Goal: Task Accomplishment & Management: Manage account settings

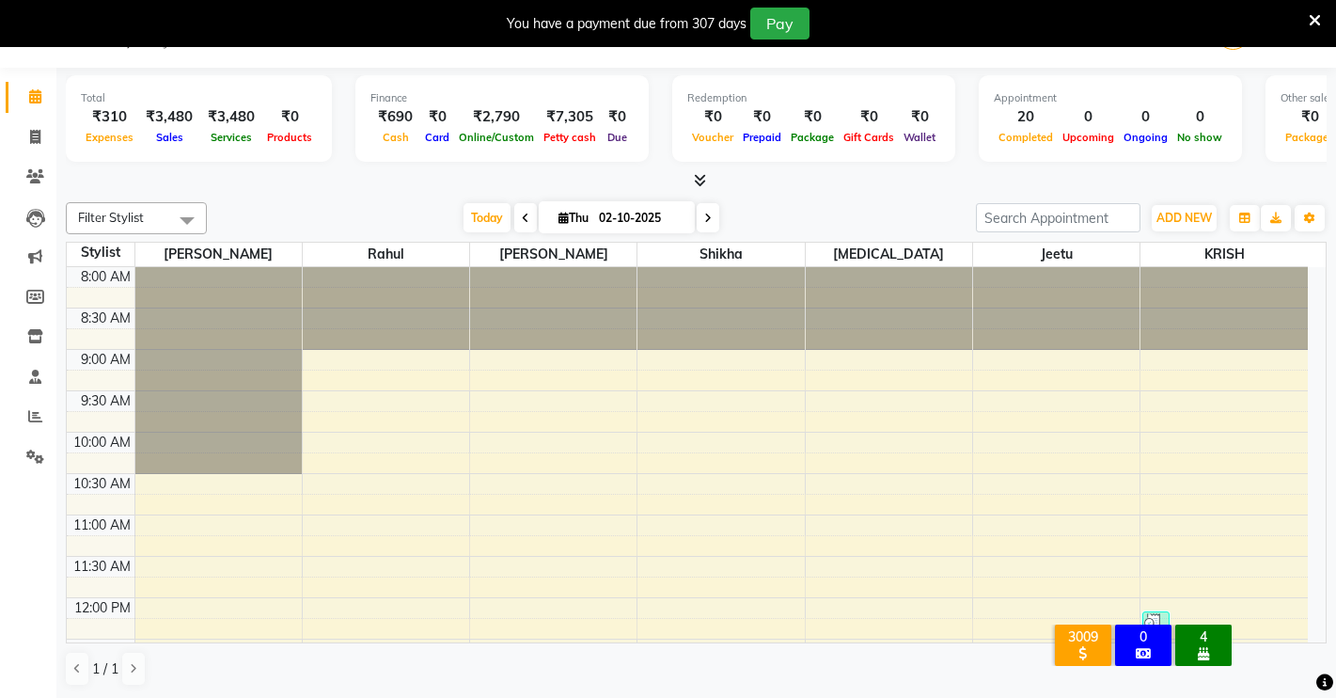
scroll to position [47, 0]
click at [38, 132] on icon at bounding box center [35, 137] width 10 height 14
select select "service"
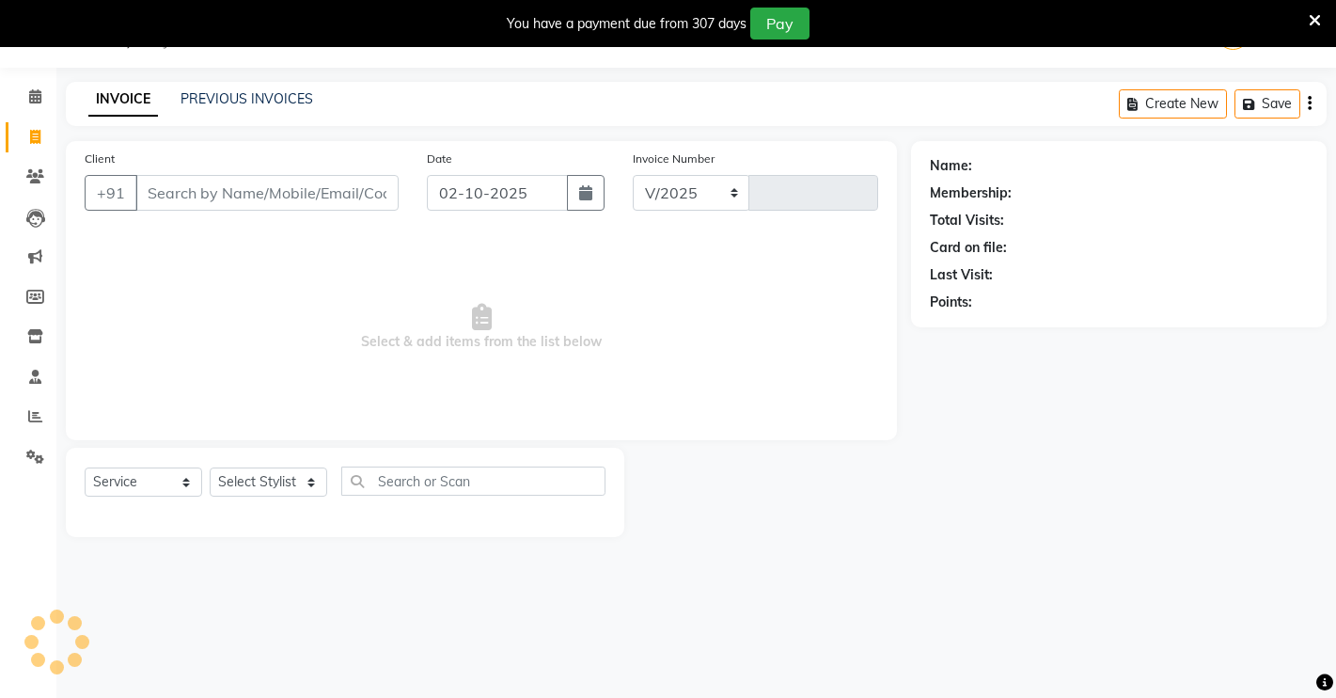
select select "7317"
type input "4960"
click at [192, 195] on input "Client" at bounding box center [266, 193] width 263 height 36
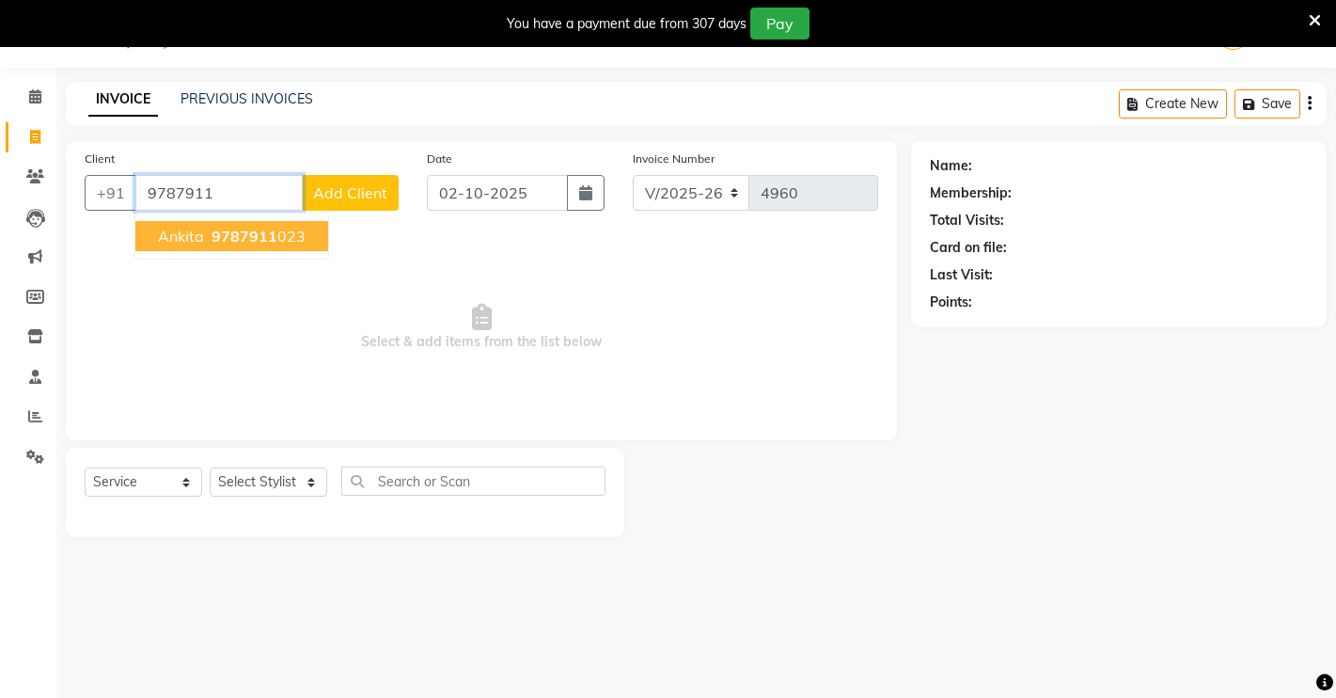
click at [236, 246] on button "[PERSON_NAME] 9787911 023" at bounding box center [231, 236] width 193 height 30
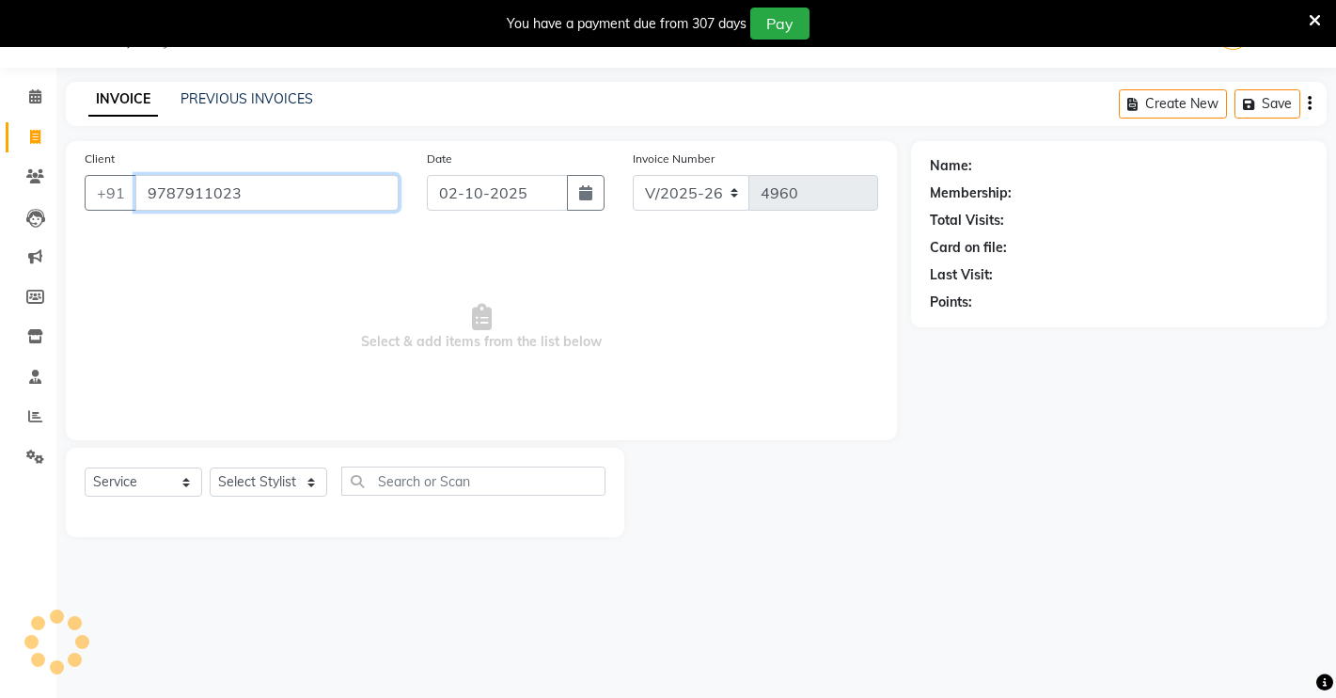
type input "9787911023"
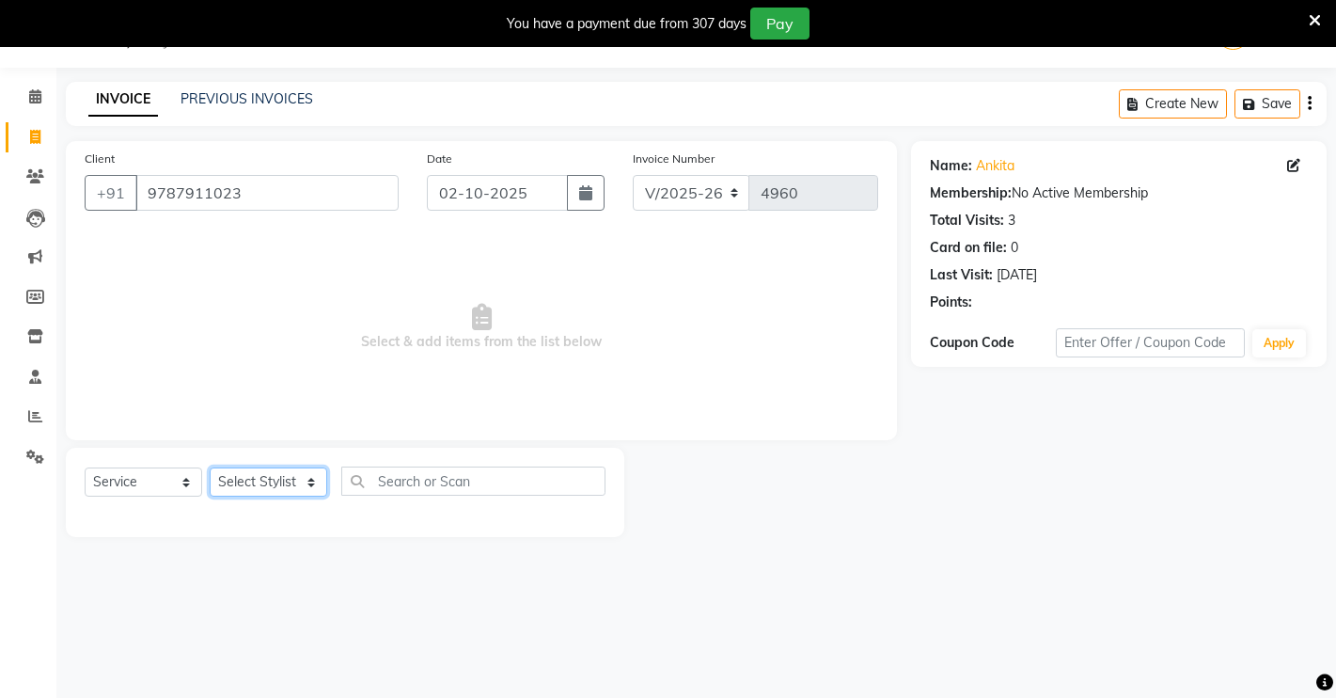
click at [294, 481] on select "Select Stylist [PERSON_NAME] [PERSON_NAME] NAVEEN [MEDICAL_DATA][PERSON_NAME] […" at bounding box center [269, 481] width 118 height 29
select select "77366"
click at [210, 467] on select "Select Stylist [PERSON_NAME] [PERSON_NAME] NAVEEN [MEDICAL_DATA][PERSON_NAME] […" at bounding box center [269, 481] width 118 height 29
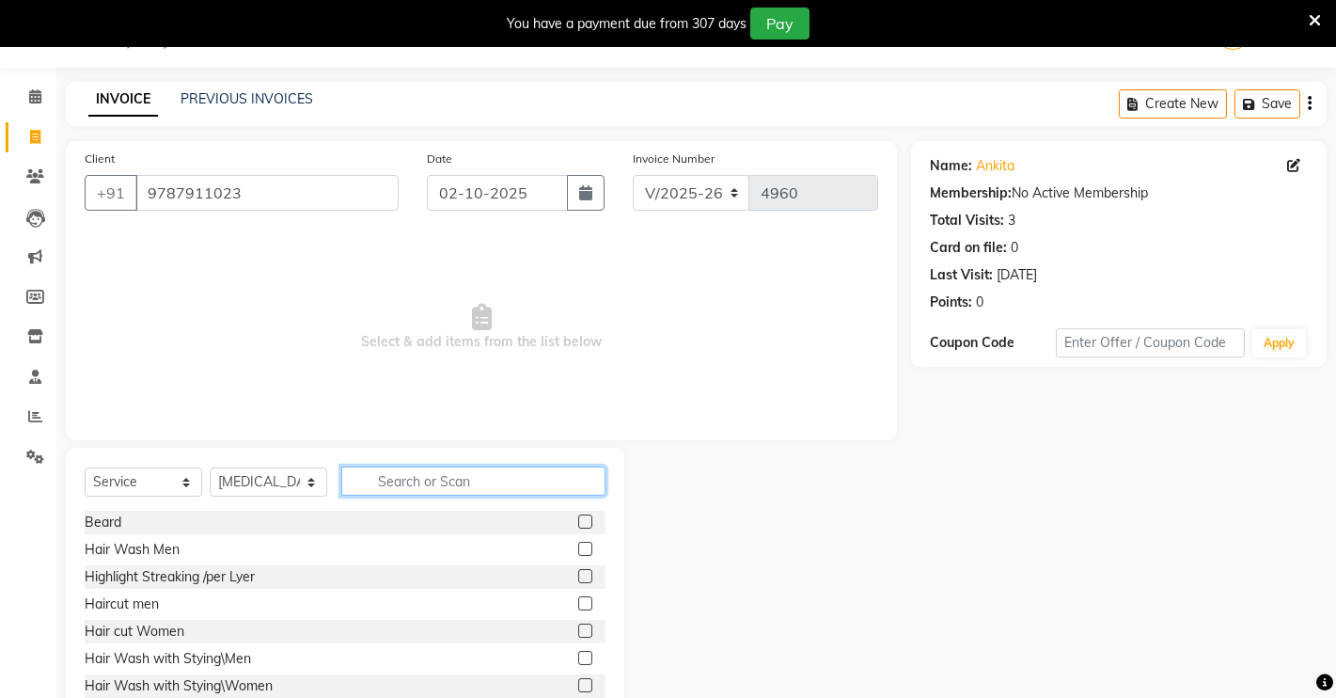
click at [492, 479] on input "text" at bounding box center [473, 480] width 264 height 29
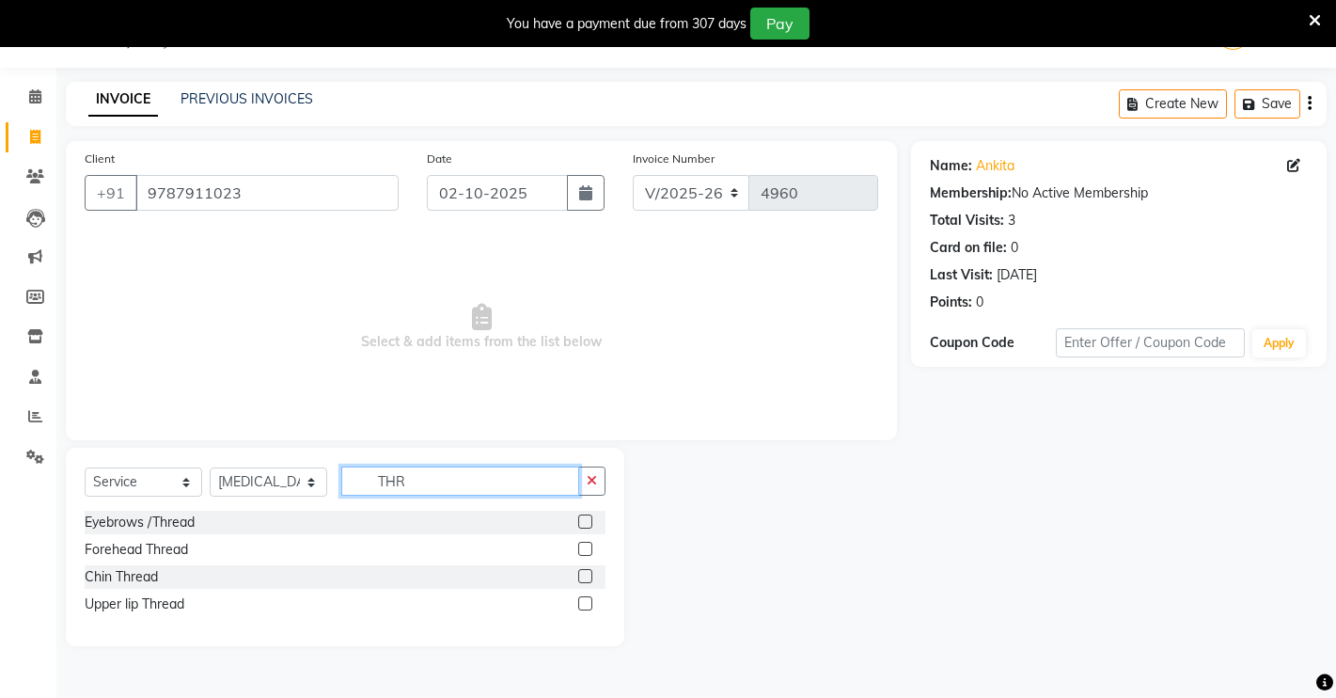
type input "THR"
click at [586, 521] on label at bounding box center [585, 521] width 14 height 14
click at [586, 521] on input "checkbox" at bounding box center [584, 522] width 12 height 12
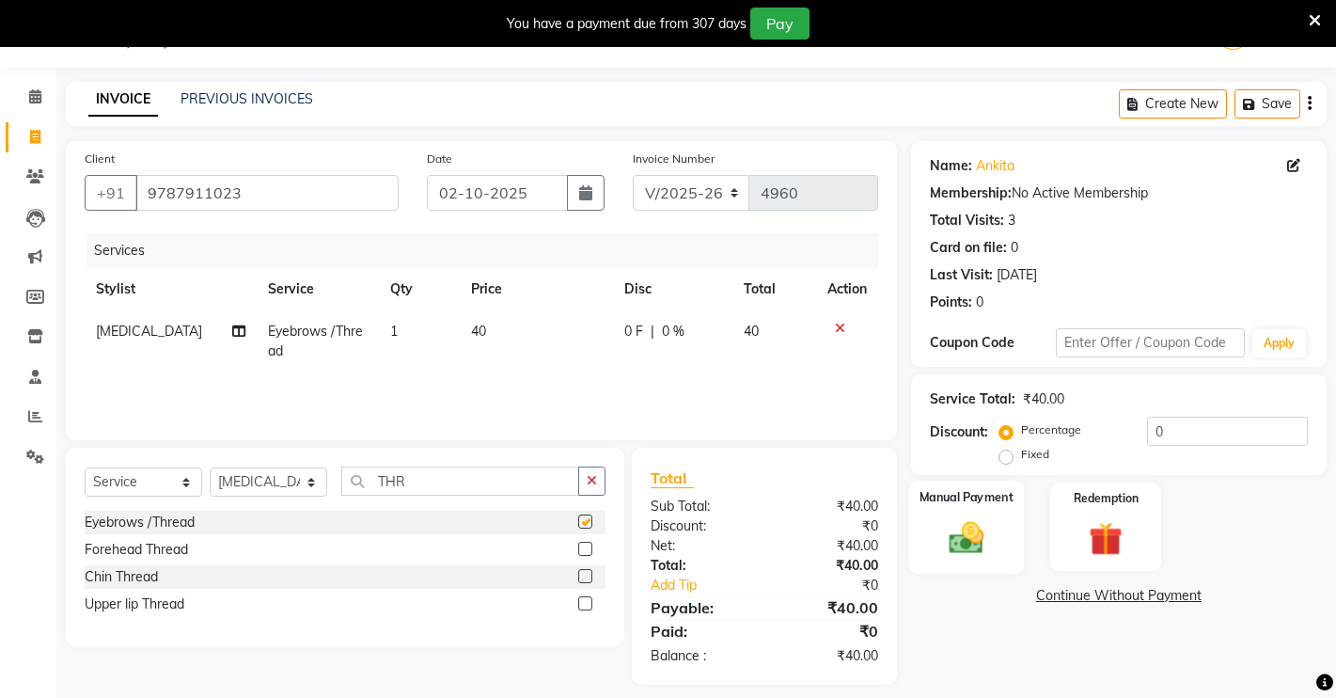
checkbox input "false"
click at [966, 525] on img at bounding box center [966, 537] width 57 height 40
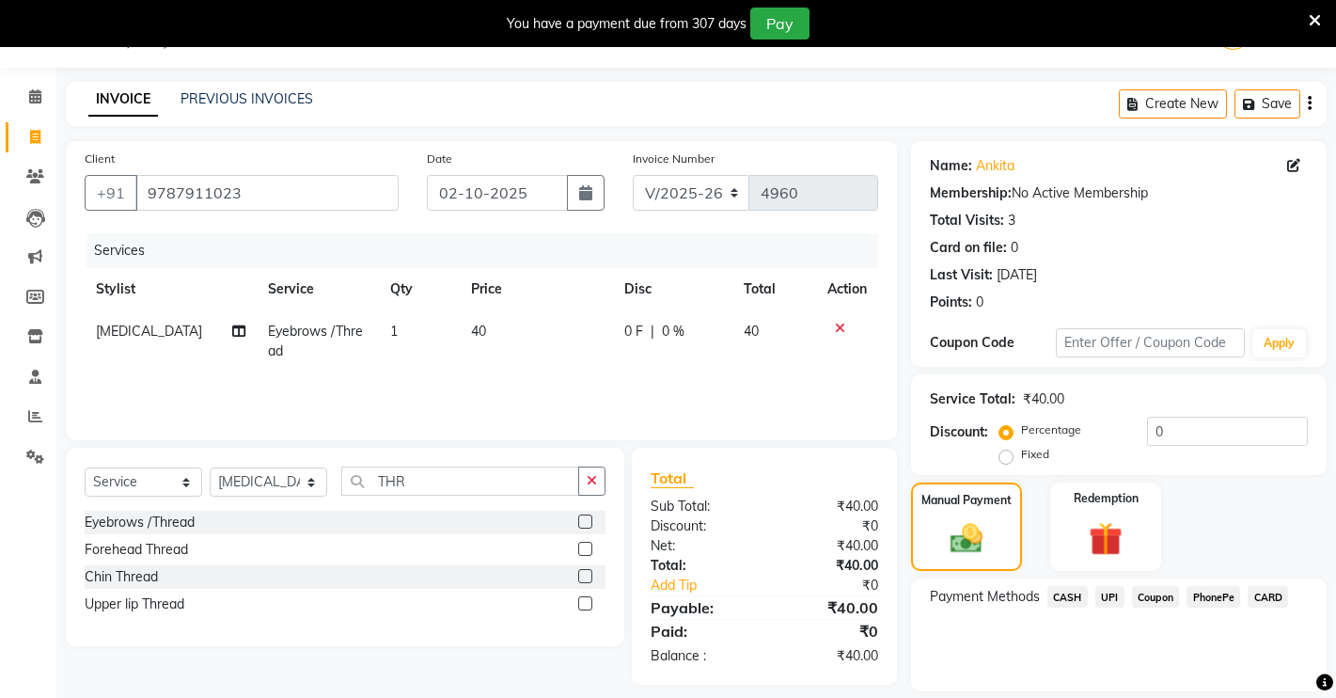
scroll to position [107, 0]
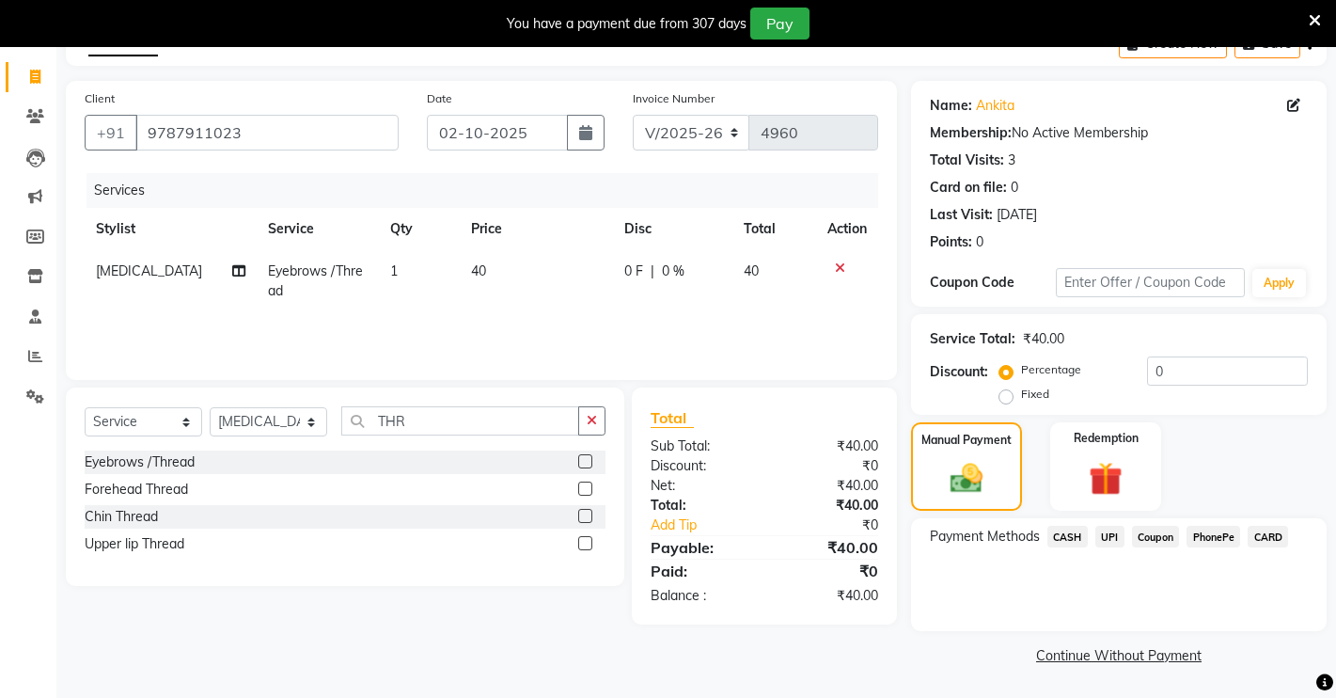
click at [1108, 528] on span "UPI" at bounding box center [1109, 537] width 29 height 22
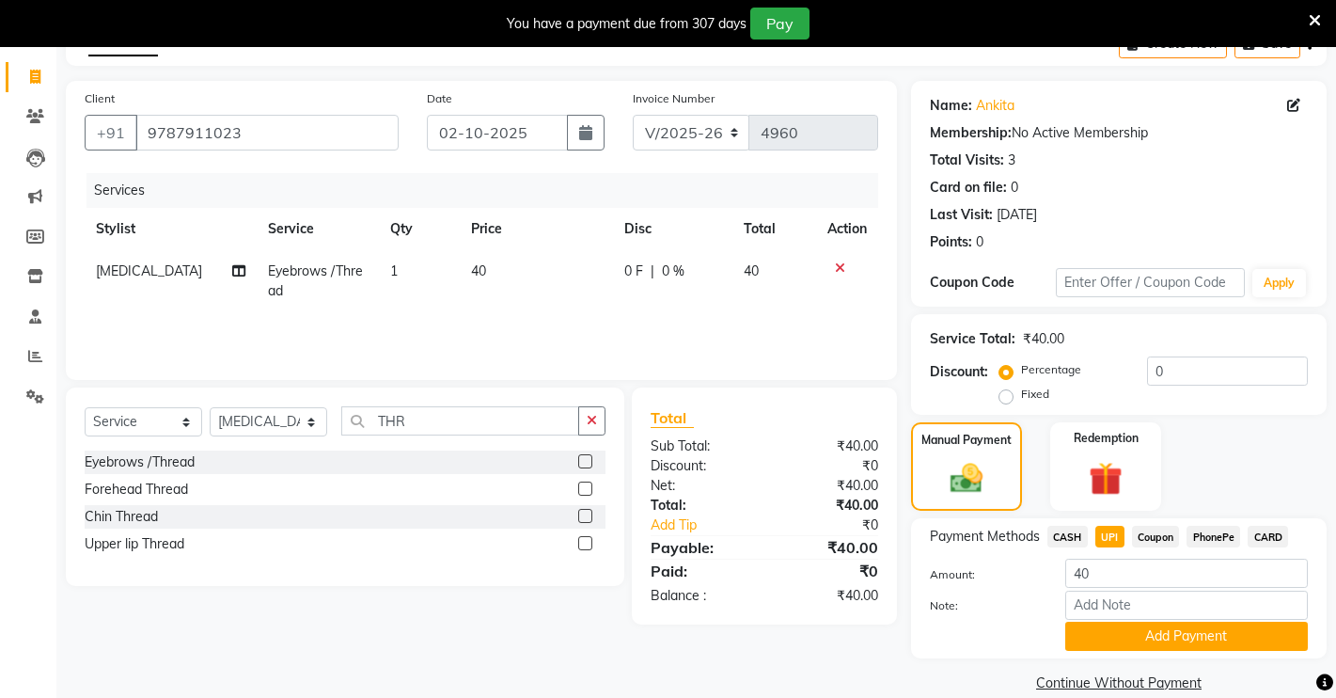
scroll to position [134, 0]
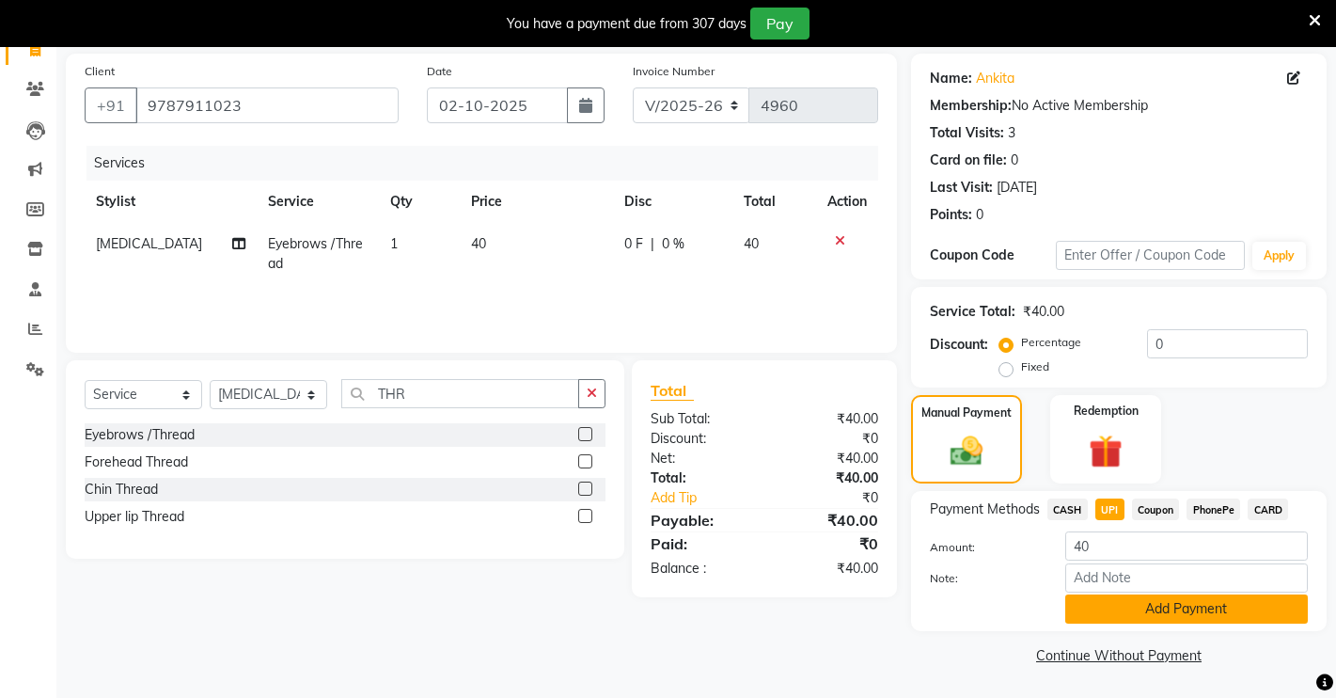
click at [1134, 613] on button "Add Payment" at bounding box center [1186, 608] width 243 height 29
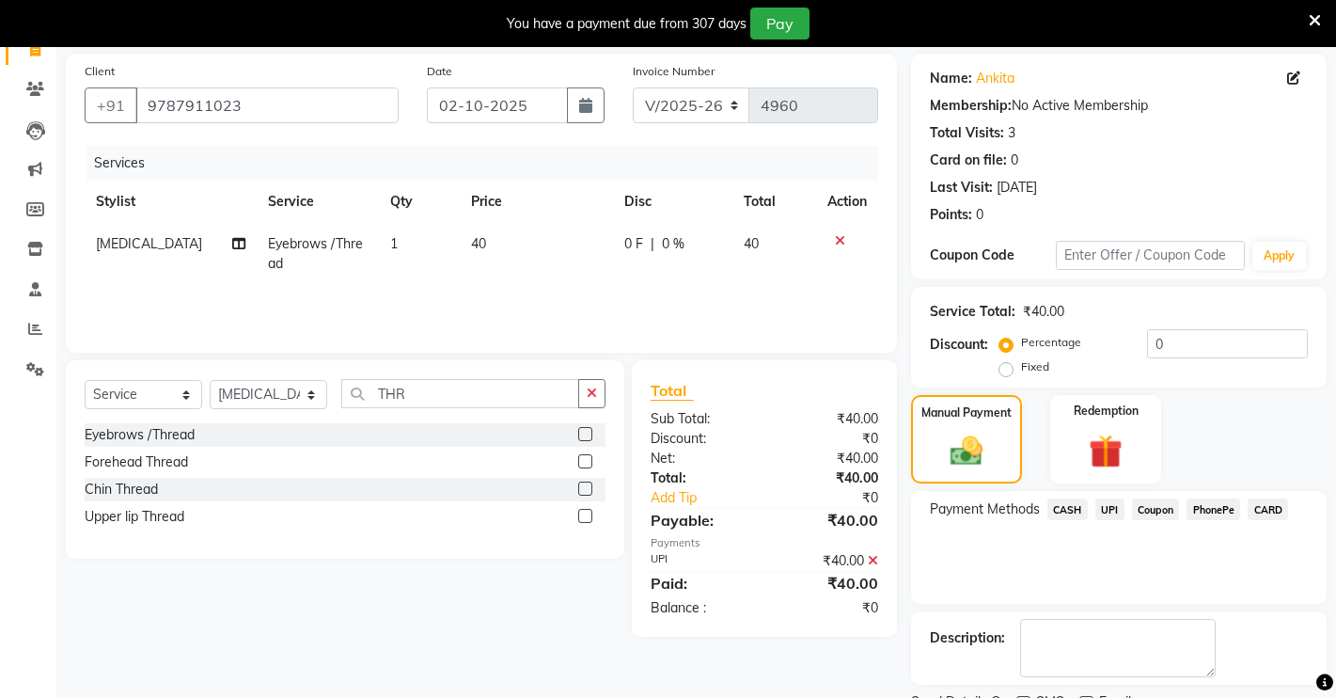
scroll to position [213, 0]
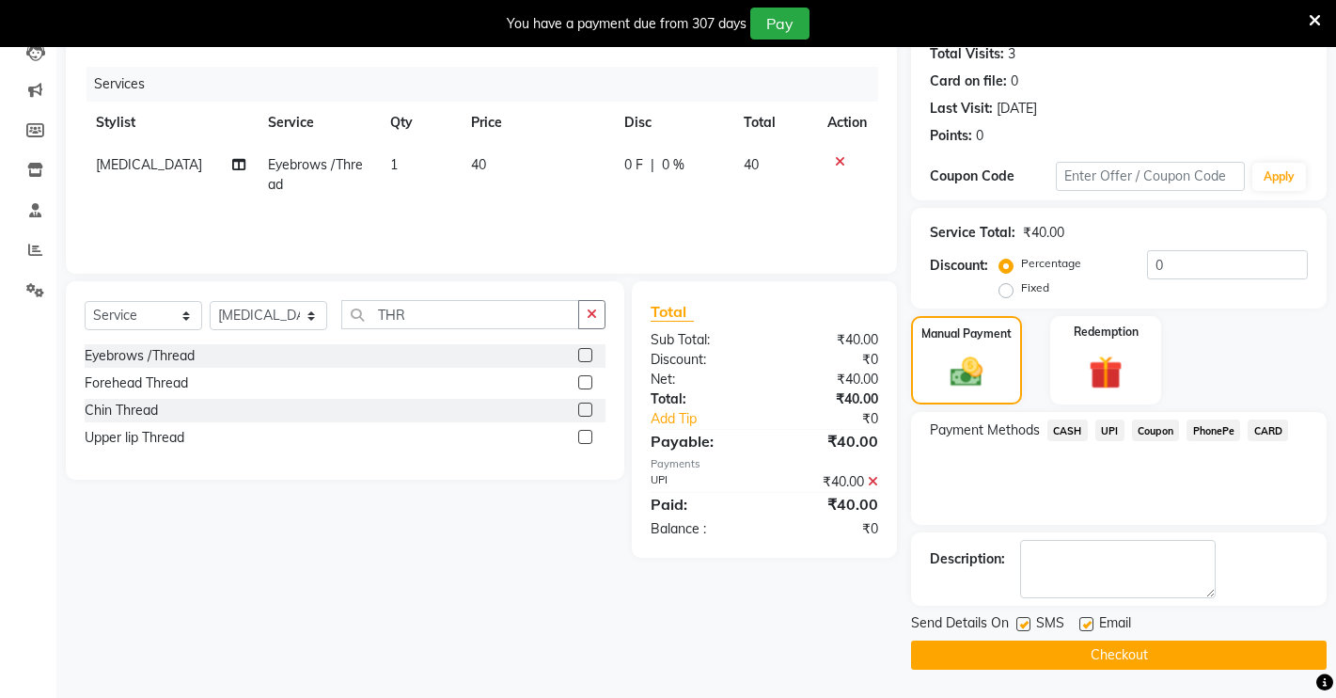
click at [1153, 650] on button "Checkout" at bounding box center [1119, 654] width 416 height 29
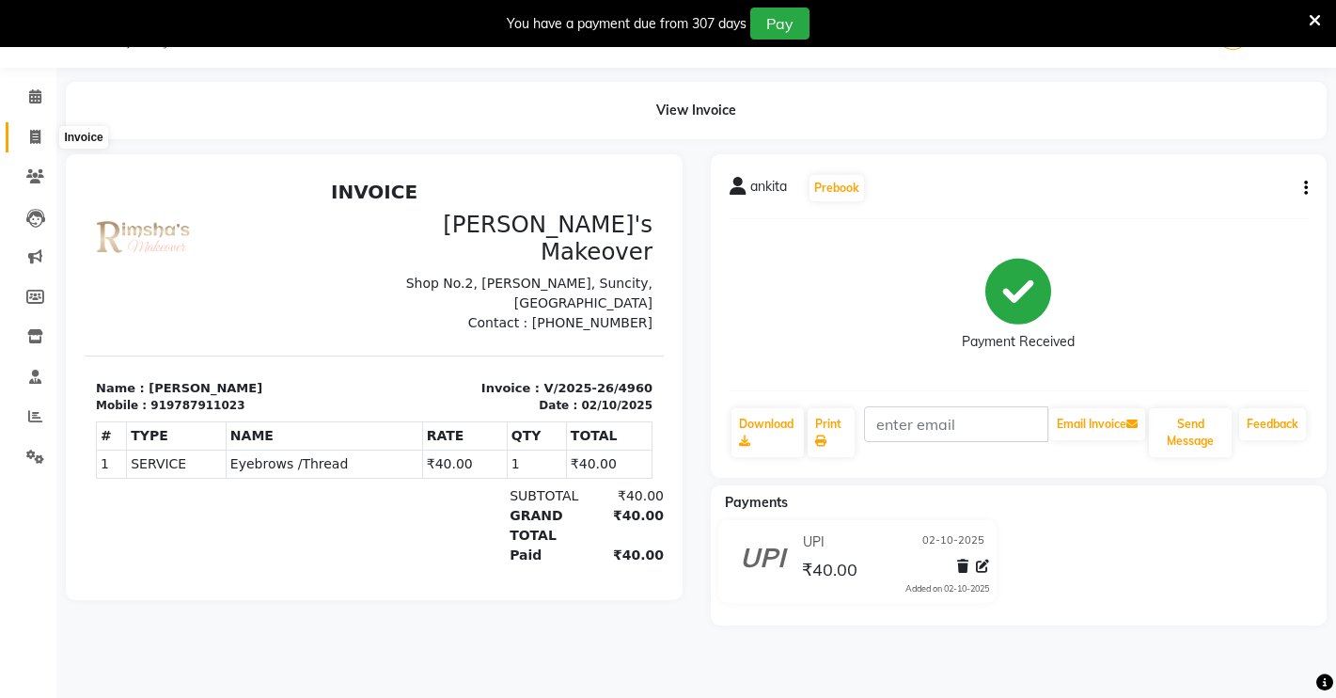
click at [36, 142] on span at bounding box center [35, 138] width 33 height 22
select select "service"
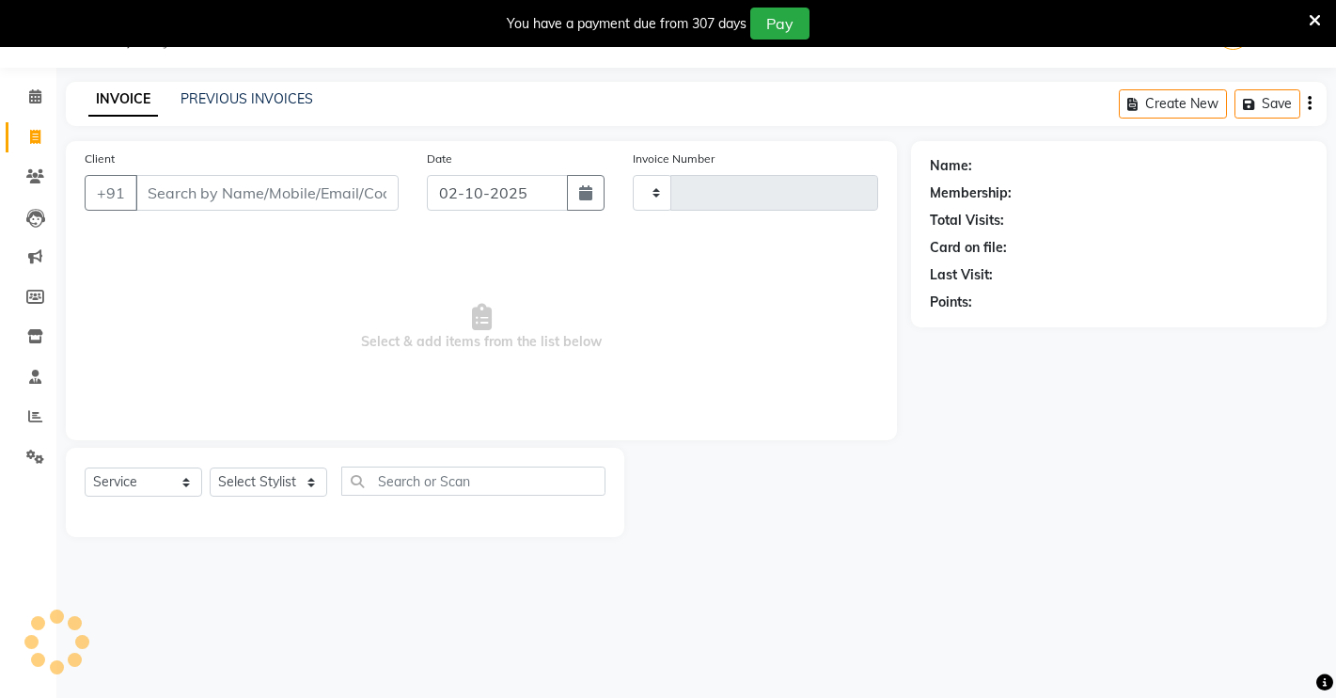
type input "4961"
select select "7317"
drag, startPoint x: 161, startPoint y: 191, endPoint x: 157, endPoint y: 208, distance: 17.3
click at [161, 195] on input "Client" at bounding box center [266, 193] width 263 height 36
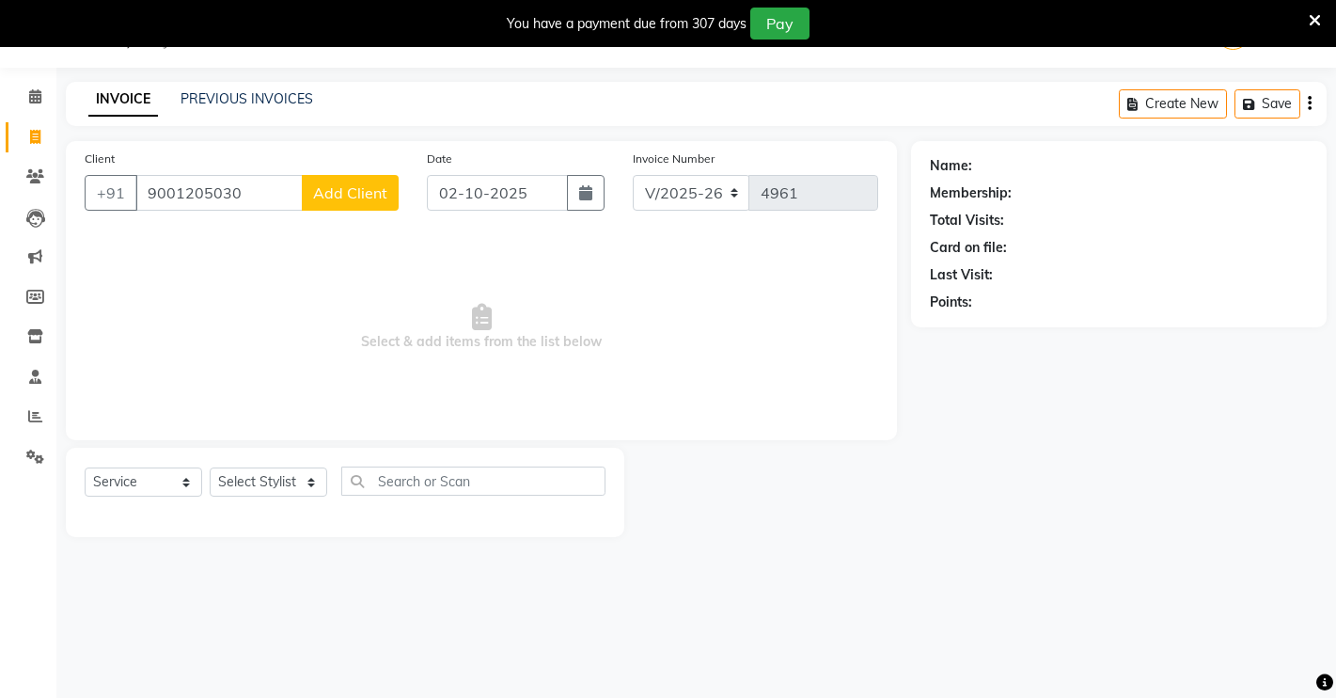
type input "9001205030"
click at [358, 183] on span "Add Client" at bounding box center [350, 192] width 74 height 19
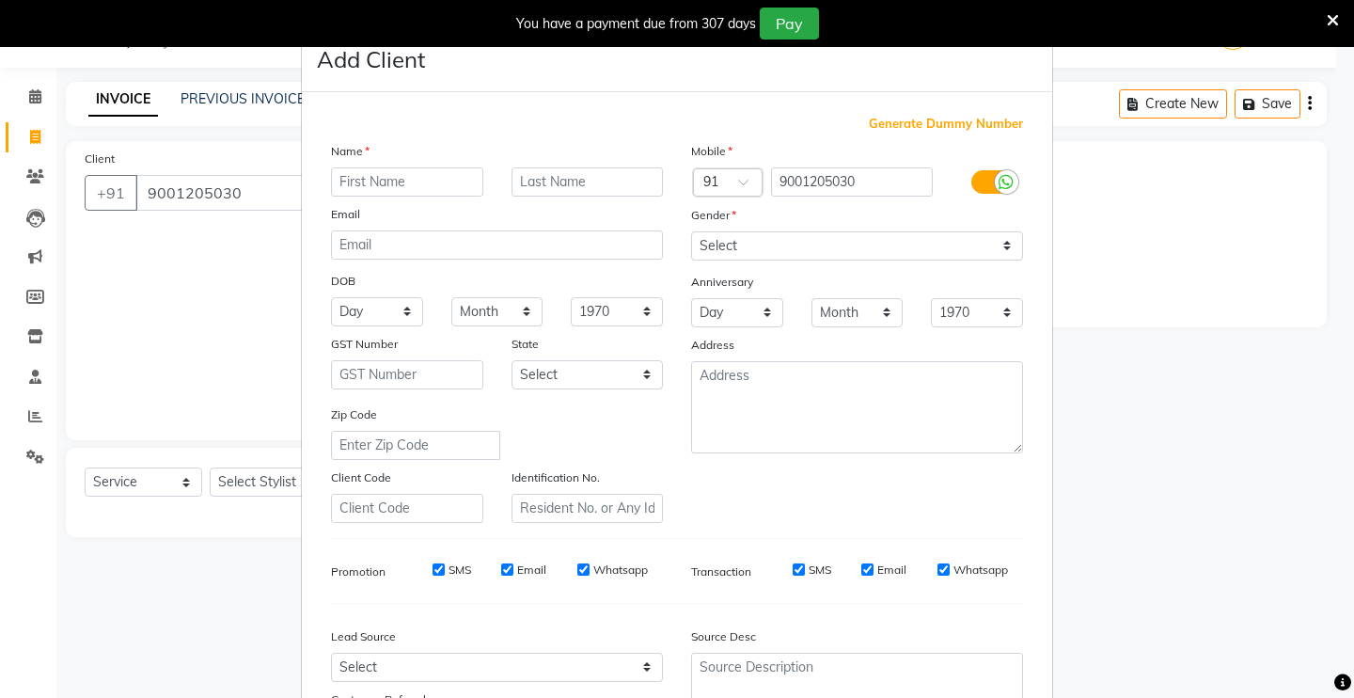
click at [373, 169] on input "text" at bounding box center [407, 181] width 152 height 29
type input "SURAJ"
click at [821, 257] on select "Select [DEMOGRAPHIC_DATA] [DEMOGRAPHIC_DATA] Other Prefer Not To Say" at bounding box center [857, 245] width 332 height 29
select select "[DEMOGRAPHIC_DATA]"
click at [691, 231] on select "Select [DEMOGRAPHIC_DATA] [DEMOGRAPHIC_DATA] Other Prefer Not To Say" at bounding box center [857, 245] width 332 height 29
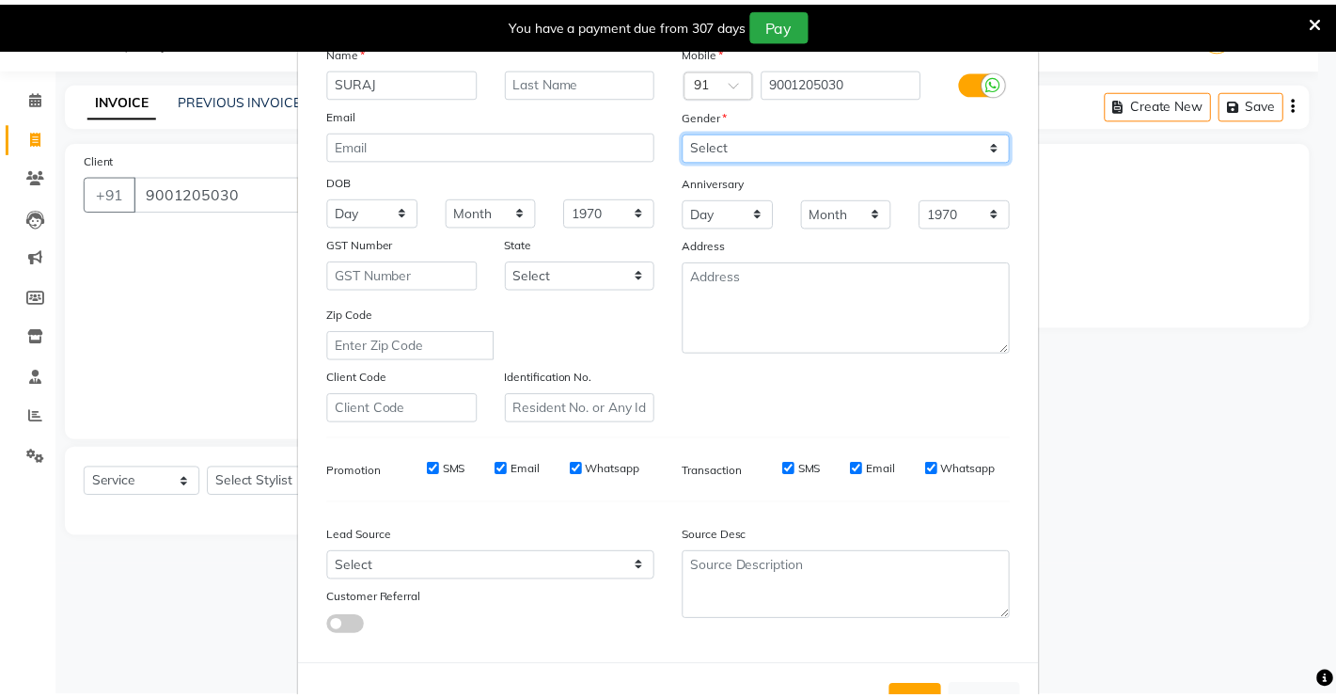
scroll to position [170, 0]
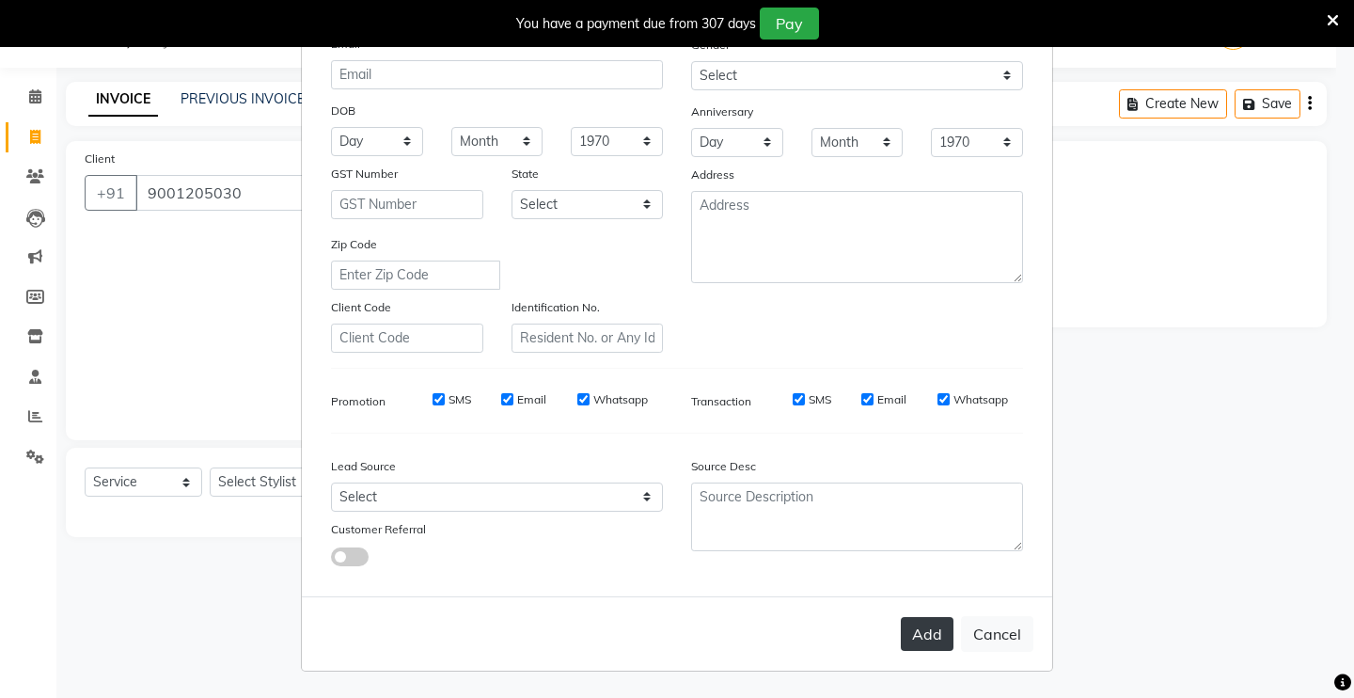
click at [915, 632] on button "Add" at bounding box center [927, 634] width 53 height 34
select select
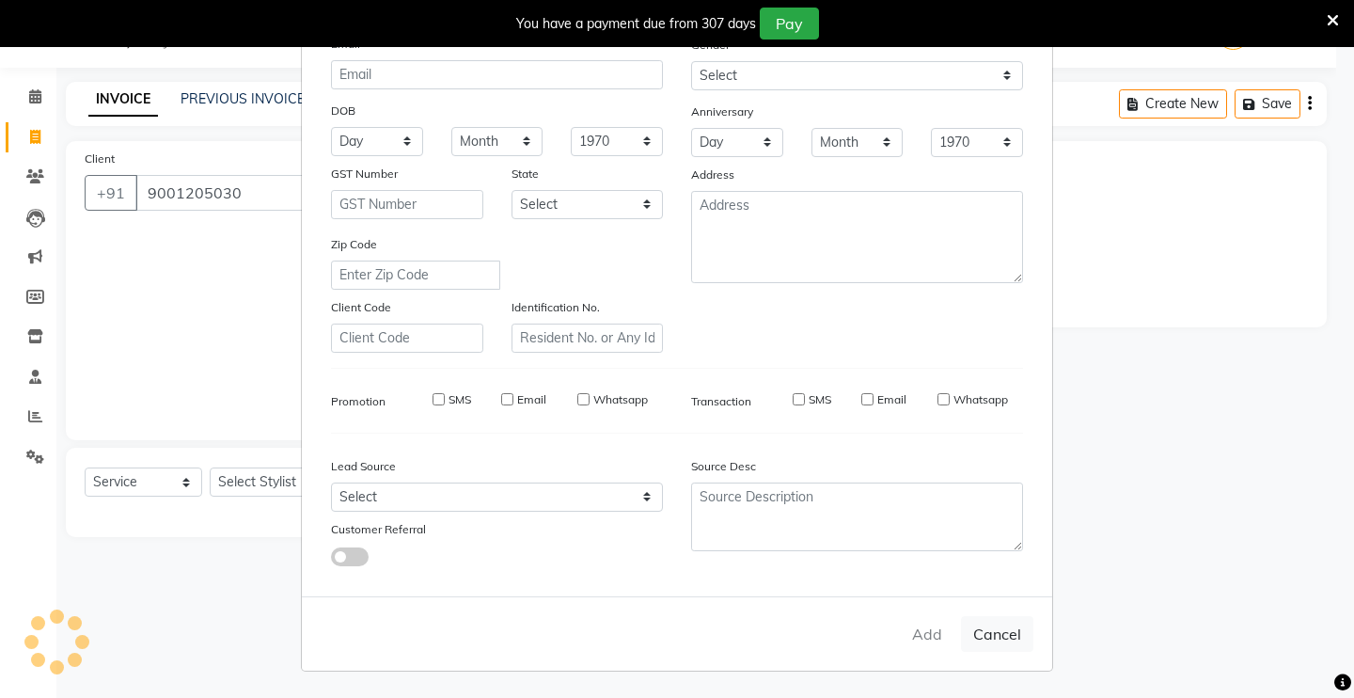
select select
checkbox input "false"
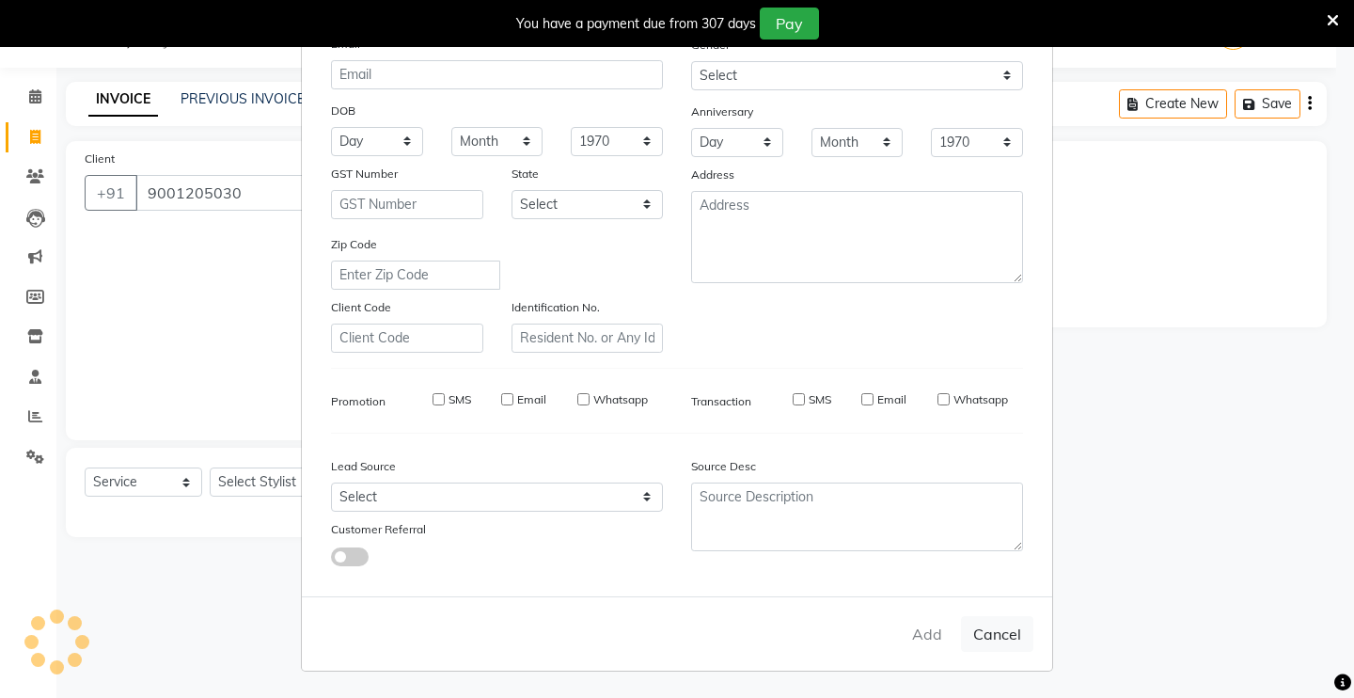
checkbox input "false"
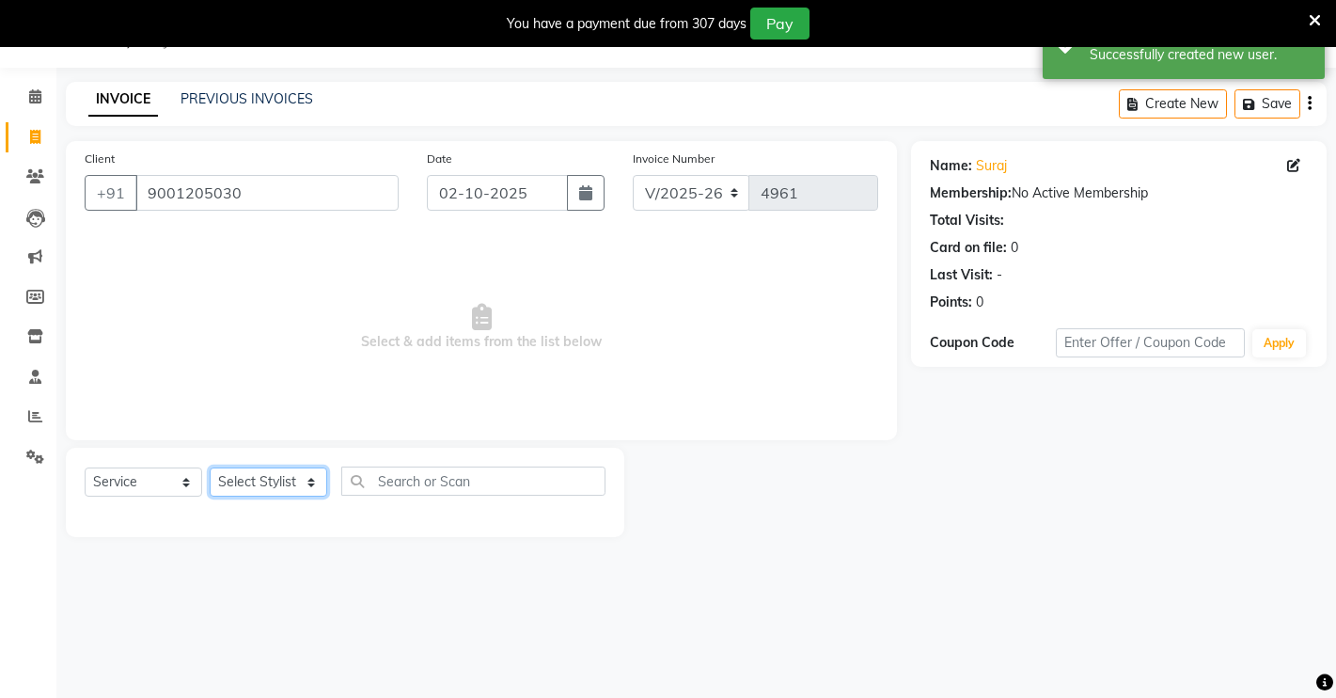
click at [269, 491] on select "Select Stylist [PERSON_NAME] [PERSON_NAME] NAVEEN [MEDICAL_DATA][PERSON_NAME] […" at bounding box center [269, 481] width 118 height 29
select select "65689"
click at [210, 467] on select "Select Stylist [PERSON_NAME] [PERSON_NAME] NAVEEN [MEDICAL_DATA][PERSON_NAME] […" at bounding box center [269, 481] width 118 height 29
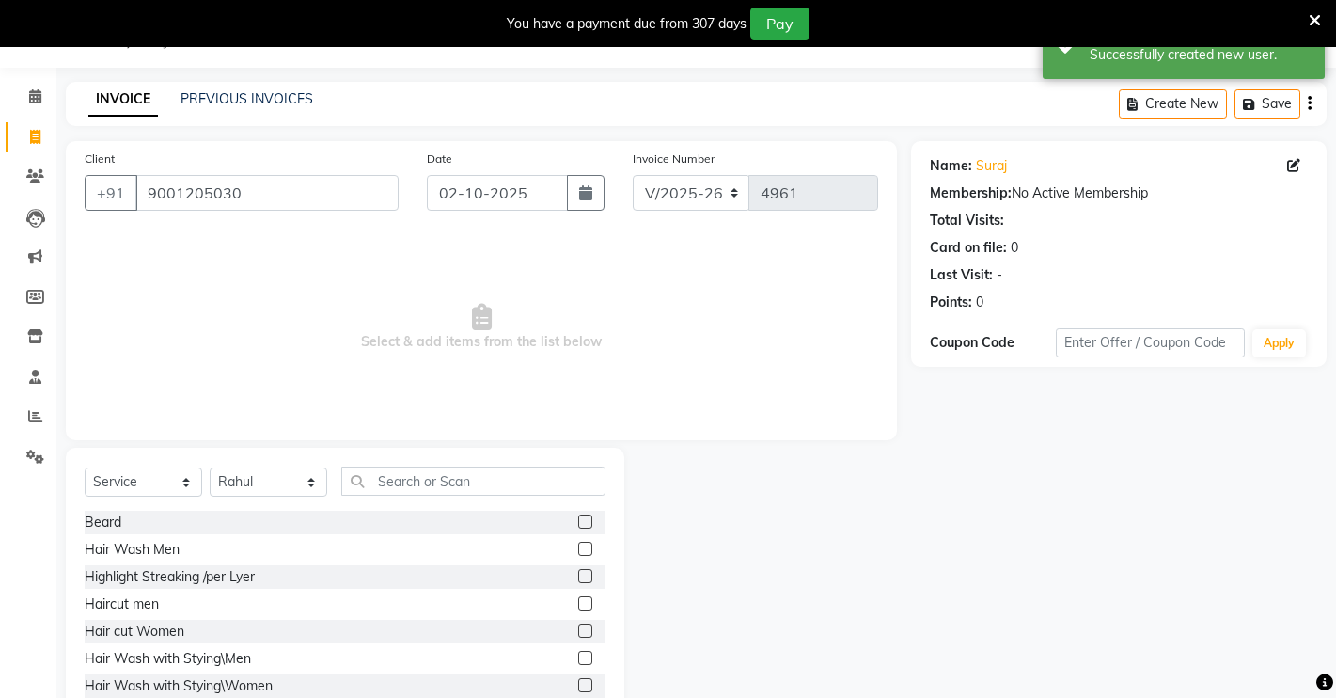
drag, startPoint x: 571, startPoint y: 516, endPoint x: 569, endPoint y: 546, distance: 30.1
click at [578, 519] on label at bounding box center [585, 521] width 14 height 14
click at [578, 519] on input "checkbox" at bounding box center [584, 522] width 12 height 12
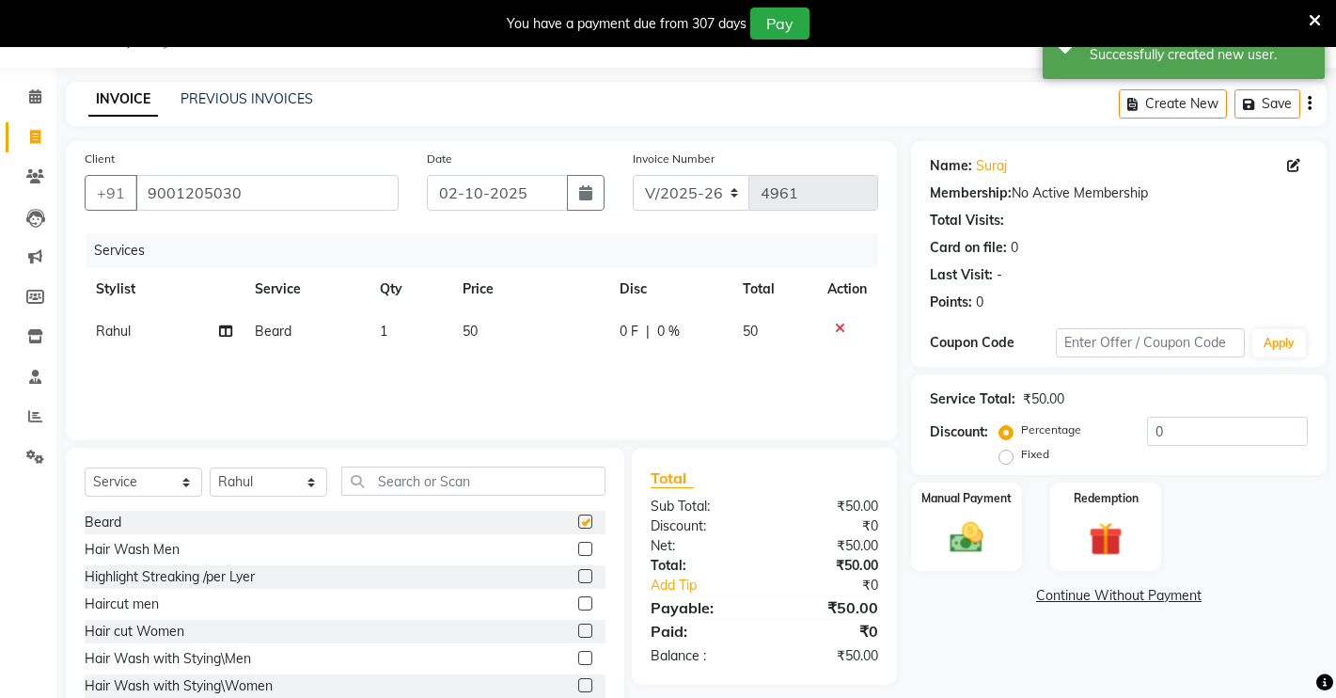
checkbox input "false"
click at [578, 604] on label at bounding box center [585, 603] width 14 height 14
click at [578, 604] on input "checkbox" at bounding box center [584, 604] width 12 height 12
checkbox input "false"
click at [959, 542] on img at bounding box center [966, 537] width 57 height 40
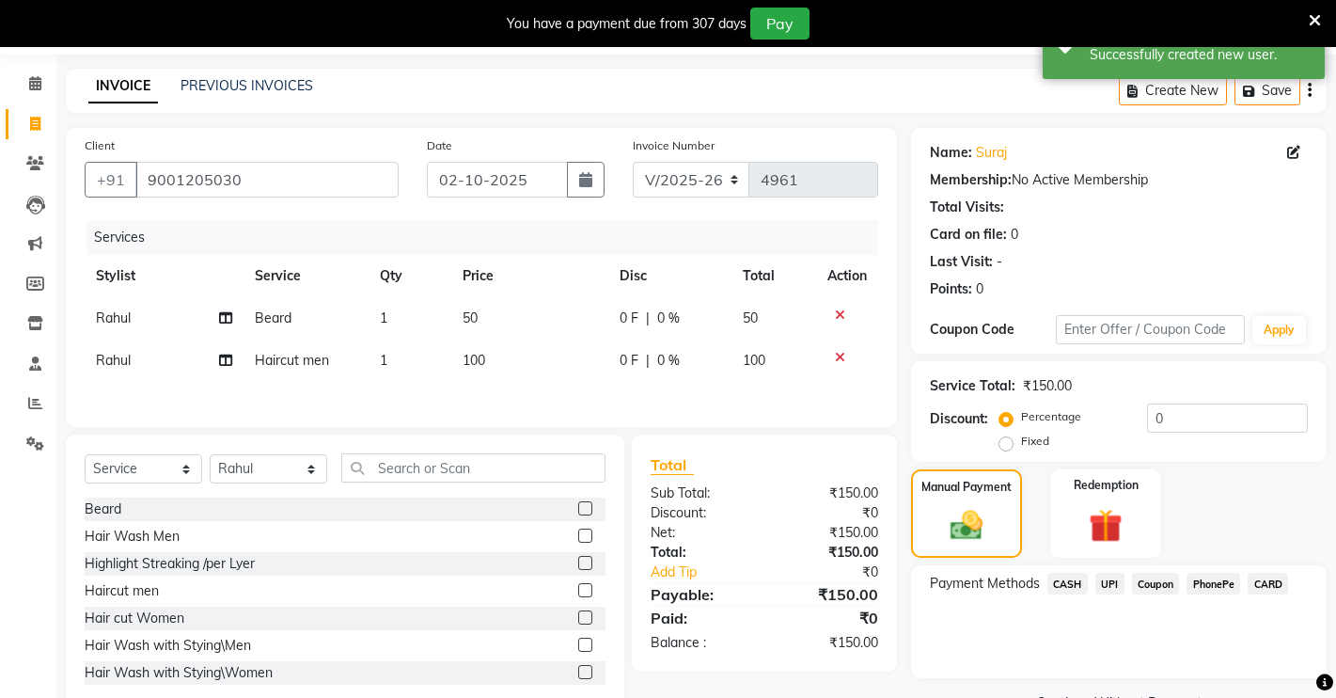
scroll to position [0, 0]
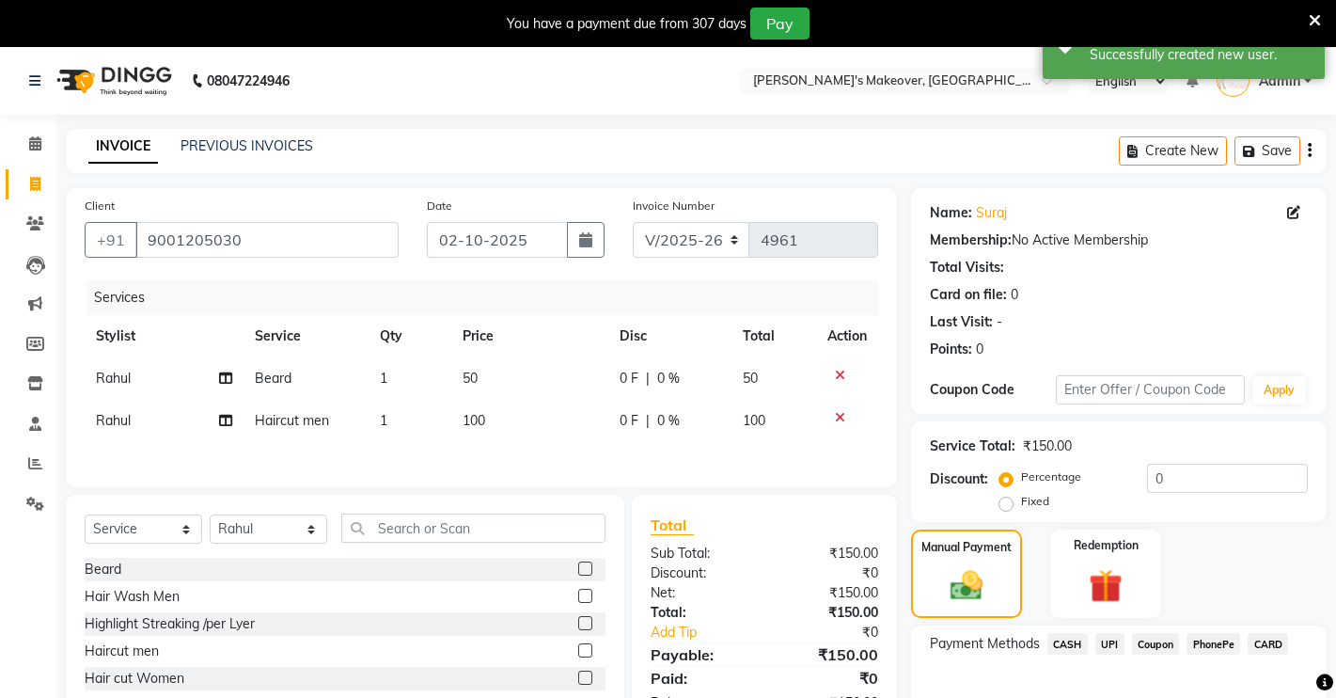
click at [1104, 636] on span "UPI" at bounding box center [1109, 644] width 29 height 22
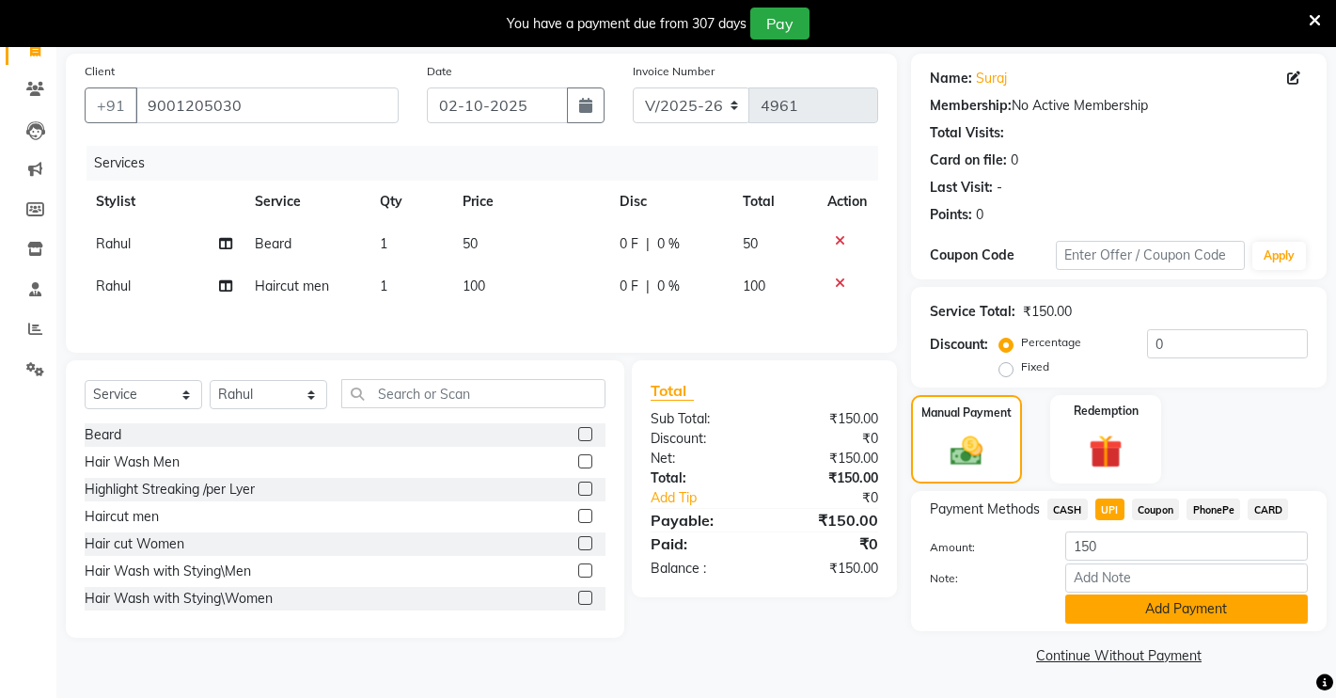
click at [1135, 615] on button "Add Payment" at bounding box center [1186, 608] width 243 height 29
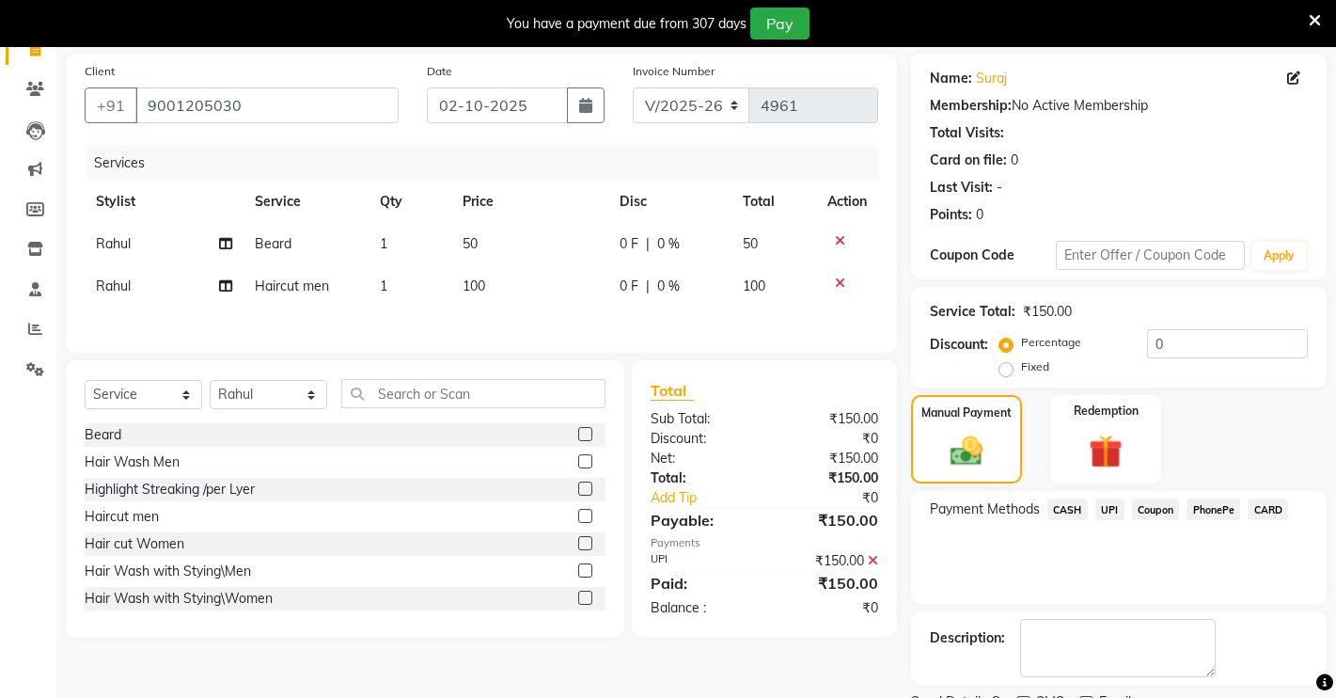
scroll to position [213, 0]
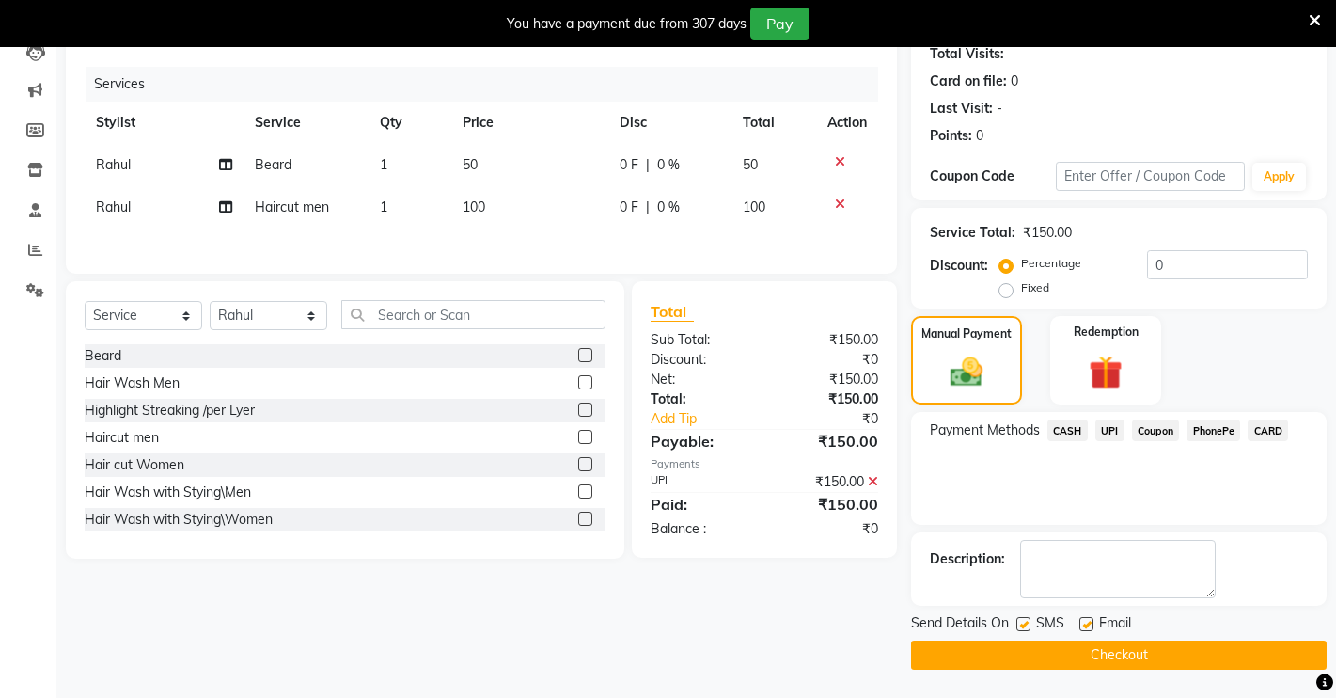
click at [1110, 655] on button "Checkout" at bounding box center [1119, 654] width 416 height 29
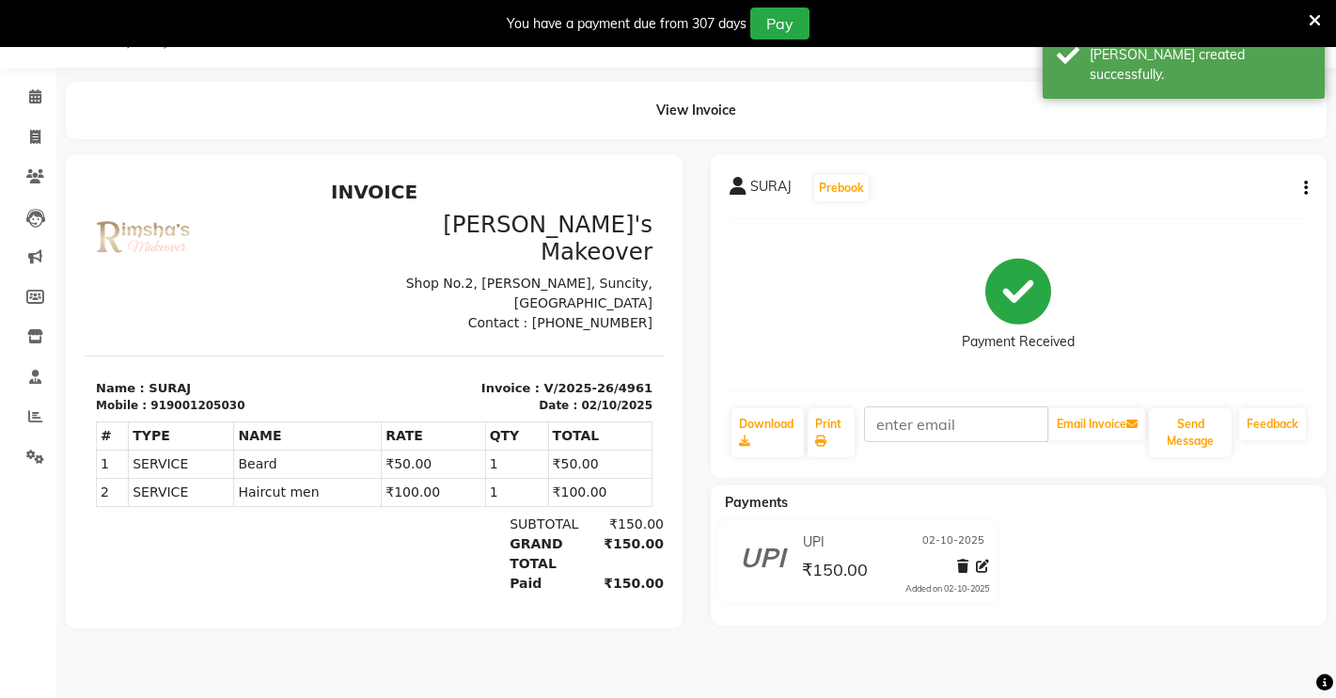
click at [1206, 481] on div "SURAJ Prebook Payment Received Download Print Email Invoice Send Message Feedba…" at bounding box center [1019, 391] width 645 height 474
click at [1195, 439] on button "Send Message" at bounding box center [1190, 432] width 83 height 49
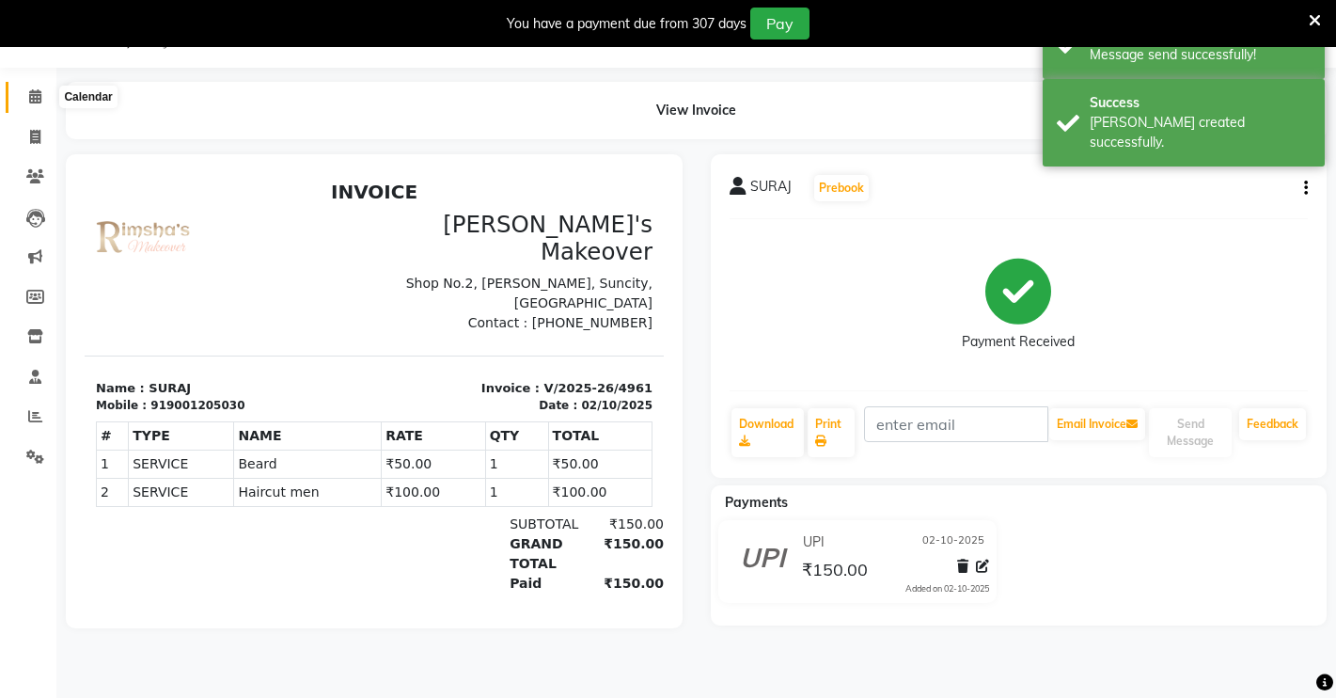
click at [20, 96] on span at bounding box center [35, 97] width 33 height 22
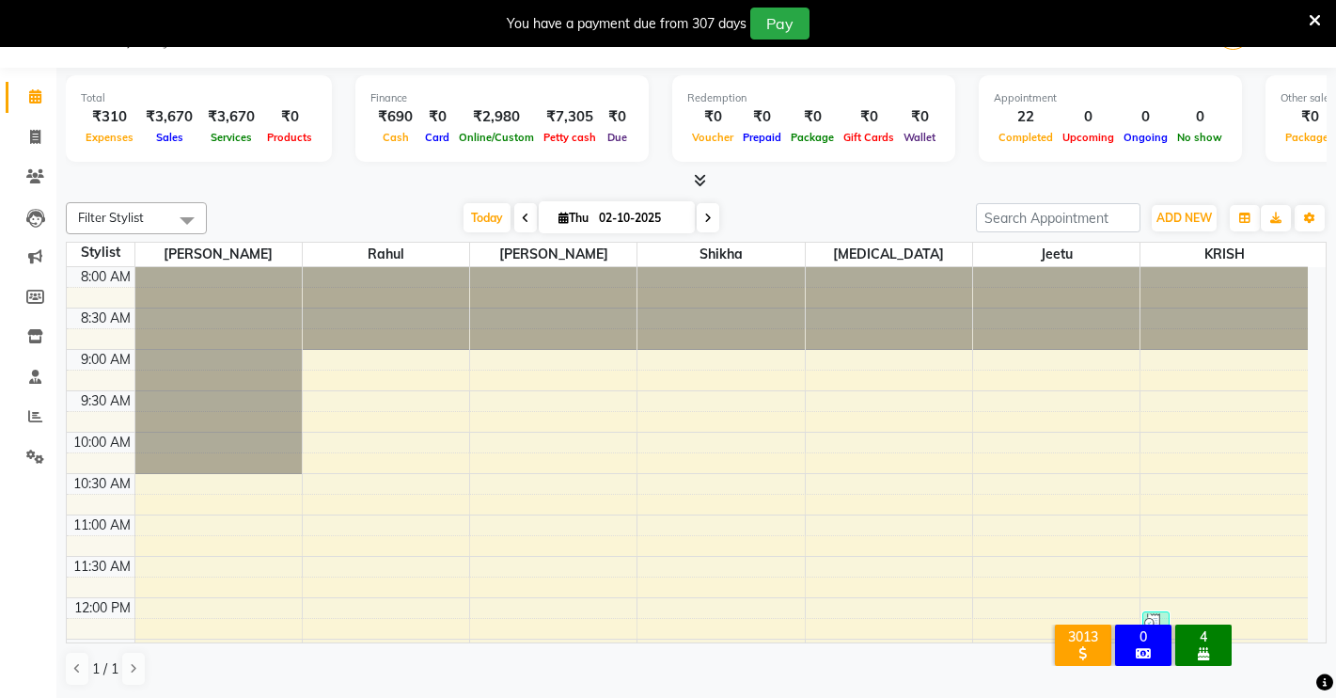
click at [704, 180] on icon at bounding box center [700, 180] width 12 height 14
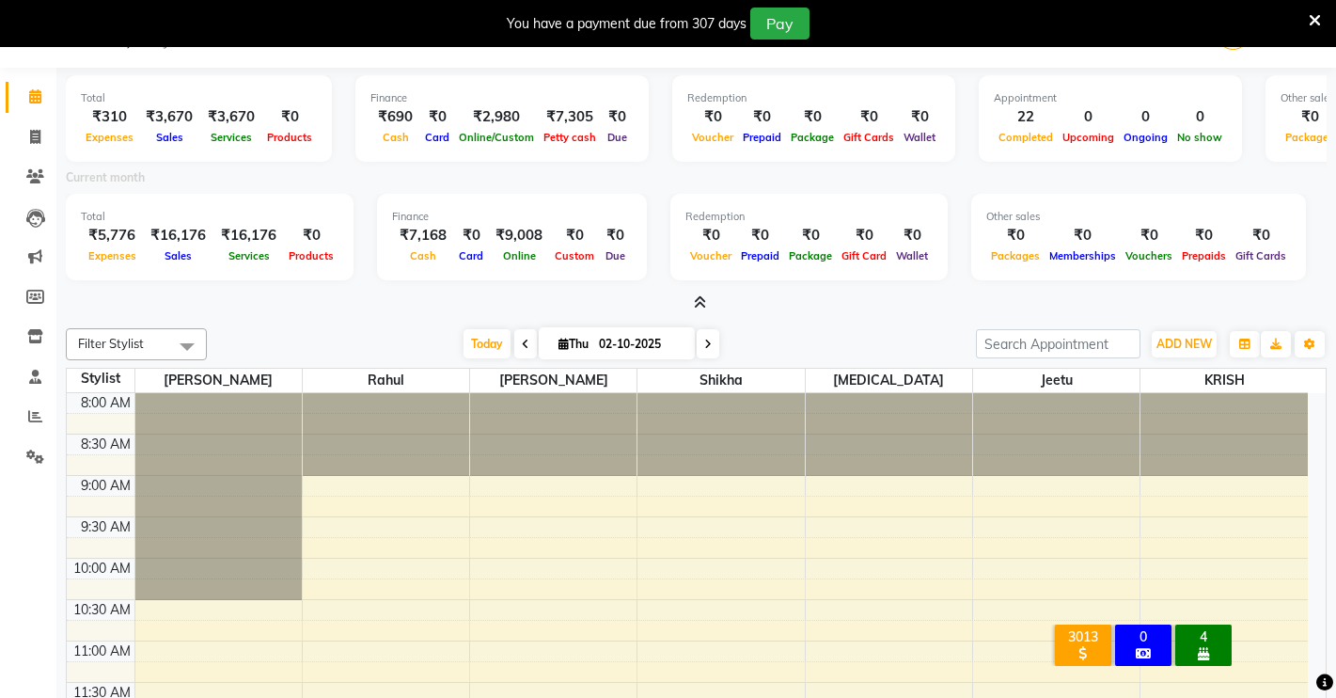
click at [26, 114] on li "Calendar" at bounding box center [28, 97] width 56 height 40
click at [53, 157] on li "Clients" at bounding box center [28, 177] width 56 height 40
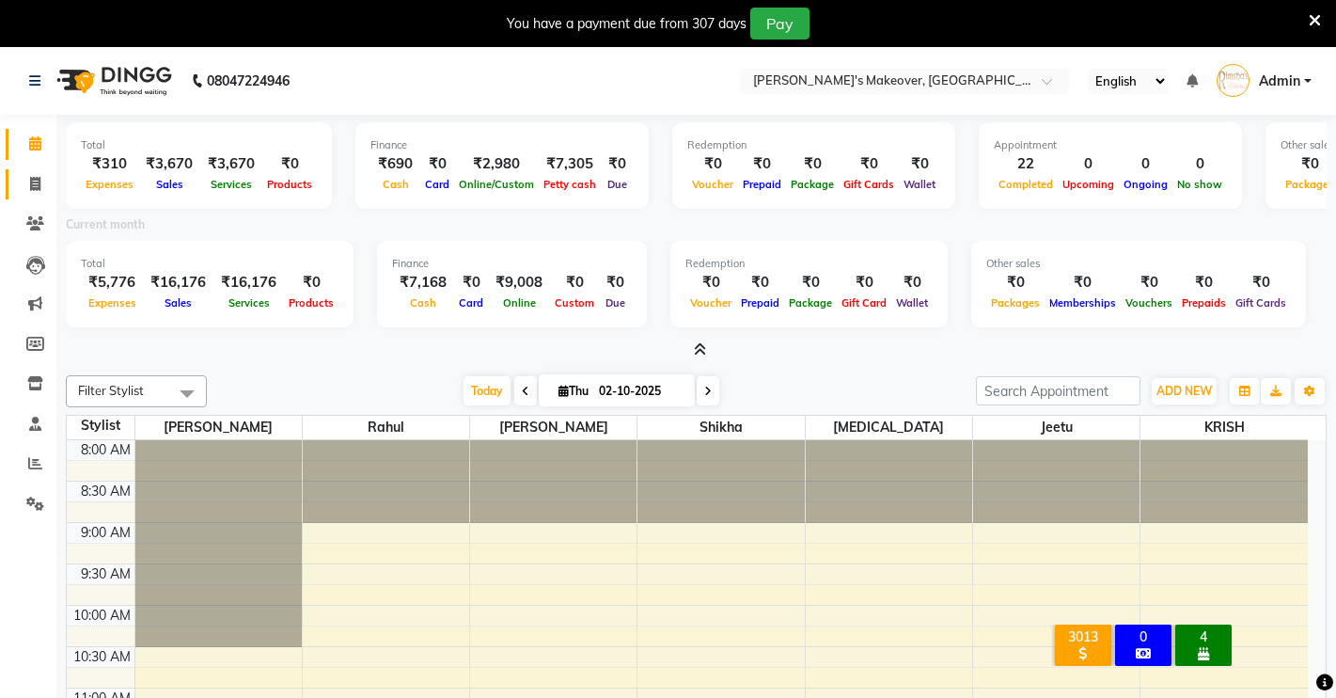
click at [51, 190] on span at bounding box center [35, 185] width 33 height 22
select select "service"
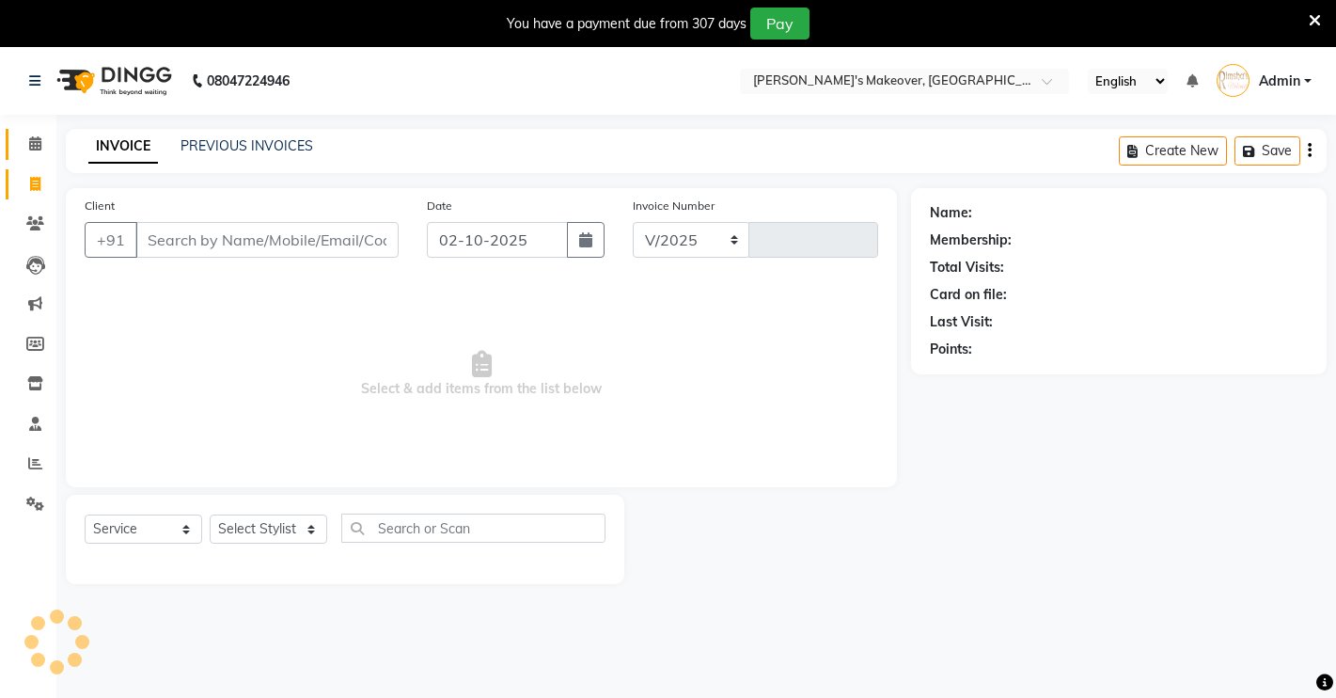
select select "7317"
type input "4962"
click at [291, 234] on input "Client" at bounding box center [266, 240] width 263 height 36
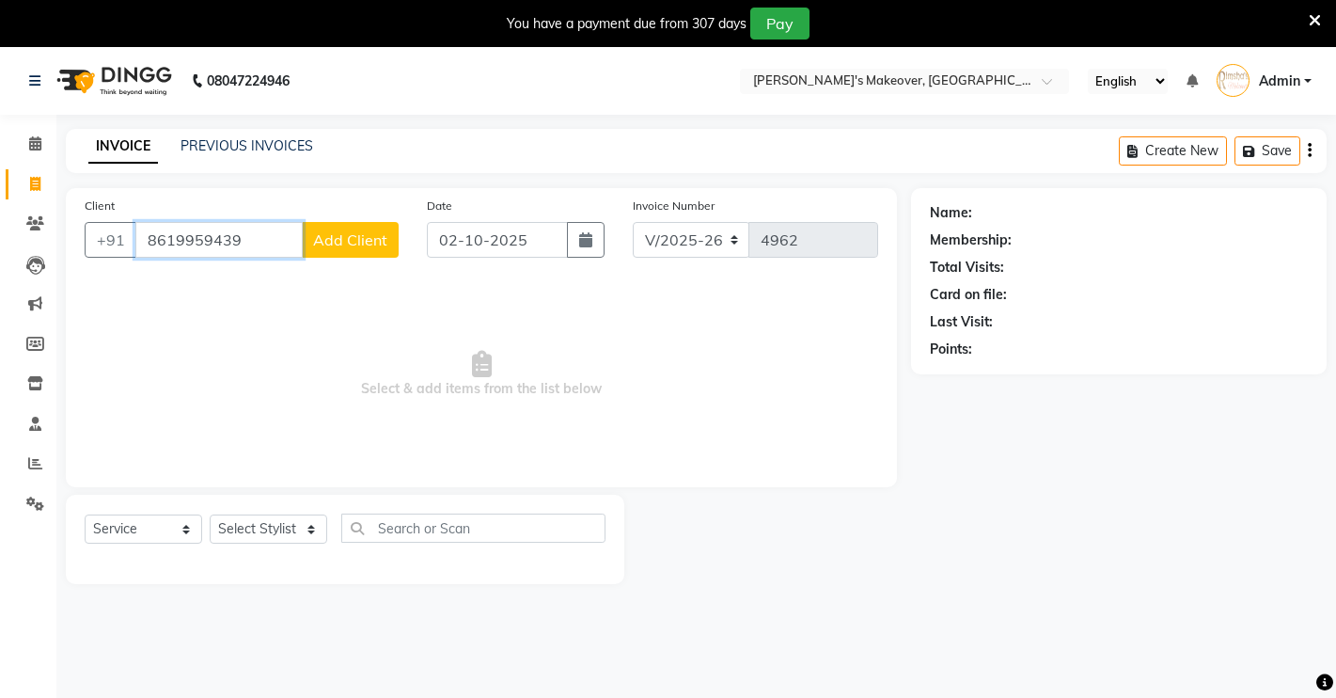
type input "8619959439"
click at [331, 247] on span "Add Client" at bounding box center [350, 239] width 74 height 19
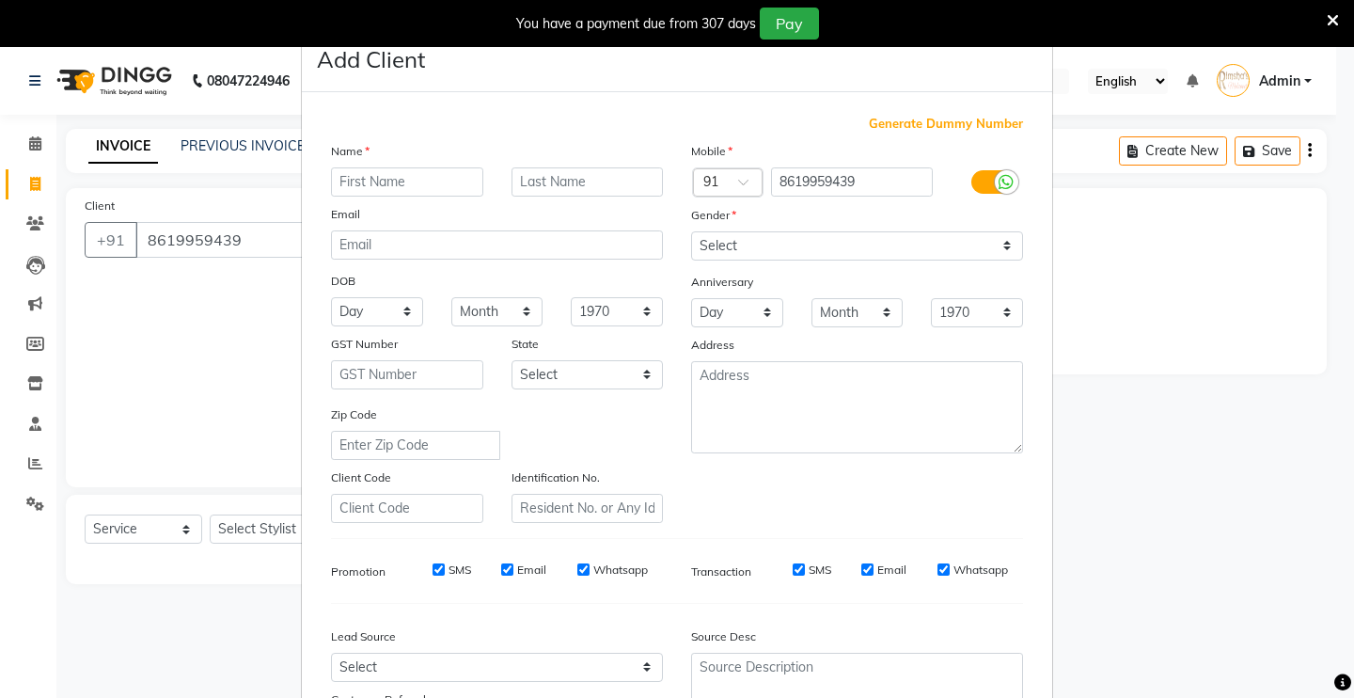
click at [405, 186] on input "text" at bounding box center [407, 181] width 152 height 29
type input "SEEMA"
click at [932, 246] on select "Select [DEMOGRAPHIC_DATA] [DEMOGRAPHIC_DATA] Other Prefer Not To Say" at bounding box center [857, 245] width 332 height 29
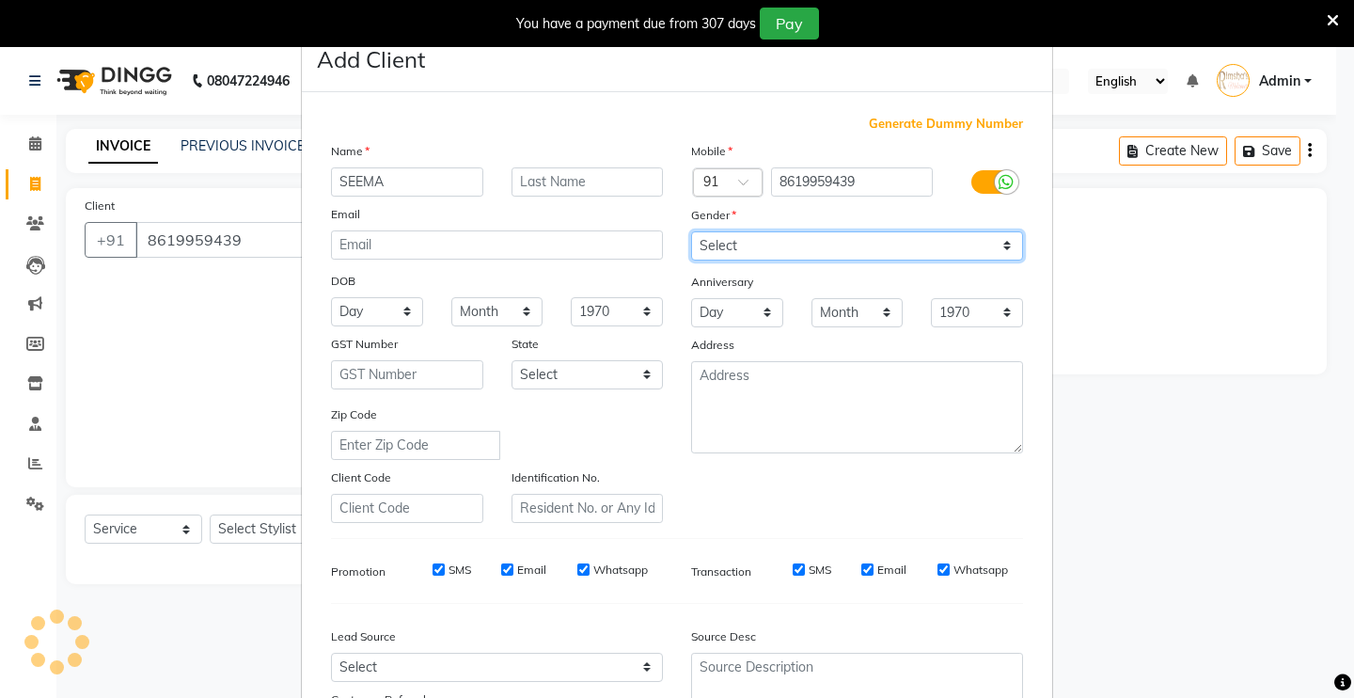
select select "[DEMOGRAPHIC_DATA]"
click at [691, 231] on select "Select [DEMOGRAPHIC_DATA] [DEMOGRAPHIC_DATA] Other Prefer Not To Say" at bounding box center [857, 245] width 332 height 29
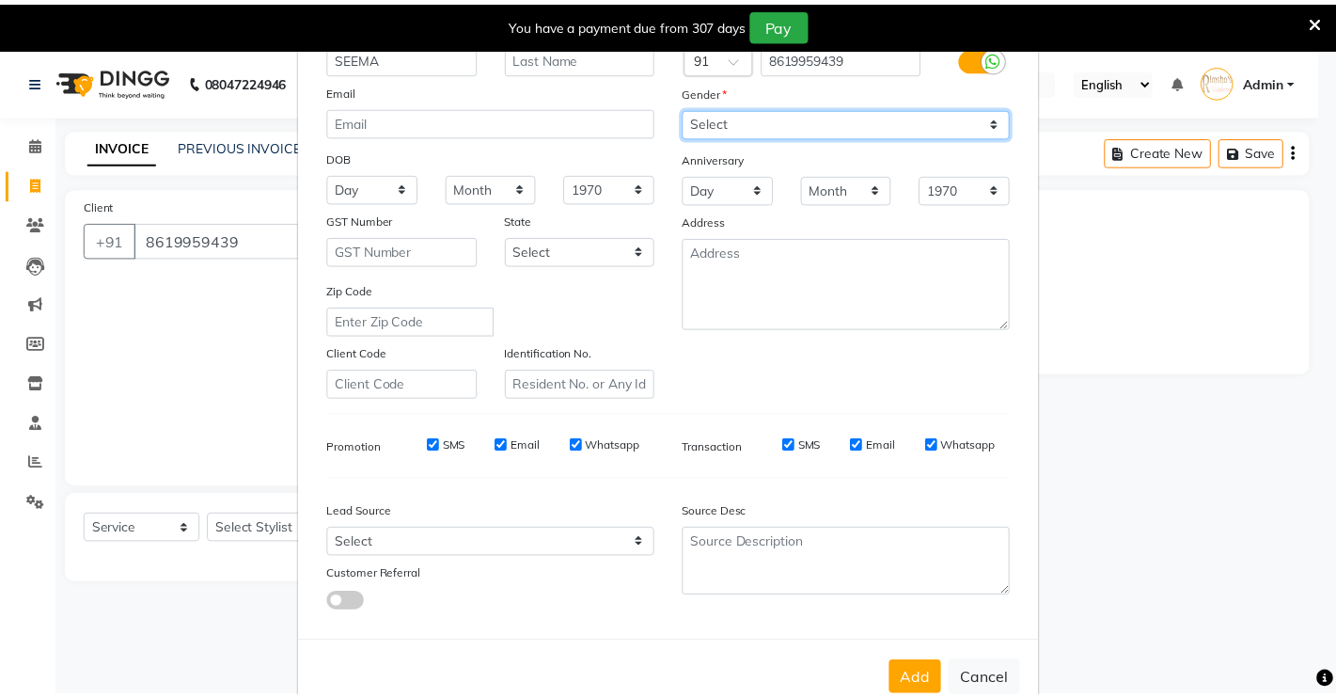
scroll to position [170, 0]
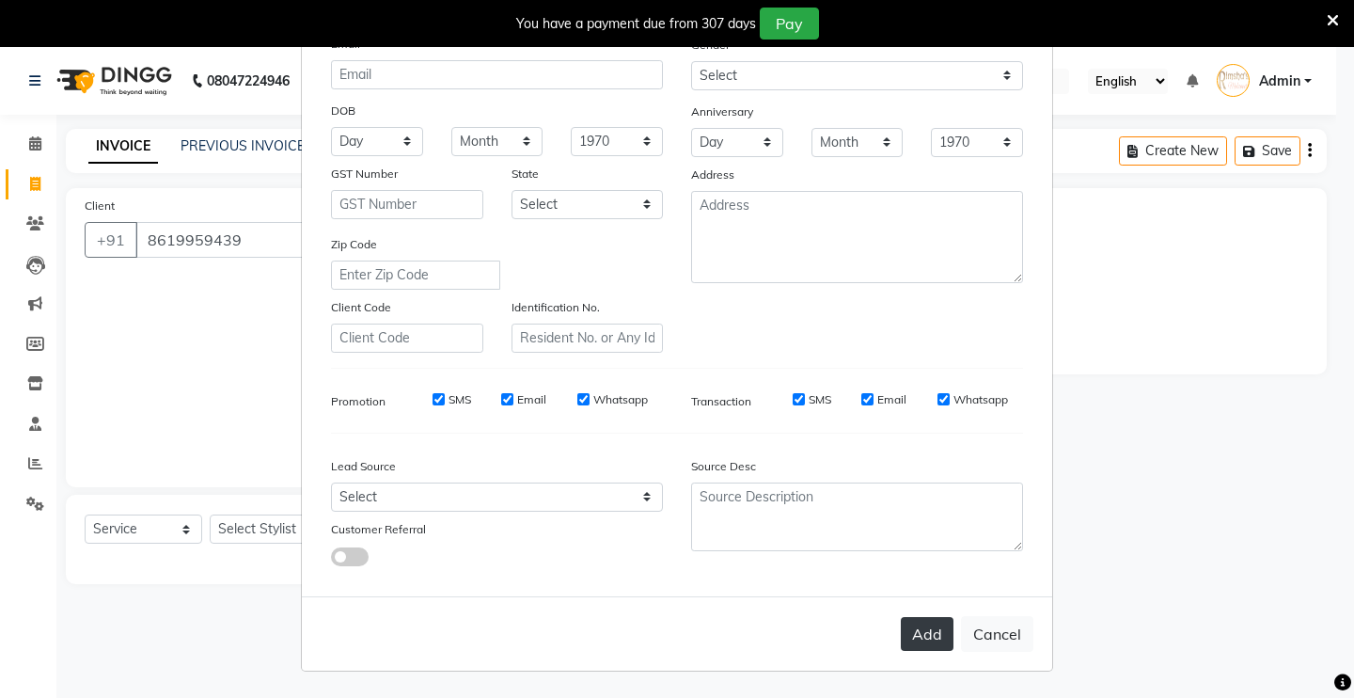
click at [919, 635] on button "Add" at bounding box center [927, 634] width 53 height 34
select select
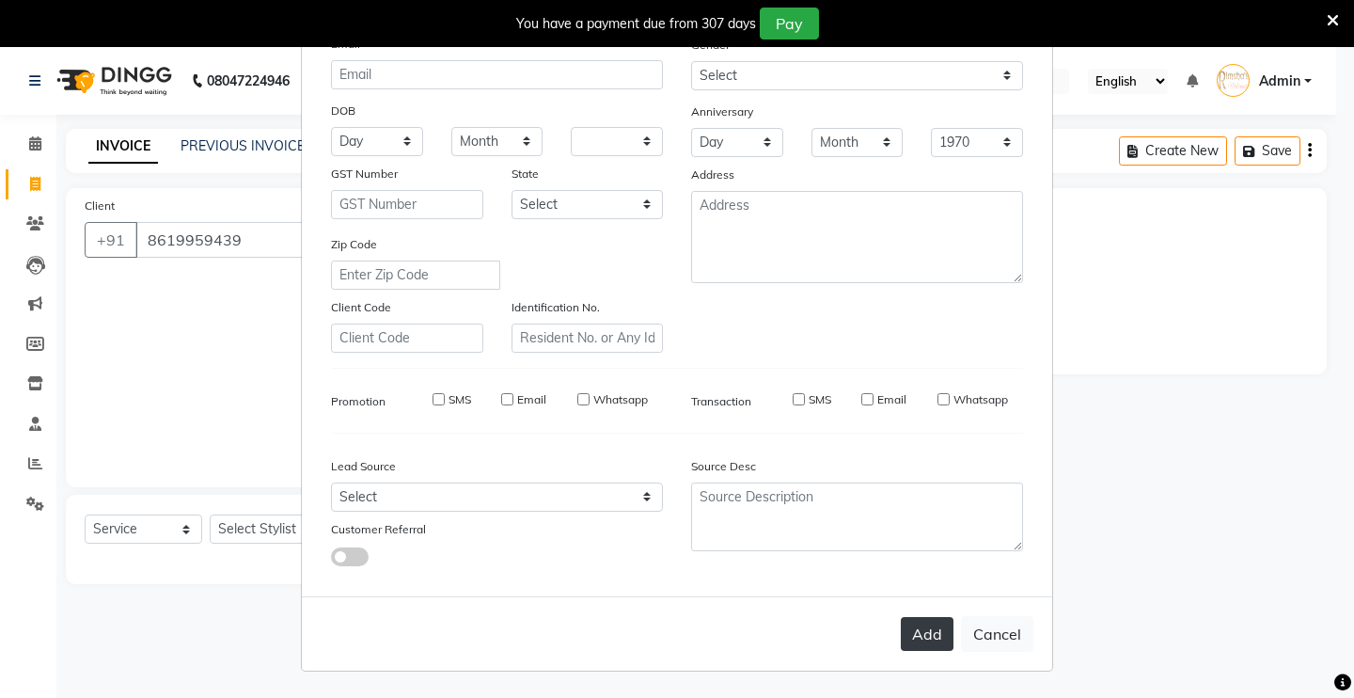
select select
checkbox input "false"
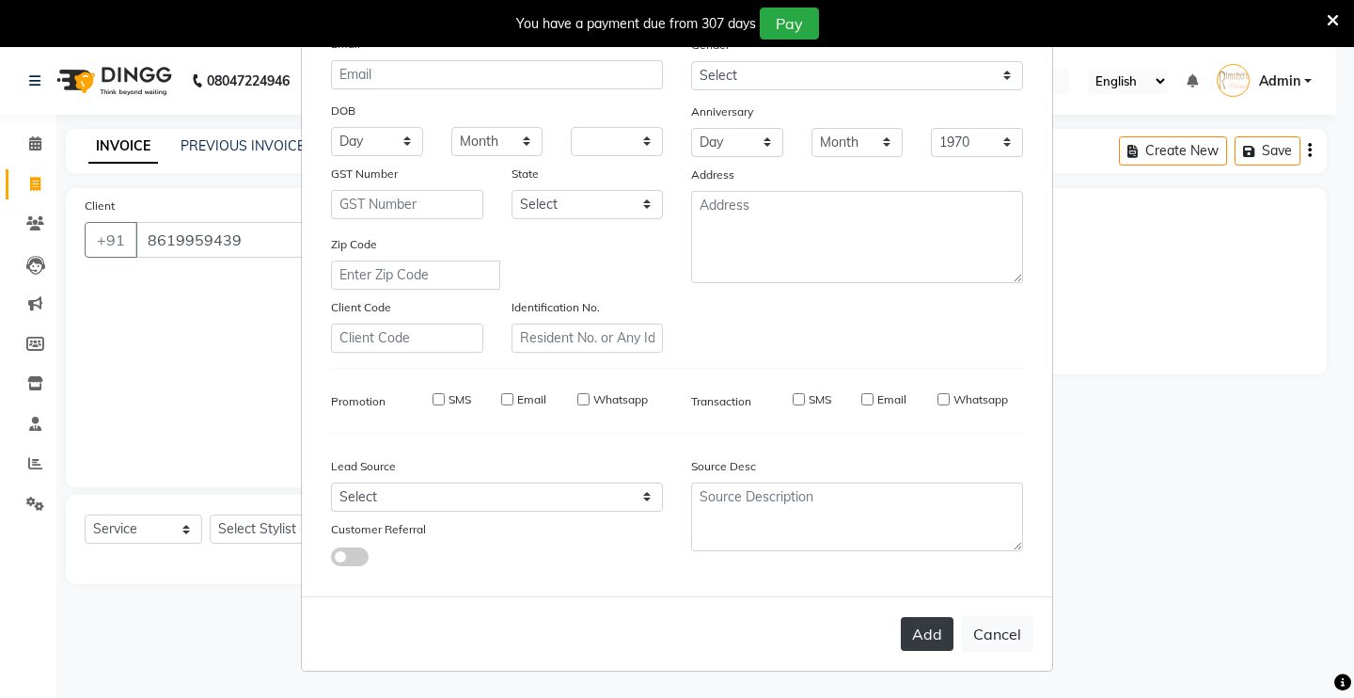
checkbox input "false"
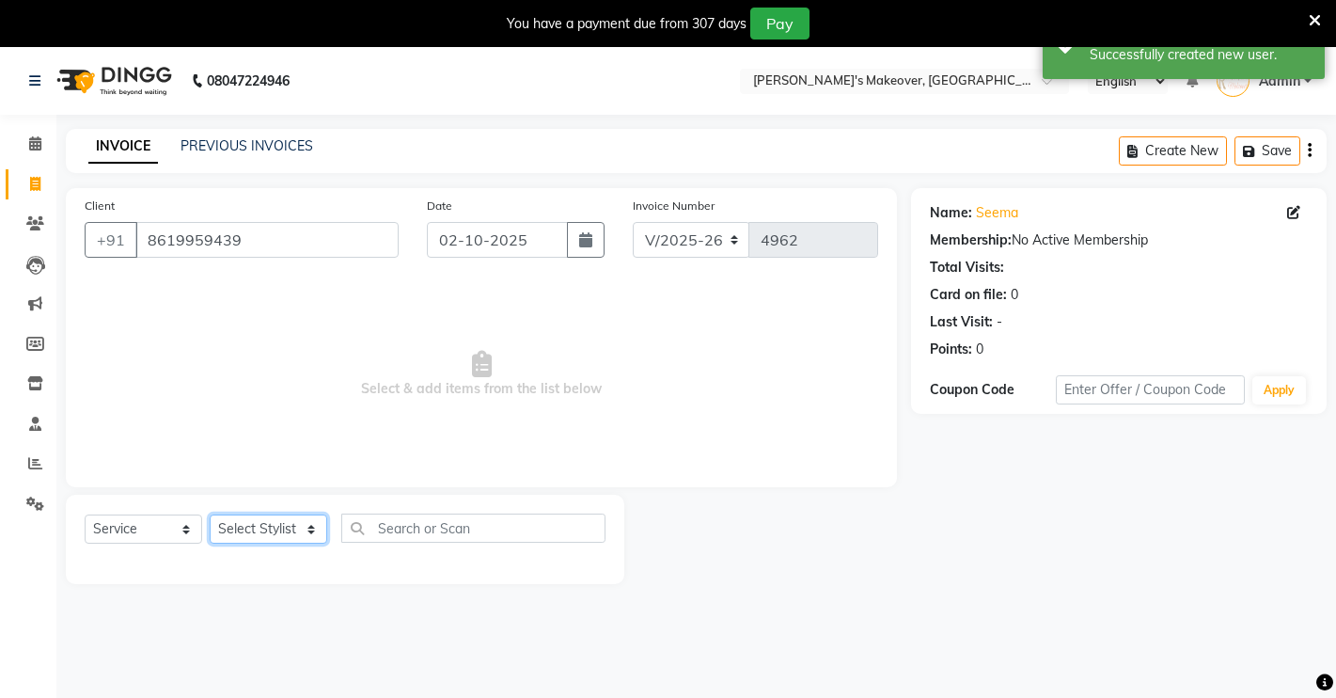
click at [306, 523] on select "Select Stylist [PERSON_NAME] [PERSON_NAME] NAVEEN [MEDICAL_DATA][PERSON_NAME] […" at bounding box center [269, 528] width 118 height 29
select select "92348"
click at [210, 514] on select "Select Stylist [PERSON_NAME] [PERSON_NAME] NAVEEN [MEDICAL_DATA][PERSON_NAME] […" at bounding box center [269, 528] width 118 height 29
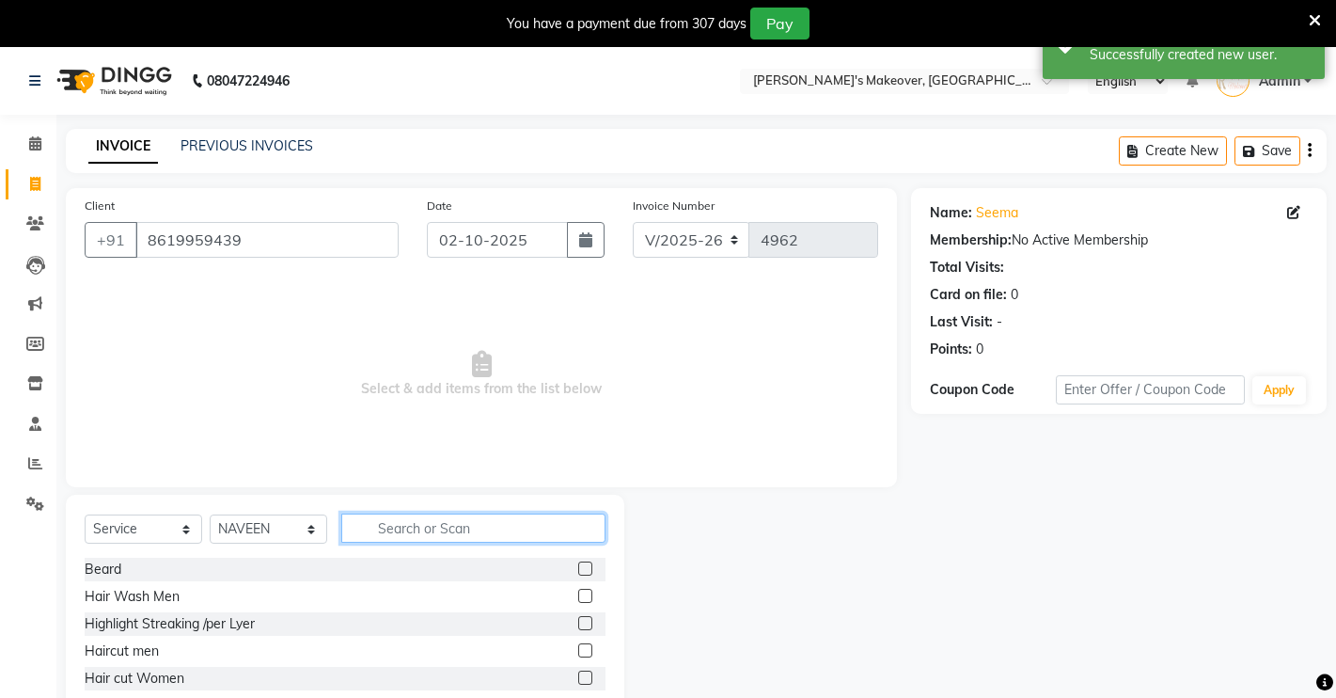
click at [401, 526] on input "text" at bounding box center [473, 527] width 264 height 29
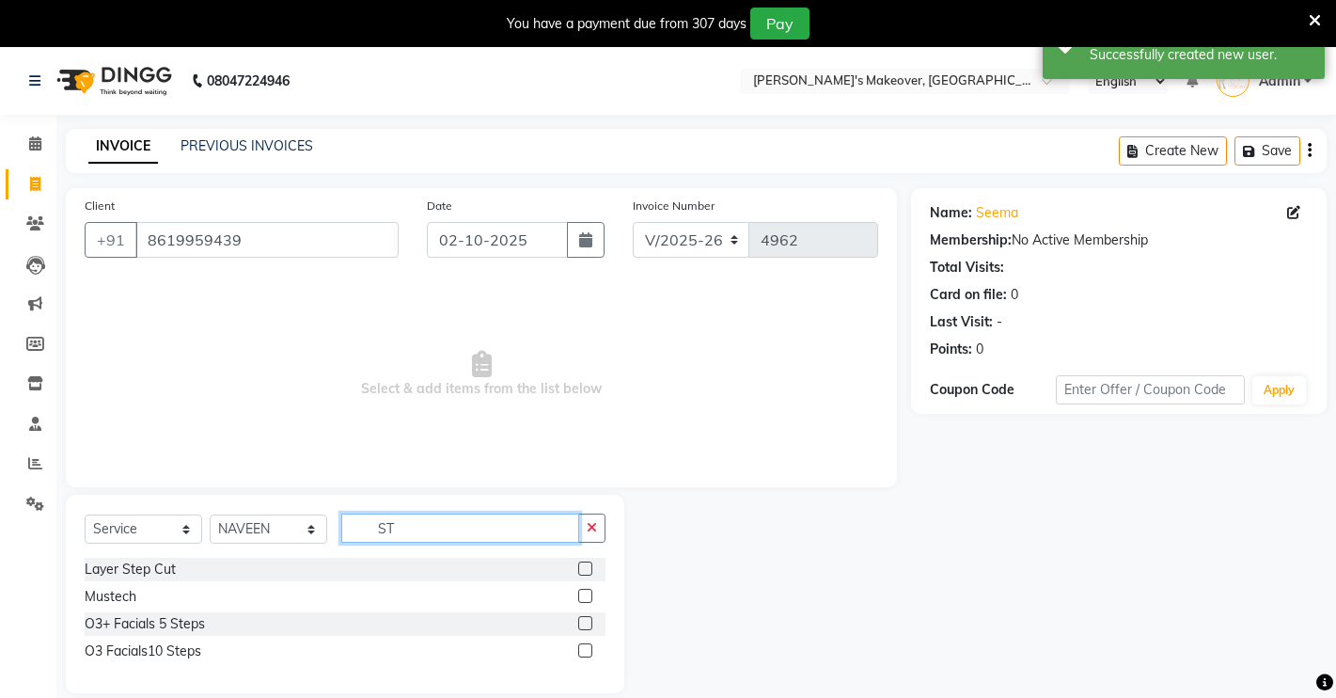
type input "S"
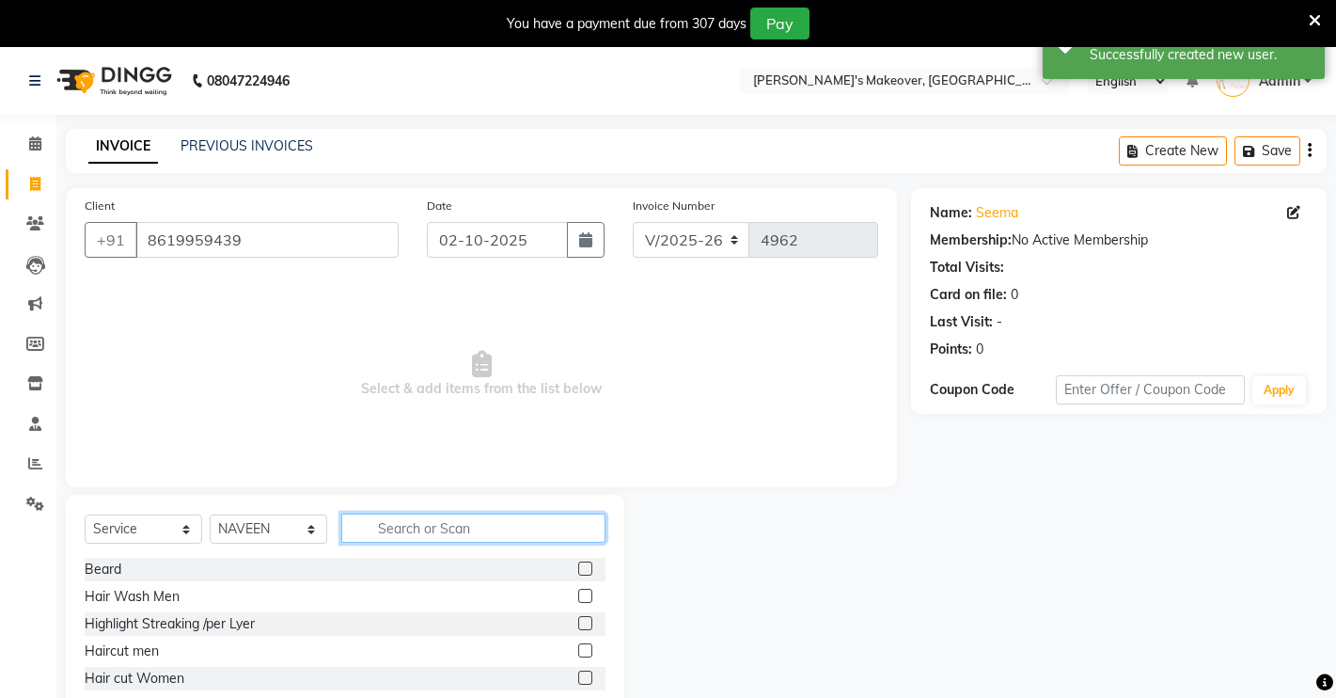
scroll to position [102, 0]
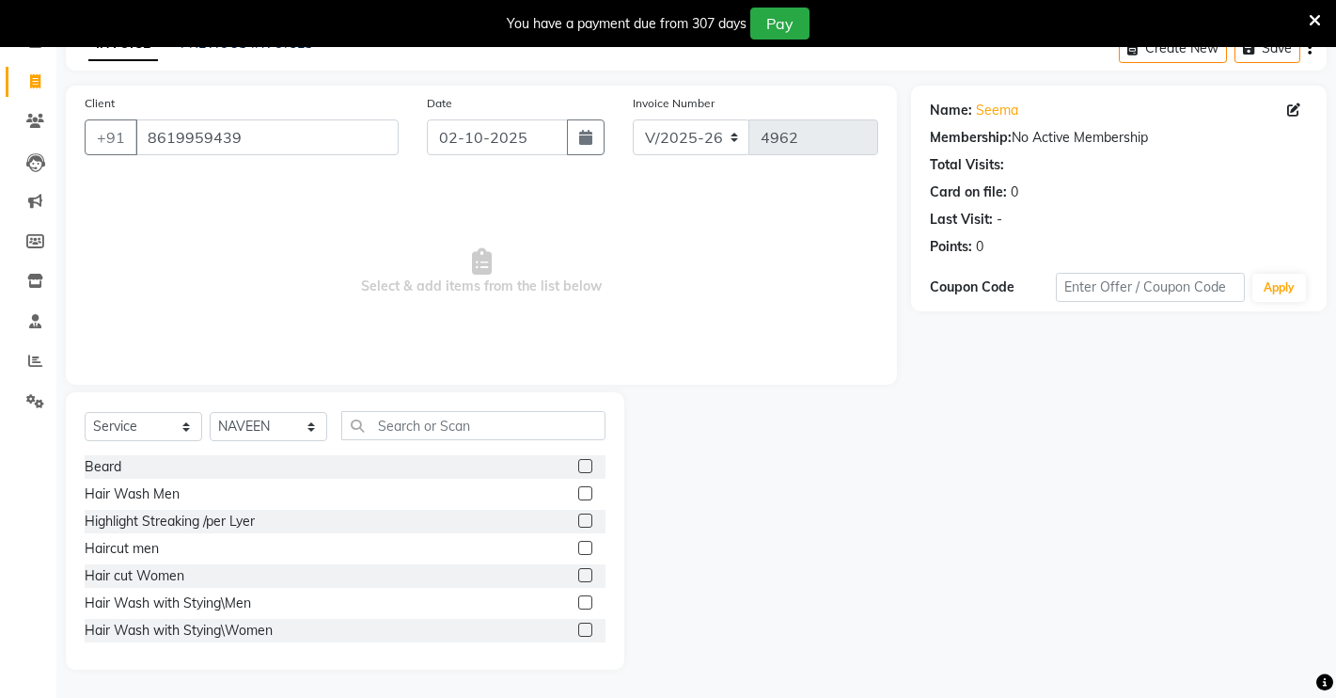
click at [578, 576] on label at bounding box center [585, 575] width 14 height 14
click at [578, 576] on input "checkbox" at bounding box center [584, 576] width 12 height 12
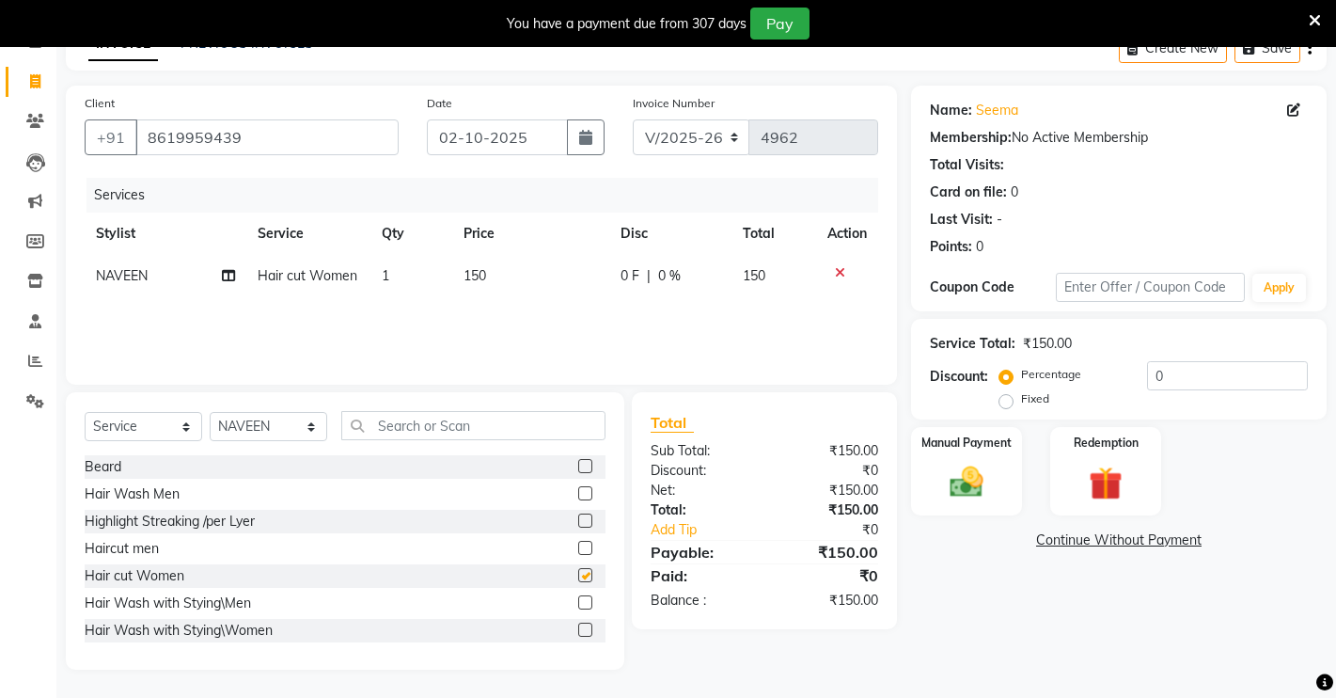
checkbox input "false"
click at [528, 422] on input "text" at bounding box center [473, 425] width 264 height 29
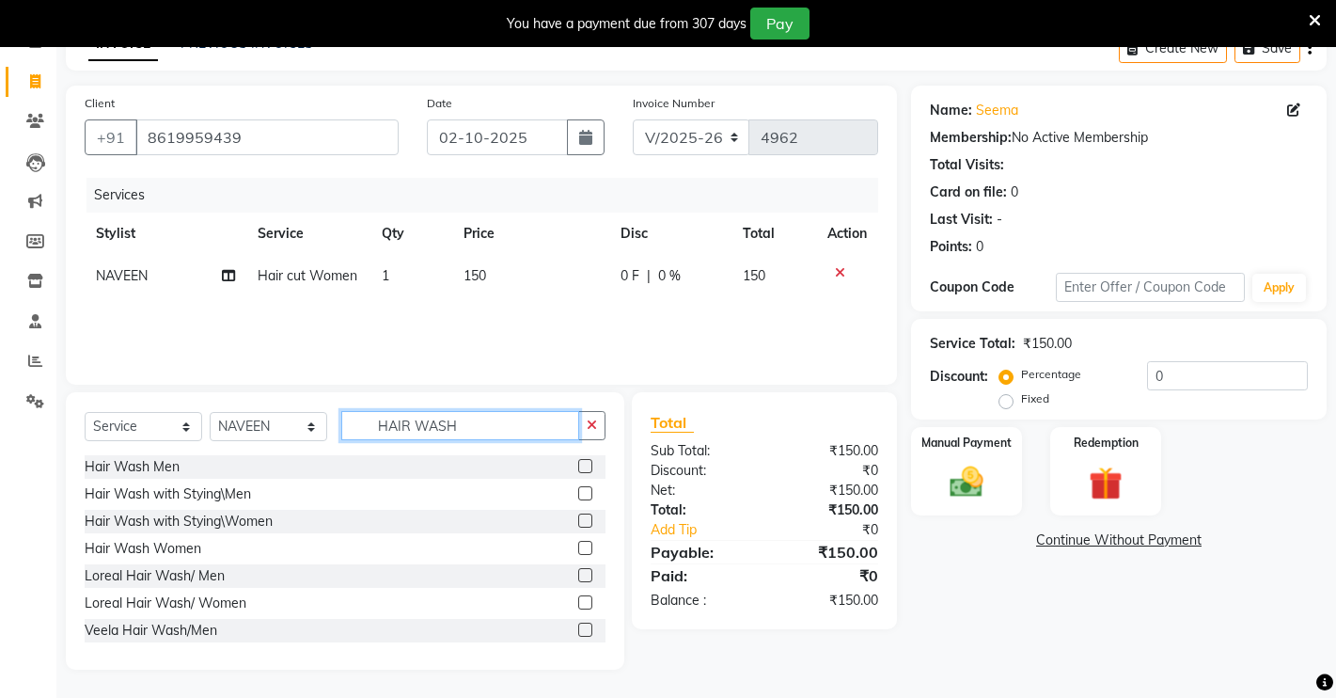
type input "HAIR WASH"
click at [578, 553] on label at bounding box center [585, 548] width 14 height 14
click at [578, 553] on input "checkbox" at bounding box center [584, 548] width 12 height 12
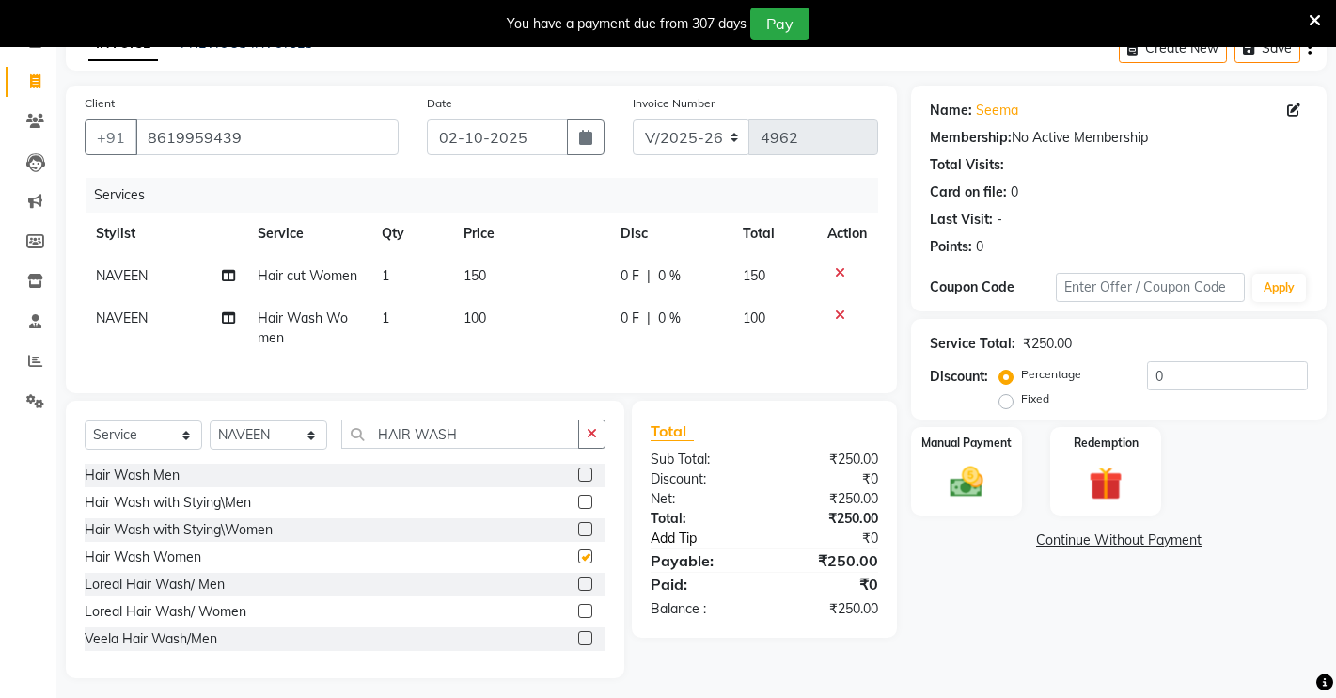
checkbox input "false"
click at [981, 477] on img at bounding box center [966, 482] width 57 height 40
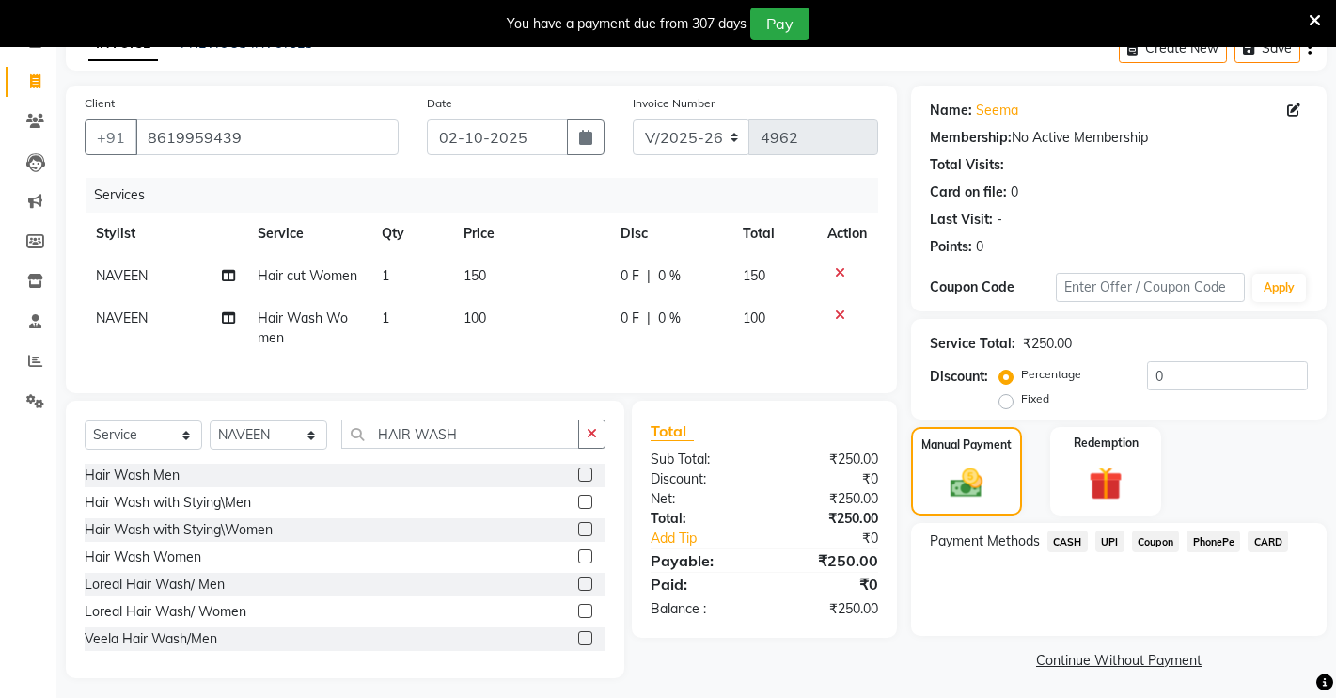
click at [1073, 542] on span "CASH" at bounding box center [1067, 541] width 40 height 22
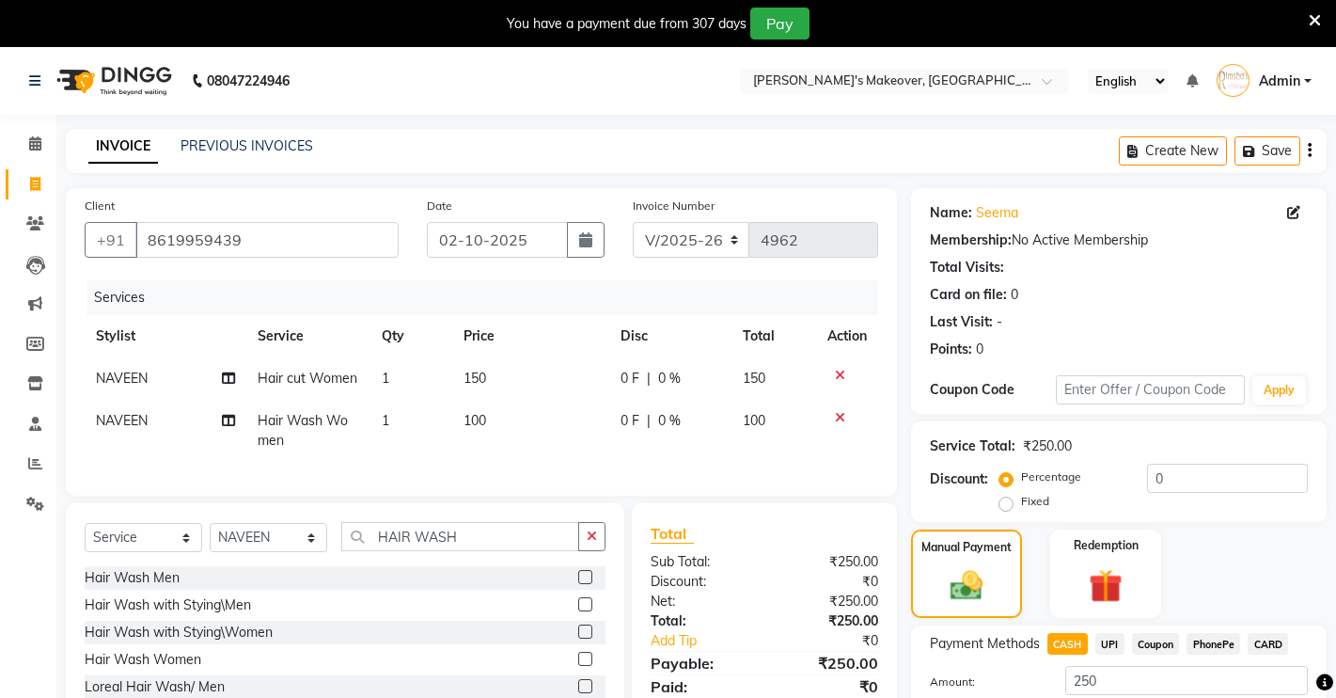
scroll to position [134, 0]
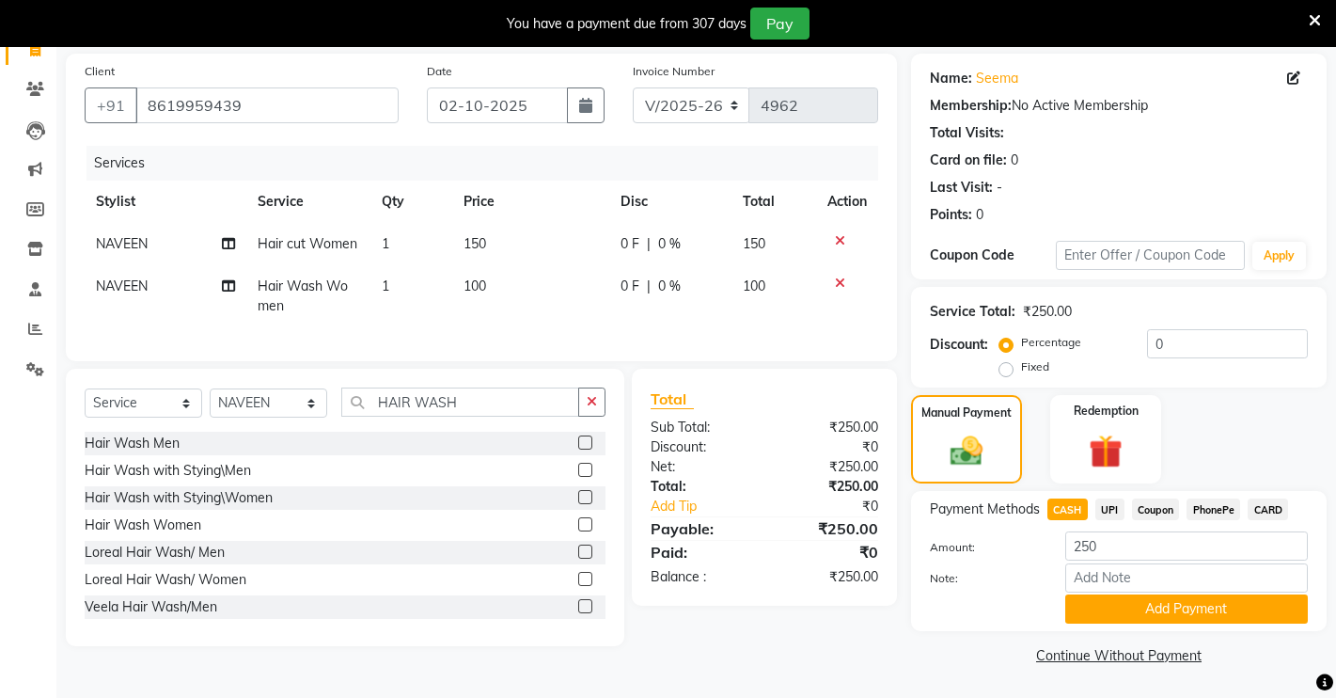
click at [1210, 602] on button "Add Payment" at bounding box center [1186, 608] width 243 height 29
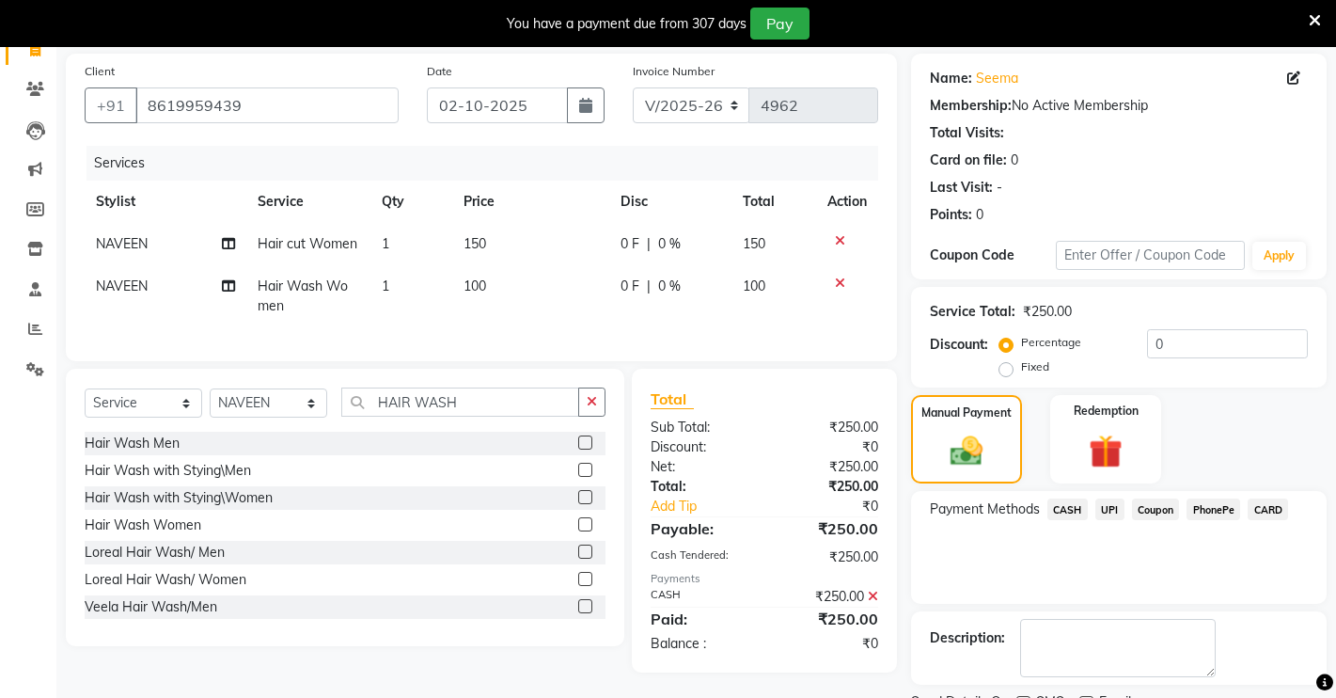
scroll to position [213, 0]
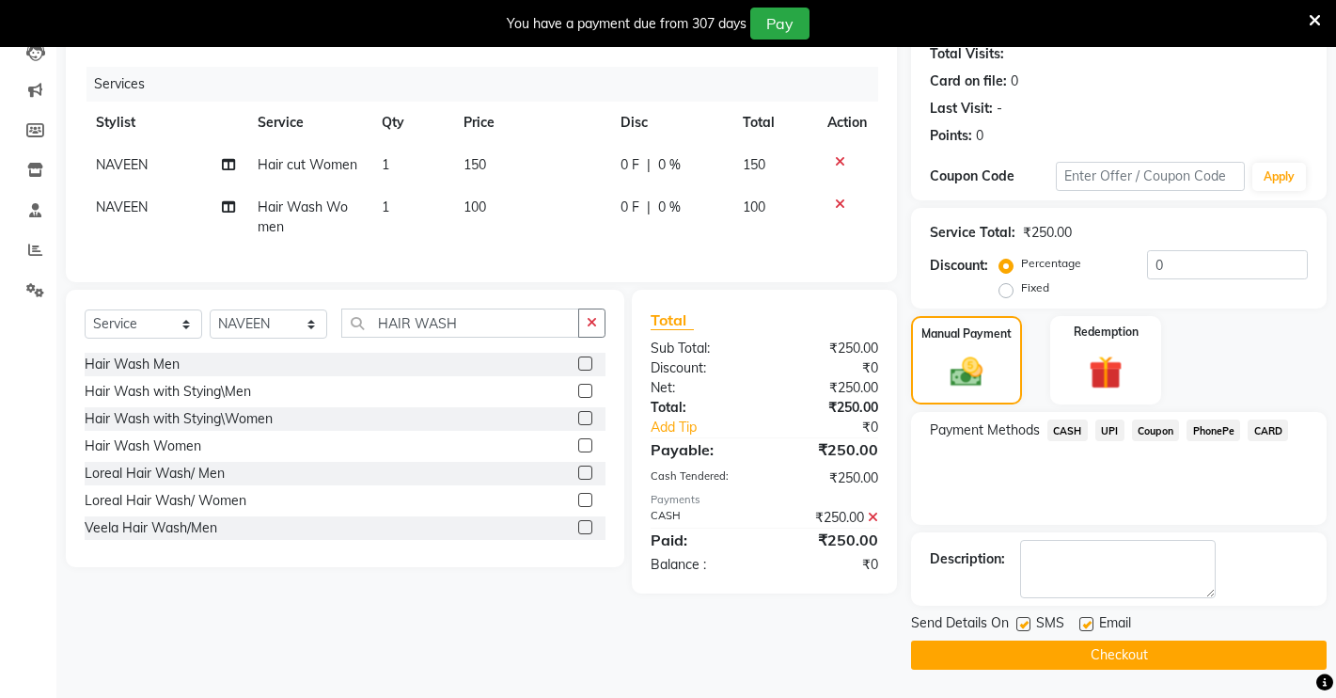
click at [1171, 650] on button "Checkout" at bounding box center [1119, 654] width 416 height 29
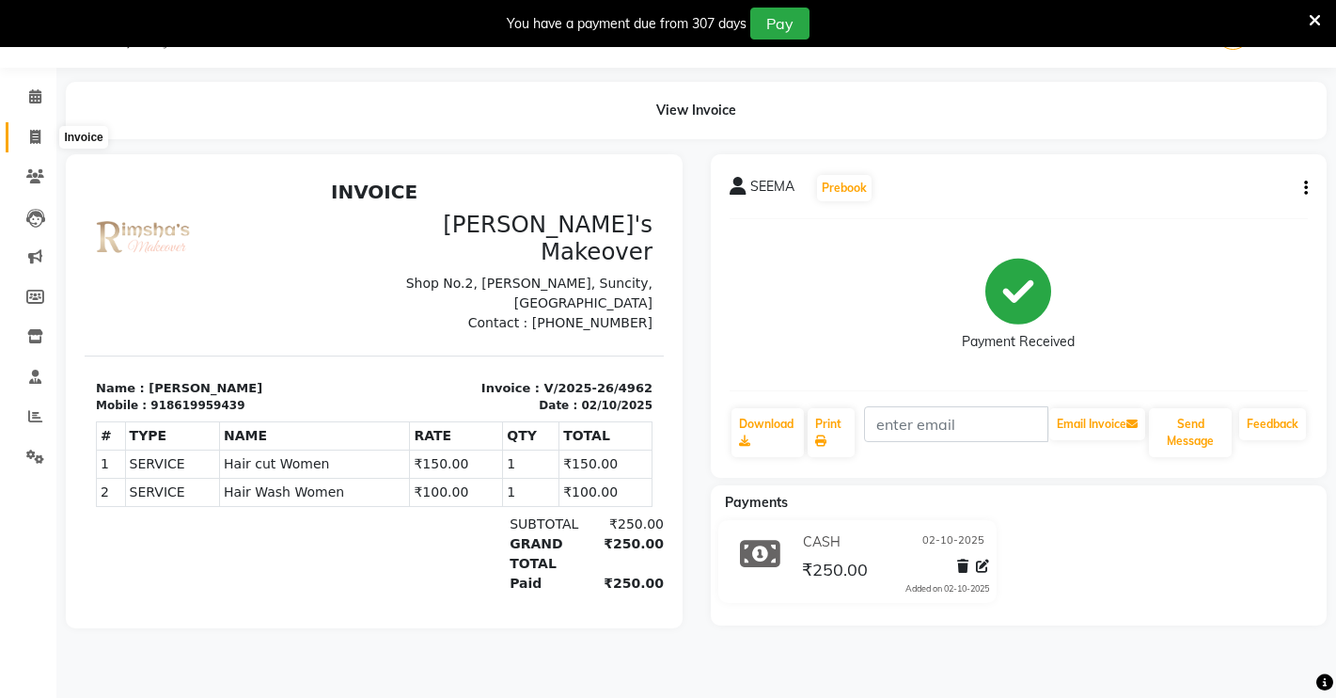
click at [36, 132] on icon at bounding box center [35, 137] width 10 height 14
select select "service"
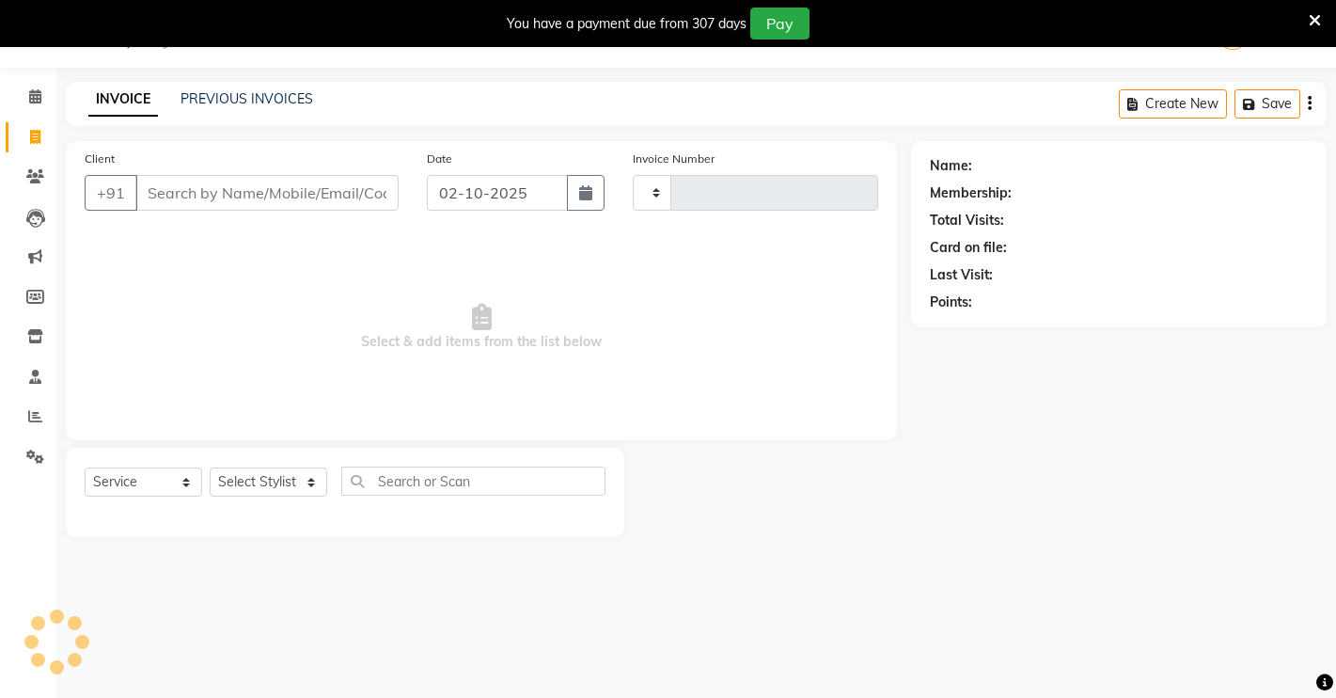
type input "4963"
select select "7317"
click at [209, 193] on input "Client" at bounding box center [266, 193] width 263 height 36
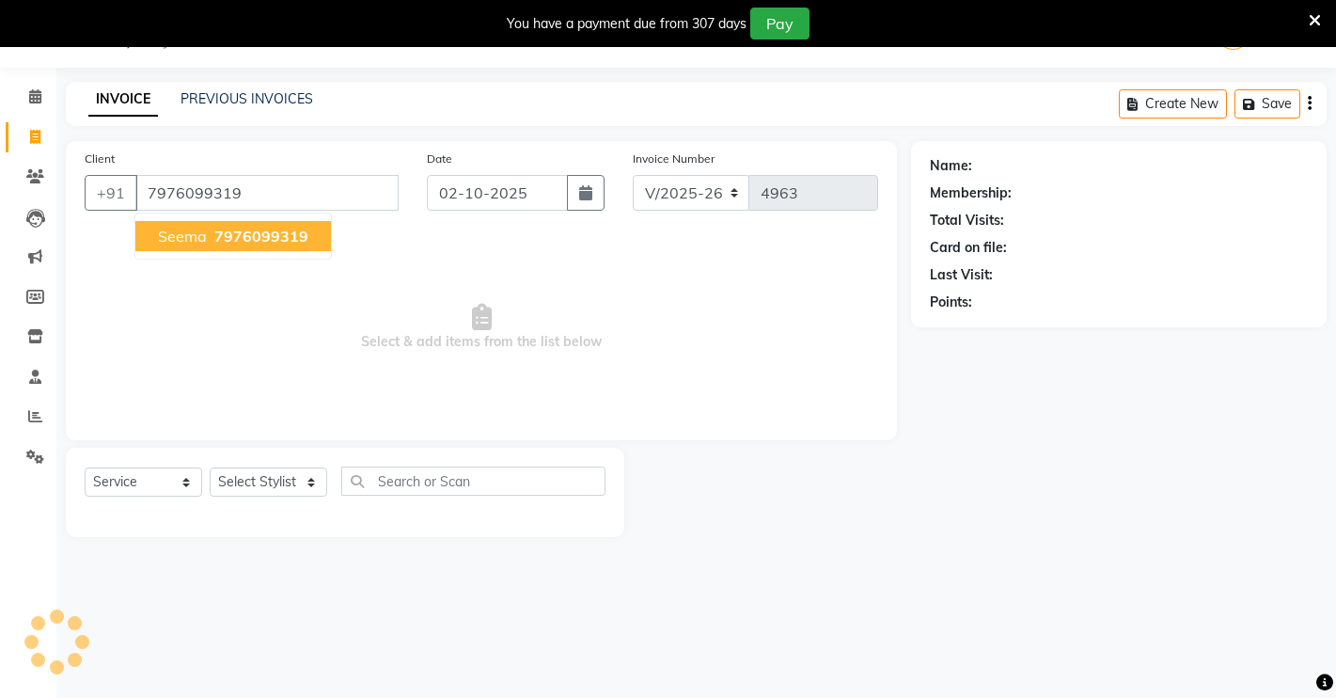
type input "7976099319"
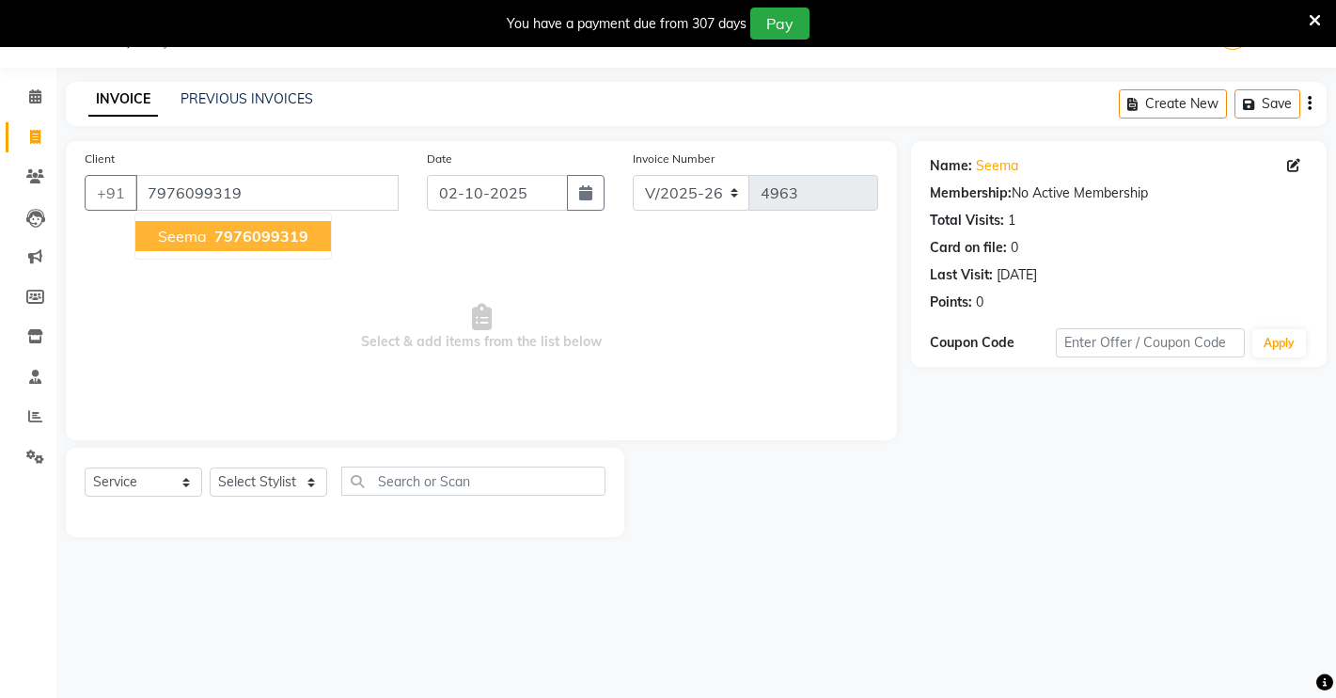
click at [276, 243] on span "7976099319" at bounding box center [261, 236] width 94 height 19
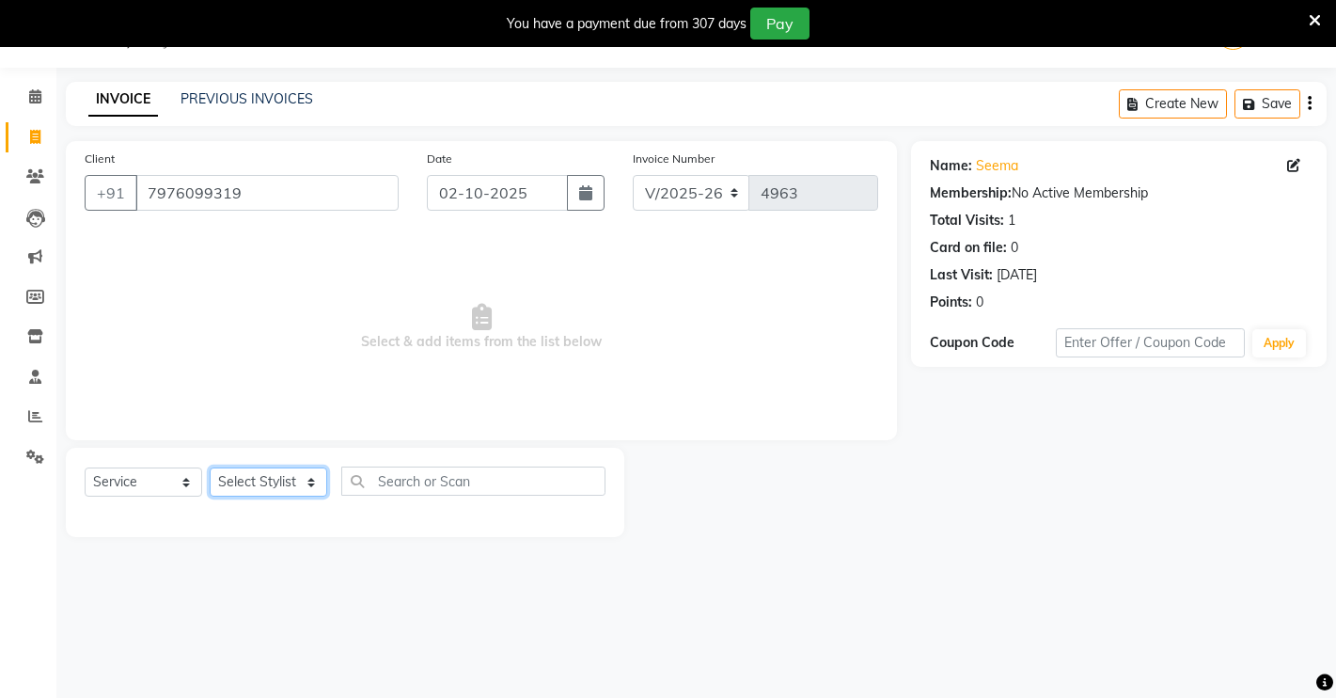
click at [306, 477] on select "Select Stylist [PERSON_NAME] [PERSON_NAME] NAVEEN [MEDICAL_DATA][PERSON_NAME] […" at bounding box center [269, 481] width 118 height 29
click at [210, 467] on select "Select Stylist [PERSON_NAME] [PERSON_NAME] NAVEEN [MEDICAL_DATA][PERSON_NAME] […" at bounding box center [269, 481] width 118 height 29
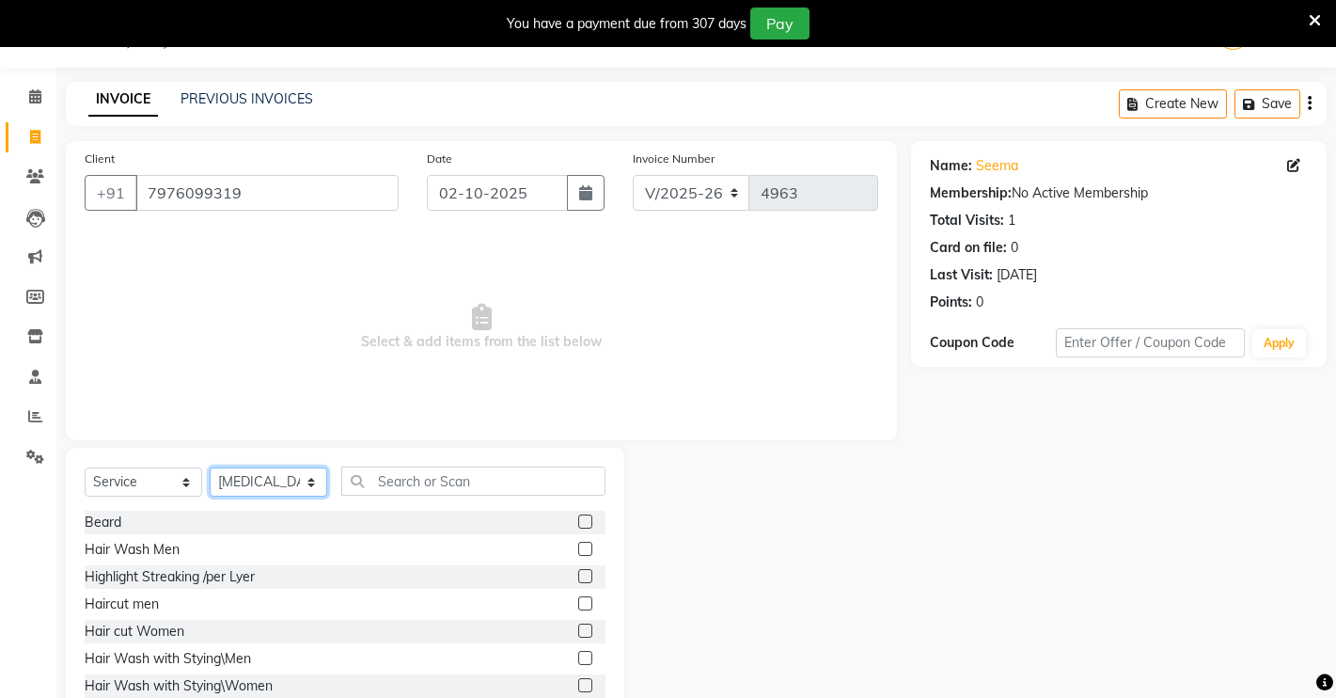
drag, startPoint x: 303, startPoint y: 488, endPoint x: 292, endPoint y: 468, distance: 22.3
click at [303, 488] on select "Select Stylist [PERSON_NAME] [PERSON_NAME] NAVEEN [MEDICAL_DATA][PERSON_NAME] […" at bounding box center [269, 481] width 118 height 29
select select "75199"
click at [210, 467] on select "Select Stylist [PERSON_NAME] [PERSON_NAME] NAVEEN [MEDICAL_DATA][PERSON_NAME] […" at bounding box center [269, 481] width 118 height 29
click at [412, 479] on input "text" at bounding box center [473, 480] width 264 height 29
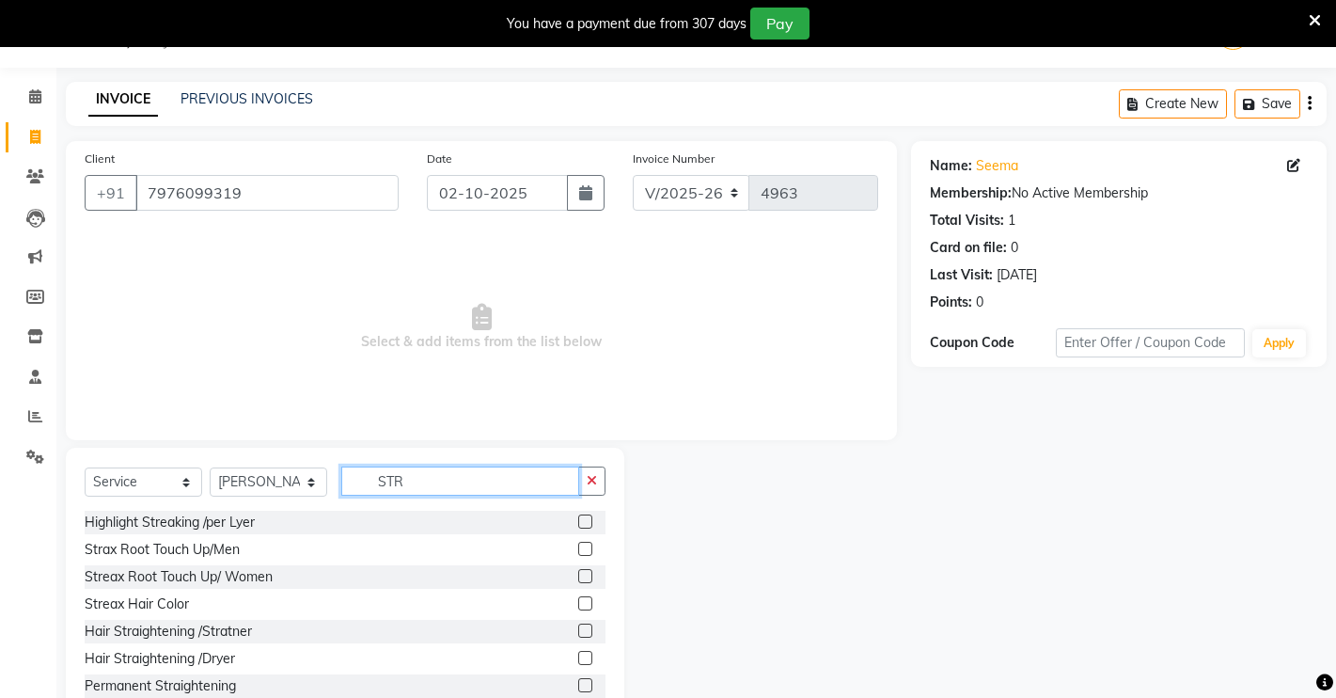
type input "STR"
click at [578, 574] on label at bounding box center [585, 576] width 14 height 14
click at [578, 574] on input "checkbox" at bounding box center [584, 577] width 12 height 12
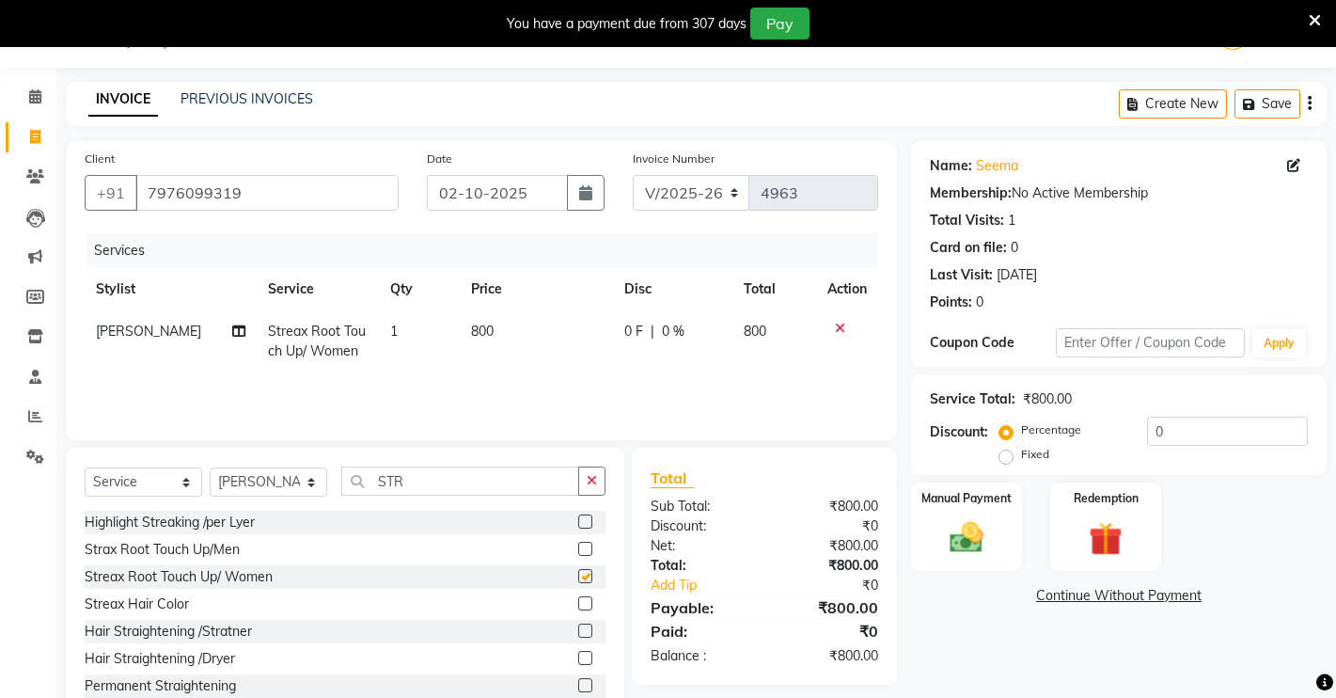
checkbox input "false"
click at [597, 478] on icon "button" at bounding box center [592, 480] width 10 height 13
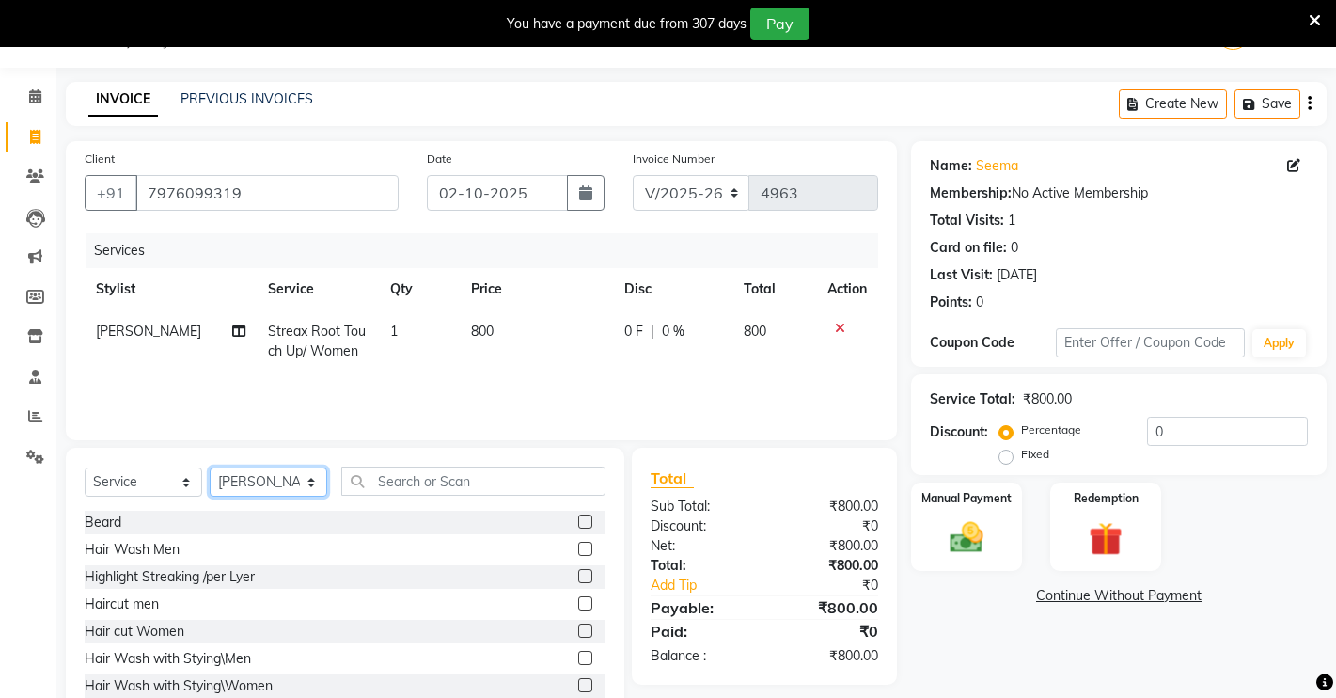
click at [301, 481] on select "Select Stylist [PERSON_NAME] [PERSON_NAME] NAVEEN [MEDICAL_DATA][PERSON_NAME] […" at bounding box center [269, 481] width 118 height 29
select select "77366"
click at [210, 467] on select "Select Stylist [PERSON_NAME] [PERSON_NAME] NAVEEN [MEDICAL_DATA][PERSON_NAME] […" at bounding box center [269, 481] width 118 height 29
click at [374, 479] on input "text" at bounding box center [473, 480] width 264 height 29
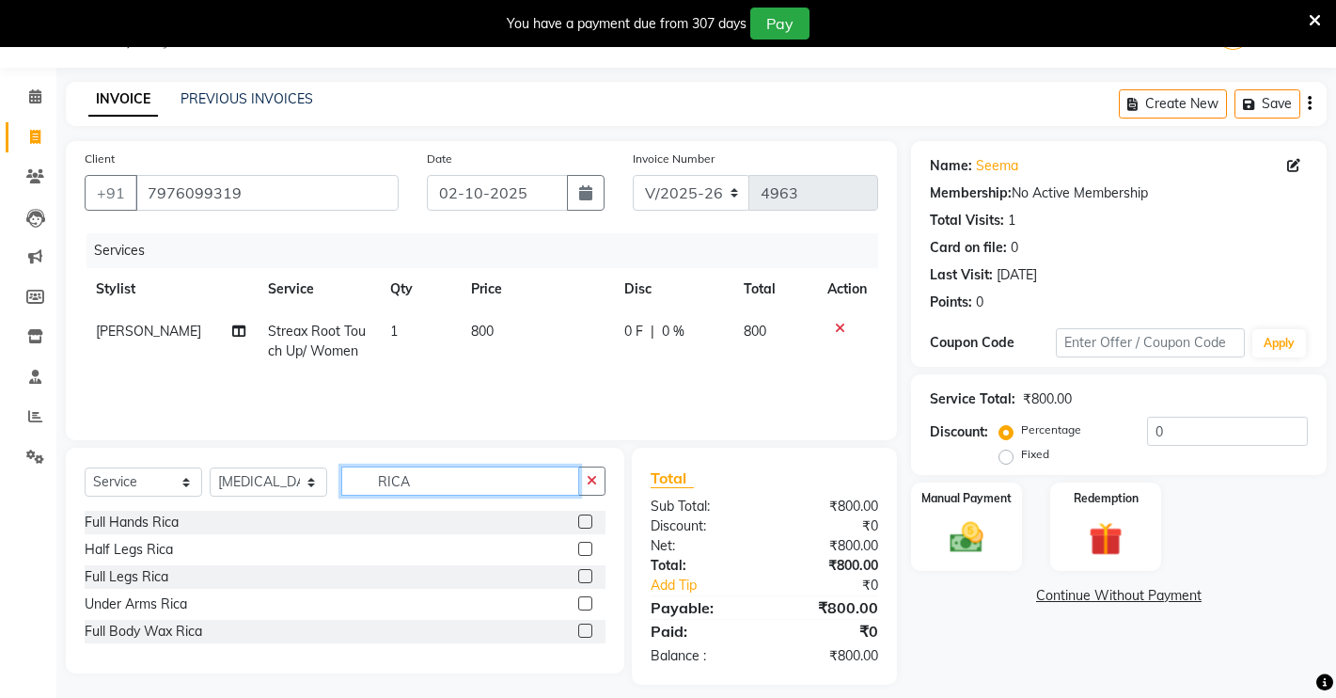
type input "RICA"
click at [590, 522] on label at bounding box center [585, 521] width 14 height 14
click at [590, 522] on input "checkbox" at bounding box center [584, 522] width 12 height 12
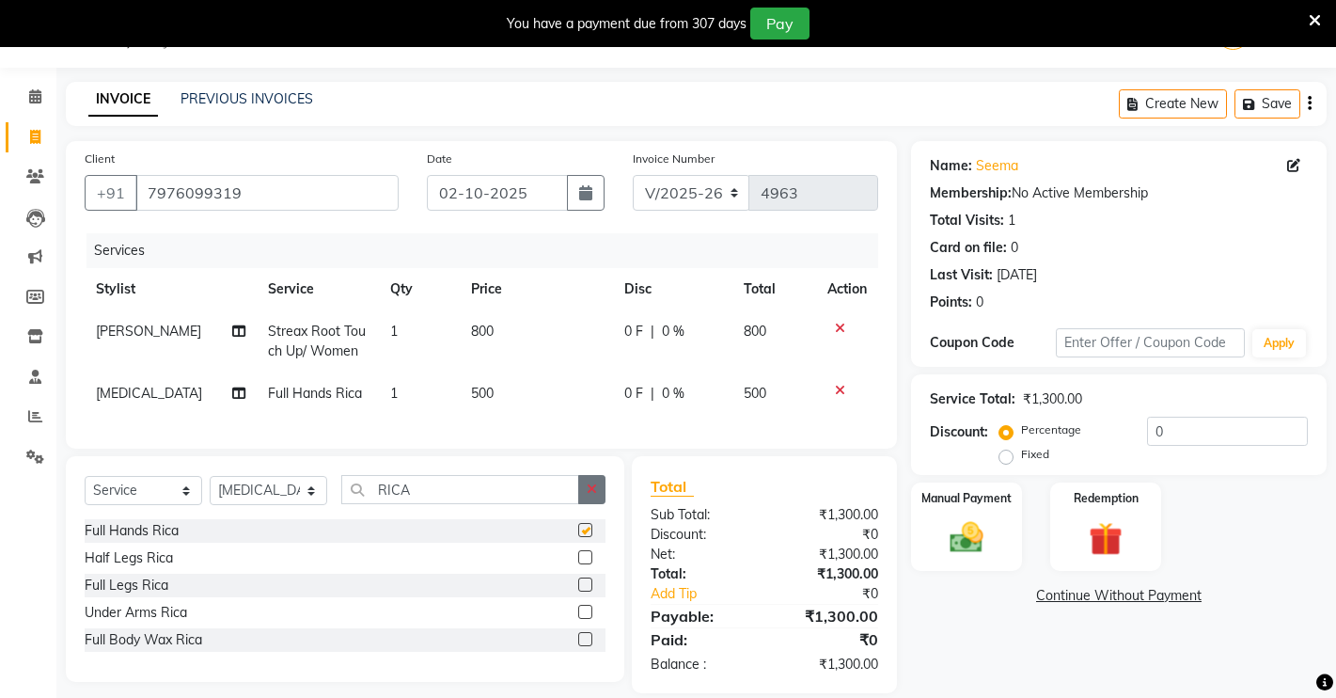
checkbox input "false"
click at [591, 504] on button "button" at bounding box center [591, 489] width 27 height 29
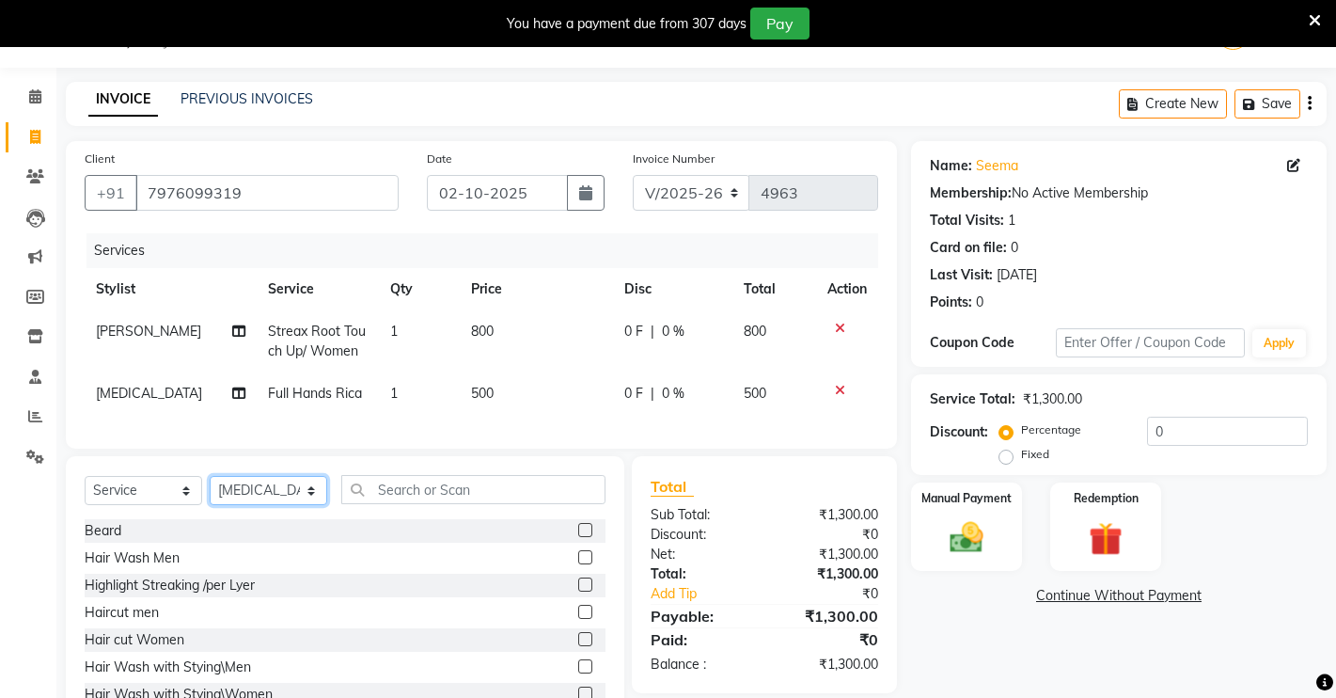
click at [282, 504] on select "Select Stylist [PERSON_NAME] [PERSON_NAME] NAVEEN [MEDICAL_DATA][PERSON_NAME] […" at bounding box center [269, 490] width 118 height 29
select select "77364"
click at [210, 494] on select "Select Stylist [PERSON_NAME] [PERSON_NAME] NAVEEN [MEDICAL_DATA][PERSON_NAME] […" at bounding box center [269, 490] width 118 height 29
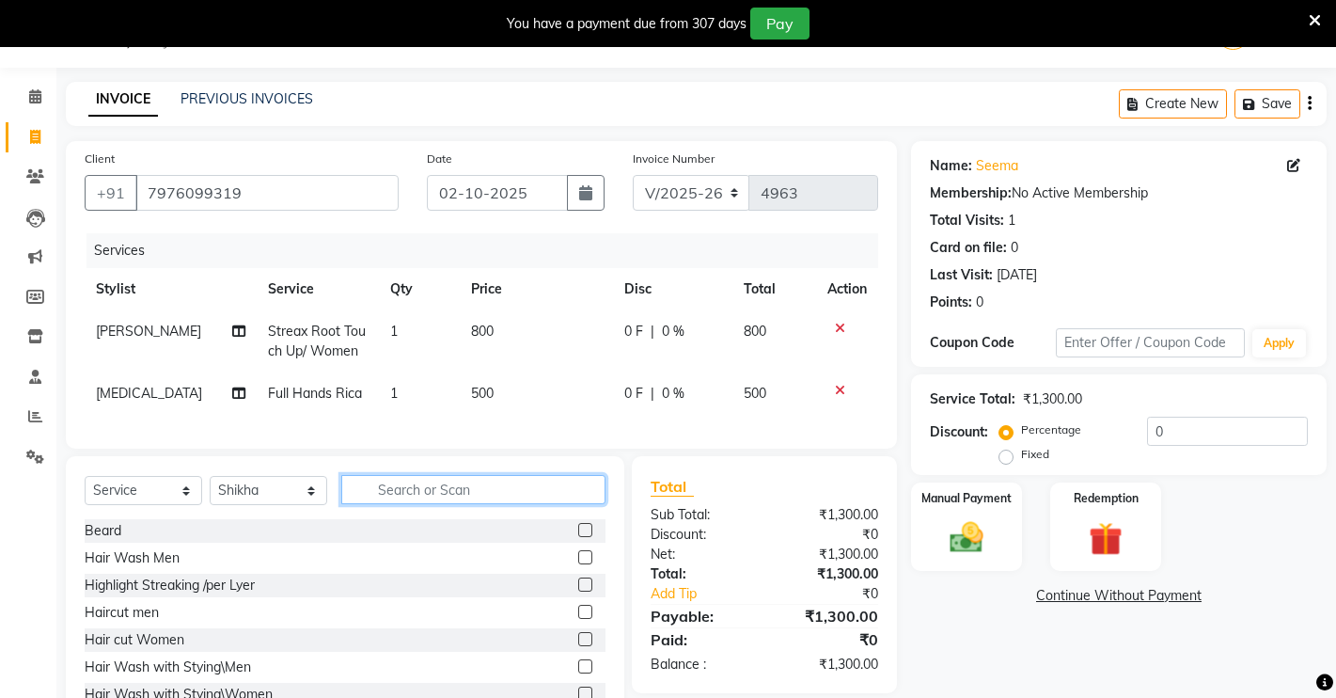
click at [473, 498] on input "text" at bounding box center [473, 489] width 264 height 29
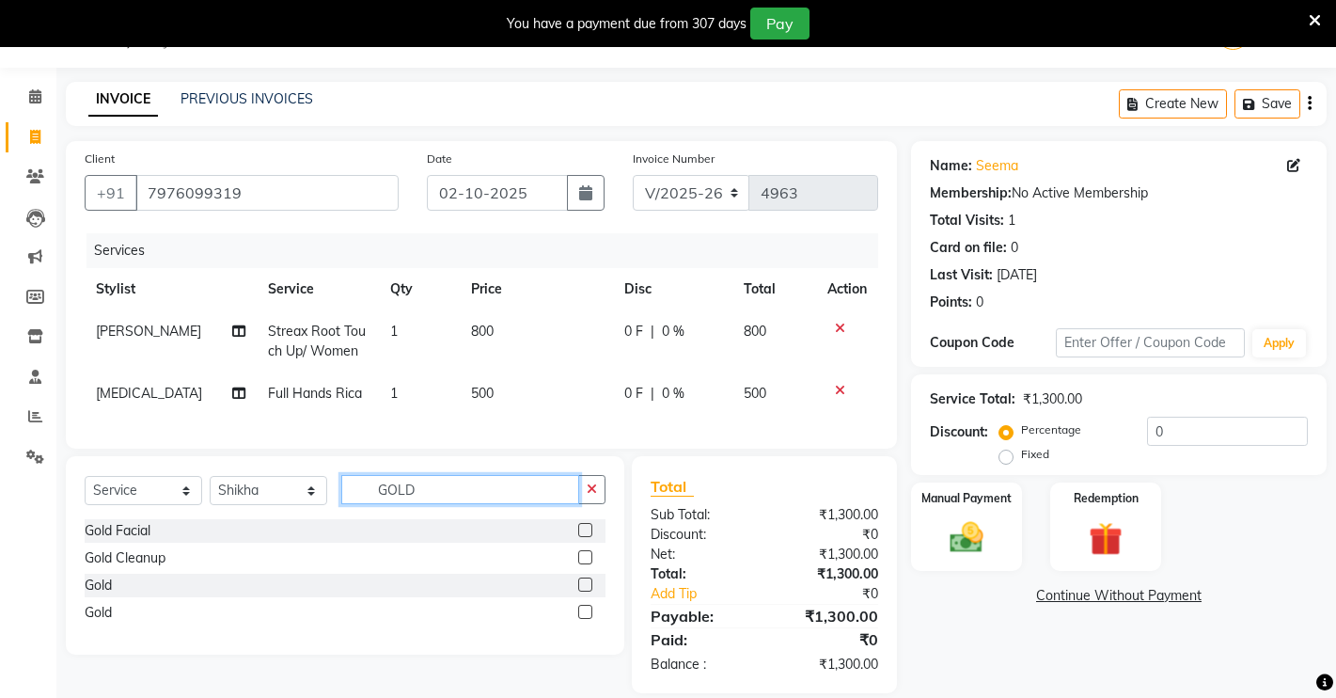
type input "GOLD"
click at [578, 537] on label at bounding box center [585, 530] width 14 height 14
click at [578, 537] on input "checkbox" at bounding box center [584, 531] width 12 height 12
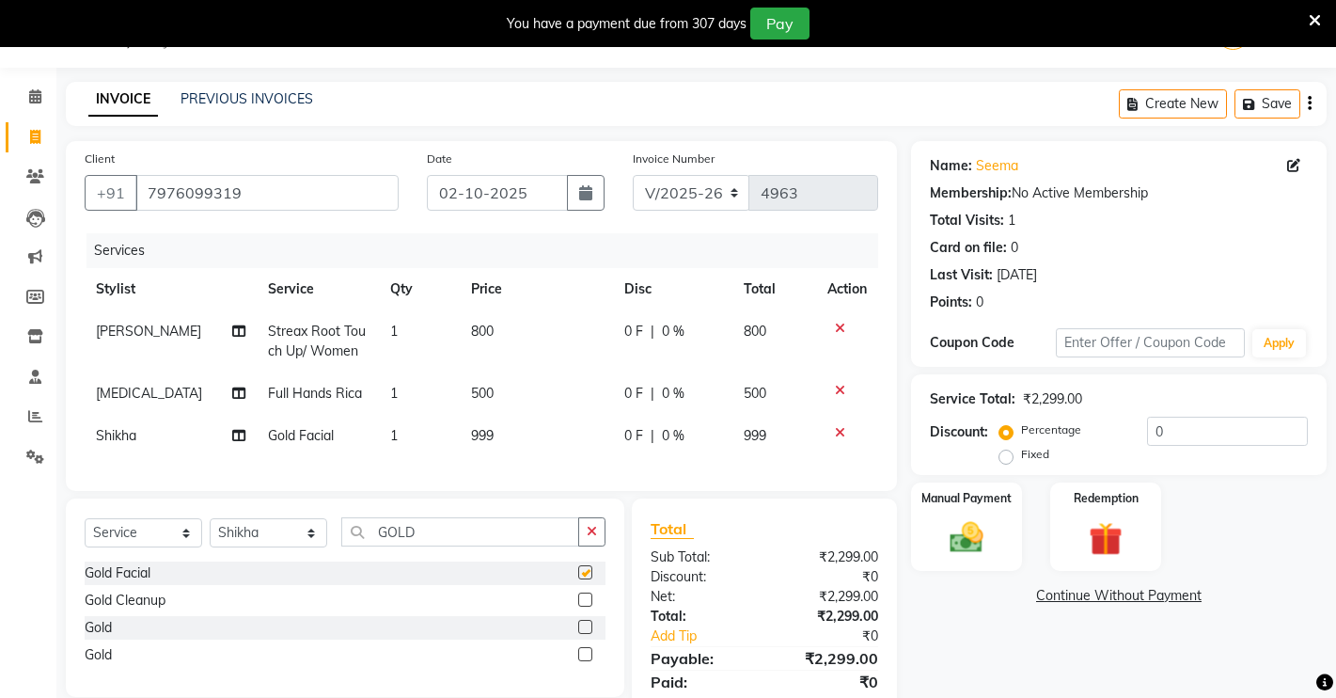
checkbox input "false"
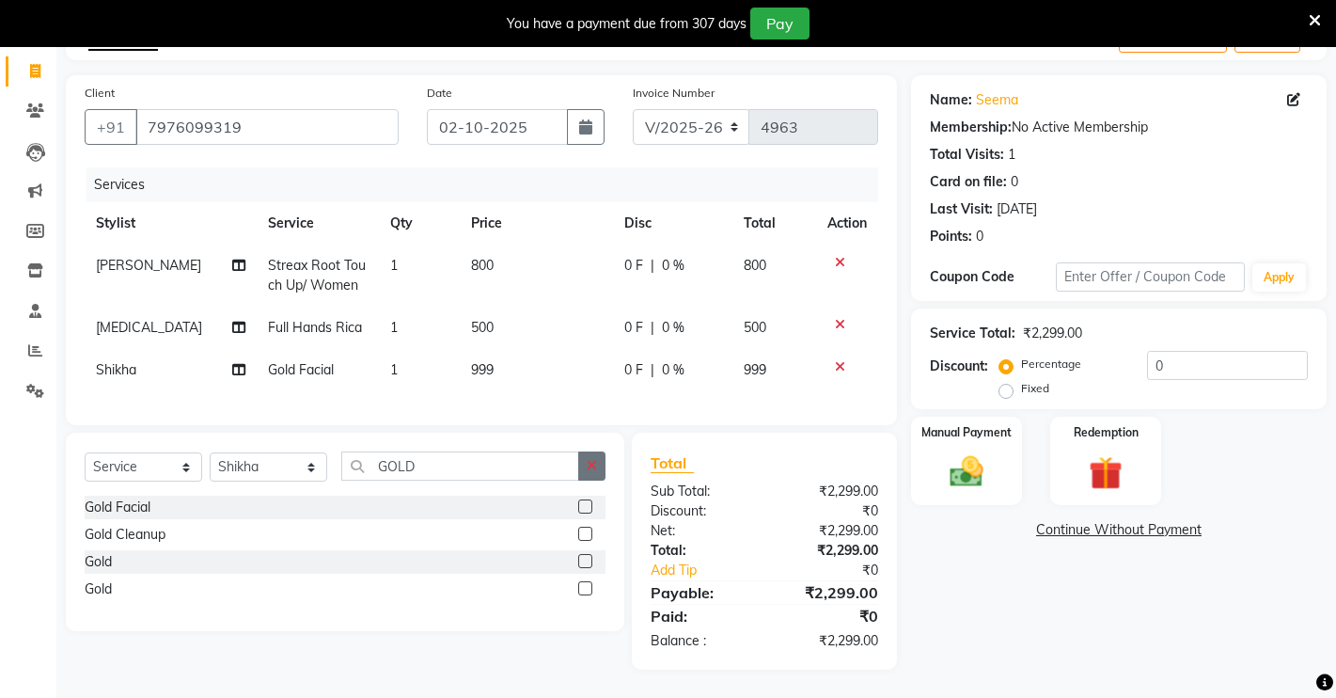
click at [600, 467] on button "button" at bounding box center [591, 465] width 27 height 29
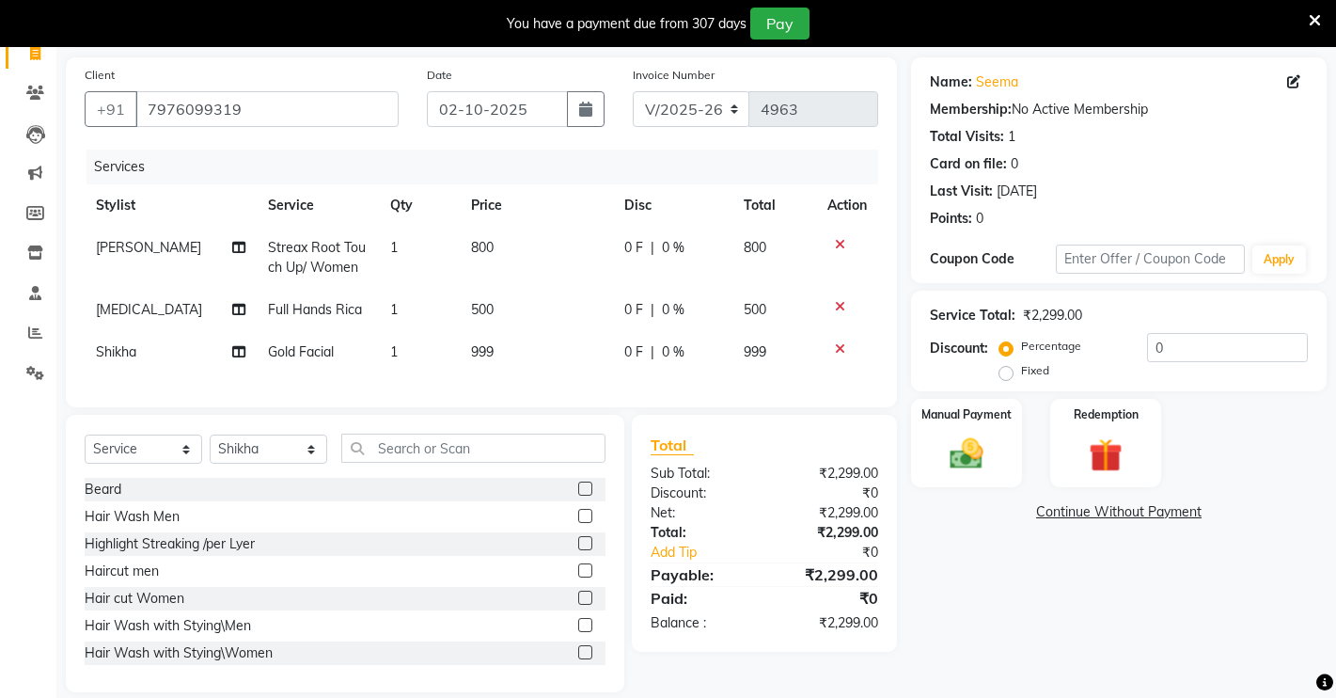
click at [837, 344] on icon at bounding box center [840, 348] width 10 height 13
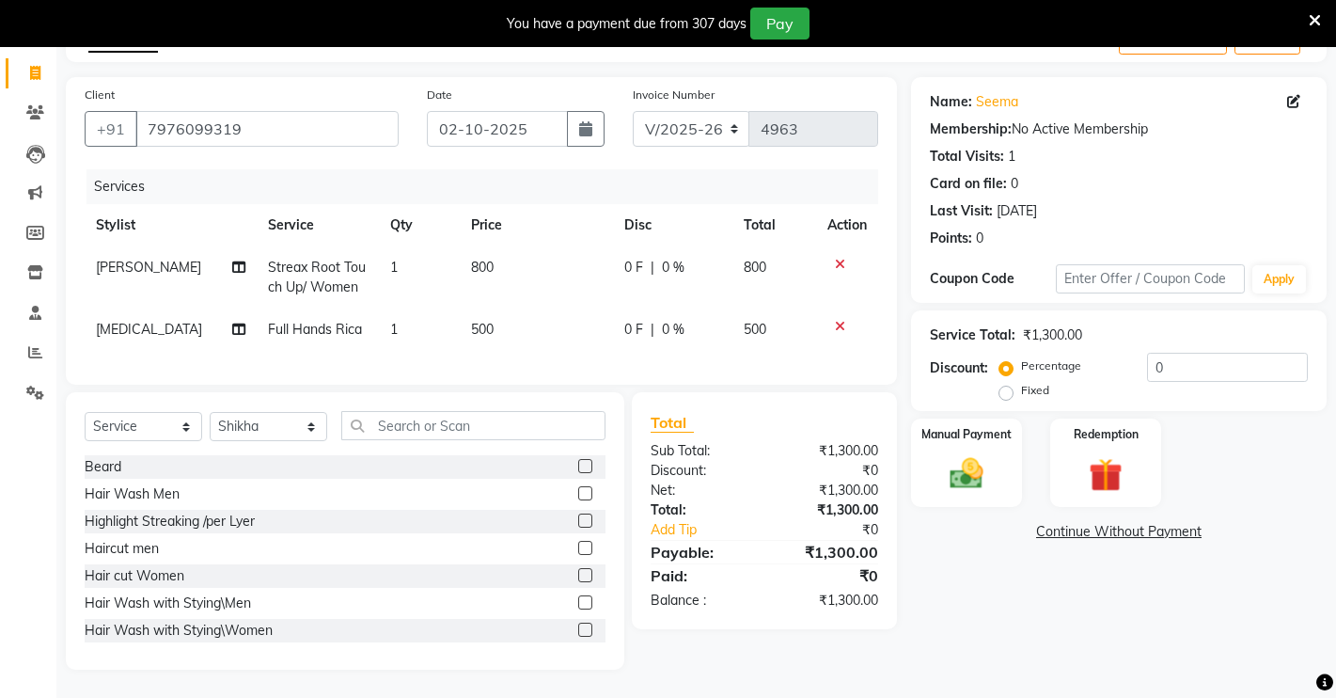
scroll to position [129, 0]
click at [527, 431] on input "text" at bounding box center [473, 425] width 264 height 29
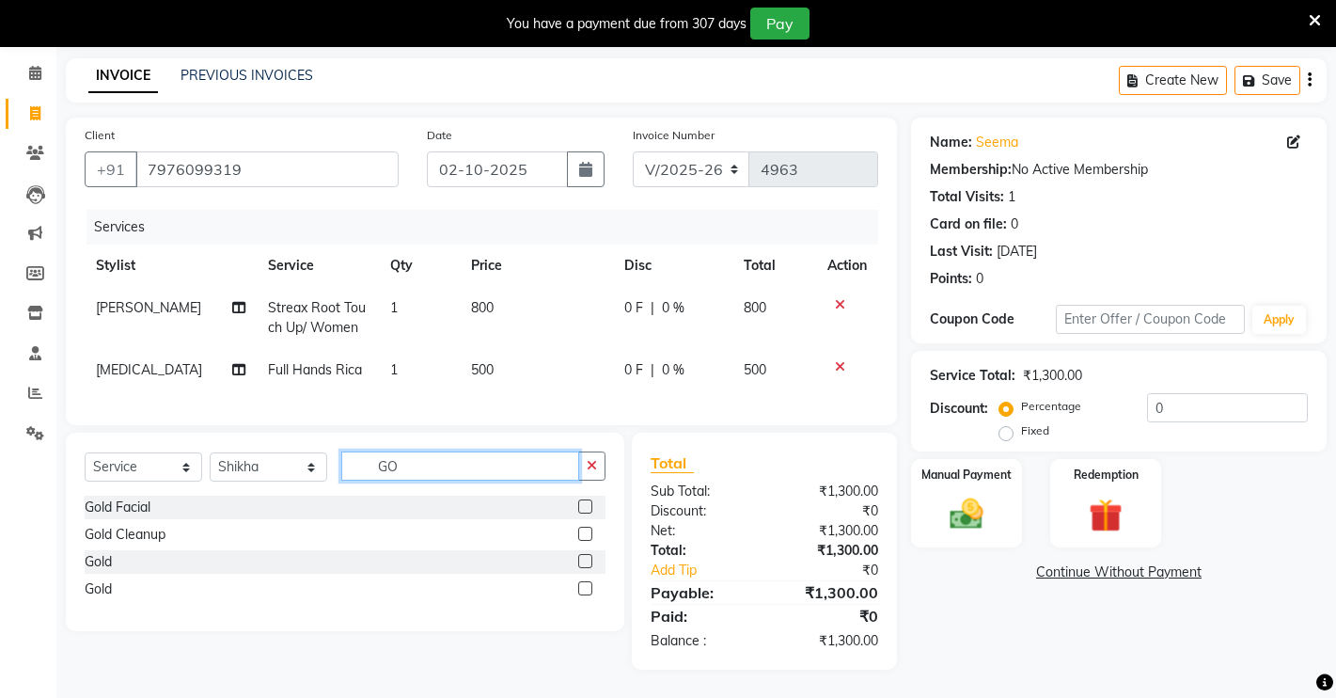
scroll to position [88, 0]
type input "GOLD"
click at [585, 533] on label at bounding box center [585, 533] width 14 height 14
click at [585, 533] on input "checkbox" at bounding box center [584, 534] width 12 height 12
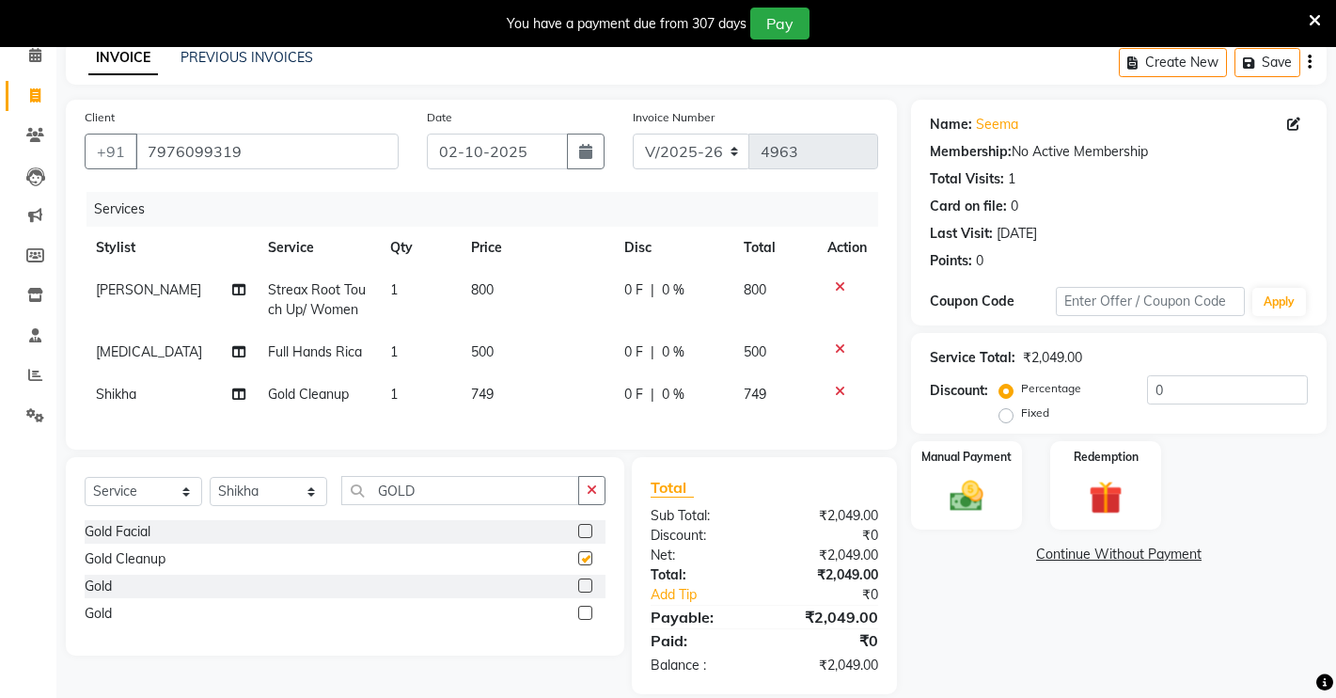
checkbox input "false"
drag, startPoint x: 841, startPoint y: 392, endPoint x: 798, endPoint y: 428, distance: 56.1
click at [841, 392] on icon at bounding box center [840, 391] width 10 height 13
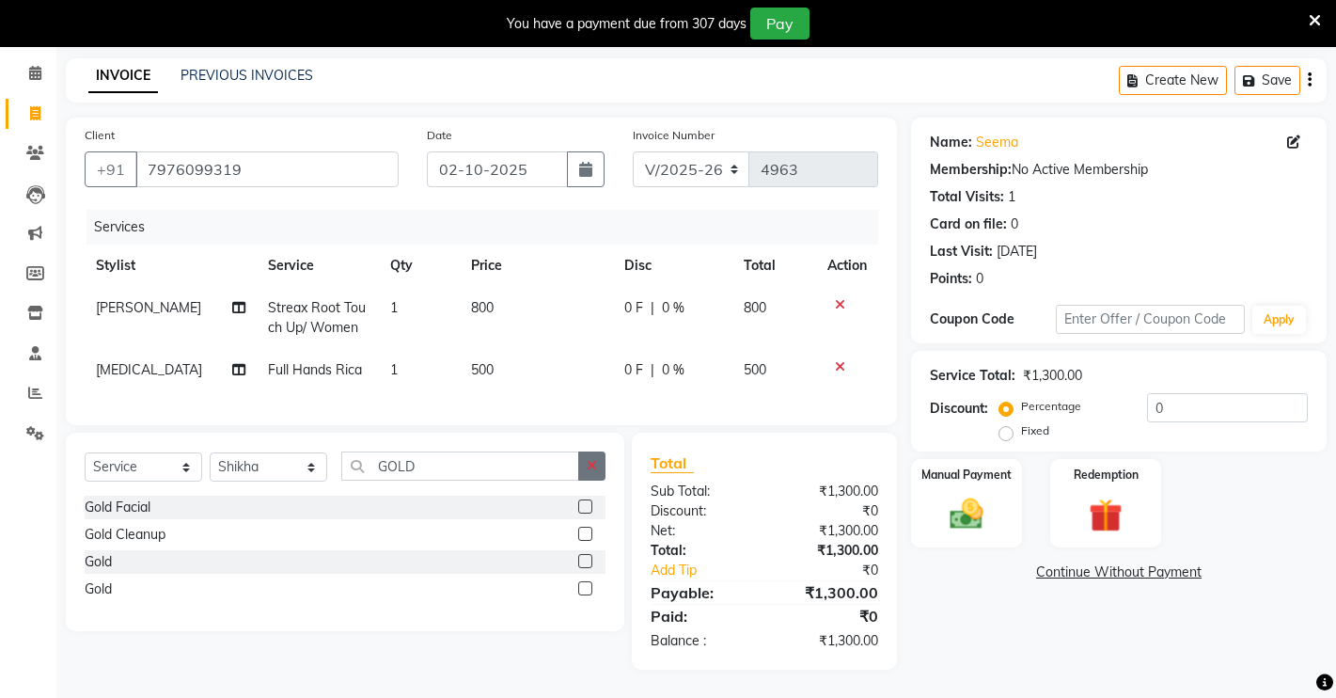
click at [604, 466] on button "button" at bounding box center [591, 465] width 27 height 29
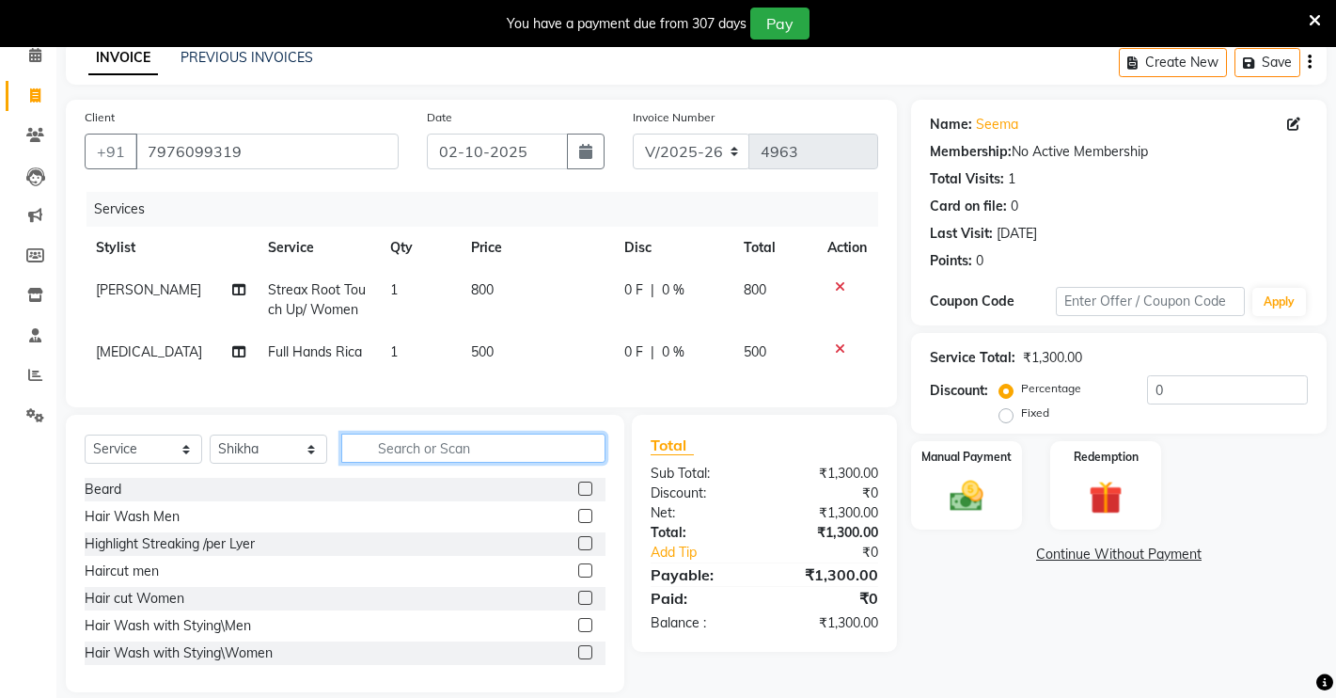
click at [547, 463] on input "text" at bounding box center [473, 447] width 264 height 29
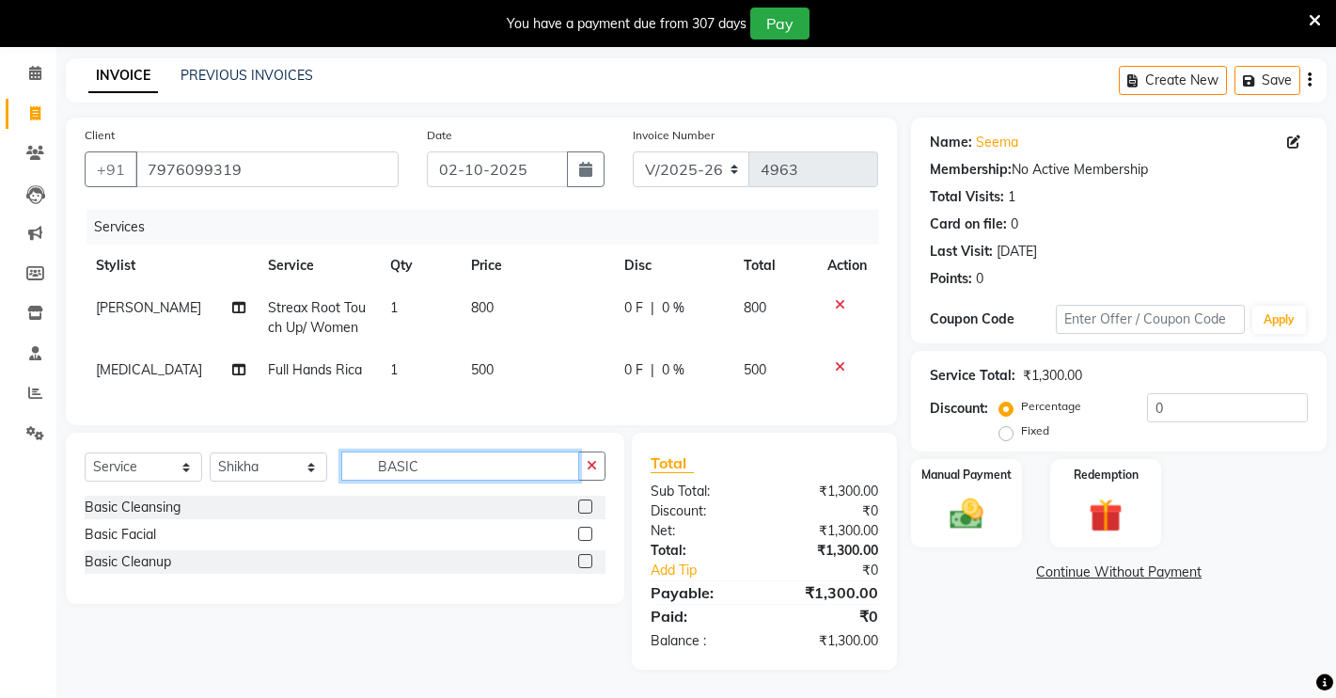
type input "BASIC"
click at [588, 537] on label at bounding box center [585, 533] width 14 height 14
click at [588, 537] on input "checkbox" at bounding box center [584, 534] width 12 height 12
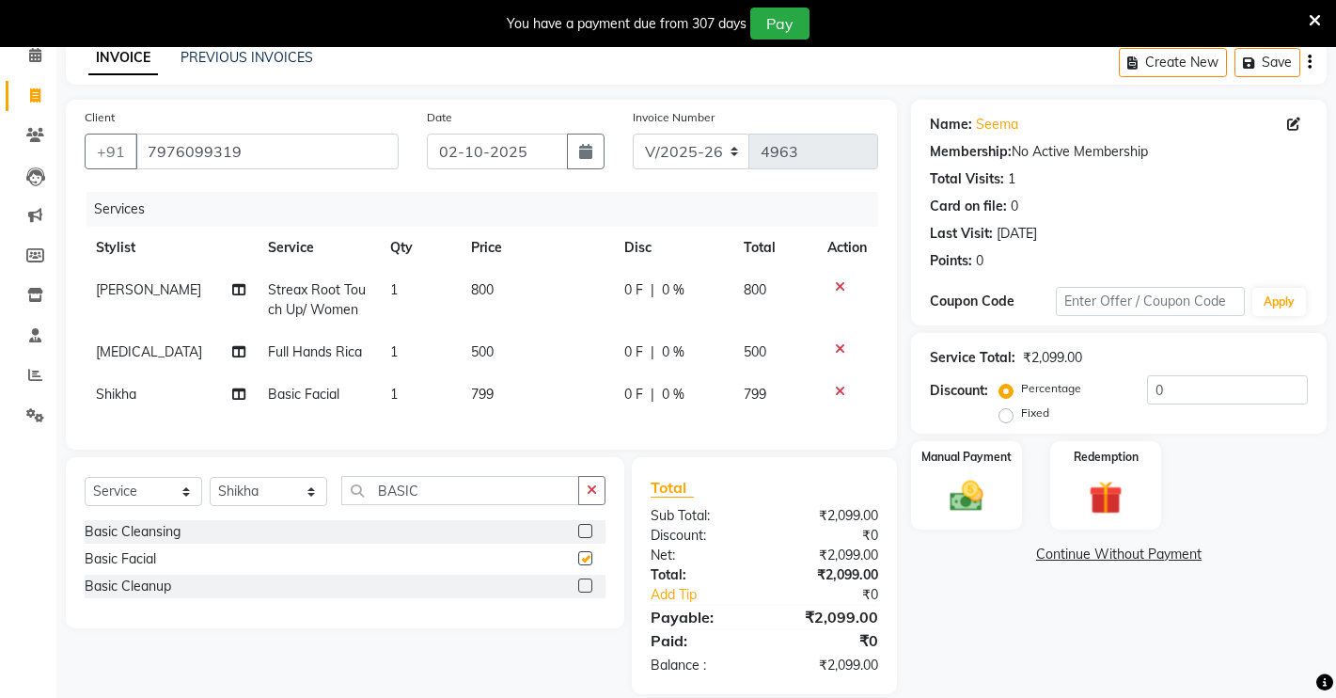
checkbox input "false"
click at [1021, 416] on label "Fixed" at bounding box center [1035, 412] width 28 height 17
click at [1009, 416] on input "Fixed" at bounding box center [1009, 412] width 13 height 13
radio input "true"
click at [1209, 385] on input "0" at bounding box center [1227, 389] width 161 height 29
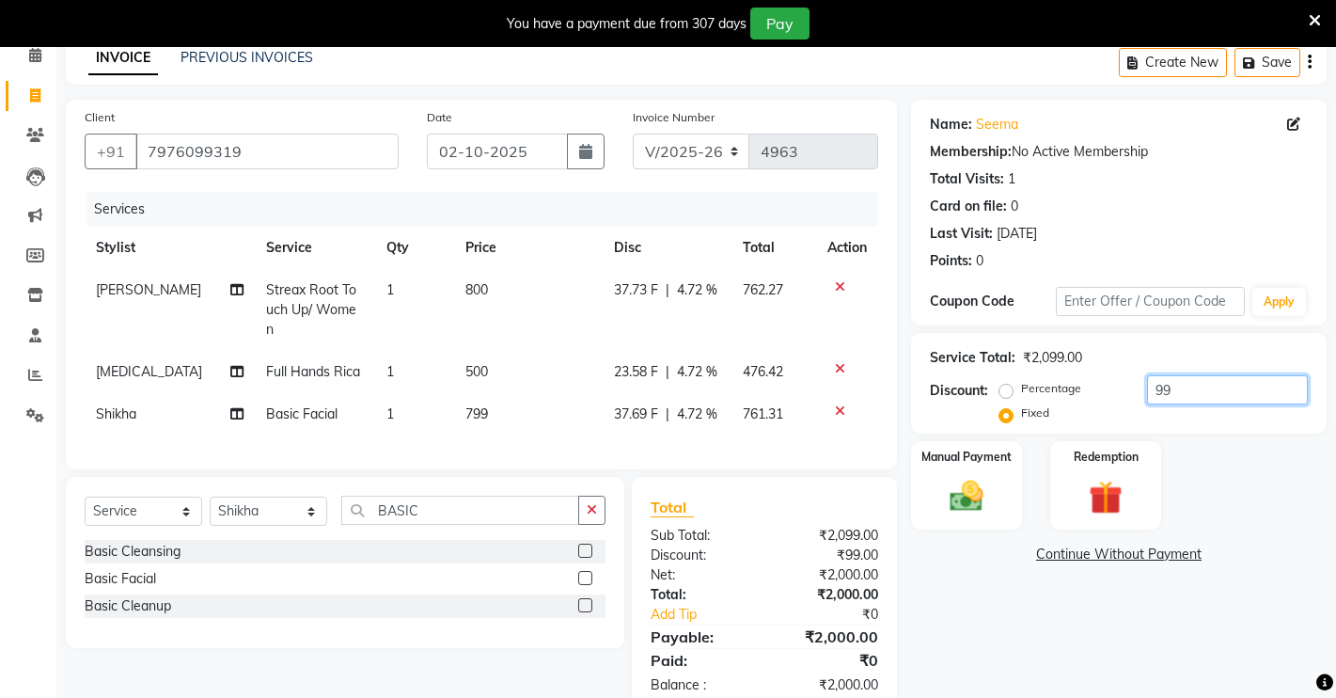
scroll to position [131, 0]
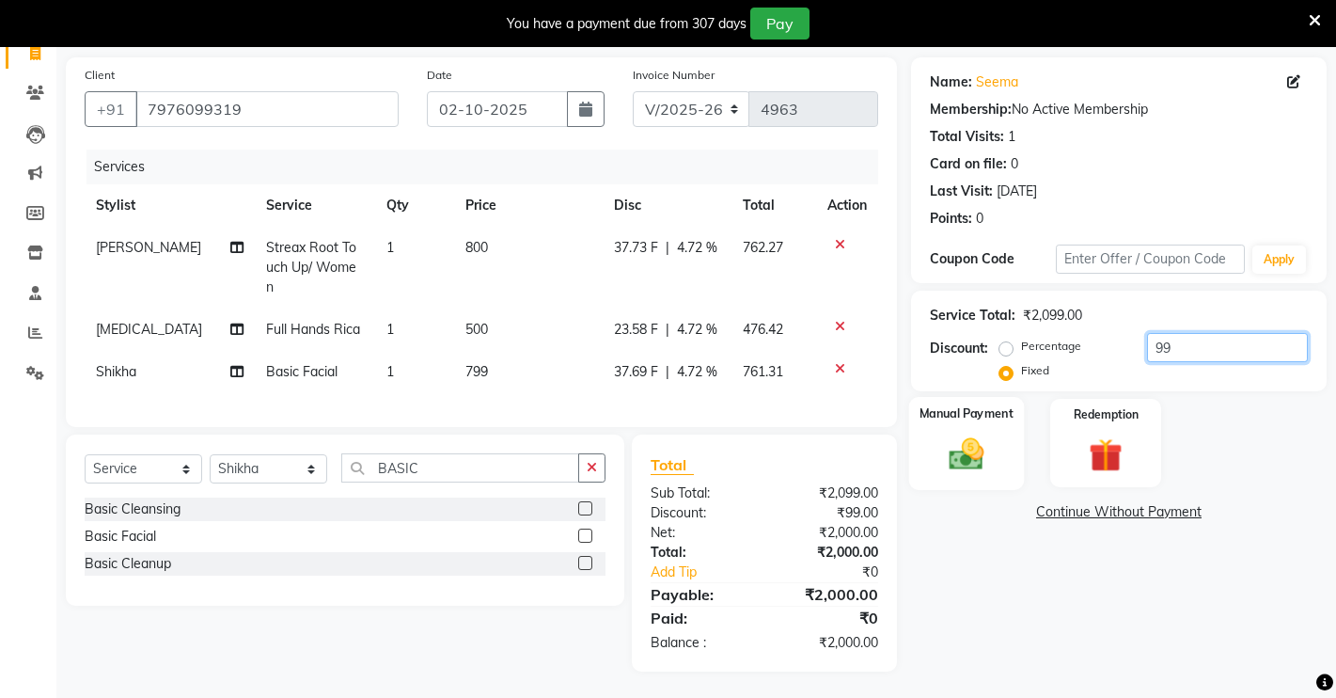
type input "99"
click at [1001, 452] on div "Manual Payment" at bounding box center [967, 443] width 116 height 93
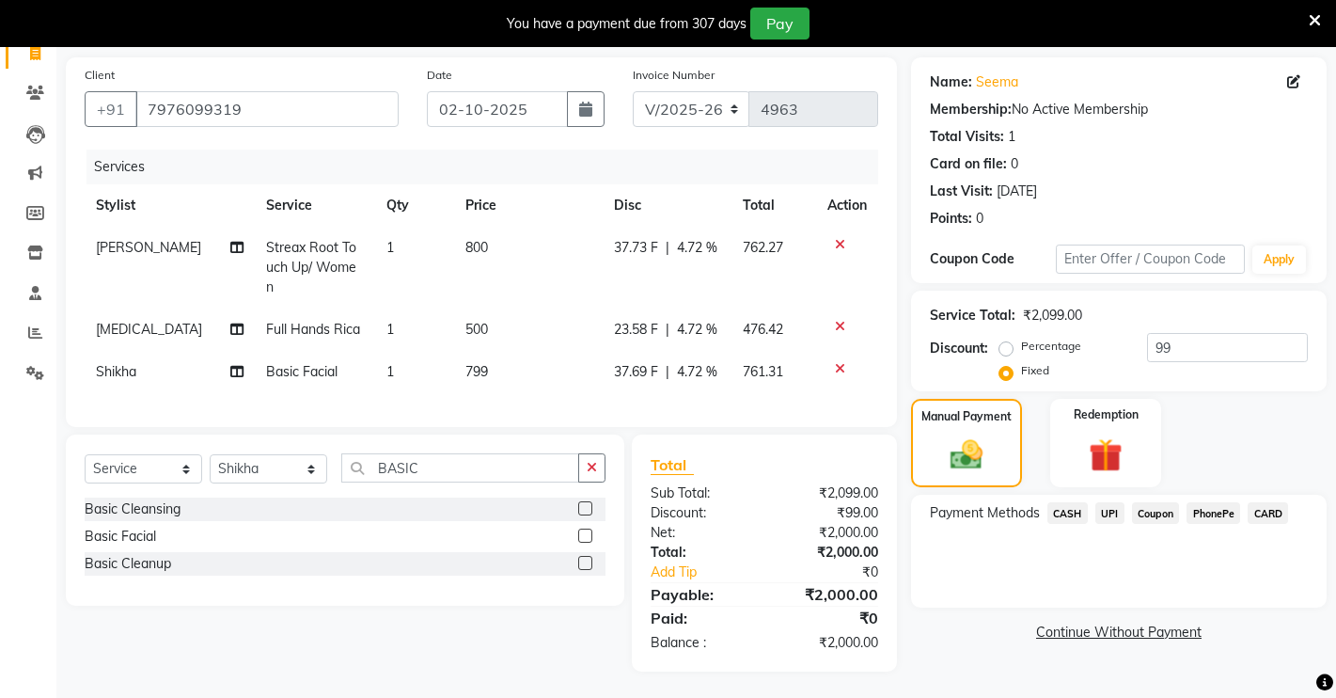
click at [1111, 507] on span "UPI" at bounding box center [1109, 513] width 29 height 22
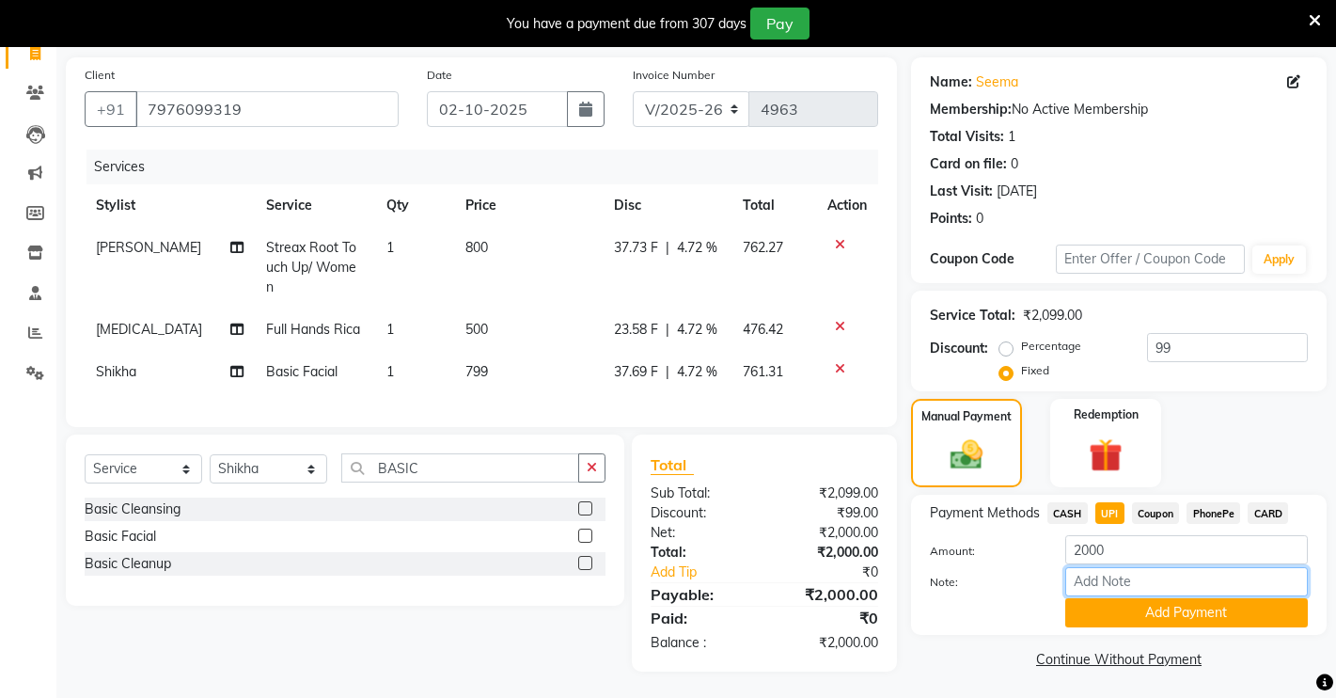
click at [1148, 585] on input "Note:" at bounding box center [1186, 581] width 243 height 29
click at [1103, 579] on input "Note:" at bounding box center [1186, 581] width 243 height 29
click at [1139, 584] on input "FACI" at bounding box center [1186, 581] width 243 height 29
click at [1139, 584] on input "FAC" at bounding box center [1186, 581] width 243 height 29
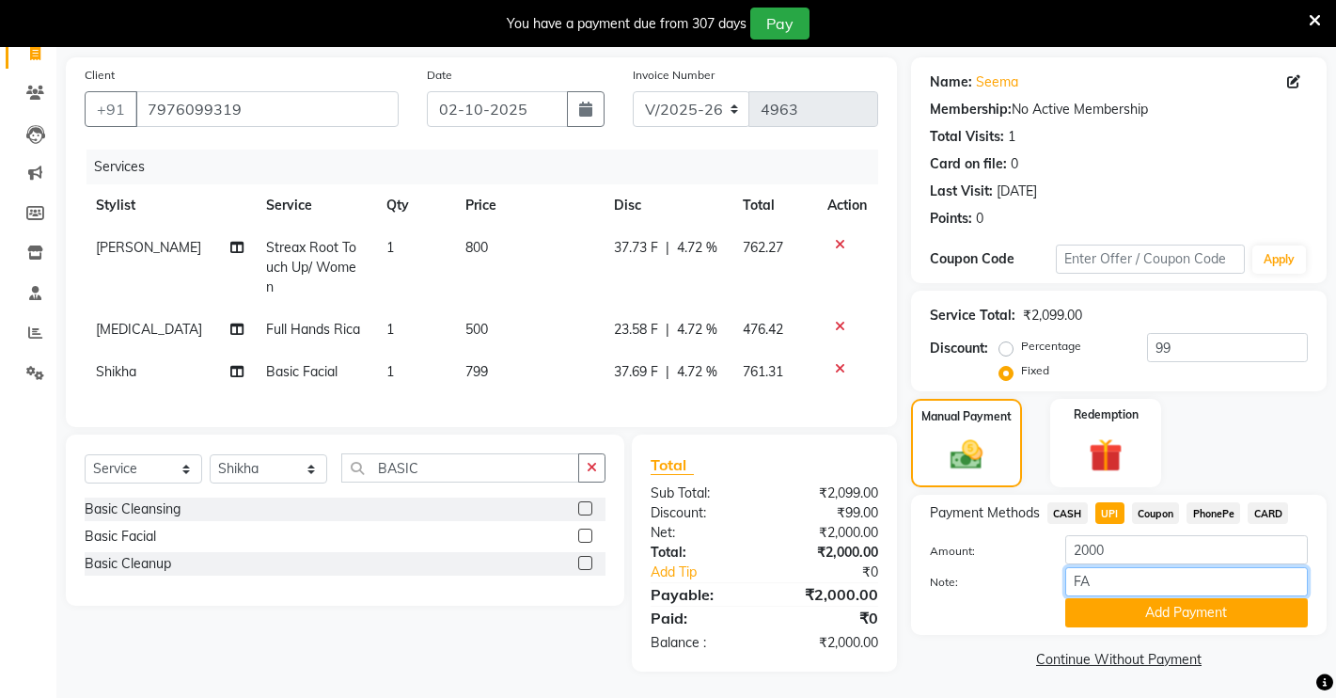
click at [1150, 584] on input "FA" at bounding box center [1186, 581] width 243 height 29
type input "F"
type input "FACIAL DUE"
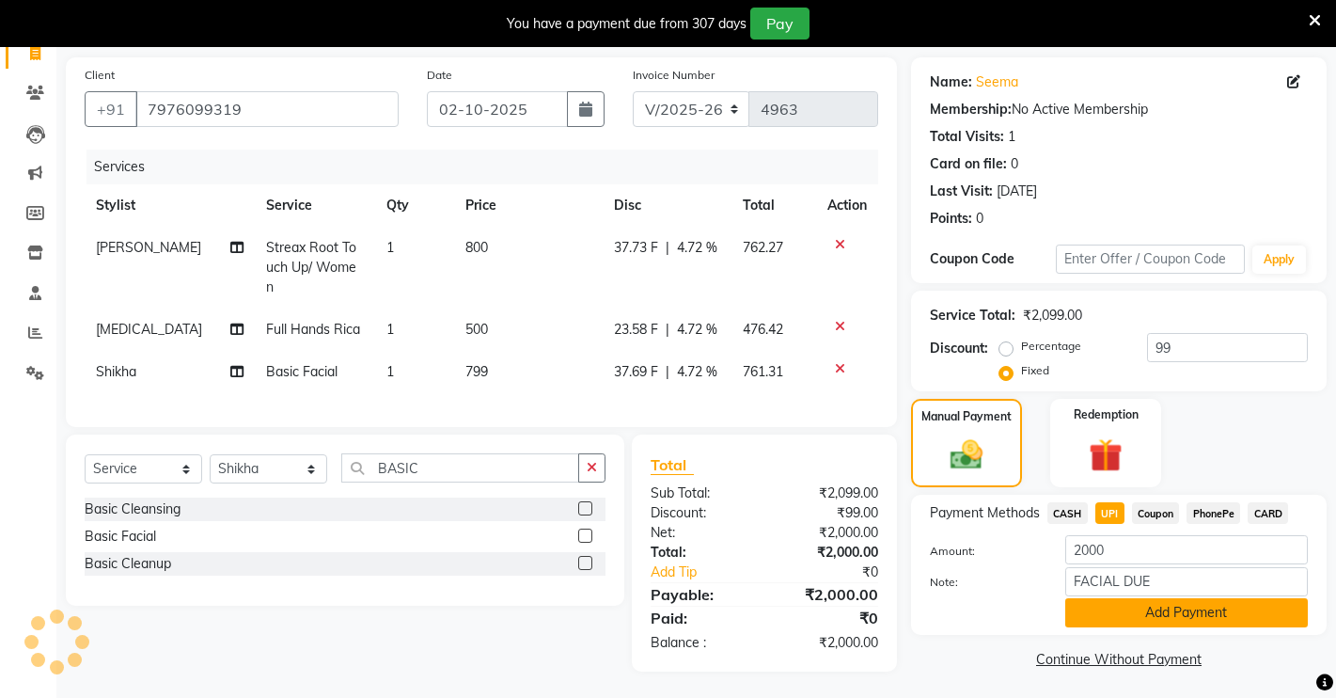
click at [1149, 618] on button "Add Payment" at bounding box center [1186, 612] width 243 height 29
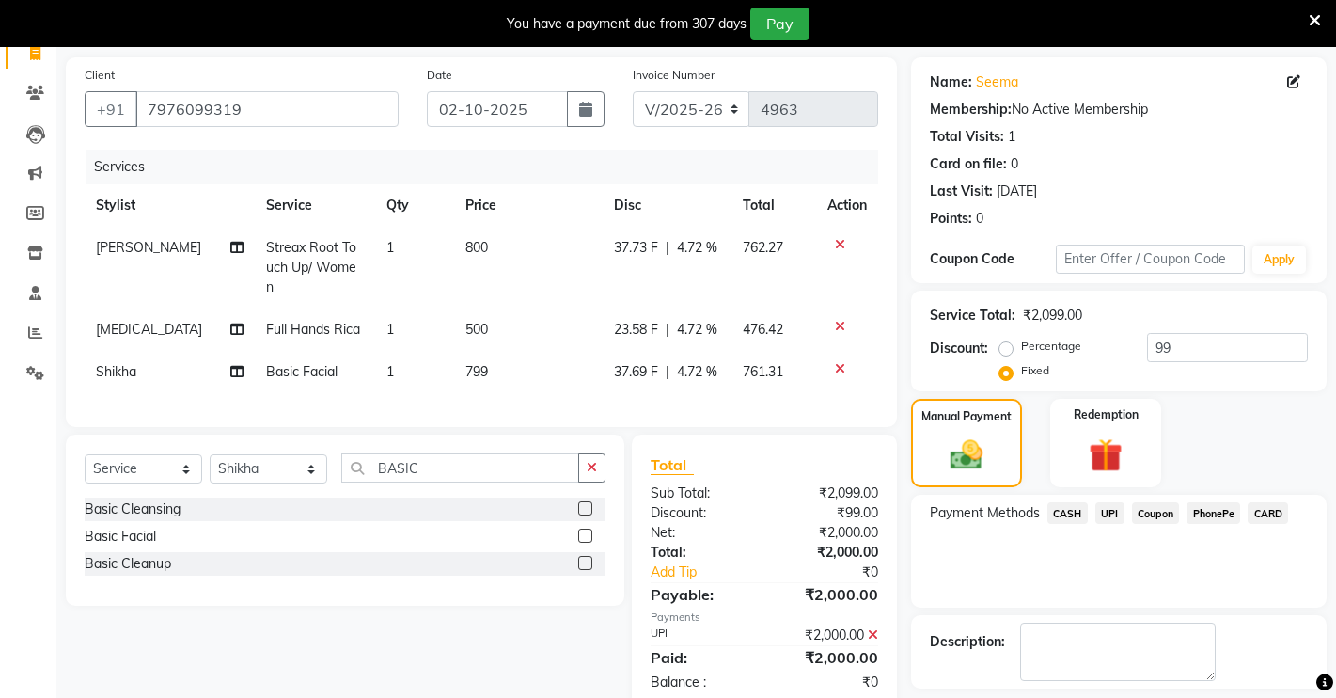
scroll to position [213, 0]
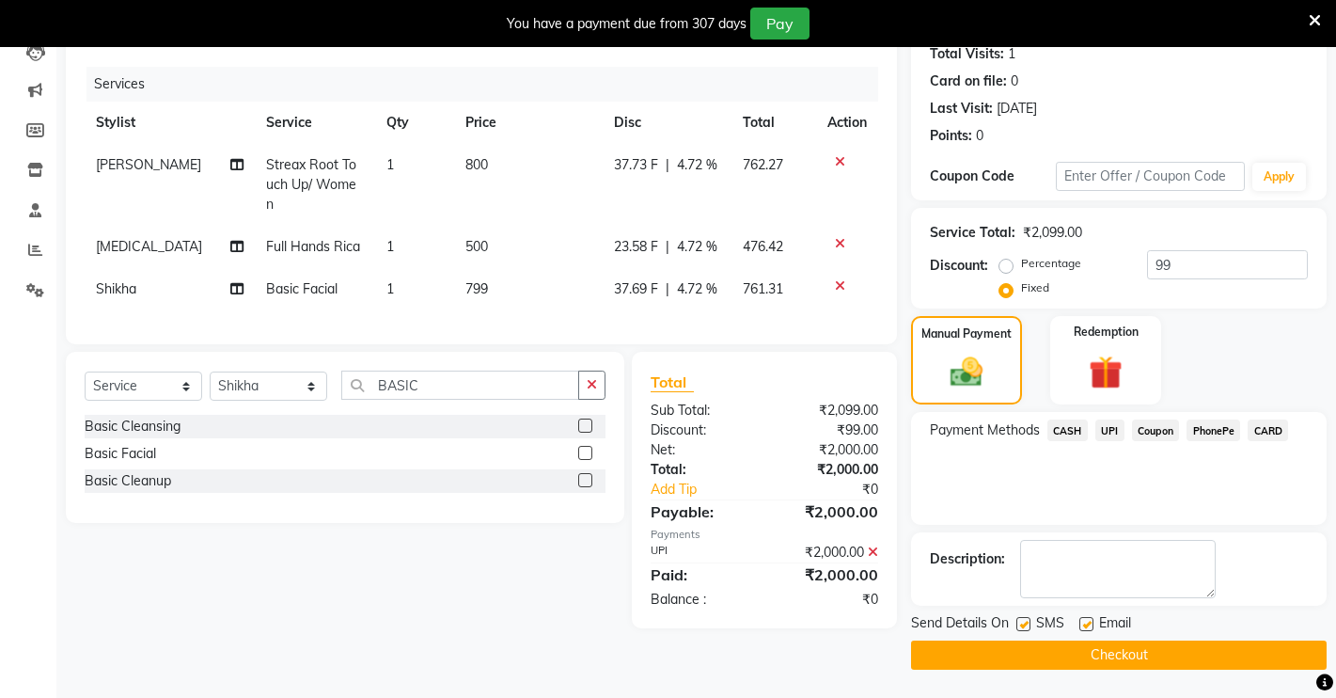
click at [1144, 654] on button "Checkout" at bounding box center [1119, 654] width 416 height 29
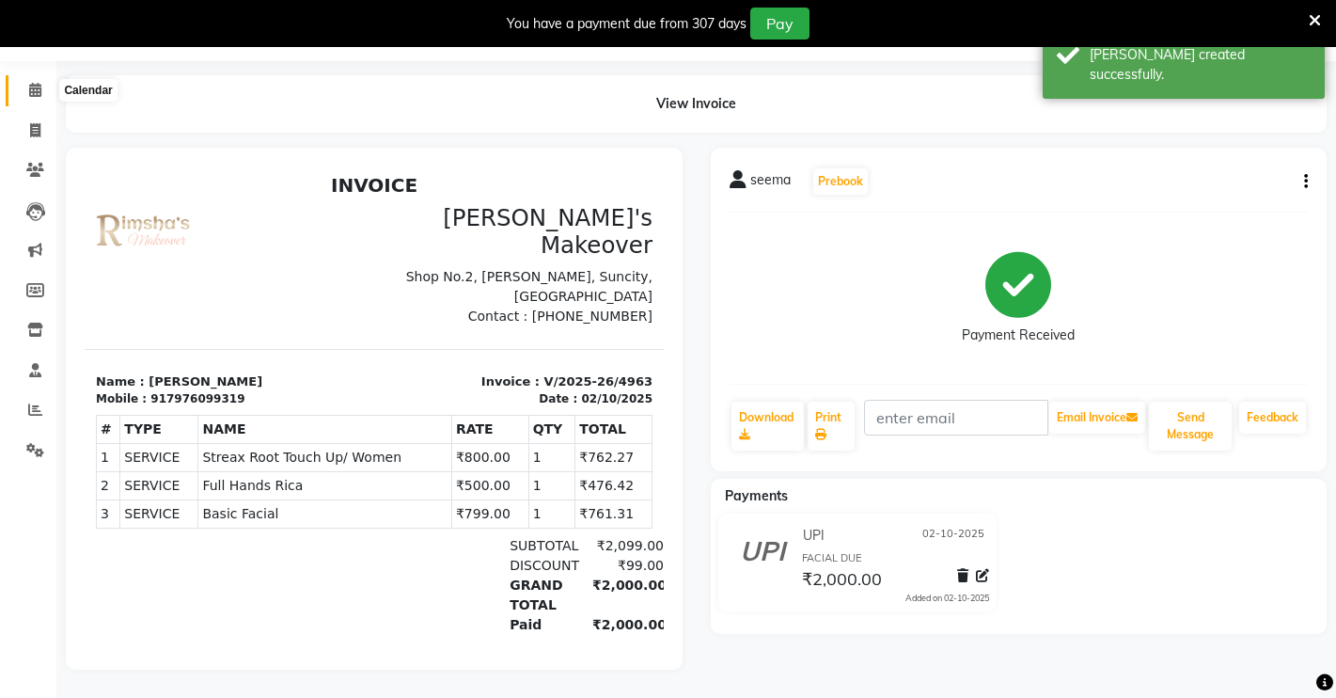
click at [45, 80] on span at bounding box center [35, 91] width 33 height 22
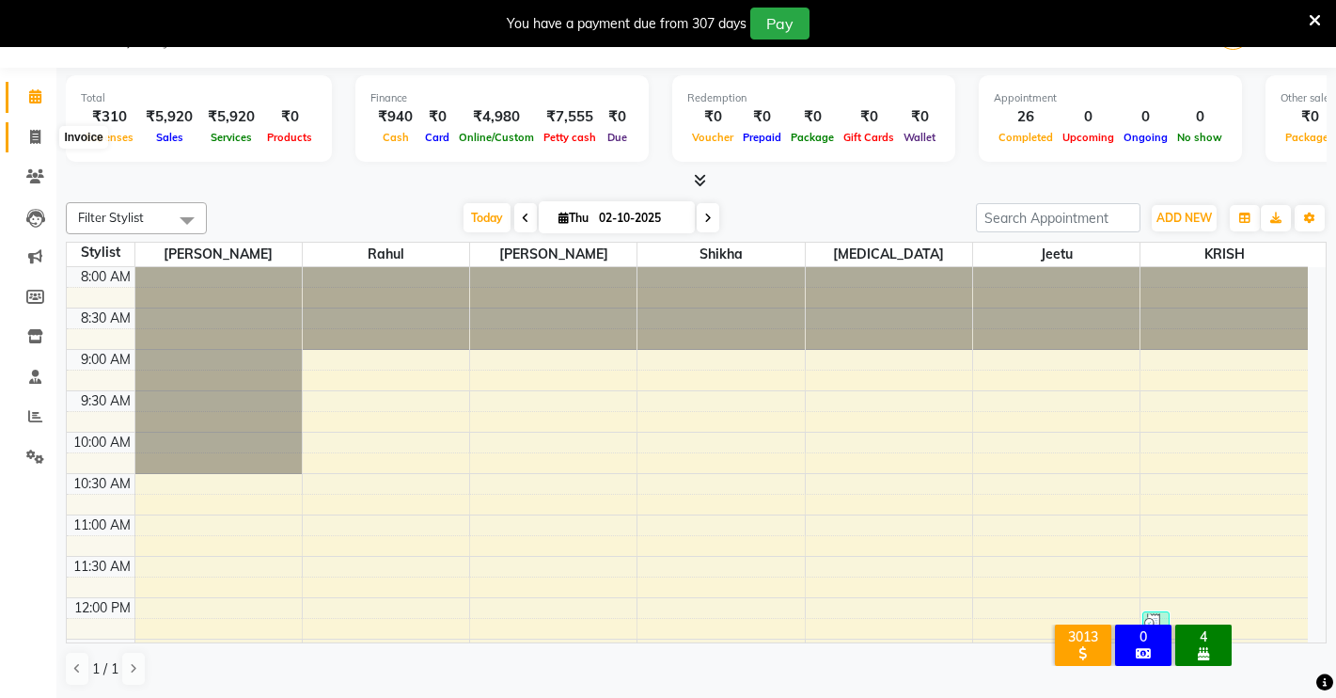
drag, startPoint x: 39, startPoint y: 134, endPoint x: 59, endPoint y: 146, distance: 24.0
click at [39, 132] on icon at bounding box center [35, 137] width 10 height 14
select select "service"
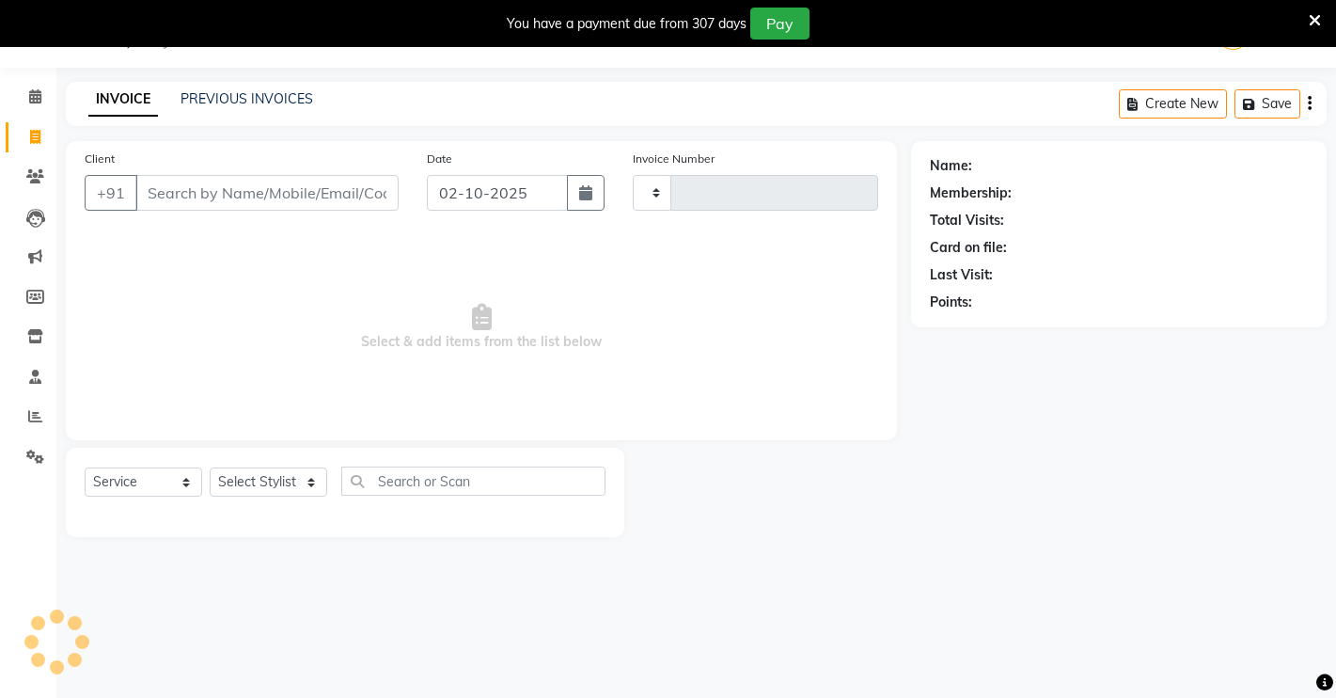
type input "4964"
select select "7317"
click at [232, 190] on input "Client" at bounding box center [266, 193] width 263 height 36
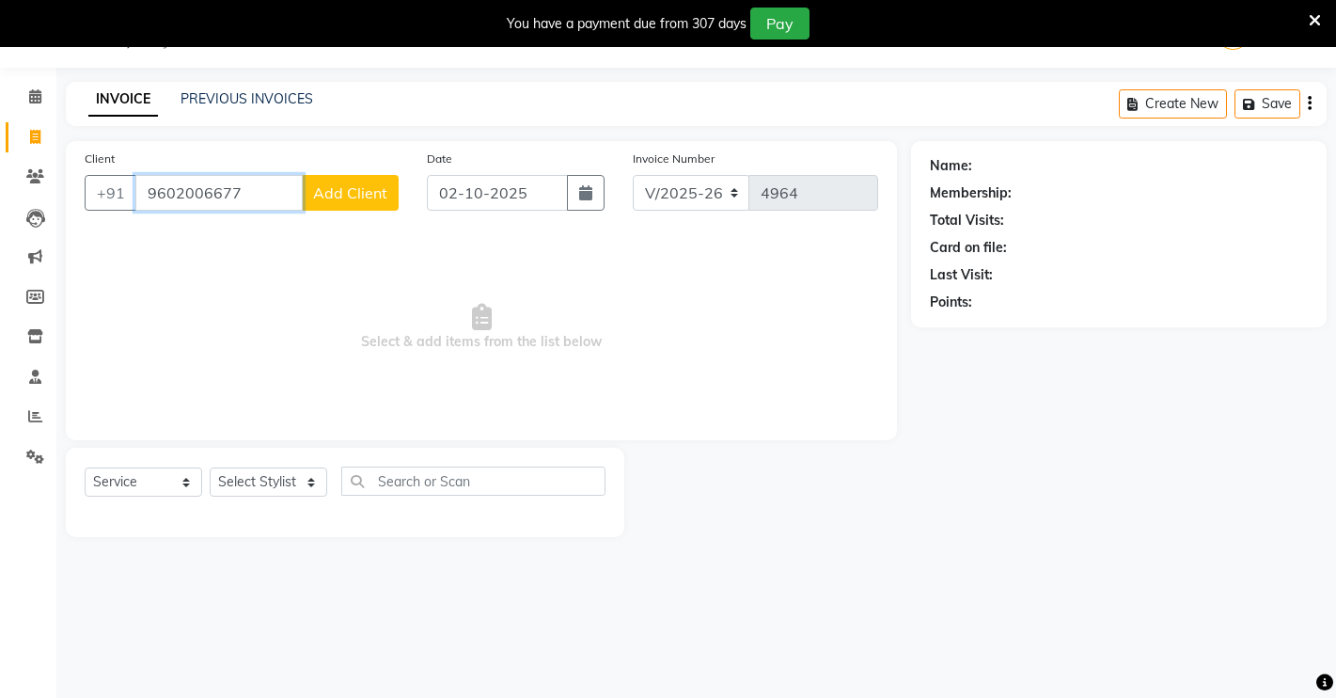
type input "9602006677"
drag, startPoint x: 390, startPoint y: 168, endPoint x: 352, endPoint y: 193, distance: 45.6
click at [384, 169] on div "Client [PHONE_NUMBER] Add Client" at bounding box center [242, 187] width 342 height 77
click at [350, 194] on span "Add Client" at bounding box center [350, 192] width 74 height 19
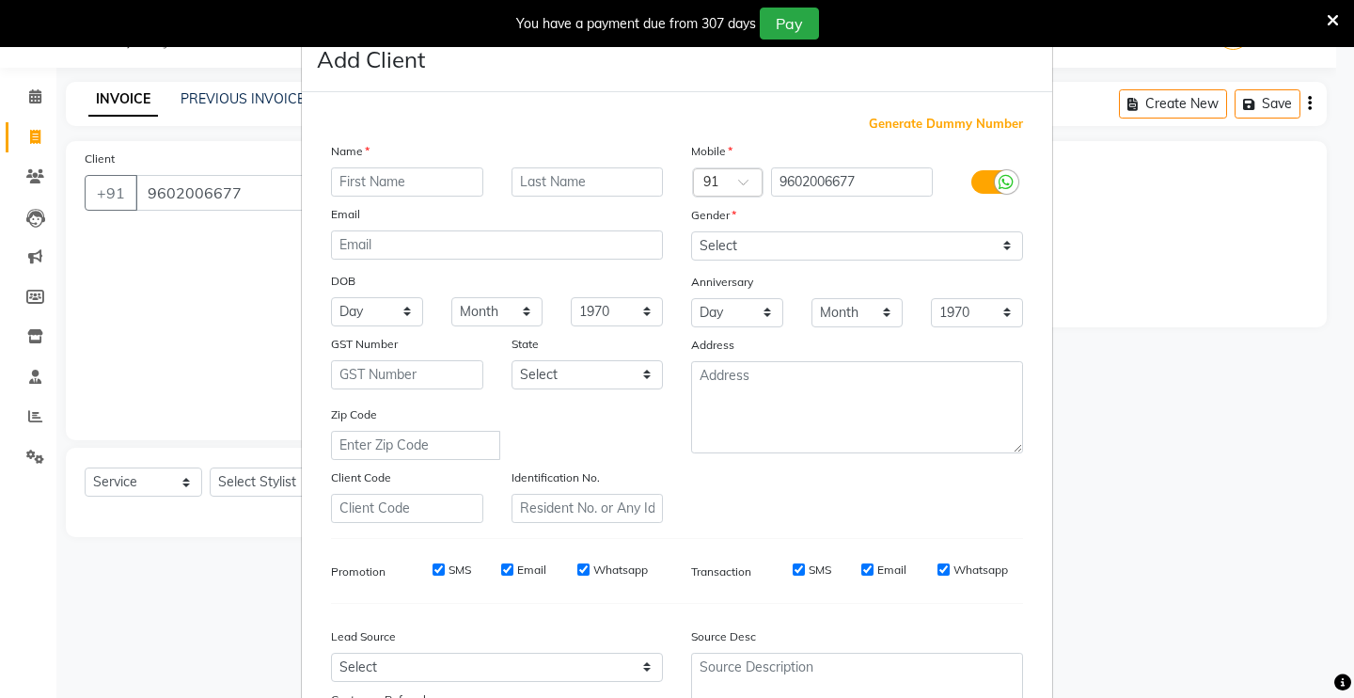
click at [386, 193] on input "text" at bounding box center [407, 181] width 152 height 29
type input "[PERSON_NAME]"
click at [574, 183] on input "text" at bounding box center [587, 181] width 152 height 29
type input "[PERSON_NAME]"
click at [906, 240] on select "Select [DEMOGRAPHIC_DATA] [DEMOGRAPHIC_DATA] Other Prefer Not To Say" at bounding box center [857, 245] width 332 height 29
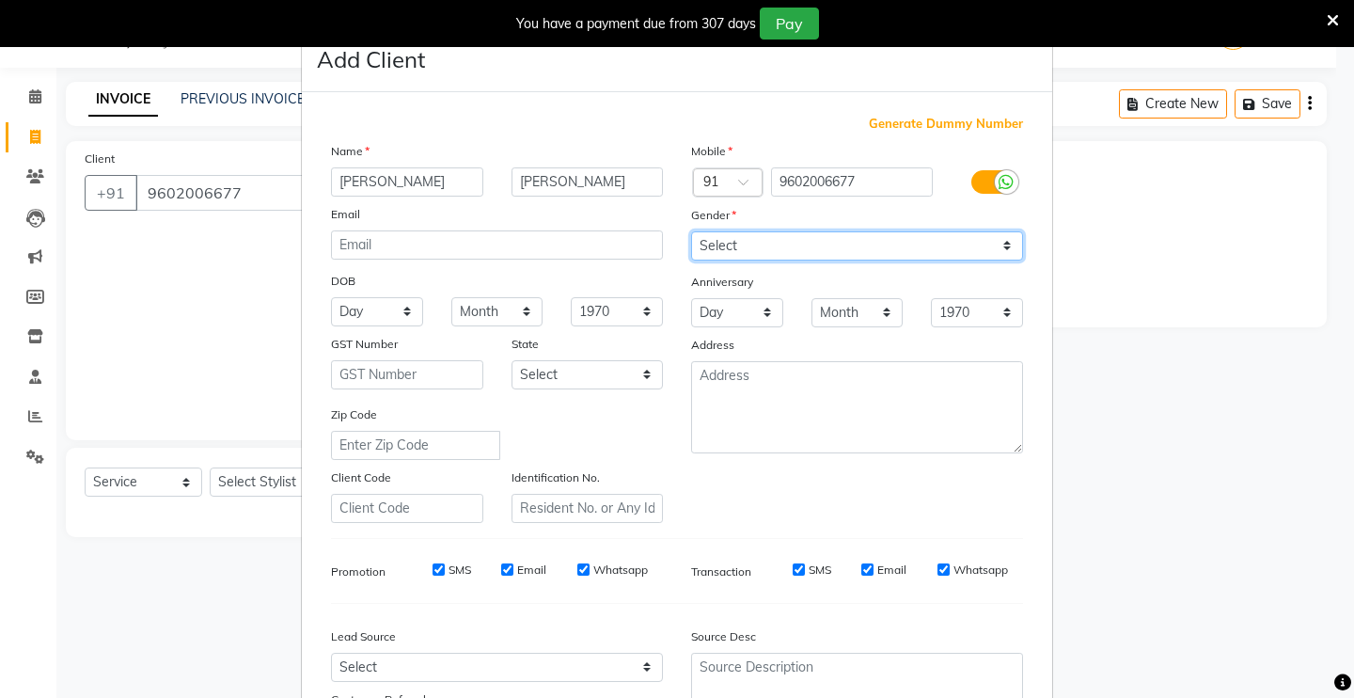
select select "[DEMOGRAPHIC_DATA]"
click at [691, 231] on select "Select [DEMOGRAPHIC_DATA] [DEMOGRAPHIC_DATA] Other Prefer Not To Say" at bounding box center [857, 245] width 332 height 29
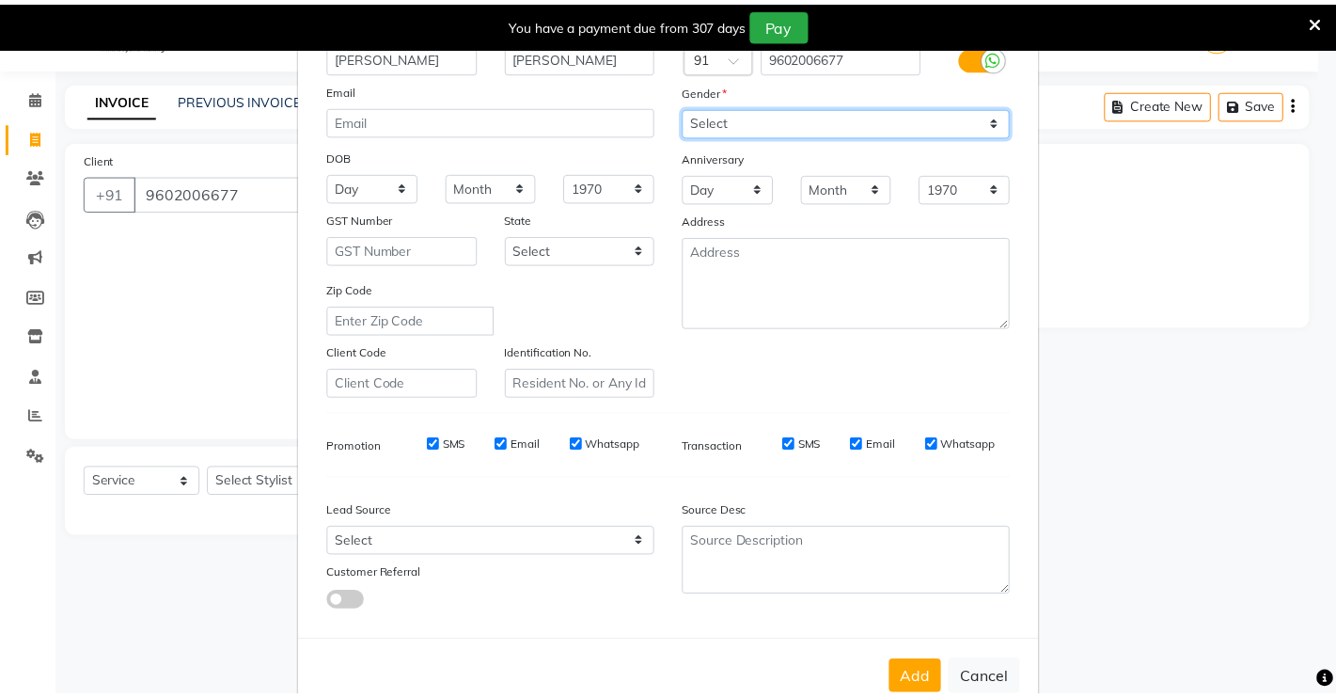
scroll to position [170, 0]
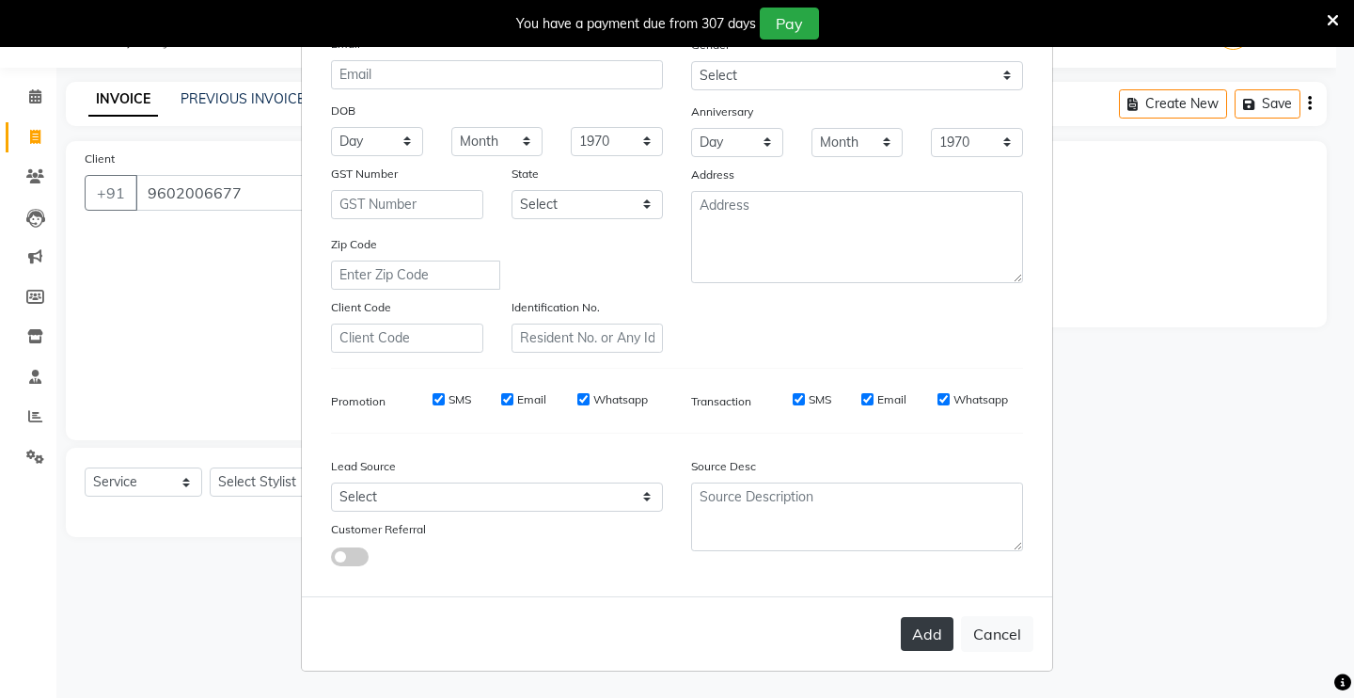
click at [941, 643] on button "Add" at bounding box center [927, 634] width 53 height 34
select select
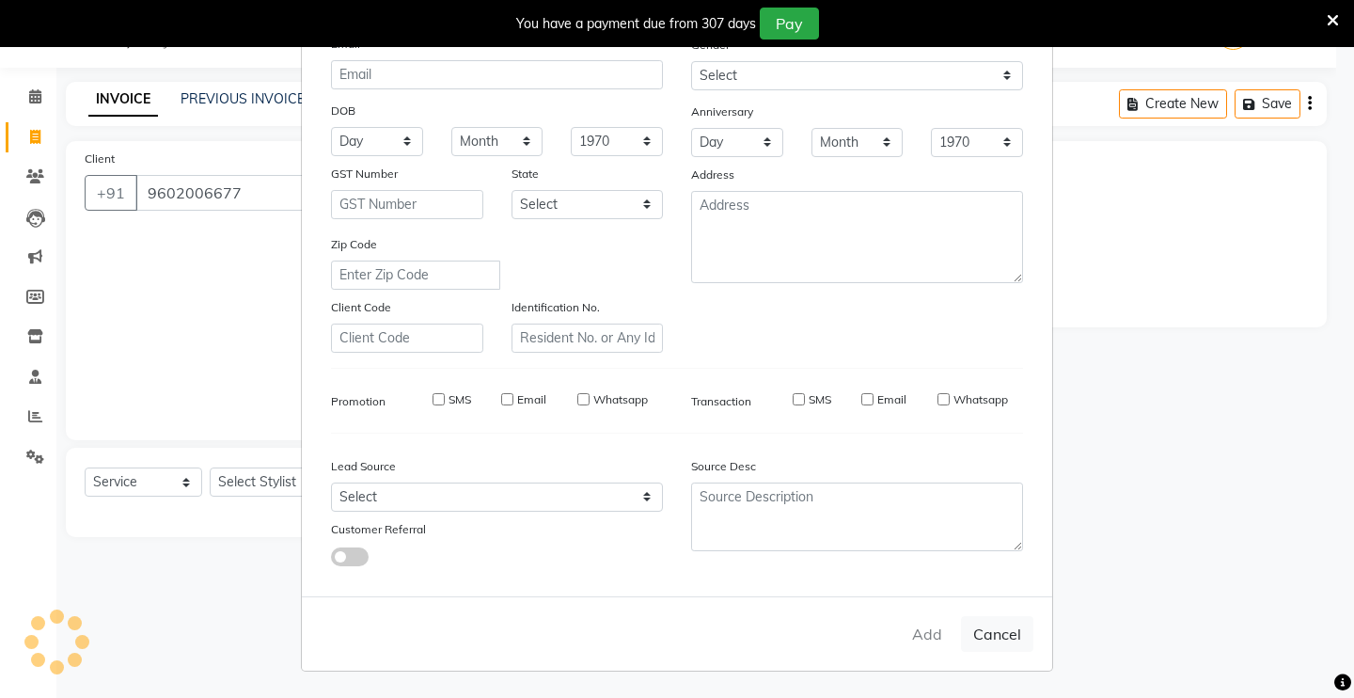
select select
checkbox input "false"
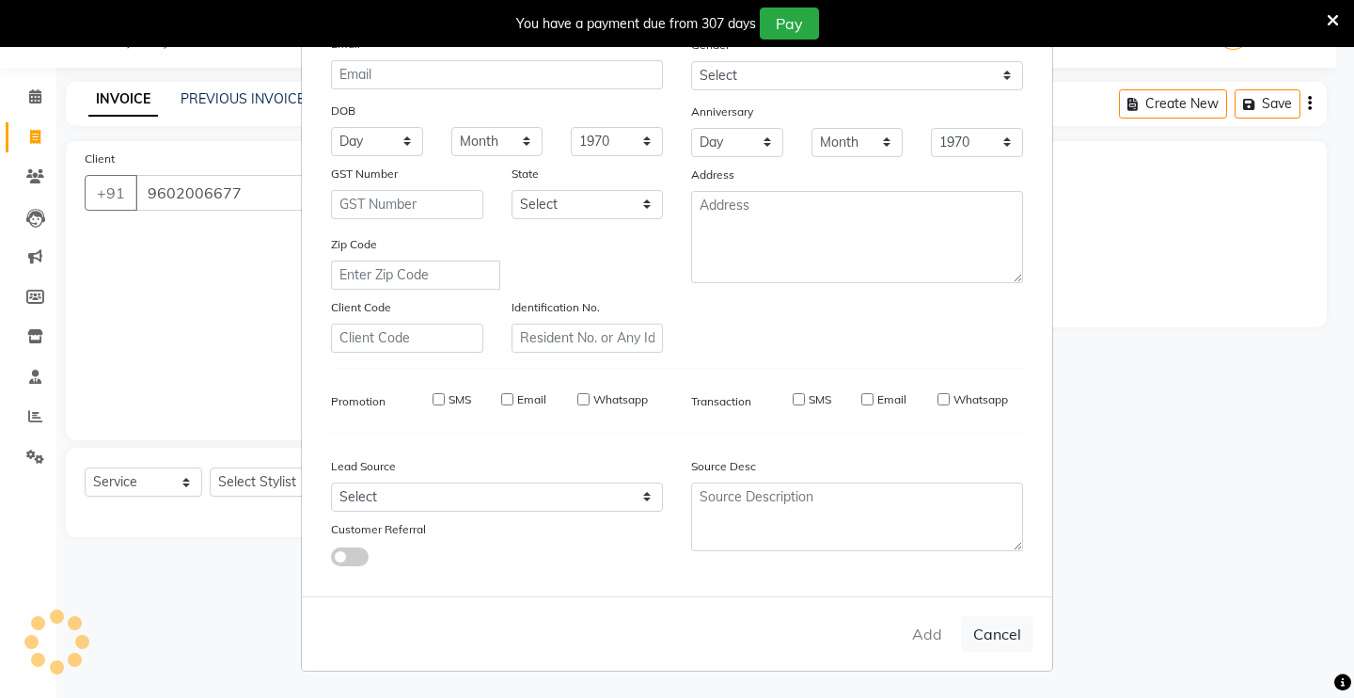
checkbox input "false"
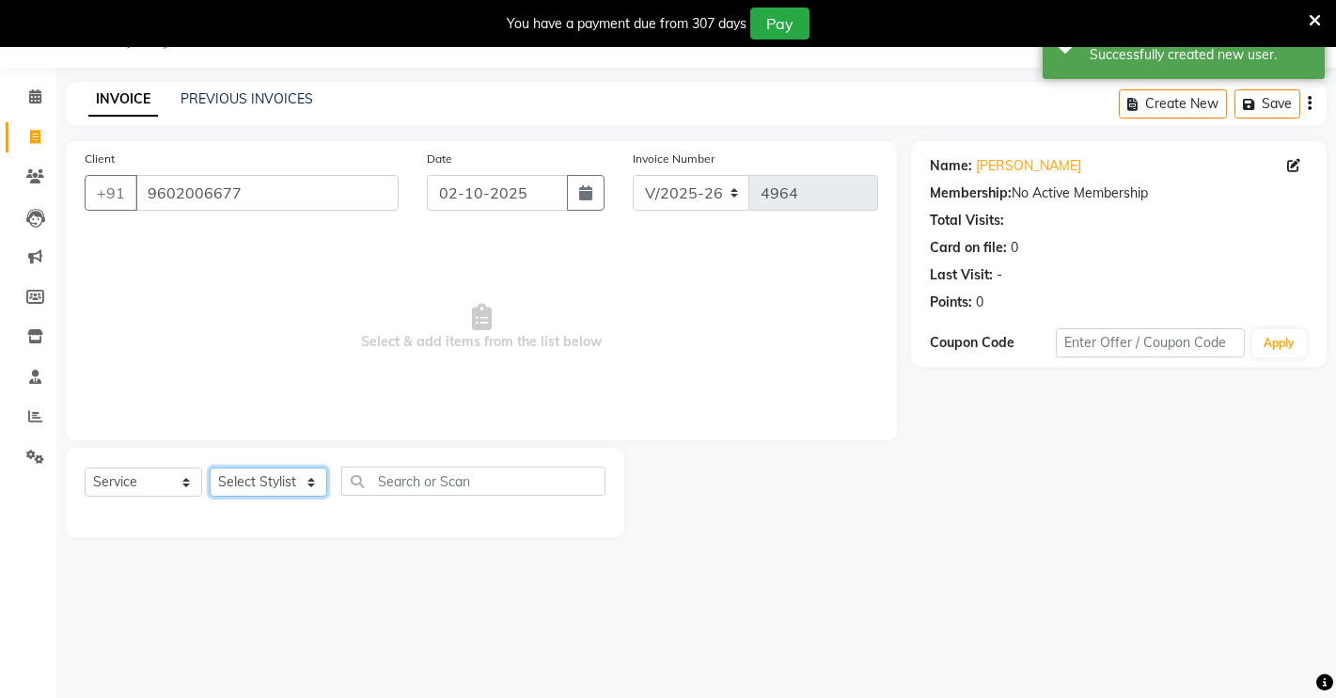
click at [307, 482] on select "Select Stylist [PERSON_NAME] [PERSON_NAME] NAVEEN [MEDICAL_DATA][PERSON_NAME] […" at bounding box center [269, 481] width 118 height 29
select select "65689"
click at [210, 467] on select "Select Stylist [PERSON_NAME] [PERSON_NAME] NAVEEN [MEDICAL_DATA][PERSON_NAME] […" at bounding box center [269, 481] width 118 height 29
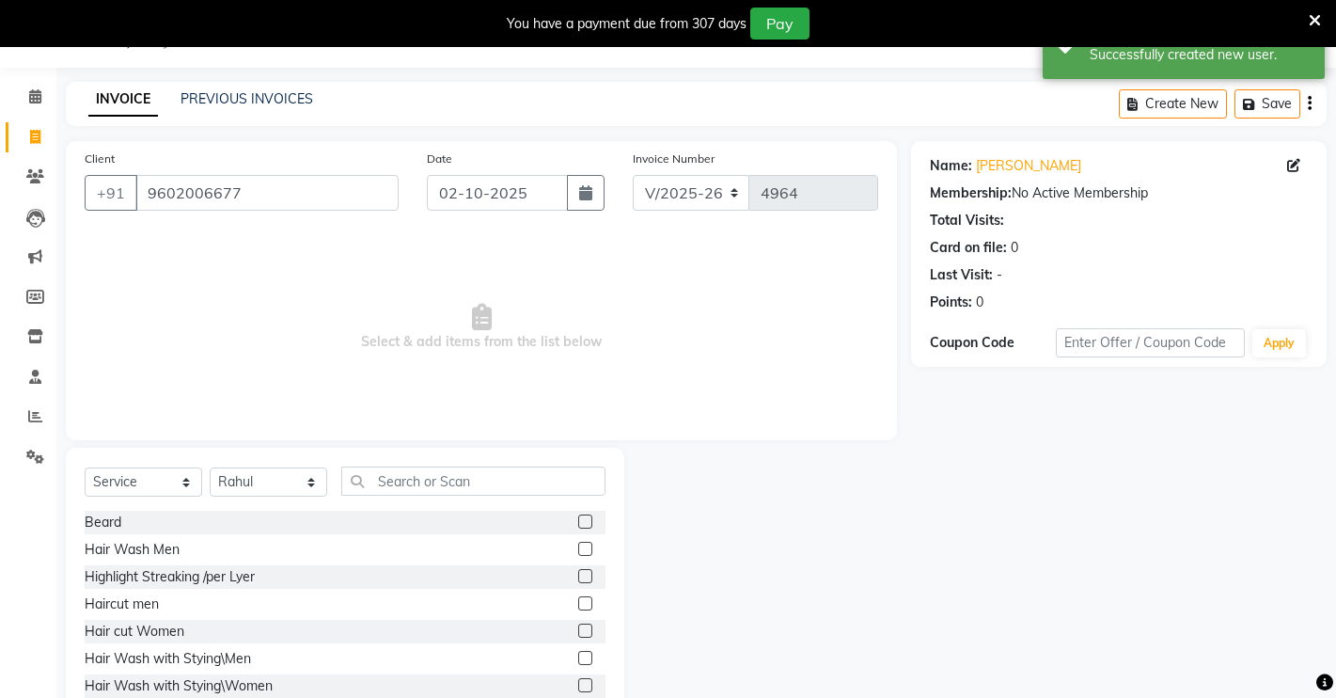
click at [578, 520] on label at bounding box center [585, 521] width 14 height 14
click at [578, 520] on input "checkbox" at bounding box center [584, 522] width 12 height 12
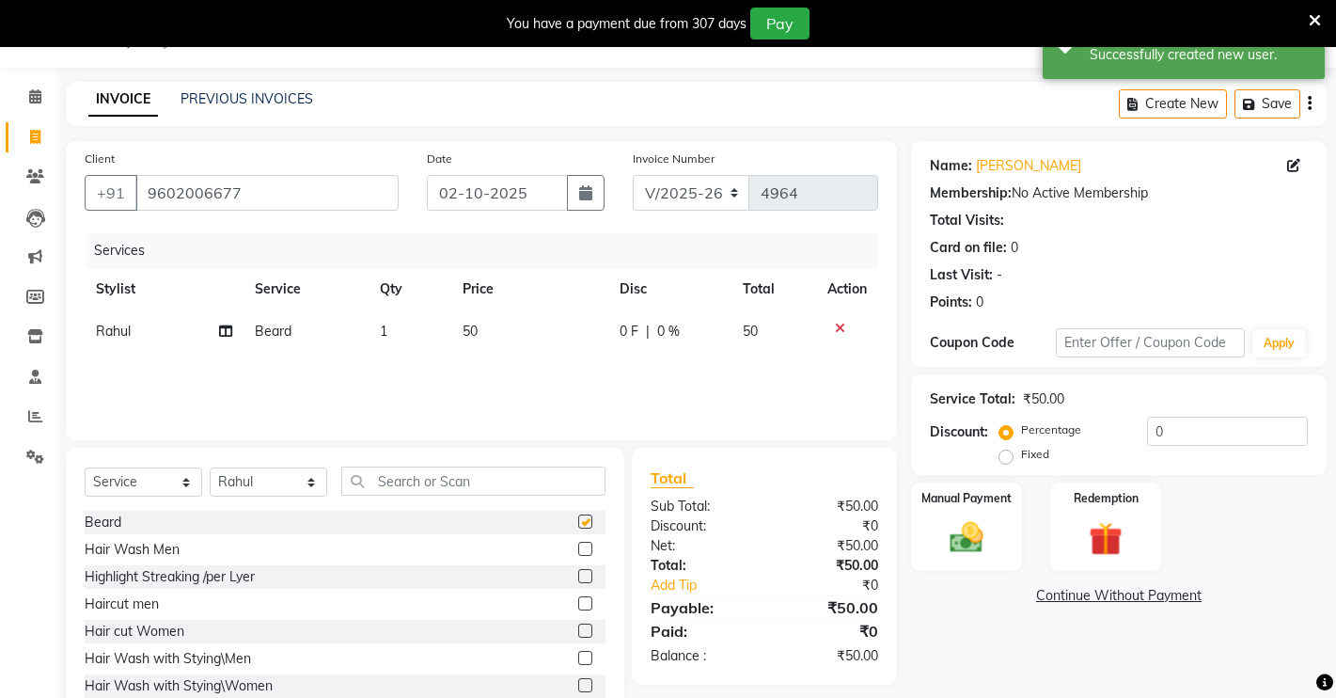
checkbox input "false"
click at [578, 603] on label at bounding box center [585, 603] width 14 height 14
click at [578, 603] on input "checkbox" at bounding box center [584, 604] width 12 height 12
checkbox input "false"
click at [950, 552] on img at bounding box center [966, 537] width 57 height 40
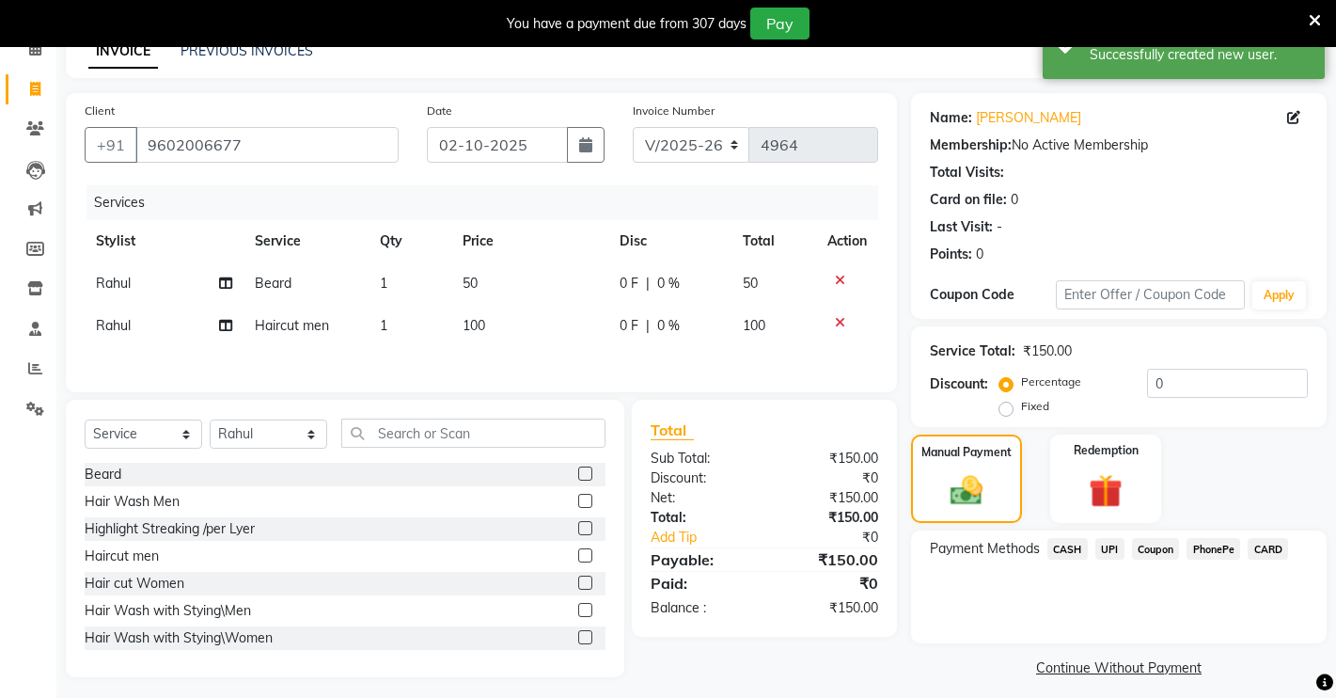
scroll to position [109, 0]
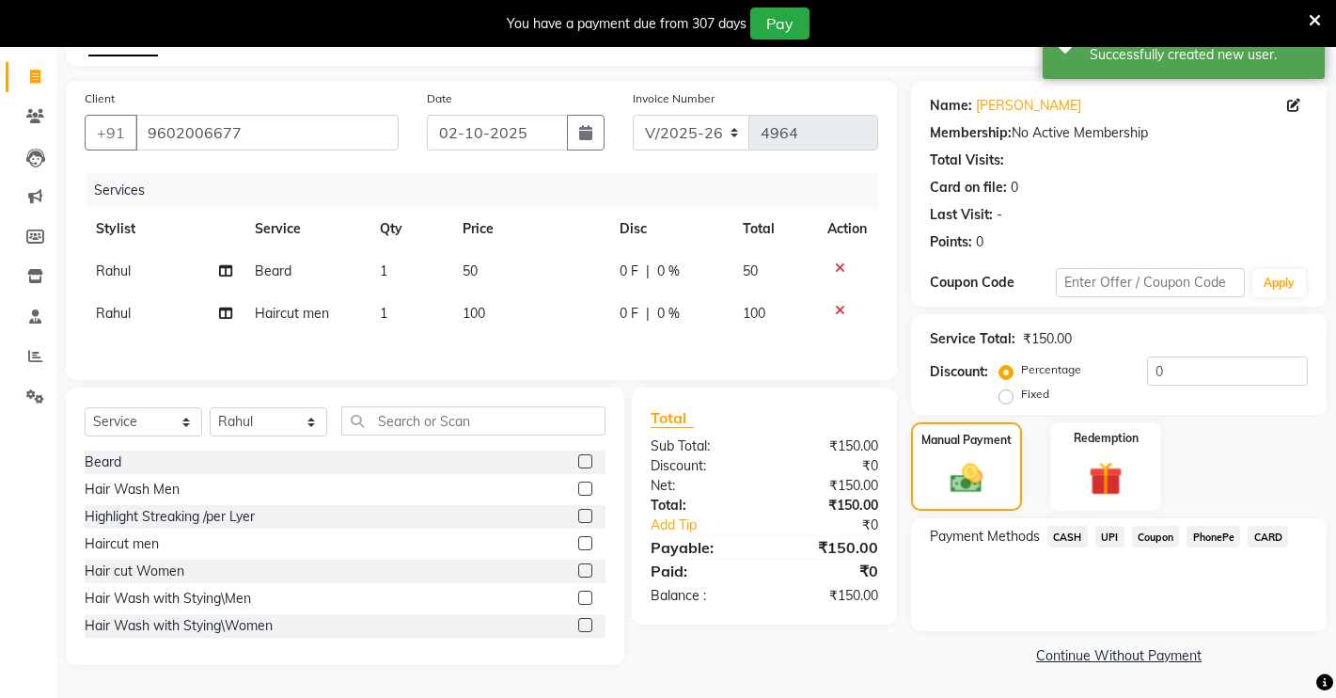
click at [1121, 531] on span "UPI" at bounding box center [1109, 537] width 29 height 22
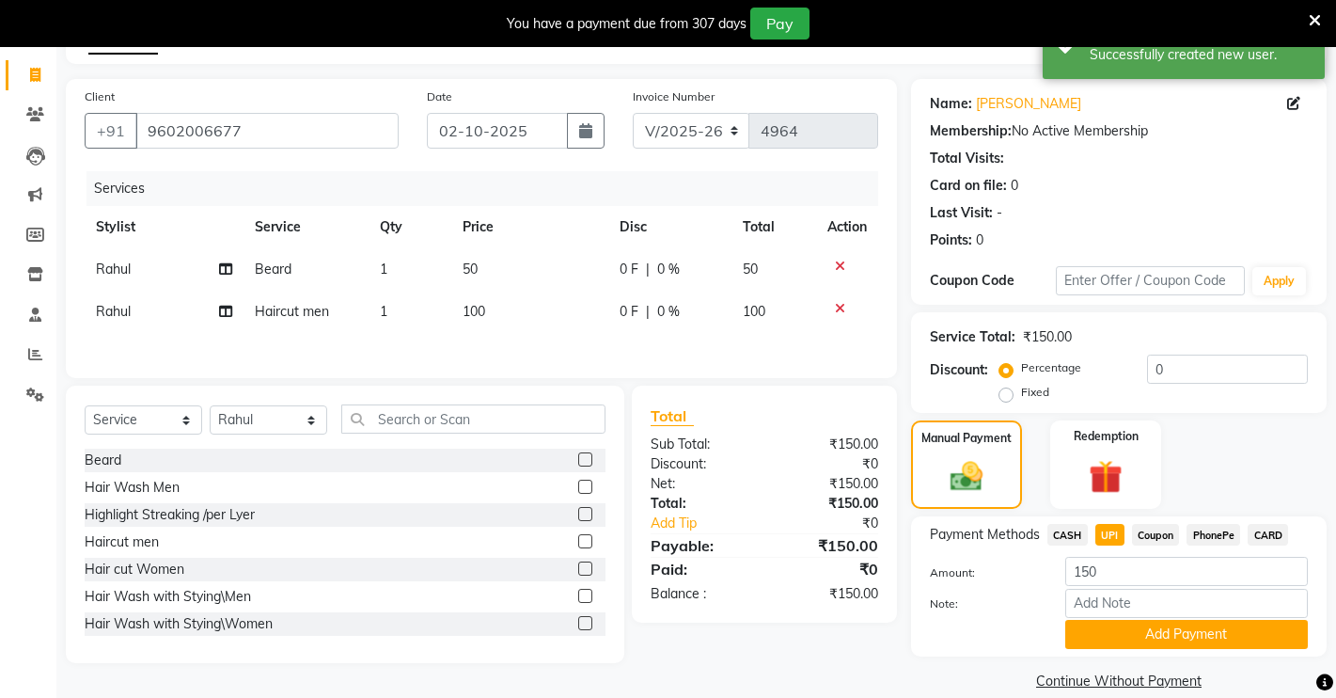
scroll to position [134, 0]
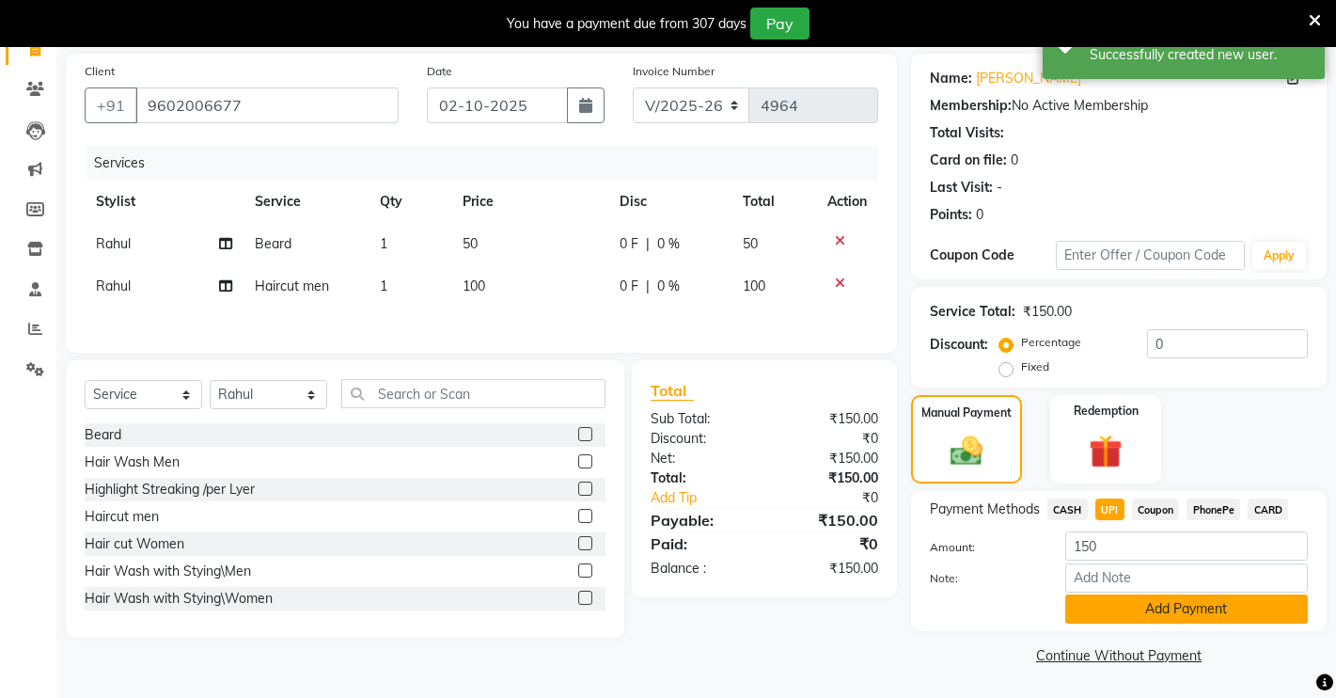
click at [1123, 614] on button "Add Payment" at bounding box center [1186, 608] width 243 height 29
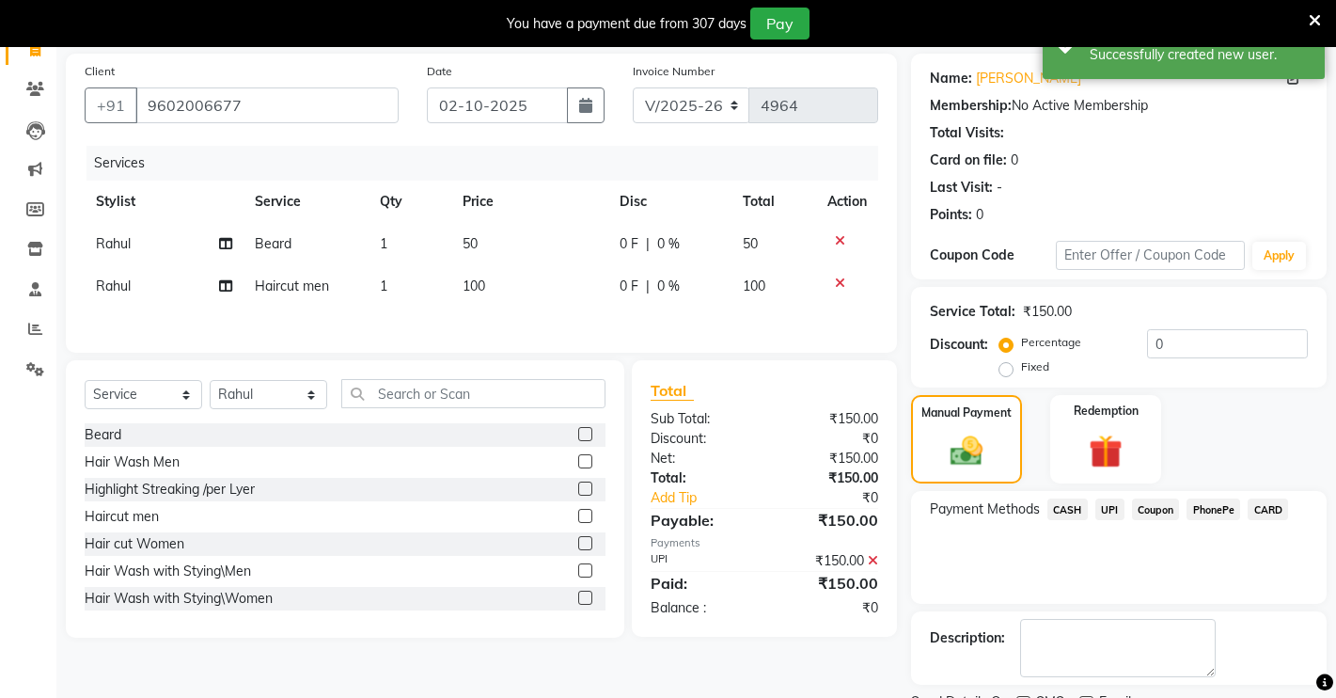
scroll to position [213, 0]
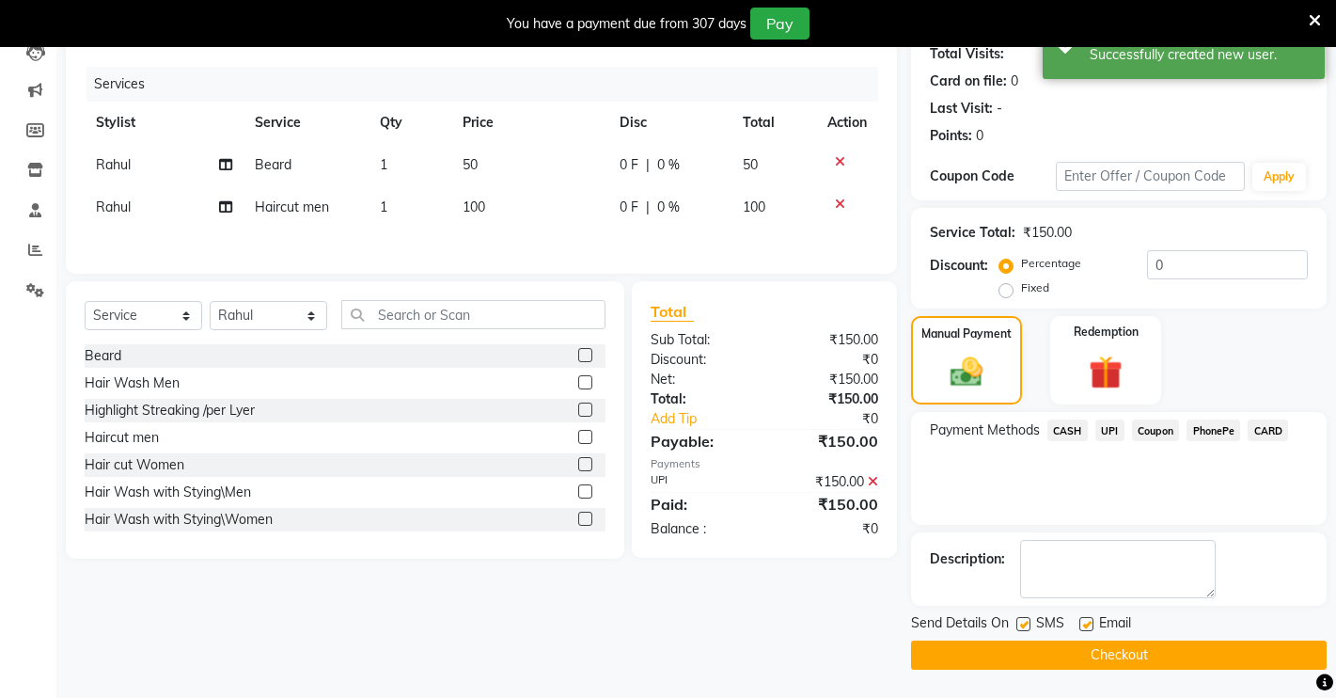
click at [1097, 648] on button "Checkout" at bounding box center [1119, 654] width 416 height 29
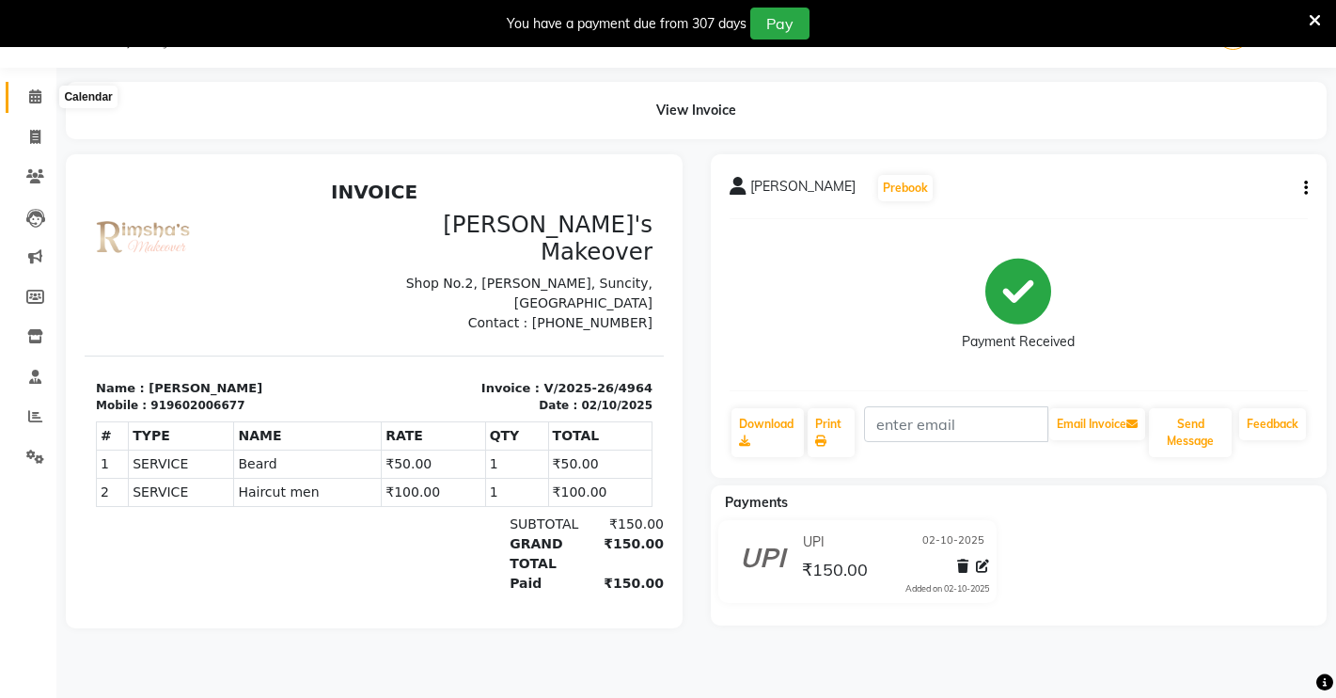
click at [27, 97] on span at bounding box center [35, 97] width 33 height 22
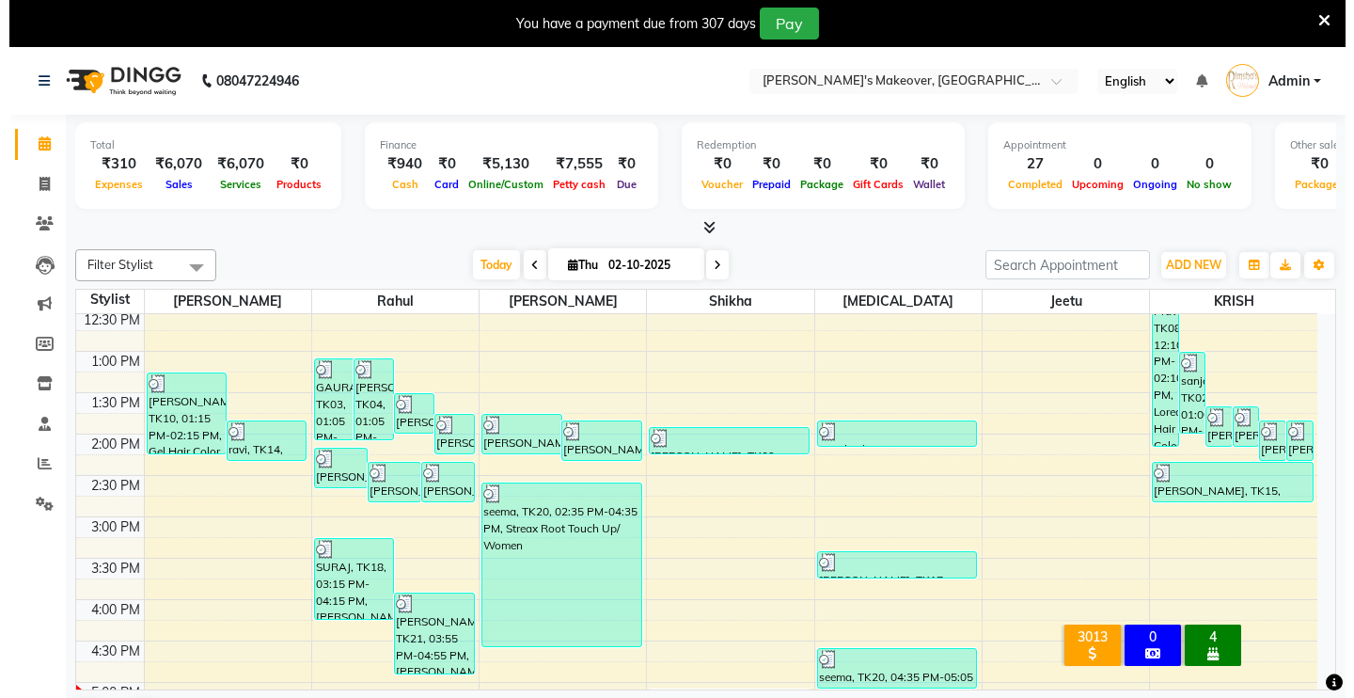
scroll to position [705, 0]
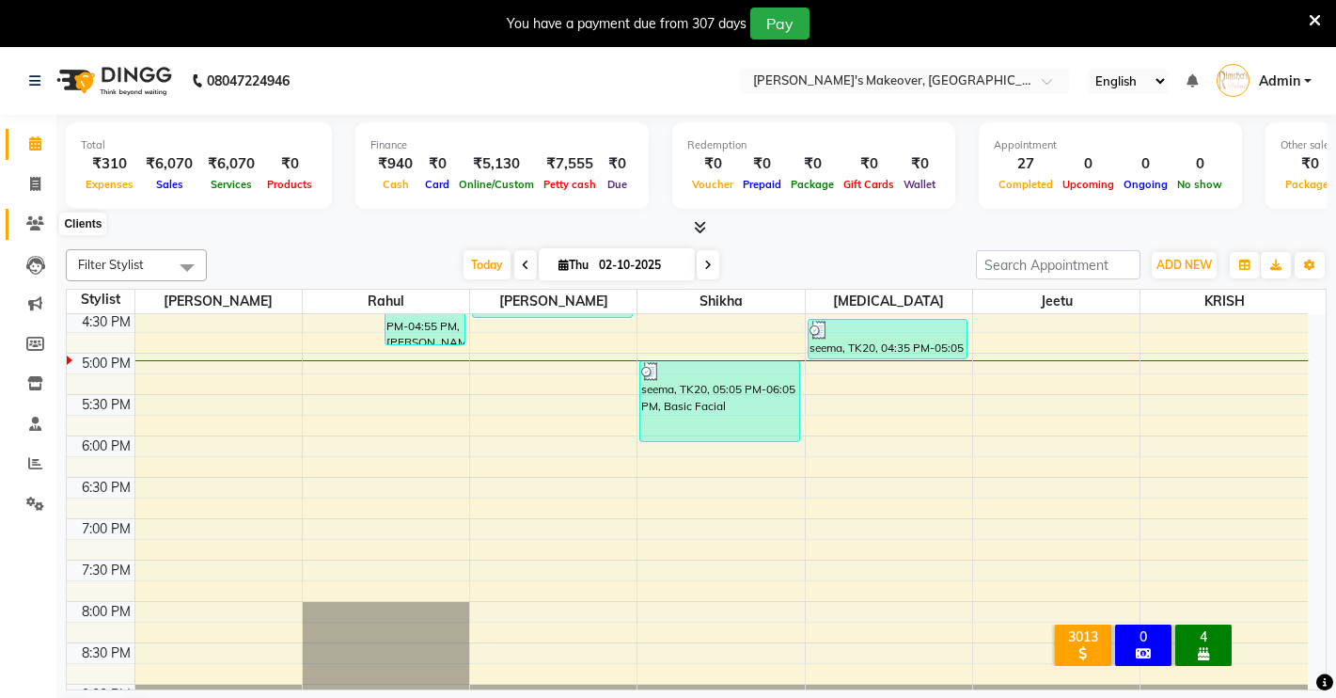
click at [32, 232] on span at bounding box center [35, 224] width 33 height 22
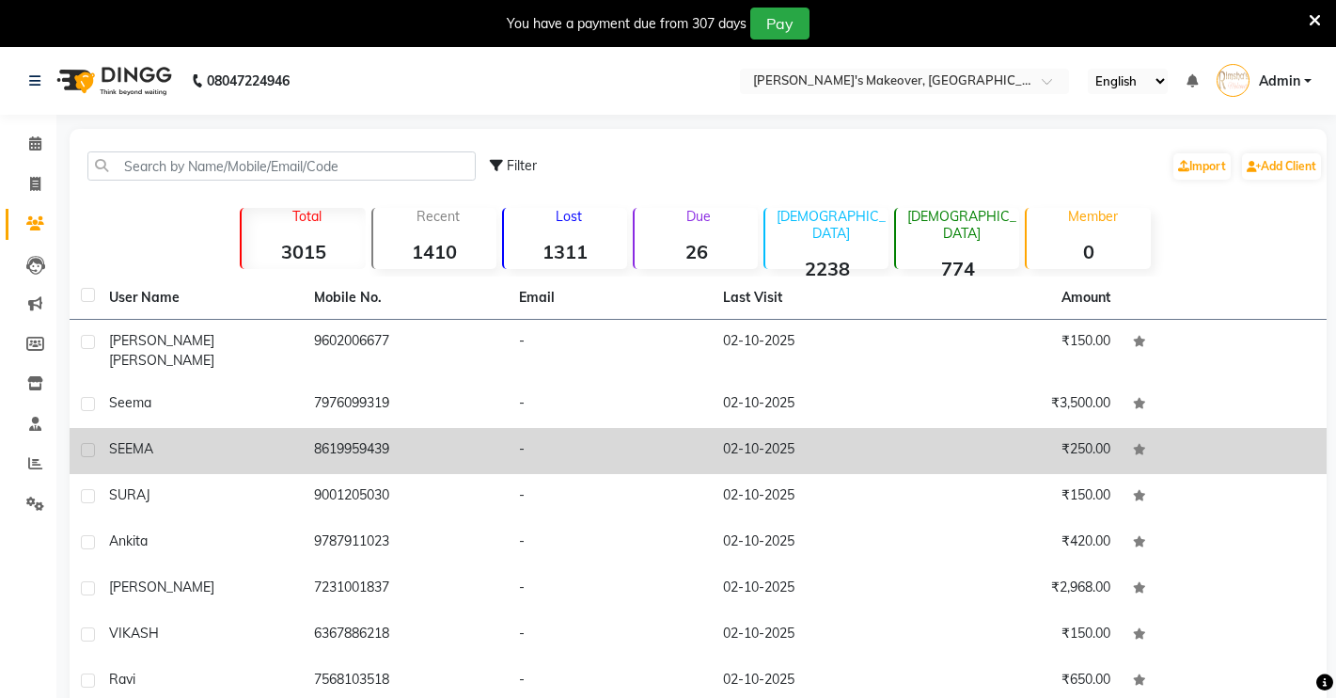
click at [621, 430] on td "-" at bounding box center [610, 451] width 205 height 46
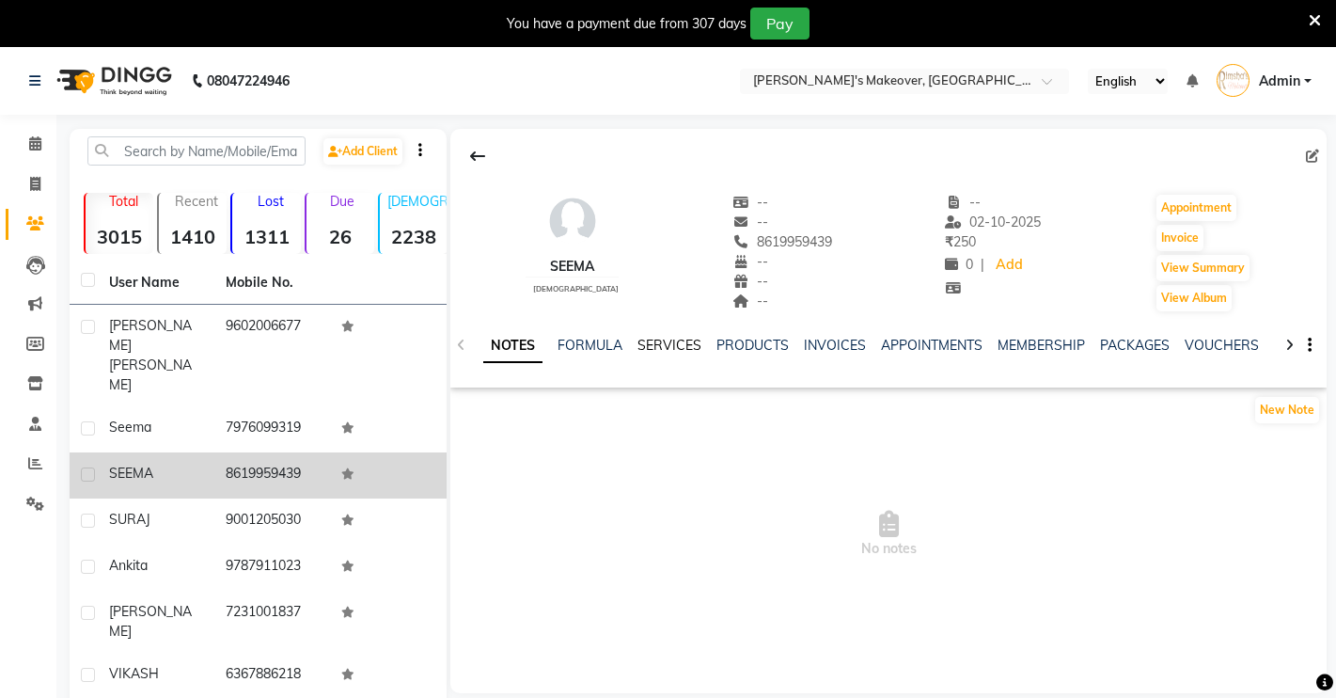
click at [680, 338] on link "SERVICES" at bounding box center [669, 345] width 64 height 17
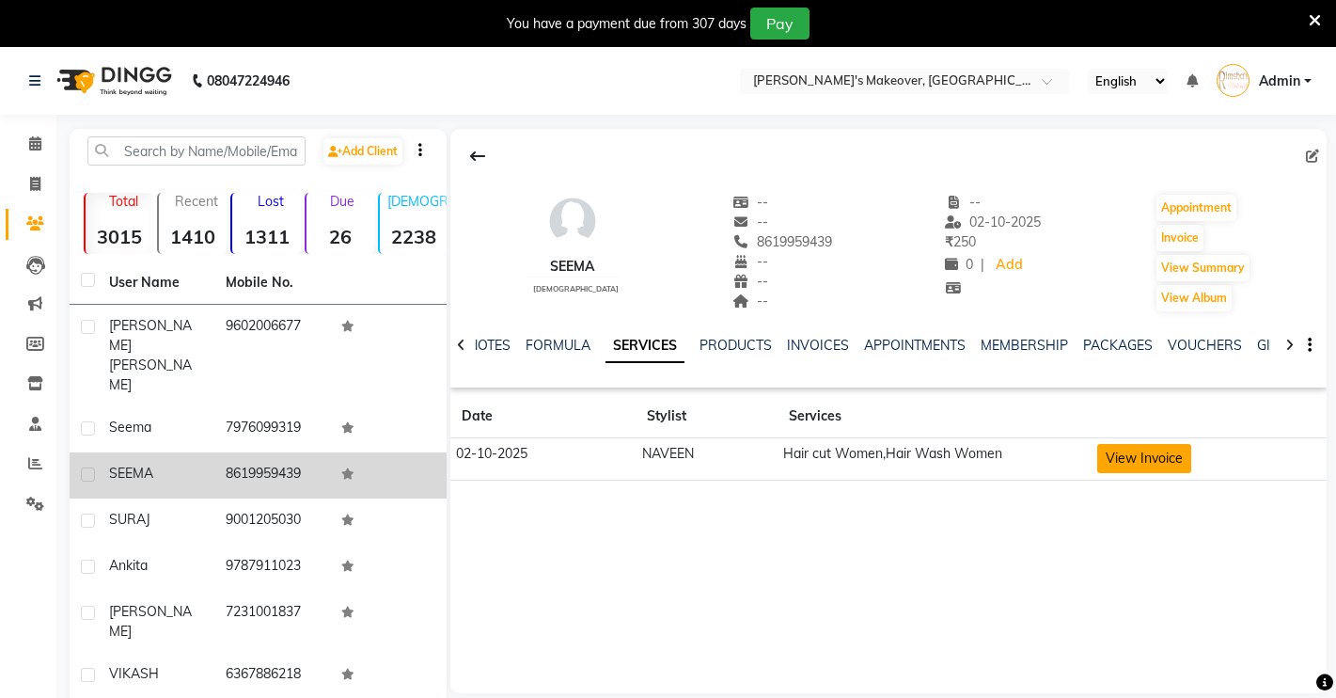
click at [1144, 463] on button "View Invoice" at bounding box center [1144, 458] width 94 height 29
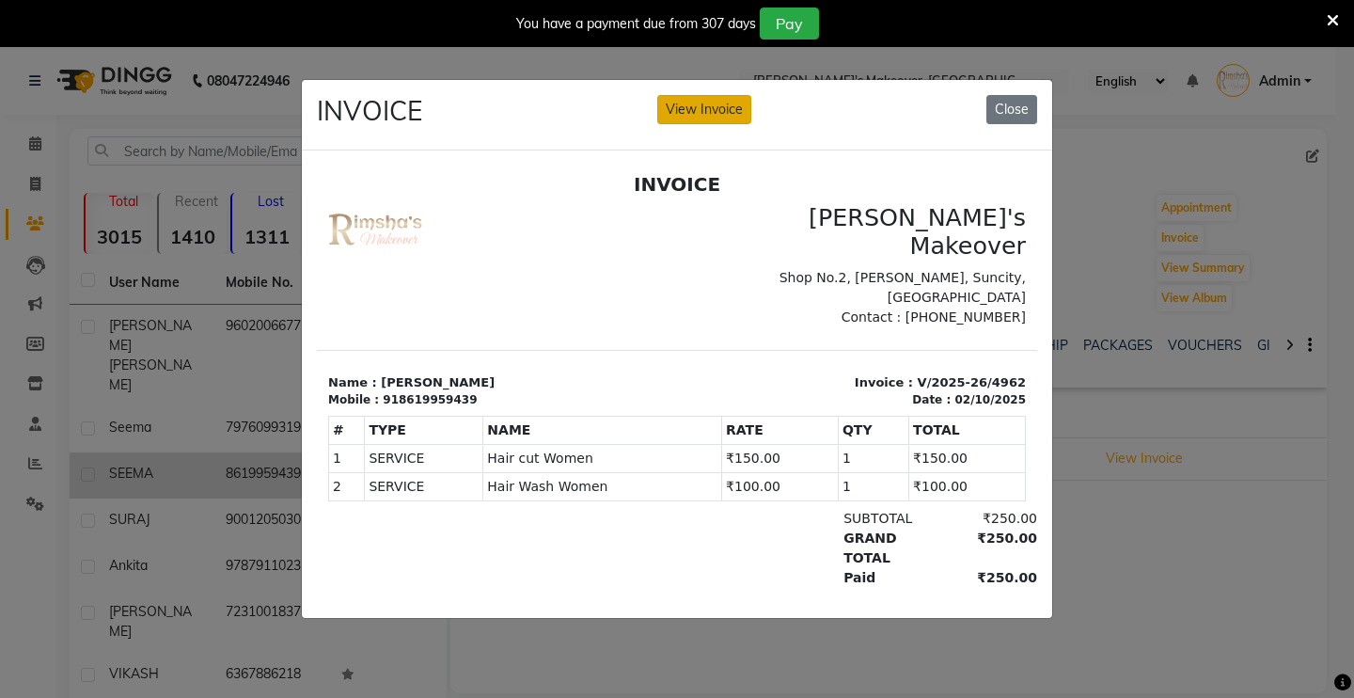
click at [710, 104] on button "View Invoice" at bounding box center [704, 109] width 94 height 29
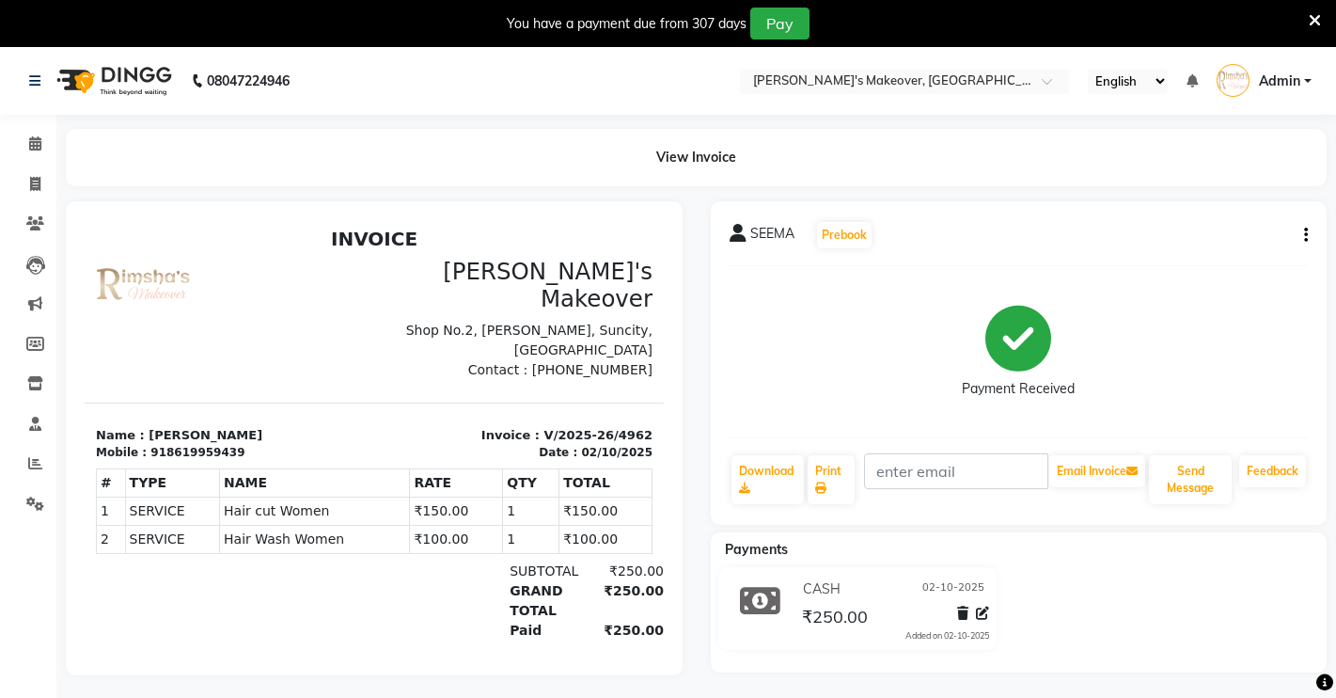
click at [1304, 235] on icon "button" at bounding box center [1306, 235] width 4 height 1
click at [1191, 237] on div "Edit Item Staff" at bounding box center [1212, 236] width 129 height 24
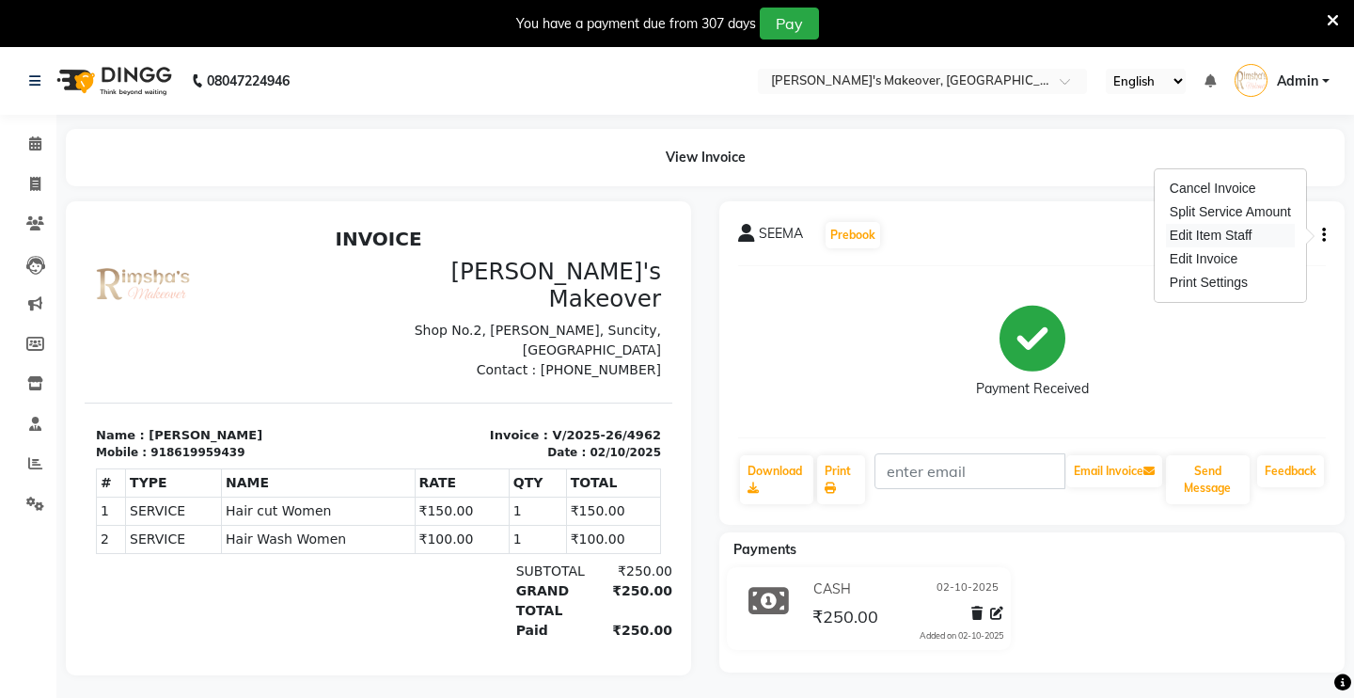
select select
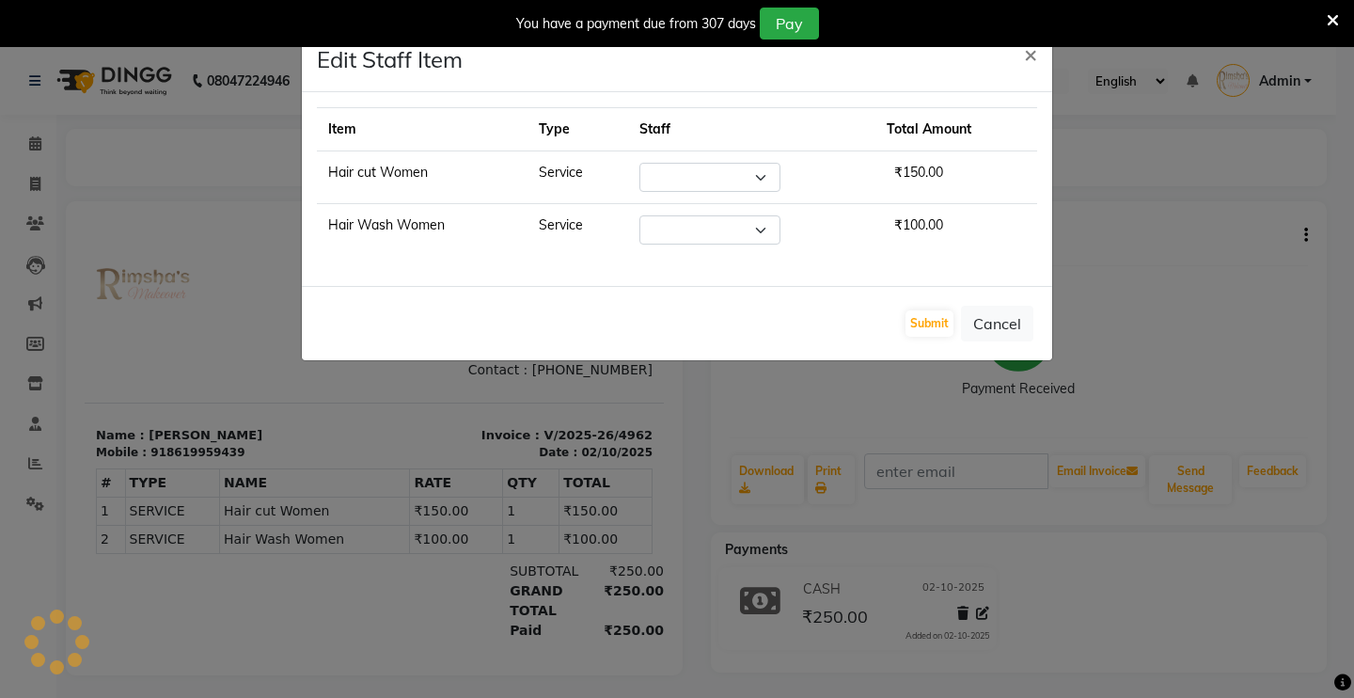
select select "92348"
click at [751, 179] on select "Select [PERSON_NAME] [PERSON_NAME] NAVEEN [MEDICAL_DATA][PERSON_NAME] [PERSON_N…" at bounding box center [709, 177] width 141 height 29
select select "75199"
click at [639, 163] on select "Select [PERSON_NAME] [PERSON_NAME] NAVEEN [MEDICAL_DATA][PERSON_NAME] [PERSON_N…" at bounding box center [709, 177] width 141 height 29
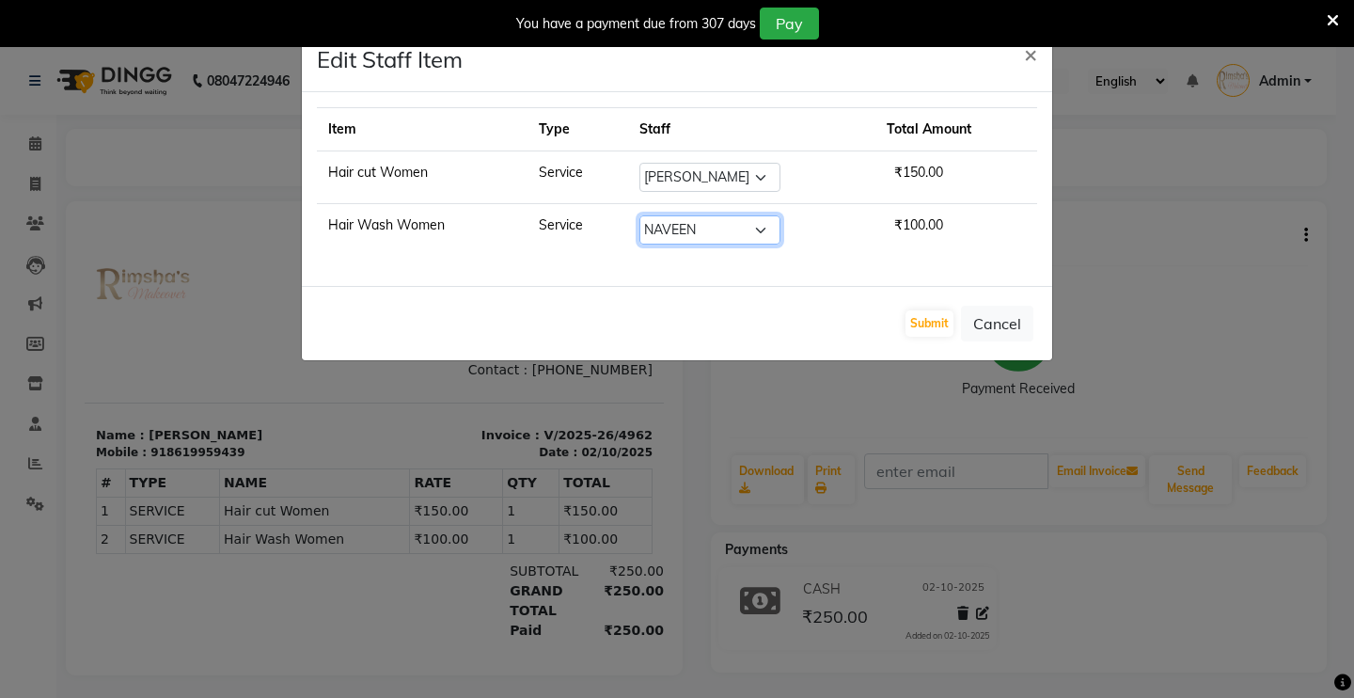
click at [721, 229] on select "Select [PERSON_NAME] [PERSON_NAME] NAVEEN [MEDICAL_DATA][PERSON_NAME] [PERSON_N…" at bounding box center [709, 229] width 141 height 29
select select "77364"
click at [639, 215] on select "Select [PERSON_NAME] [PERSON_NAME] NAVEEN [MEDICAL_DATA][PERSON_NAME] [PERSON_N…" at bounding box center [709, 229] width 141 height 29
click at [915, 317] on button "Submit" at bounding box center [929, 323] width 48 height 26
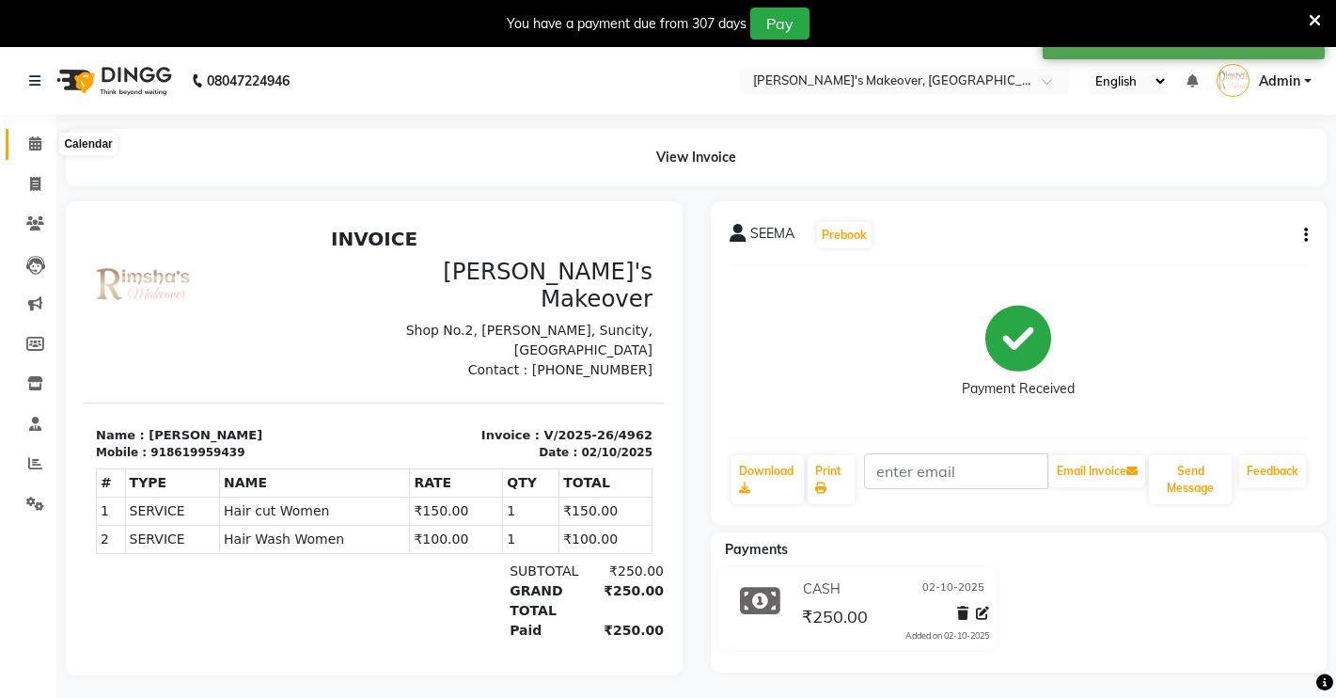
click at [39, 151] on span at bounding box center [35, 145] width 33 height 22
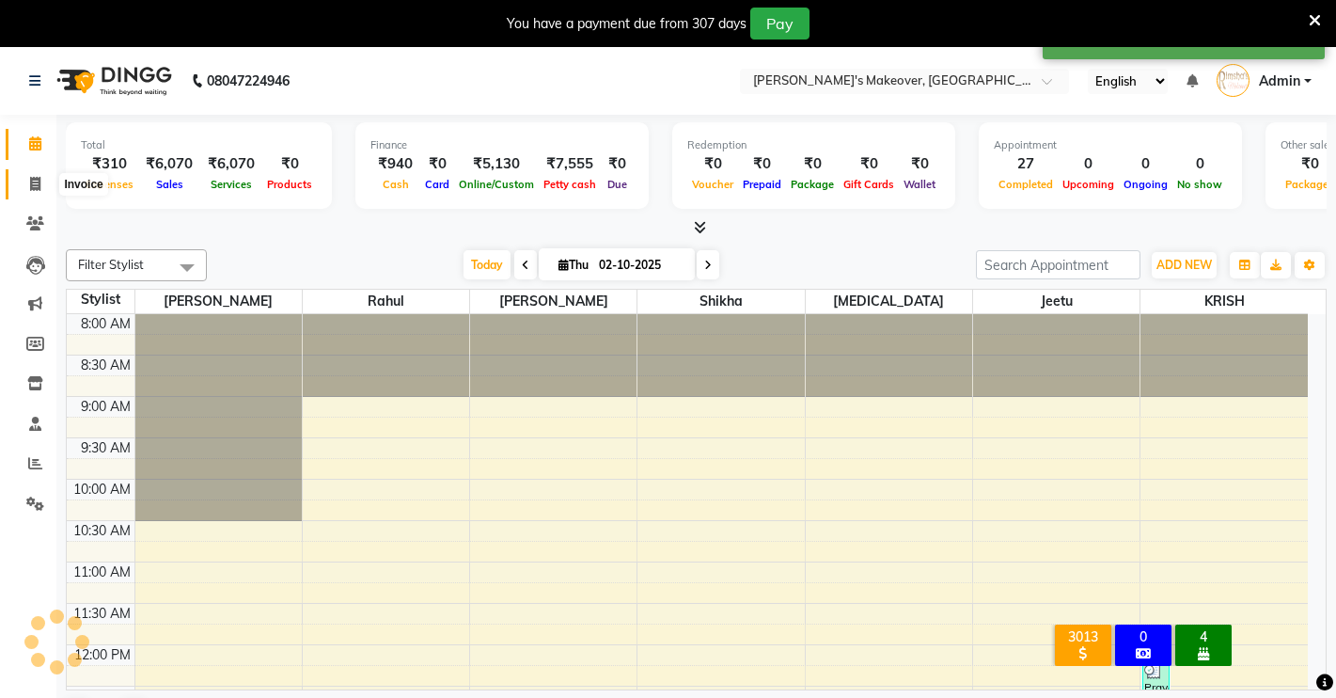
click at [24, 182] on span at bounding box center [35, 185] width 33 height 22
select select "7317"
select select "service"
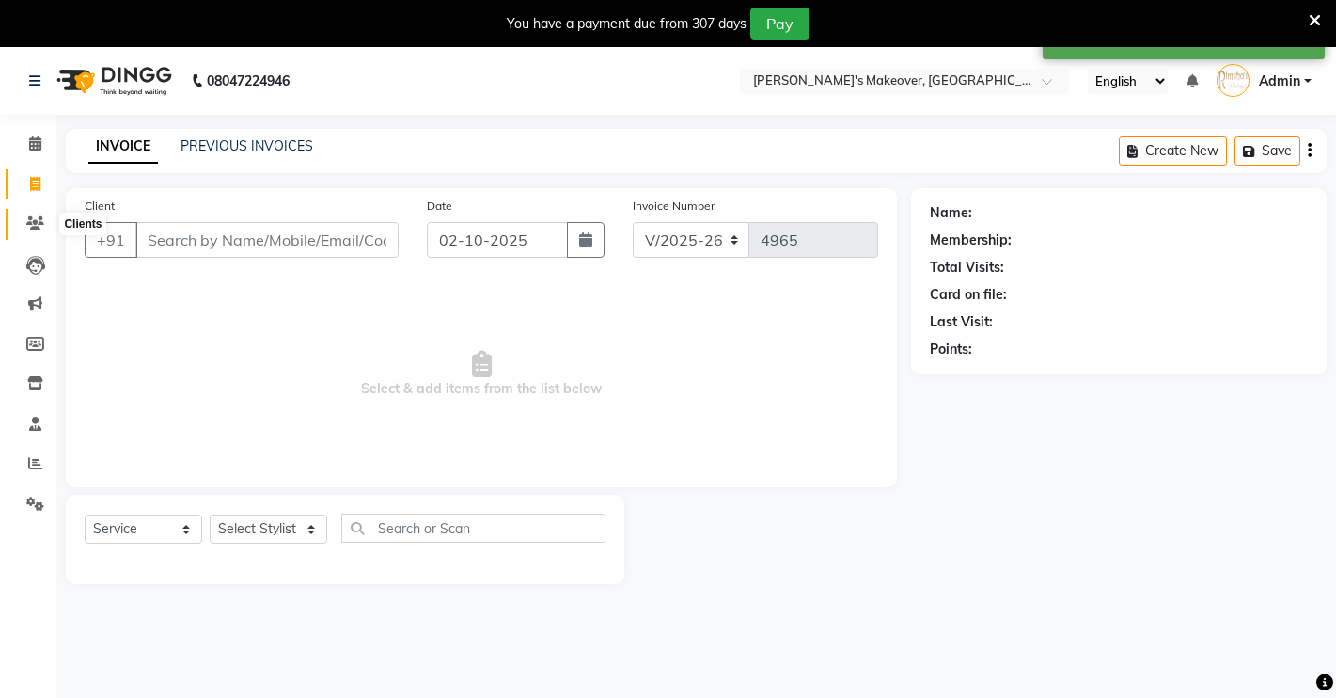
click at [42, 222] on icon at bounding box center [35, 223] width 18 height 14
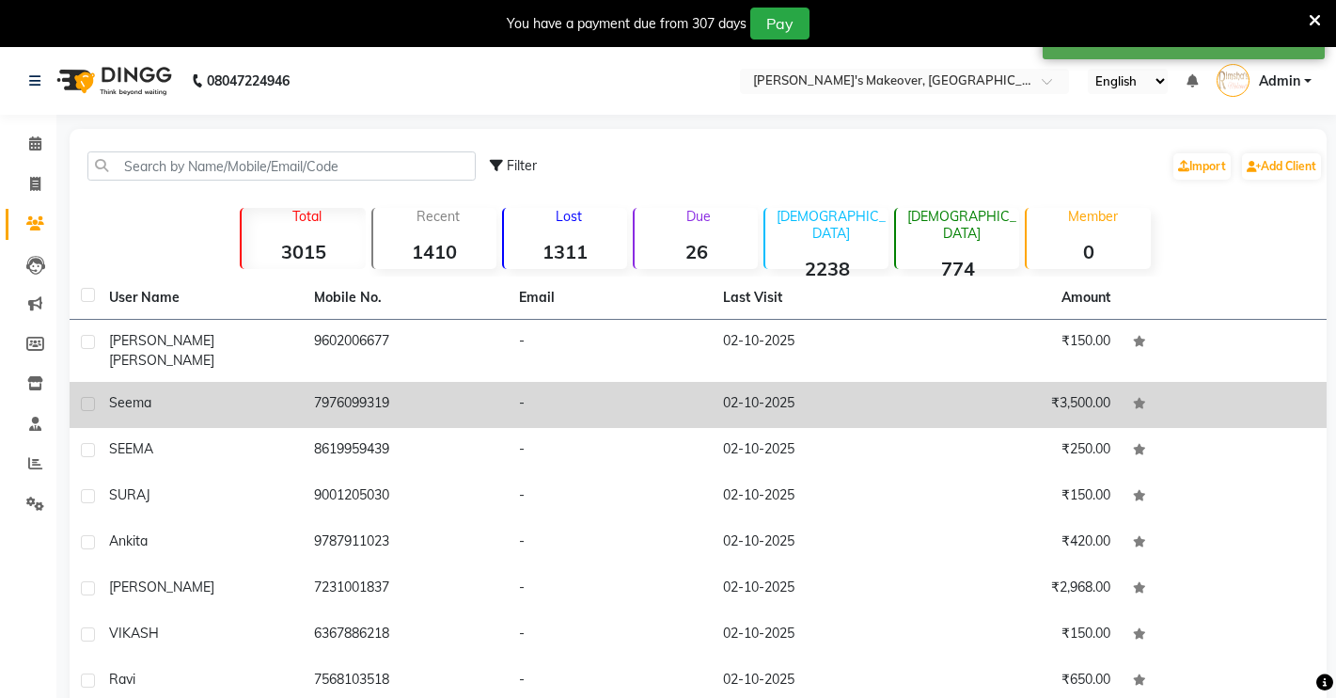
click at [474, 382] on td "7976099319" at bounding box center [405, 405] width 205 height 46
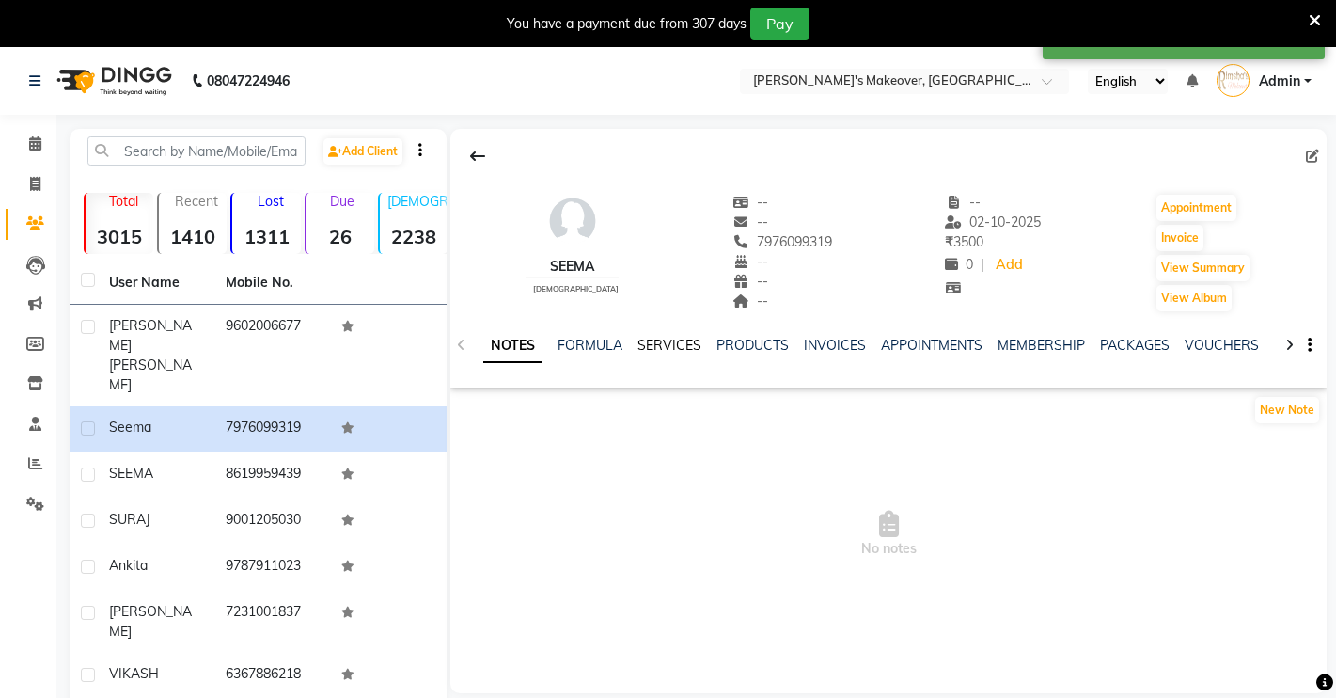
click at [660, 337] on link "SERVICES" at bounding box center [669, 345] width 64 height 17
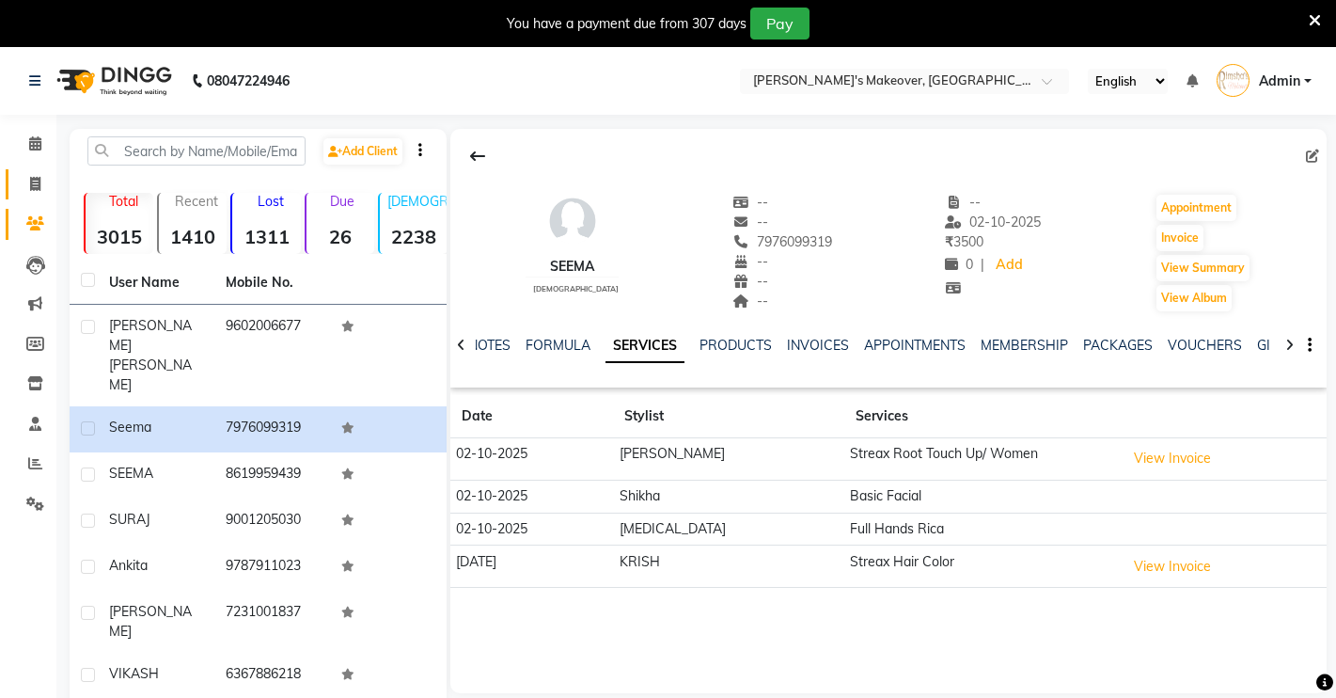
click at [31, 184] on span at bounding box center [35, 185] width 33 height 22
select select "7317"
select select "service"
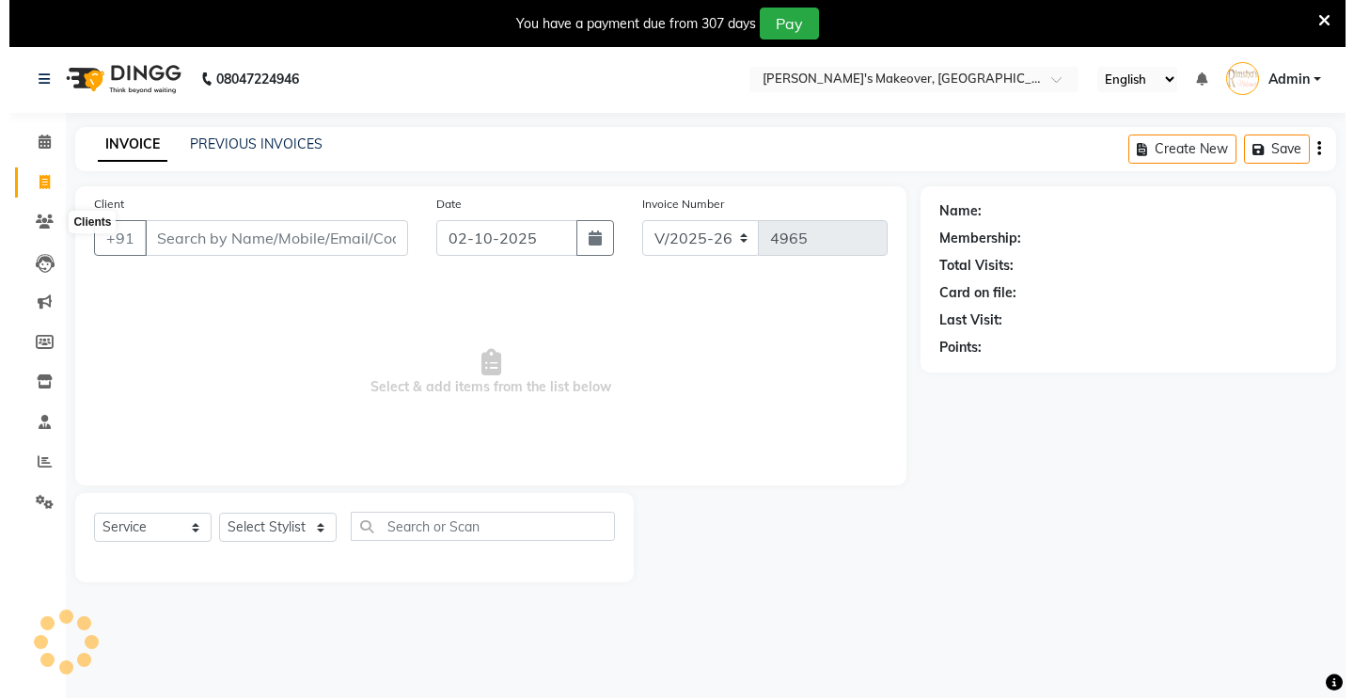
scroll to position [47, 0]
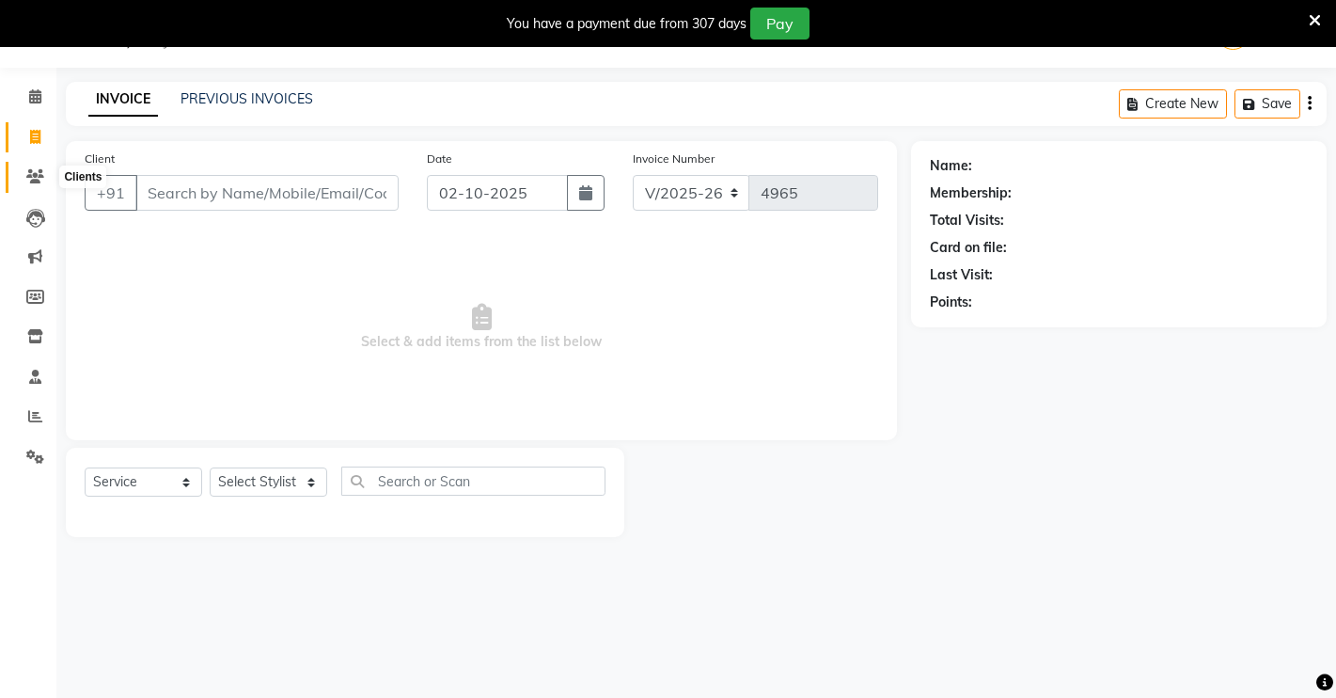
click at [34, 172] on icon at bounding box center [35, 176] width 18 height 14
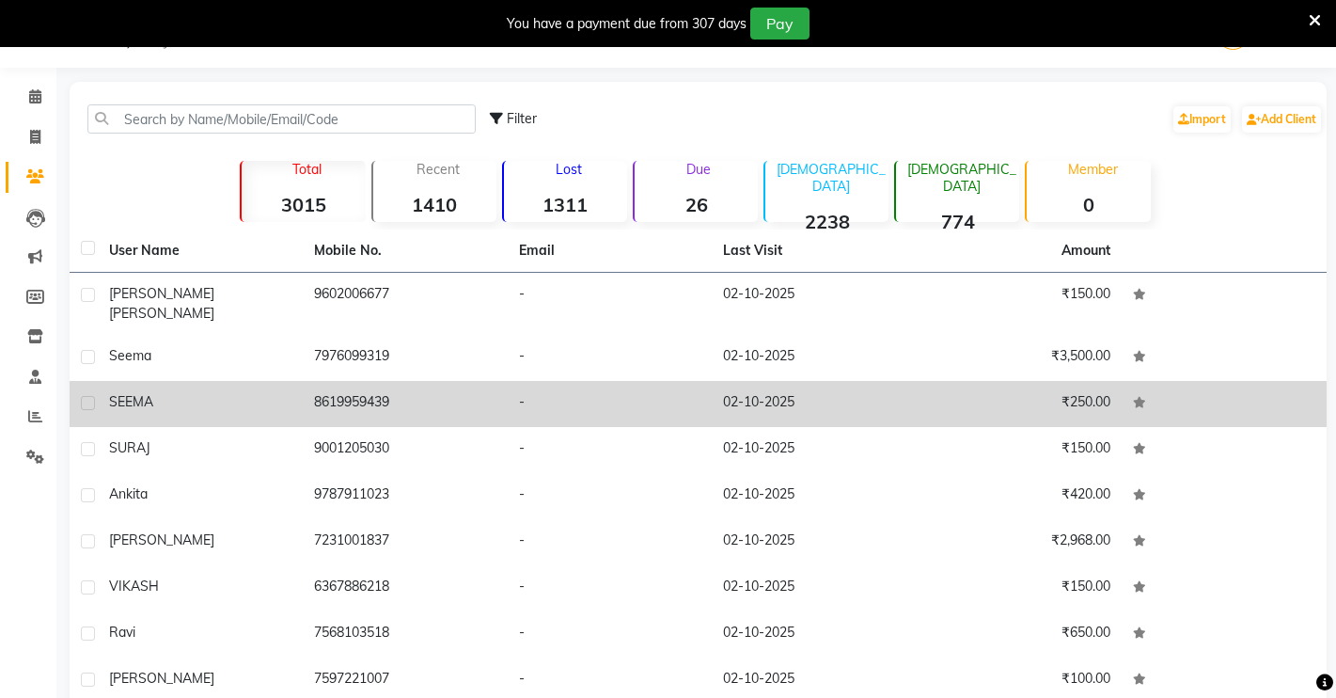
click at [602, 388] on td "-" at bounding box center [610, 404] width 205 height 46
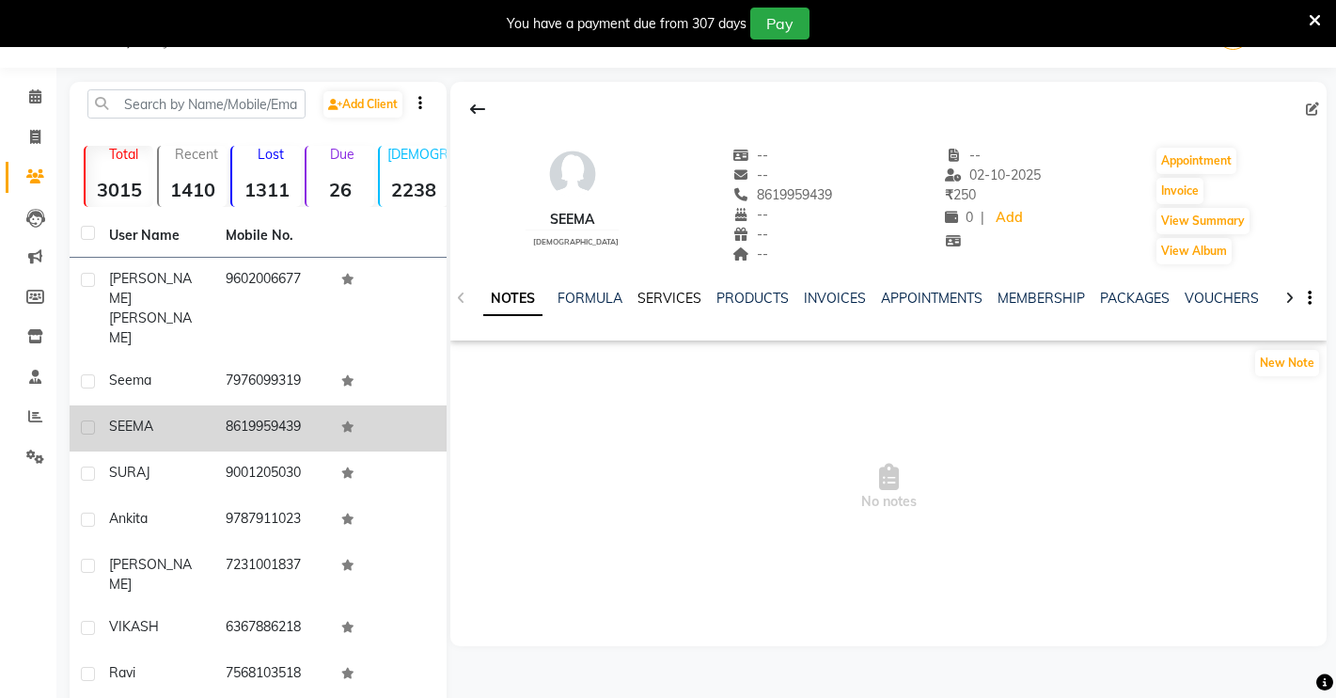
click at [651, 295] on link "SERVICES" at bounding box center [669, 298] width 64 height 17
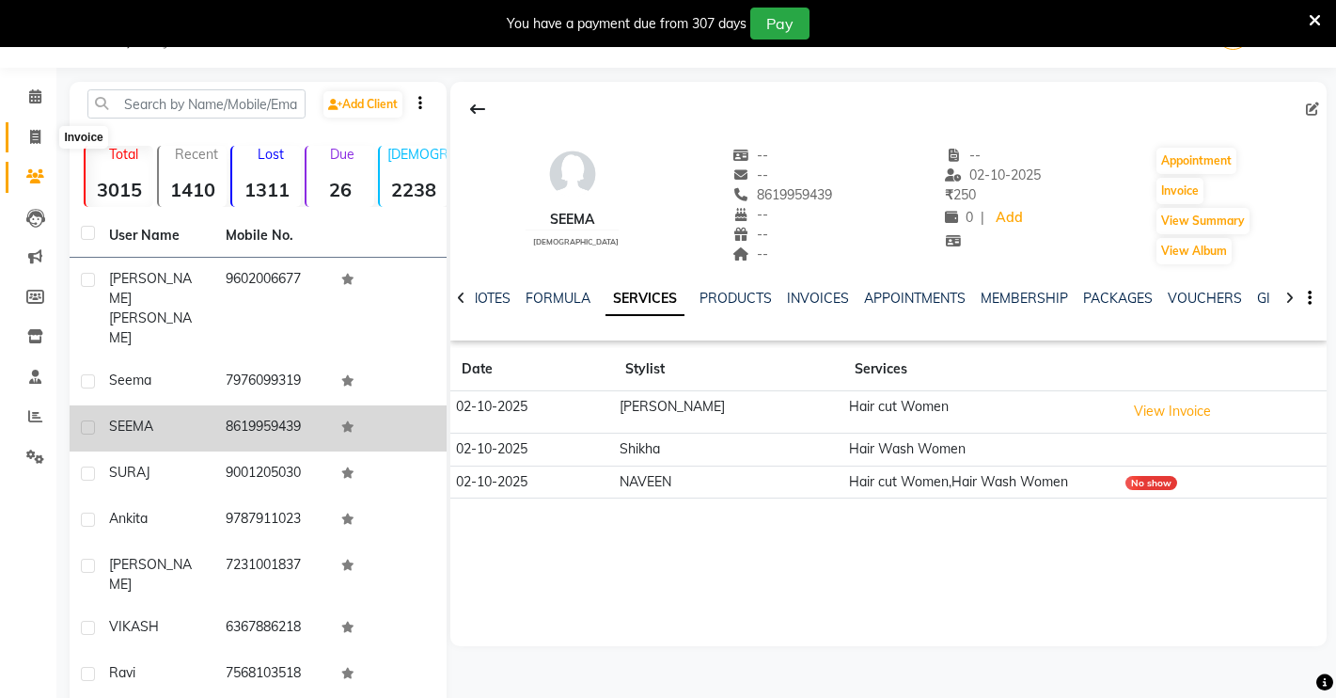
click at [39, 134] on icon at bounding box center [35, 137] width 10 height 14
select select "service"
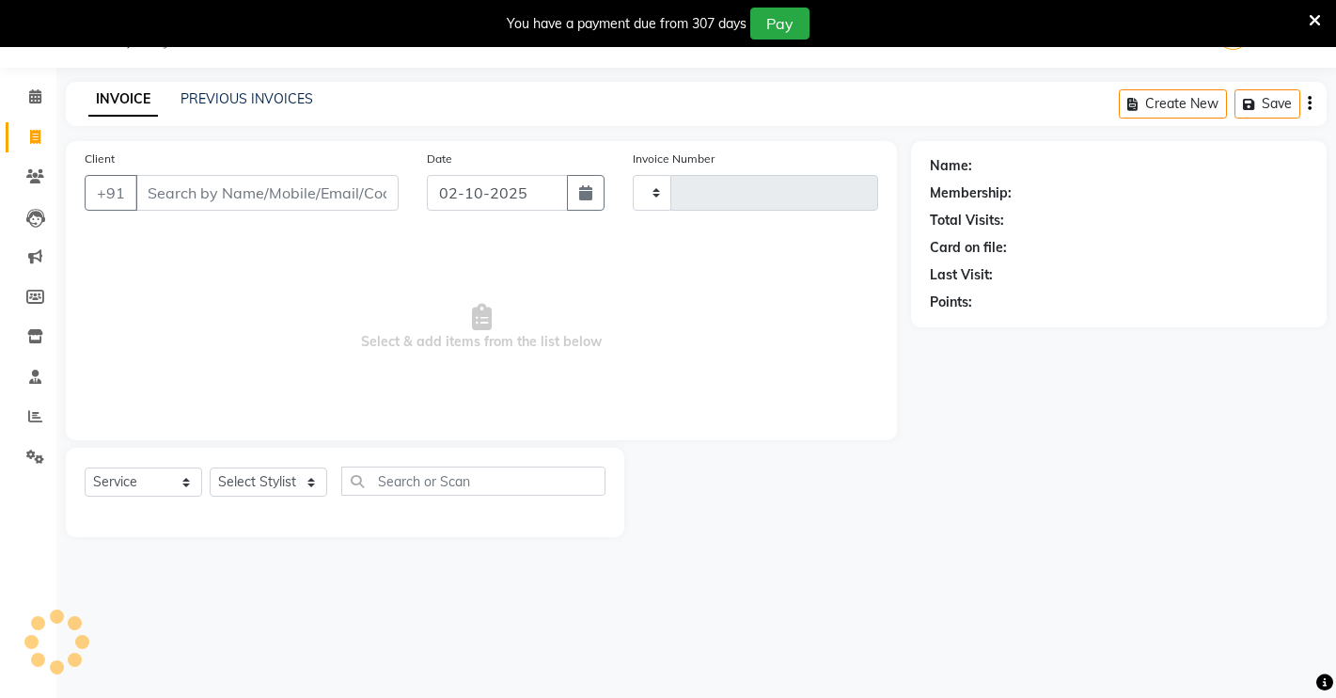
type input "4965"
select select "7317"
click at [39, 173] on icon at bounding box center [35, 176] width 18 height 14
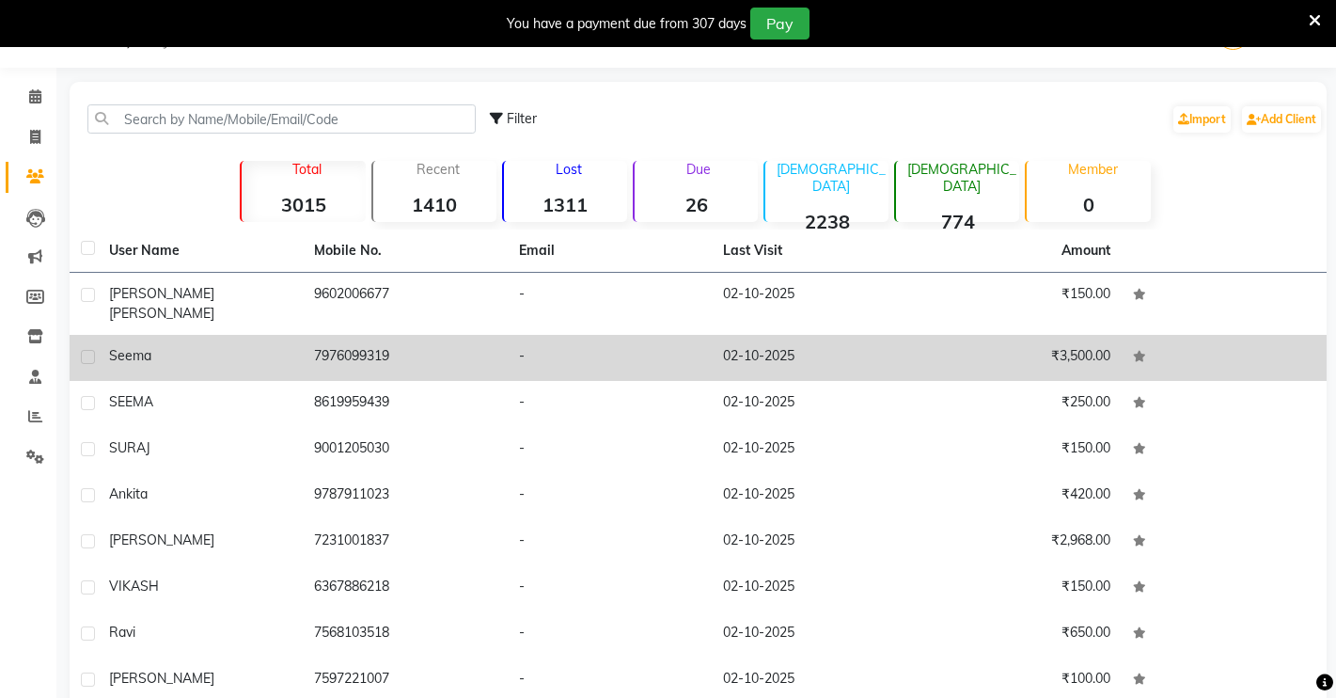
click at [424, 335] on td "7976099319" at bounding box center [405, 358] width 205 height 46
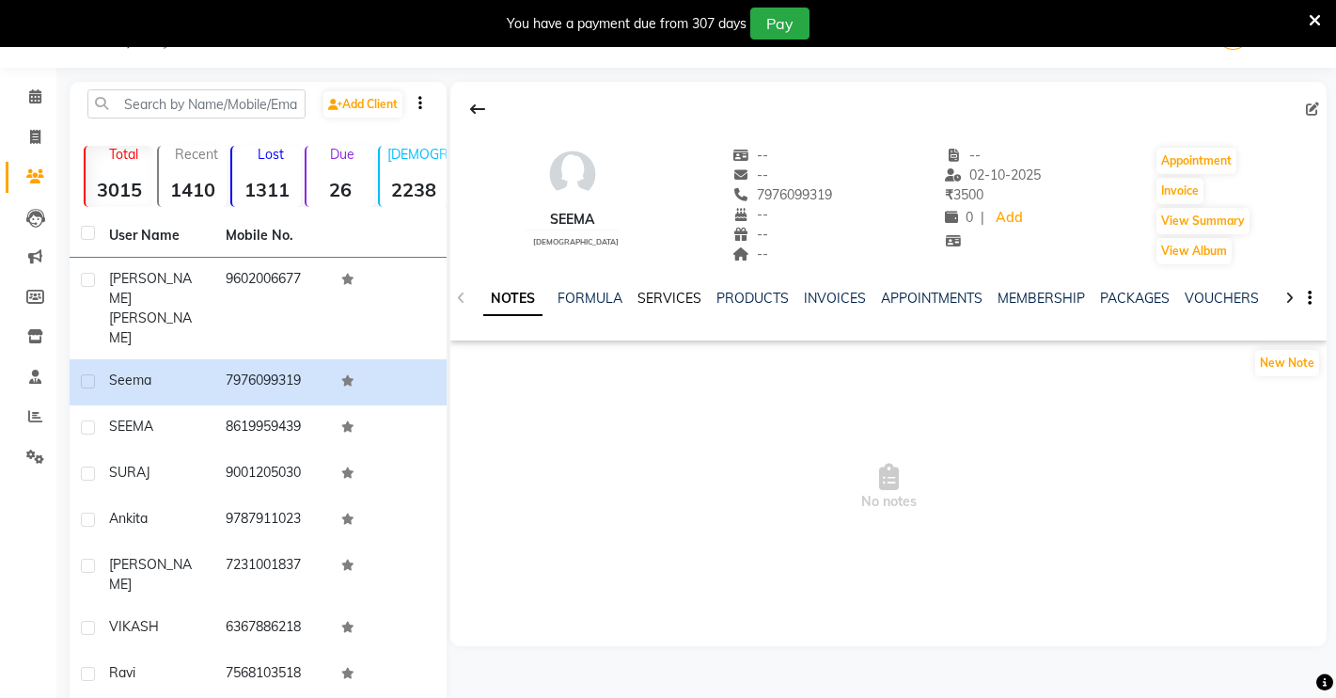
click at [668, 295] on link "SERVICES" at bounding box center [669, 298] width 64 height 17
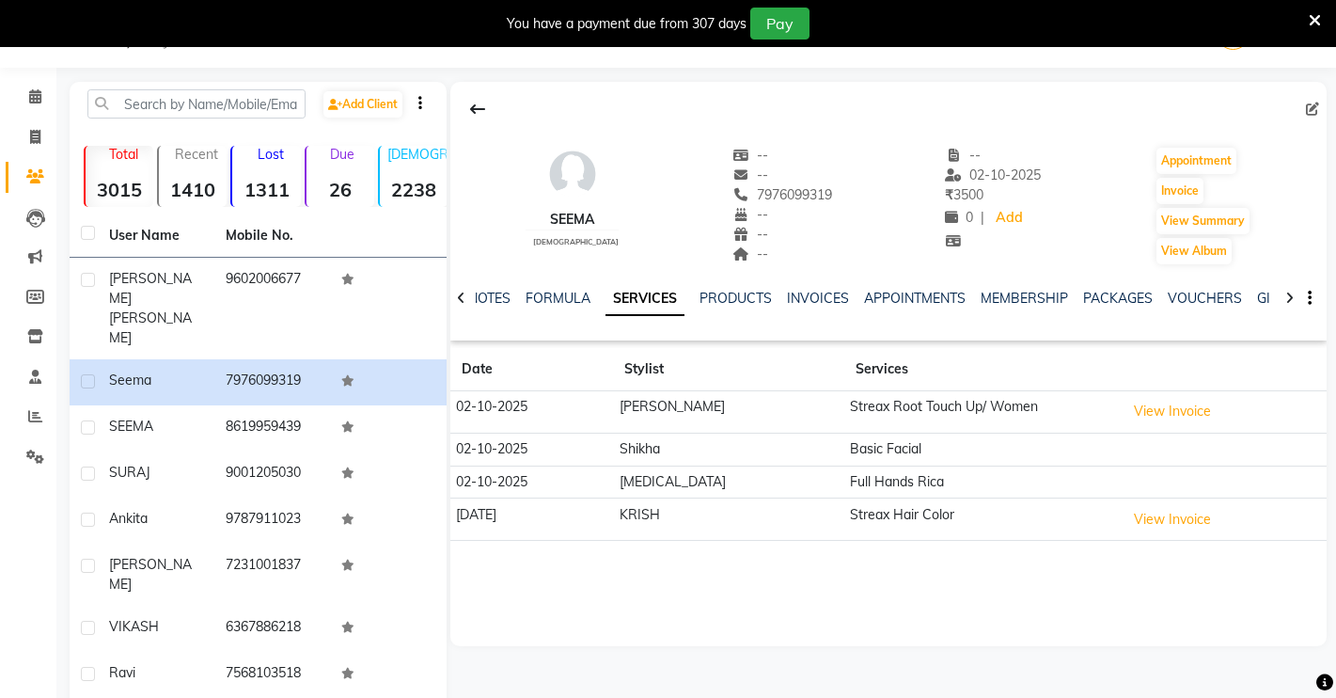
click at [735, 512] on td "KRISH" at bounding box center [728, 519] width 231 height 42
click at [1130, 521] on button "View Invoice" at bounding box center [1172, 519] width 94 height 29
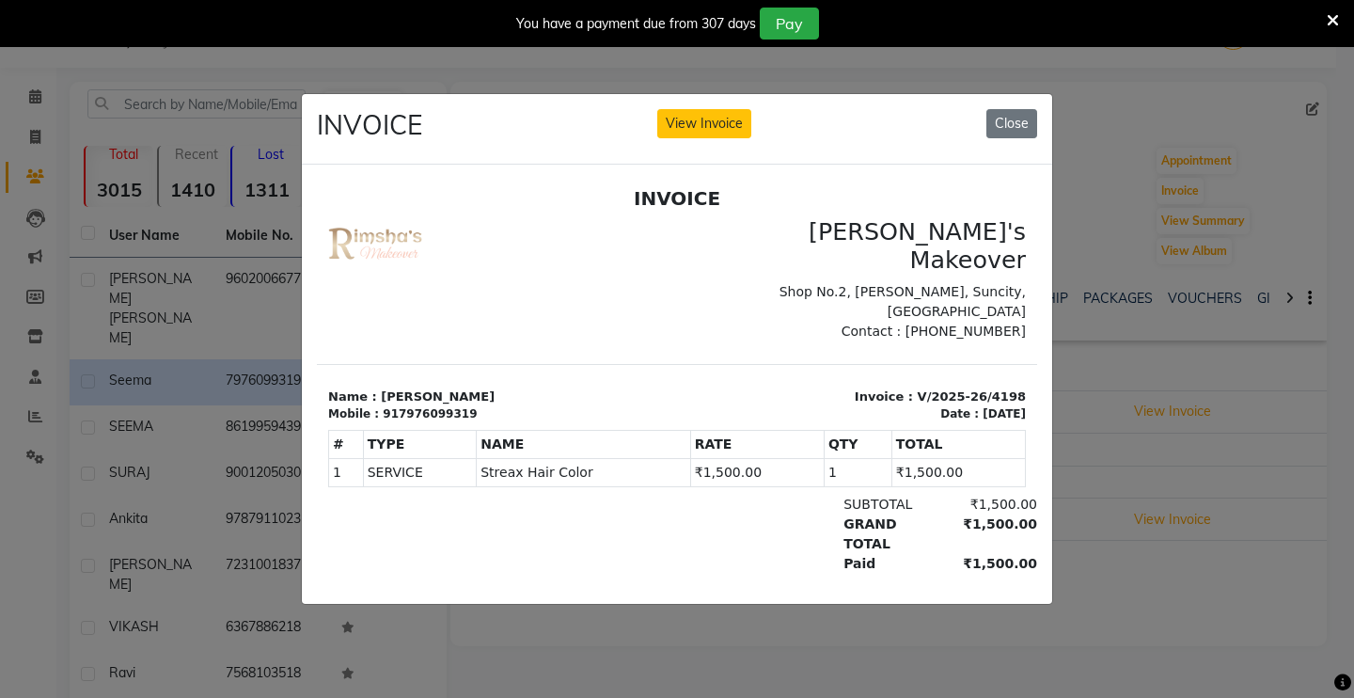
click at [1116, 583] on ngb-modal-window "INVOICE View Invoice Close" at bounding box center [677, 349] width 1354 height 698
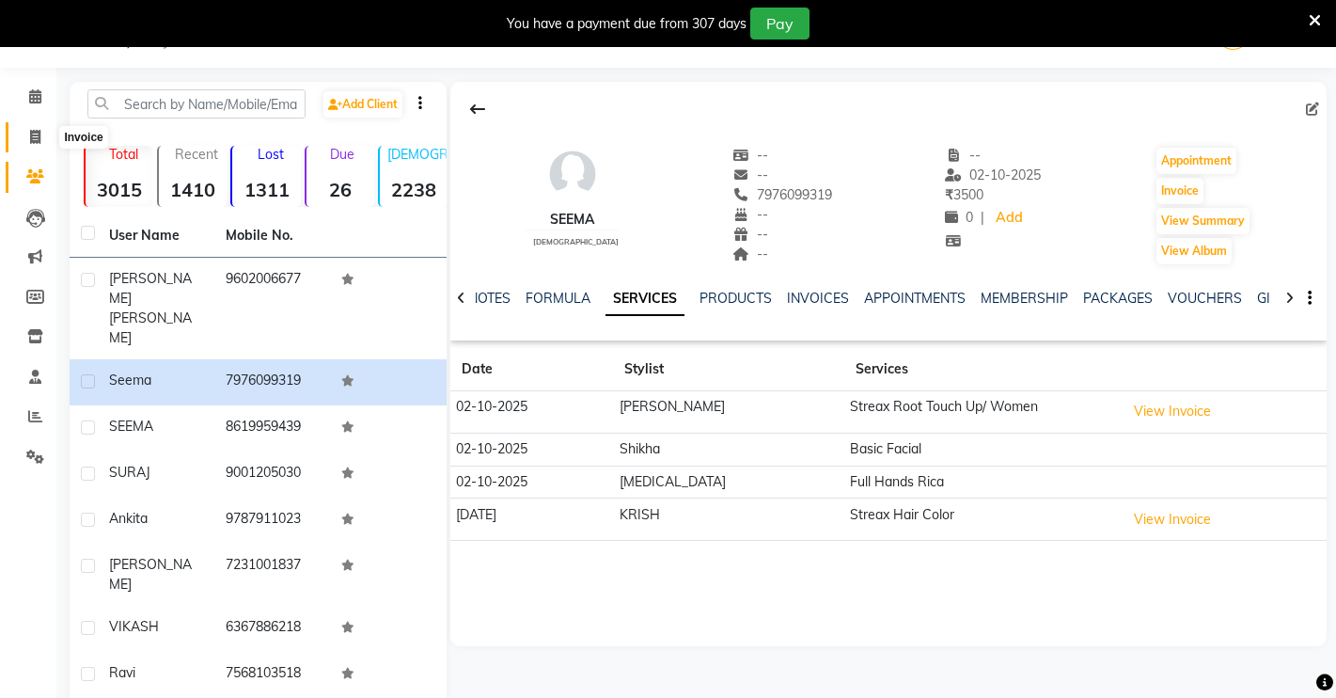
click at [36, 146] on span at bounding box center [35, 138] width 33 height 22
select select "7317"
select select "service"
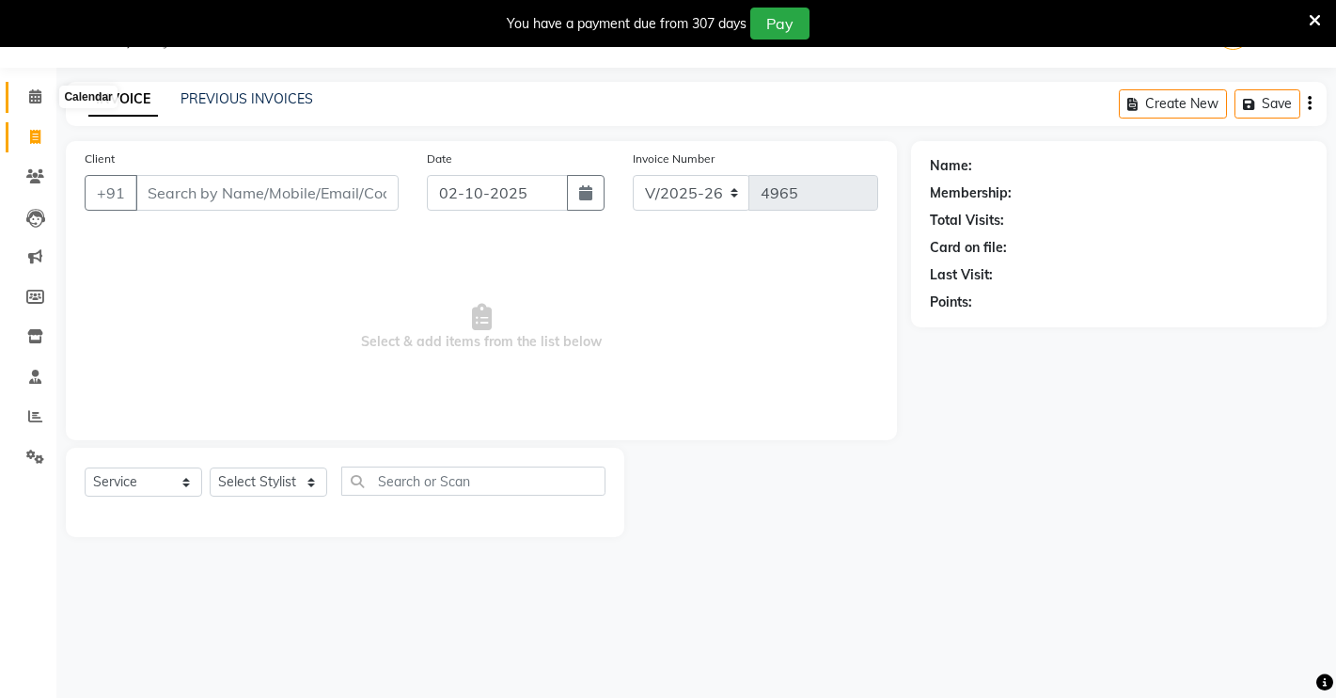
click at [27, 90] on span at bounding box center [35, 97] width 33 height 22
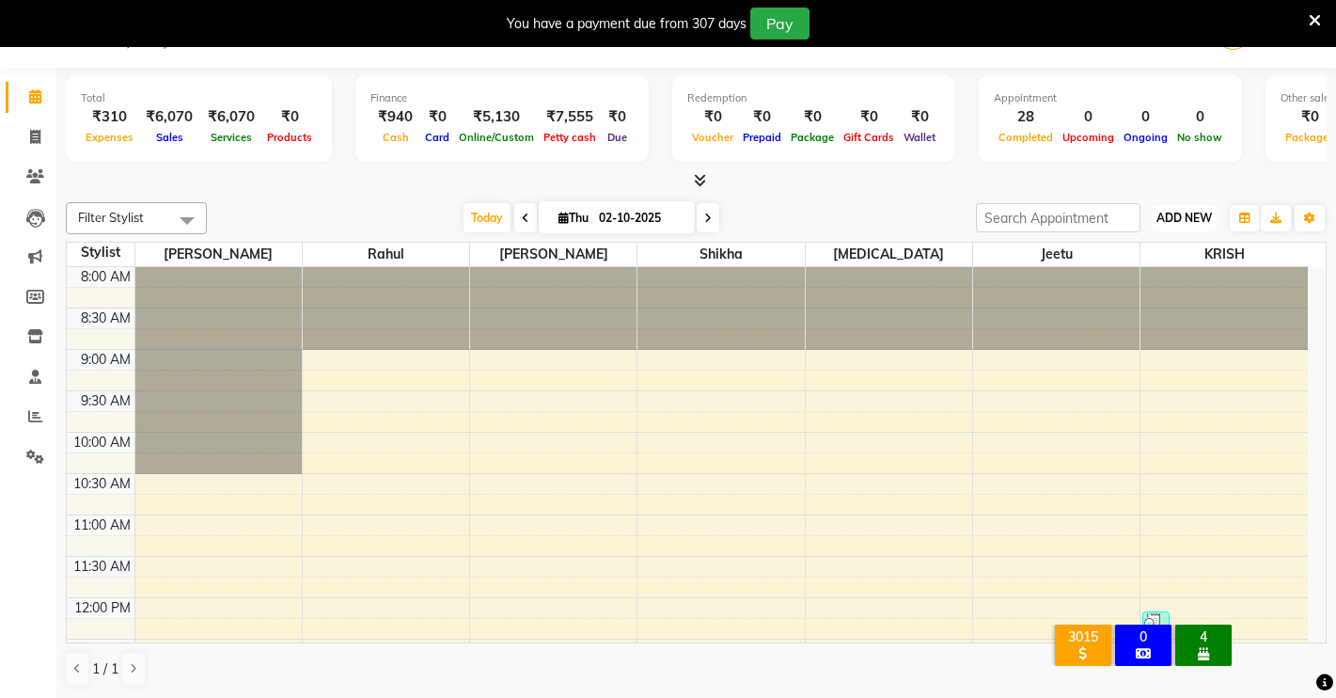
click at [1189, 216] on span "ADD NEW" at bounding box center [1183, 218] width 55 height 14
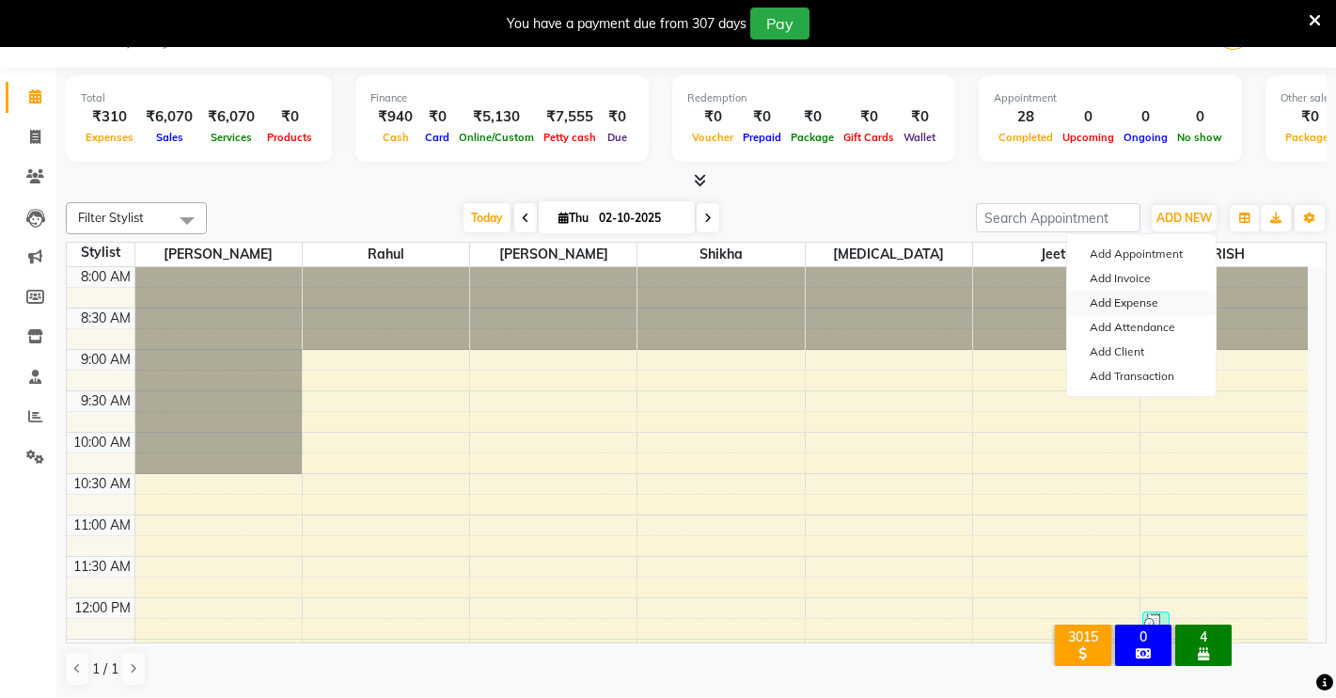
click at [1148, 301] on link "Add Expense" at bounding box center [1141, 303] width 149 height 24
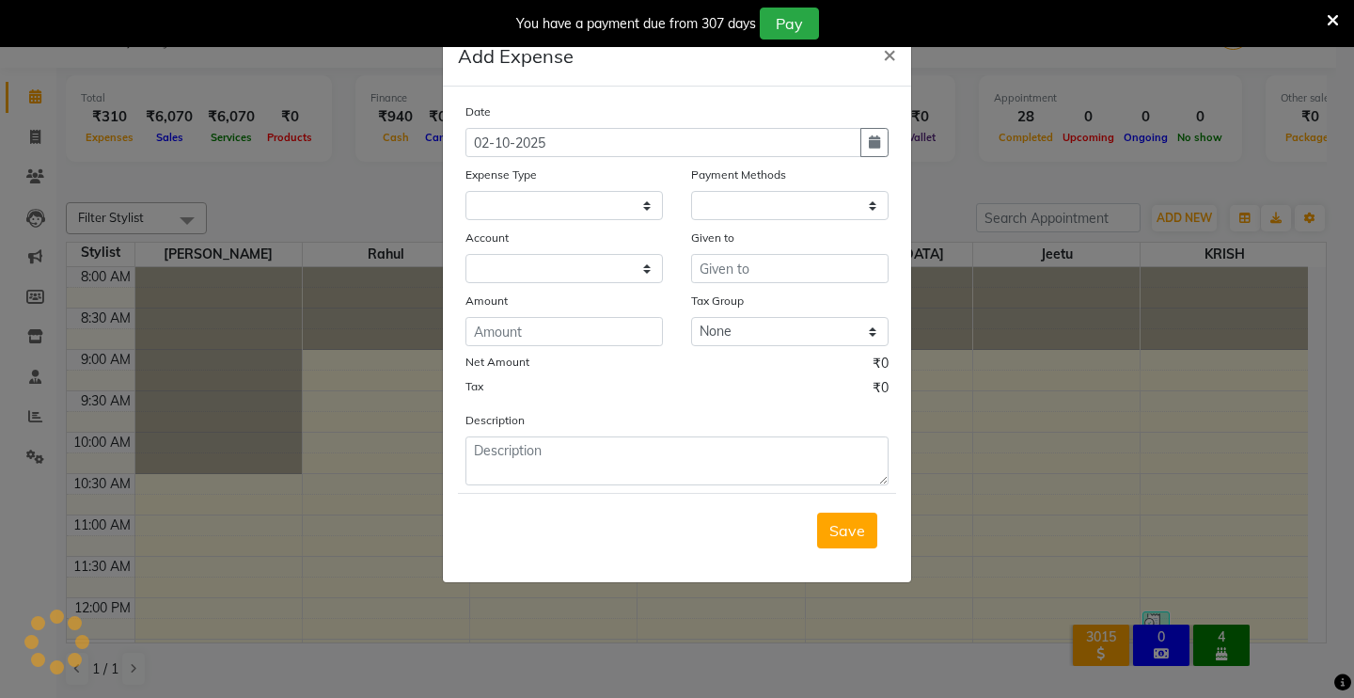
select select "1"
select select "6406"
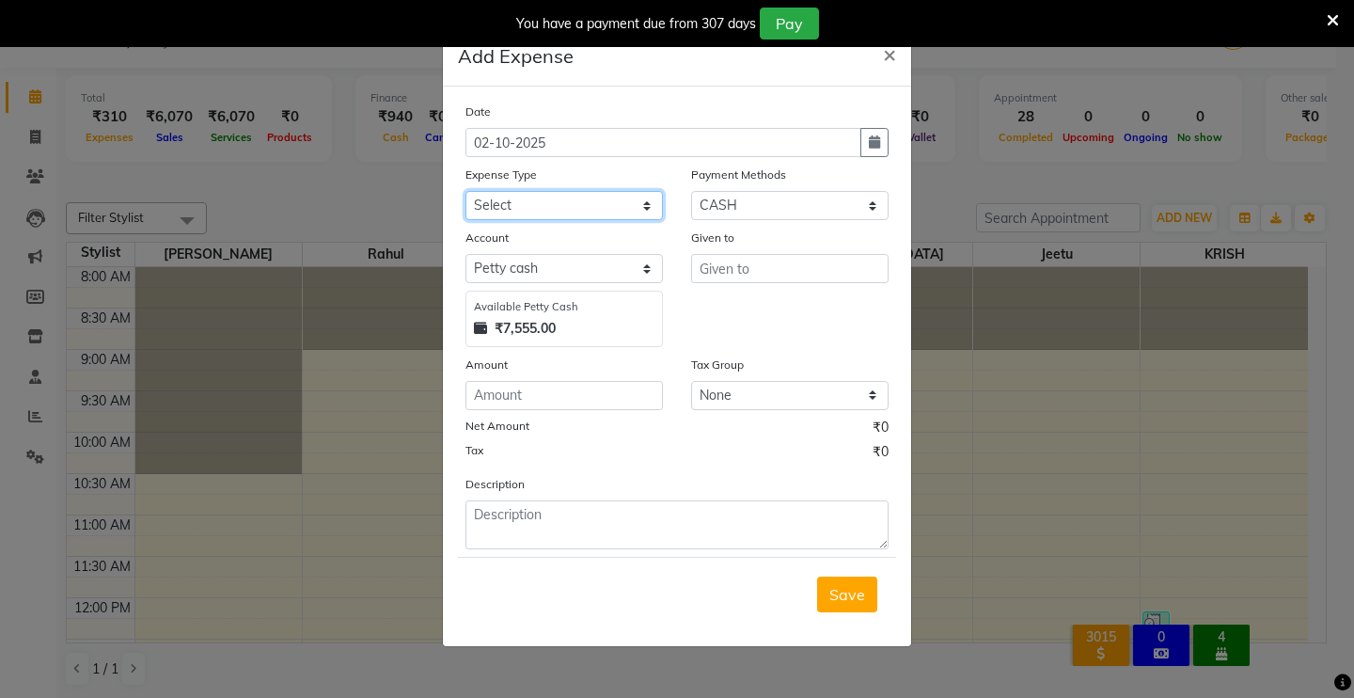
drag, startPoint x: 572, startPoint y: 206, endPoint x: 580, endPoint y: 212, distance: 10.7
click at [580, 212] on select "Select Advance Salary Baba Bank Service Charges CLEANING Clinical charges DM SI…" at bounding box center [563, 205] width 197 height 29
click at [605, 211] on select "Select Advance Salary Baba Bank Service Charges CLEANING Clinical charges DM SI…" at bounding box center [563, 205] width 197 height 29
select select "19381"
click at [465, 191] on select "Select Advance Salary Baba Bank Service Charges CLEANING Clinical charges DM SI…" at bounding box center [563, 205] width 197 height 29
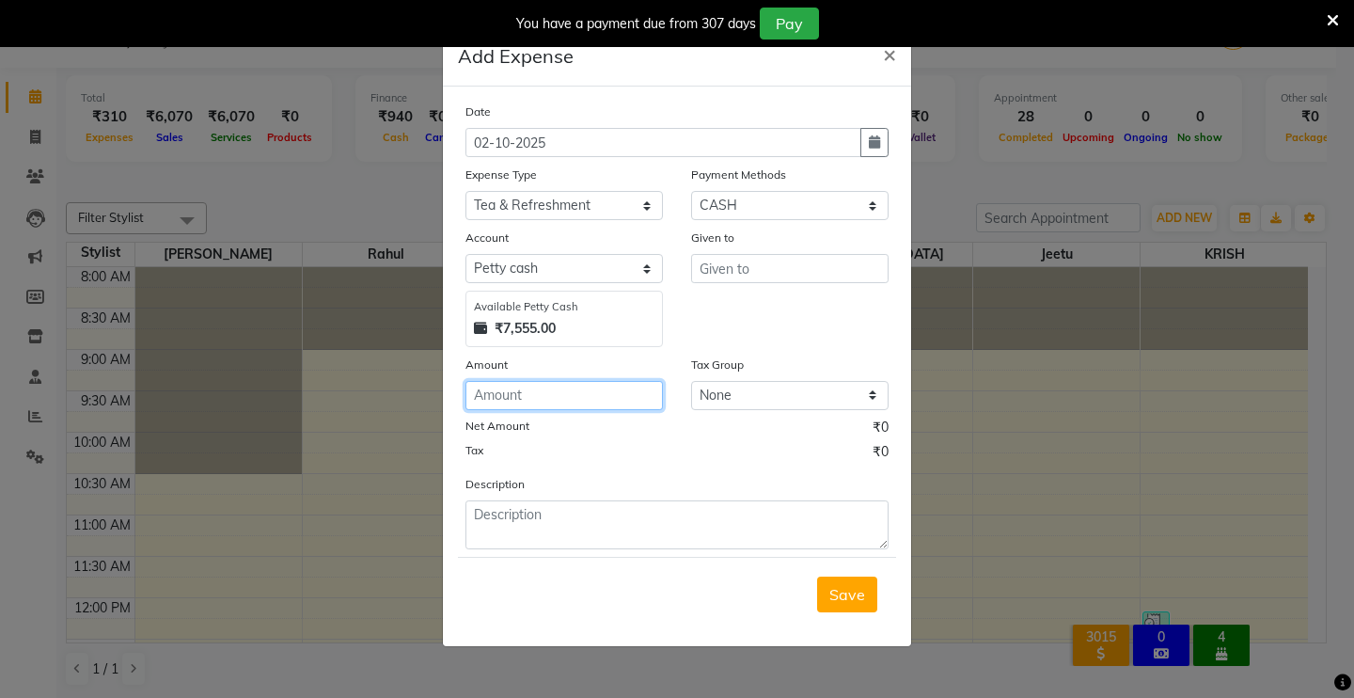
click at [513, 398] on input "number" at bounding box center [563, 395] width 197 height 29
type input "50"
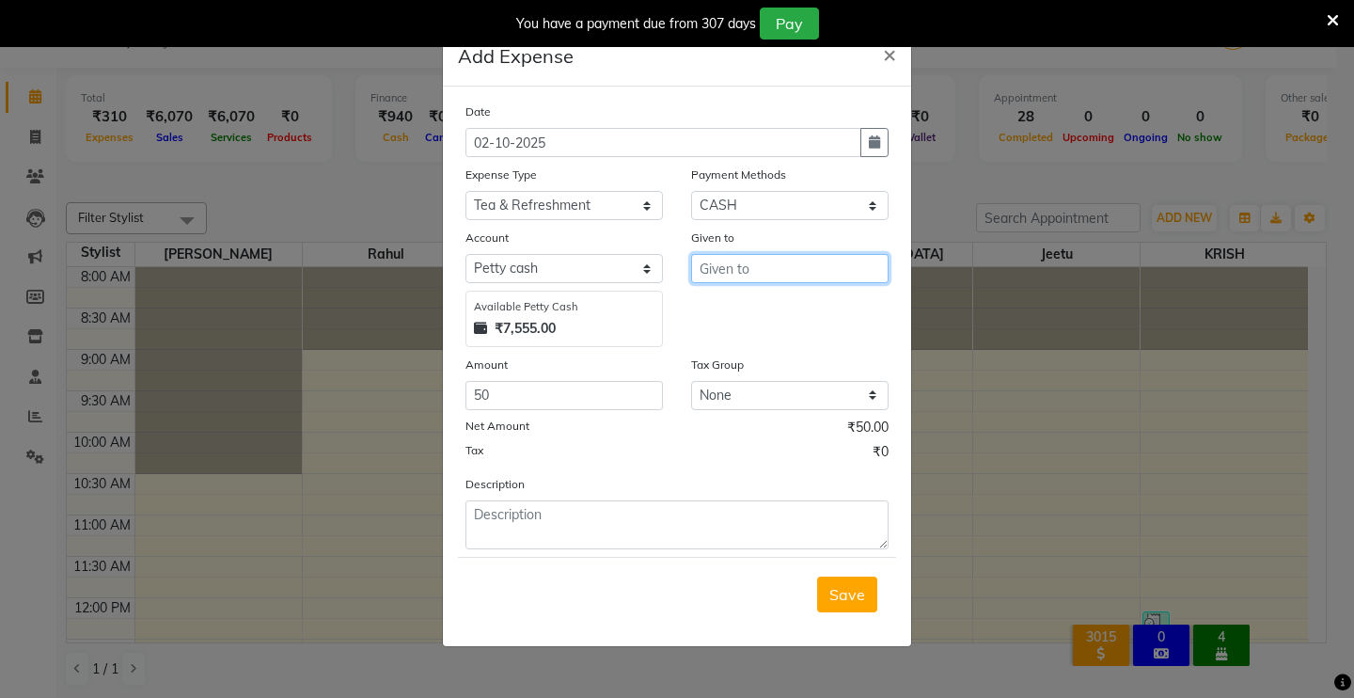
click at [732, 267] on input "text" at bounding box center [789, 268] width 197 height 29
type input "DEMO STAFF"
click at [837, 593] on span "Save" at bounding box center [847, 594] width 36 height 19
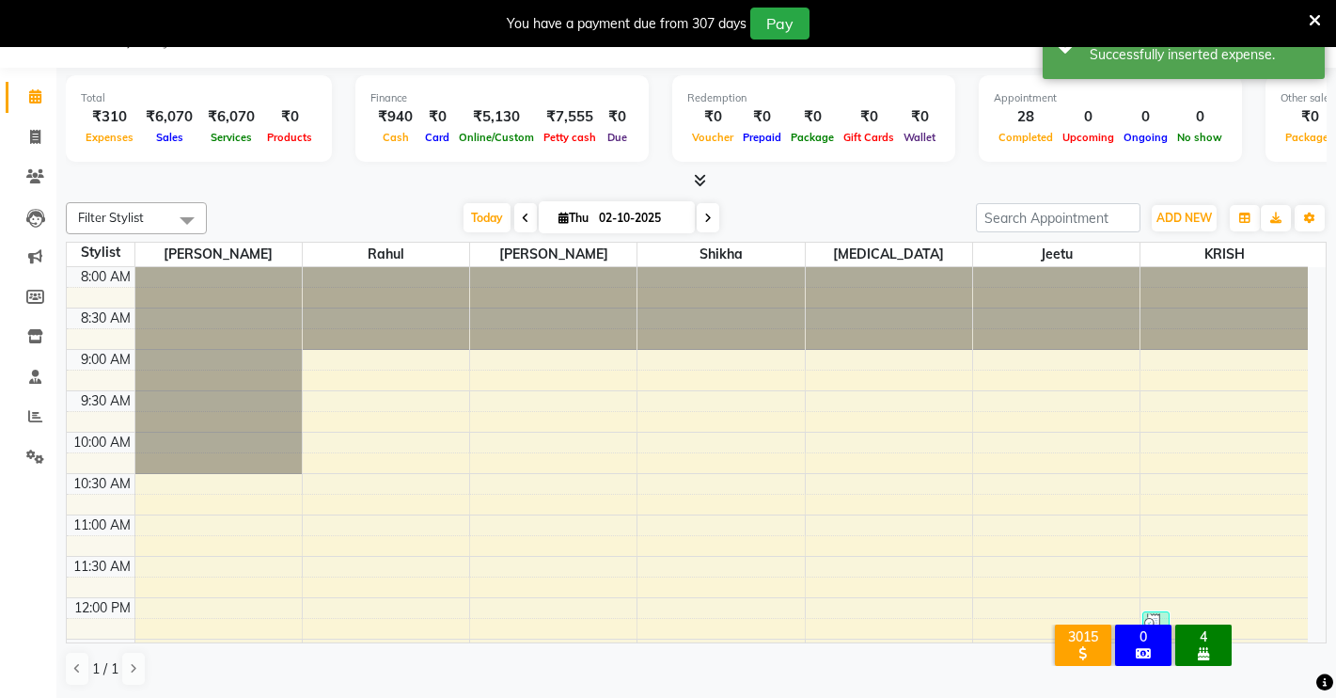
click at [30, 85] on link "Calendar" at bounding box center [28, 97] width 45 height 31
click at [39, 98] on icon at bounding box center [35, 96] width 12 height 14
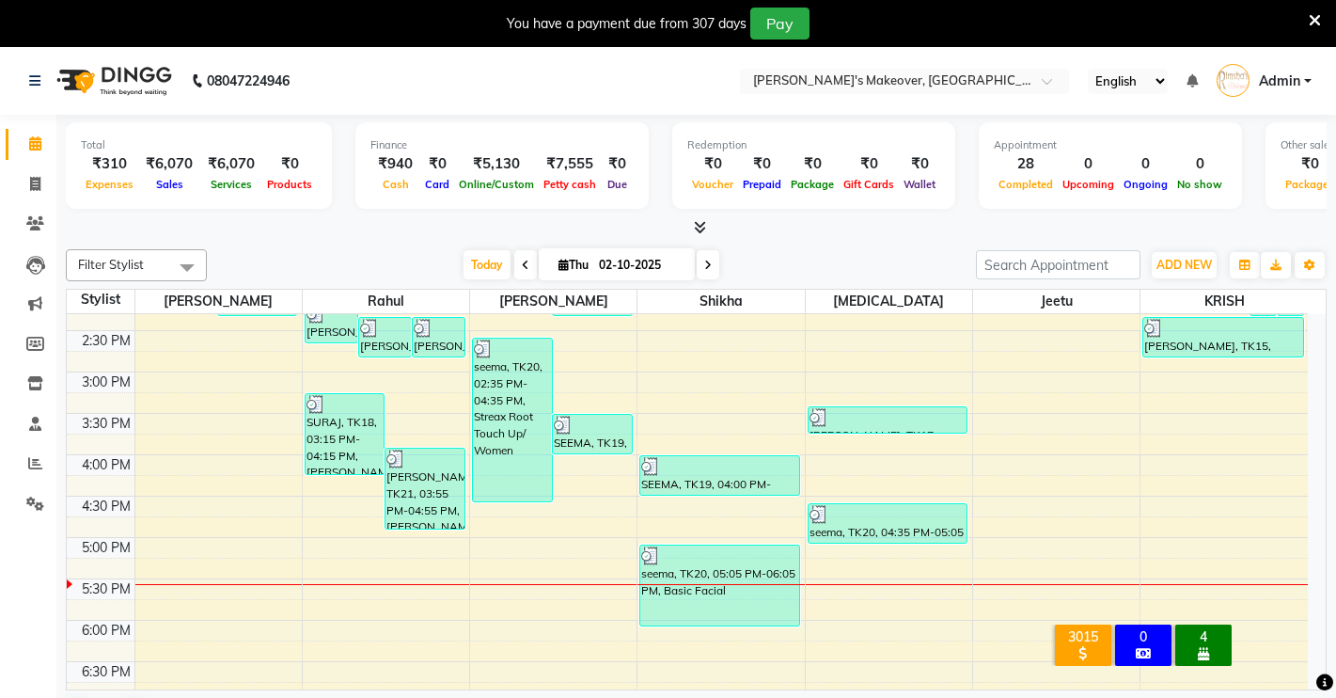
scroll to position [430, 0]
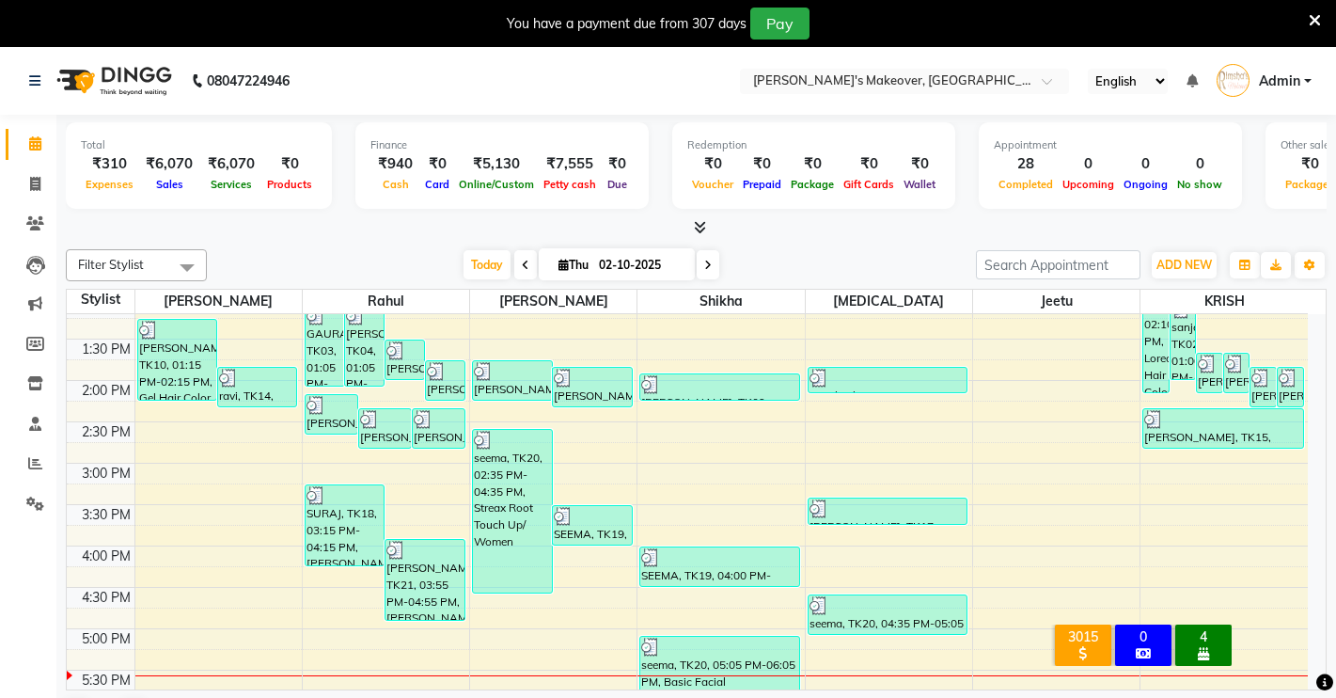
click at [694, 226] on icon at bounding box center [700, 227] width 12 height 14
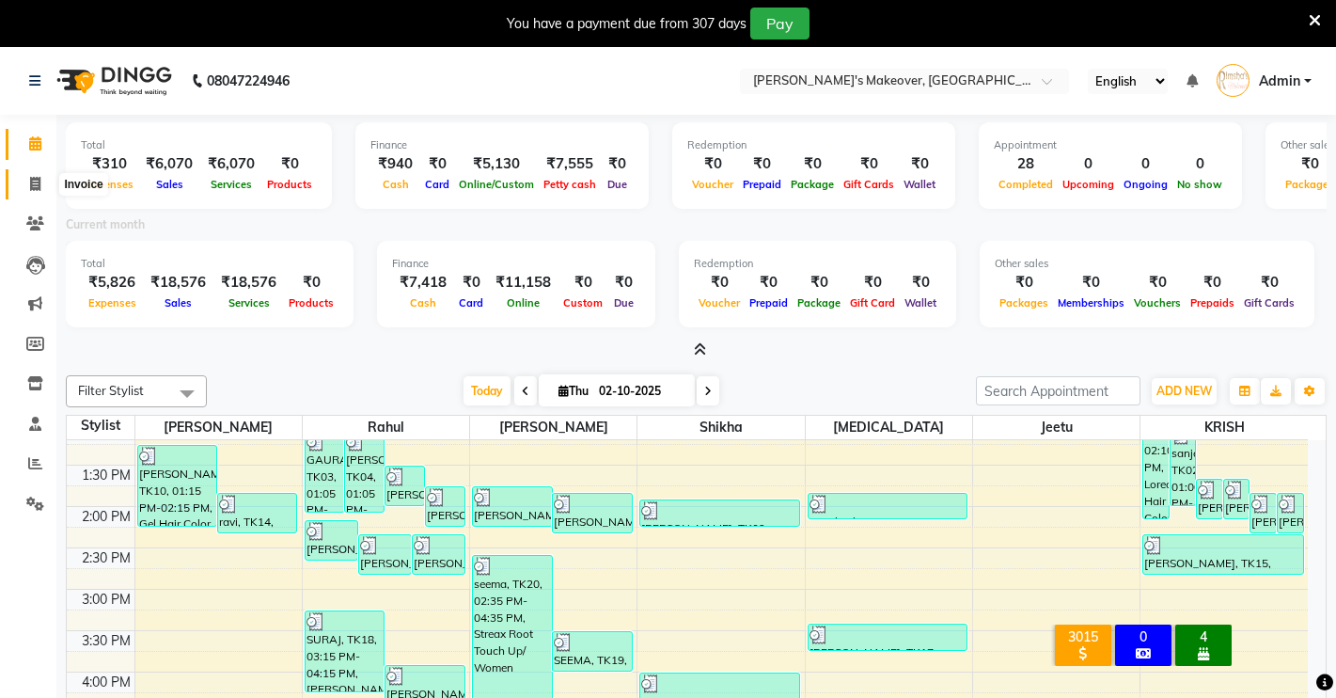
click at [39, 178] on icon at bounding box center [35, 184] width 10 height 14
select select "service"
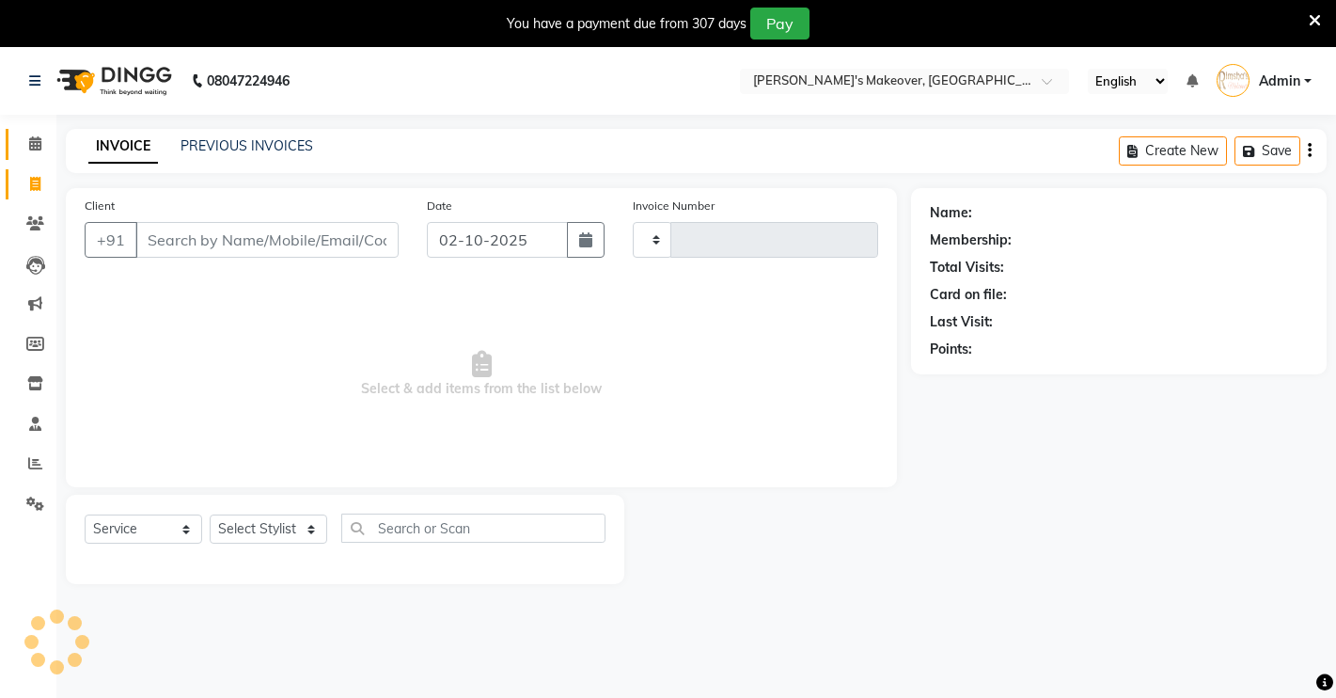
type input "4965"
select select "7317"
click at [272, 535] on select "Select Stylist [PERSON_NAME] [PERSON_NAME] NAVEEN [MEDICAL_DATA][PERSON_NAME] […" at bounding box center [269, 528] width 118 height 29
select select "88618"
click at [210, 514] on select "Select Stylist [PERSON_NAME] [PERSON_NAME] NAVEEN [MEDICAL_DATA][PERSON_NAME] […" at bounding box center [269, 528] width 118 height 29
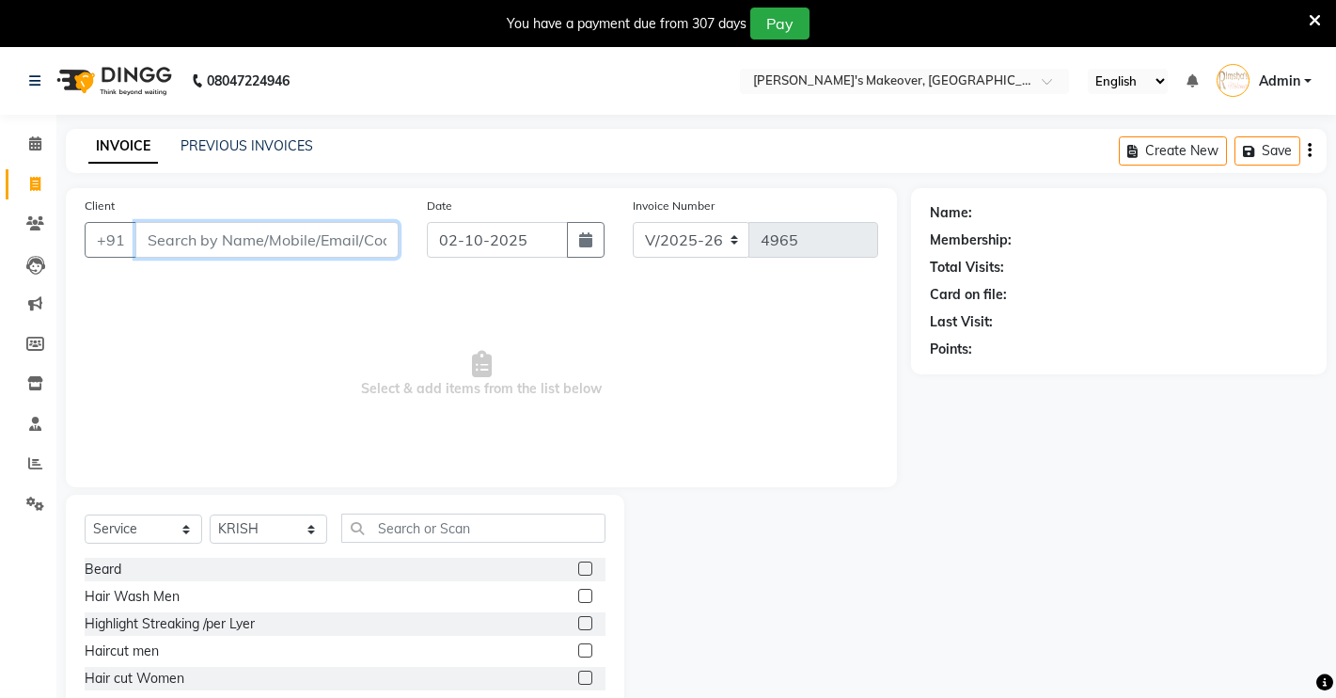
click at [243, 228] on input "Client" at bounding box center [266, 240] width 263 height 36
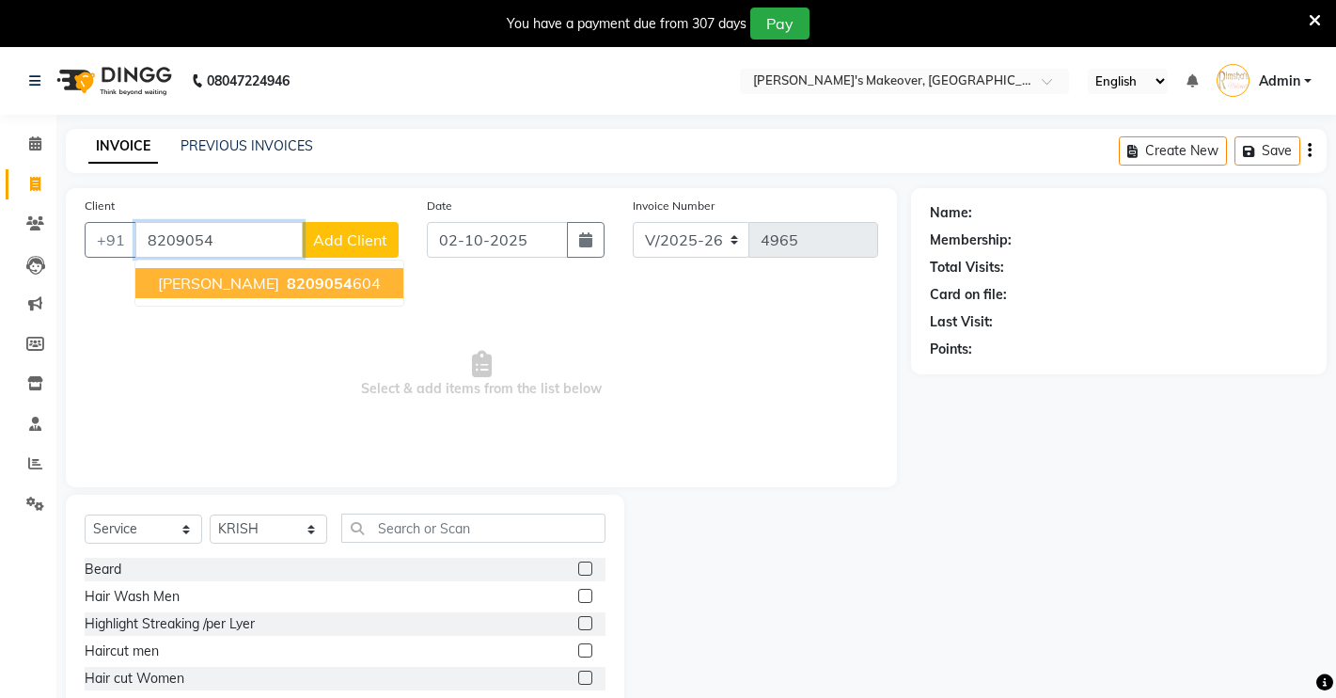
click at [200, 284] on span "[PERSON_NAME]" at bounding box center [218, 283] width 121 height 19
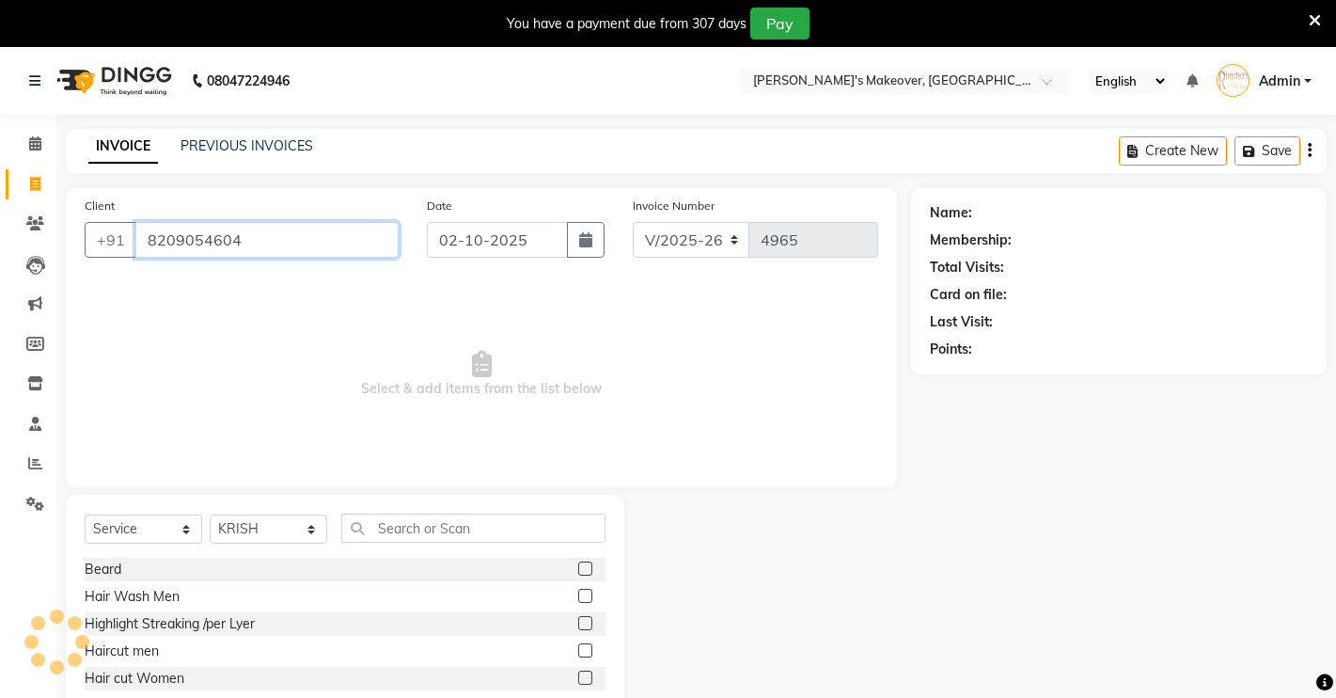
type input "8209054604"
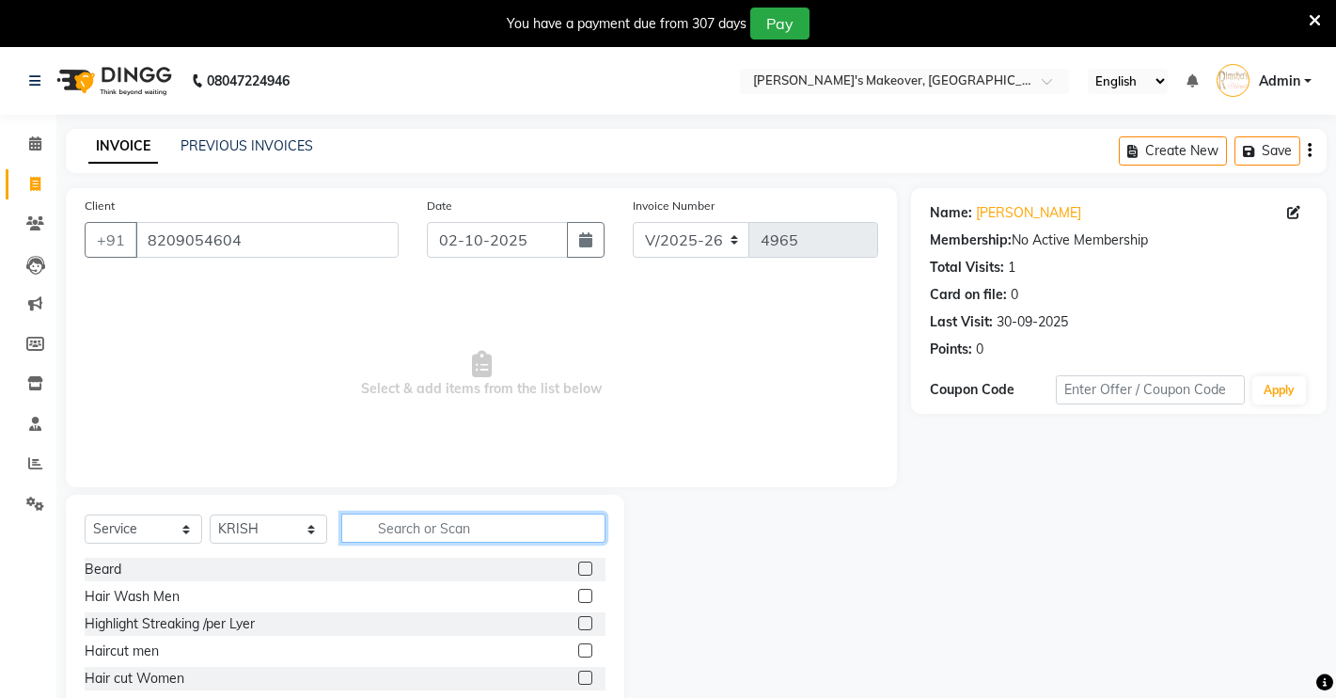
click at [464, 528] on input "text" at bounding box center [473, 527] width 264 height 29
type input "HAIR WASH"
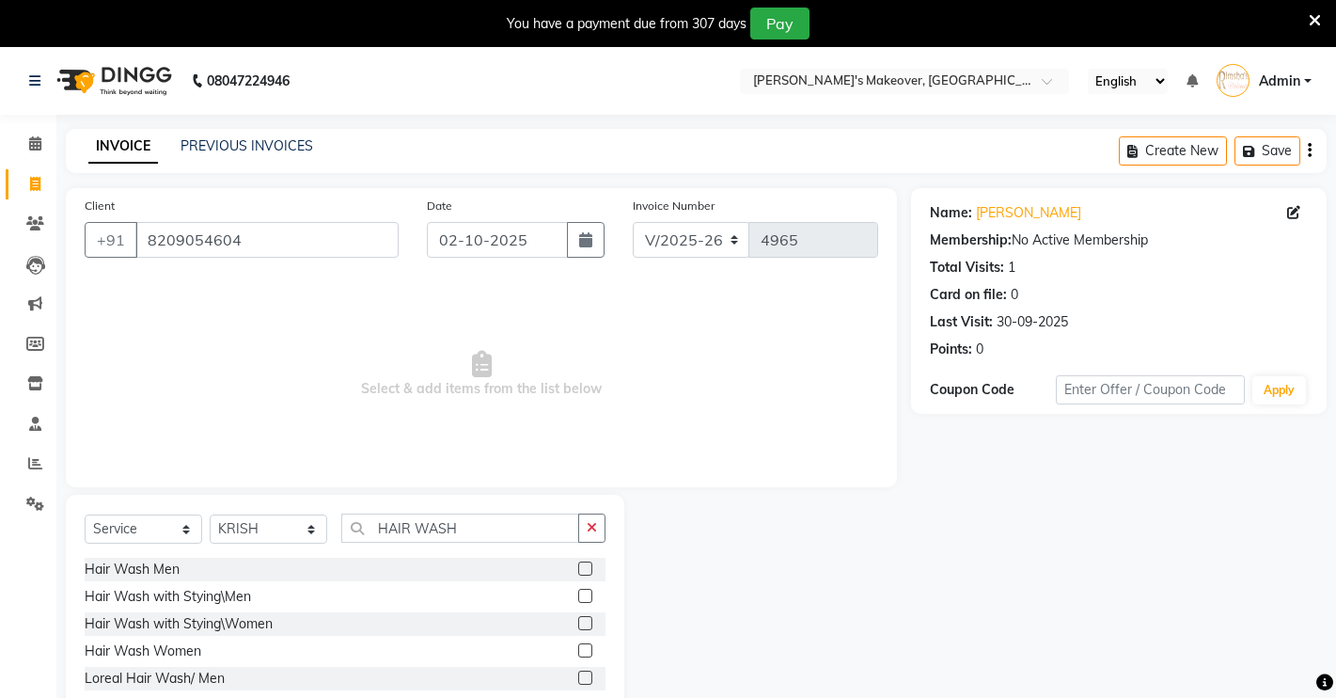
click at [578, 621] on label at bounding box center [585, 623] width 14 height 14
click at [578, 621] on input "checkbox" at bounding box center [584, 624] width 12 height 12
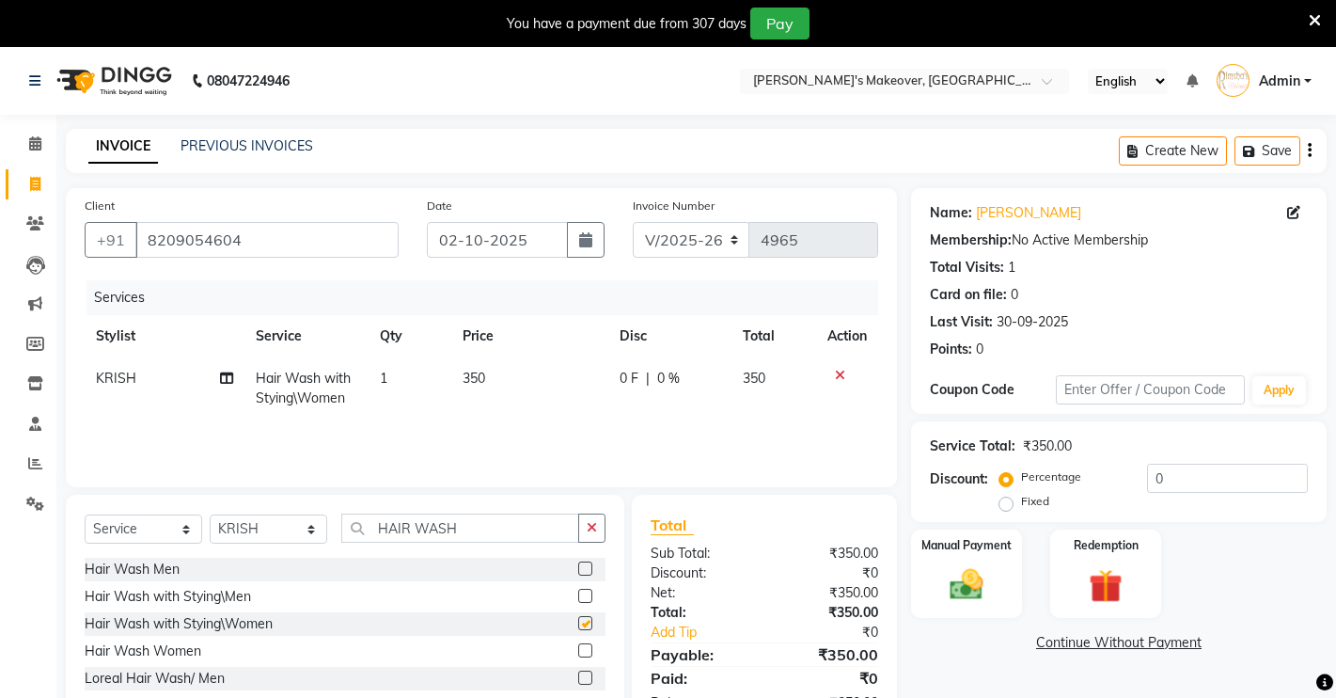
checkbox input "false"
click at [492, 374] on td "350" at bounding box center [529, 388] width 157 height 62
select select "88618"
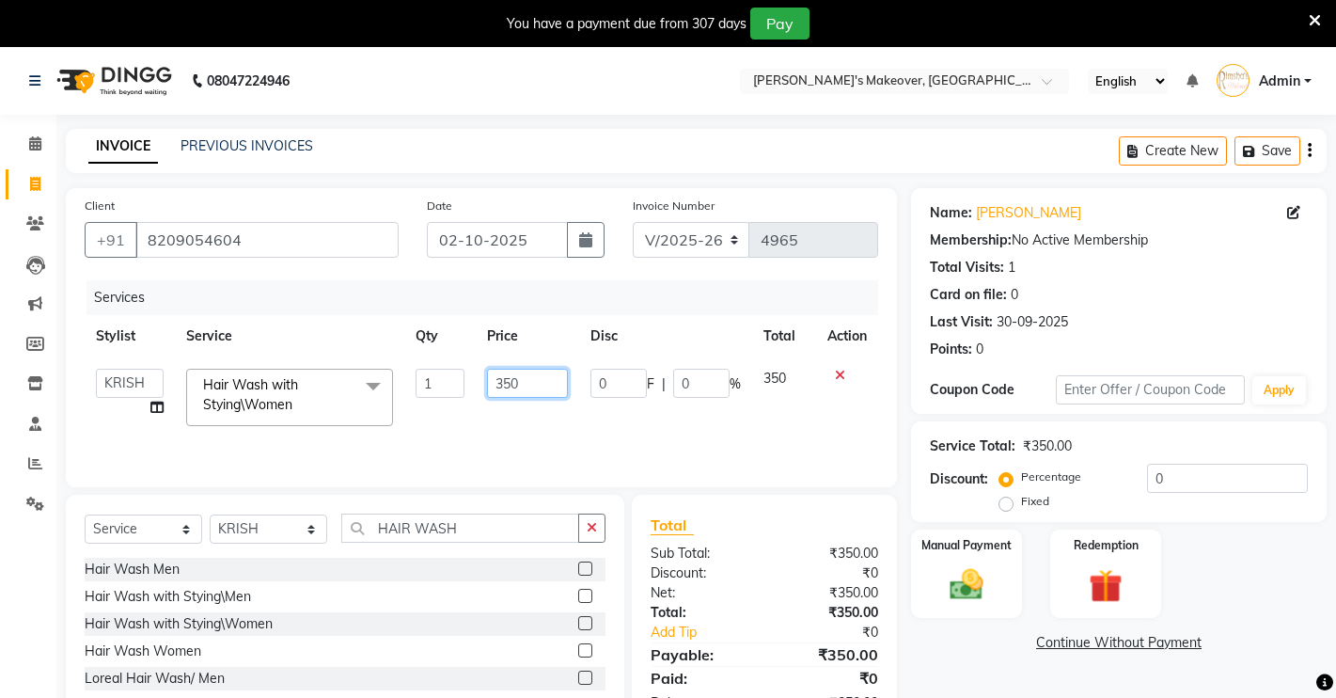
click at [534, 383] on input "350" at bounding box center [527, 383] width 81 height 29
type input "3"
type input "250"
click at [993, 657] on div "Name: [PERSON_NAME] Membership: No Active Membership Total Visits: 1 Card on fi…" at bounding box center [1126, 480] width 430 height 584
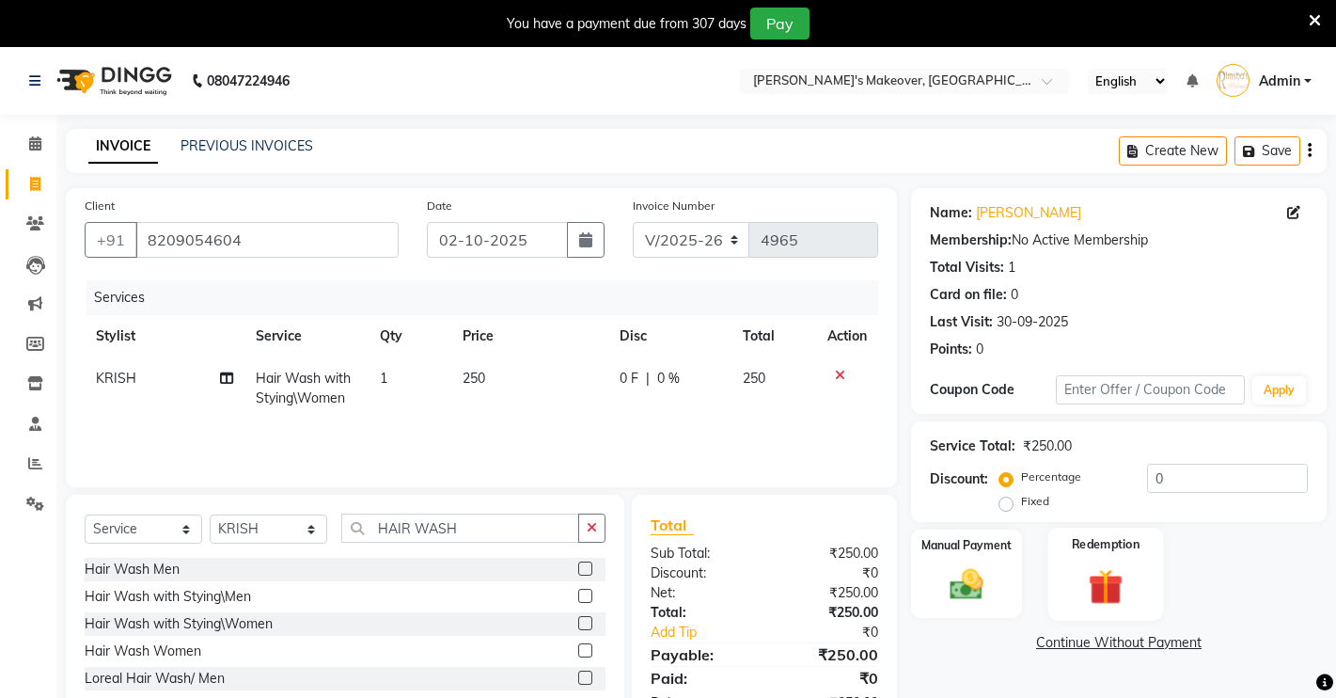
scroll to position [102, 0]
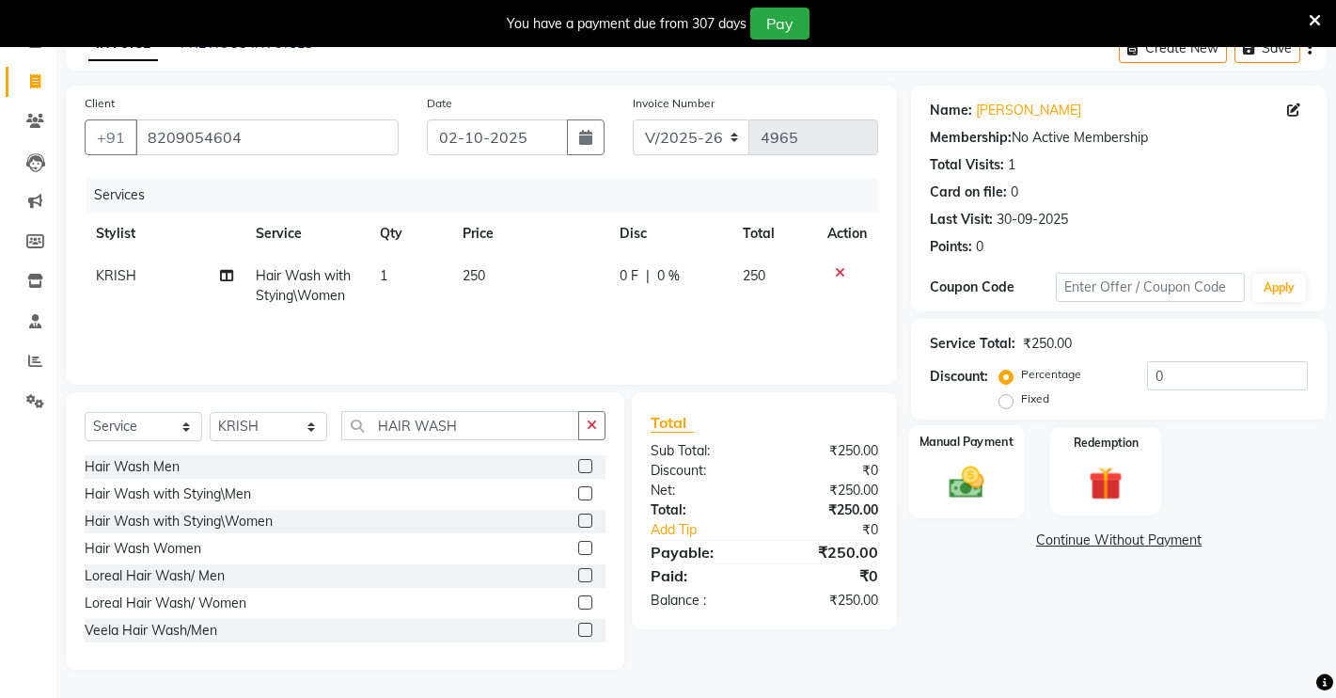
click at [932, 463] on div "Manual Payment" at bounding box center [967, 471] width 116 height 93
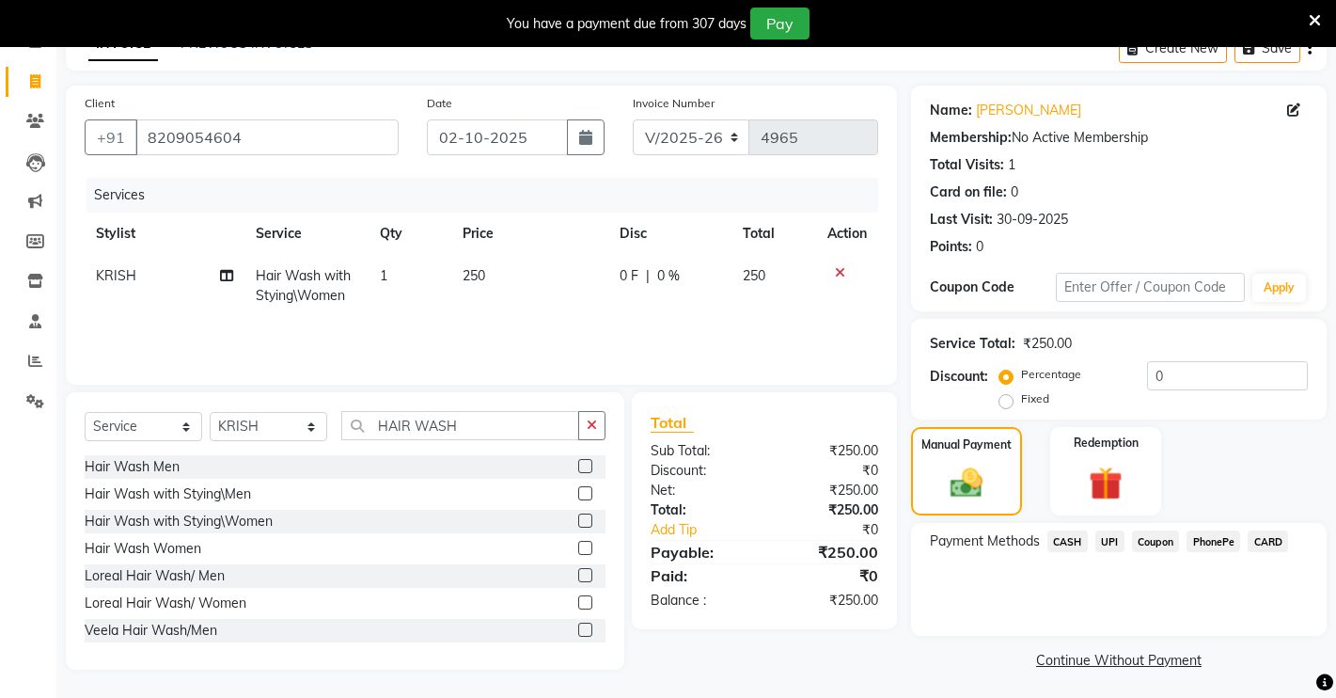
click at [1109, 535] on span "UPI" at bounding box center [1109, 541] width 29 height 22
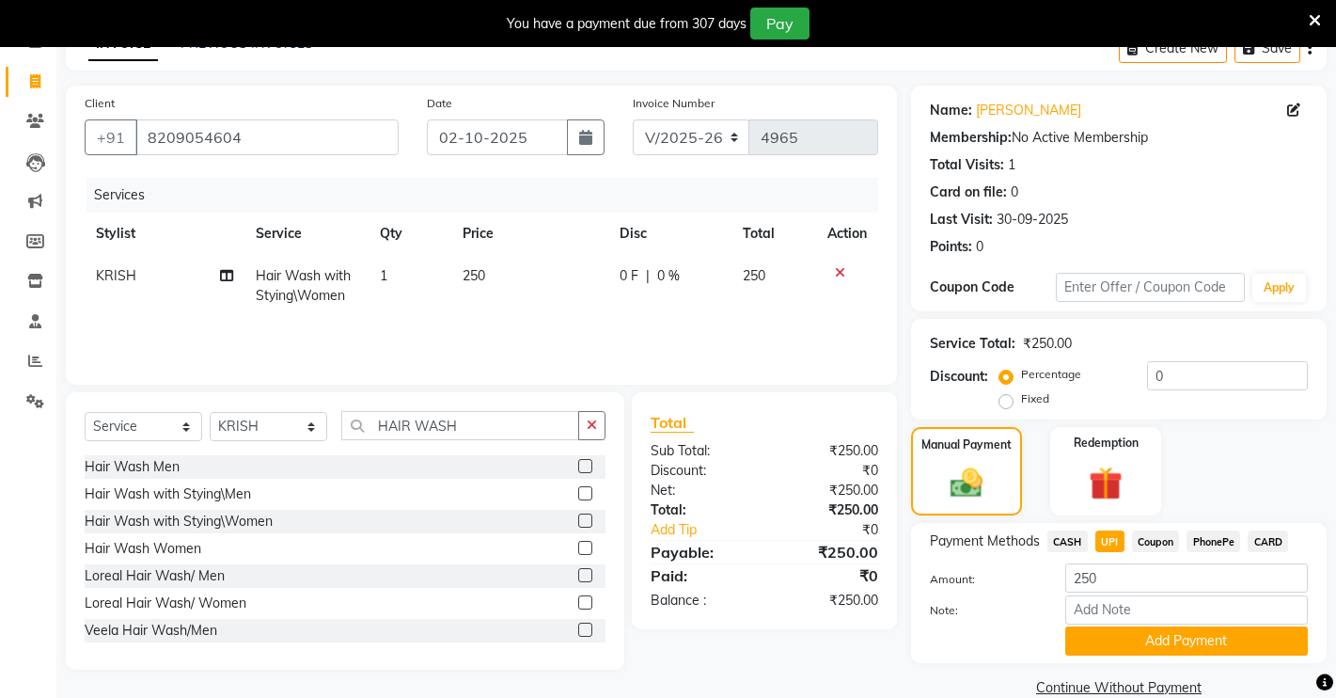
scroll to position [134, 0]
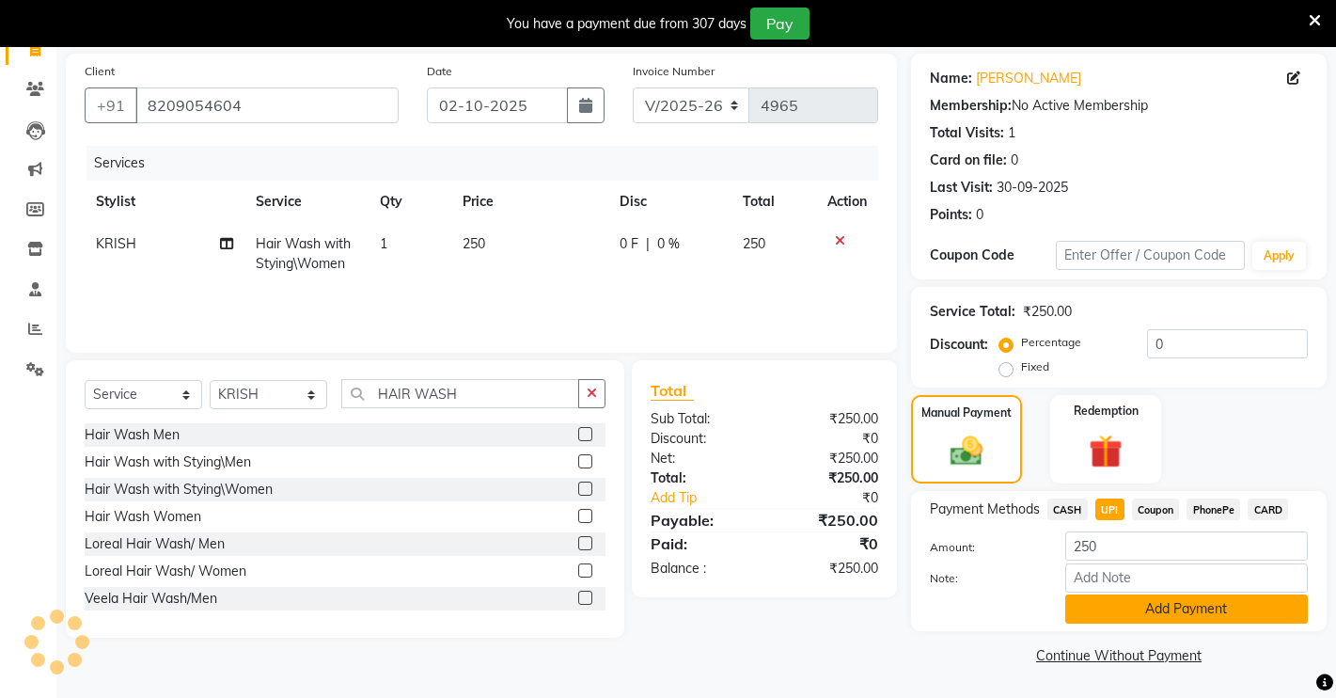
click at [1099, 607] on button "Add Payment" at bounding box center [1186, 608] width 243 height 29
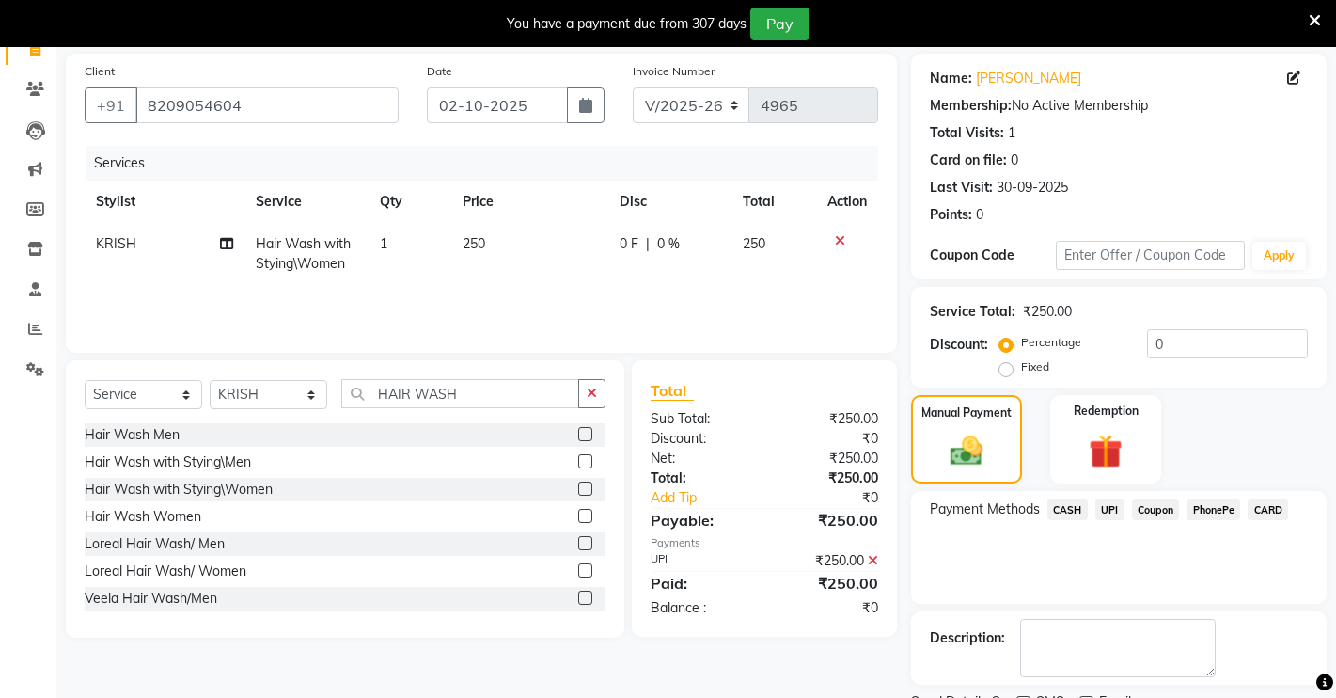
scroll to position [213, 0]
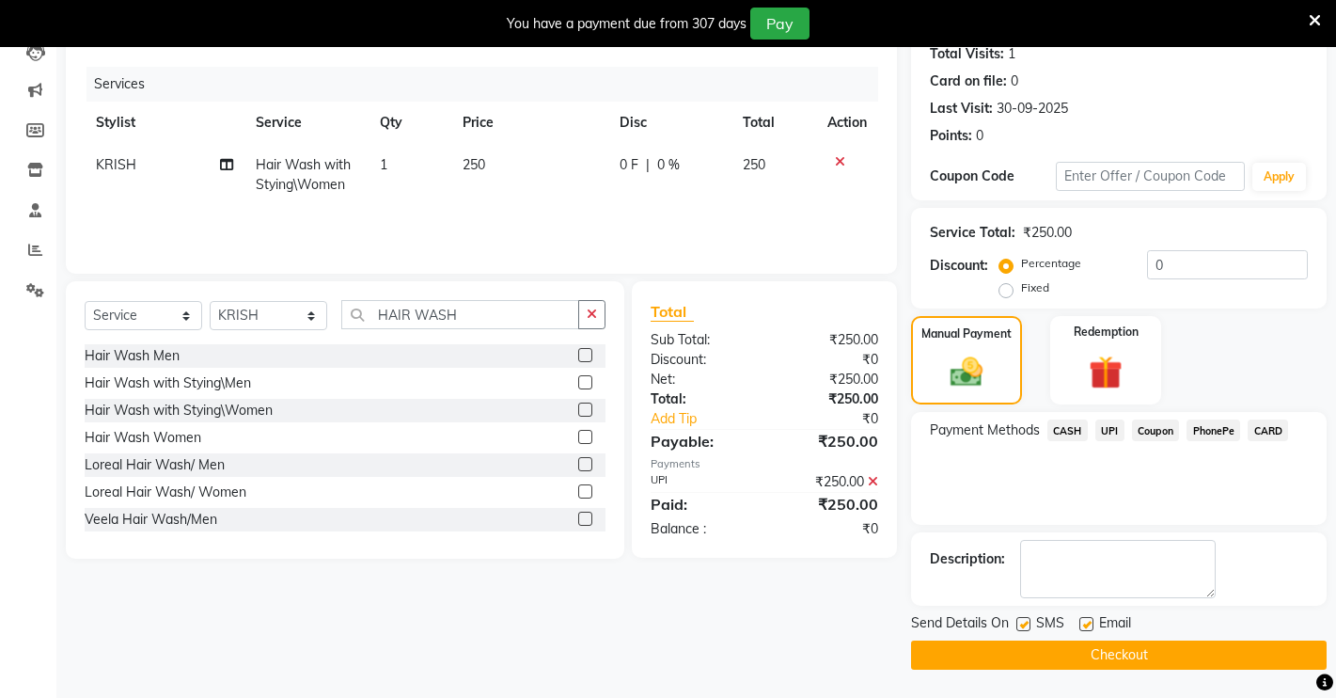
click at [1057, 659] on button "Checkout" at bounding box center [1119, 654] width 416 height 29
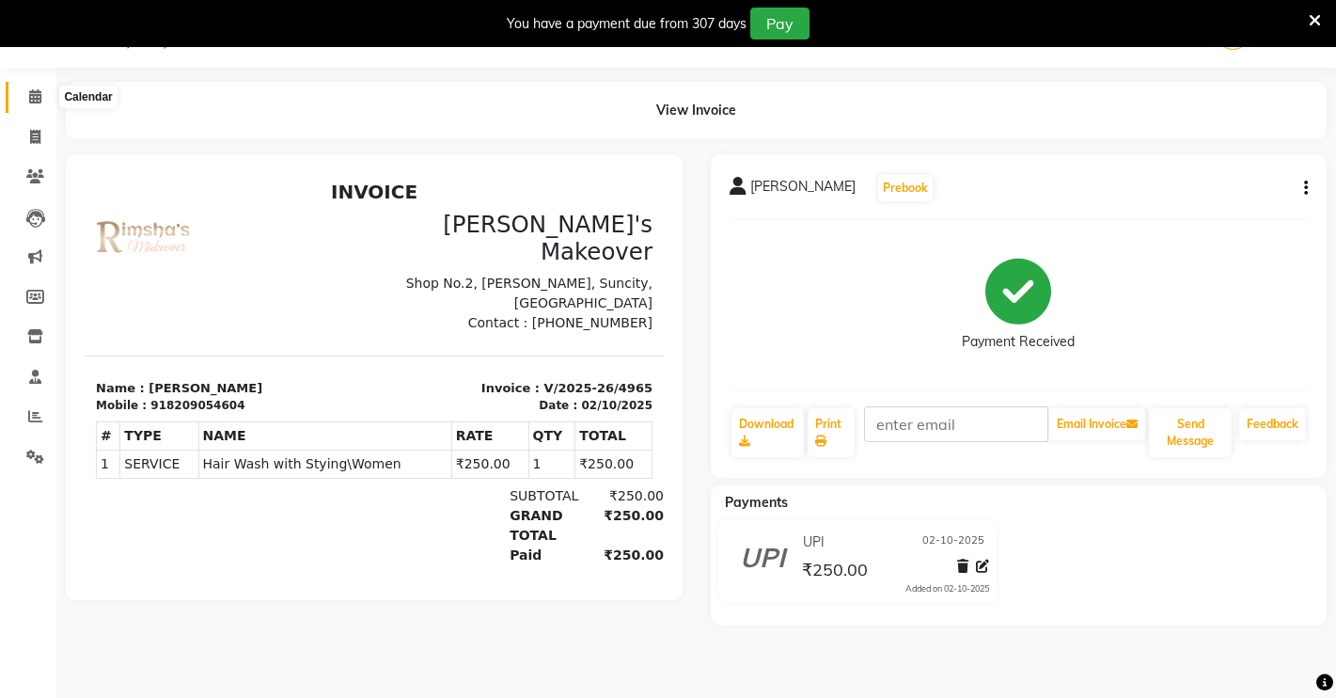
click at [38, 98] on icon at bounding box center [35, 96] width 12 height 14
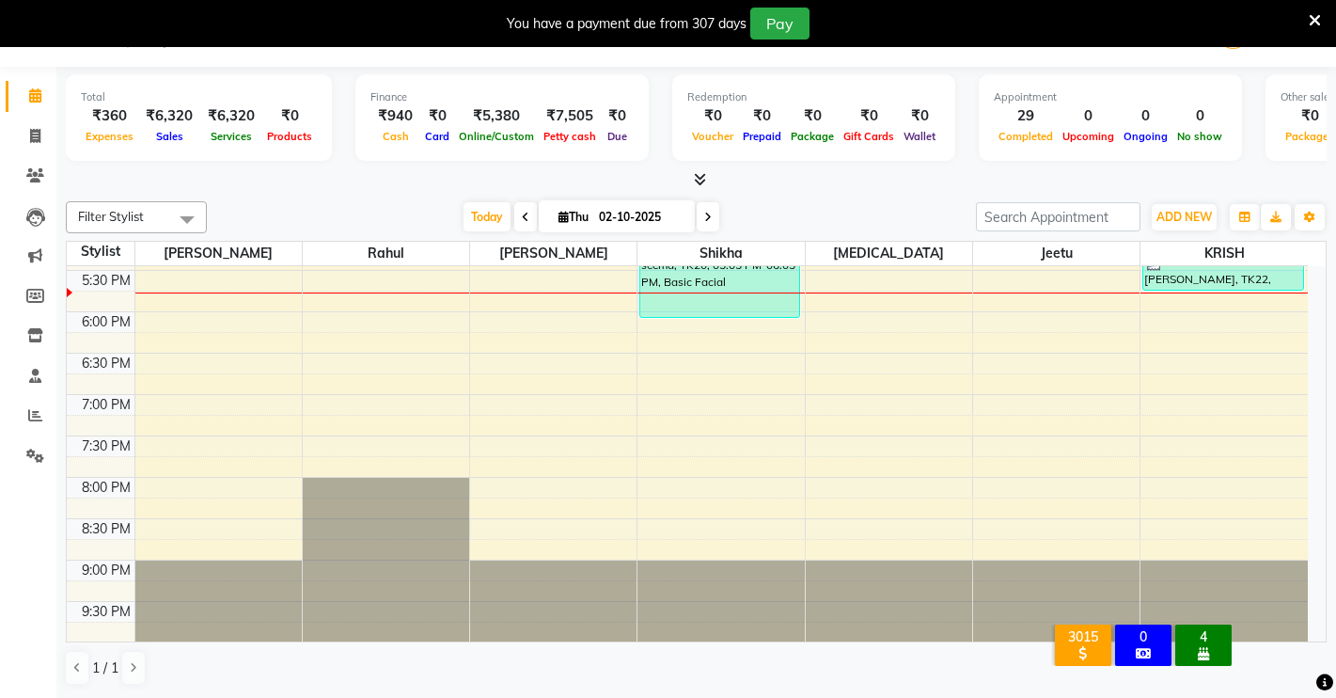
scroll to position [782, 0]
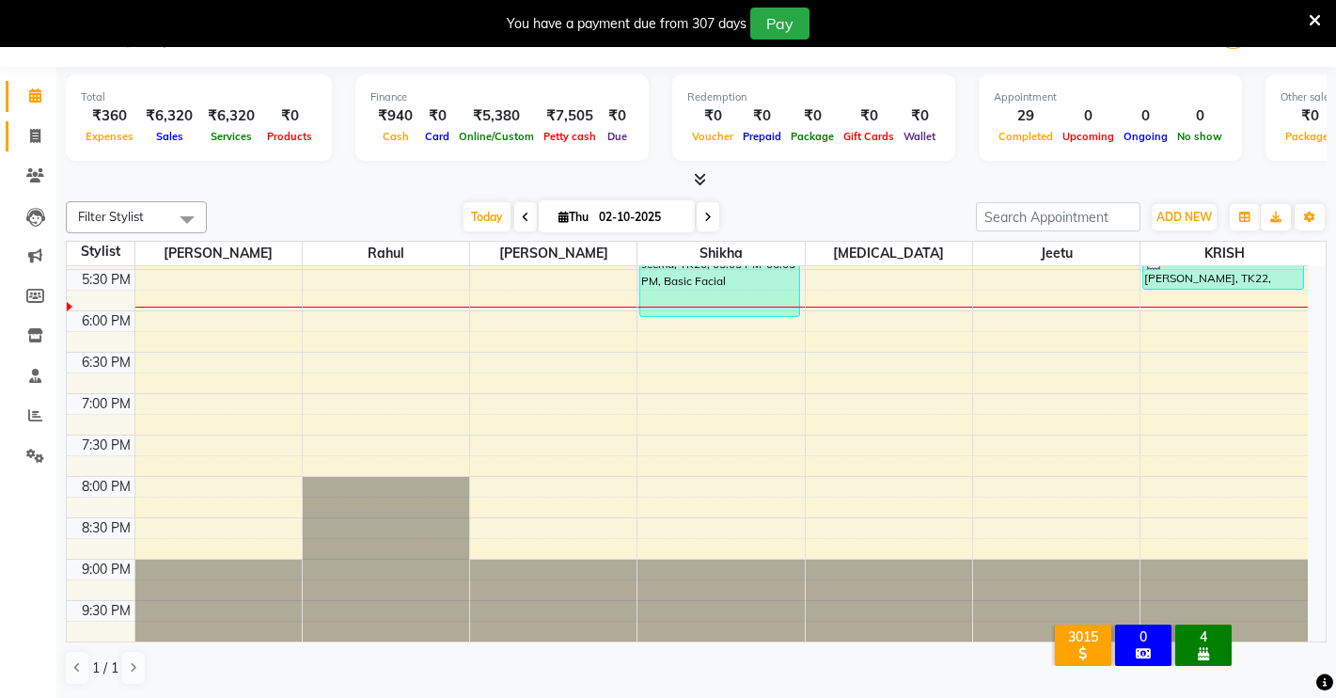
click at [39, 129] on icon at bounding box center [35, 136] width 10 height 14
select select "service"
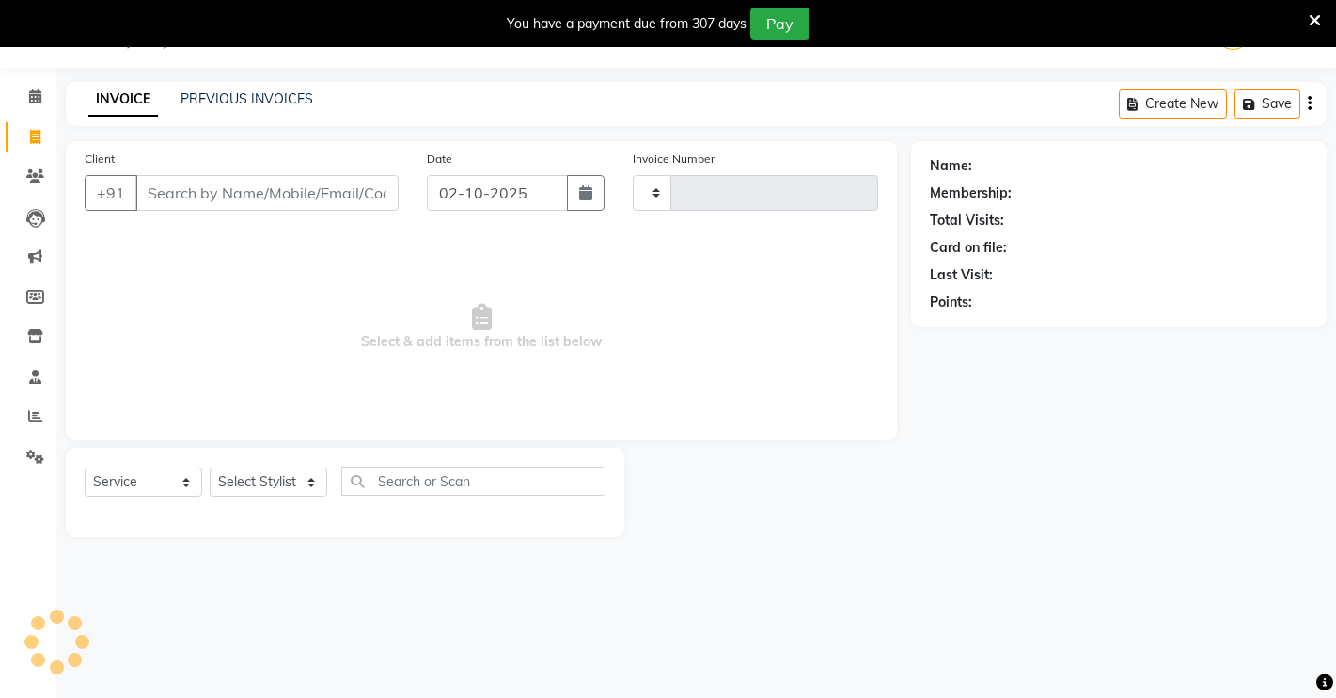
type input "4966"
select select "7317"
click at [257, 480] on select "Select Stylist [PERSON_NAME] [PERSON_NAME] NAVEEN [MEDICAL_DATA][PERSON_NAME] […" at bounding box center [269, 481] width 118 height 29
select select "88618"
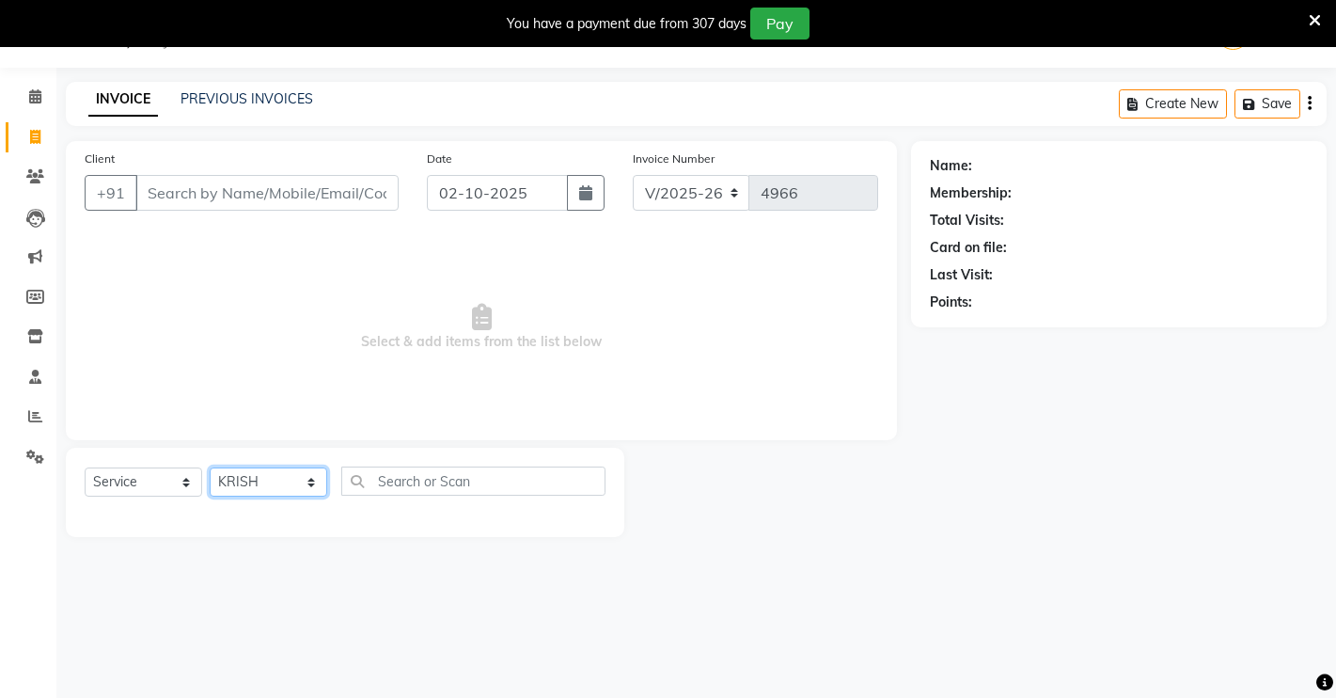
click at [210, 467] on select "Select Stylist [PERSON_NAME] [PERSON_NAME] NAVEEN [MEDICAL_DATA][PERSON_NAME] […" at bounding box center [269, 481] width 118 height 29
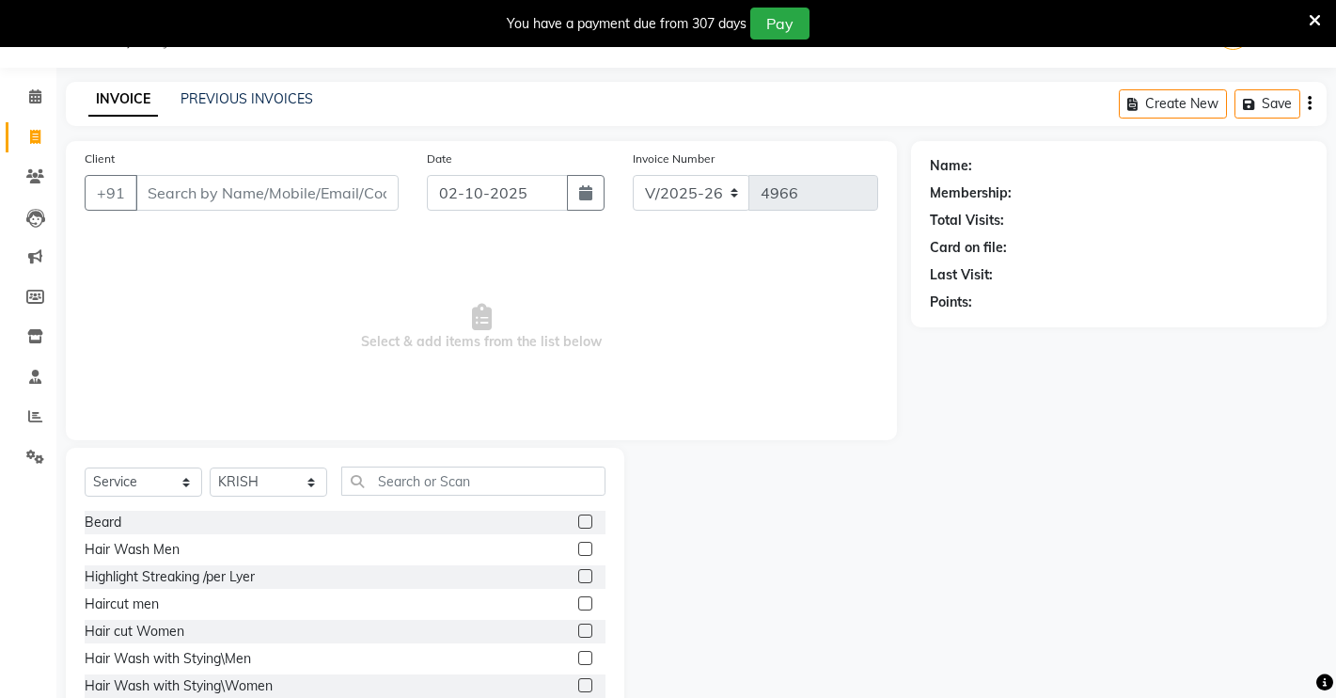
click at [578, 521] on label at bounding box center [585, 521] width 14 height 14
click at [578, 521] on input "checkbox" at bounding box center [584, 522] width 12 height 12
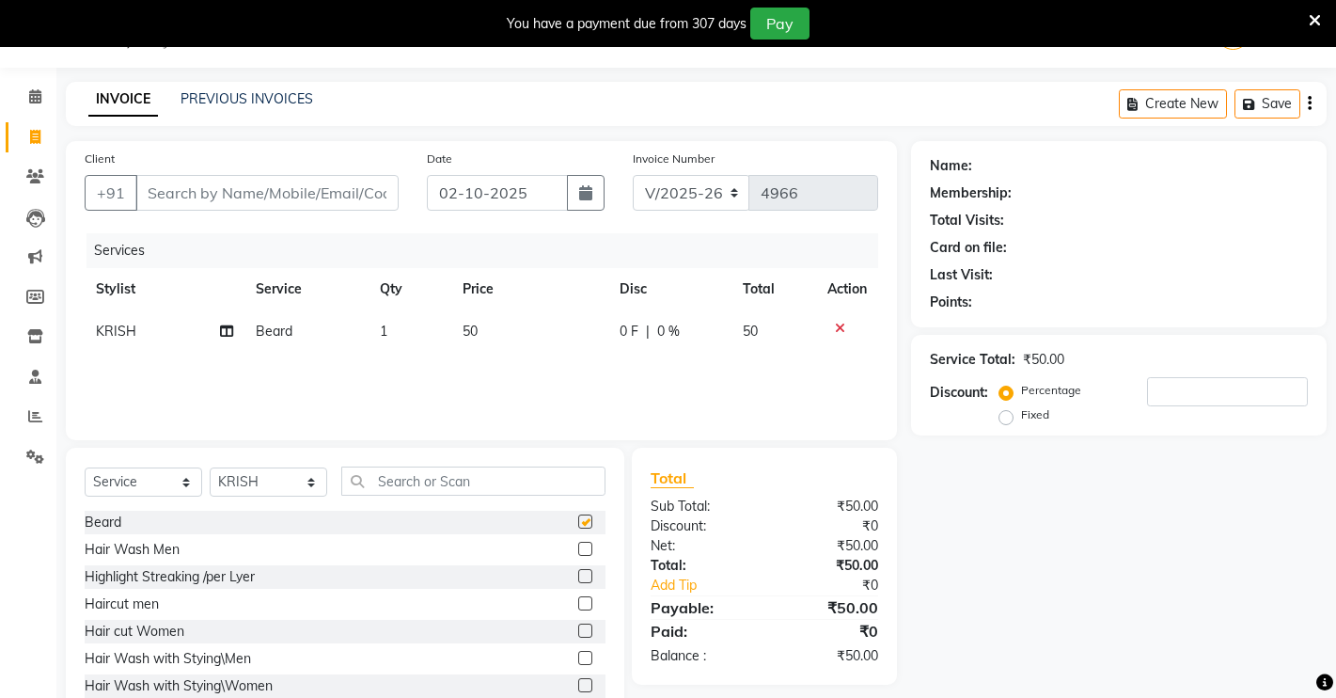
checkbox input "false"
click at [272, 196] on input "Client" at bounding box center [266, 193] width 263 height 36
type input "9"
type input "0"
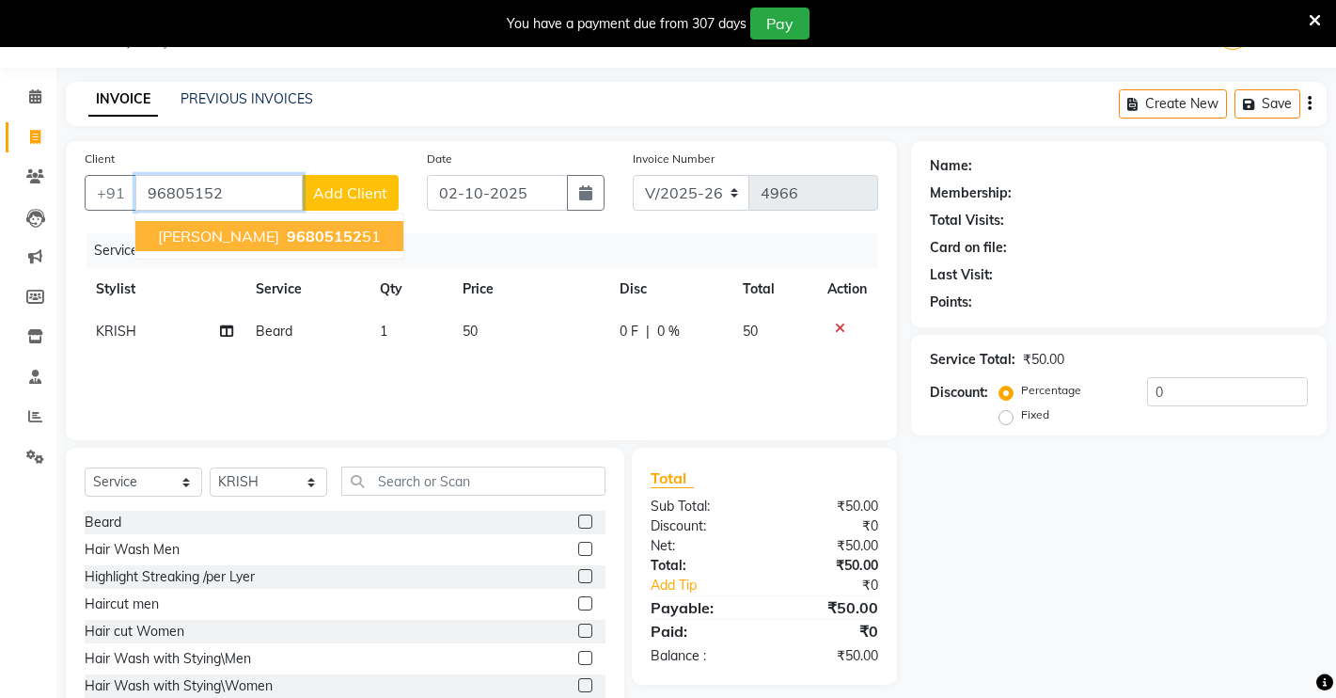
click at [287, 240] on span "96805152" at bounding box center [324, 236] width 75 height 19
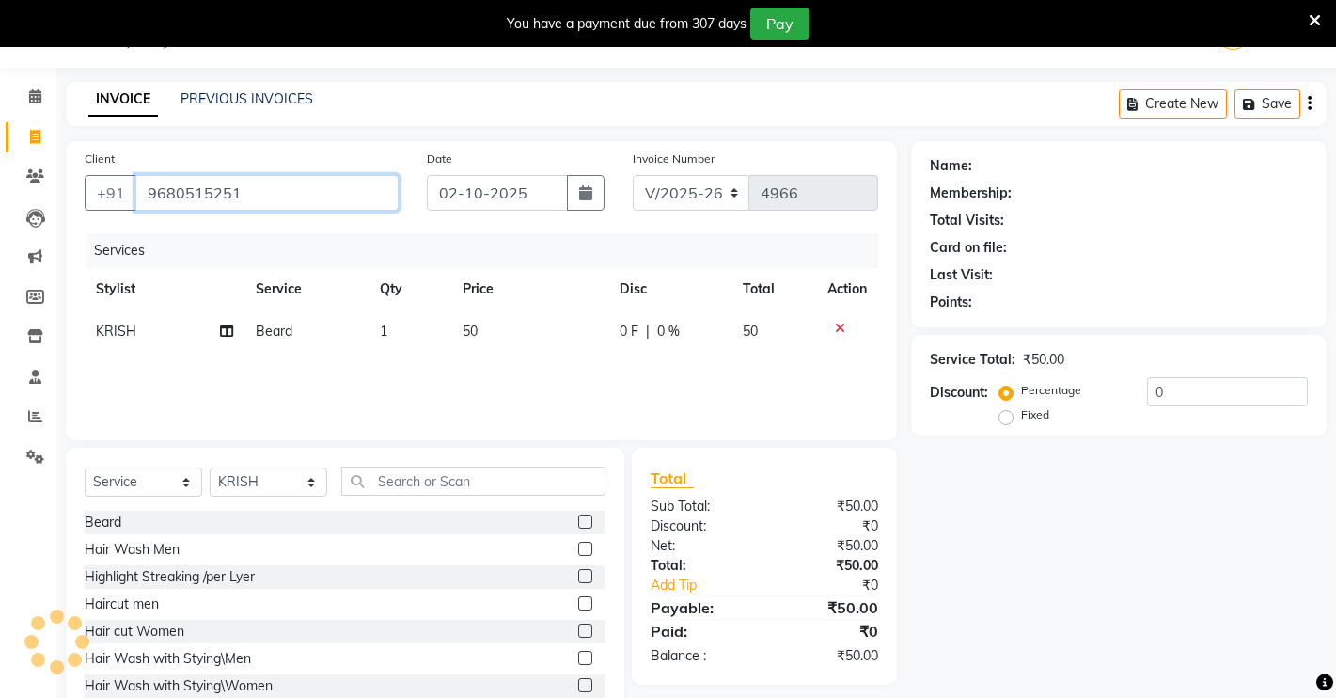
type input "9680515251"
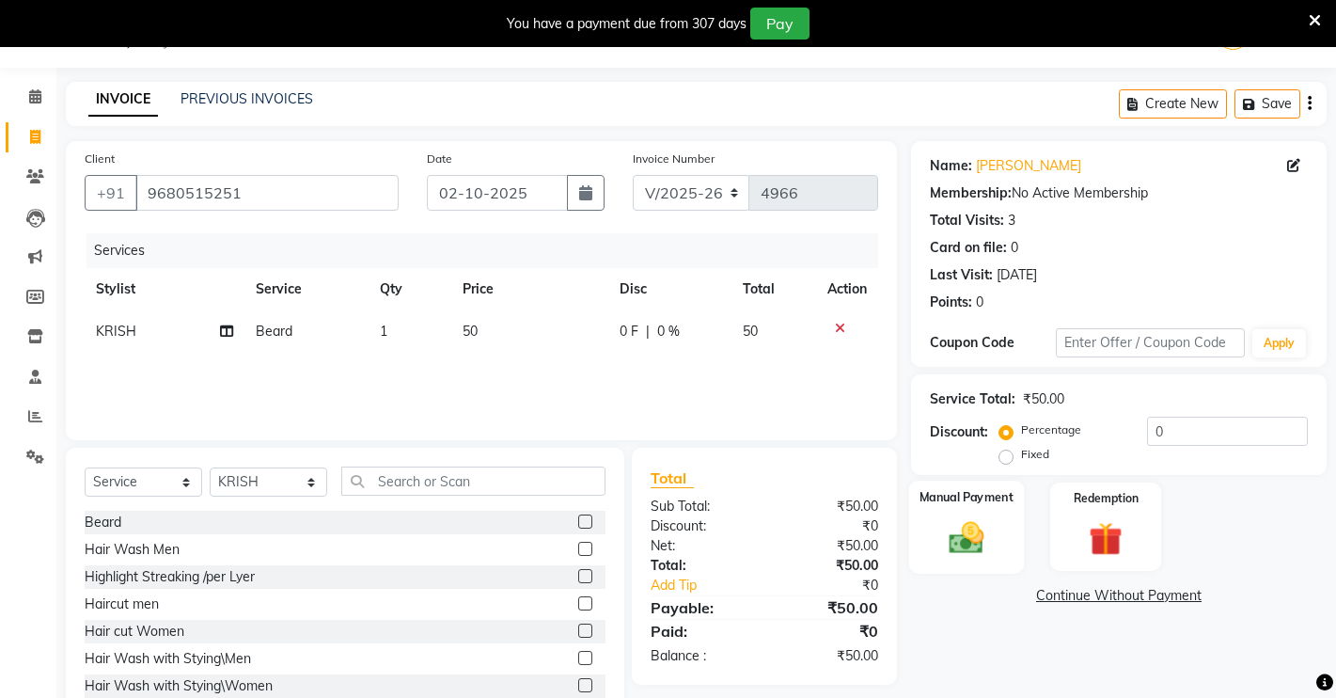
click at [929, 521] on div "Manual Payment" at bounding box center [967, 526] width 116 height 93
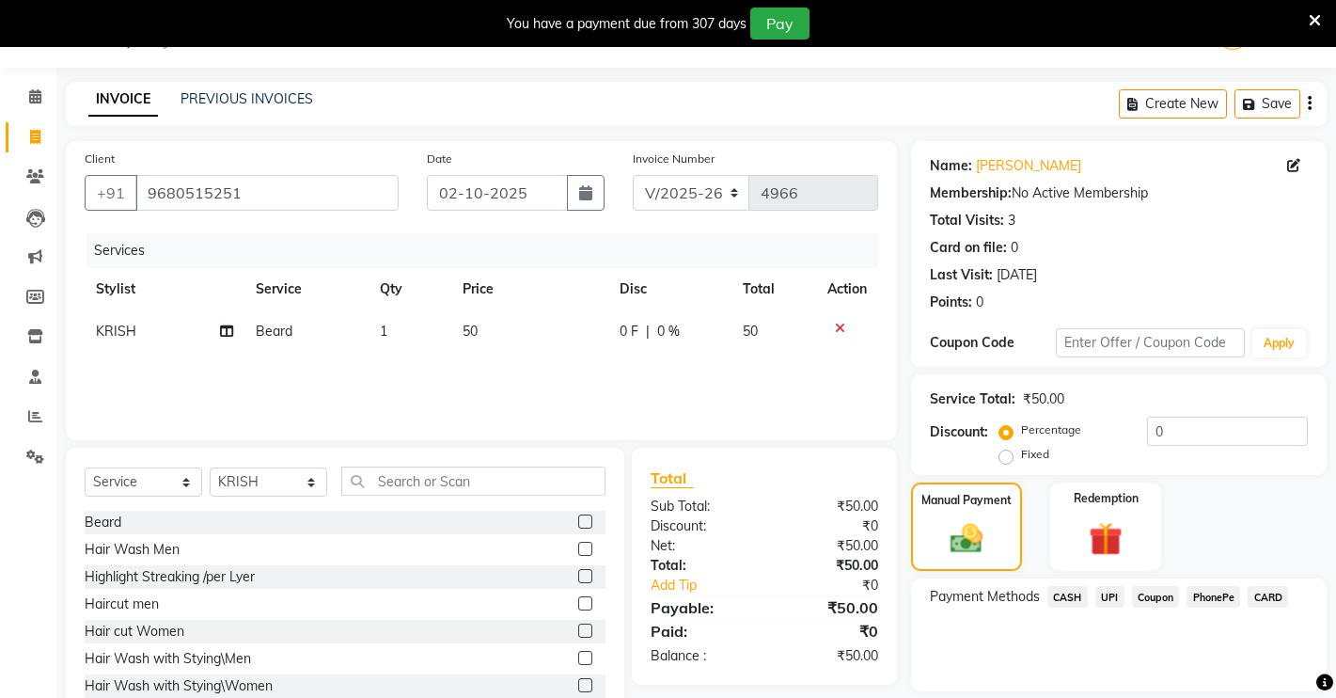
click at [1110, 591] on span "UPI" at bounding box center [1109, 597] width 29 height 22
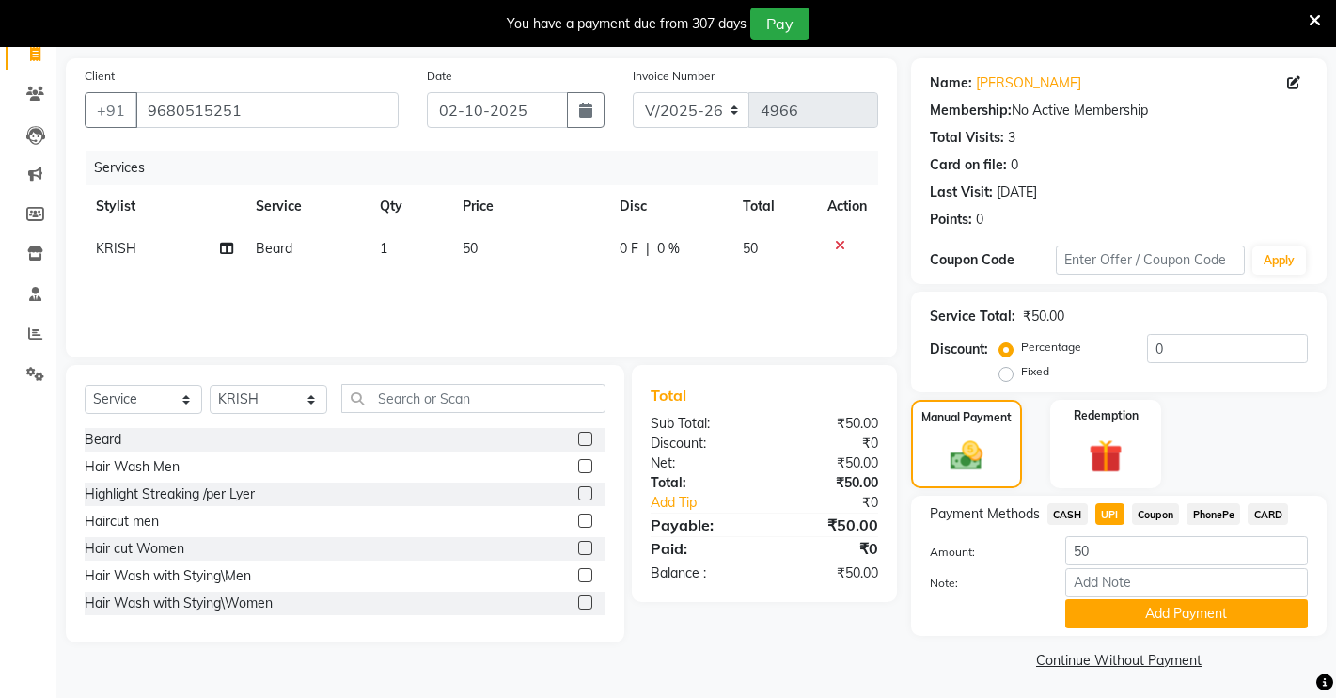
scroll to position [134, 0]
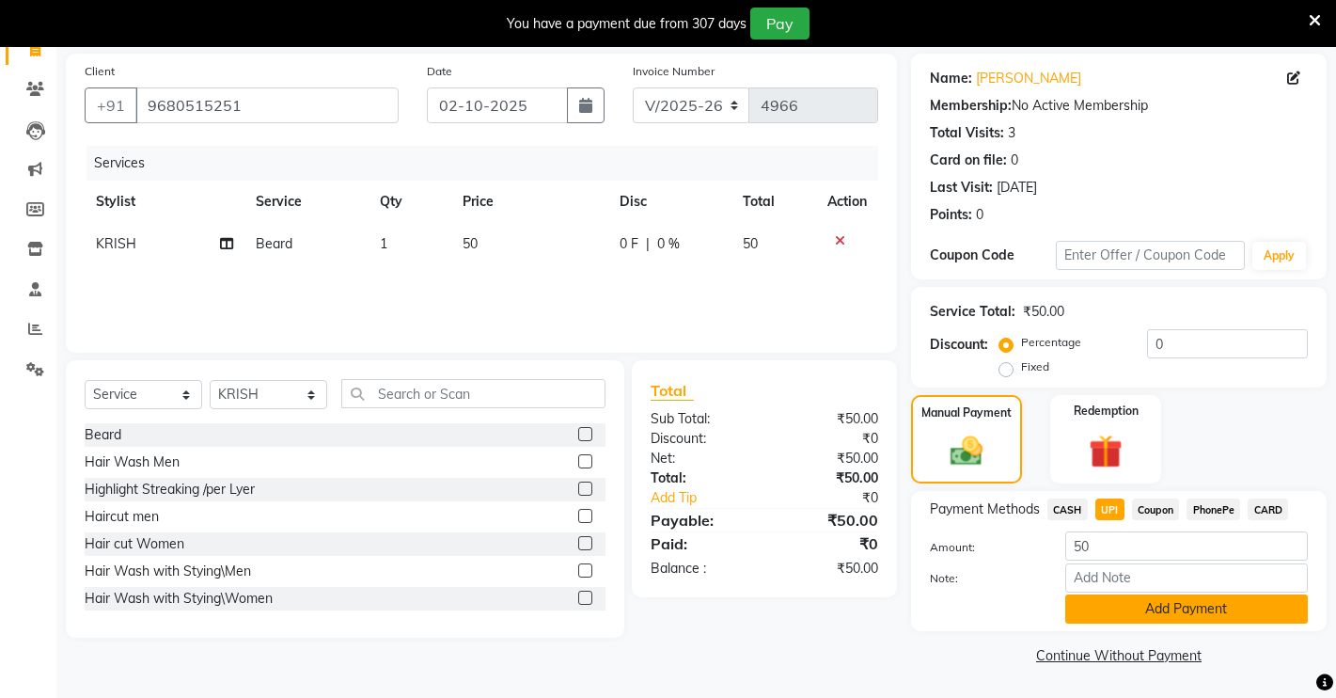
click at [1131, 611] on button "Add Payment" at bounding box center [1186, 608] width 243 height 29
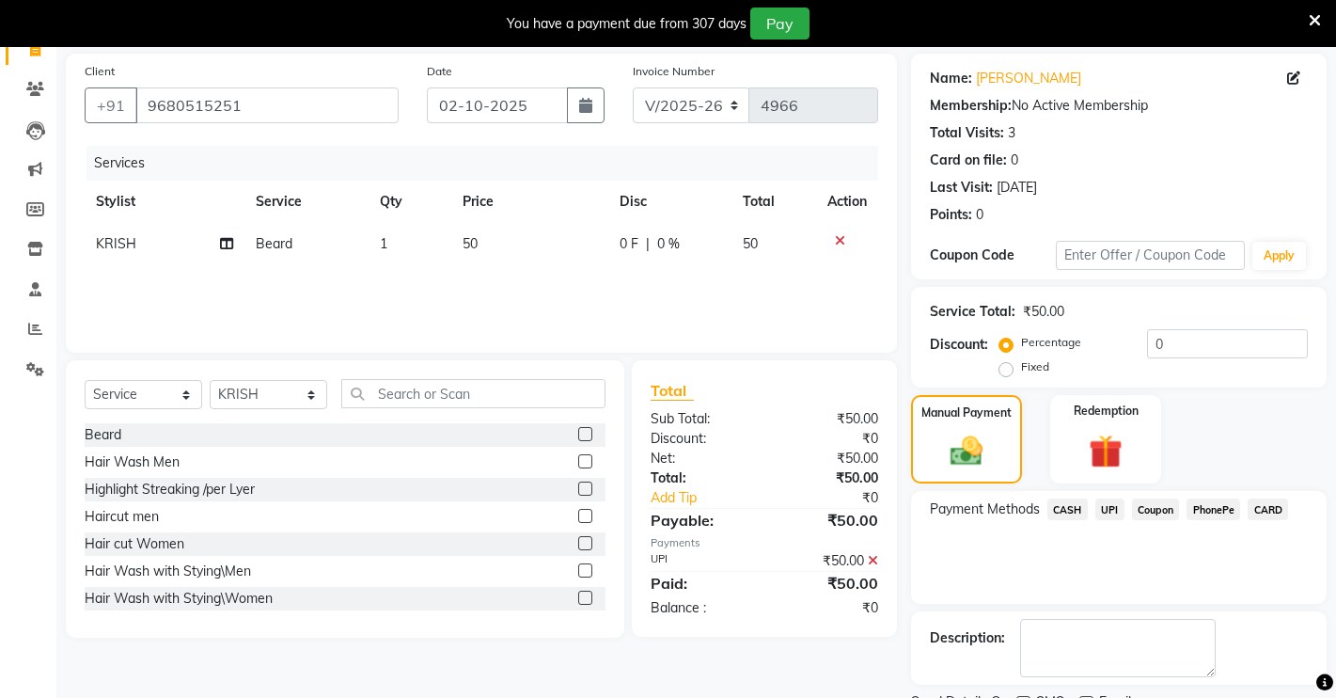
scroll to position [213, 0]
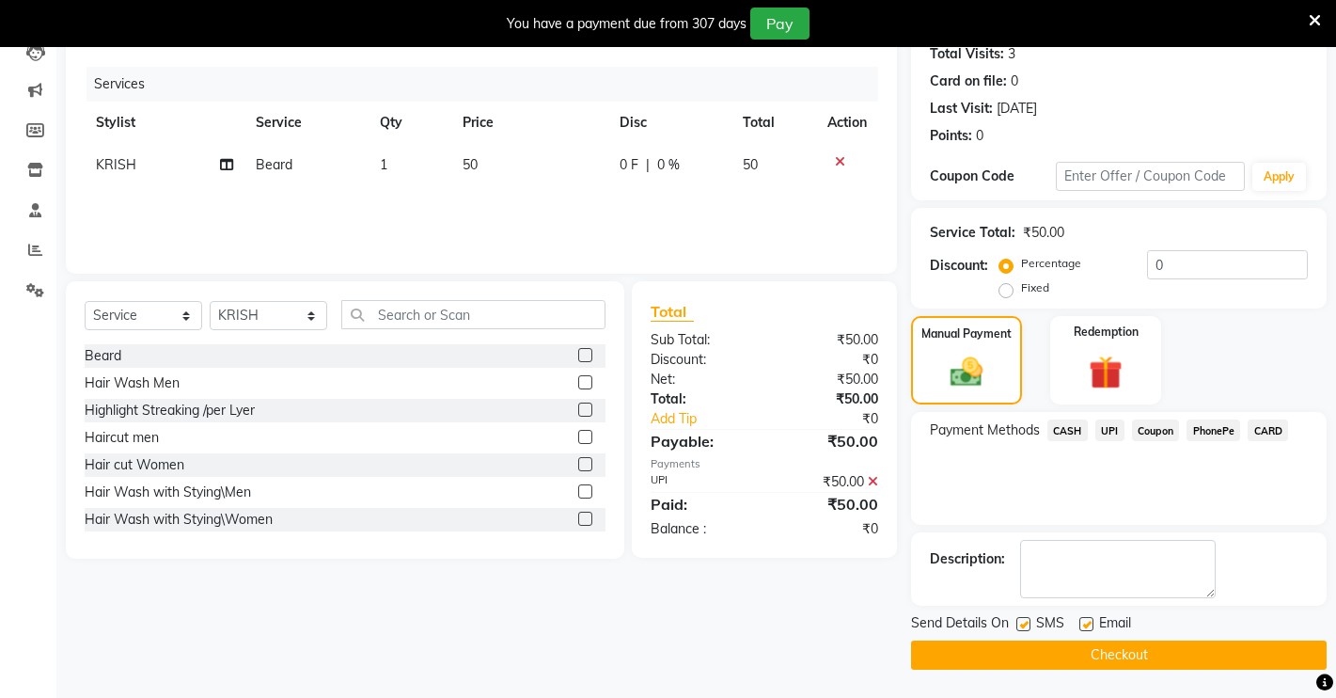
click at [1050, 652] on button "Checkout" at bounding box center [1119, 654] width 416 height 29
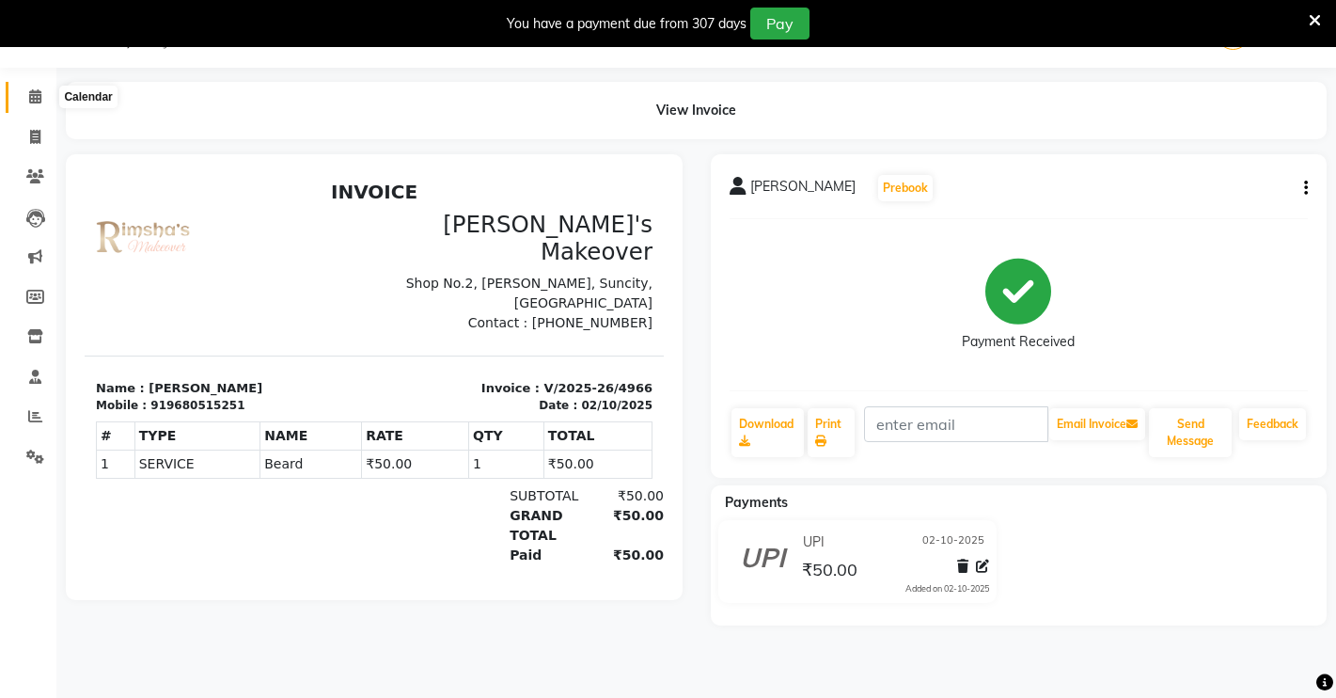
click at [31, 96] on icon at bounding box center [35, 96] width 12 height 14
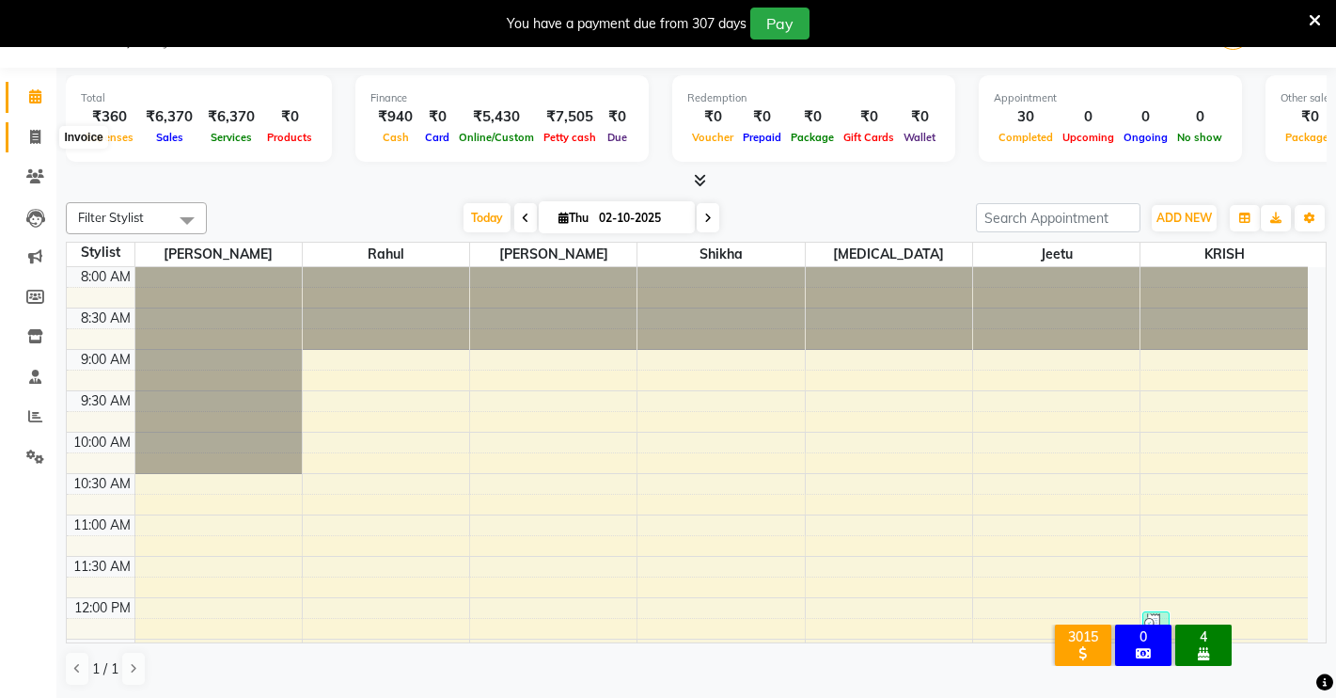
click at [28, 134] on span at bounding box center [35, 138] width 33 height 22
select select "service"
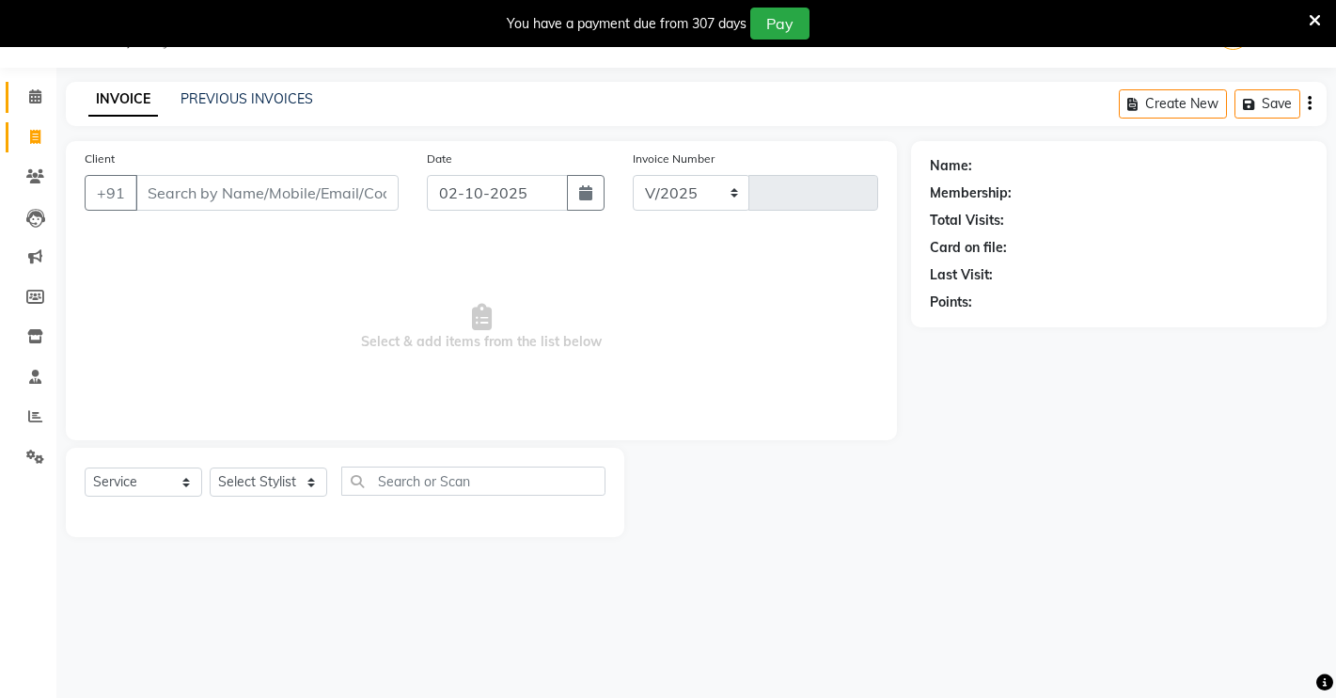
select select "7317"
type input "4967"
click at [32, 174] on icon at bounding box center [35, 176] width 18 height 14
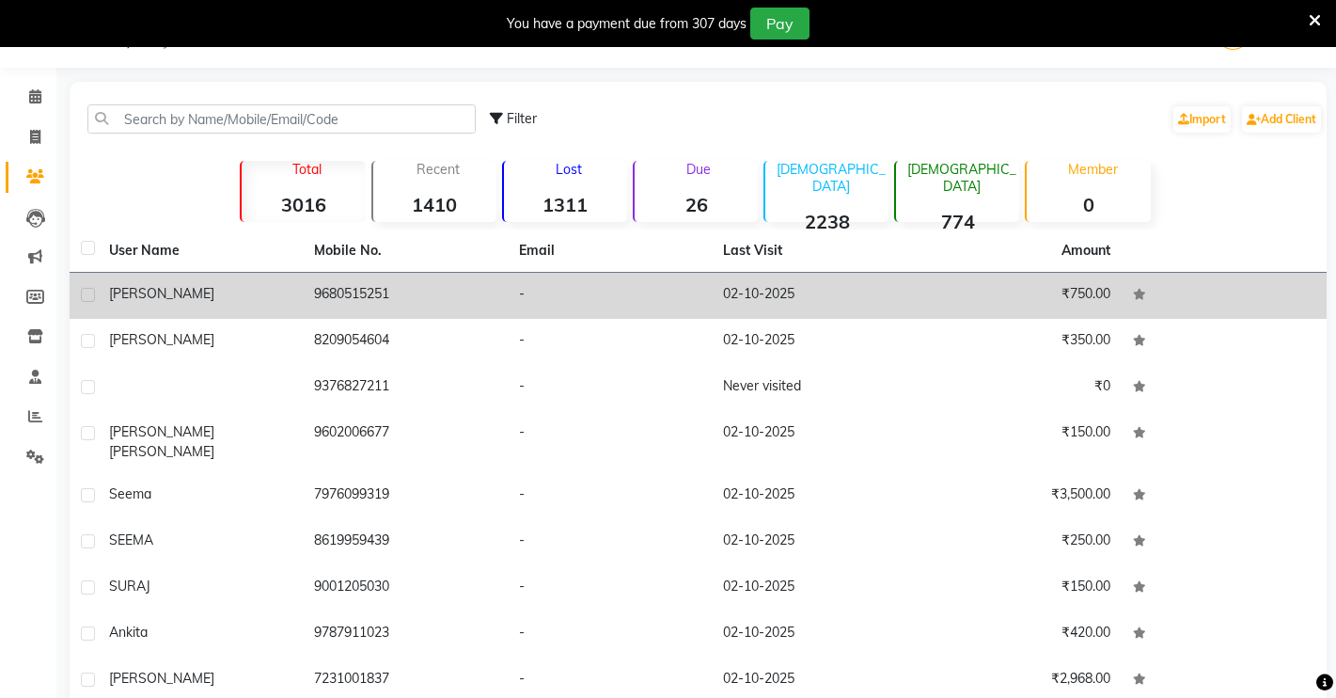
click at [599, 291] on td "-" at bounding box center [610, 296] width 205 height 46
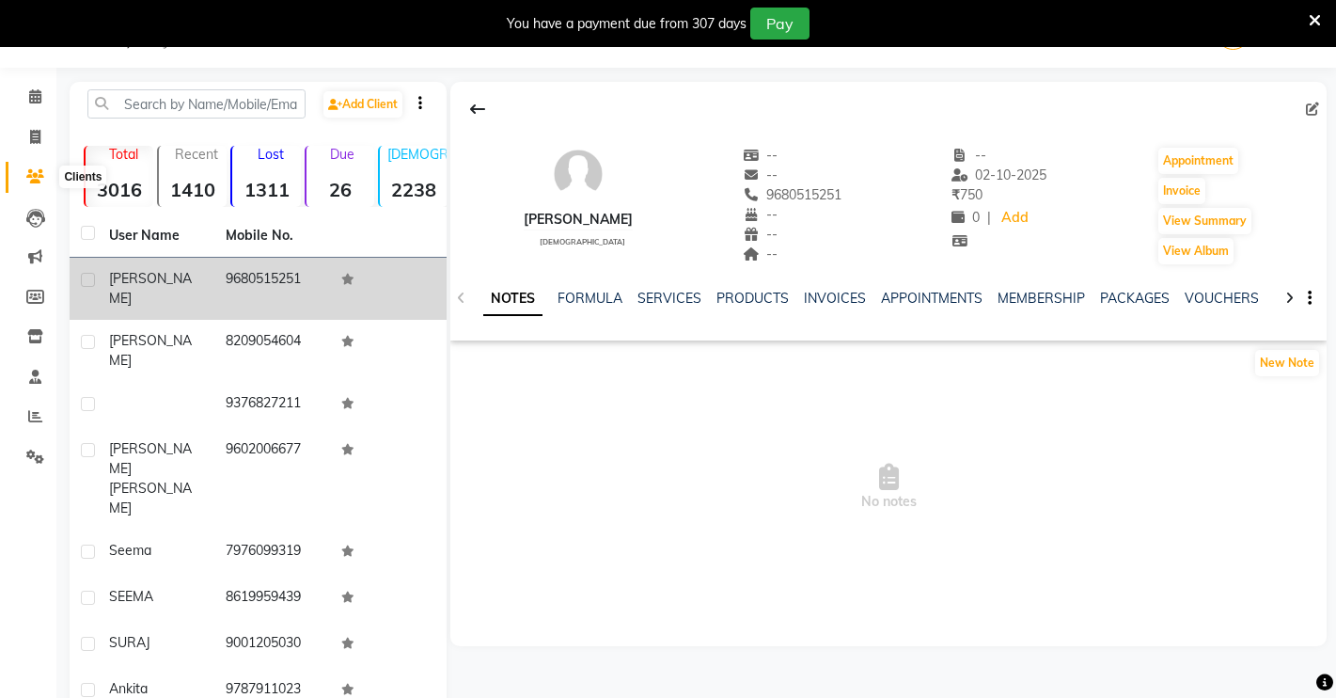
click at [31, 173] on icon at bounding box center [35, 176] width 18 height 14
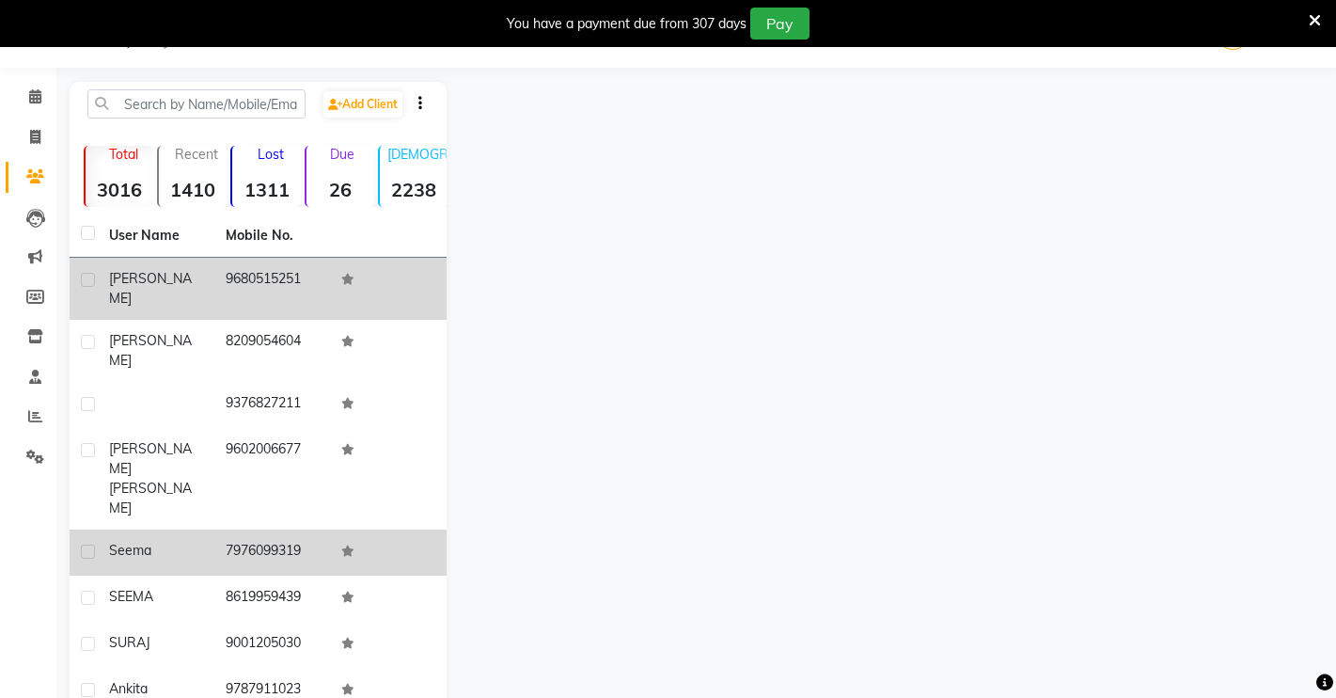
click at [196, 541] on div "seema" at bounding box center [156, 551] width 94 height 20
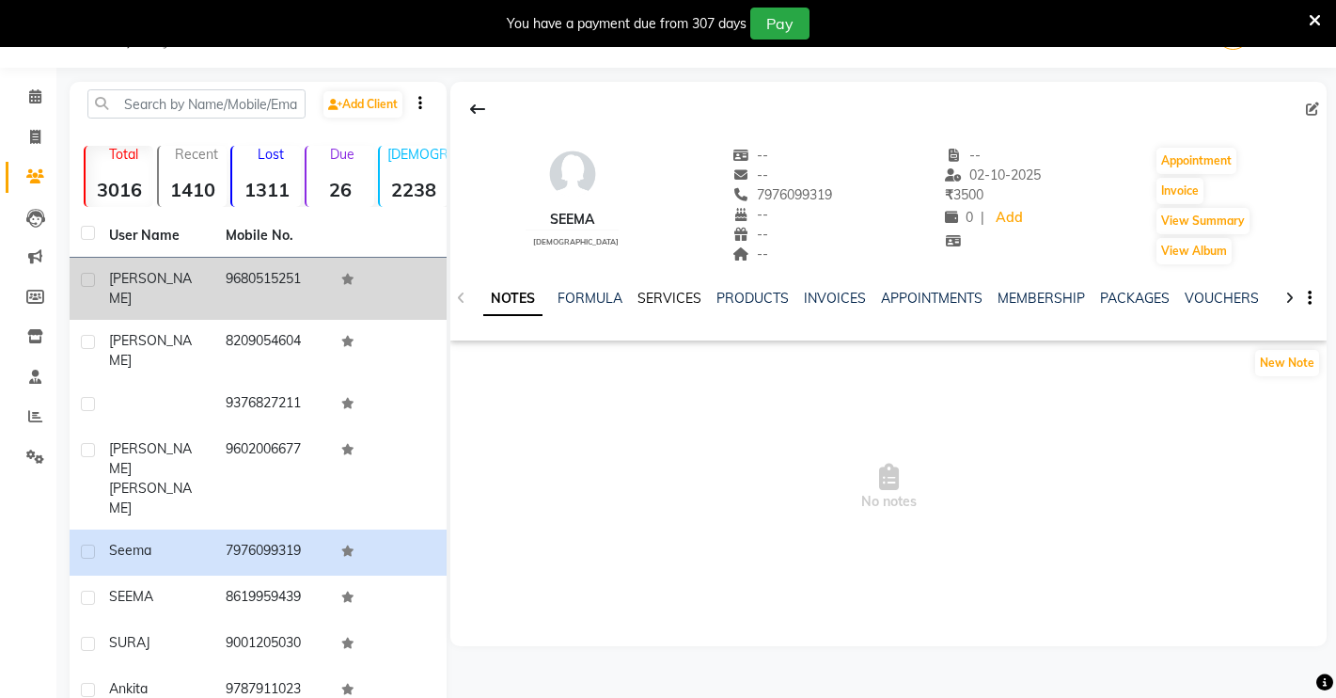
click at [672, 301] on link "SERVICES" at bounding box center [669, 298] width 64 height 17
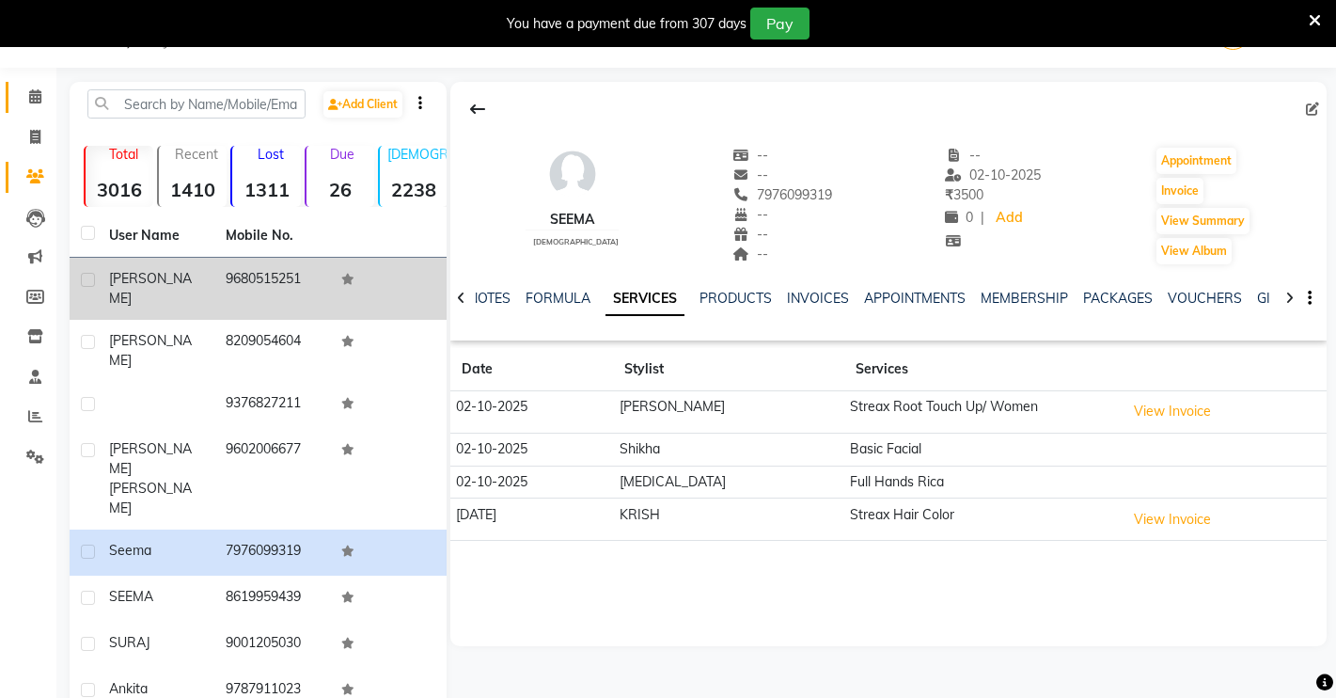
click at [29, 83] on link "Calendar" at bounding box center [28, 97] width 45 height 31
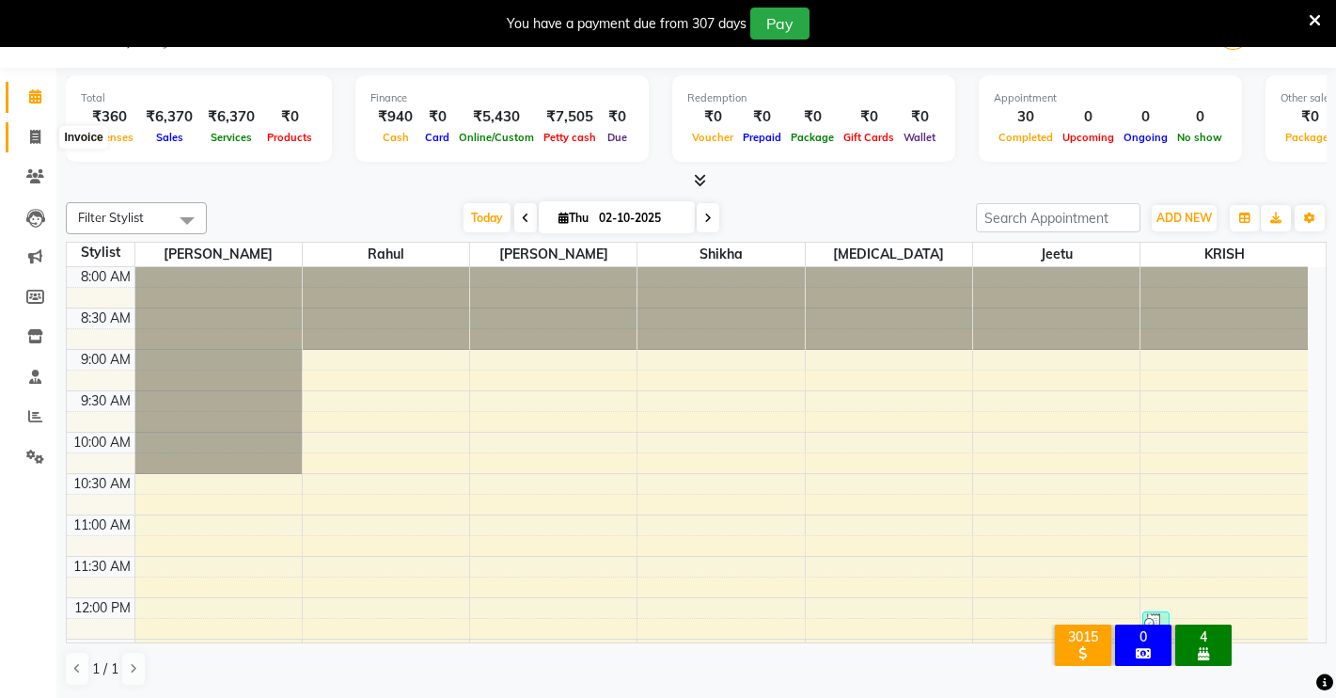
click at [37, 135] on icon at bounding box center [35, 137] width 10 height 14
select select "service"
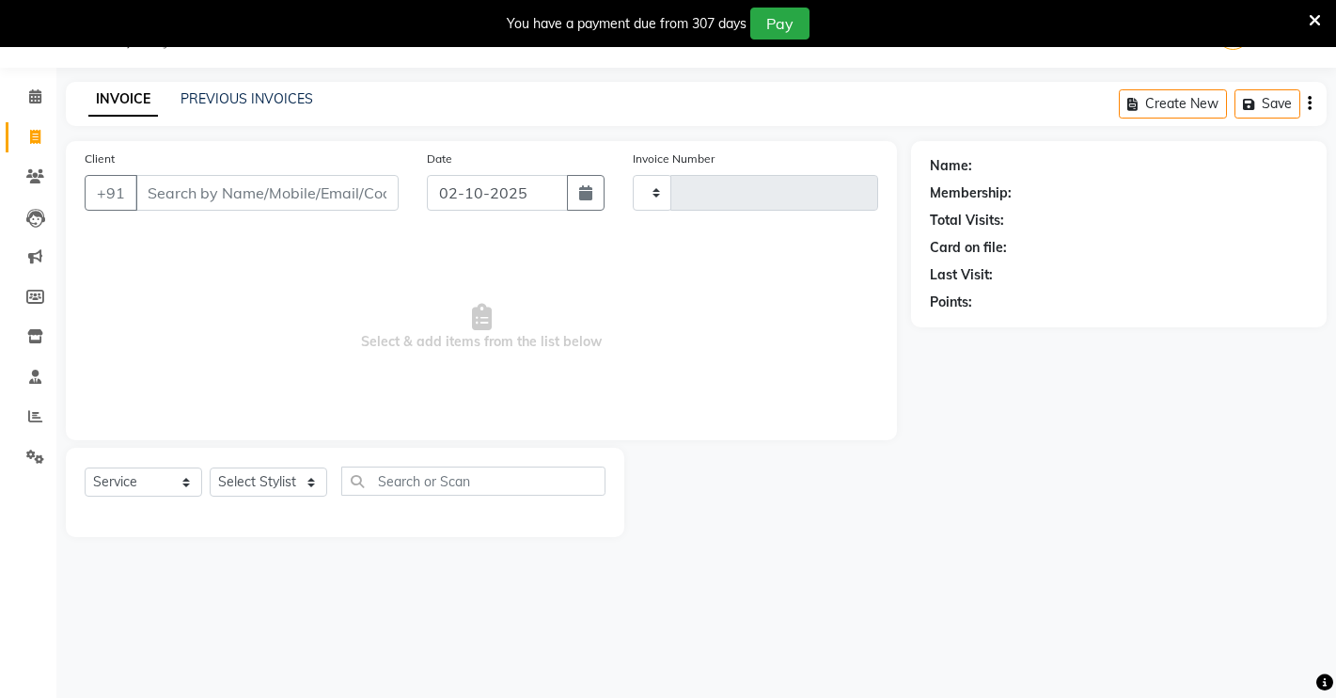
type input "4967"
select select "7317"
click at [29, 92] on icon at bounding box center [35, 96] width 12 height 14
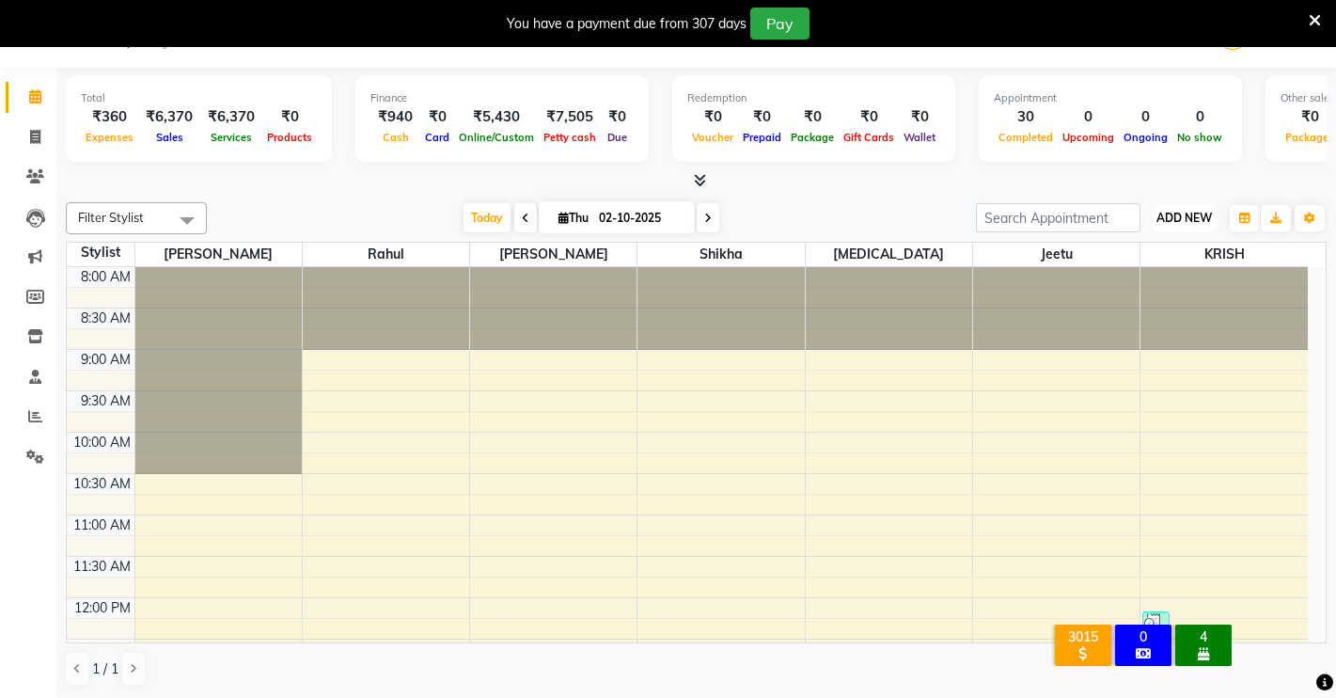
click at [1162, 217] on span "ADD NEW" at bounding box center [1183, 218] width 55 height 14
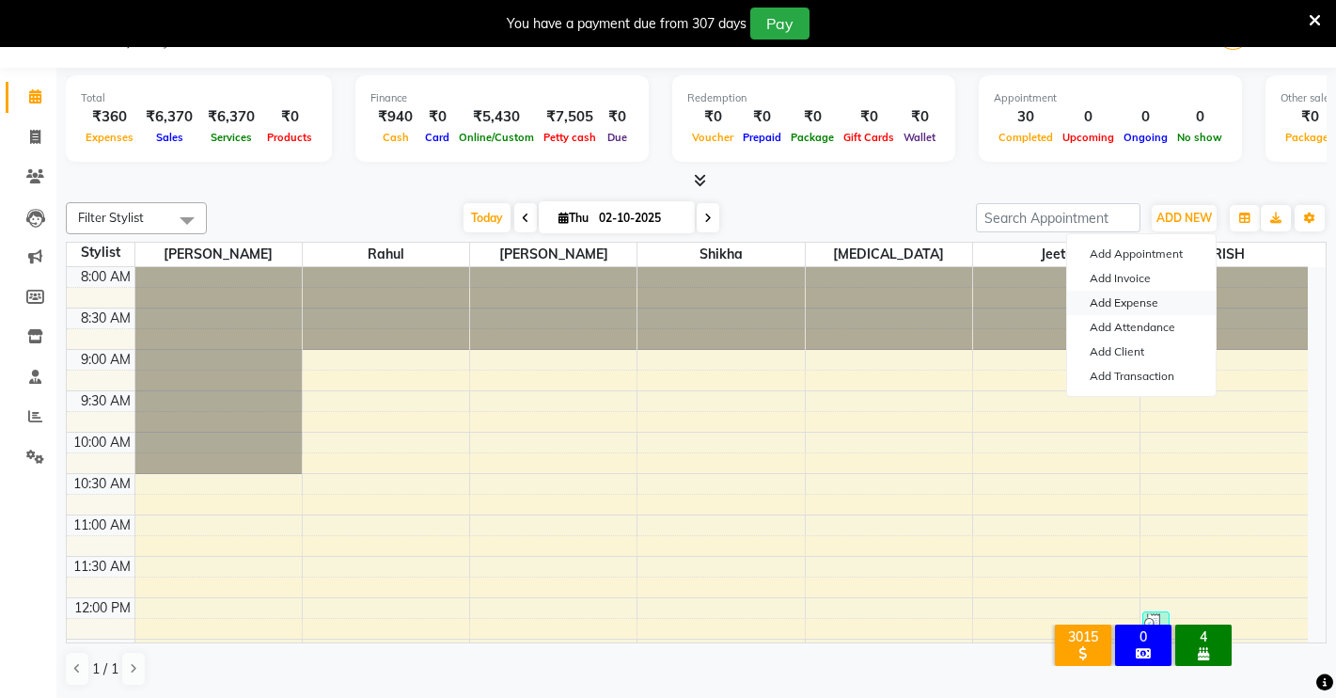
click at [1109, 297] on link "Add Expense" at bounding box center [1141, 303] width 149 height 24
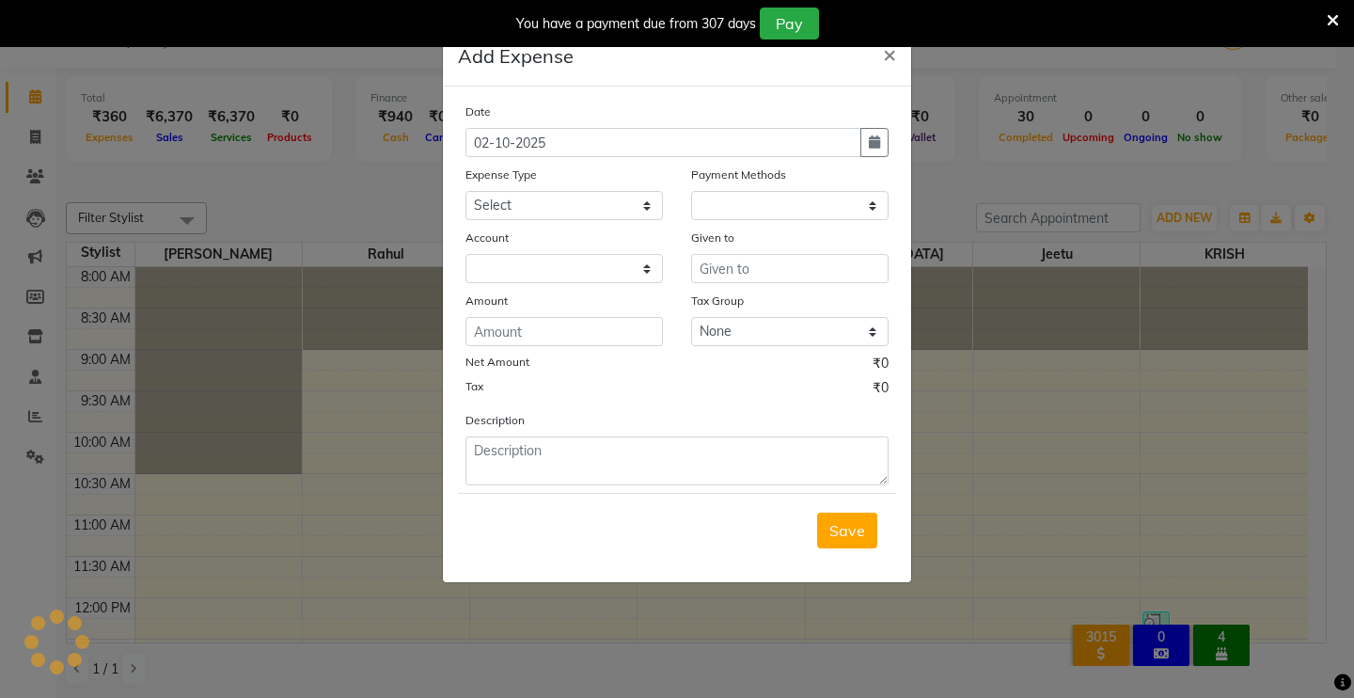
select select "1"
select select "6406"
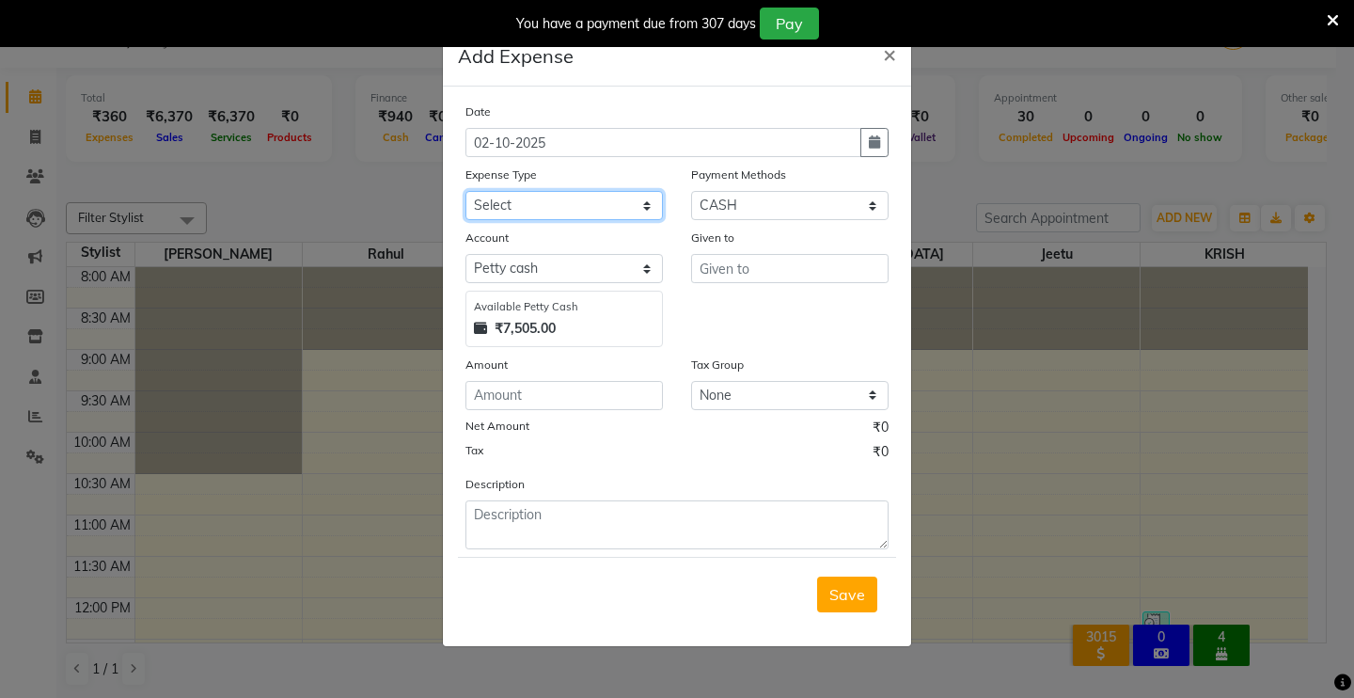
click at [625, 199] on select "Select Advance Salary Baba Bank Service Charges CLEANING Clinical charges DM SI…" at bounding box center [563, 205] width 197 height 29
select select "19381"
click at [465, 191] on select "Select Advance Salary Baba Bank Service Charges CLEANING Clinical charges DM SI…" at bounding box center [563, 205] width 197 height 29
click at [508, 394] on input "number" at bounding box center [563, 395] width 197 height 29
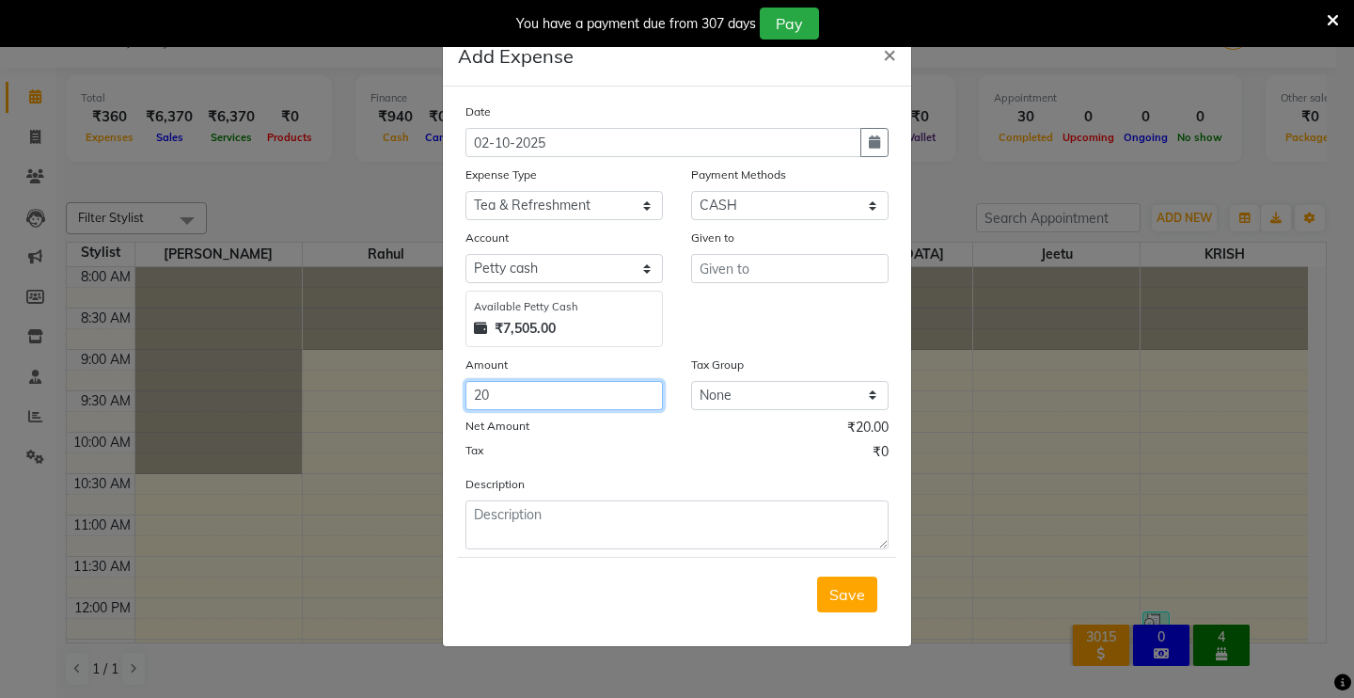
type input "20"
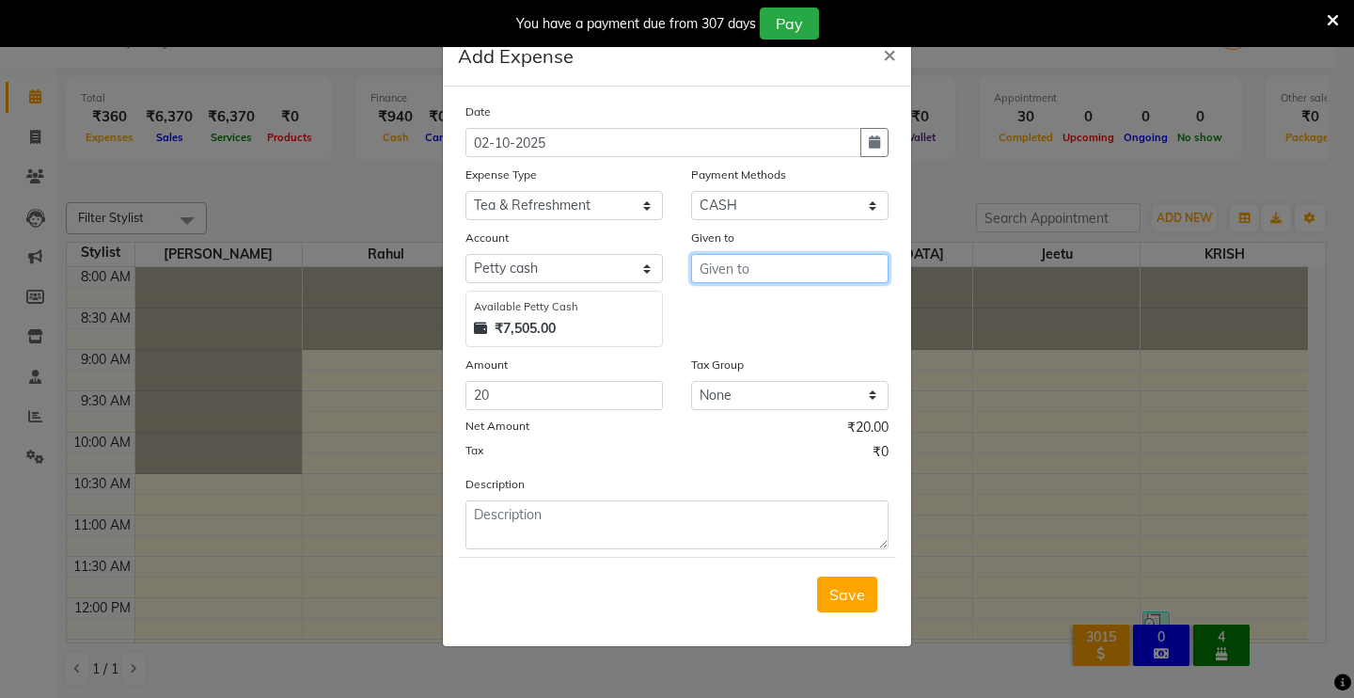
click at [712, 271] on input "text" at bounding box center [789, 268] width 197 height 29
type input "DEMO STAFF"
click at [826, 591] on button "Save" at bounding box center [847, 594] width 60 height 36
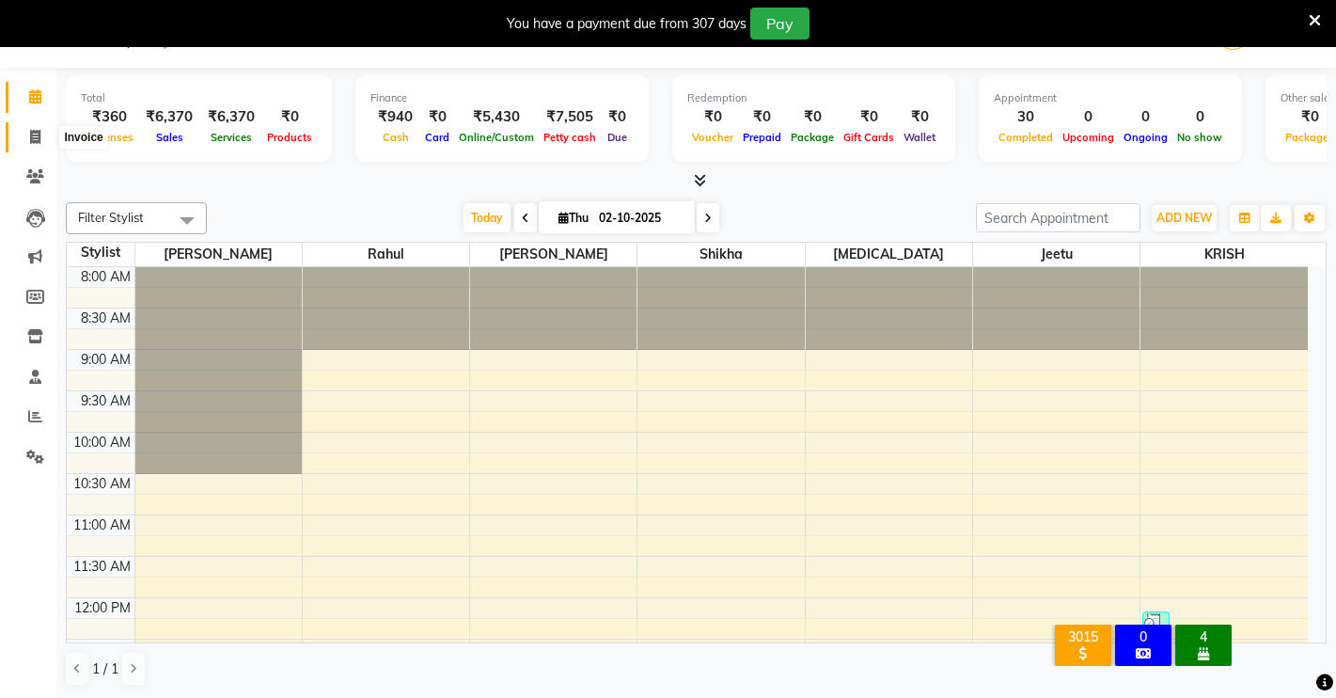
drag, startPoint x: 28, startPoint y: 141, endPoint x: 39, endPoint y: 152, distance: 16.0
click at [32, 141] on icon at bounding box center [35, 137] width 10 height 14
select select "service"
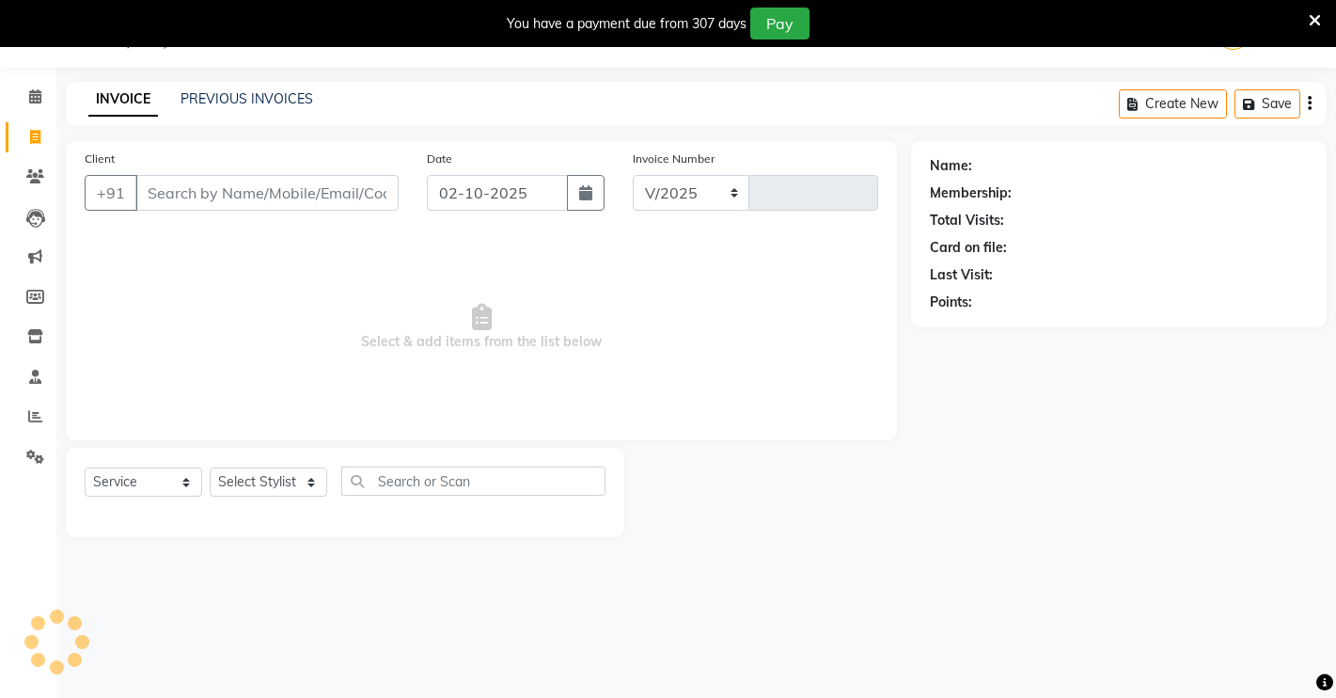
select select "7317"
type input "4967"
click at [201, 198] on input "Client" at bounding box center [266, 193] width 263 height 36
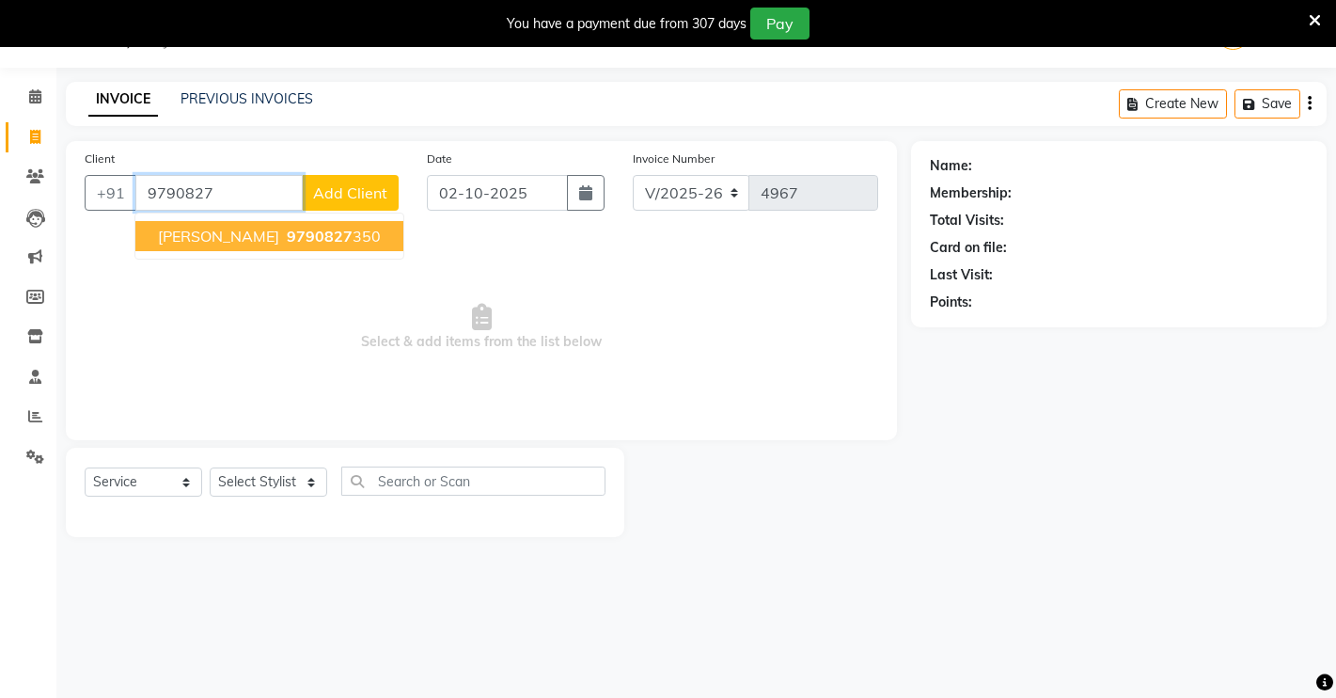
click at [287, 241] on span "9790827" at bounding box center [320, 236] width 66 height 19
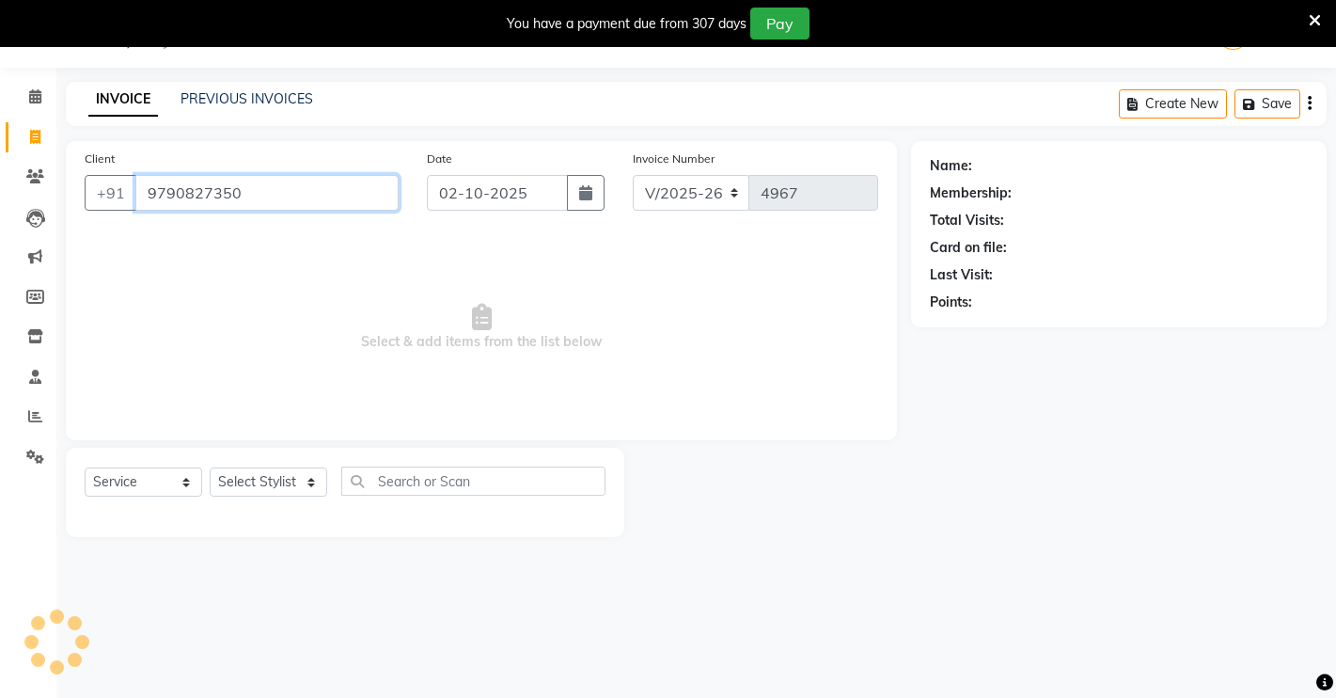
type input "9790827350"
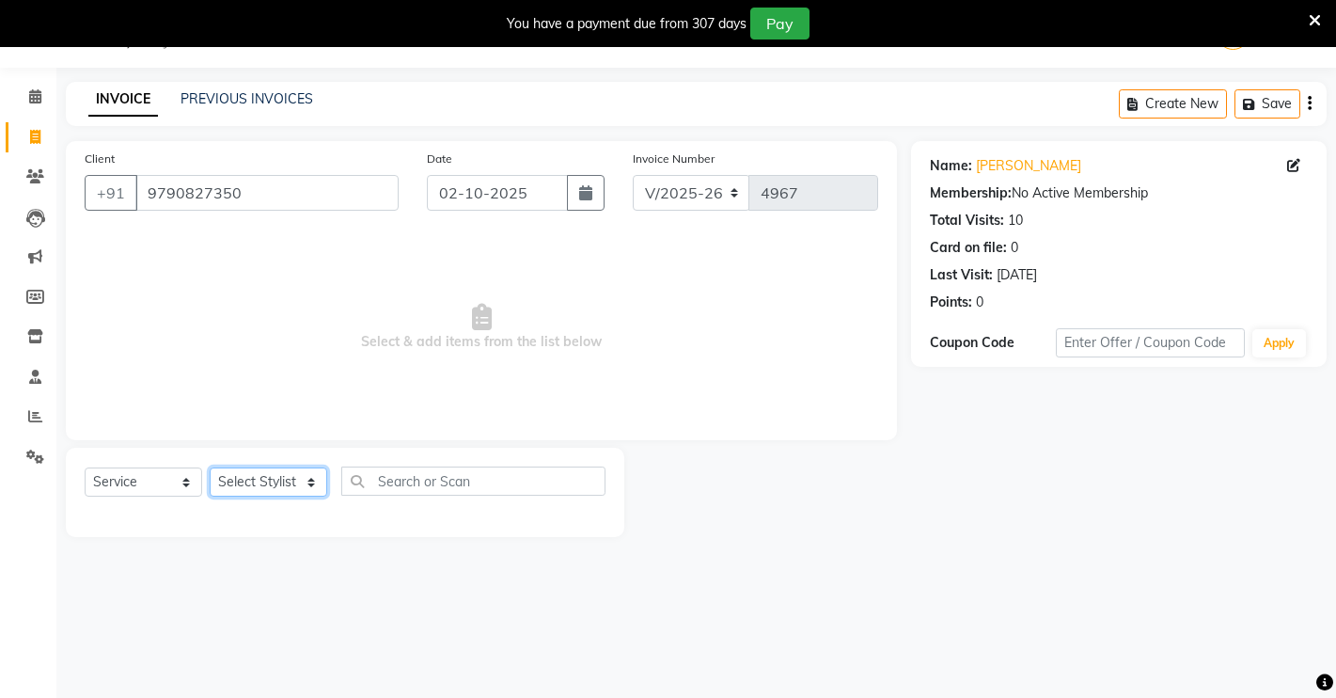
click at [256, 486] on select "Select Stylist [PERSON_NAME] [PERSON_NAME] NAVEEN [MEDICAL_DATA][PERSON_NAME] […" at bounding box center [269, 481] width 118 height 29
select select "88618"
click at [210, 467] on select "Select Stylist [PERSON_NAME] [PERSON_NAME] NAVEEN [MEDICAL_DATA][PERSON_NAME] […" at bounding box center [269, 481] width 118 height 29
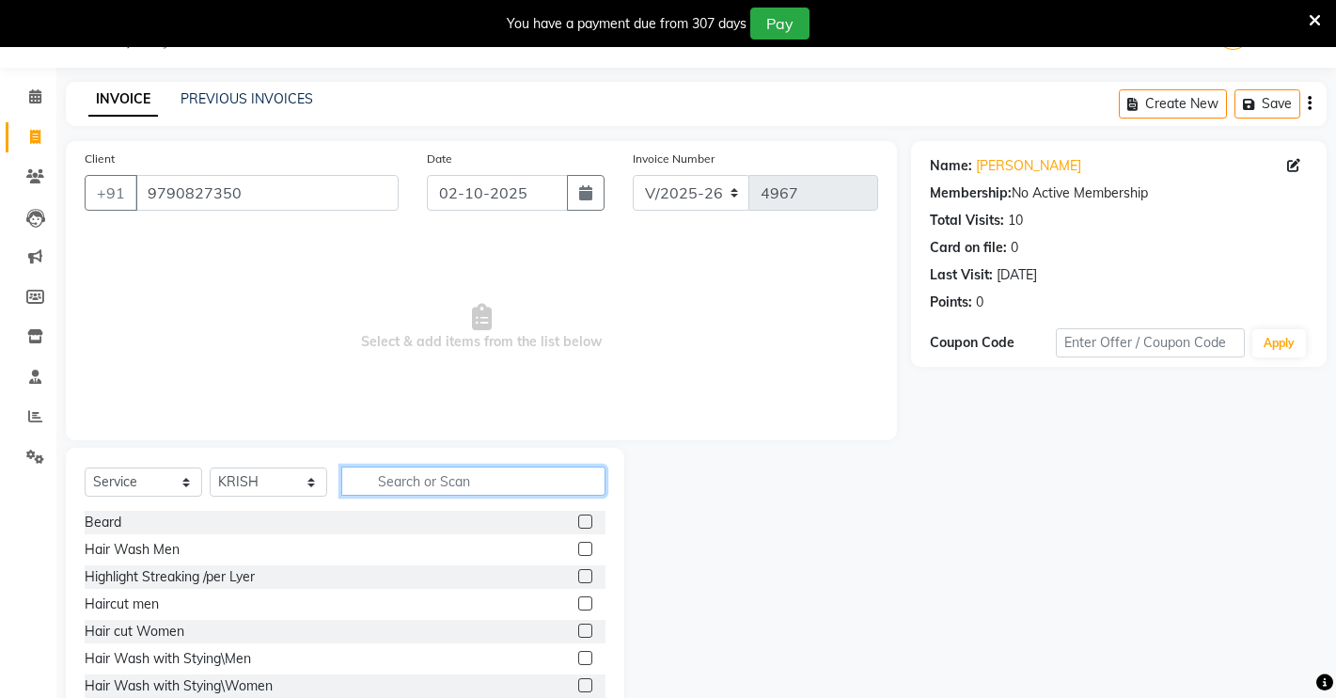
click at [426, 491] on input "text" at bounding box center [473, 480] width 264 height 29
type input "LO"
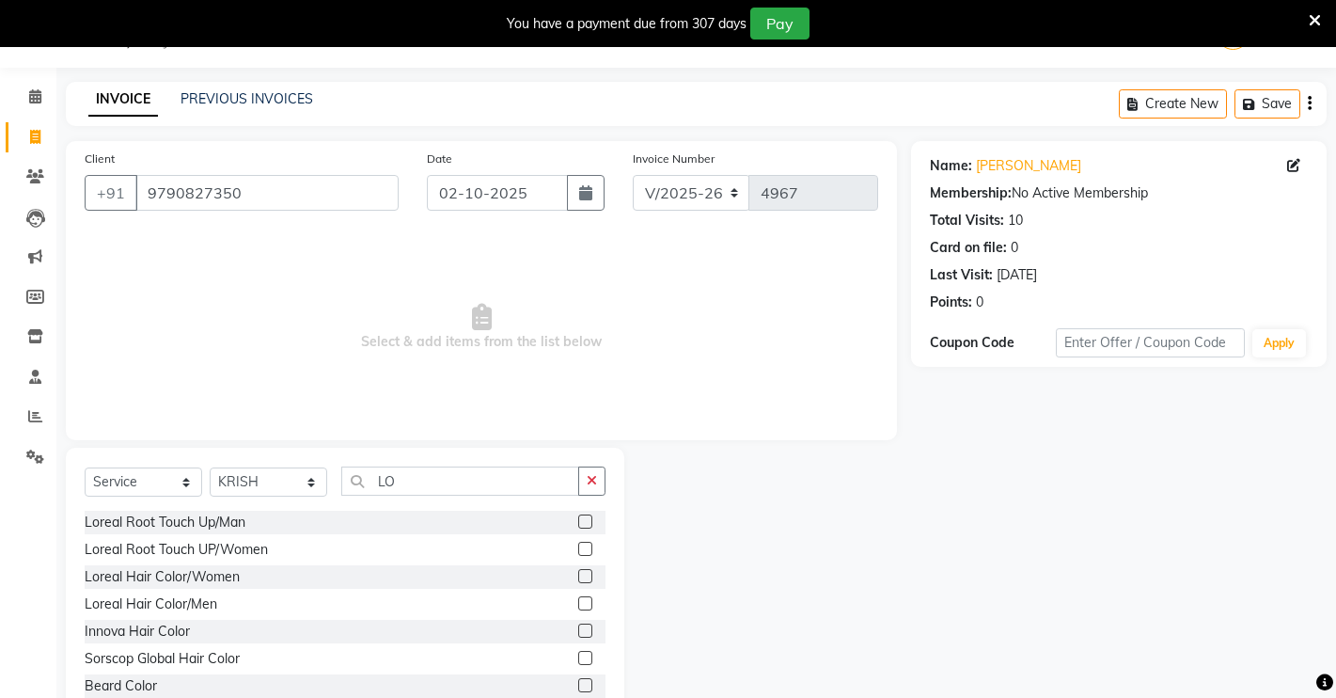
click at [578, 517] on label at bounding box center [585, 521] width 14 height 14
click at [578, 517] on input "checkbox" at bounding box center [584, 522] width 12 height 12
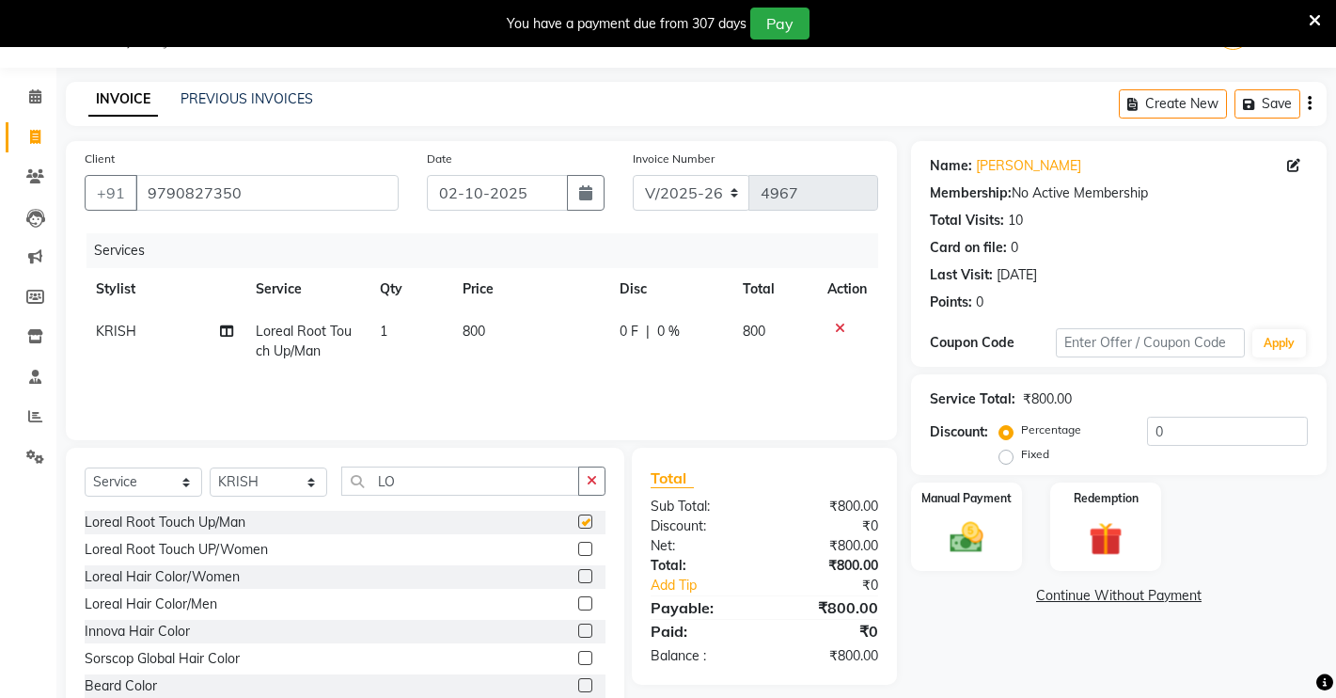
checkbox input "false"
click at [601, 488] on button "button" at bounding box center [591, 480] width 27 height 29
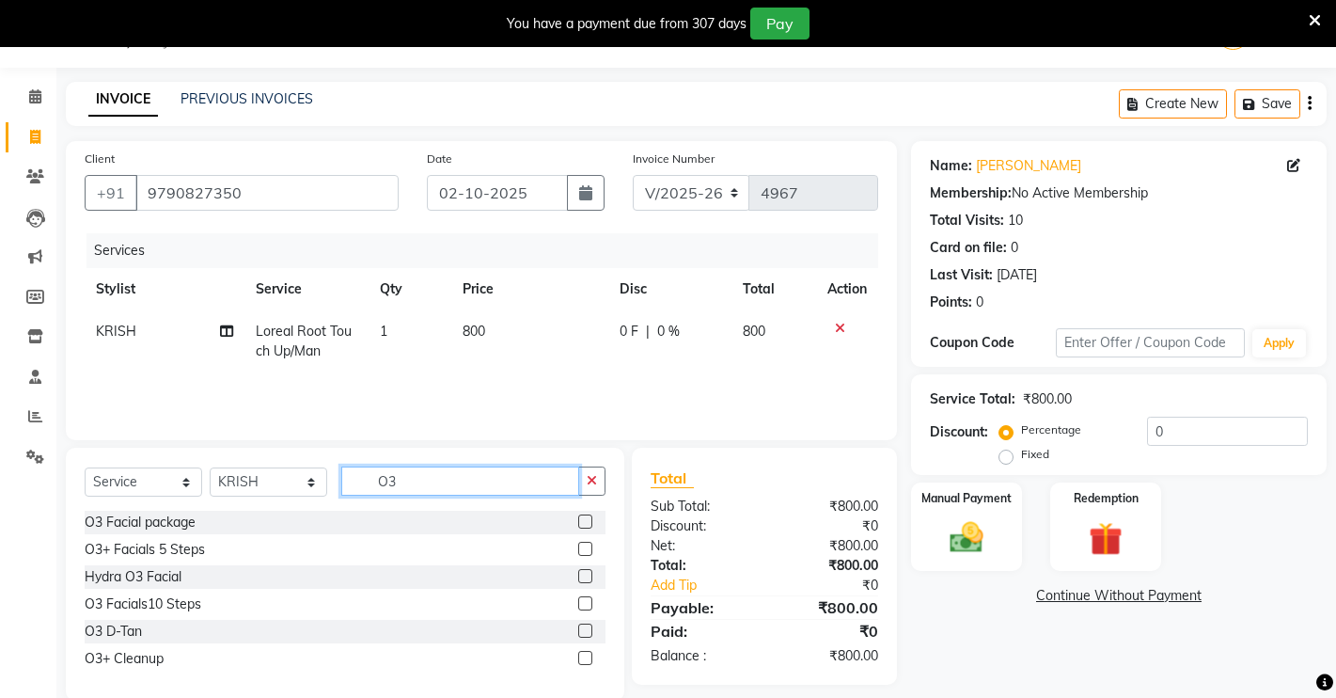
type input "O3"
click at [586, 628] on label at bounding box center [585, 630] width 14 height 14
click at [586, 628] on input "checkbox" at bounding box center [584, 631] width 12 height 12
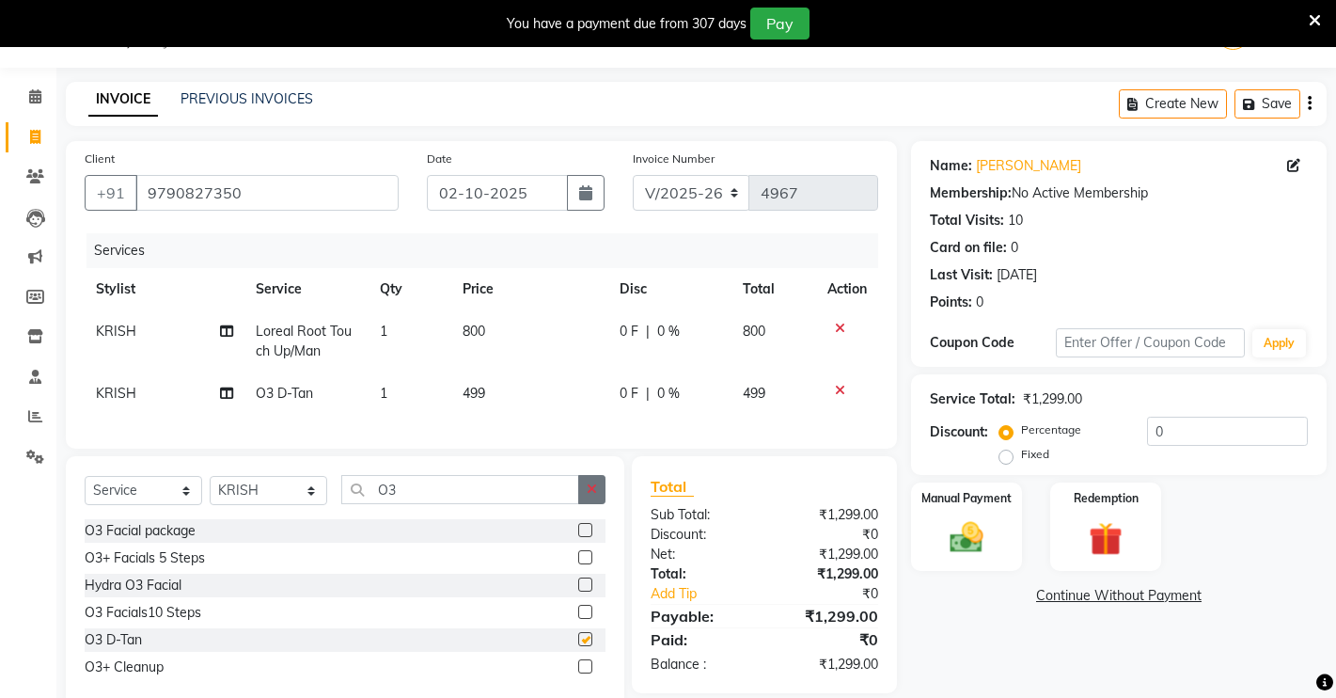
checkbox input "false"
click at [589, 495] on icon "button" at bounding box center [592, 488] width 10 height 13
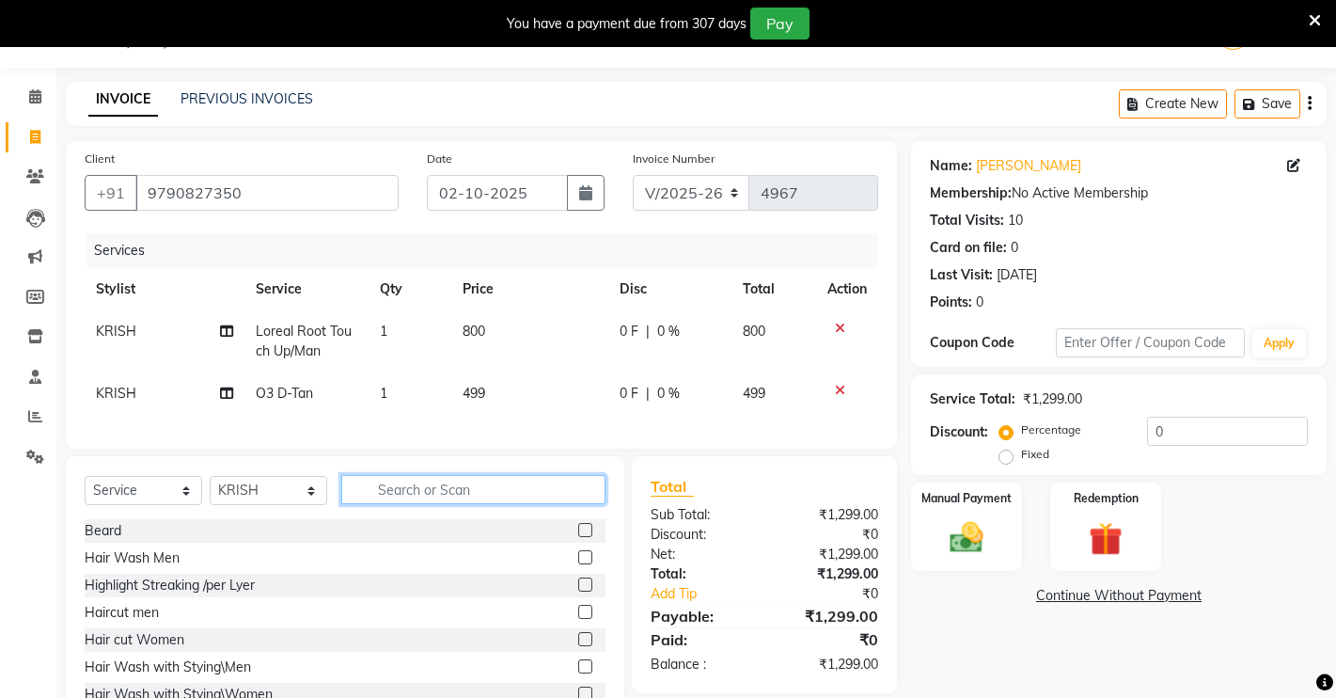
click at [484, 504] on input "text" at bounding box center [473, 489] width 264 height 29
type input "HAIR"
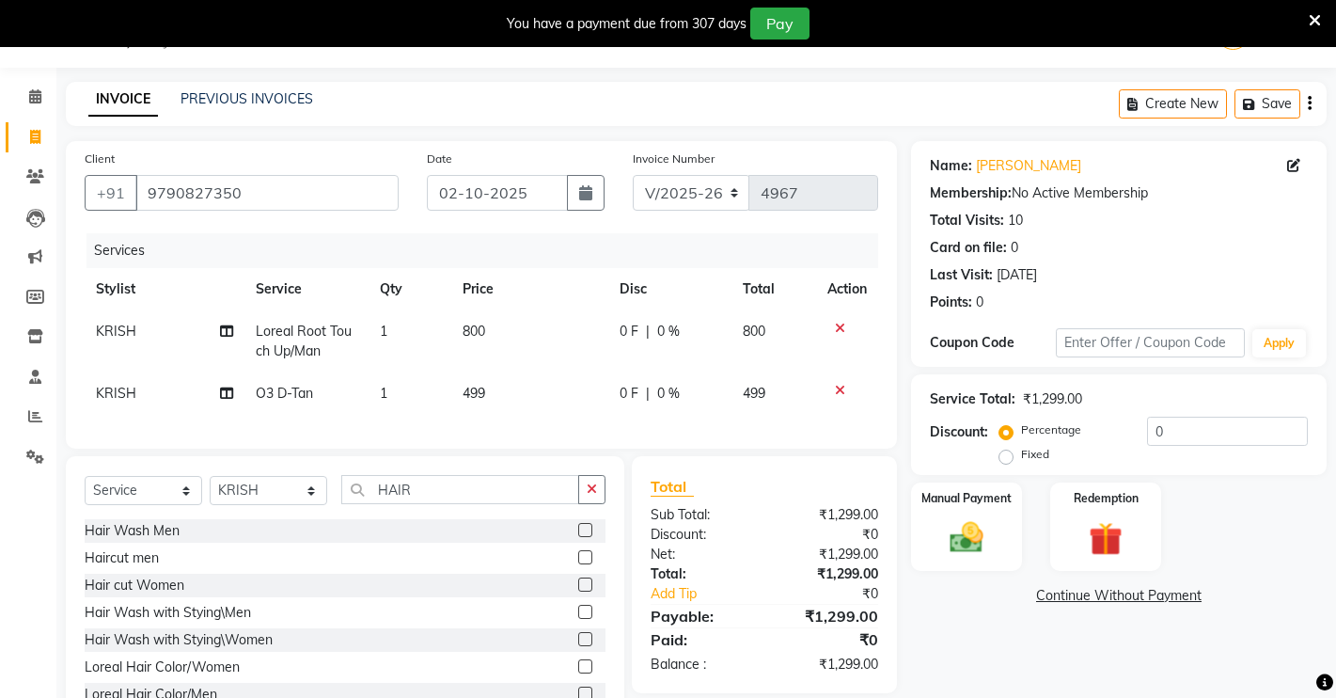
click at [578, 564] on label at bounding box center [585, 557] width 14 height 14
click at [578, 564] on input "checkbox" at bounding box center [584, 558] width 12 height 12
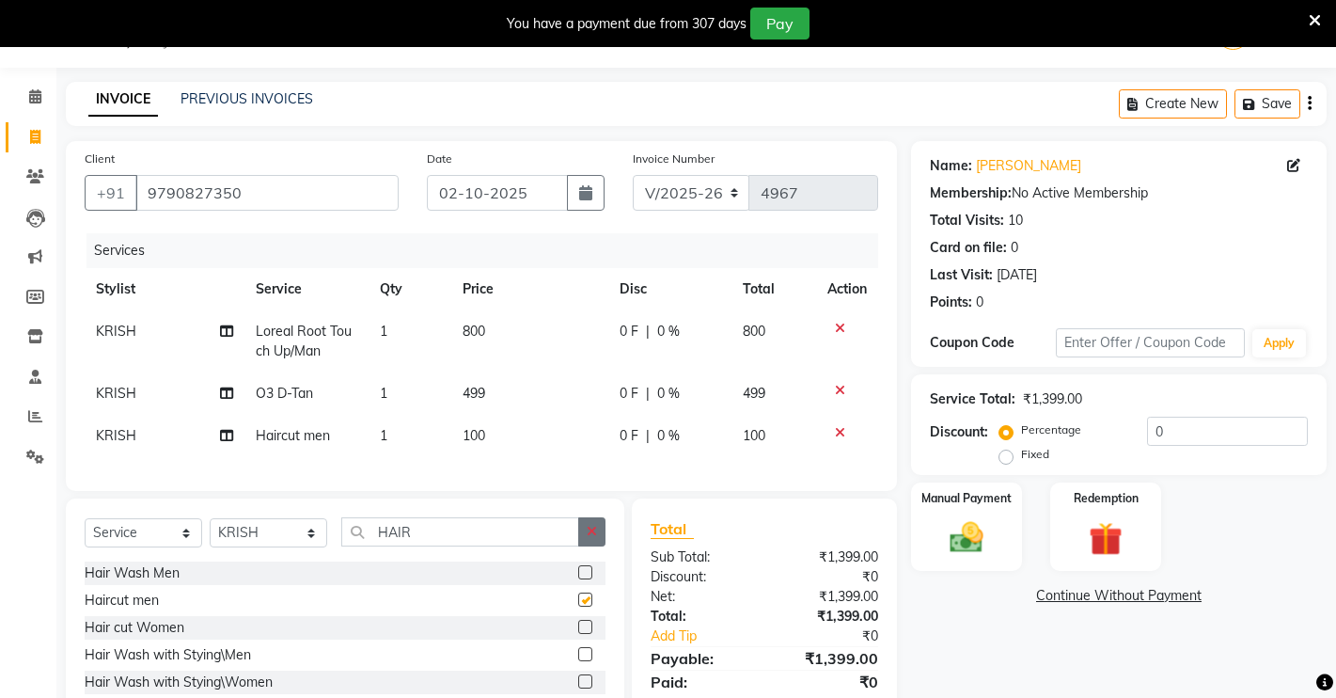
checkbox input "false"
click at [595, 538] on icon "button" at bounding box center [592, 531] width 10 height 13
click at [578, 579] on label at bounding box center [585, 572] width 14 height 14
click at [578, 579] on input "checkbox" at bounding box center [584, 573] width 12 height 12
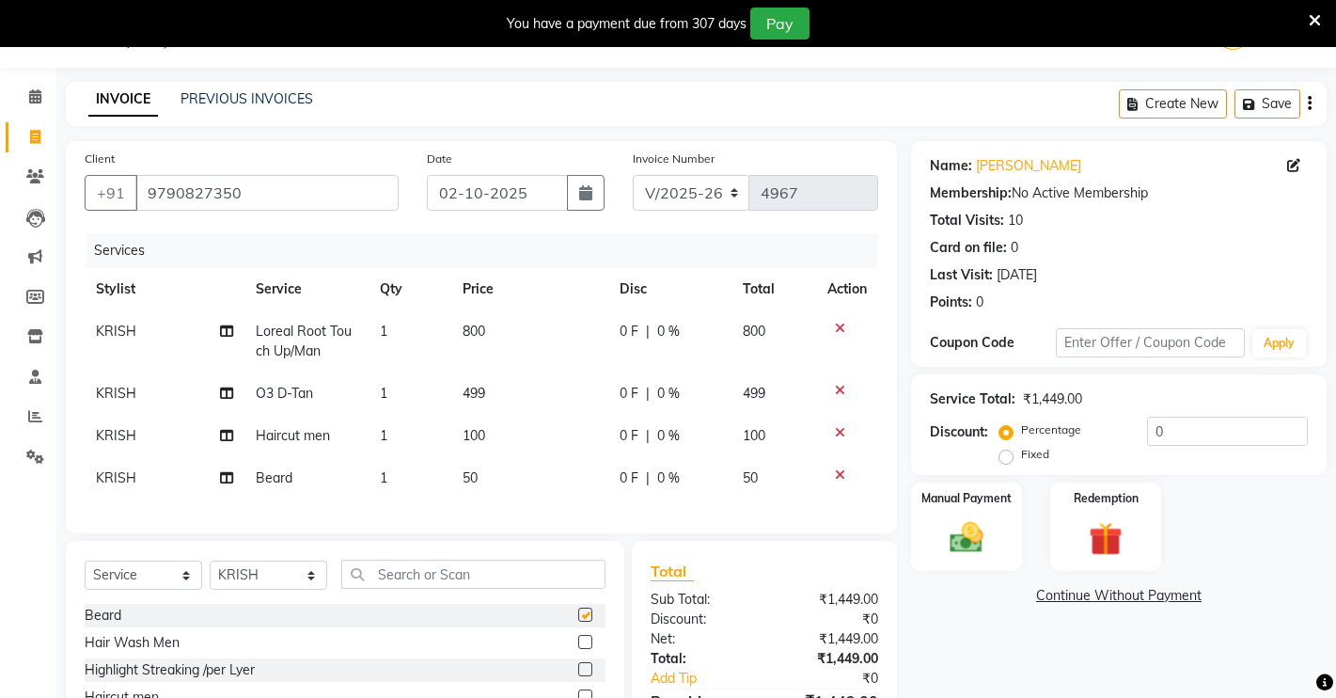
checkbox input "false"
click at [542, 589] on input "text" at bounding box center [473, 573] width 264 height 29
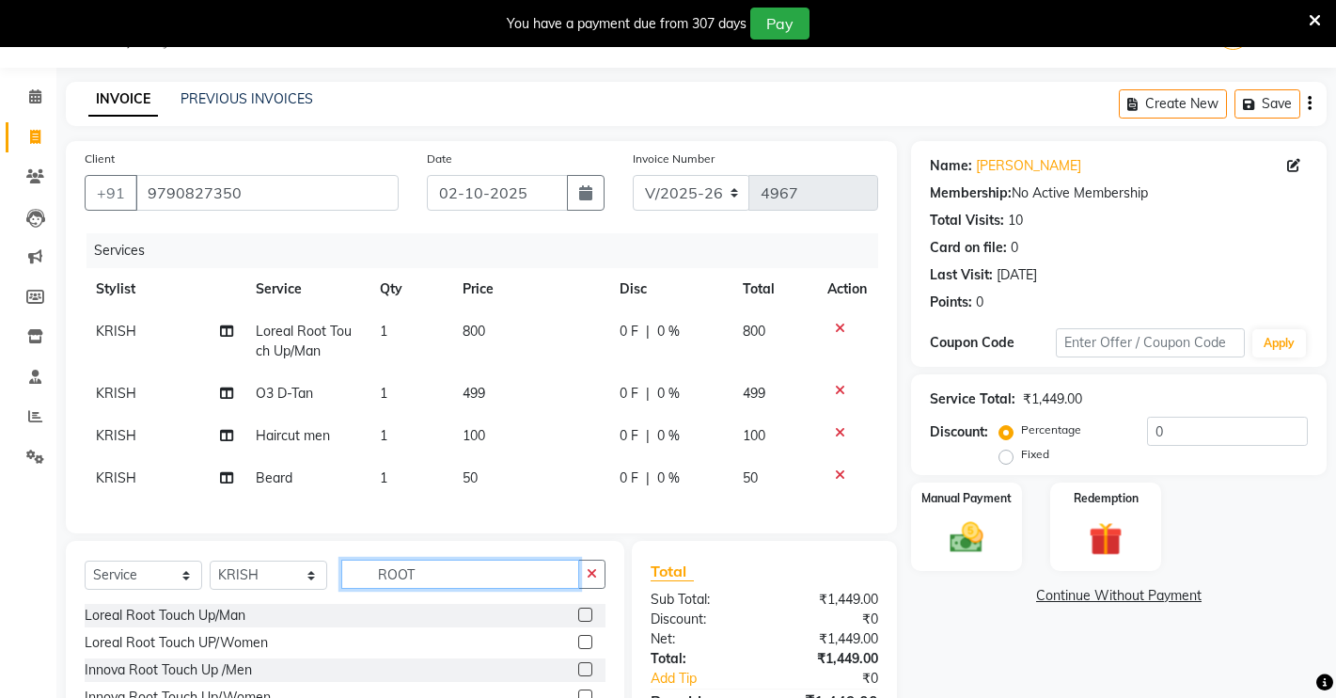
type input "ROOT"
click at [578, 621] on label at bounding box center [585, 614] width 14 height 14
click at [578, 621] on input "checkbox" at bounding box center [584, 615] width 12 height 12
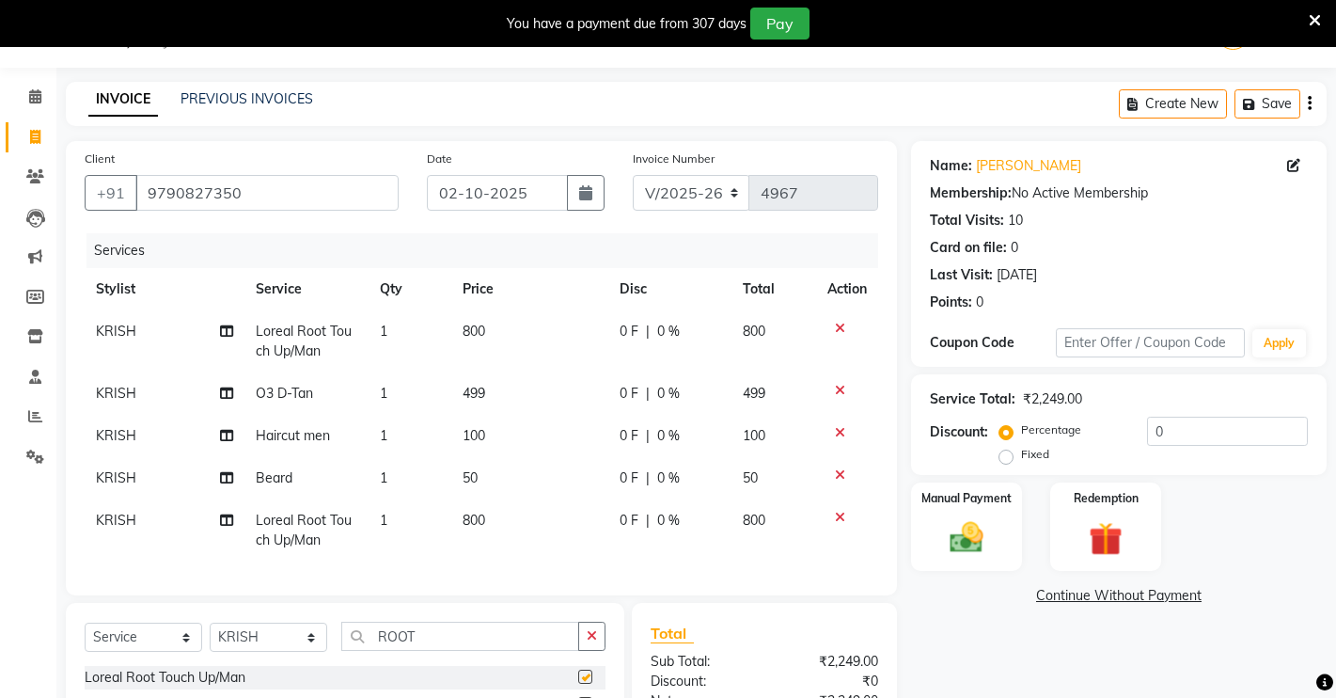
checkbox input "false"
click at [1021, 449] on label "Fixed" at bounding box center [1035, 454] width 28 height 17
click at [1003, 449] on input "Fixed" at bounding box center [1009, 454] width 13 height 13
radio input "true"
click at [1170, 423] on input "0" at bounding box center [1227, 430] width 161 height 29
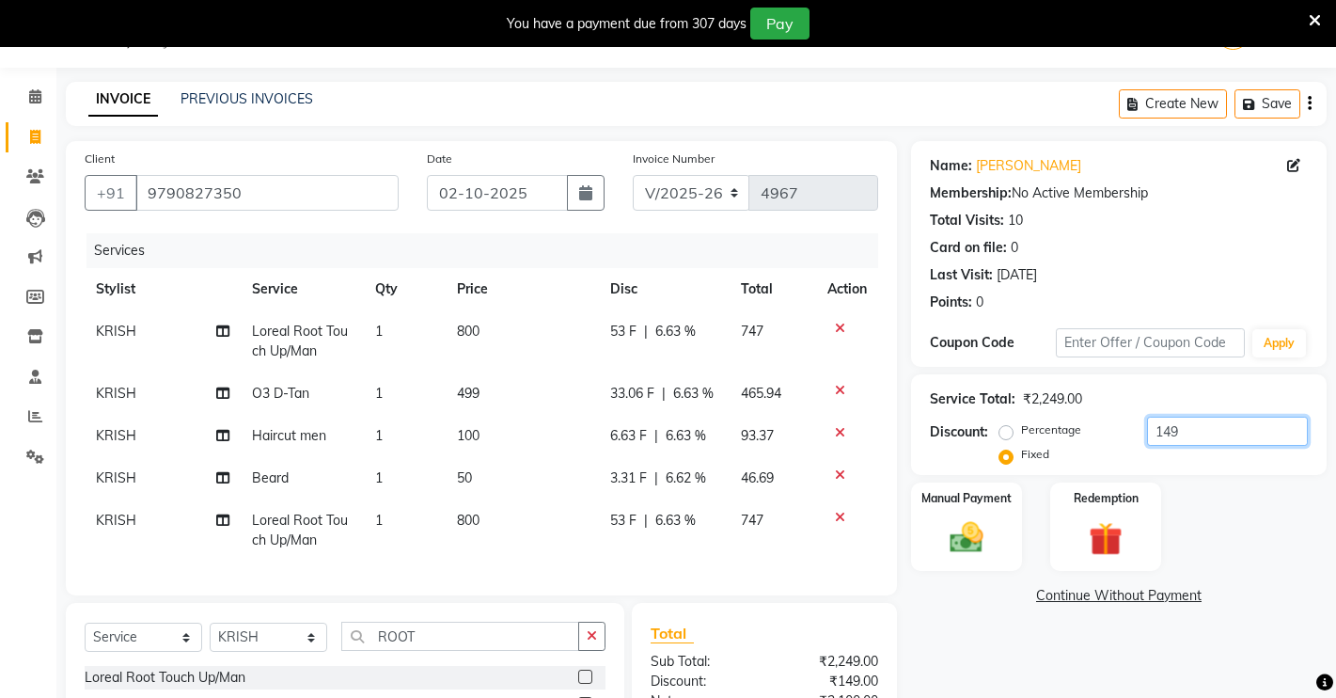
type input "149"
click at [924, 622] on div "Name: [PERSON_NAME] Membership: No Active Membership Total Visits: 10 Card on f…" at bounding box center [1126, 510] width 430 height 739
click at [990, 517] on img at bounding box center [966, 537] width 57 height 40
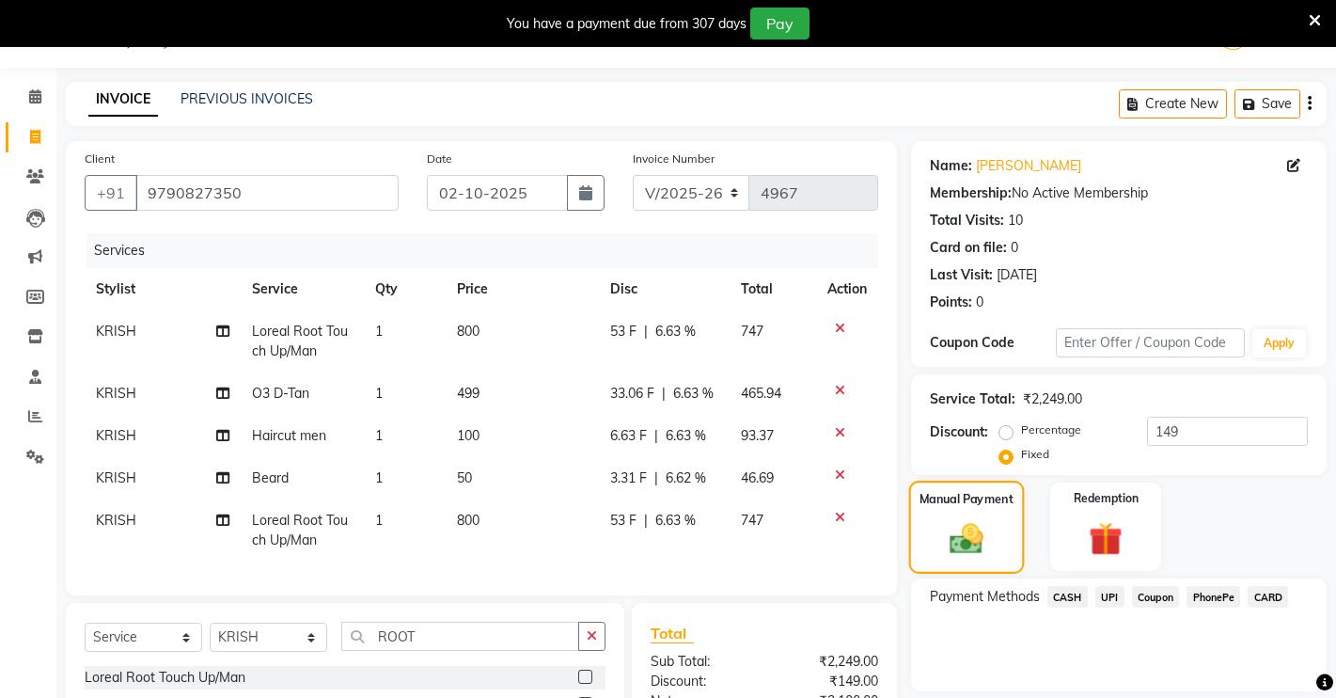
scroll to position [275, 0]
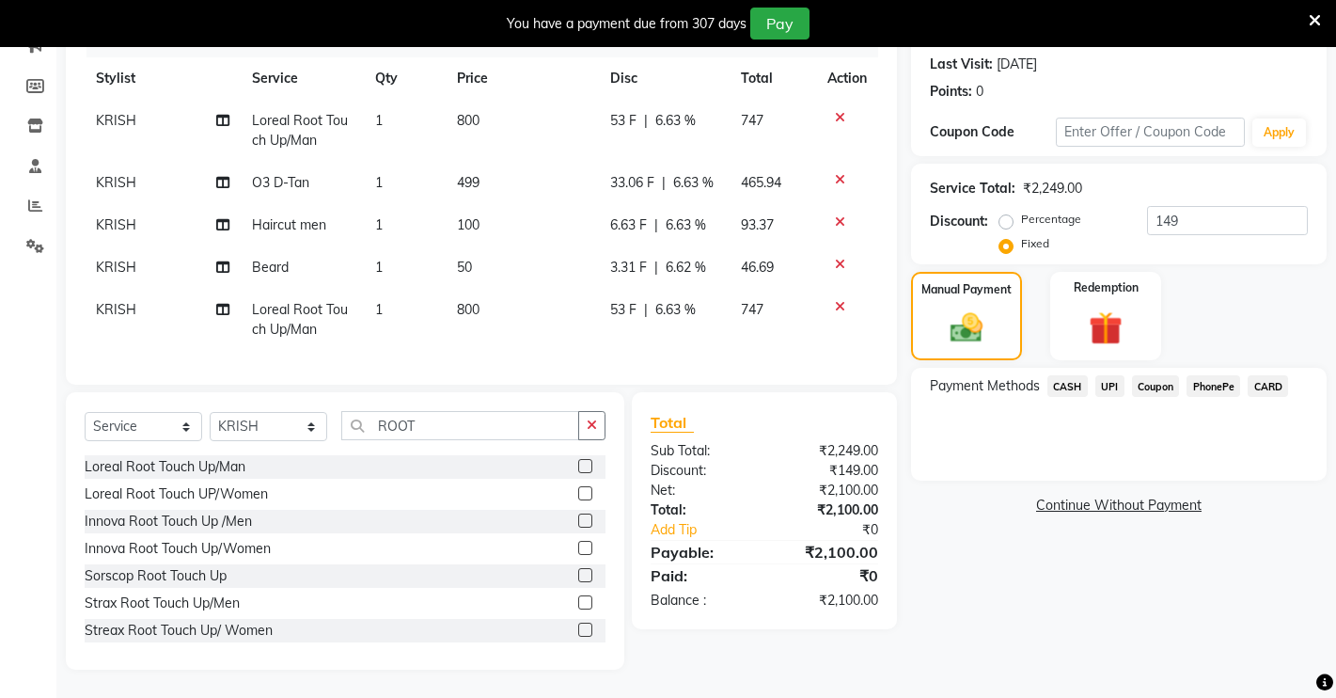
click at [1106, 375] on span "UPI" at bounding box center [1109, 386] width 29 height 22
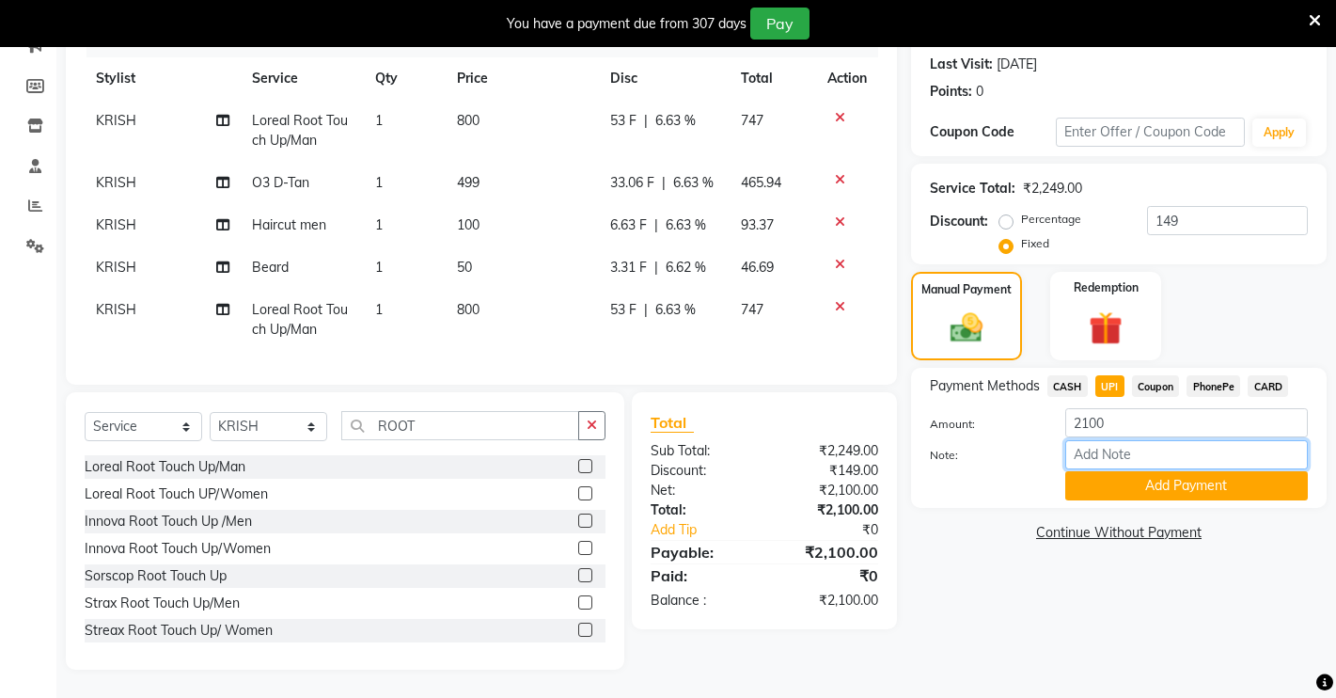
click at [1115, 440] on input "Note:" at bounding box center [1186, 454] width 243 height 29
type input "CLEANUP HAIE COLOUR DUE"
click at [1099, 472] on button "Add Payment" at bounding box center [1186, 485] width 243 height 29
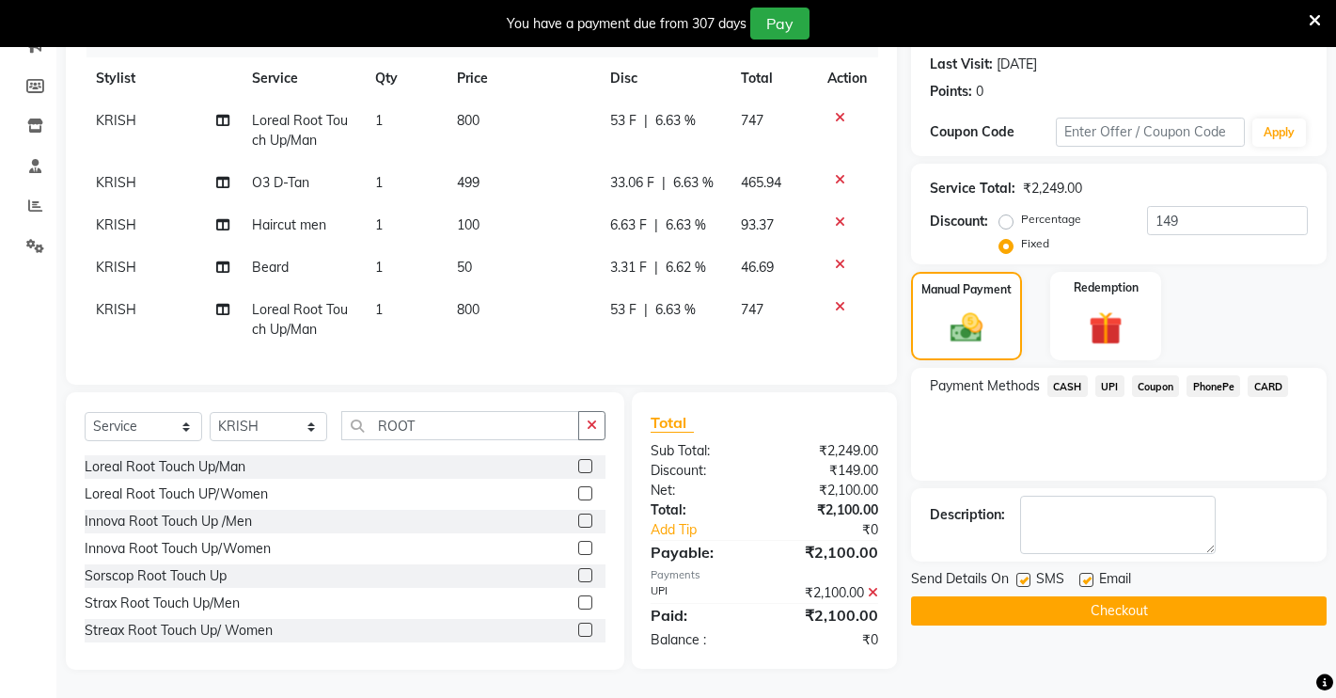
click at [1014, 596] on button "Checkout" at bounding box center [1119, 610] width 416 height 29
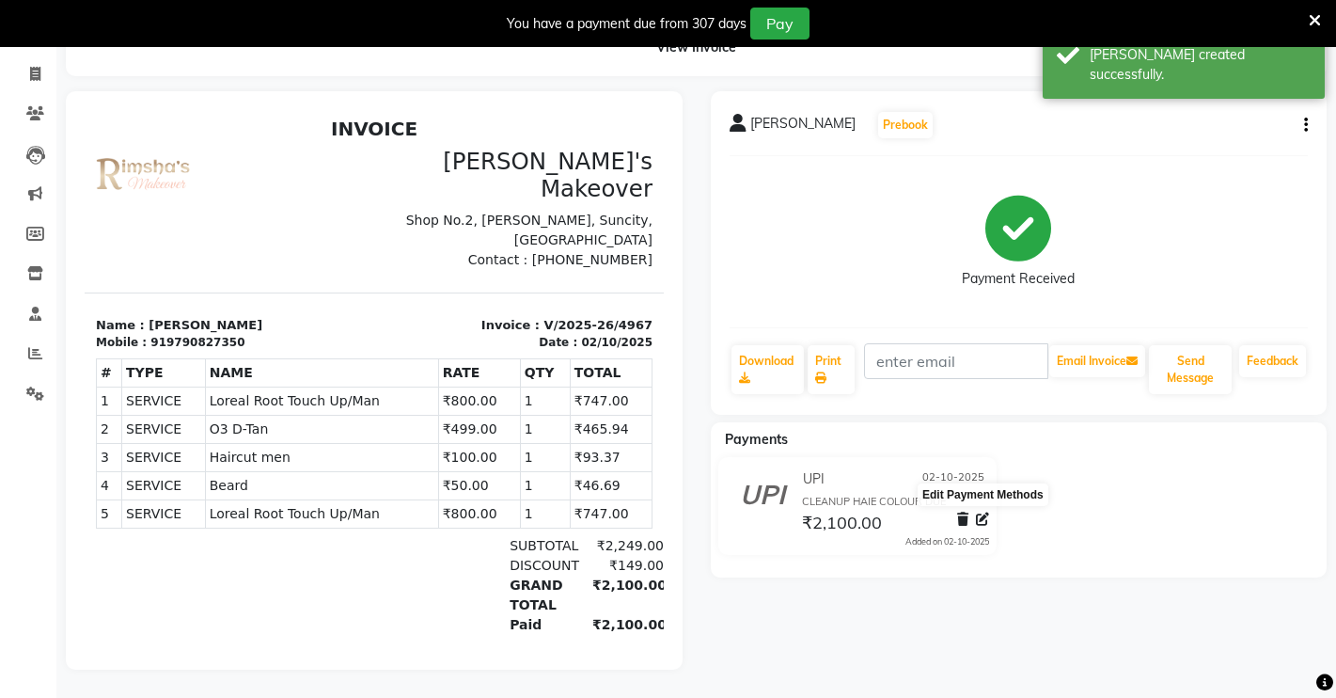
click at [982, 512] on icon at bounding box center [982, 518] width 13 height 13
select select "8"
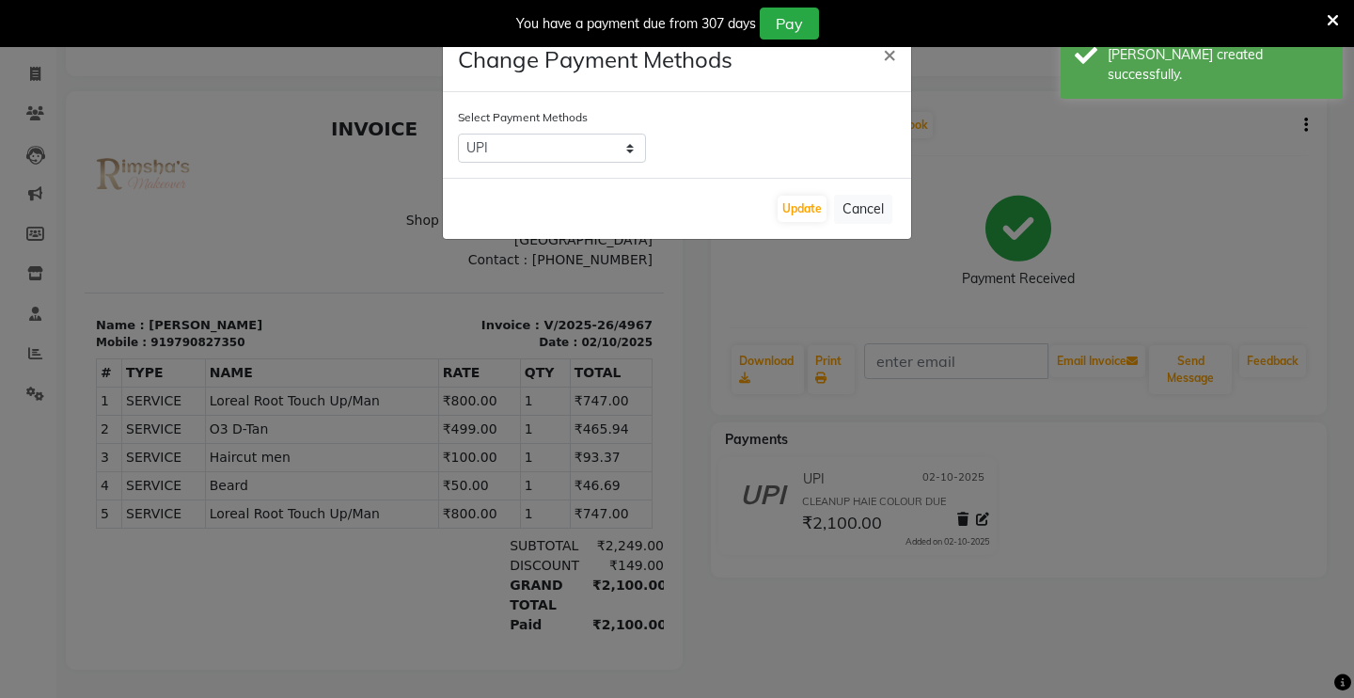
click at [1184, 495] on ngb-modal-window "Change Payment Methods × Select Payment Methods CASH UPI Coupon PhonePe CARD Up…" at bounding box center [677, 349] width 1354 height 698
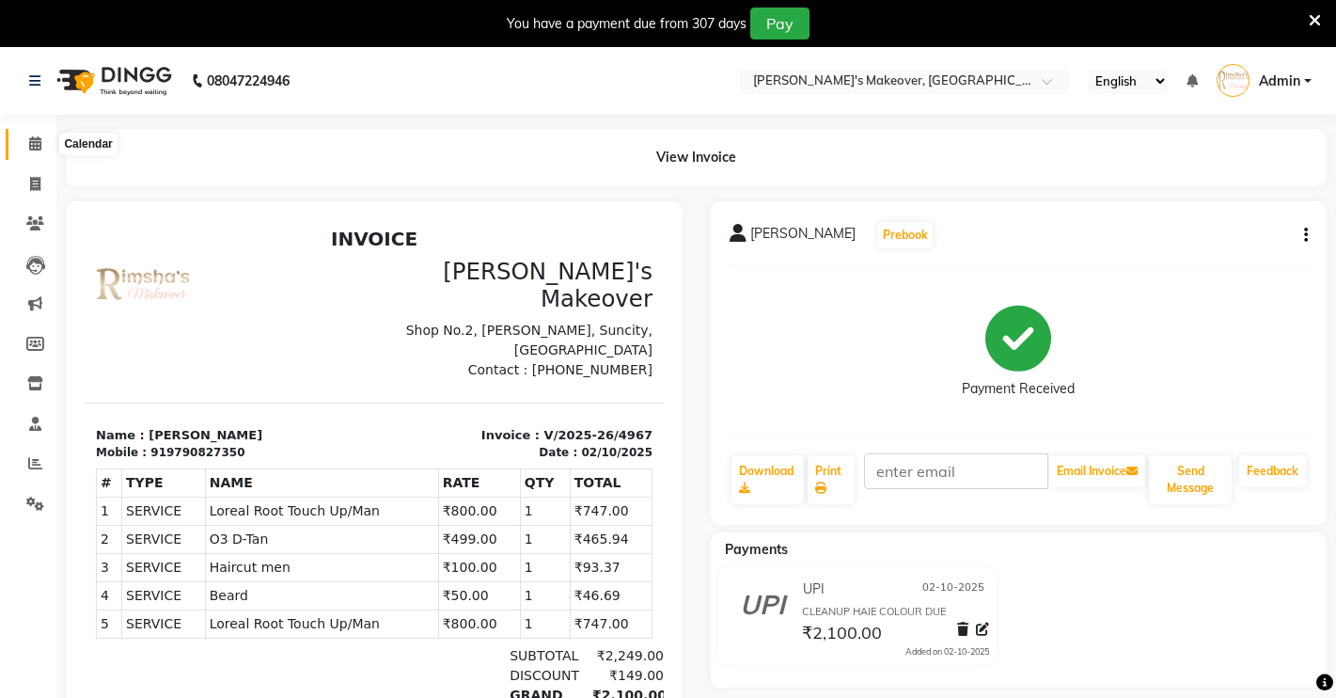
click at [35, 149] on icon at bounding box center [35, 143] width 12 height 14
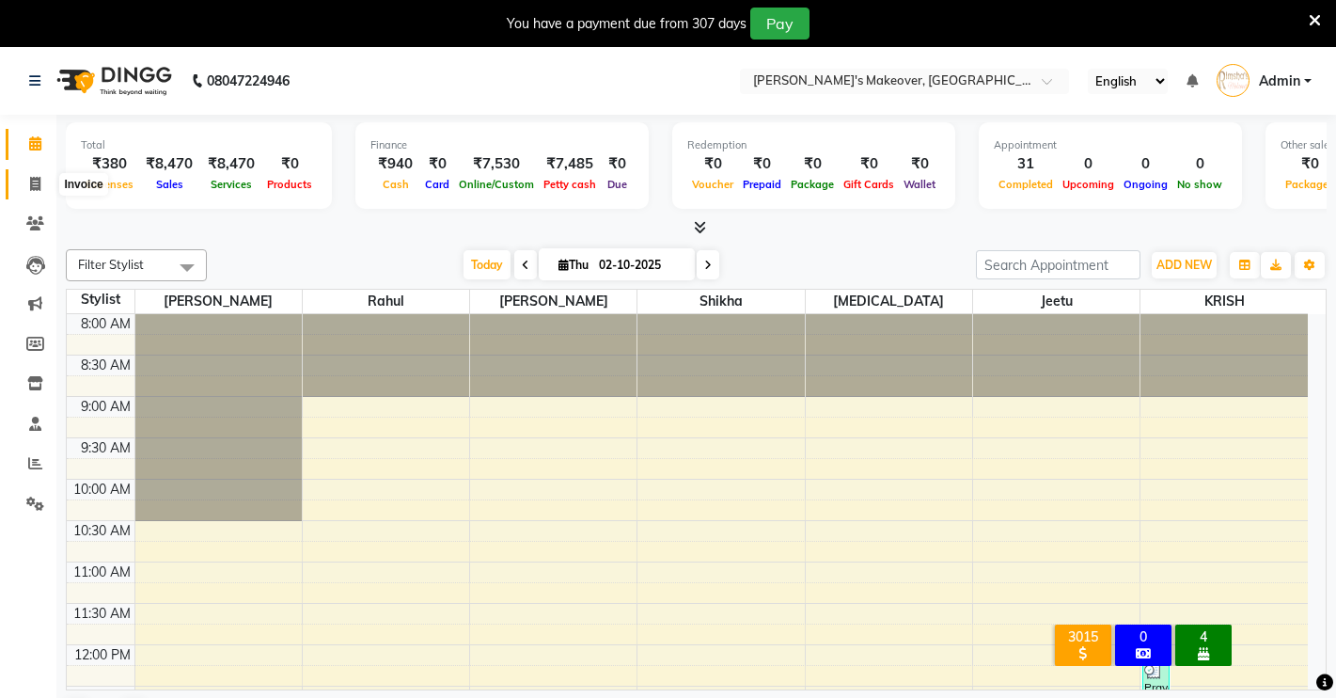
click at [47, 181] on span at bounding box center [35, 185] width 33 height 22
select select "service"
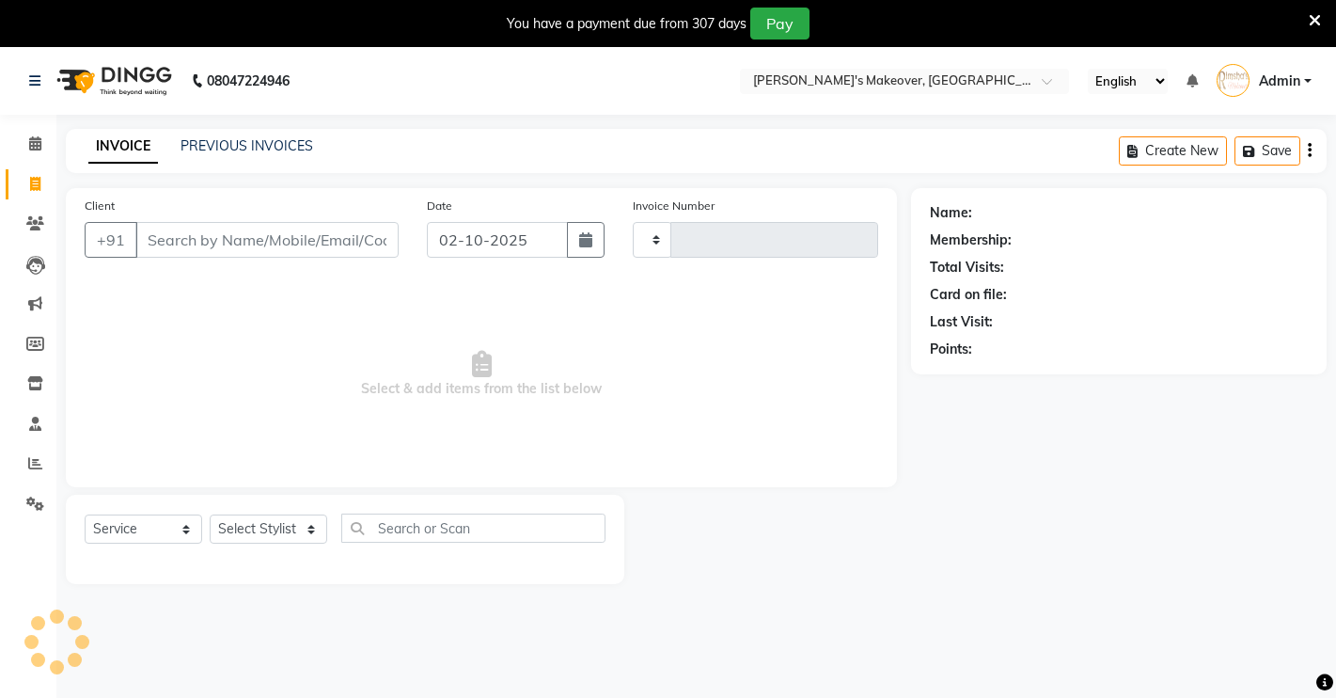
type input "4968"
select select "7317"
click at [196, 228] on input "Client" at bounding box center [266, 240] width 263 height 36
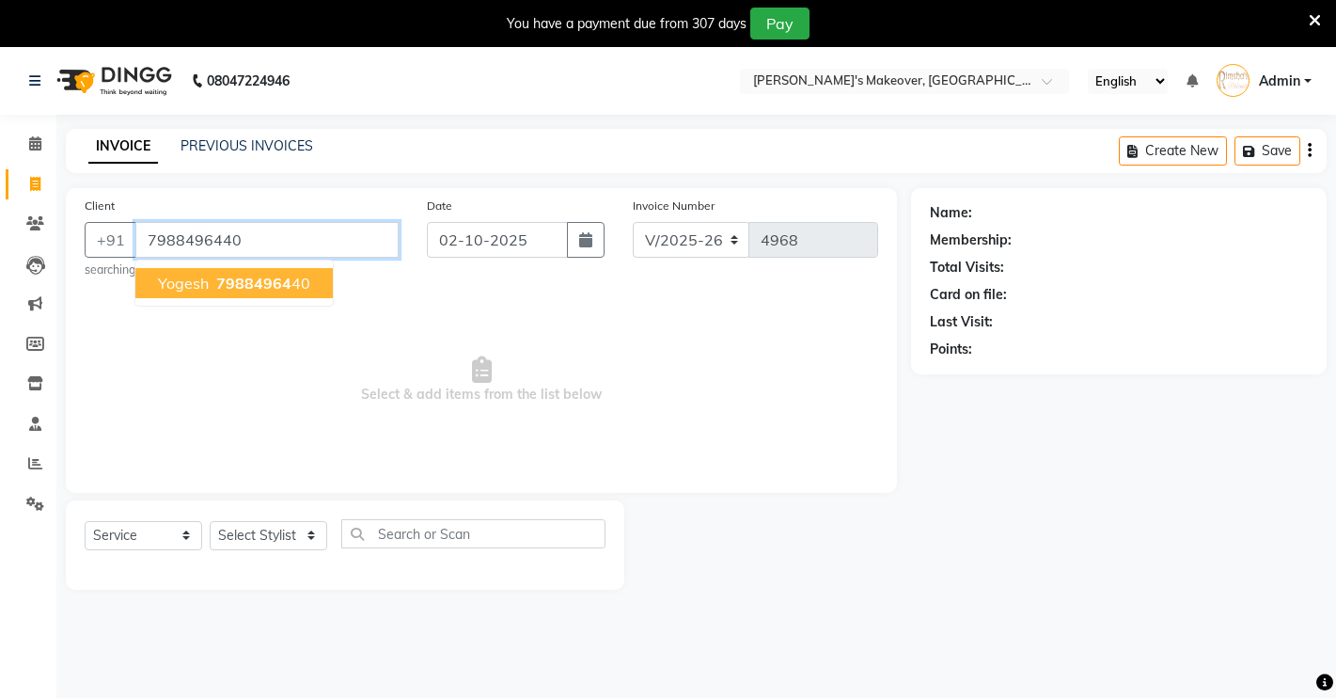
type input "7988496440"
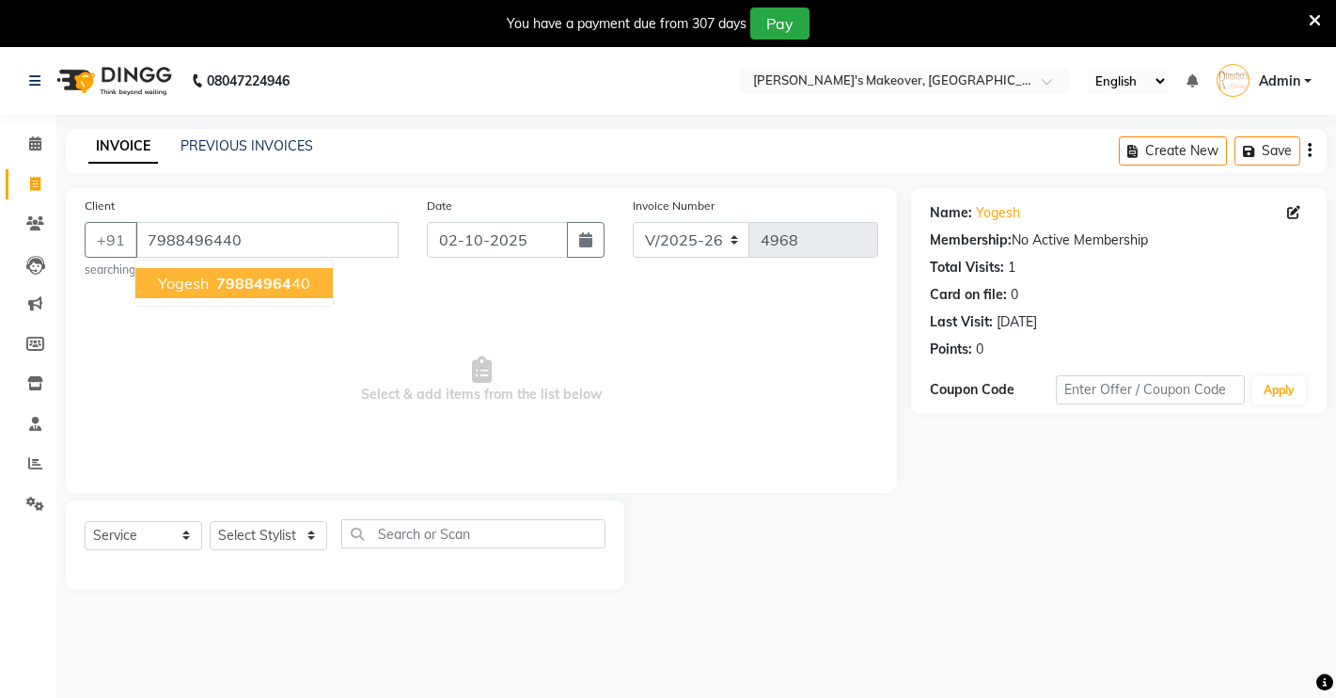
click at [300, 275] on ngb-highlight "79884964 40" at bounding box center [261, 283] width 98 height 19
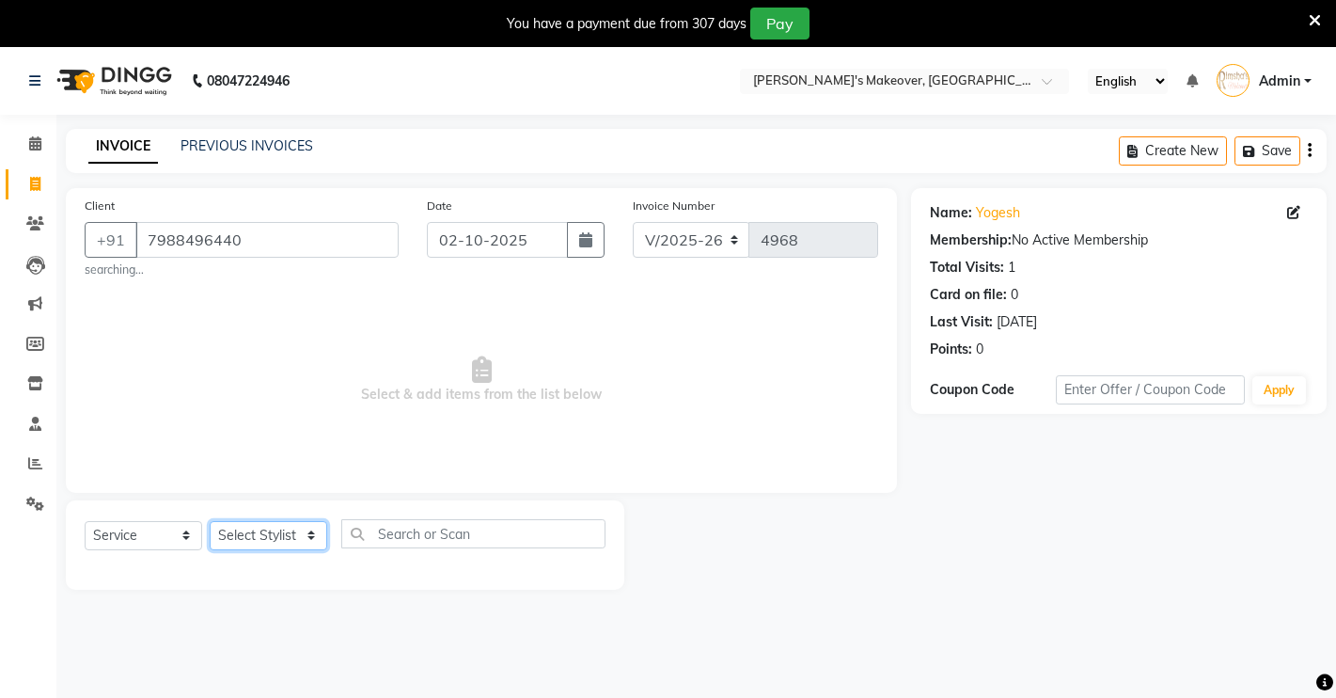
click at [273, 541] on select "Select Stylist [PERSON_NAME] [PERSON_NAME] NAVEEN [MEDICAL_DATA][PERSON_NAME] […" at bounding box center [269, 535] width 118 height 29
select select "88618"
click at [210, 521] on select "Select Stylist [PERSON_NAME] [PERSON_NAME] NAVEEN [MEDICAL_DATA][PERSON_NAME] […" at bounding box center [269, 535] width 118 height 29
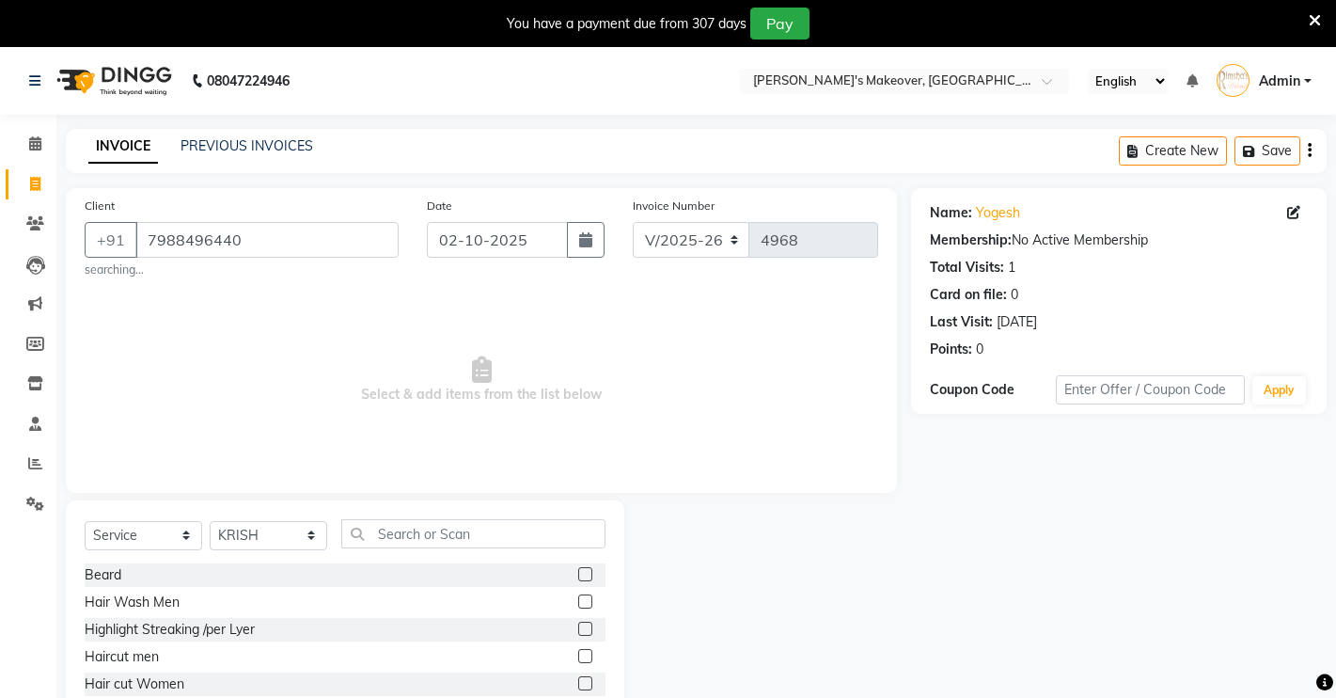
click at [578, 573] on label at bounding box center [585, 574] width 14 height 14
click at [578, 573] on input "checkbox" at bounding box center [584, 575] width 12 height 12
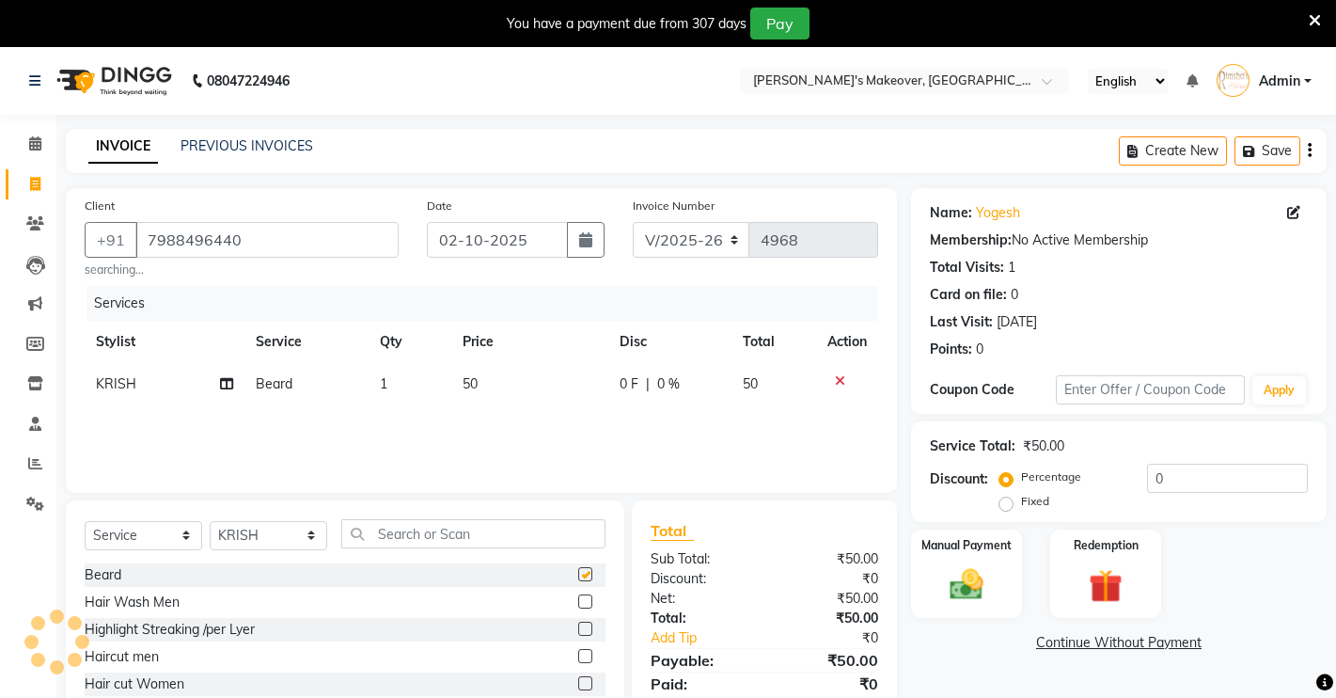
checkbox input "false"
click at [578, 656] on label at bounding box center [585, 656] width 14 height 14
click at [578, 656] on input "checkbox" at bounding box center [584, 657] width 12 height 12
checkbox input "false"
click at [917, 590] on div "Manual Payment" at bounding box center [967, 573] width 116 height 93
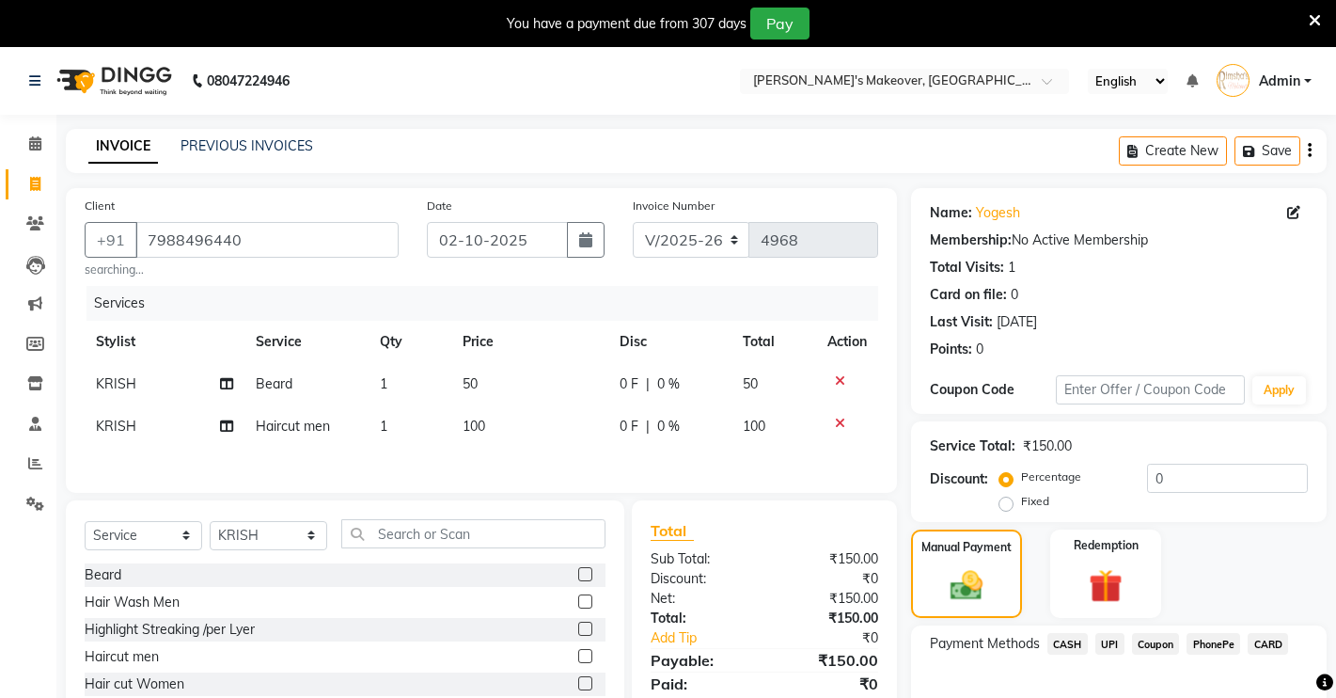
scroll to position [115, 0]
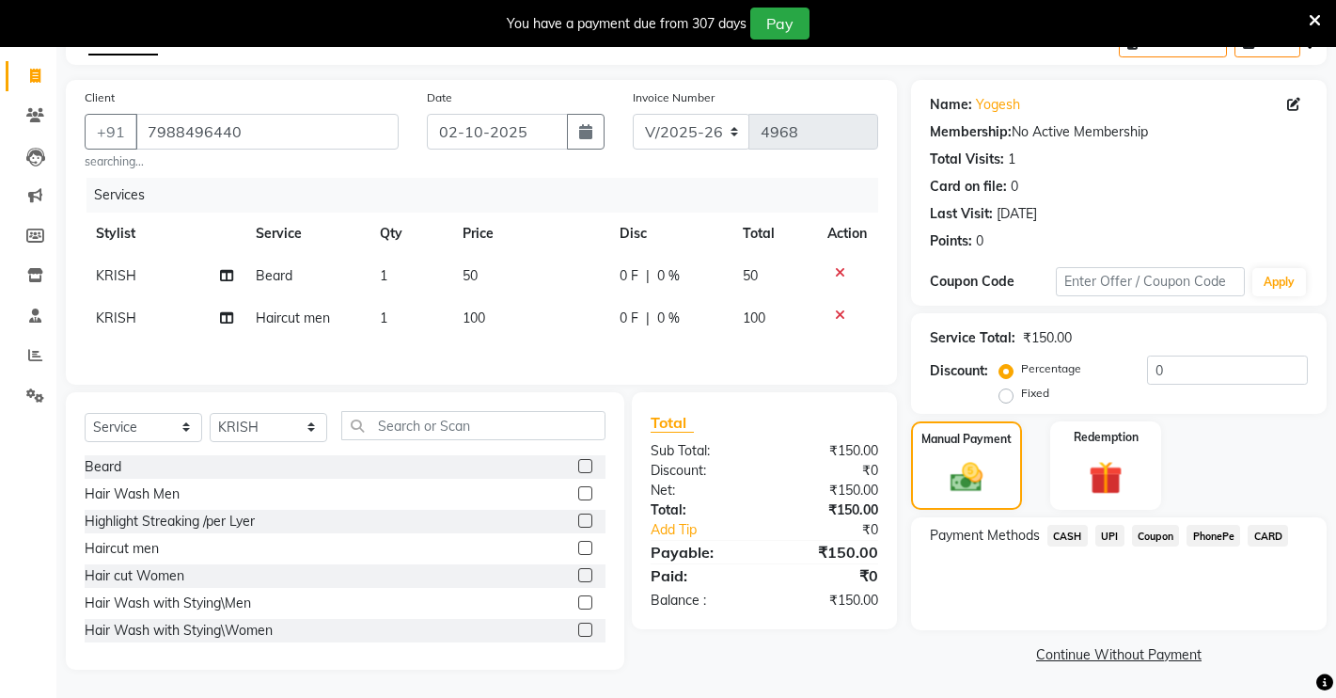
click at [1116, 533] on span "UPI" at bounding box center [1109, 536] width 29 height 22
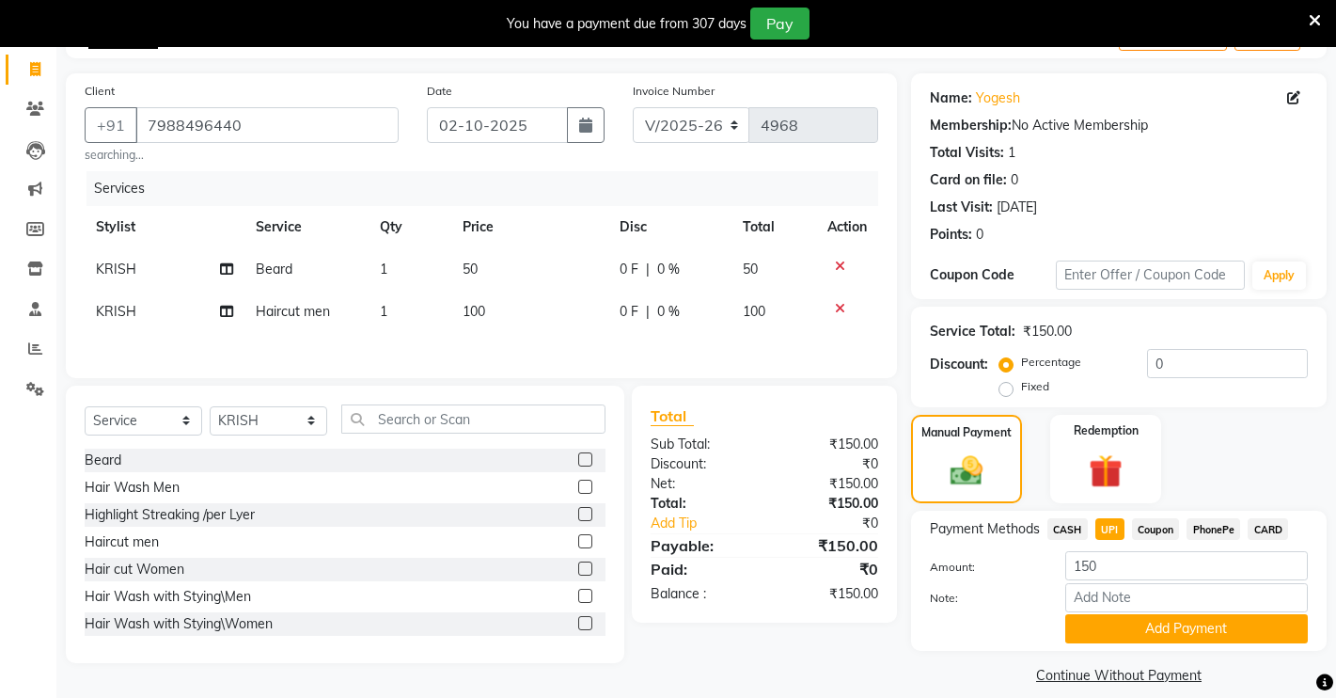
scroll to position [134, 0]
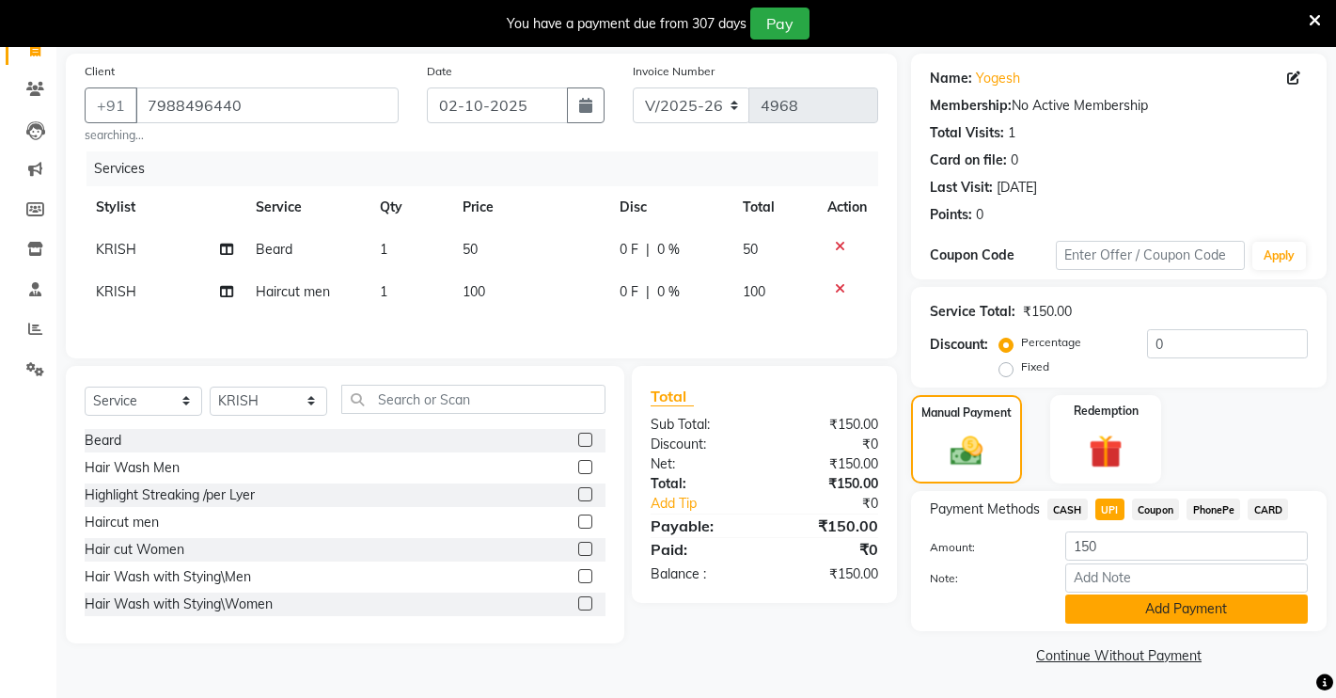
click at [1181, 608] on button "Add Payment" at bounding box center [1186, 608] width 243 height 29
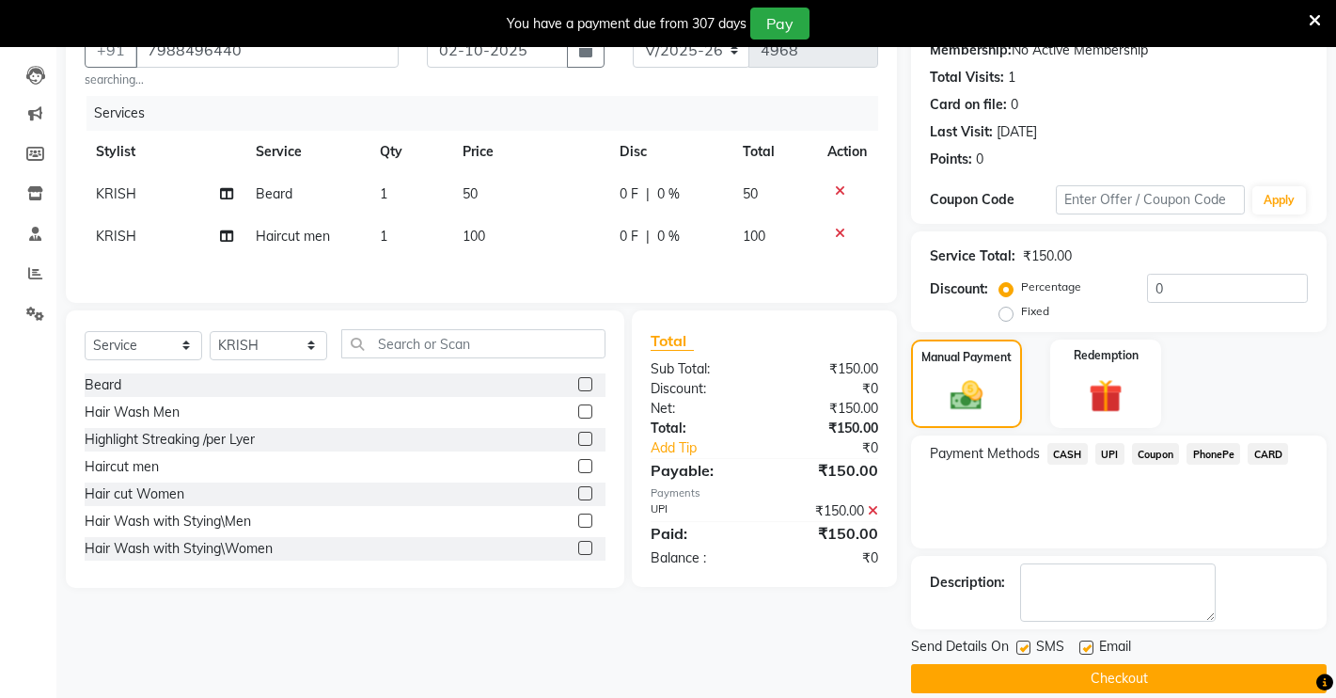
scroll to position [213, 0]
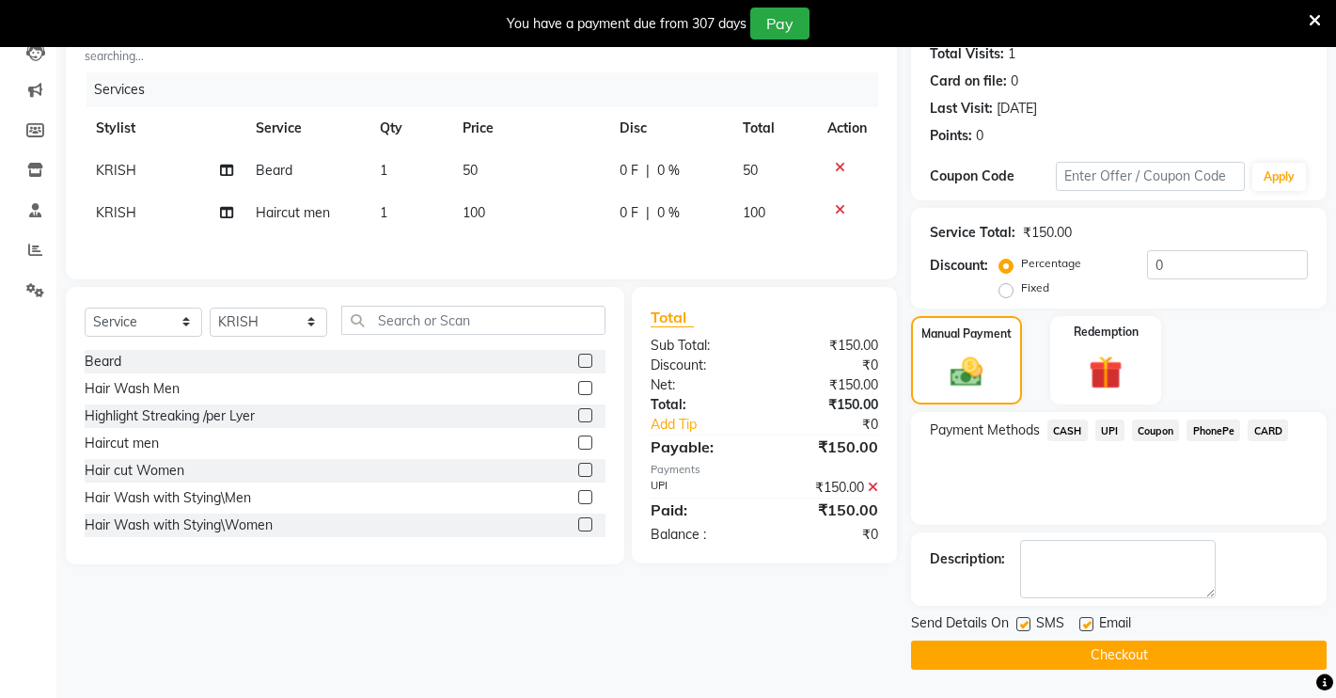
click at [1230, 652] on button "Checkout" at bounding box center [1119, 654] width 416 height 29
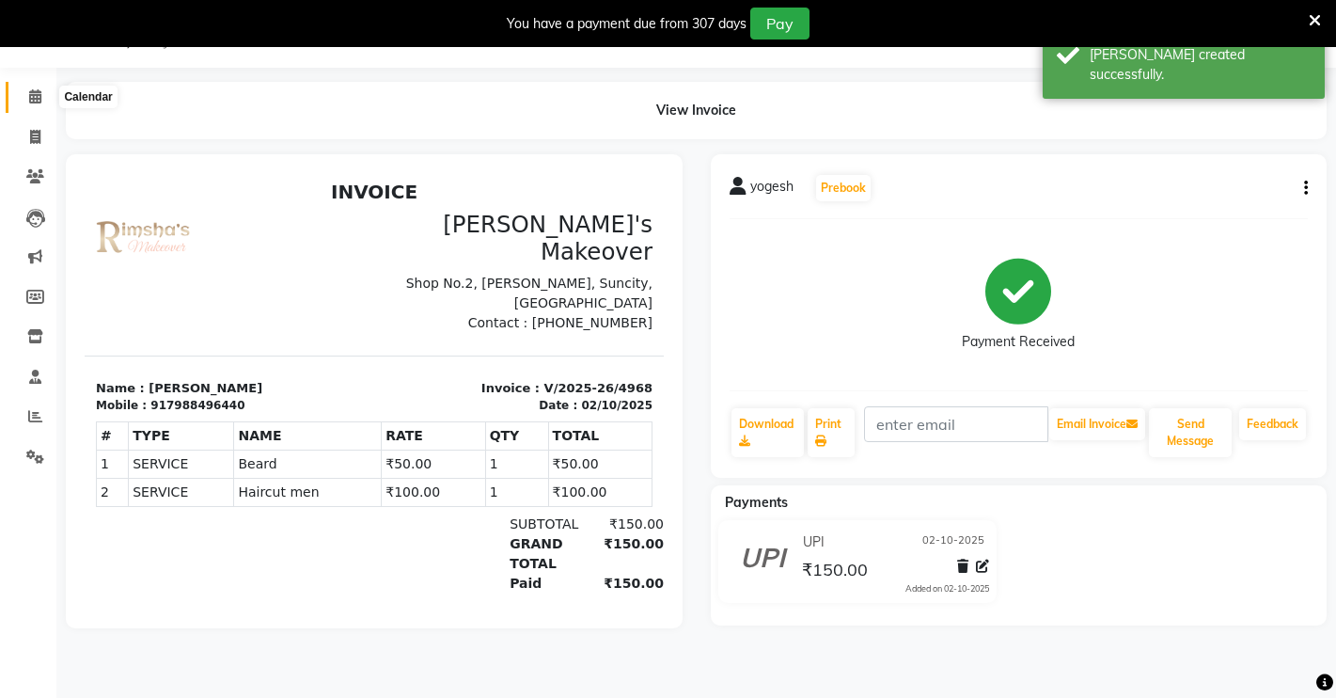
click at [44, 92] on span at bounding box center [35, 97] width 33 height 22
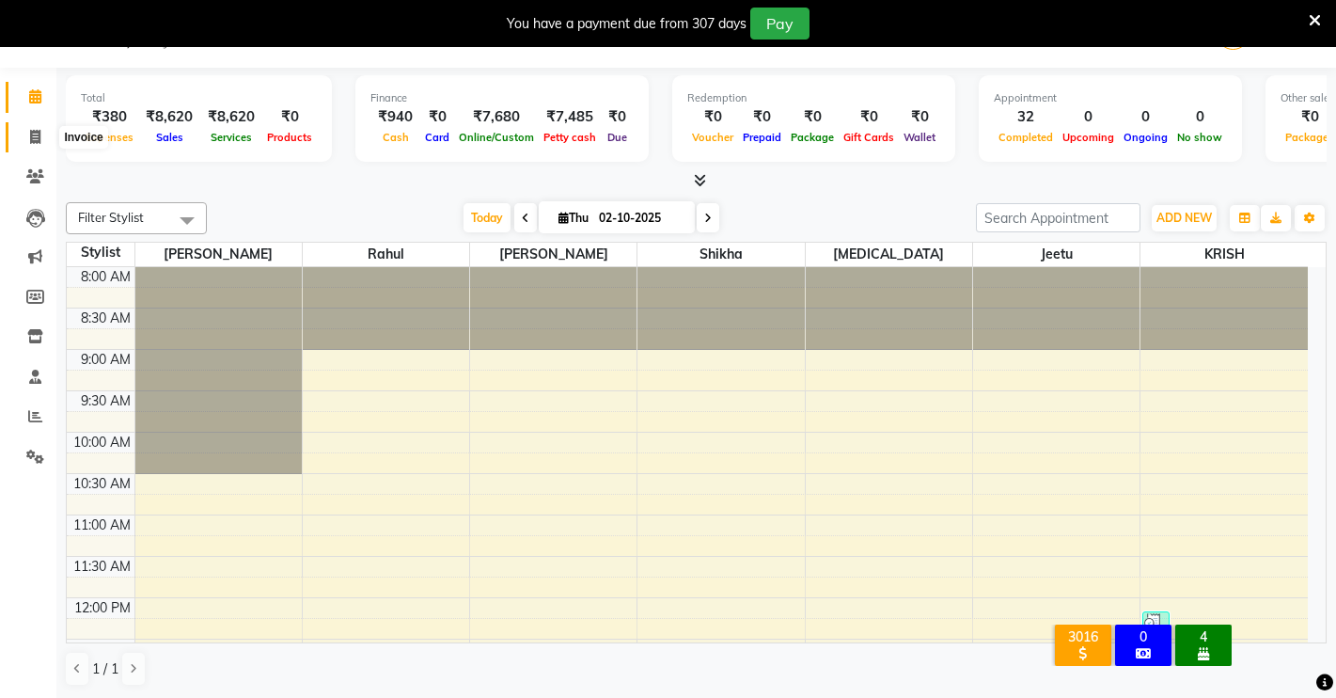
click at [30, 130] on icon at bounding box center [35, 137] width 10 height 14
select select "service"
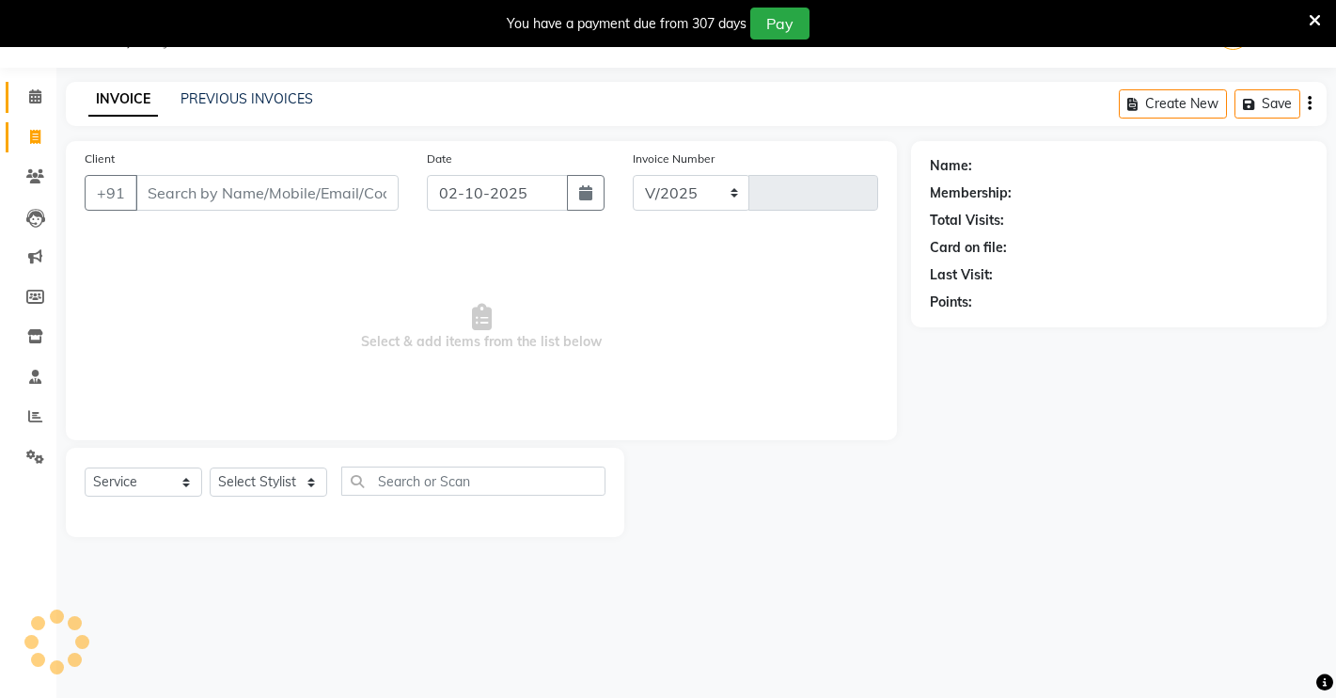
select select "7317"
type input "4969"
click at [238, 478] on select "Select Stylist [PERSON_NAME] [PERSON_NAME] NAVEEN [MEDICAL_DATA][PERSON_NAME] […" at bounding box center [269, 481] width 118 height 29
select select "65689"
click at [210, 467] on select "Select Stylist [PERSON_NAME] [PERSON_NAME] NAVEEN [MEDICAL_DATA][PERSON_NAME] […" at bounding box center [269, 481] width 118 height 29
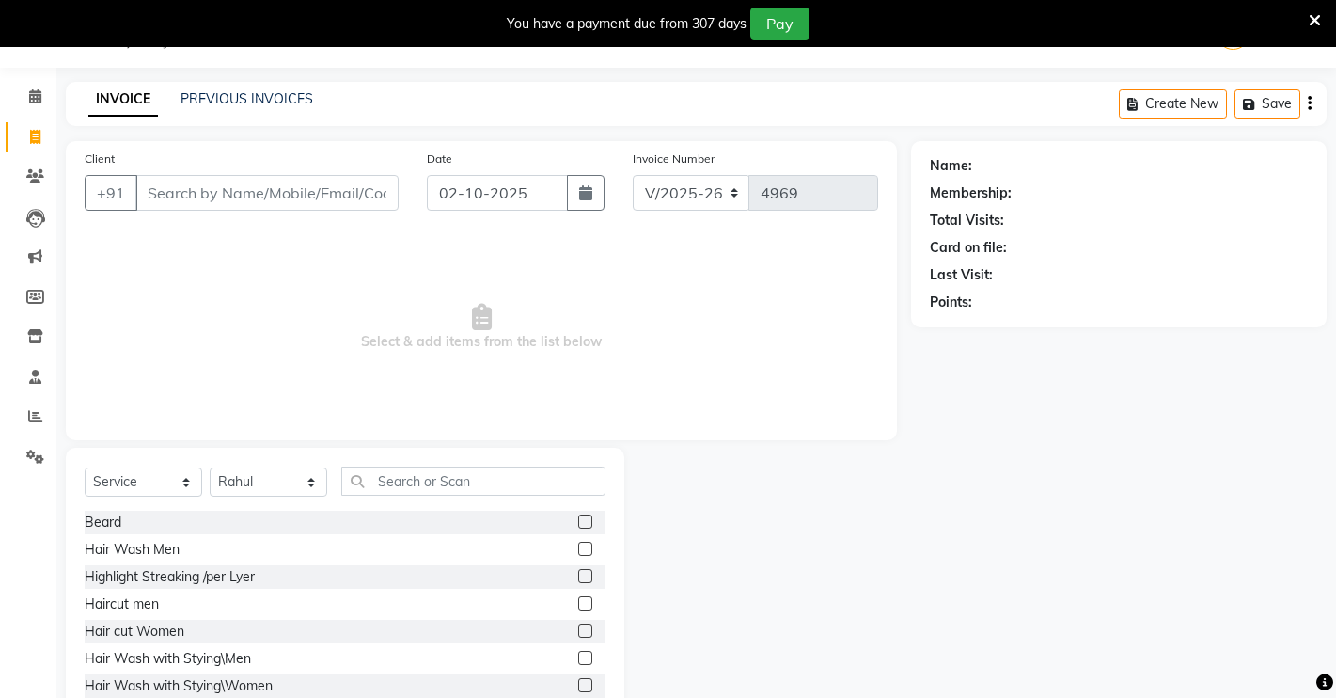
click at [578, 519] on label at bounding box center [585, 521] width 14 height 14
click at [578, 519] on input "checkbox" at bounding box center [584, 522] width 12 height 12
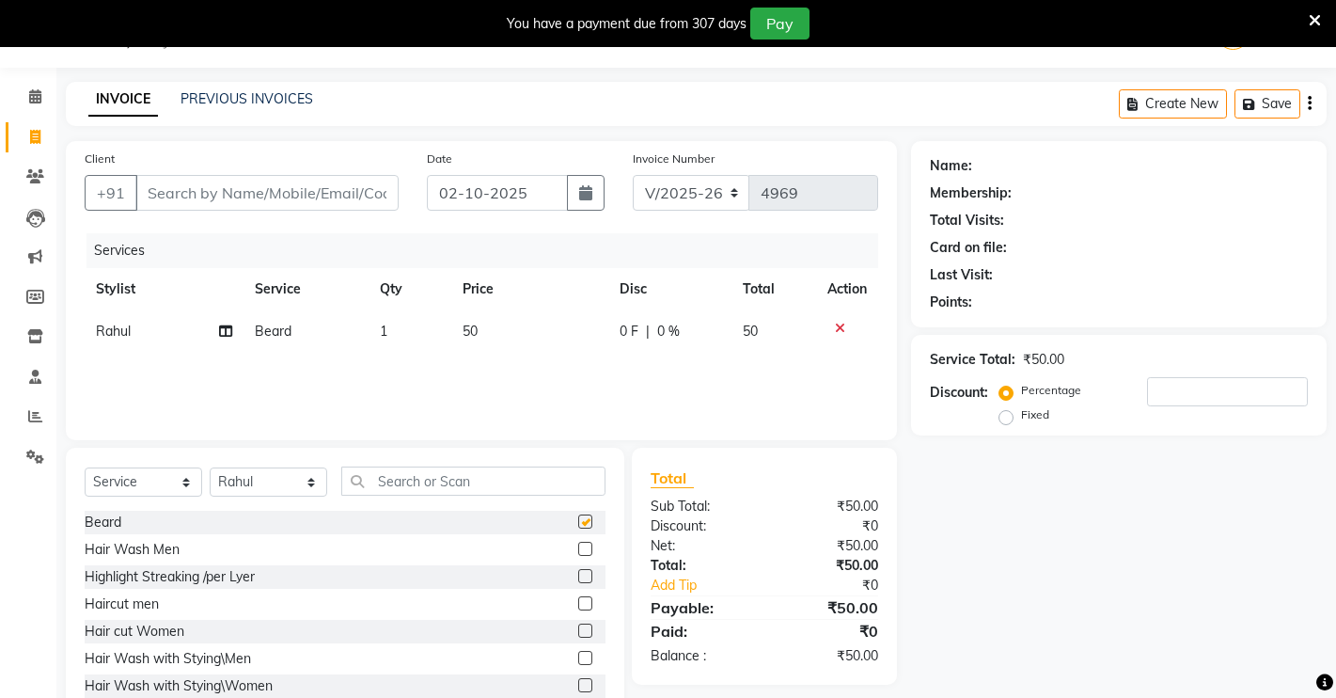
checkbox input "false"
click at [578, 601] on label at bounding box center [585, 603] width 14 height 14
click at [578, 601] on input "checkbox" at bounding box center [584, 604] width 12 height 12
checkbox input "false"
click at [255, 488] on select "Select Stylist [PERSON_NAME] [PERSON_NAME] NAVEEN [MEDICAL_DATA][PERSON_NAME] […" at bounding box center [269, 481] width 118 height 29
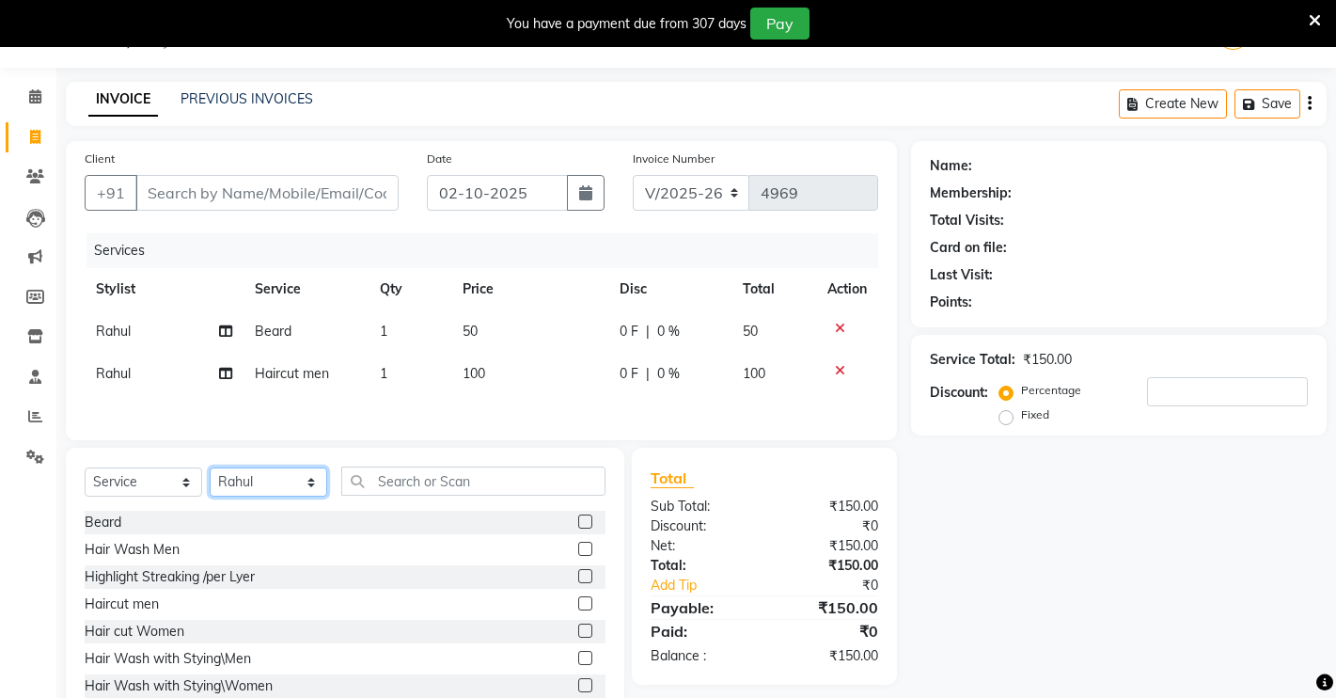
select select "88618"
click at [210, 474] on select "Select Stylist [PERSON_NAME] [PERSON_NAME] NAVEEN [MEDICAL_DATA][PERSON_NAME] […" at bounding box center [269, 481] width 118 height 29
click at [578, 528] on label at bounding box center [585, 521] width 14 height 14
click at [578, 528] on input "checkbox" at bounding box center [584, 522] width 12 height 12
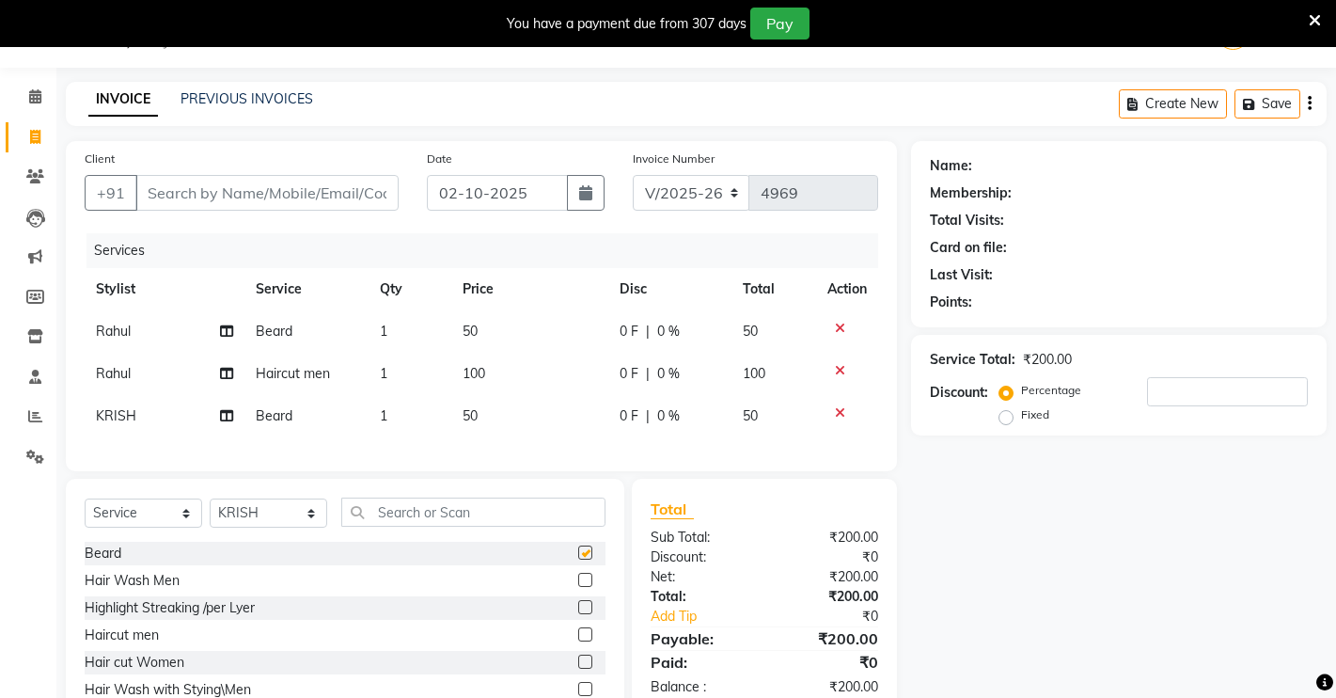
checkbox input "false"
click at [203, 190] on input "Client" at bounding box center [266, 193] width 263 height 36
type input "9"
type input "0"
type input "9636647161"
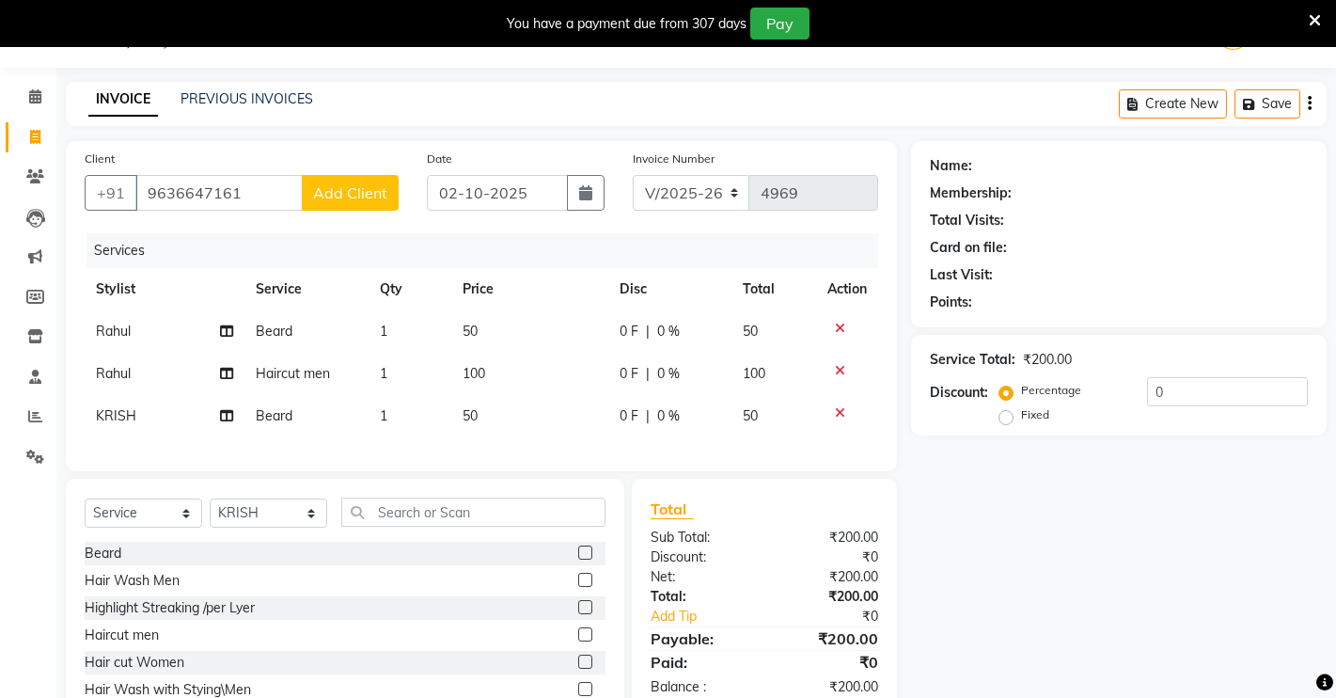
click at [345, 191] on span "Add Client" at bounding box center [350, 192] width 74 height 19
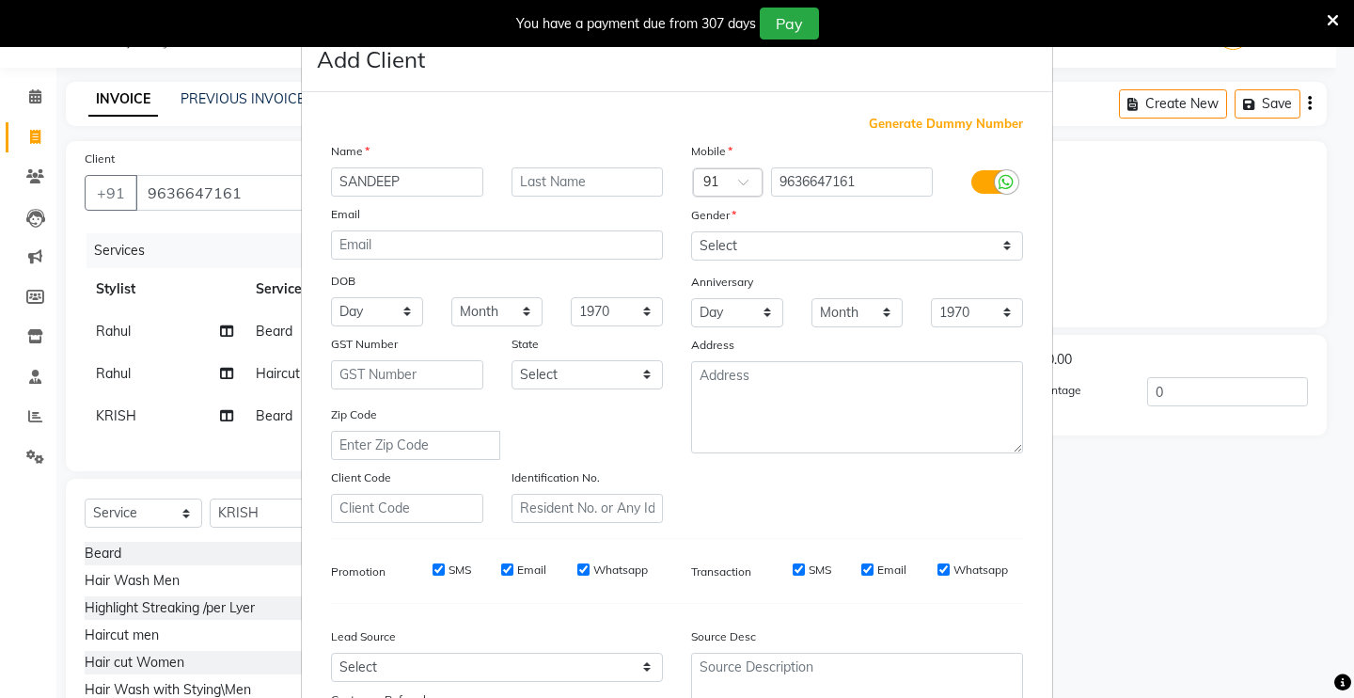
type input "SANDEEP"
click at [712, 236] on select "Select [DEMOGRAPHIC_DATA] [DEMOGRAPHIC_DATA] Other Prefer Not To Say" at bounding box center [857, 245] width 332 height 29
select select "[DEMOGRAPHIC_DATA]"
click at [691, 231] on select "Select [DEMOGRAPHIC_DATA] [DEMOGRAPHIC_DATA] Other Prefer Not To Say" at bounding box center [857, 245] width 332 height 29
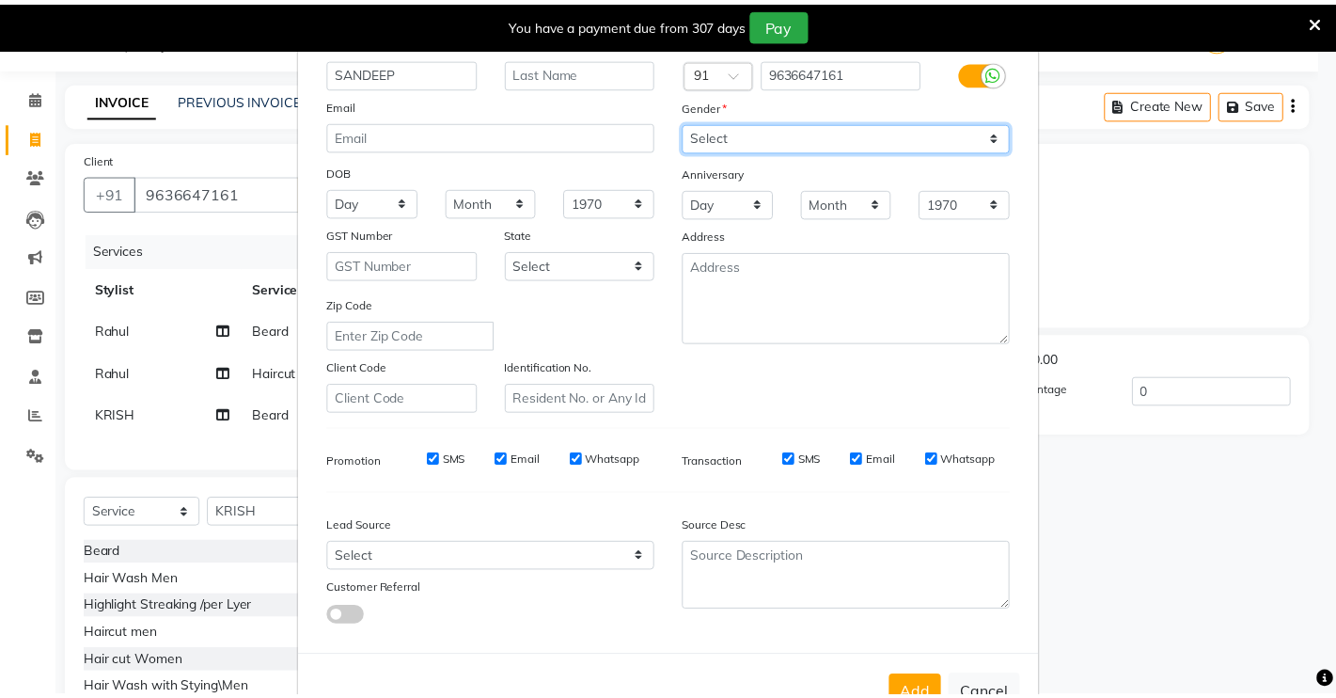
scroll to position [170, 0]
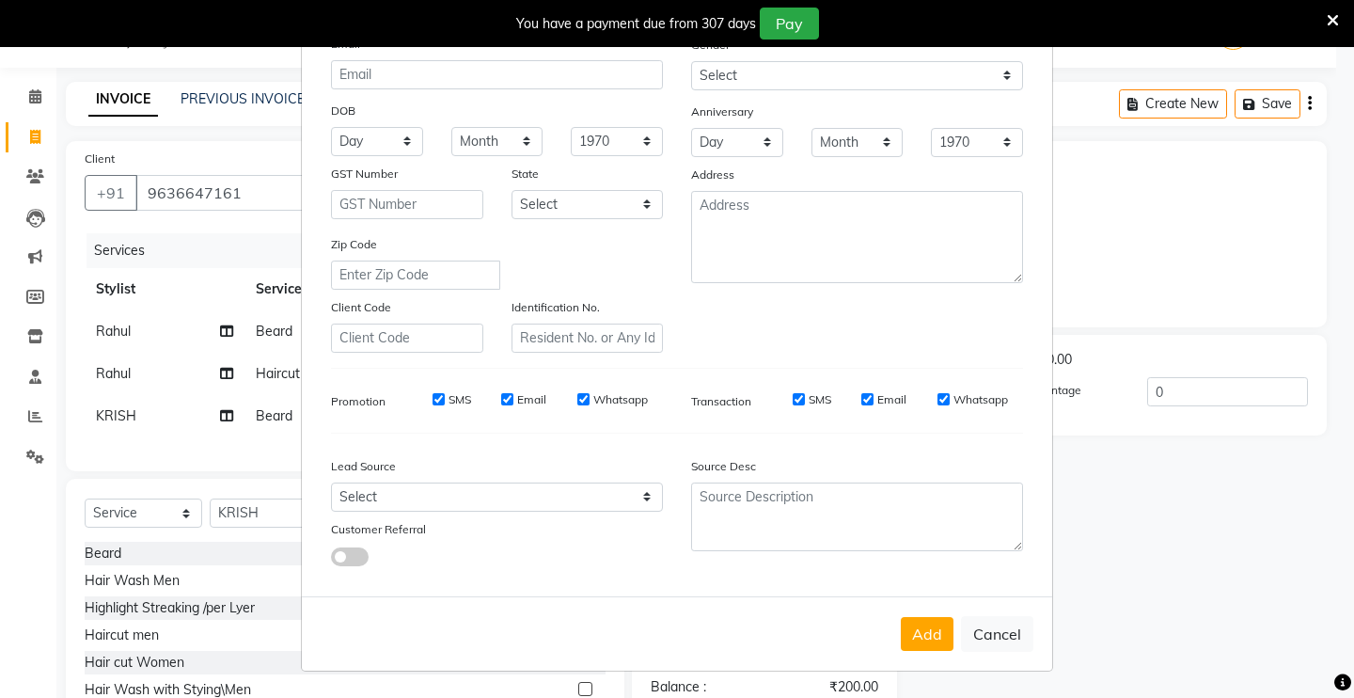
click at [905, 635] on button "Add" at bounding box center [927, 634] width 53 height 34
select select
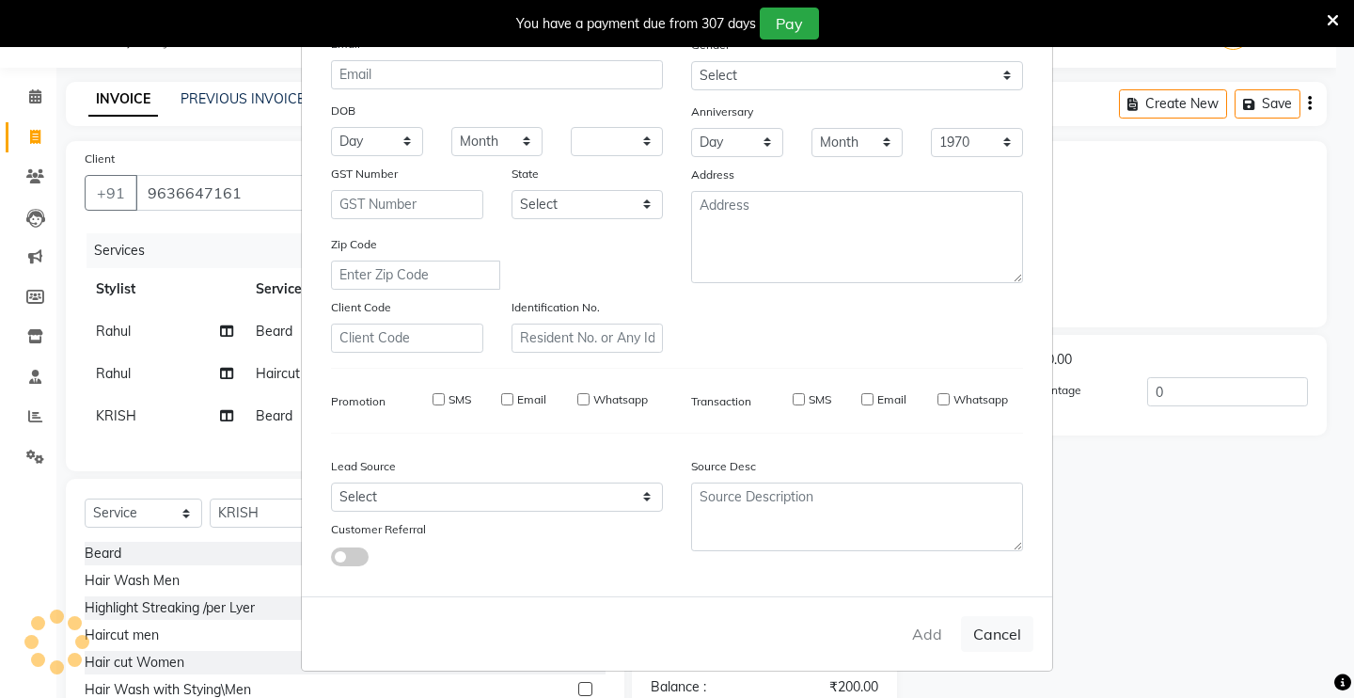
select select
checkbox input "false"
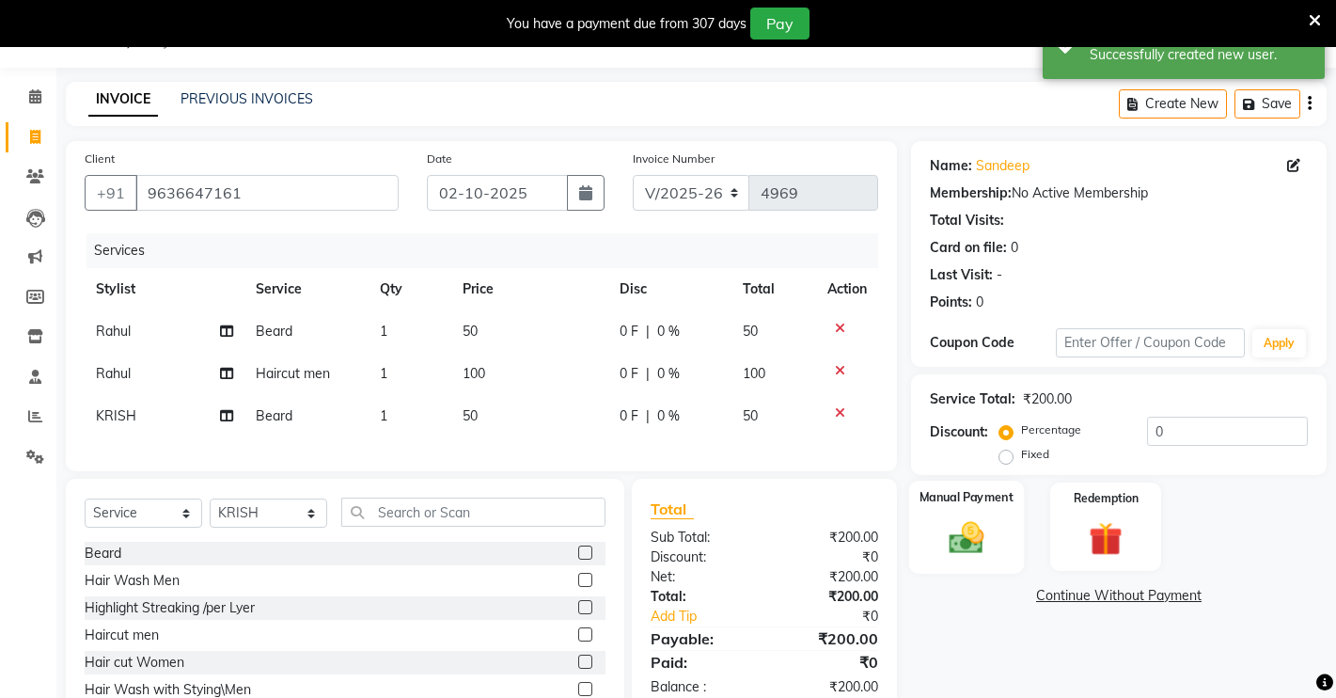
click at [921, 514] on div "Manual Payment" at bounding box center [967, 526] width 116 height 93
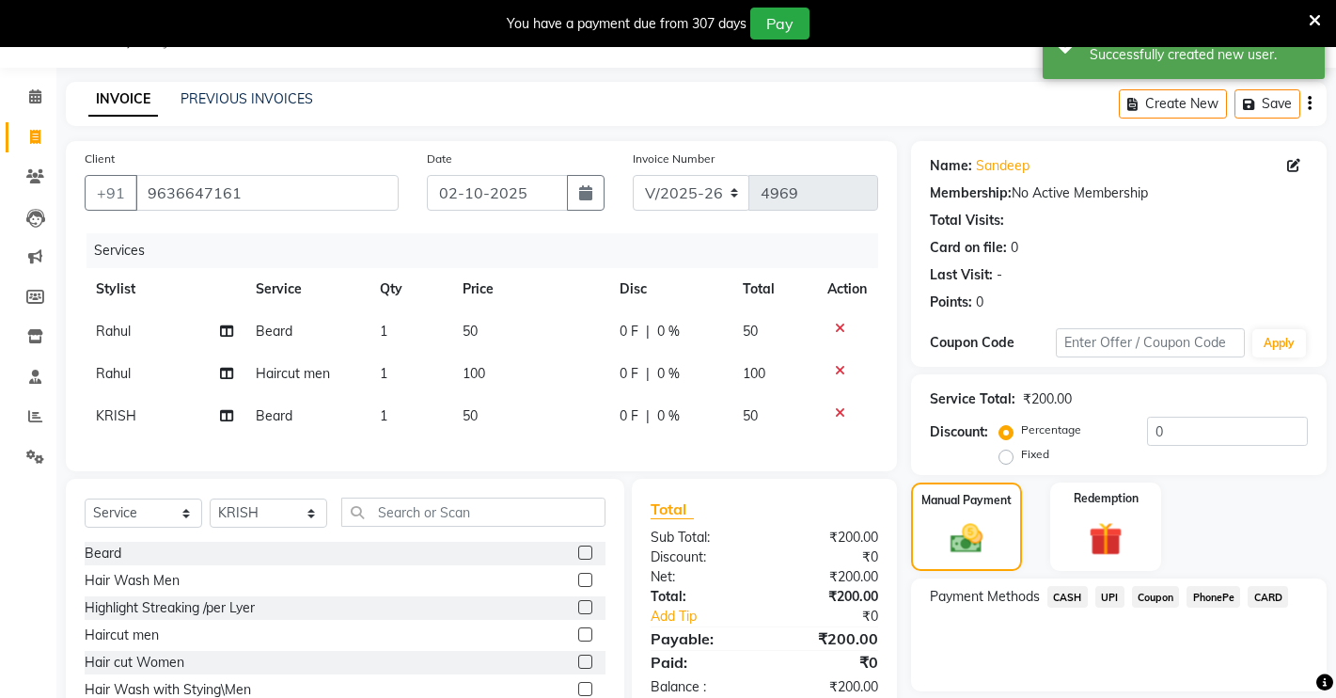
click at [1107, 591] on span "UPI" at bounding box center [1109, 597] width 29 height 22
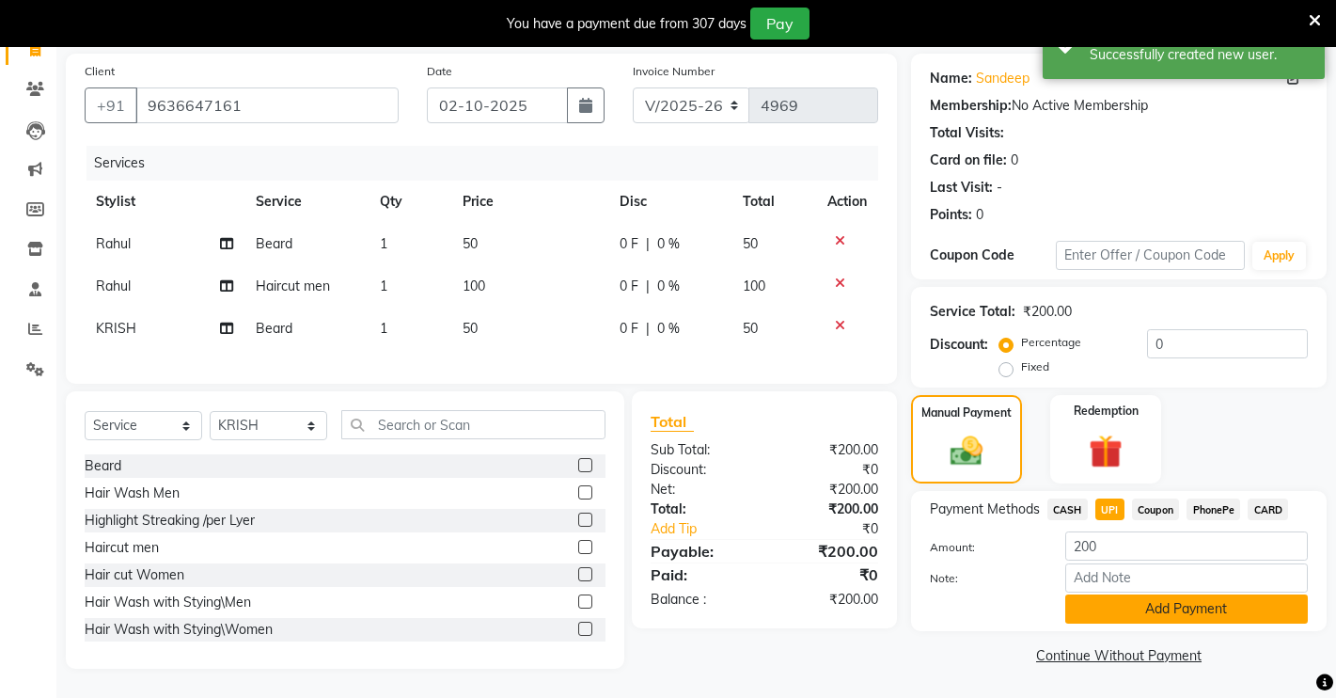
click at [1093, 595] on button "Add Payment" at bounding box center [1186, 608] width 243 height 29
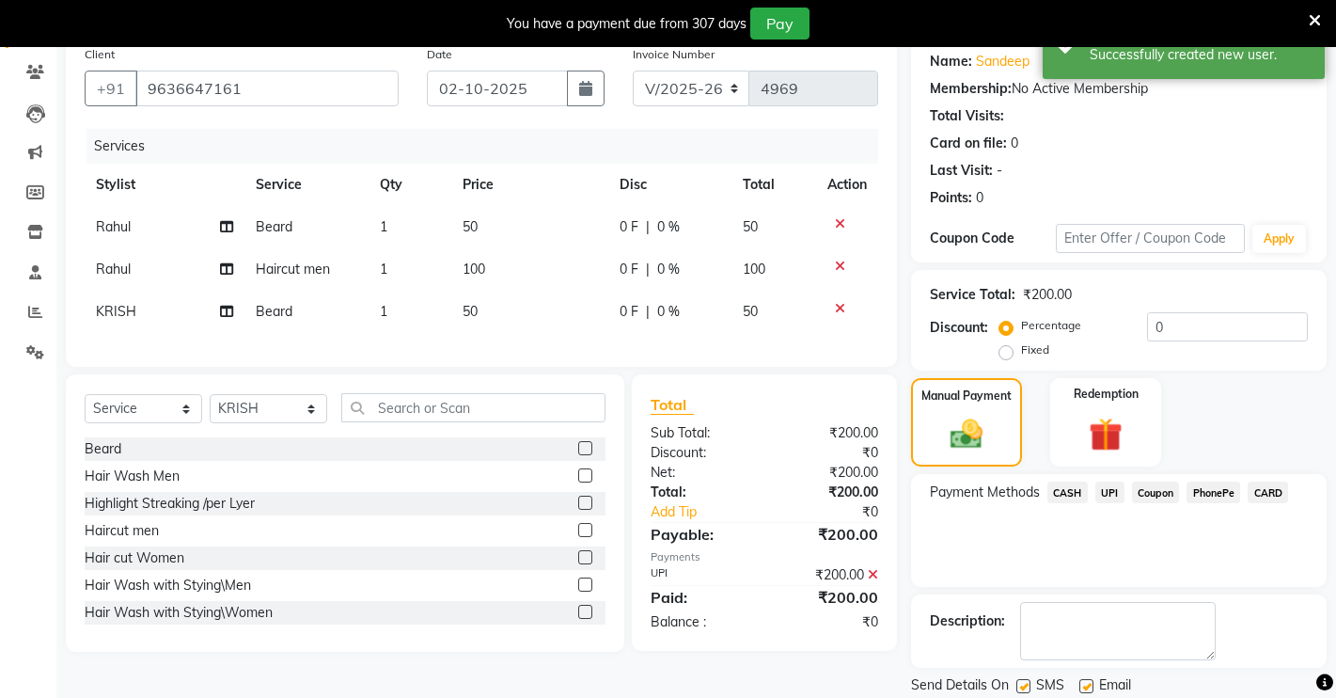
scroll to position [213, 0]
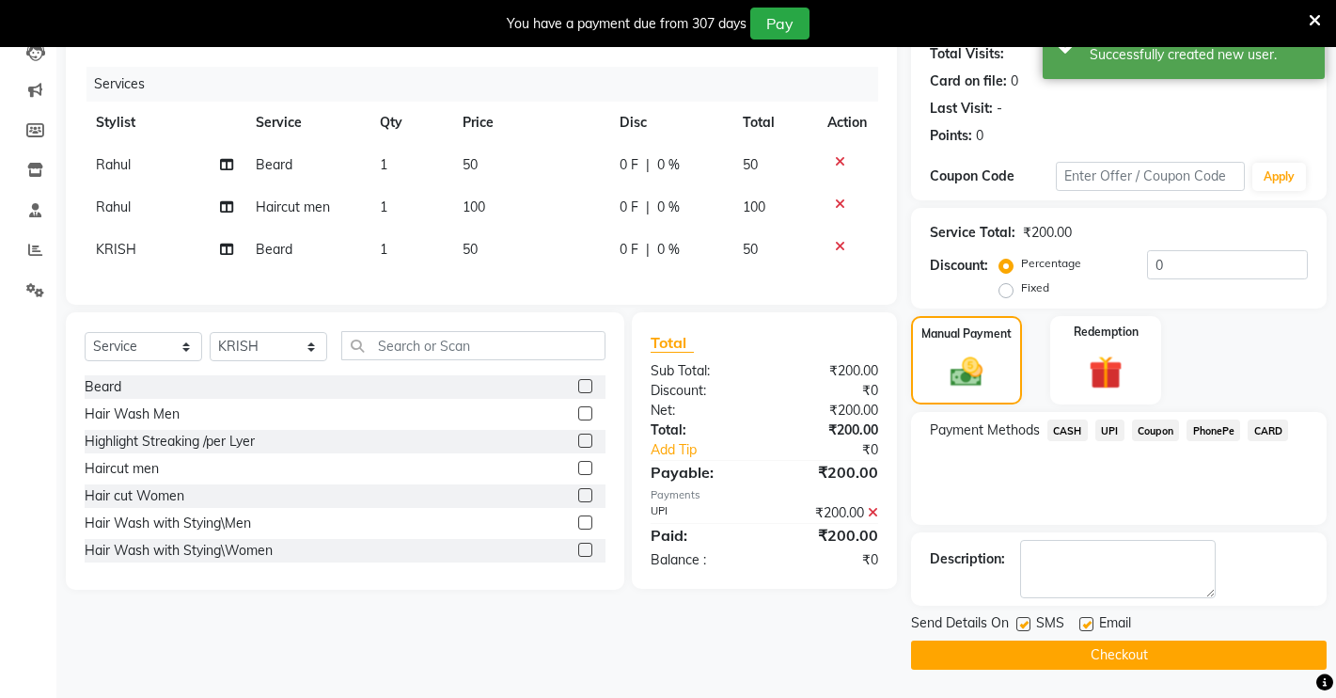
click at [1010, 654] on button "Checkout" at bounding box center [1119, 654] width 416 height 29
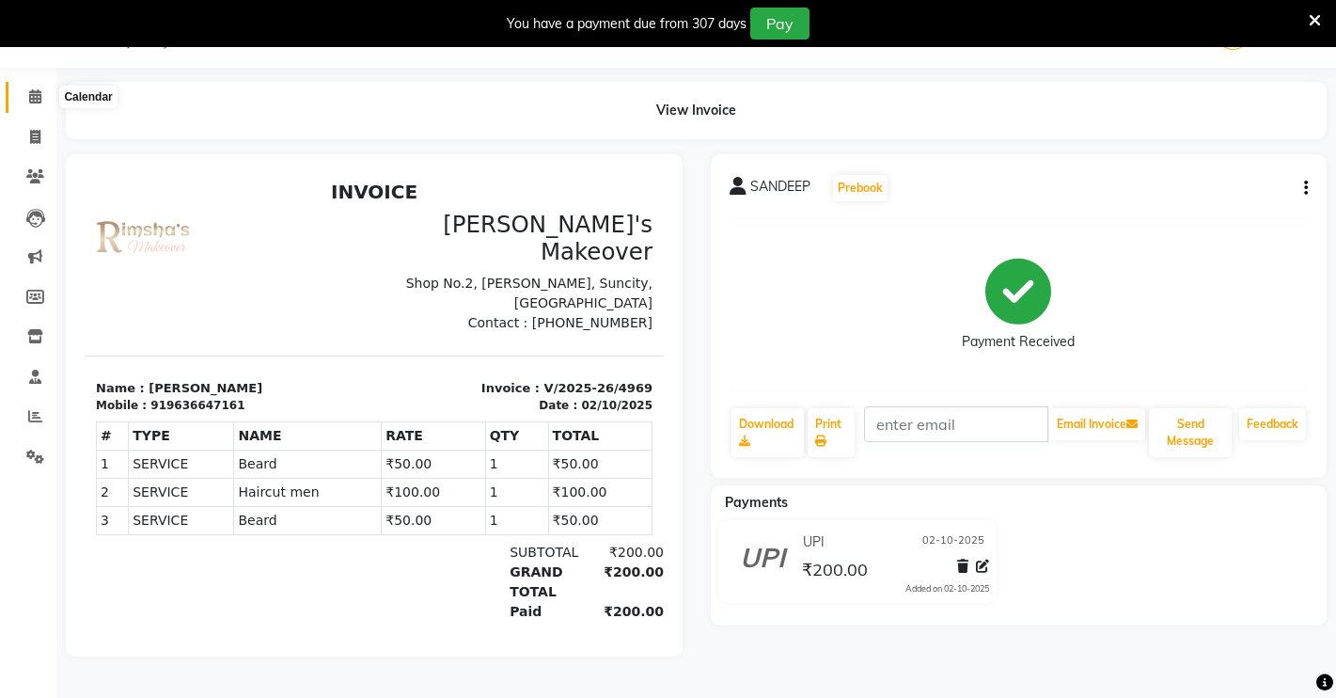
click at [36, 102] on span at bounding box center [35, 97] width 33 height 22
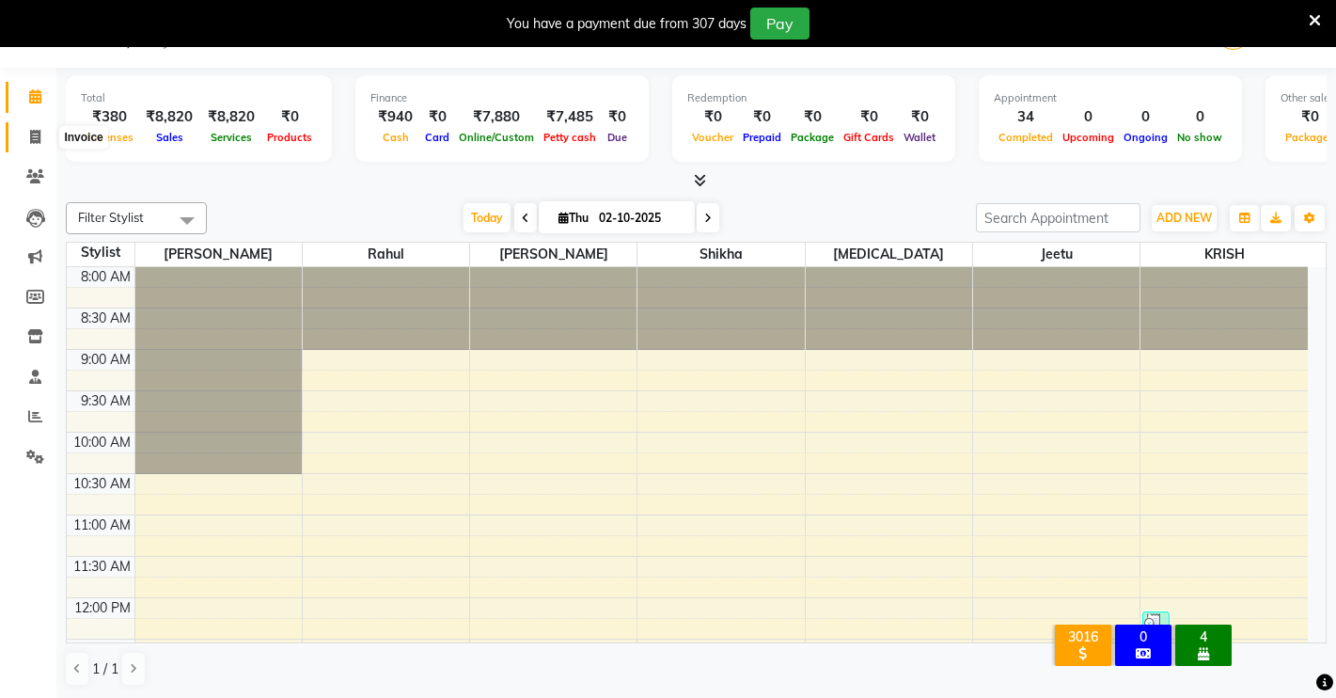
click at [26, 143] on span at bounding box center [35, 138] width 33 height 22
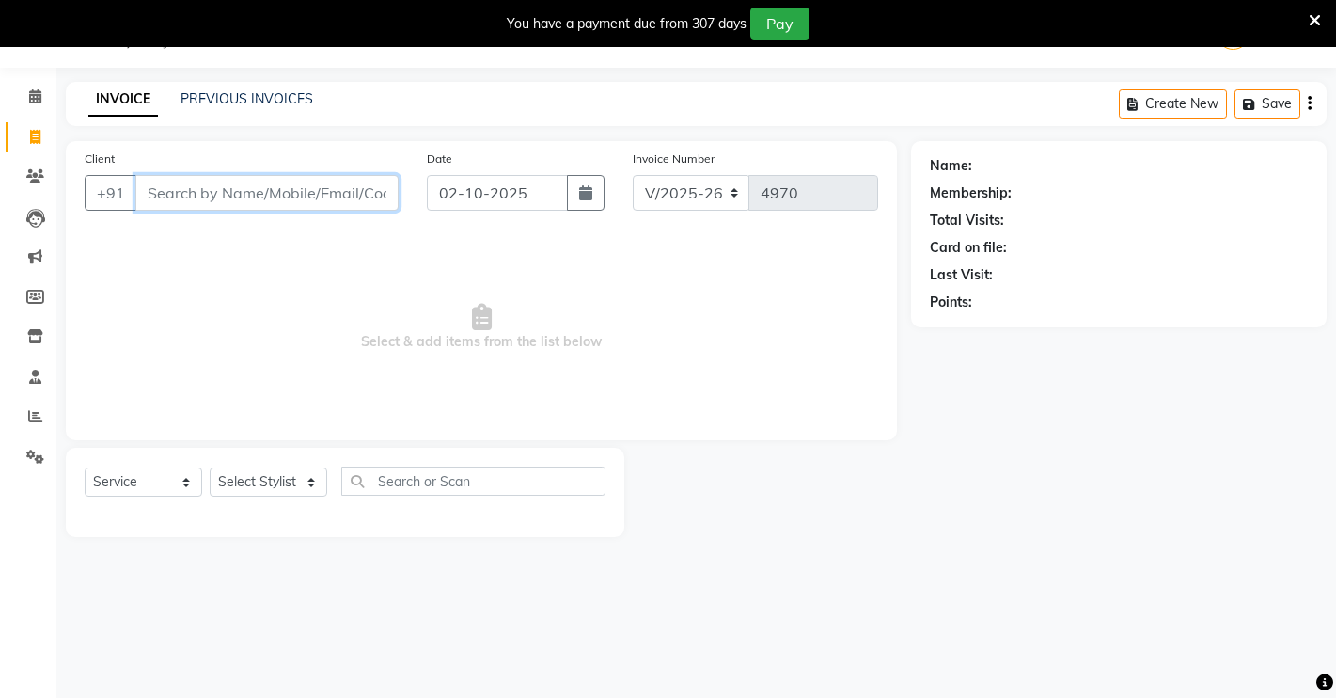
click at [170, 187] on input "Client" at bounding box center [266, 193] width 263 height 36
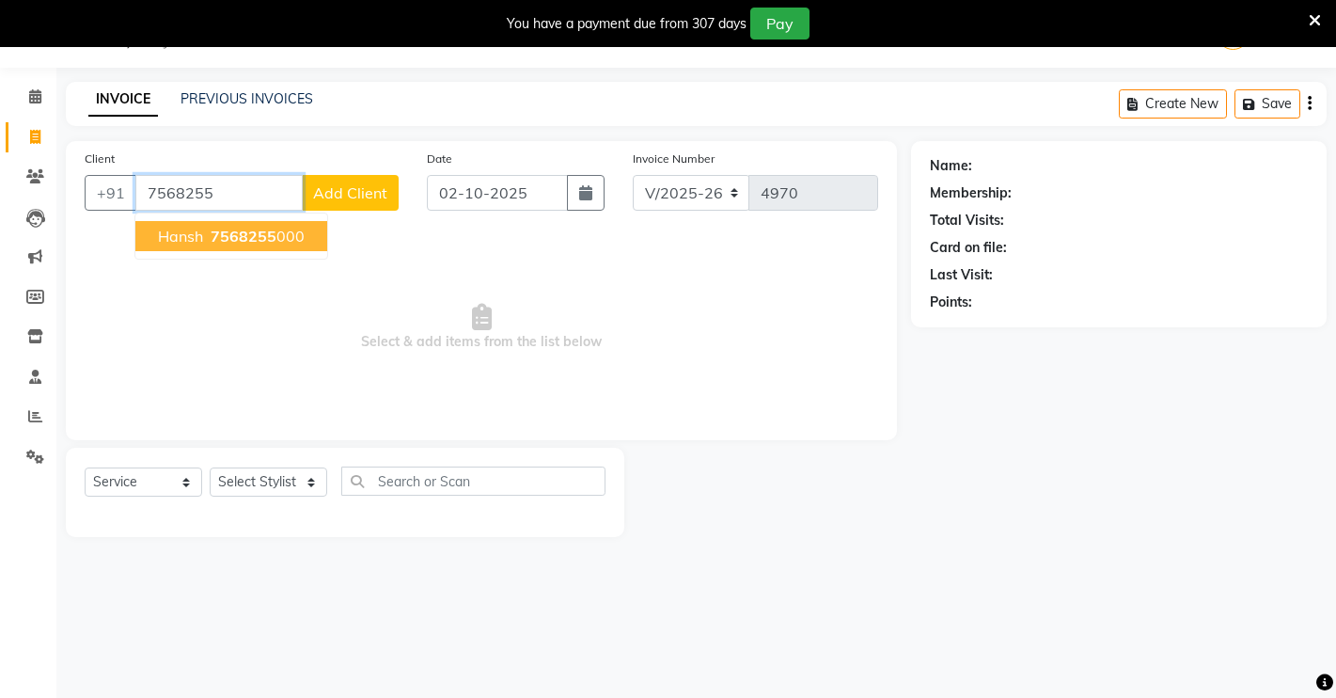
click at [189, 233] on span "hansh" at bounding box center [180, 236] width 45 height 19
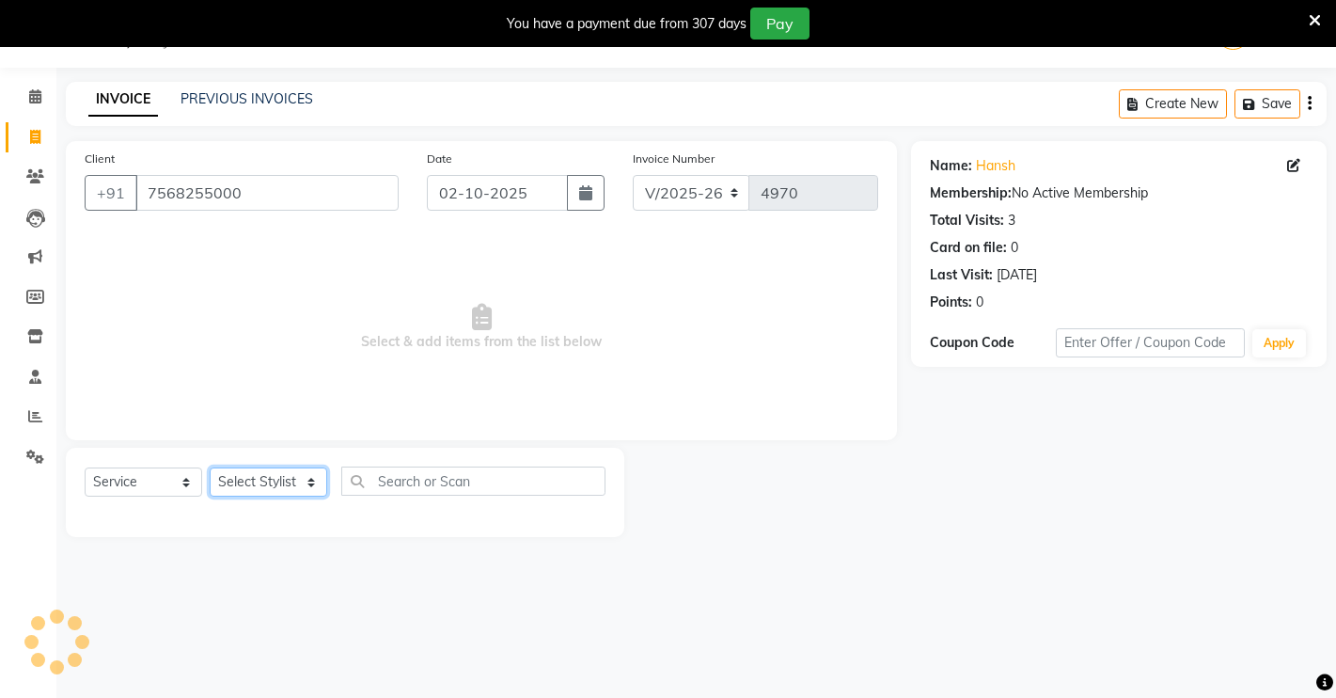
click at [304, 484] on select "Select Stylist [PERSON_NAME] [PERSON_NAME] NAVEEN [MEDICAL_DATA][PERSON_NAME] […" at bounding box center [269, 481] width 118 height 29
click at [210, 467] on select "Select Stylist [PERSON_NAME] [PERSON_NAME] NAVEEN [MEDICAL_DATA][PERSON_NAME] […" at bounding box center [269, 481] width 118 height 29
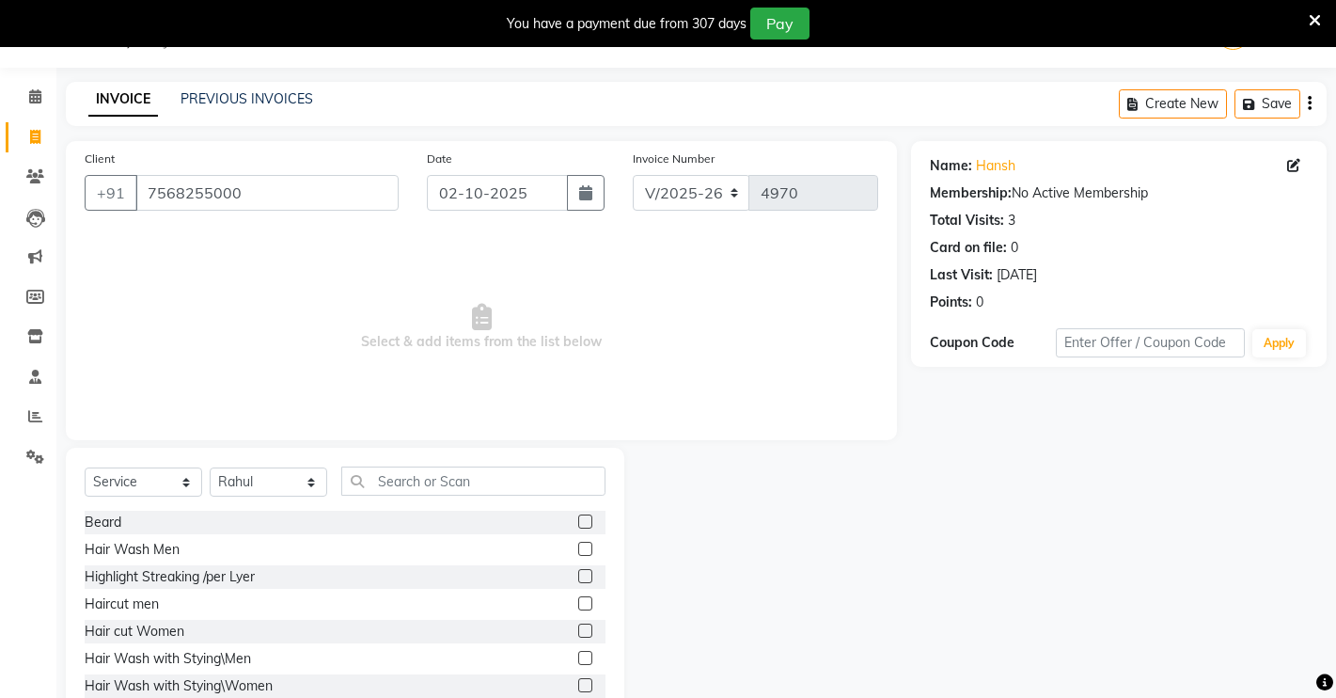
click at [578, 516] on label at bounding box center [585, 521] width 14 height 14
click at [578, 516] on input "checkbox" at bounding box center [584, 522] width 12 height 12
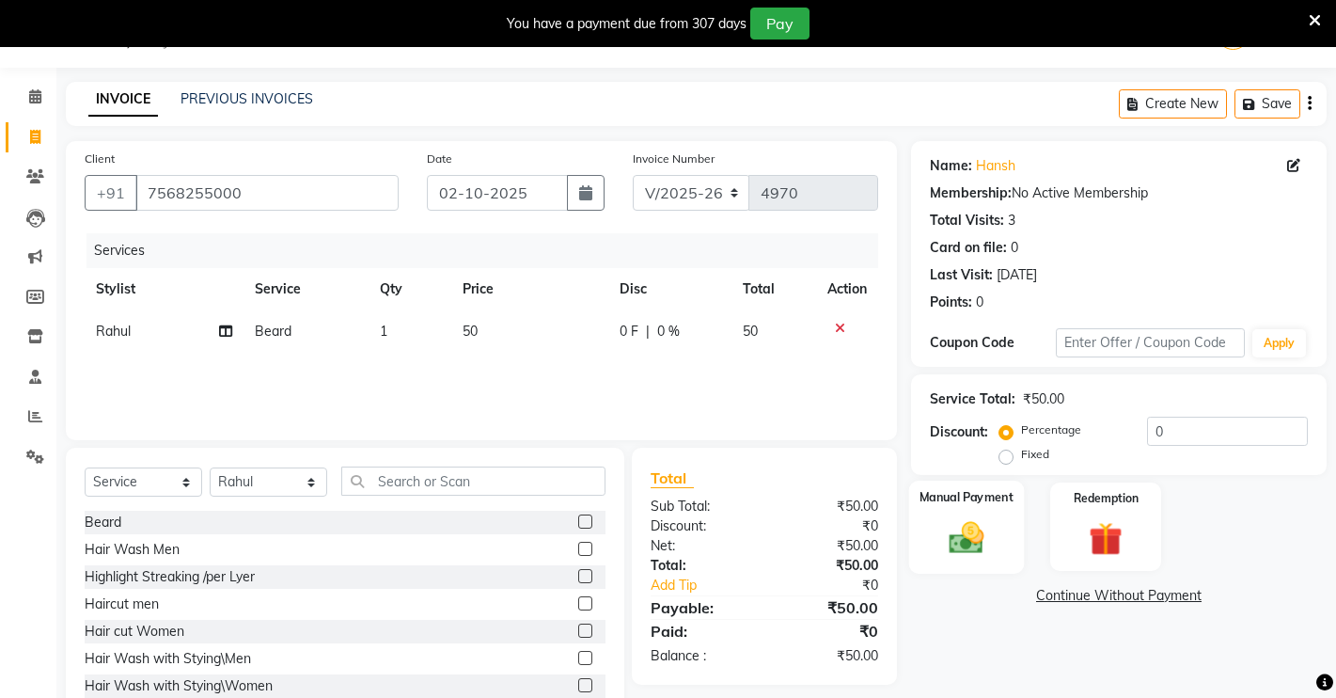
click at [993, 550] on img at bounding box center [966, 537] width 57 height 40
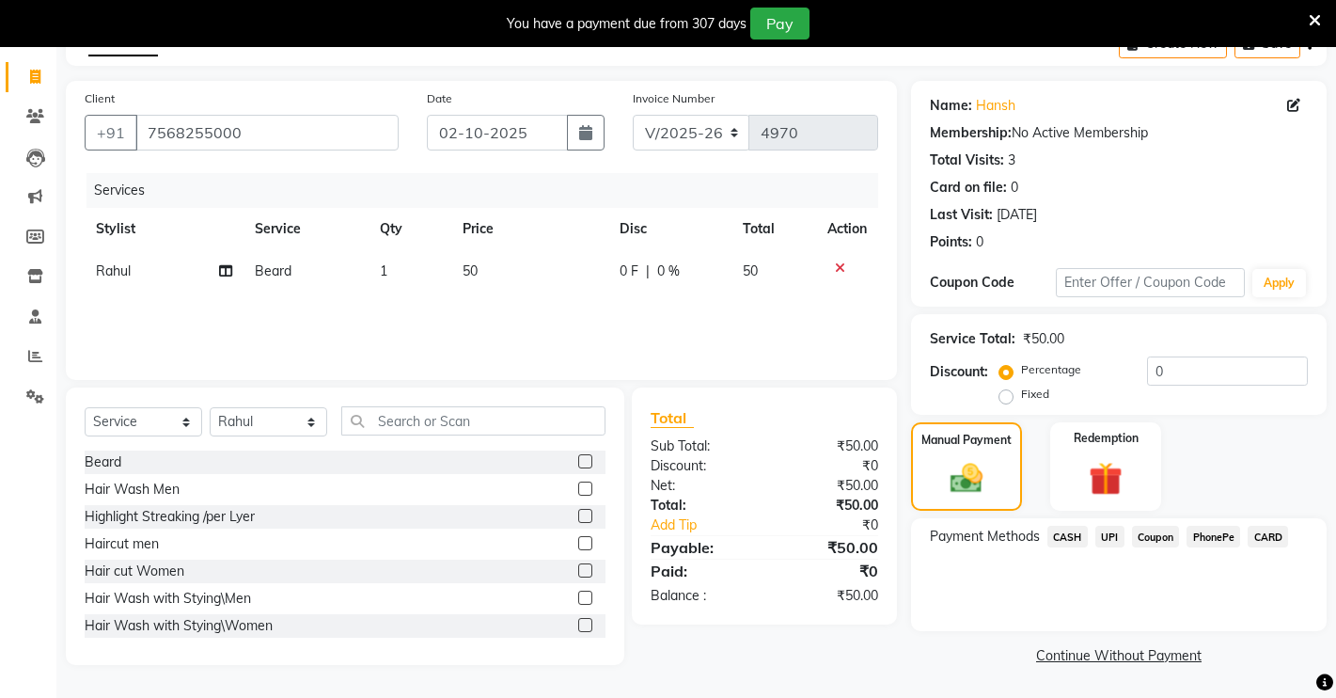
click at [1055, 542] on span "CASH" at bounding box center [1067, 537] width 40 height 22
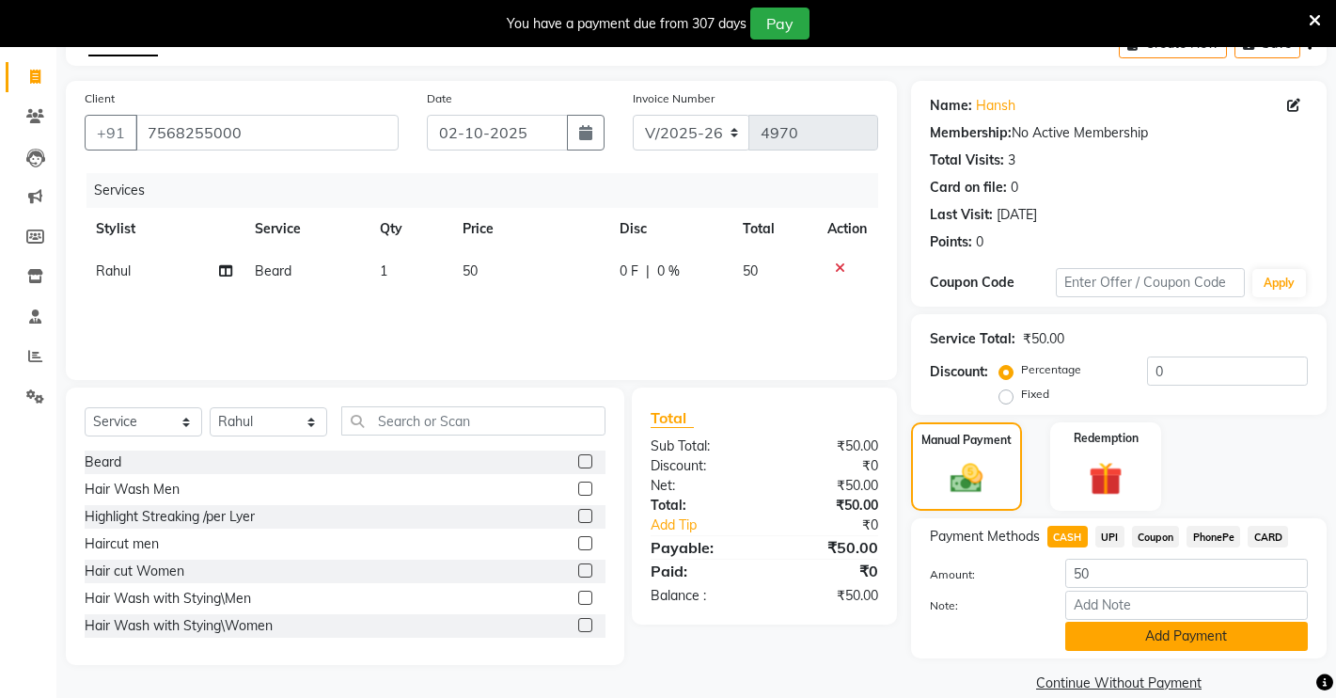
click at [1276, 638] on button "Add Payment" at bounding box center [1186, 635] width 243 height 29
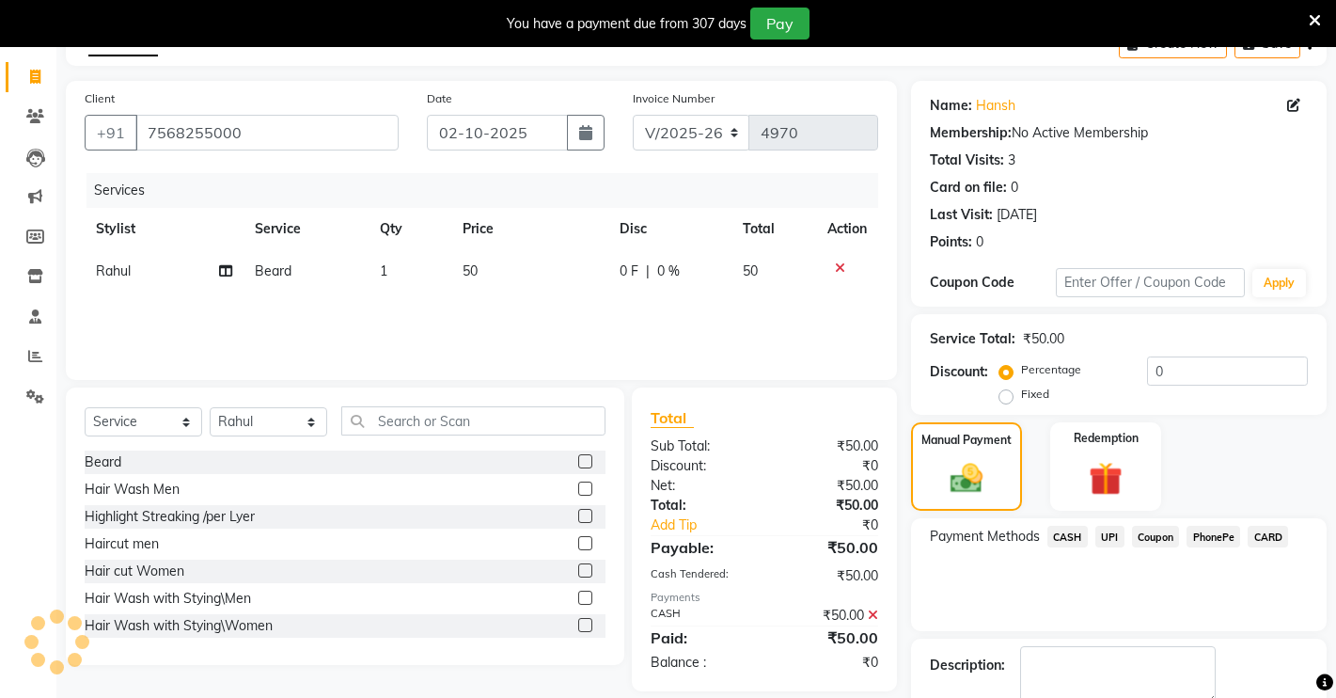
scroll to position [213, 0]
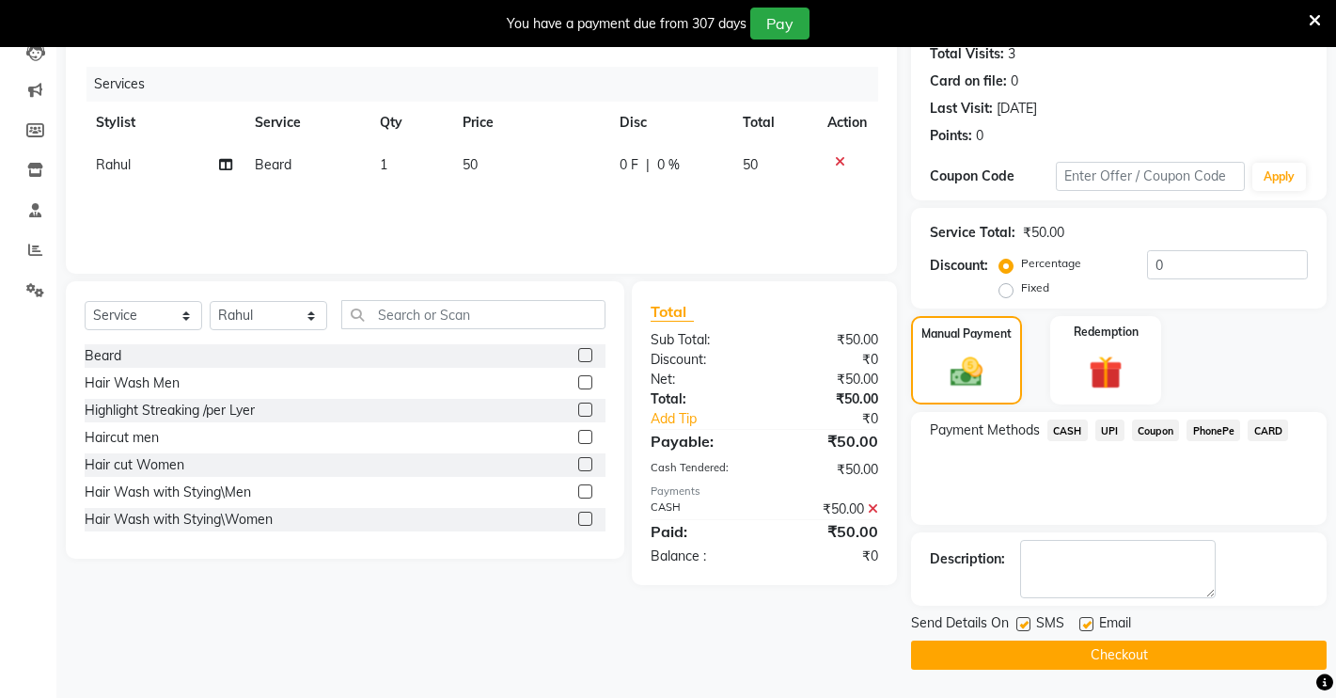
click at [1134, 654] on button "Checkout" at bounding box center [1119, 654] width 416 height 29
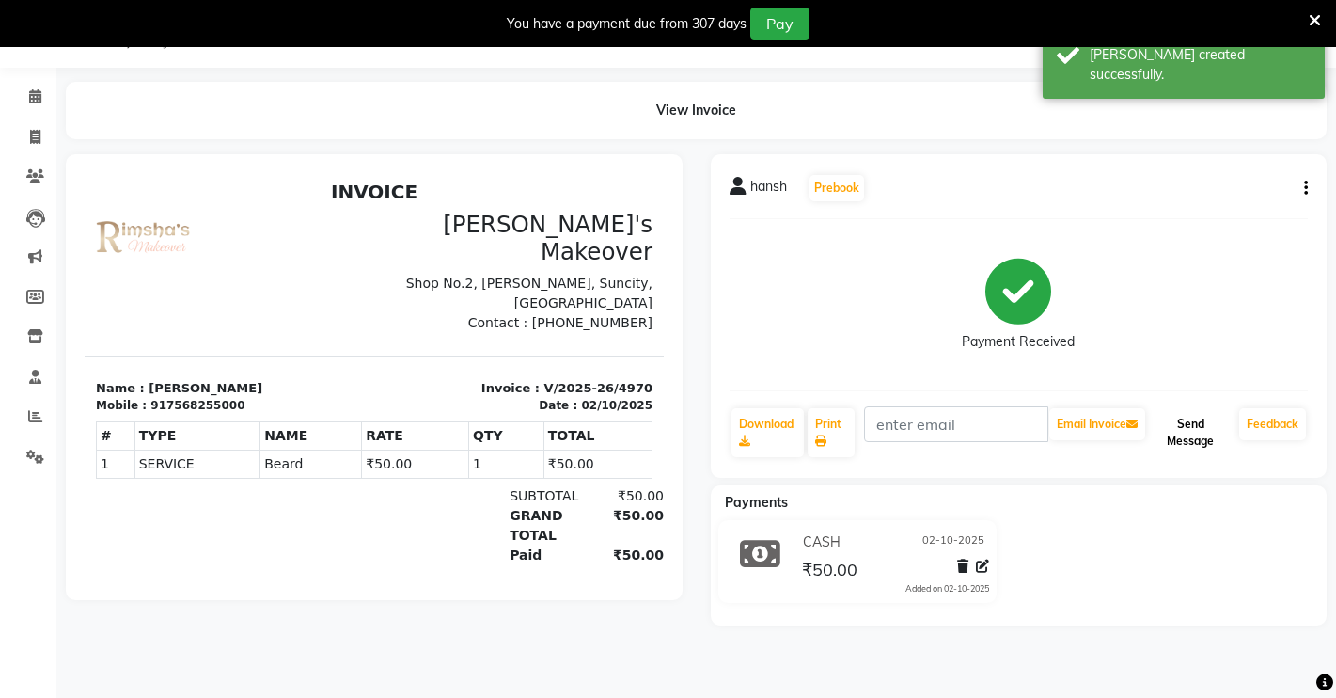
click at [1199, 417] on button "Send Message" at bounding box center [1190, 432] width 83 height 49
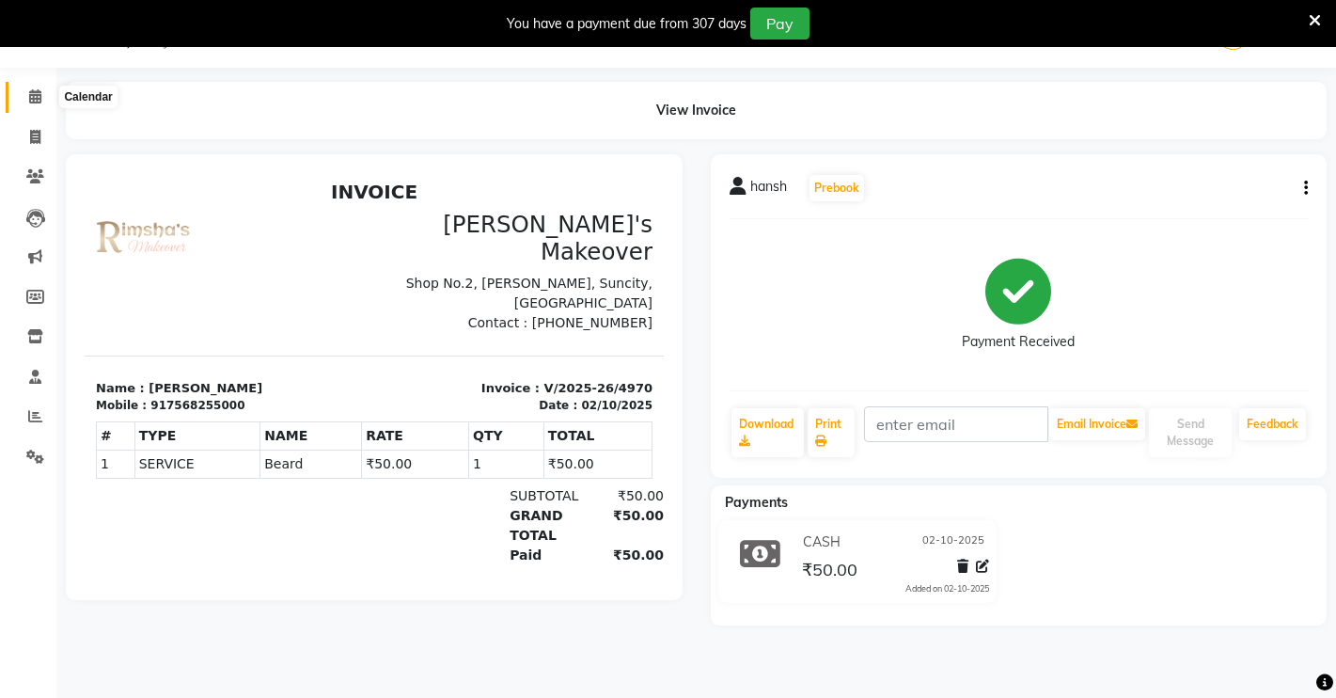
click at [39, 93] on icon at bounding box center [35, 96] width 12 height 14
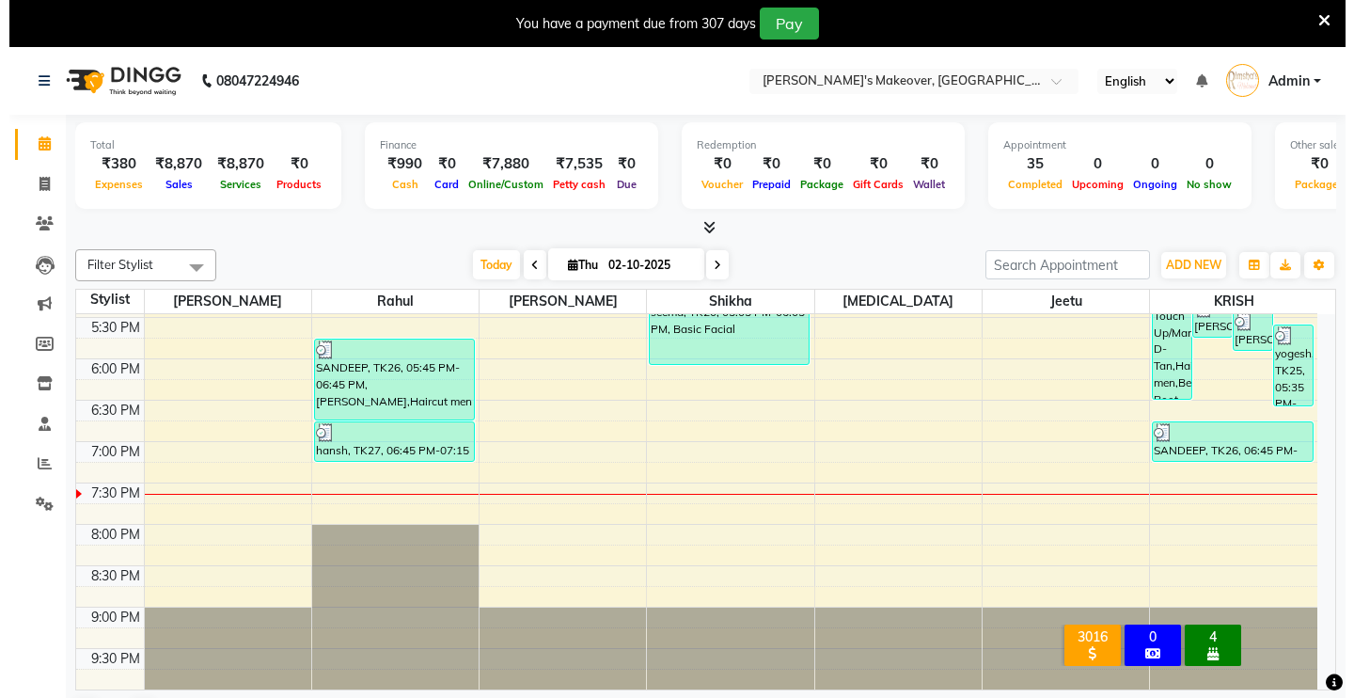
scroll to position [77, 0]
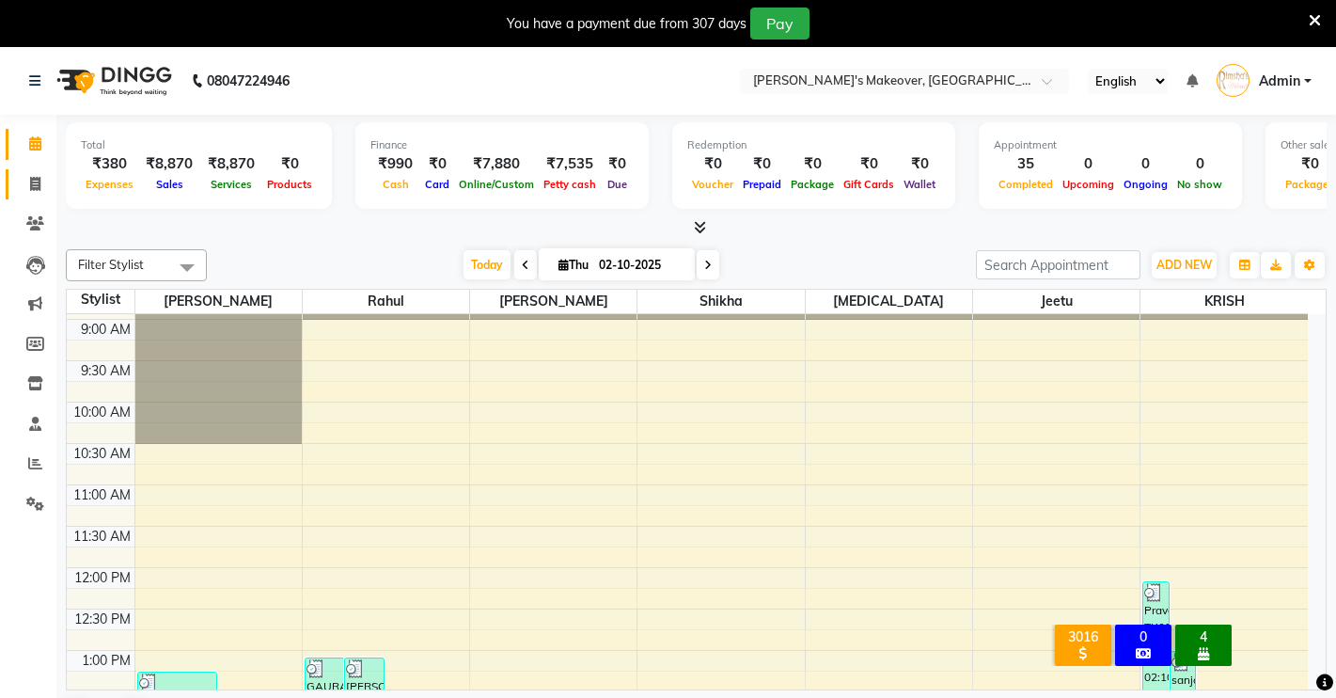
drag, startPoint x: 16, startPoint y: 183, endPoint x: 32, endPoint y: 188, distance: 16.7
click at [17, 184] on link "Invoice" at bounding box center [28, 184] width 45 height 31
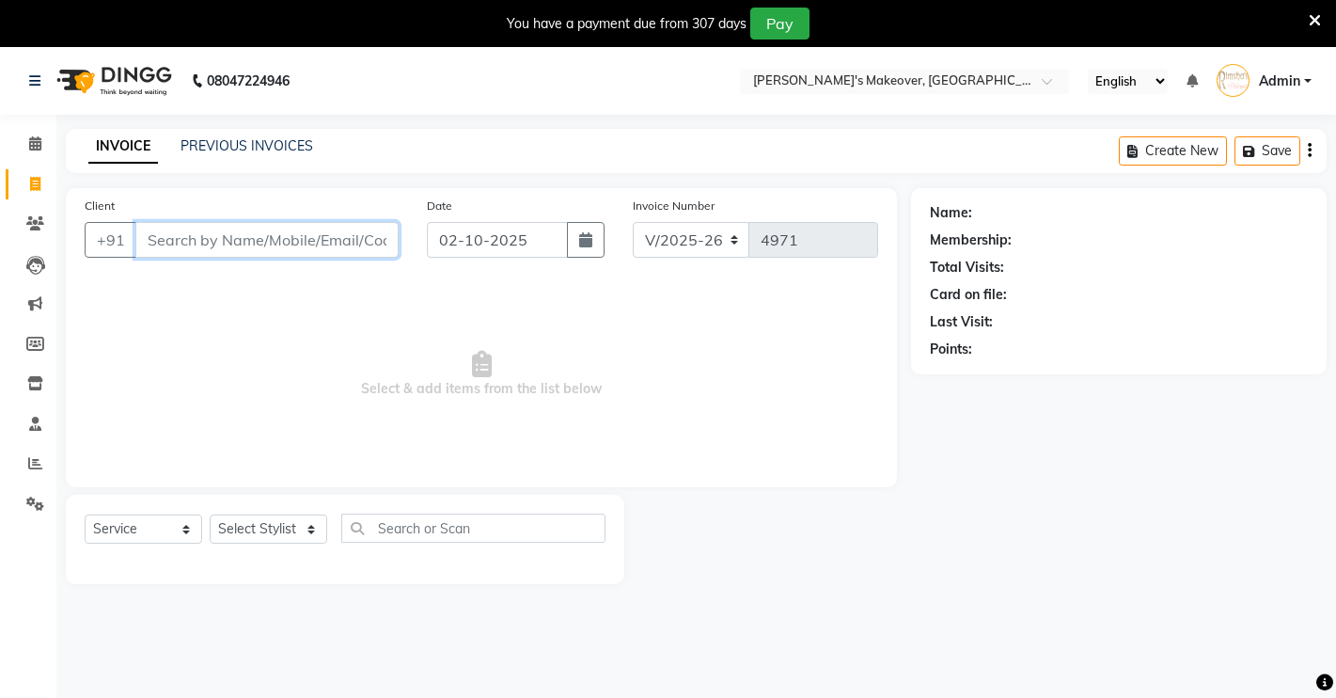
click at [279, 236] on input "Client" at bounding box center [266, 240] width 263 height 36
click at [372, 250] on button "Add Client" at bounding box center [350, 240] width 97 height 36
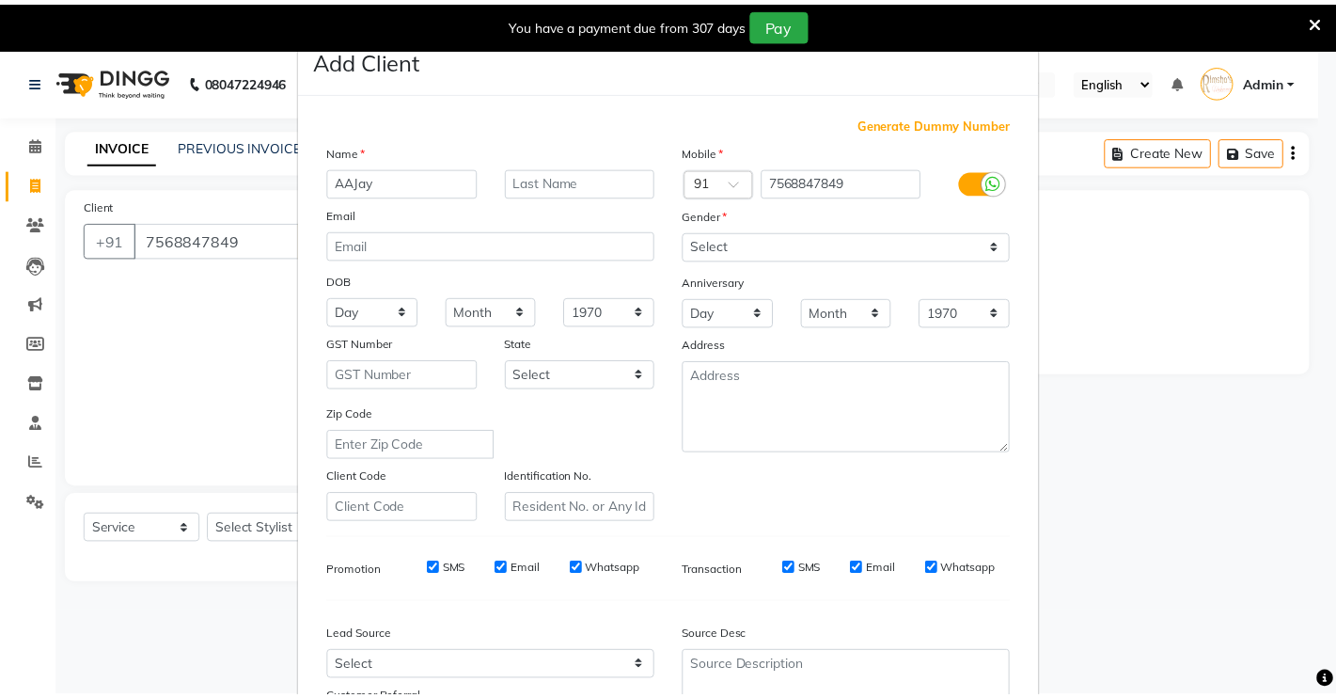
scroll to position [170, 0]
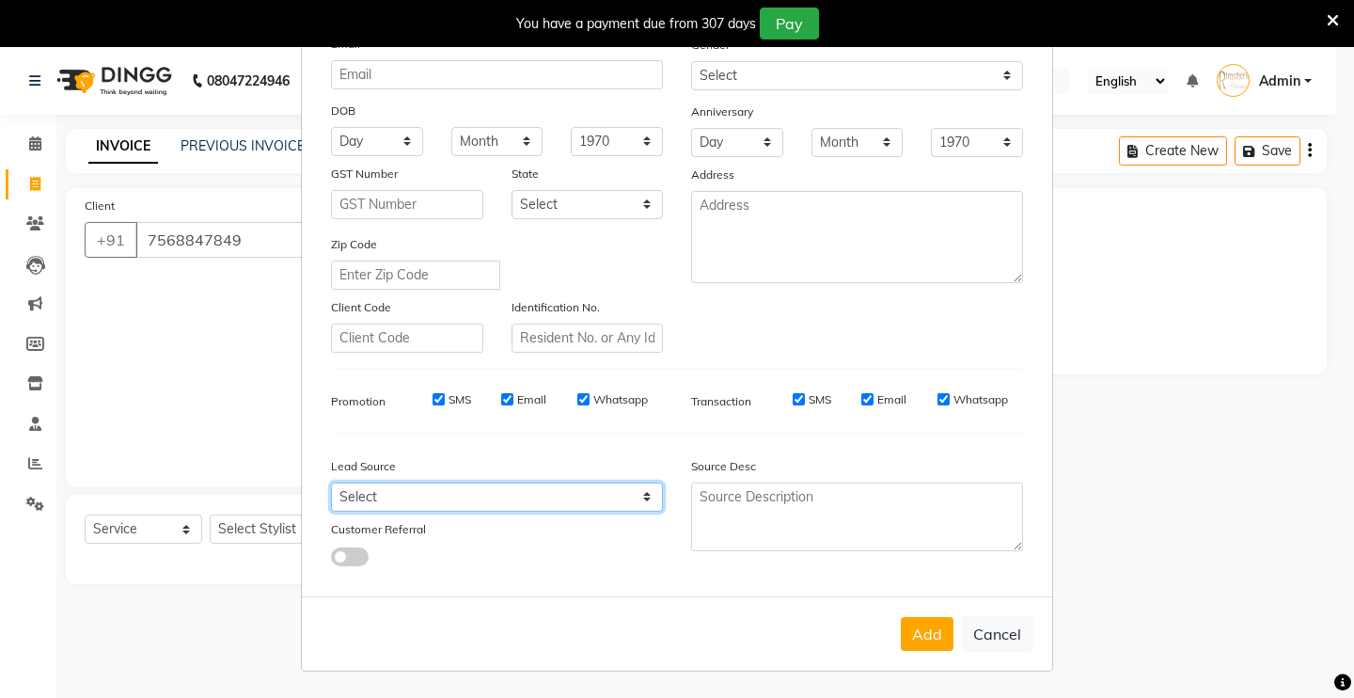
drag, startPoint x: 452, startPoint y: 485, endPoint x: 456, endPoint y: 498, distance: 13.7
click at [456, 496] on select "Select Walk-in Referral Internet Friend Word of Mouth Advertisement Facebook Ju…" at bounding box center [497, 496] width 332 height 29
click at [331, 482] on select "Select Walk-in Referral Internet Friend Word of Mouth Advertisement Facebook Ju…" at bounding box center [497, 496] width 332 height 29
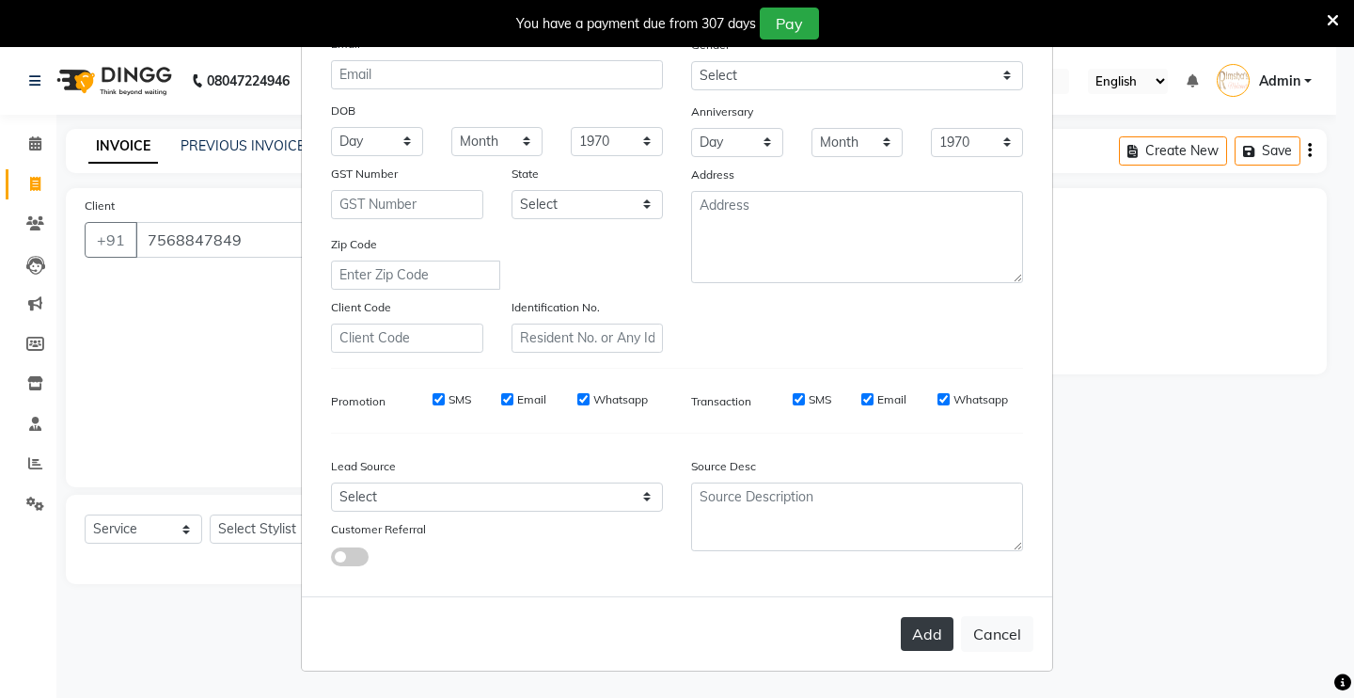
click at [916, 633] on button "Add" at bounding box center [927, 634] width 53 height 34
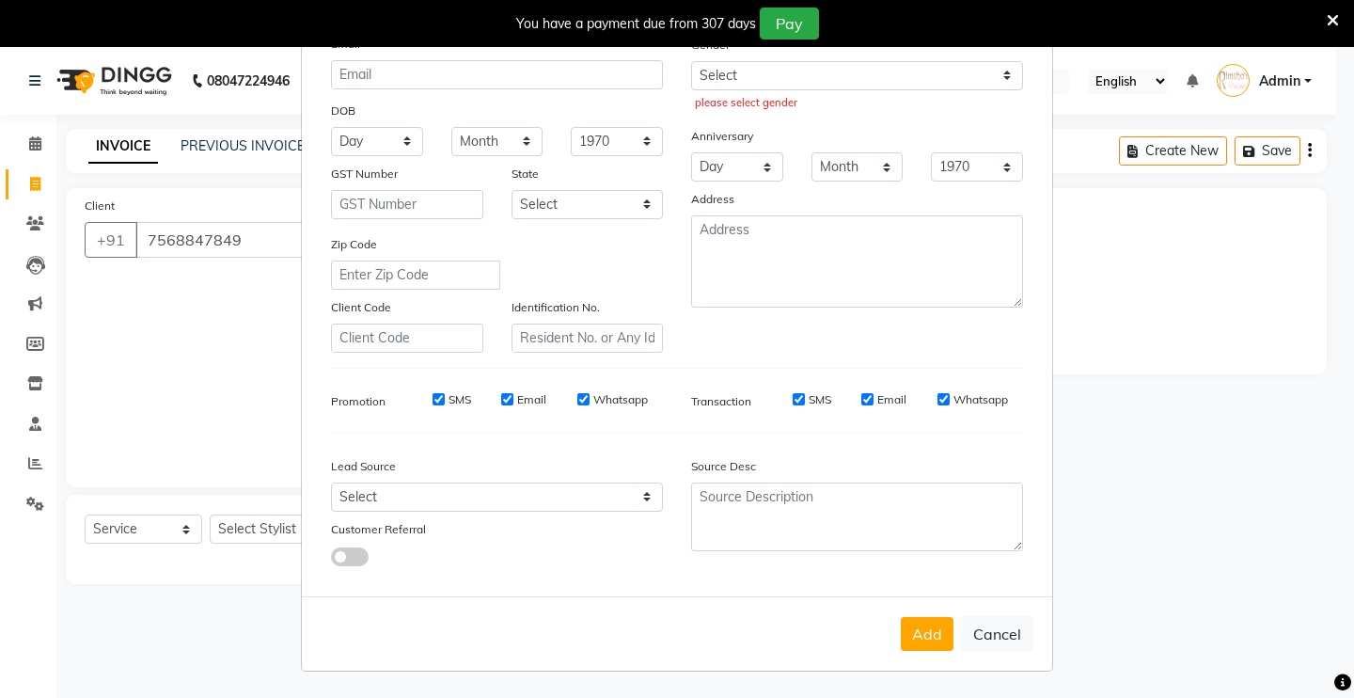
drag, startPoint x: 164, startPoint y: 327, endPoint x: 194, endPoint y: 355, distance: 41.2
click at [172, 327] on ngb-modal-window "Add Client Generate Dummy Number Name AAJay Email DOB Day 01 02 03 04 05 06 07 …" at bounding box center [677, 349] width 1354 height 698
click at [919, 636] on button "Add" at bounding box center [927, 634] width 53 height 34
click at [516, 479] on div "Lead Source" at bounding box center [497, 469] width 360 height 26
click at [413, 495] on select "Select Walk-in Referral Internet Friend Word of Mouth Advertisement Facebook Ju…" at bounding box center [497, 496] width 332 height 29
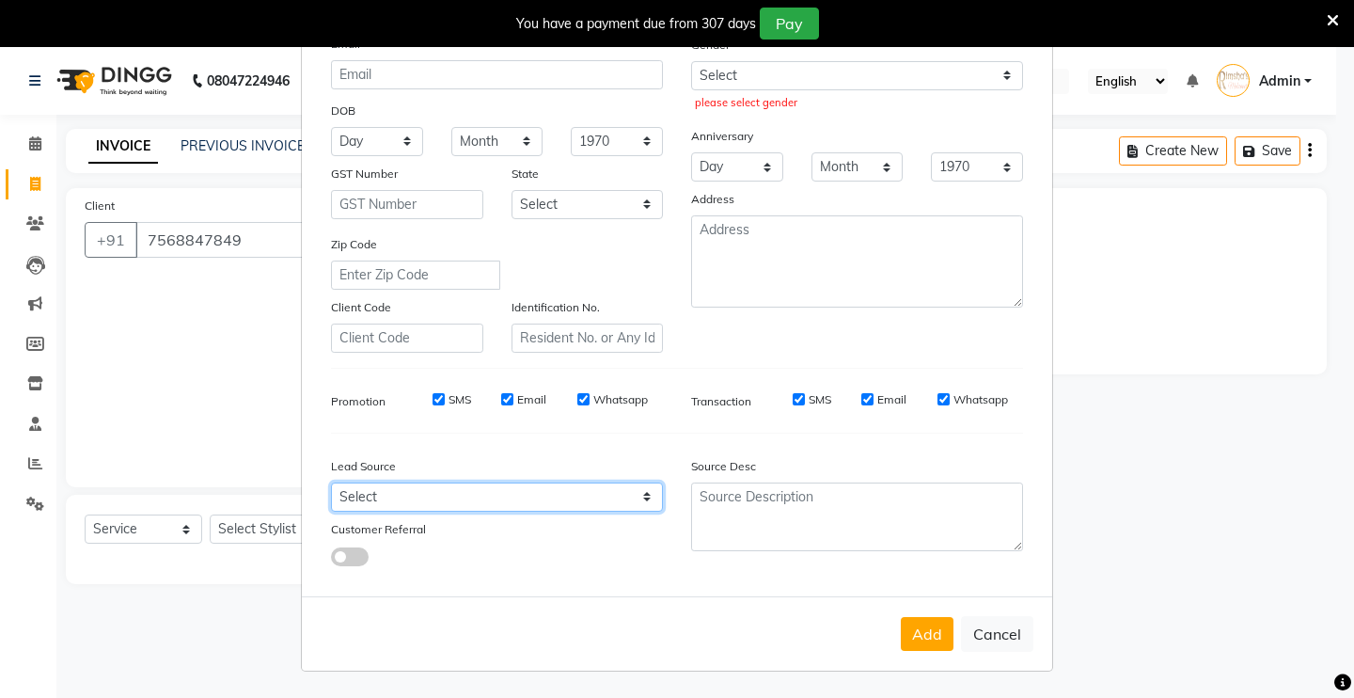
click at [331, 482] on select "Select Walk-in Referral Internet Friend Word of Mouth Advertisement Facebook Ju…" at bounding box center [497, 496] width 332 height 29
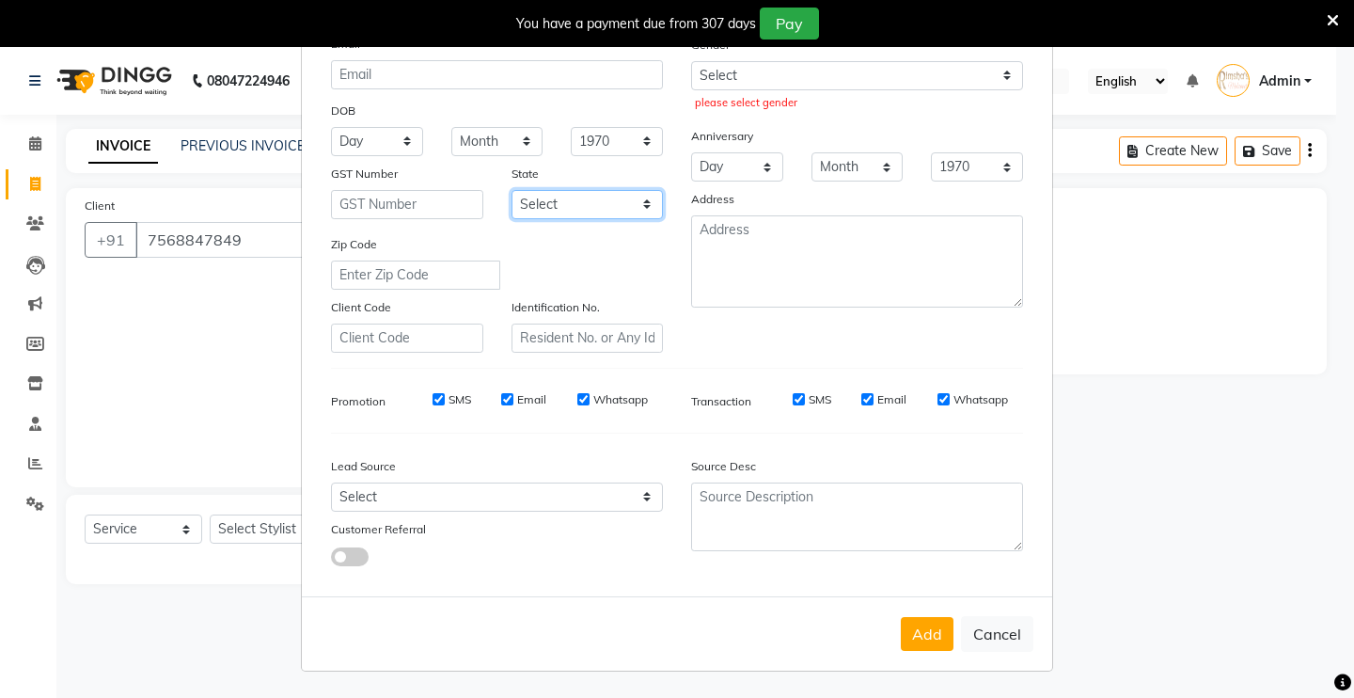
click at [552, 196] on select "Select [GEOGRAPHIC_DATA] [GEOGRAPHIC_DATA] [GEOGRAPHIC_DATA] [GEOGRAPHIC_DATA] …" at bounding box center [587, 204] width 152 height 29
click at [547, 203] on select "Select [GEOGRAPHIC_DATA] [GEOGRAPHIC_DATA] [GEOGRAPHIC_DATA] [GEOGRAPHIC_DATA] …" at bounding box center [587, 204] width 152 height 29
click at [224, 323] on ngb-modal-window "Add Client Generate Dummy Number Name AAJay Email DOB Day 01 02 03 04 05 06 07 …" at bounding box center [677, 349] width 1354 height 698
click at [122, 341] on ngb-modal-window "Add Client Generate Dummy Number Name AAJay Email DOB Day 01 02 03 04 05 06 07 …" at bounding box center [677, 349] width 1354 height 698
click at [279, 243] on ngb-modal-window "Add Client Generate Dummy Number Name AAJay Email DOB Day 01 02 03 04 05 06 07 …" at bounding box center [677, 349] width 1354 height 698
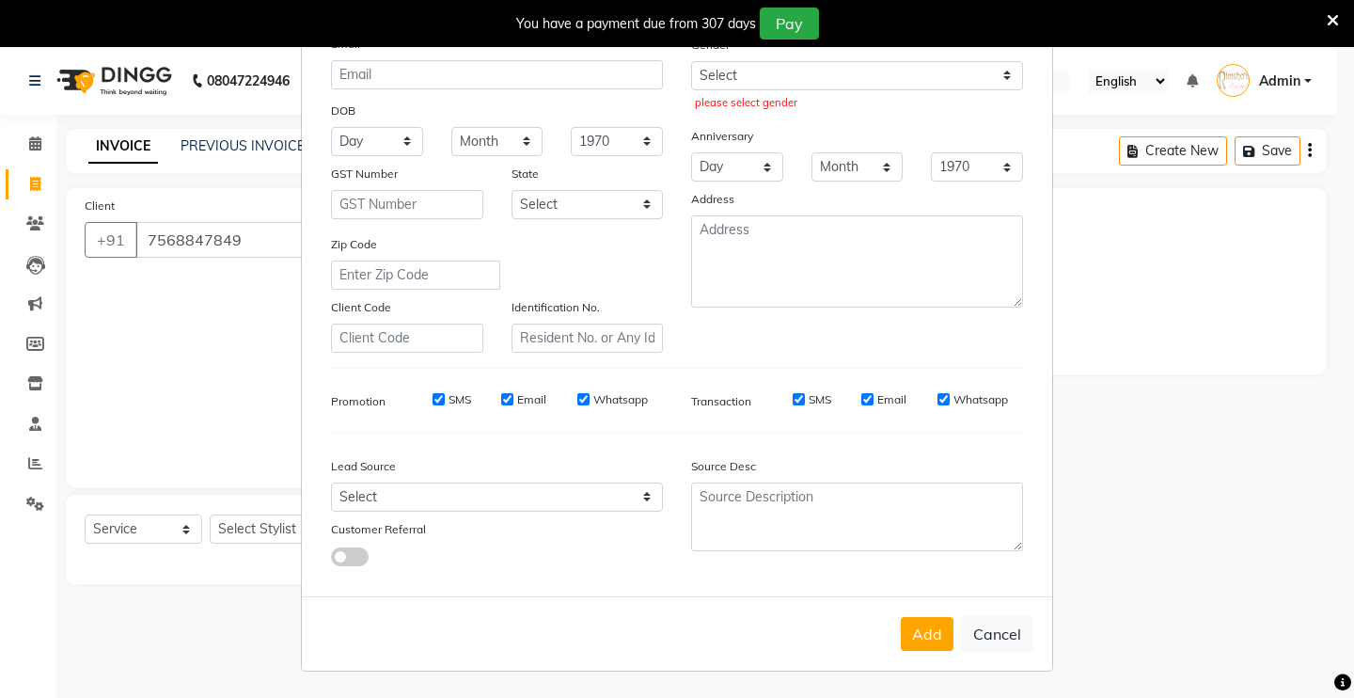
drag, startPoint x: 279, startPoint y: 242, endPoint x: 228, endPoint y: 245, distance: 51.8
click at [255, 243] on ngb-modal-window "Add Client Generate Dummy Number Name AAJay Email DOB Day 01 02 03 04 05 06 07 …" at bounding box center [677, 349] width 1354 height 698
click at [158, 378] on ngb-modal-window "Add Client Generate Dummy Number Name AAJay Email DOB Day 01 02 03 04 05 06 07 …" at bounding box center [677, 349] width 1354 height 698
click at [931, 634] on button "Add" at bounding box center [927, 634] width 53 height 34
click at [993, 628] on button "Cancel" at bounding box center [997, 634] width 72 height 36
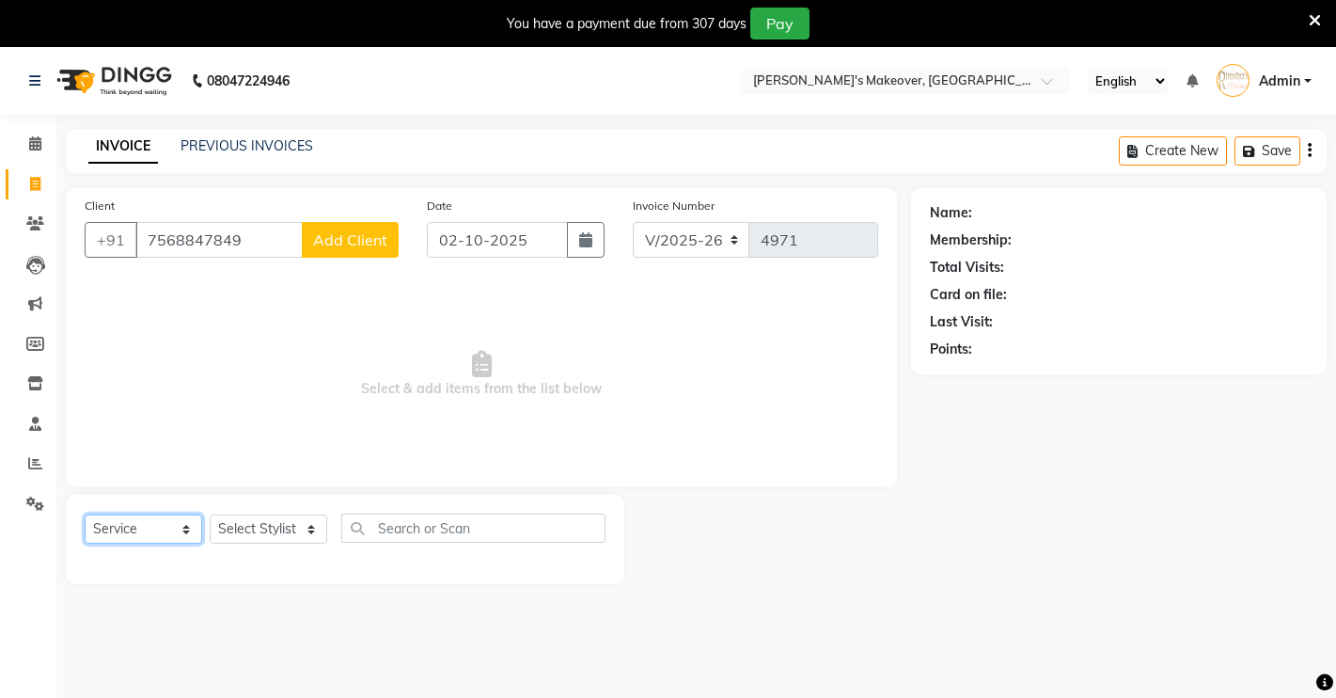
click at [129, 531] on select "Select Service Product Membership Package Voucher Prepaid Gift Card" at bounding box center [144, 528] width 118 height 29
click at [85, 514] on select "Select Service Product Membership Package Voucher Prepaid Gift Card" at bounding box center [144, 528] width 118 height 29
click at [259, 526] on select "Select Stylist [PERSON_NAME] [PERSON_NAME] NAVEEN [MEDICAL_DATA][PERSON_NAME] […" at bounding box center [269, 528] width 118 height 29
click at [210, 514] on select "Select Stylist [PERSON_NAME] [PERSON_NAME] NAVEEN [MEDICAL_DATA][PERSON_NAME] […" at bounding box center [269, 528] width 118 height 29
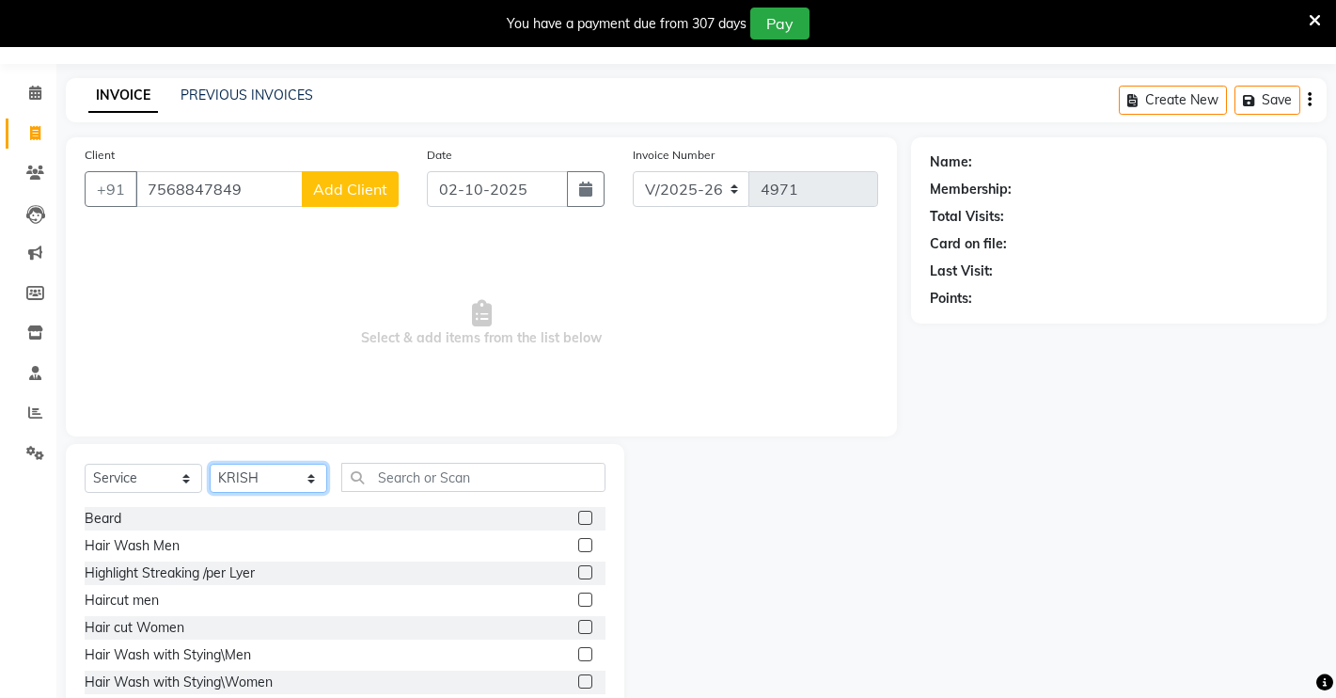
scroll to position [102, 0]
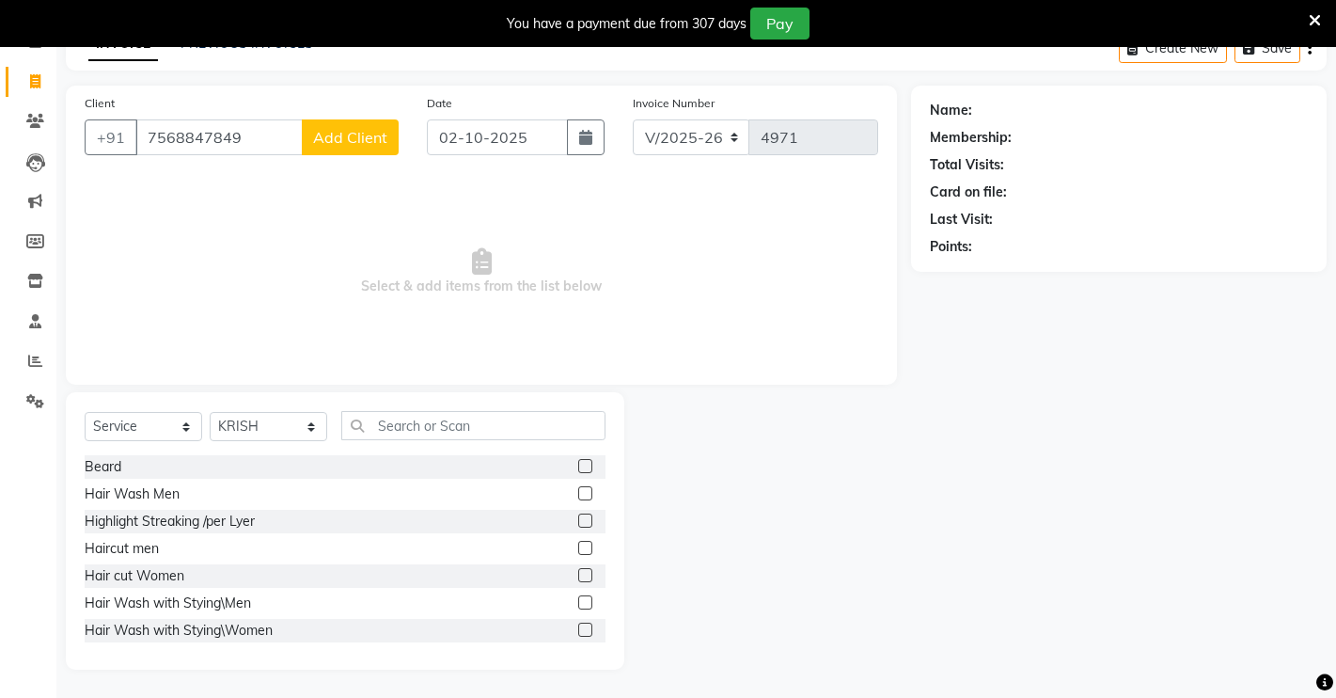
click at [578, 489] on label at bounding box center [585, 493] width 14 height 14
click at [578, 489] on input "checkbox" at bounding box center [584, 494] width 12 height 12
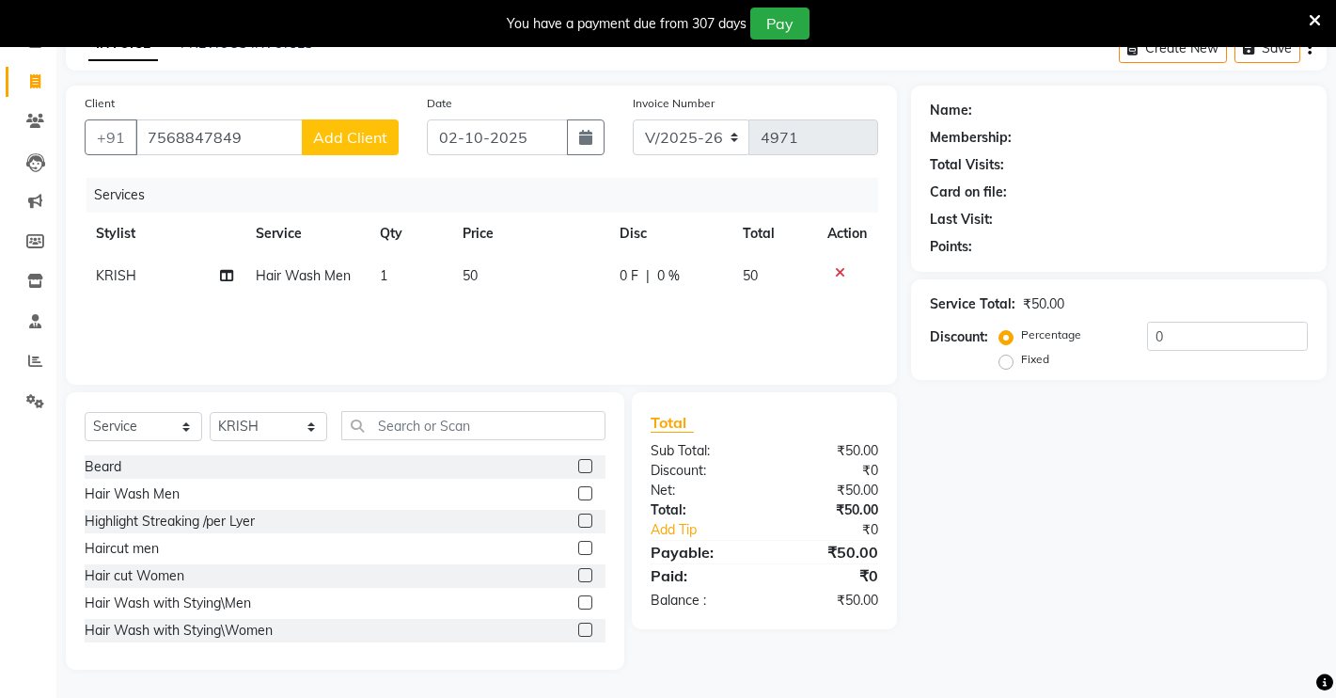
click at [839, 271] on icon at bounding box center [840, 272] width 10 height 13
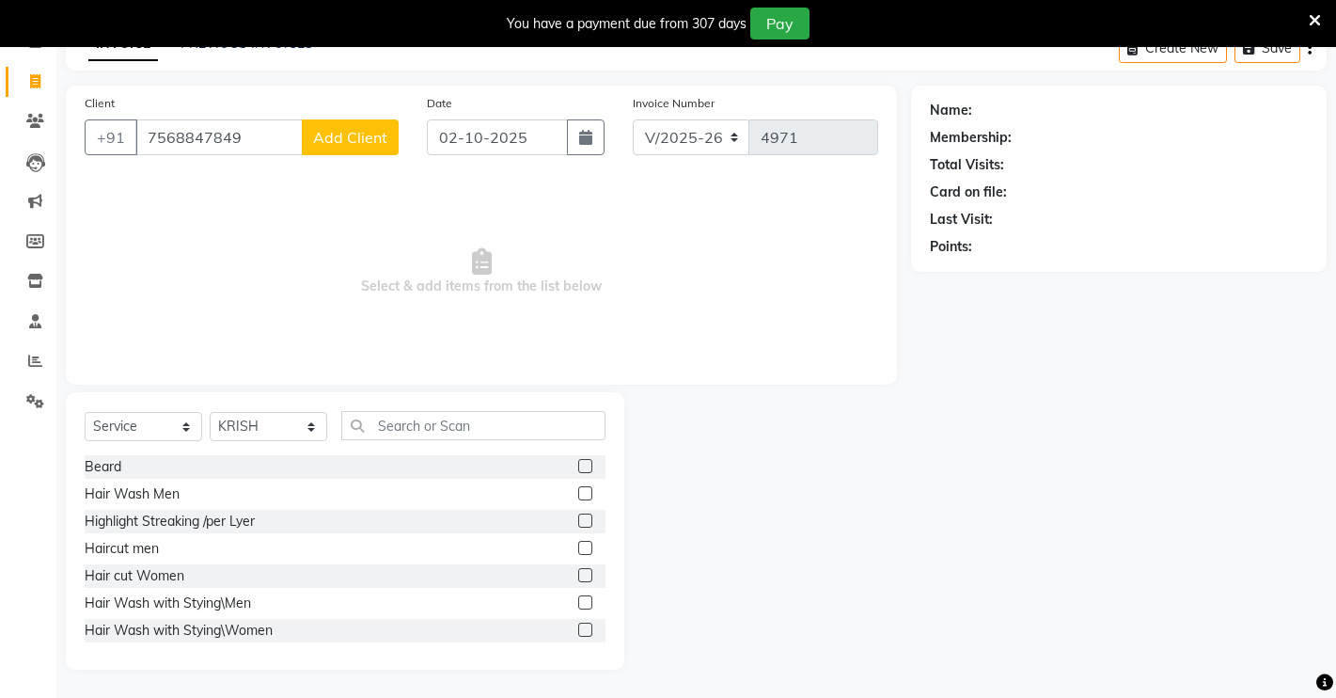
click at [578, 551] on label at bounding box center [585, 548] width 14 height 14
click at [578, 551] on input "checkbox" at bounding box center [584, 548] width 12 height 12
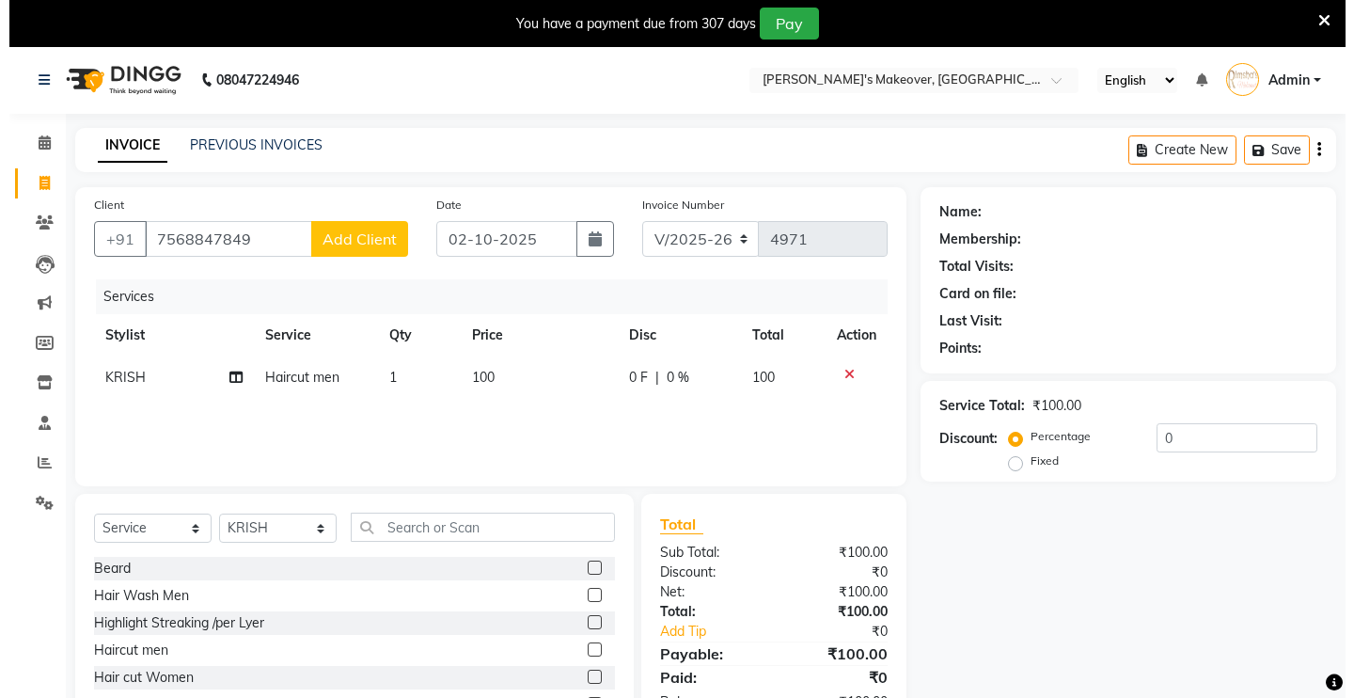
scroll to position [0, 0]
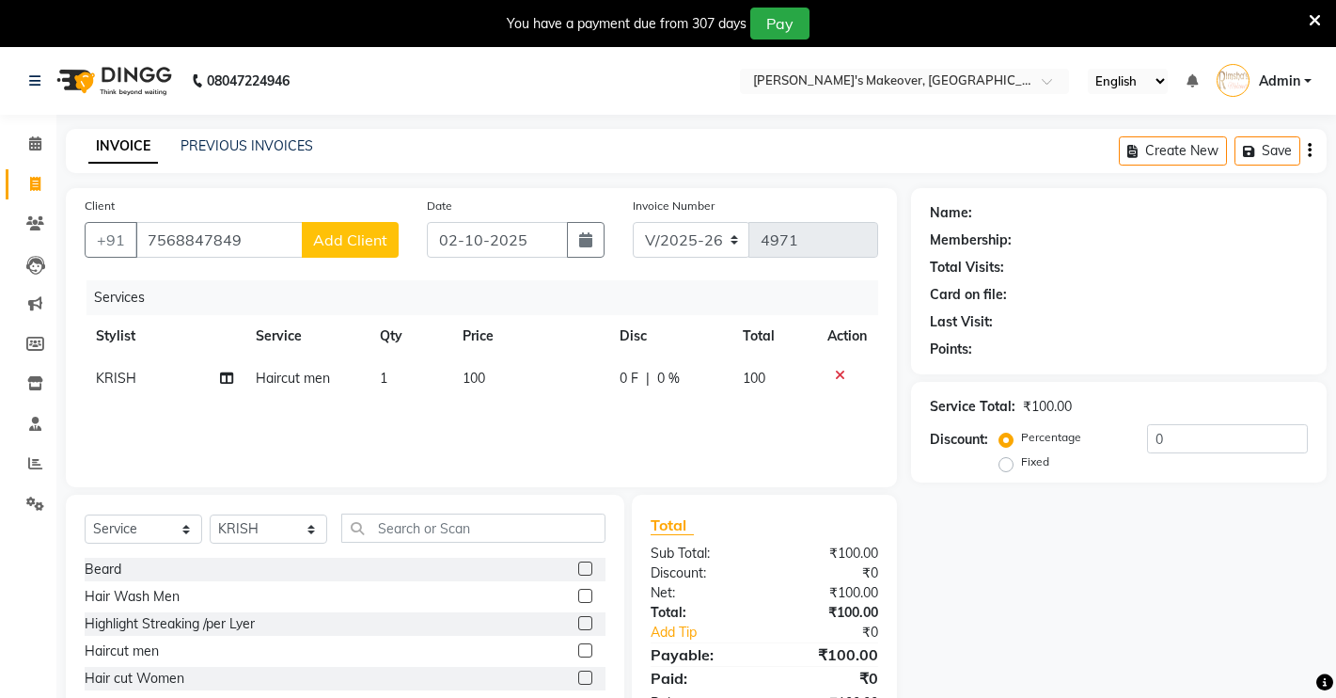
click at [347, 233] on span "Add Client" at bounding box center [350, 239] width 74 height 19
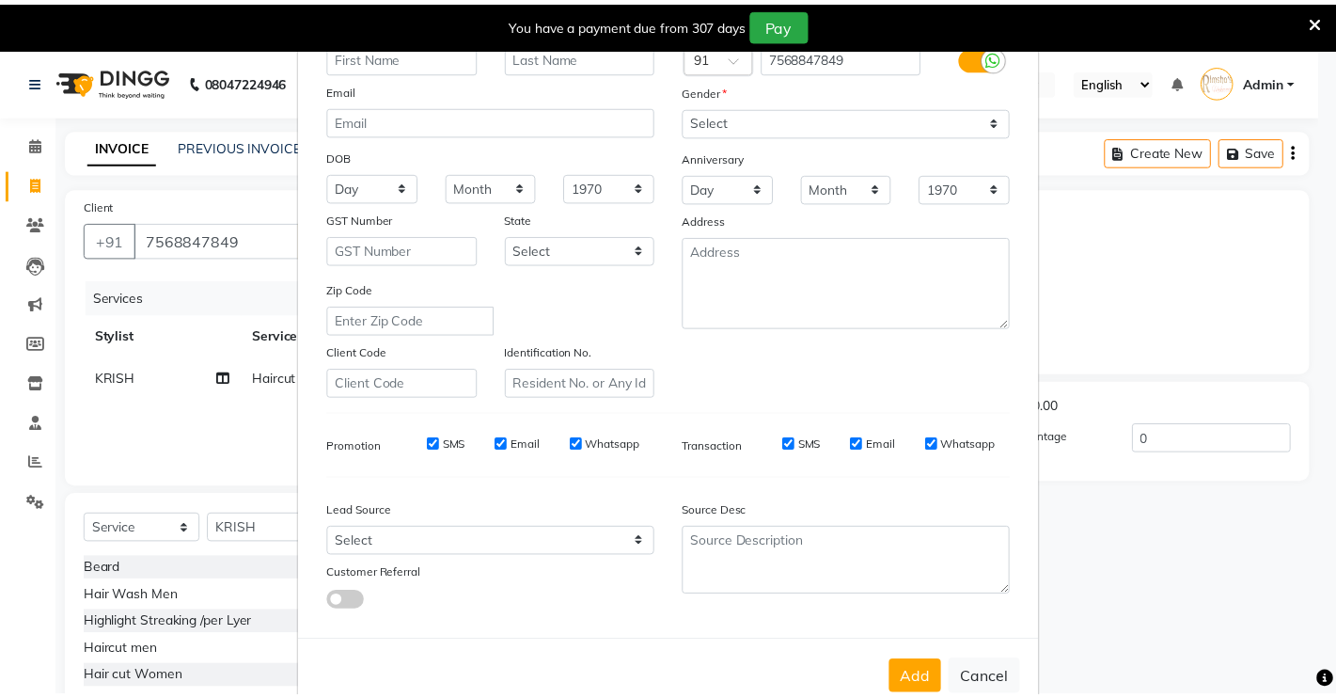
scroll to position [170, 0]
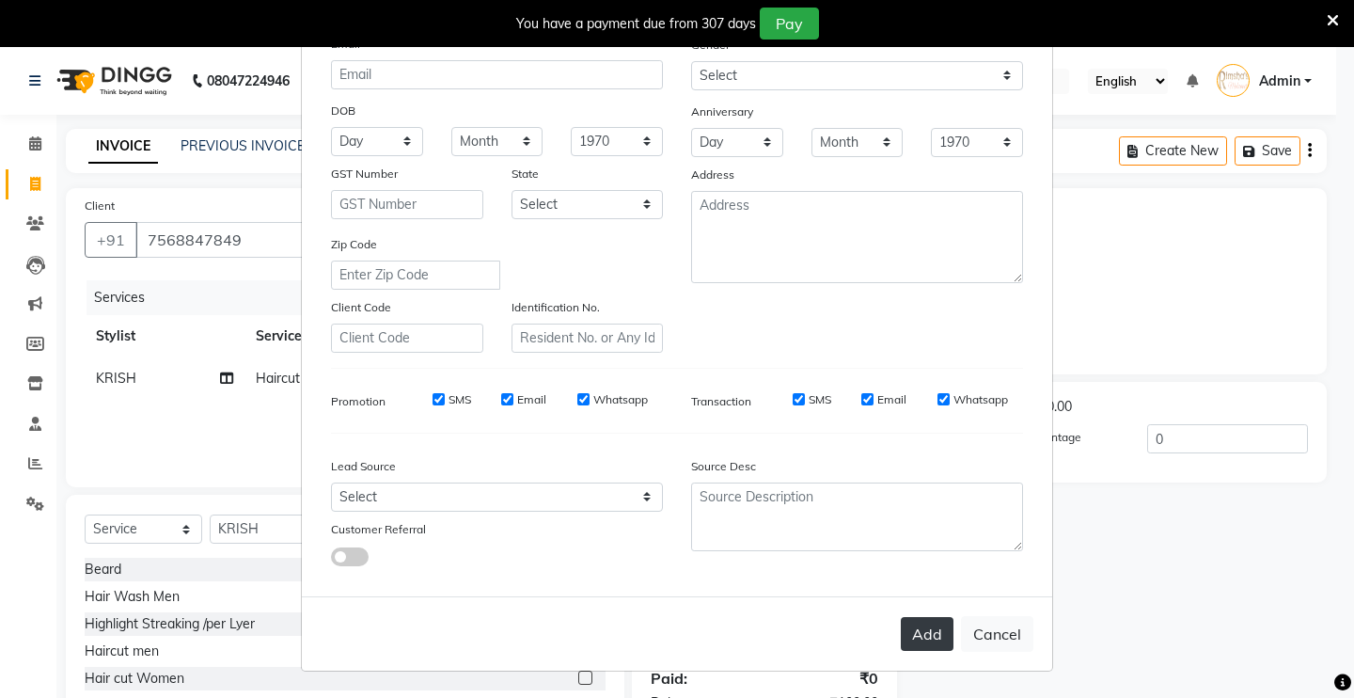
click at [907, 622] on button "Add" at bounding box center [927, 634] width 53 height 34
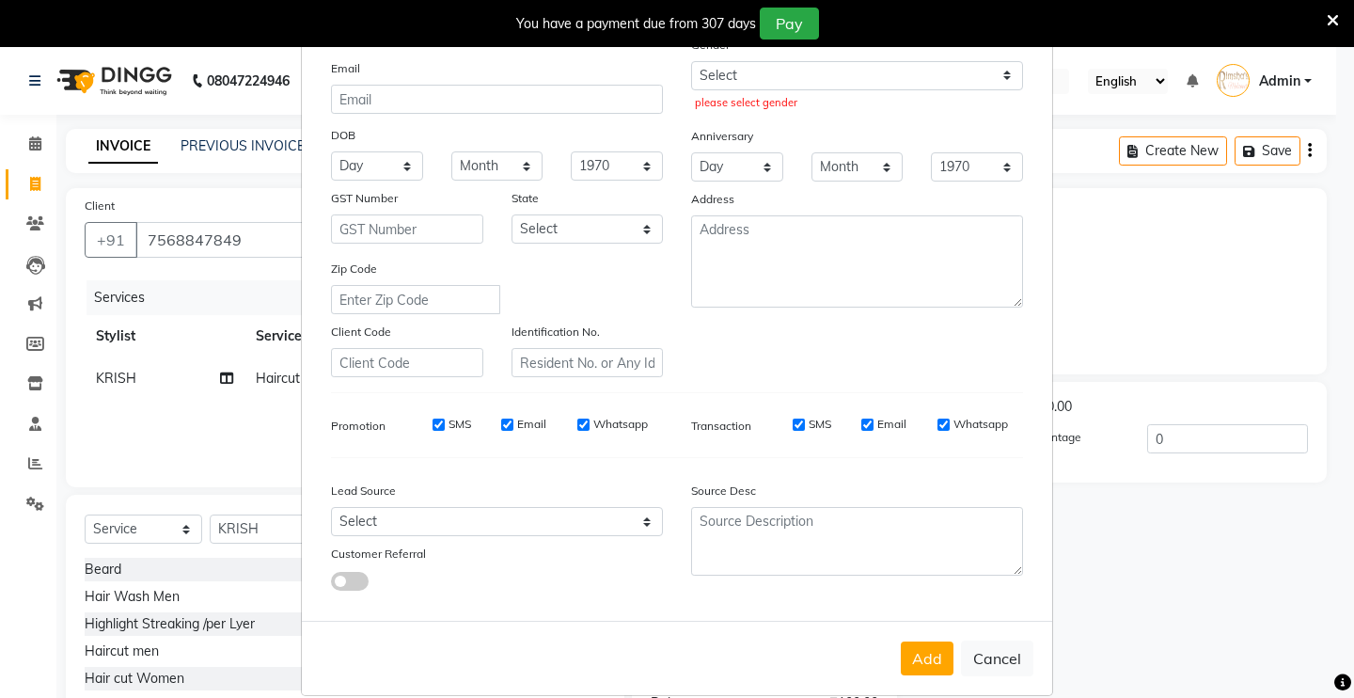
click at [1106, 563] on ngb-modal-window "Add Client Generate Dummy Number Name please enter first name Email DOB Day 01 …" at bounding box center [677, 349] width 1354 height 698
click at [1014, 654] on button "Cancel" at bounding box center [997, 658] width 72 height 36
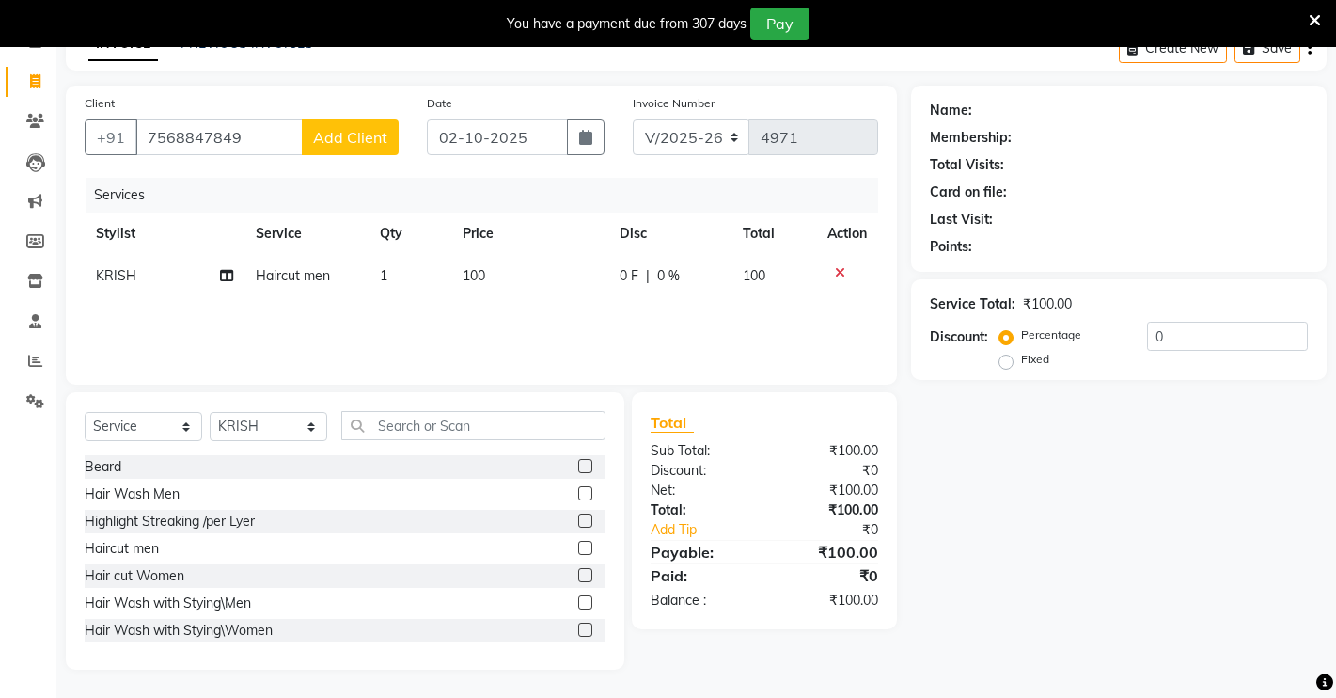
scroll to position [0, 0]
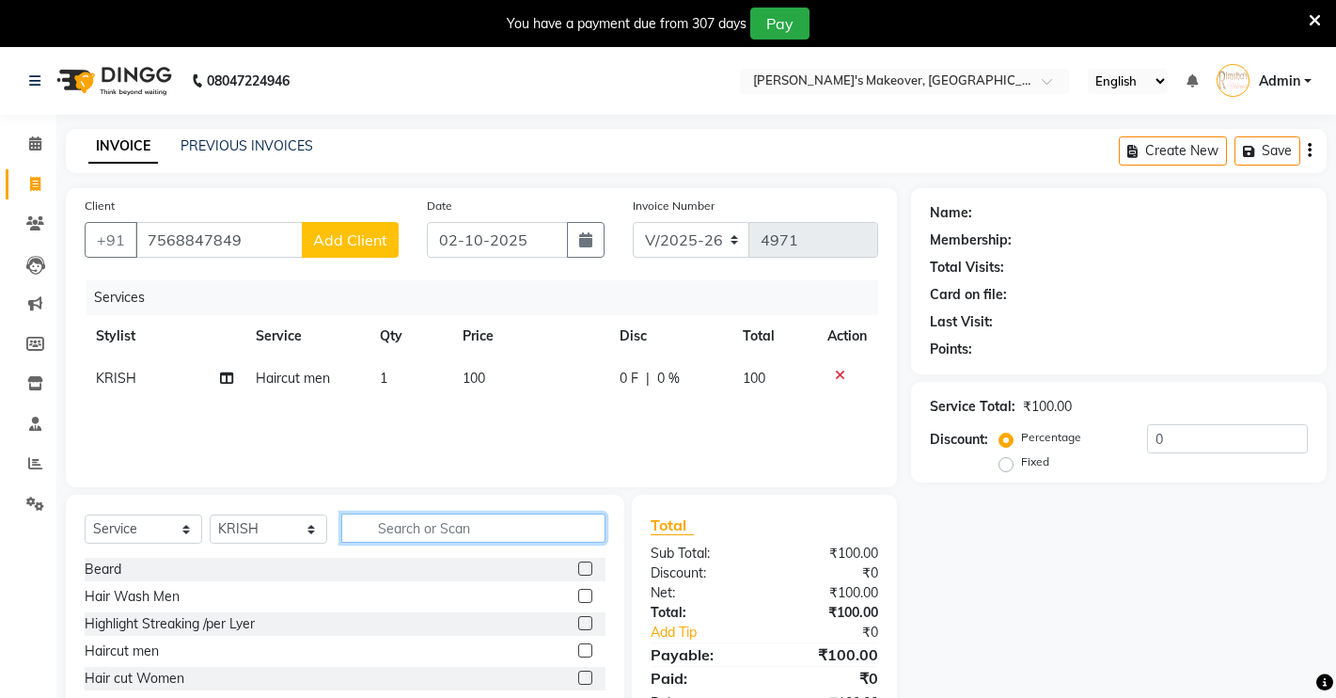
click at [396, 537] on input "text" at bounding box center [473, 527] width 264 height 29
click at [1045, 536] on div "Name: Membership: Total Visits: Card on file: Last Visit: Points: Service Total…" at bounding box center [1126, 480] width 430 height 584
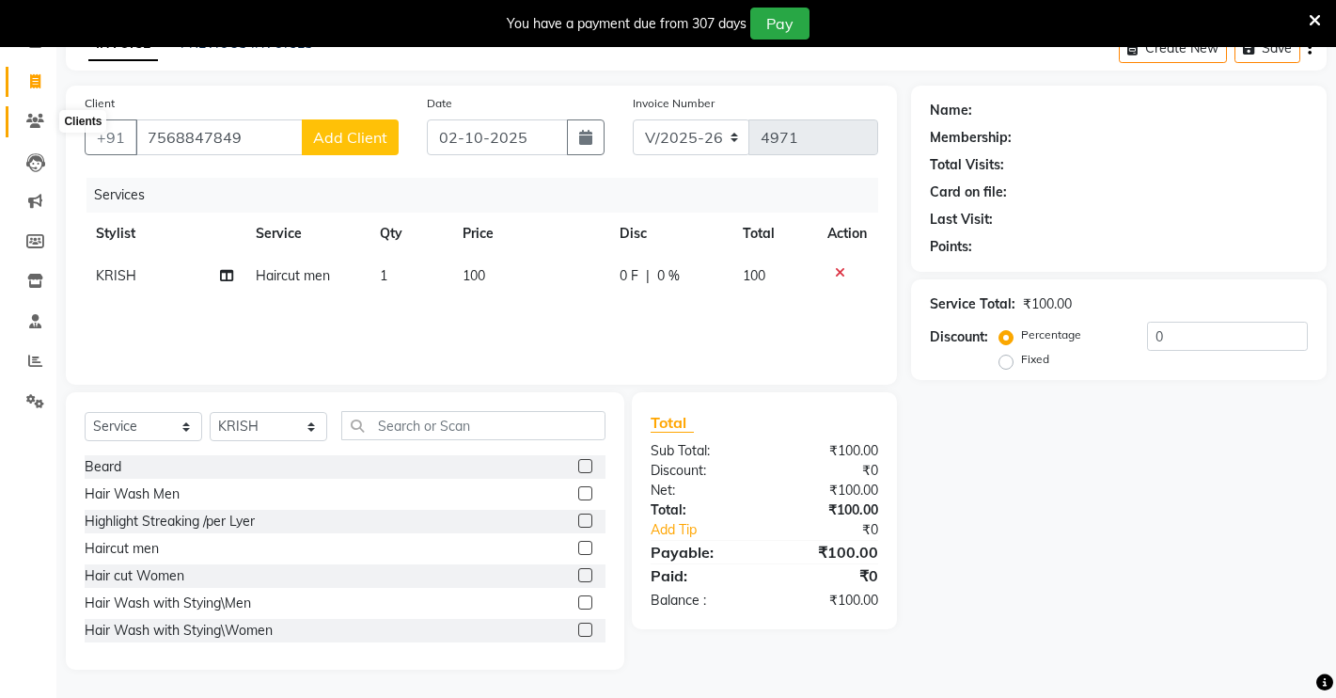
click at [40, 123] on icon at bounding box center [35, 121] width 18 height 14
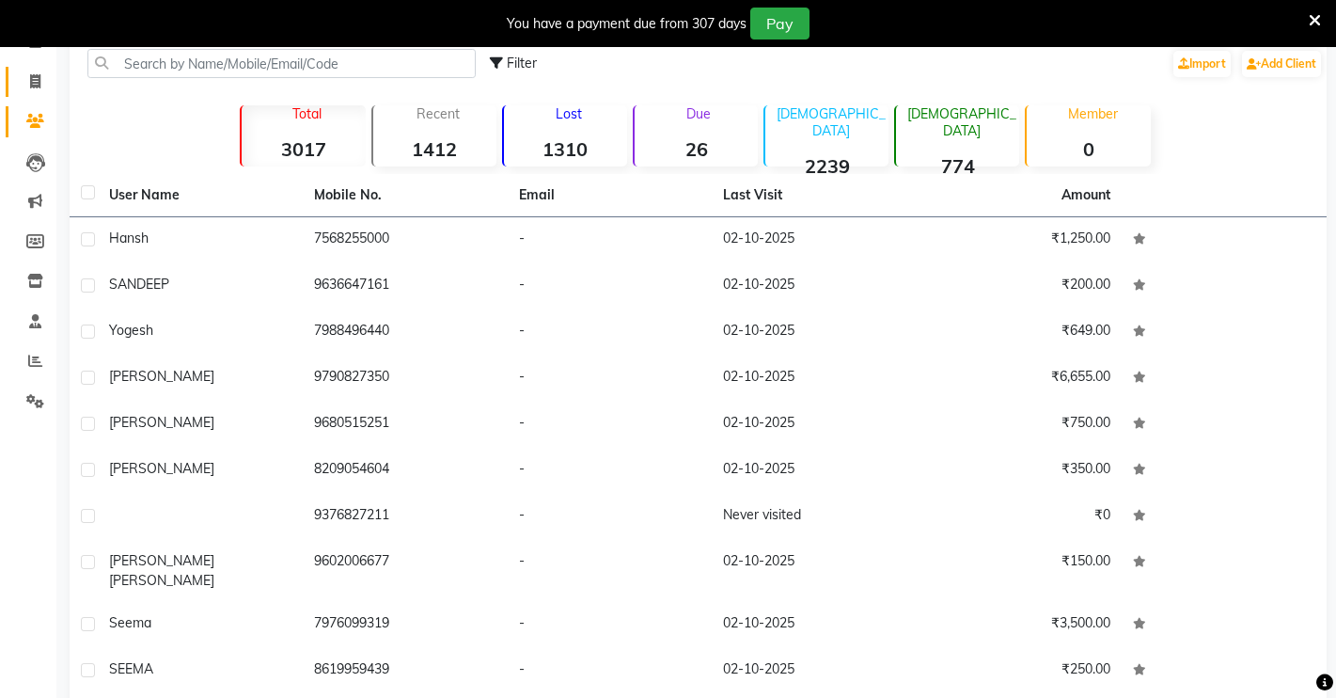
click at [30, 69] on link "Invoice" at bounding box center [28, 82] width 45 height 31
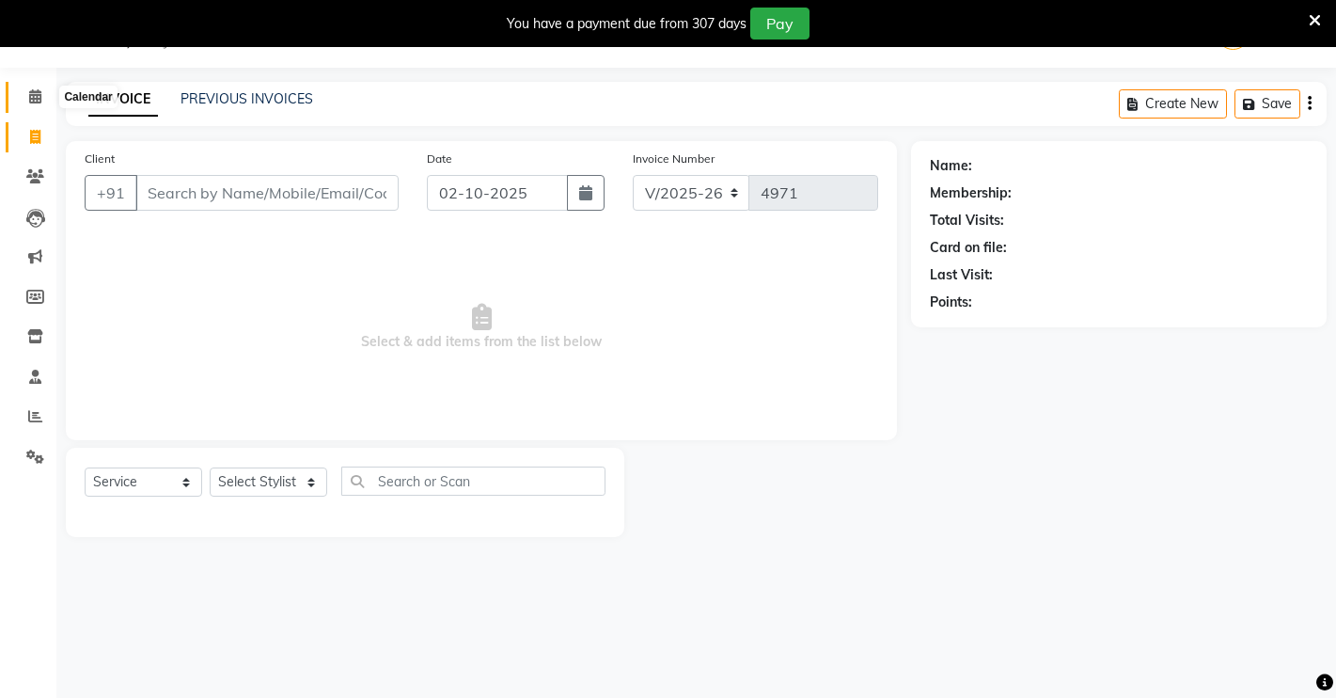
click at [33, 94] on icon at bounding box center [35, 96] width 12 height 14
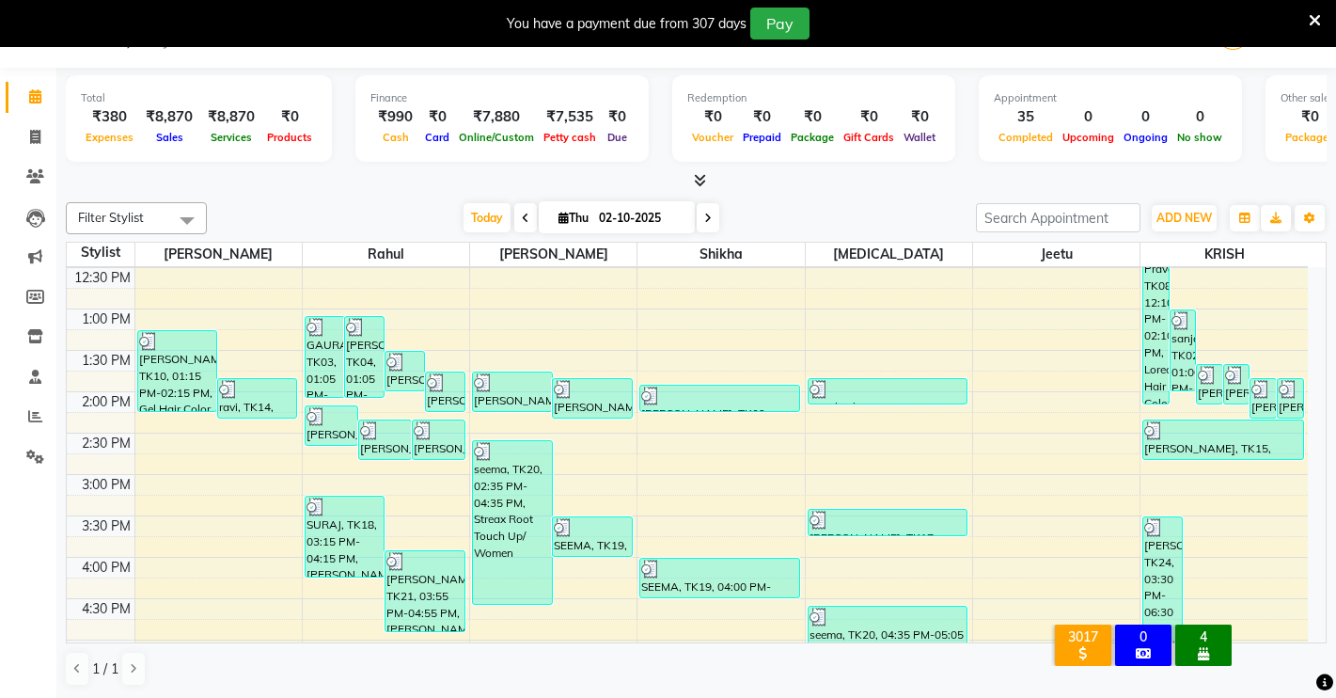
scroll to position [353, 0]
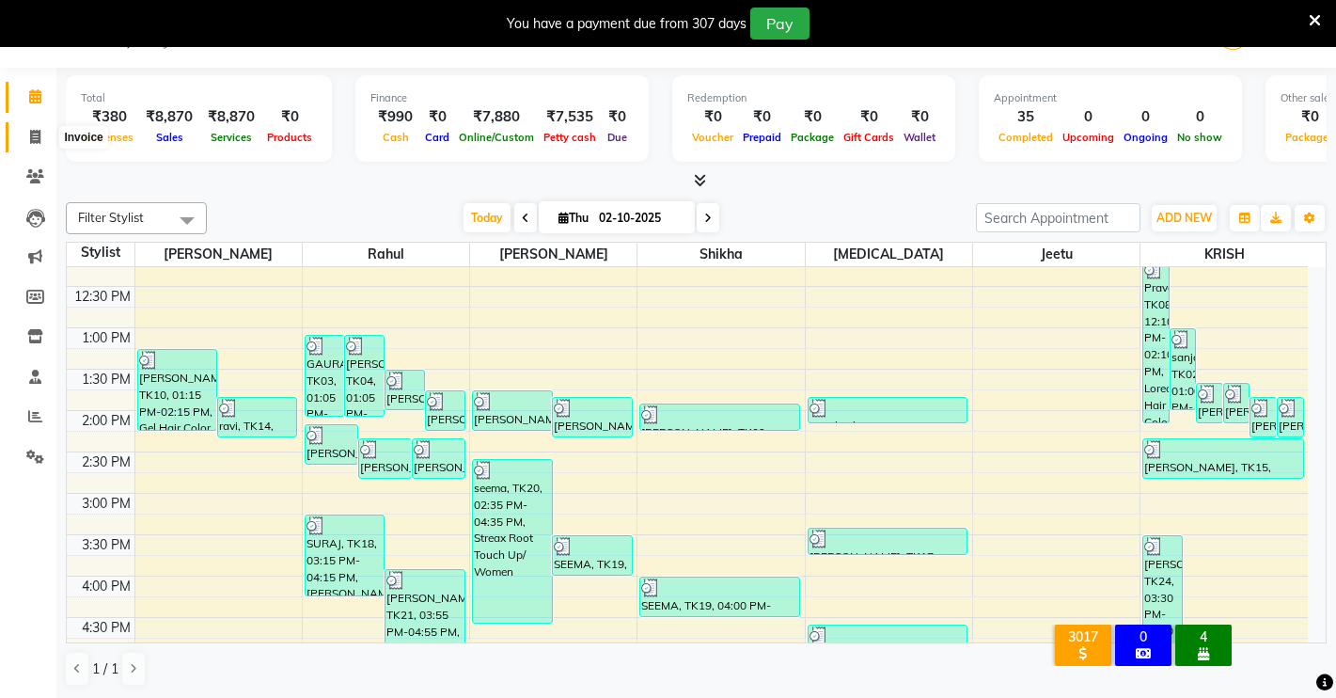
click at [47, 147] on span at bounding box center [35, 138] width 33 height 22
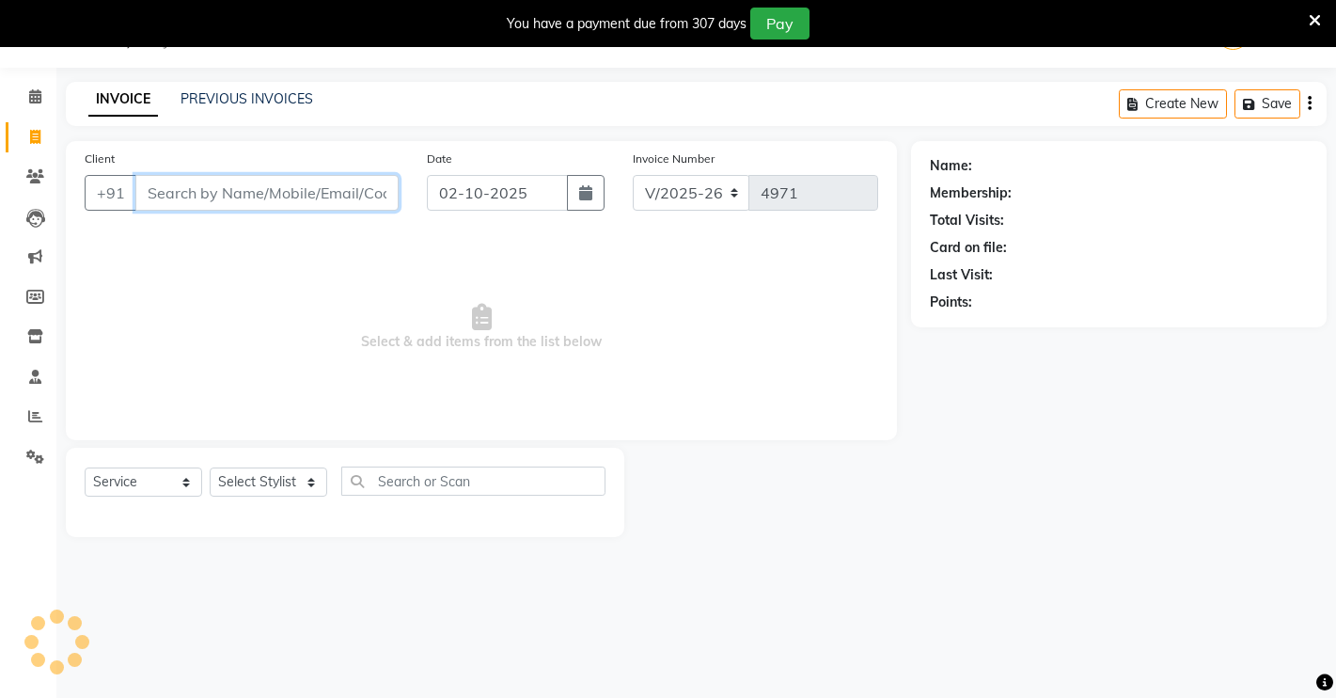
click at [293, 194] on input "Client" at bounding box center [266, 193] width 263 height 36
click at [20, 176] on span at bounding box center [35, 177] width 33 height 22
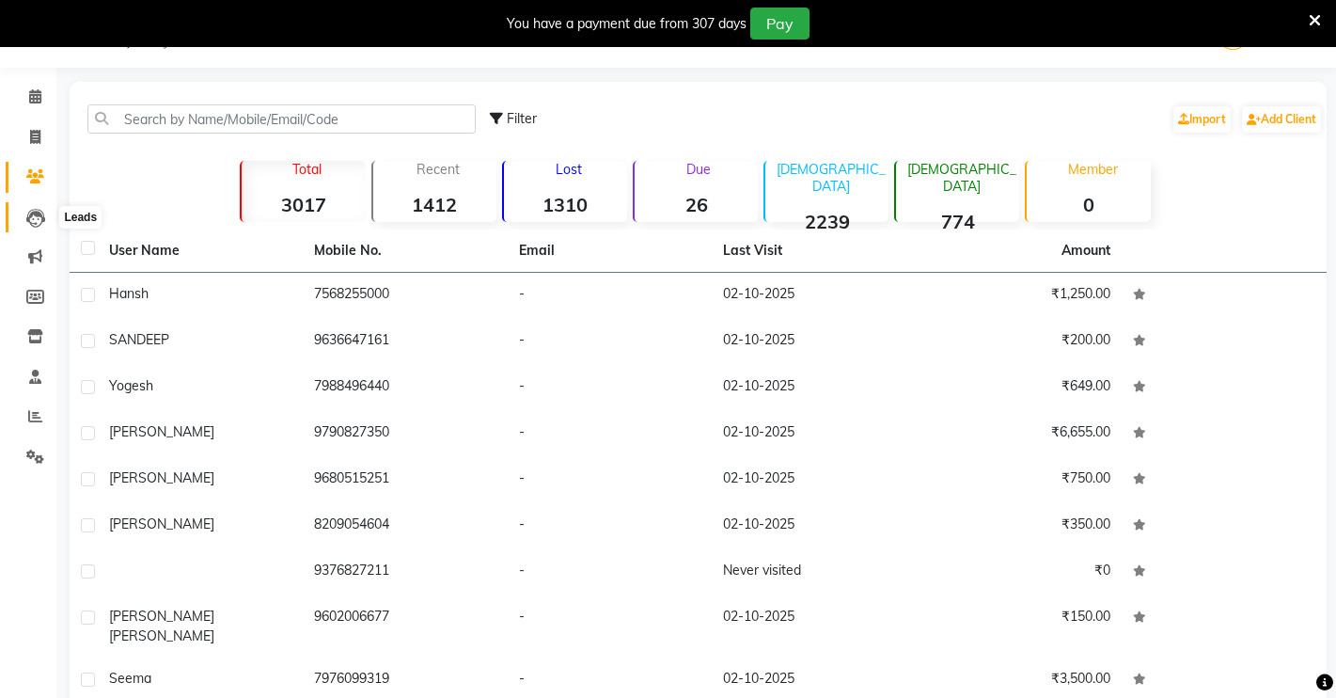
click at [28, 226] on icon at bounding box center [35, 218] width 19 height 19
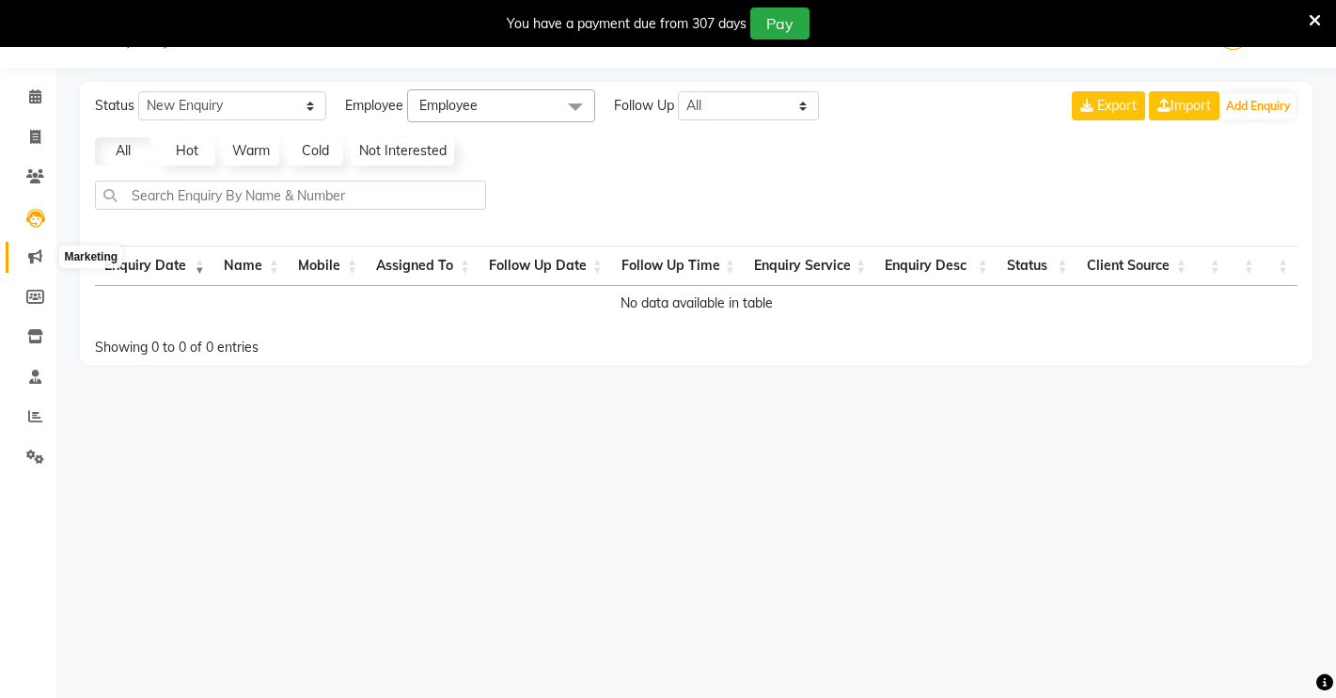
click at [30, 263] on span at bounding box center [35, 257] width 33 height 22
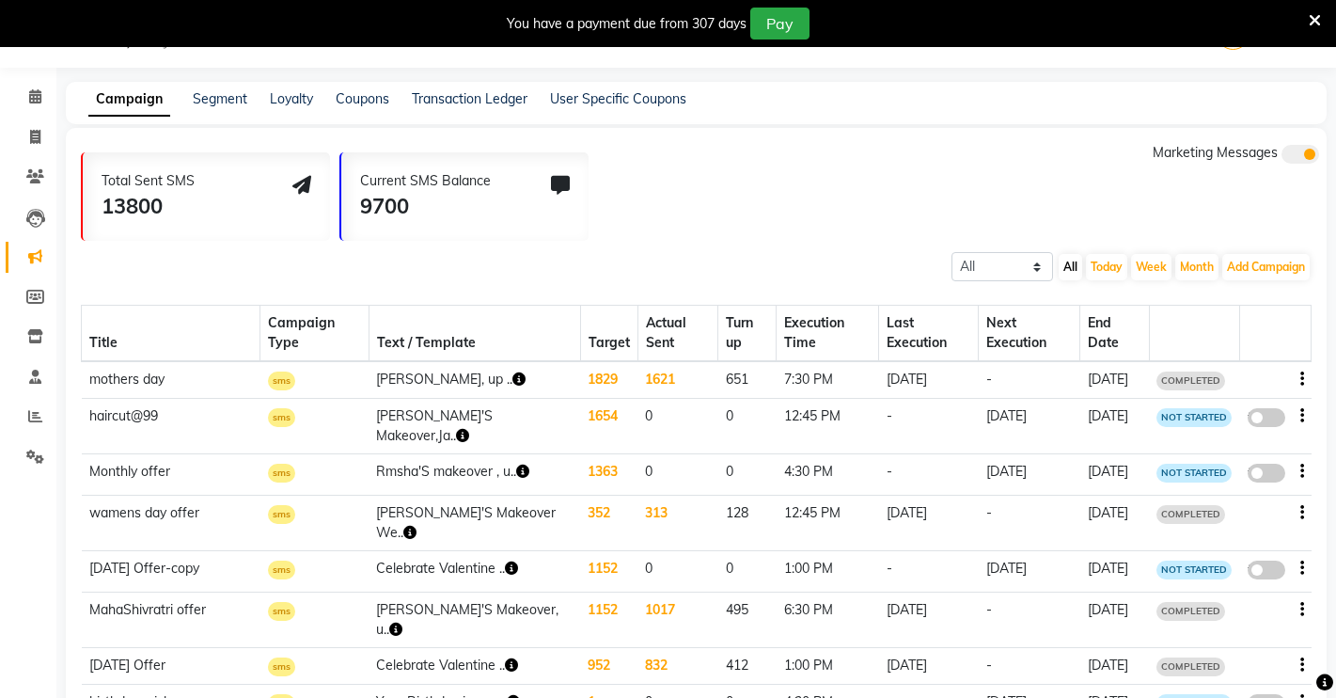
click at [36, 317] on li "Inventory" at bounding box center [28, 337] width 56 height 40
click at [38, 308] on link "Members" at bounding box center [28, 297] width 45 height 31
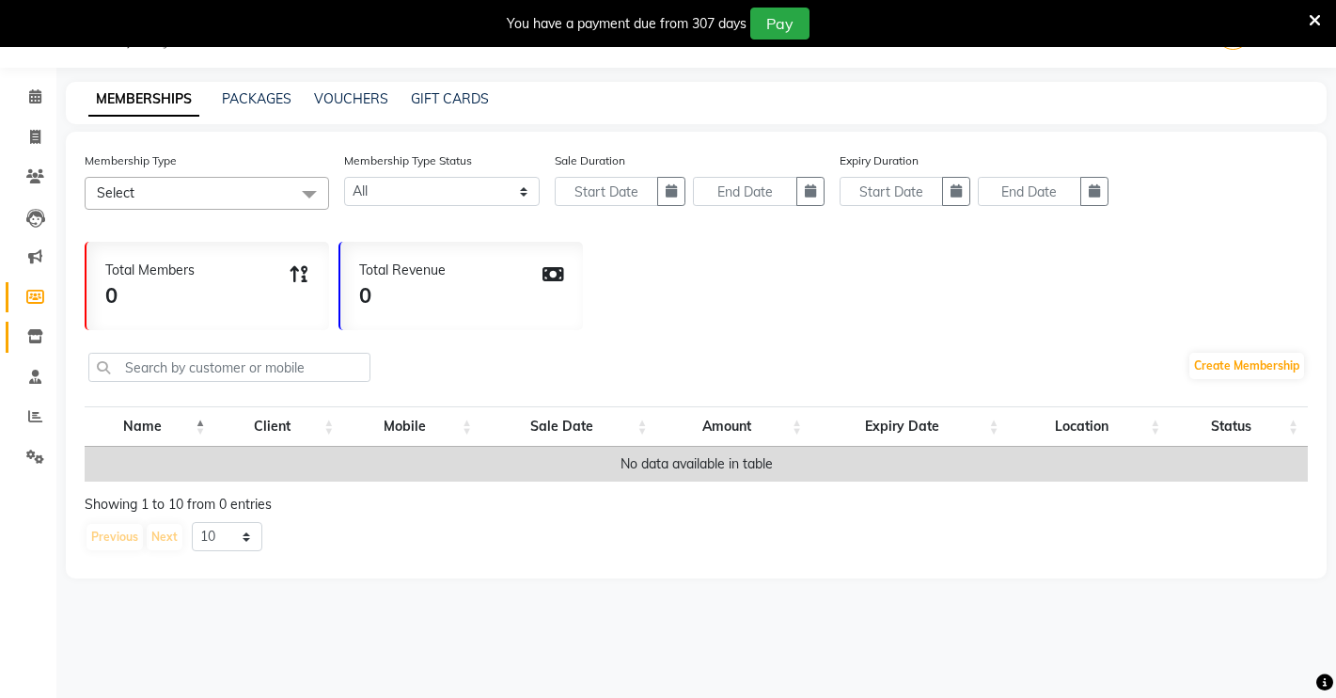
drag, startPoint x: 39, startPoint y: 353, endPoint x: 27, endPoint y: 322, distance: 33.0
click at [31, 332] on li "Inventory" at bounding box center [28, 337] width 56 height 40
click at [27, 322] on link "Inventory" at bounding box center [28, 337] width 45 height 31
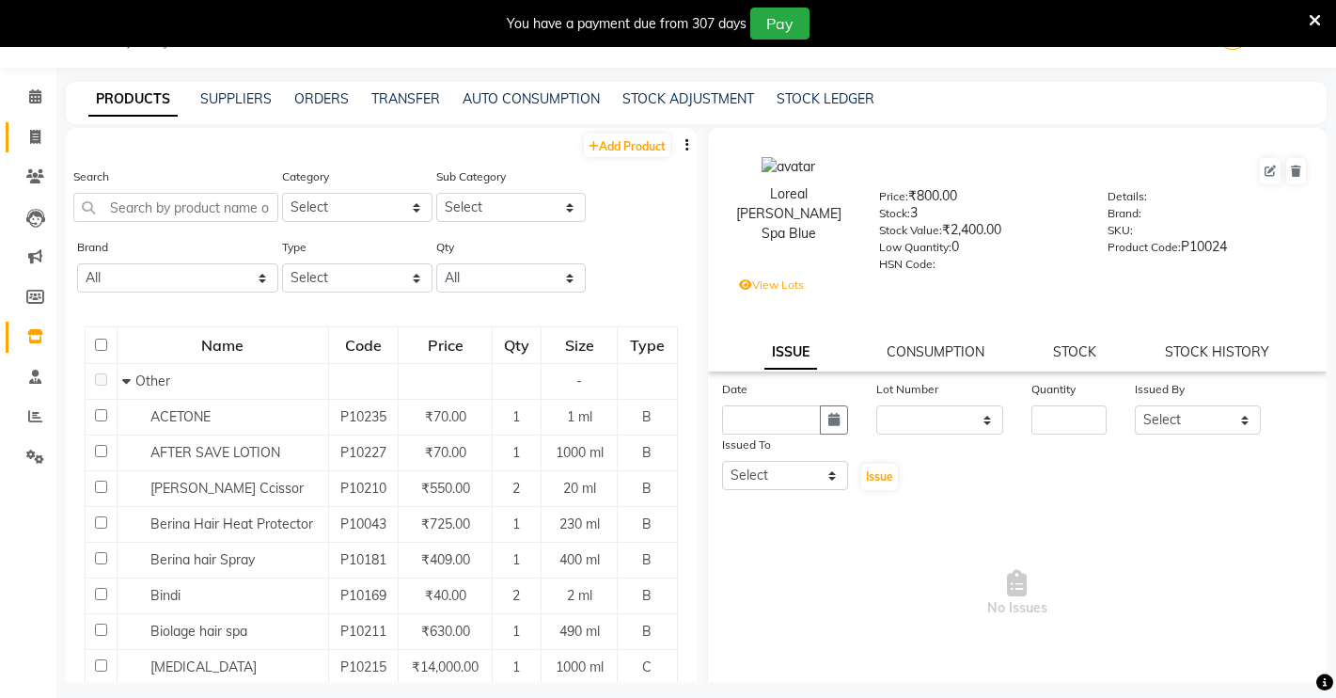
click at [28, 148] on link "Invoice" at bounding box center [28, 137] width 45 height 31
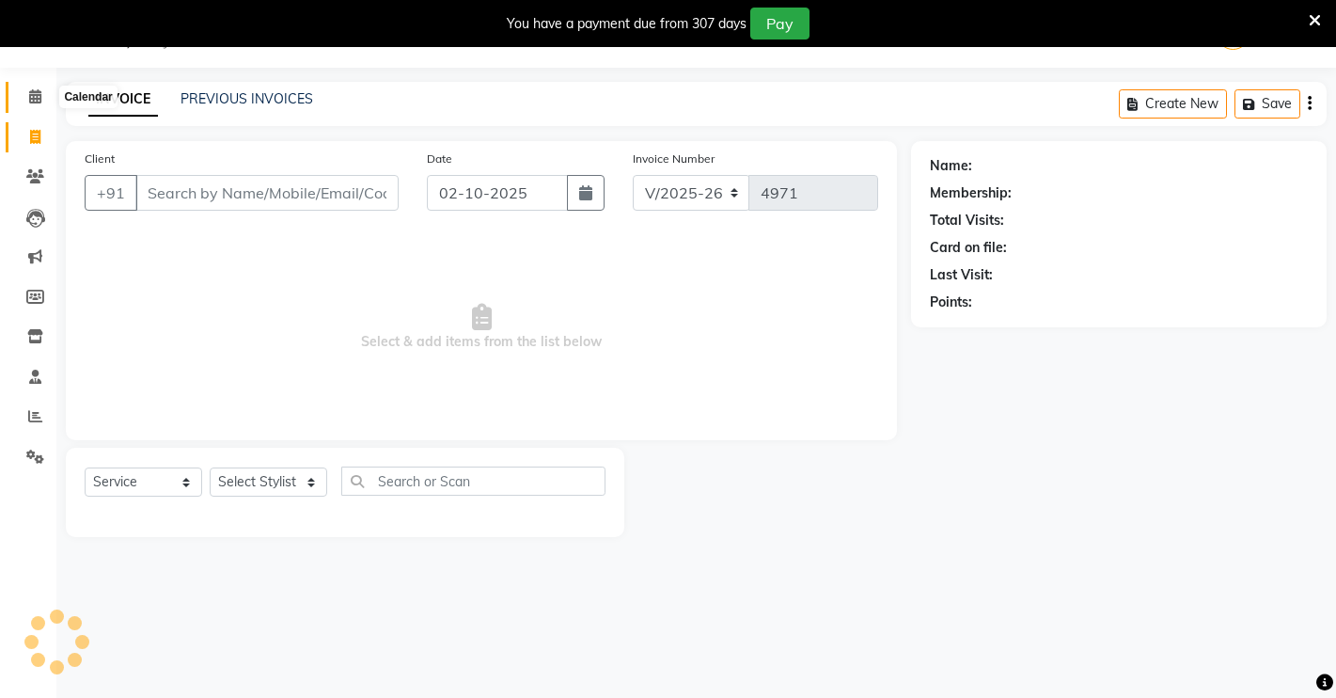
click at [25, 103] on span at bounding box center [35, 97] width 33 height 22
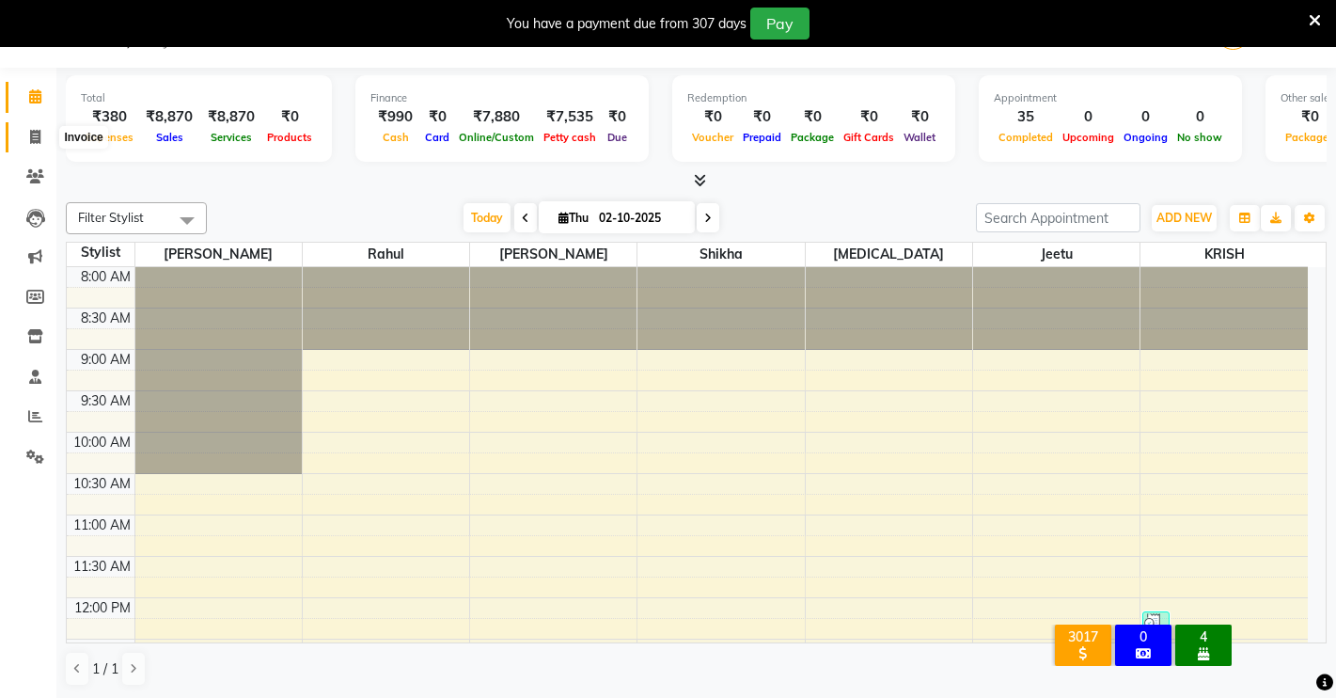
click at [45, 132] on span at bounding box center [35, 138] width 33 height 22
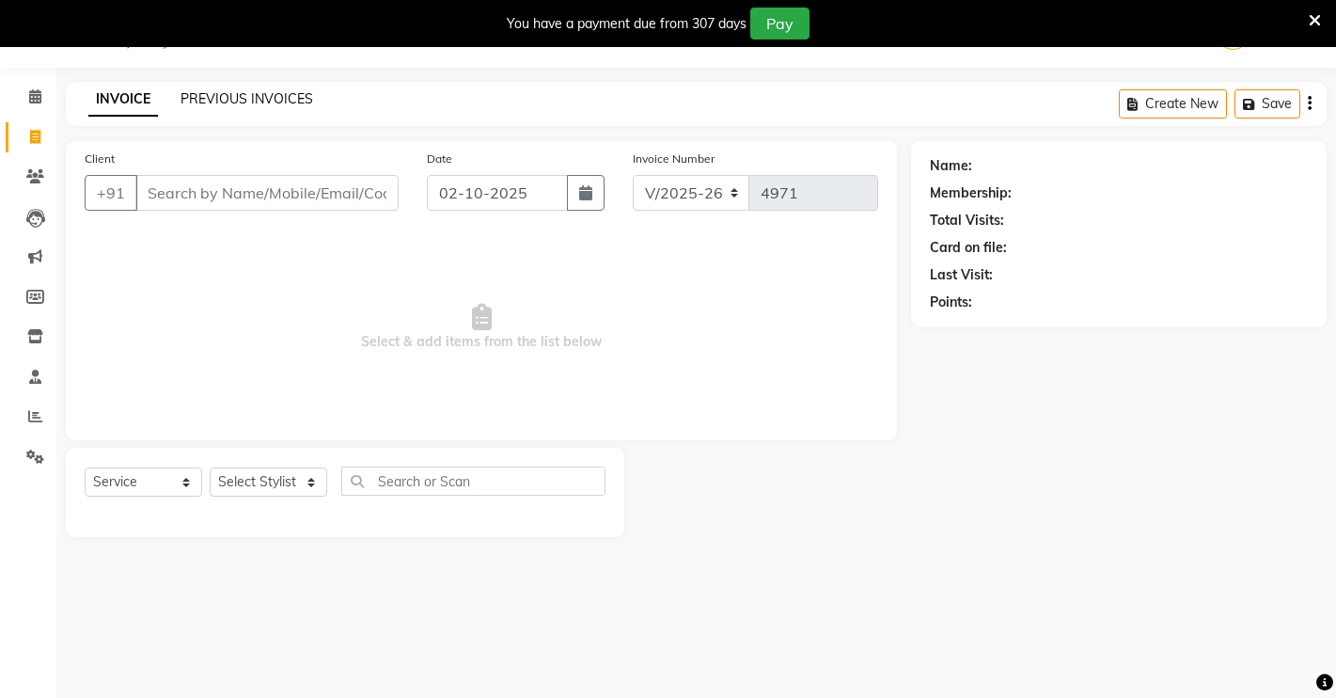
drag, startPoint x: 238, startPoint y: 83, endPoint x: 238, endPoint y: 100, distance: 16.9
click at [238, 100] on div "INVOICE PREVIOUS INVOICES Create New Save" at bounding box center [696, 104] width 1261 height 44
click at [238, 101] on link "PREVIOUS INVOICES" at bounding box center [247, 98] width 133 height 17
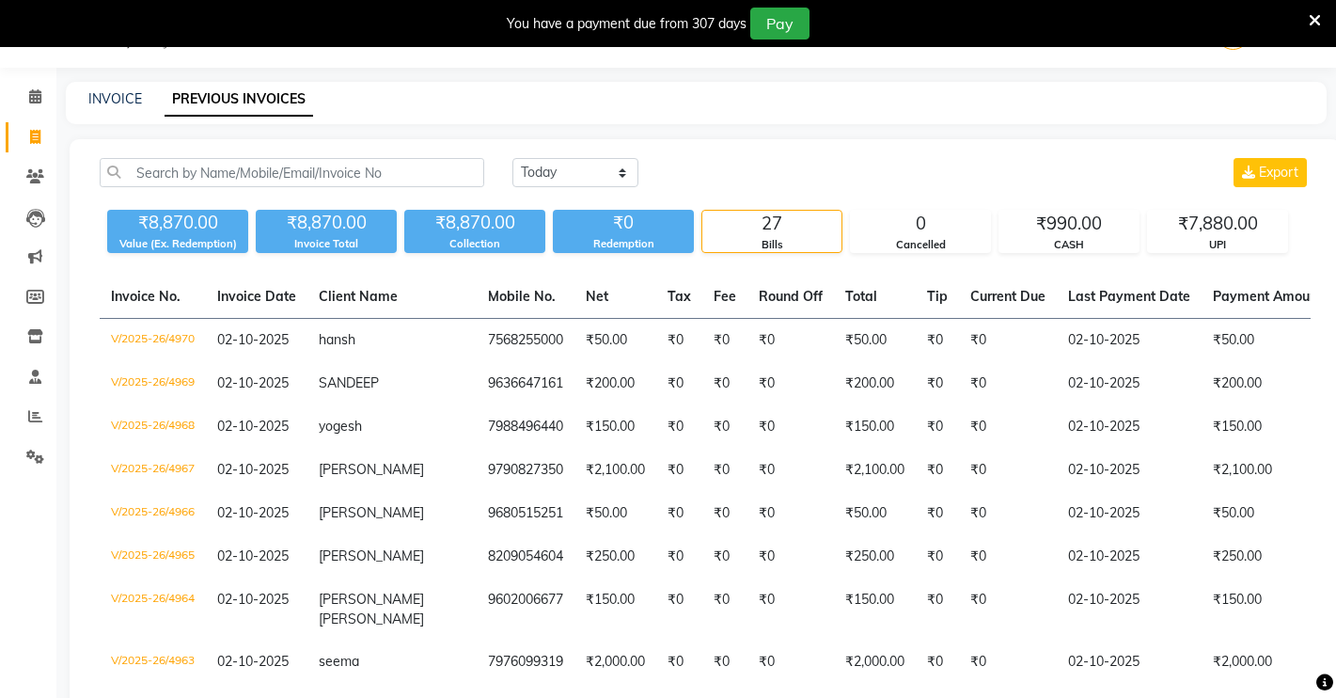
click at [144, 95] on div "INVOICE PREVIOUS INVOICES" at bounding box center [685, 99] width 1238 height 20
click at [123, 96] on link "INVOICE" at bounding box center [115, 98] width 54 height 17
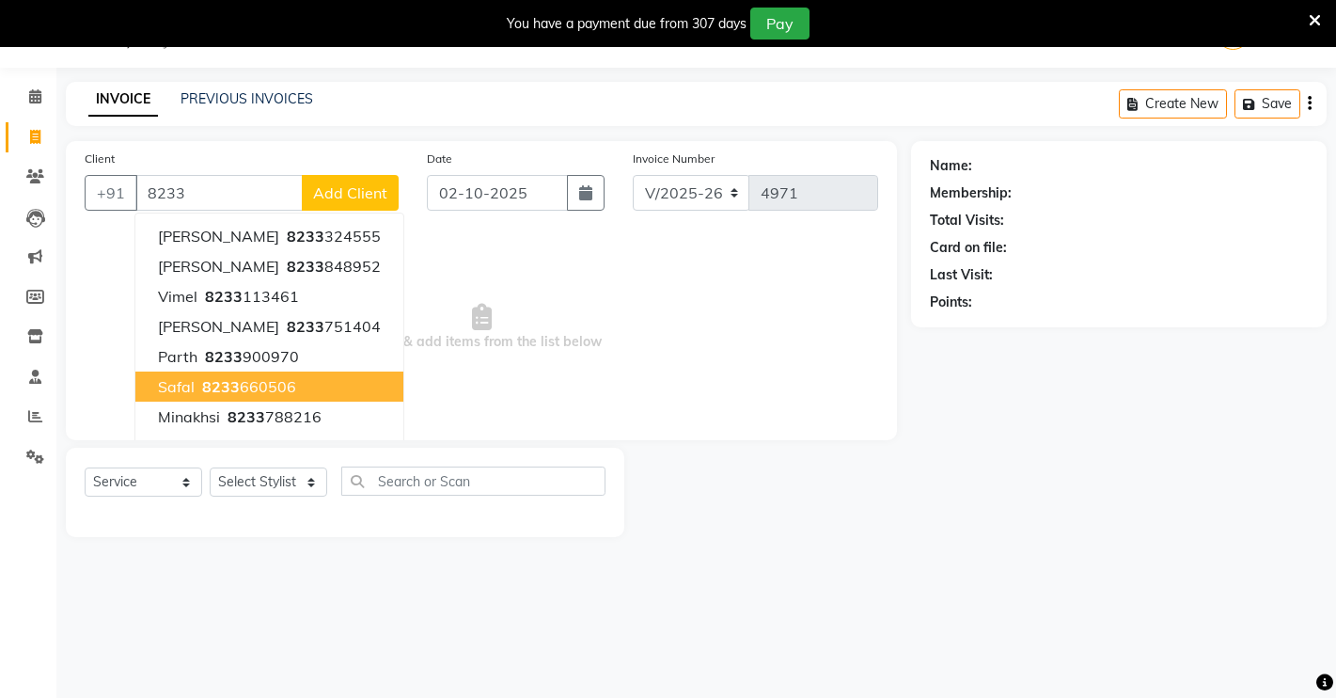
click at [275, 393] on ngb-highlight "8233 660506" at bounding box center [247, 386] width 98 height 19
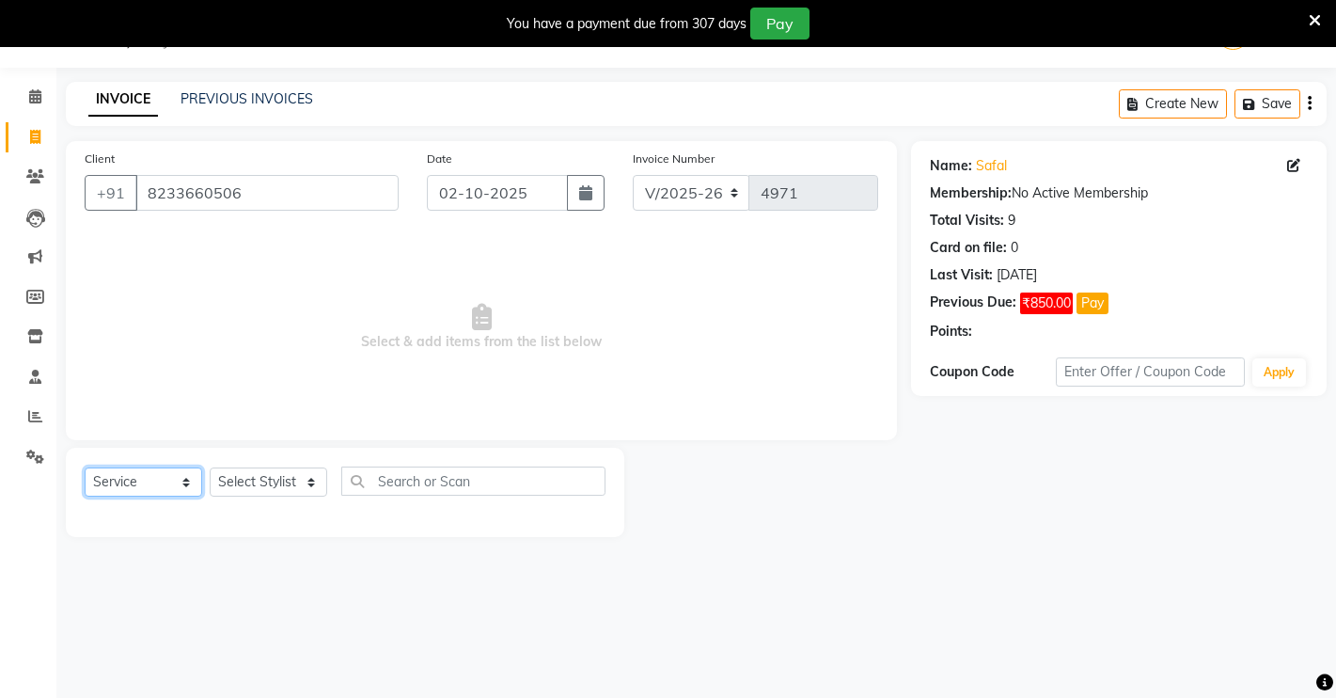
click at [148, 484] on select "Select Service Product Membership Package Voucher Prepaid Gift Card" at bounding box center [144, 481] width 118 height 29
click at [85, 467] on select "Select Service Product Membership Package Voucher Prepaid Gift Card" at bounding box center [144, 481] width 118 height 29
click at [243, 483] on select "Select Stylist [PERSON_NAME] [PERSON_NAME] NAVEEN [MEDICAL_DATA][PERSON_NAME] […" at bounding box center [269, 481] width 118 height 29
click at [210, 467] on select "Select Stylist [PERSON_NAME] [PERSON_NAME] NAVEEN [MEDICAL_DATA][PERSON_NAME] […" at bounding box center [269, 481] width 118 height 29
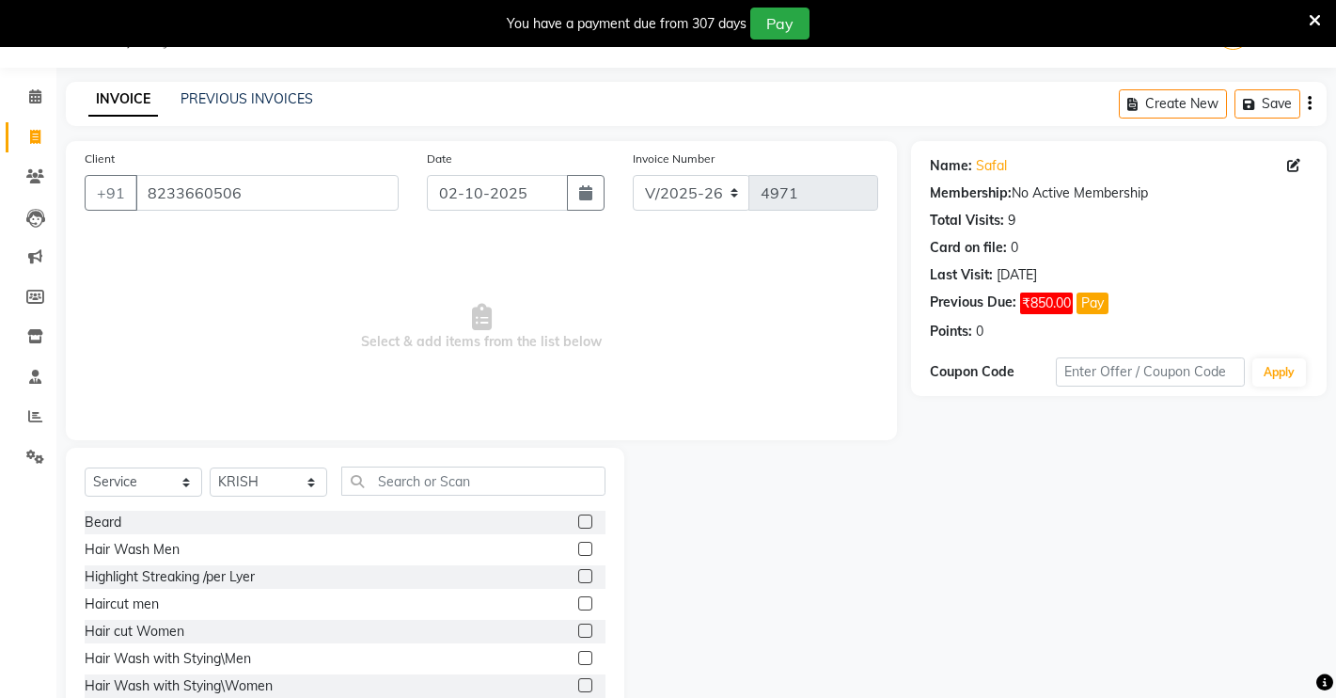
click at [578, 604] on label at bounding box center [585, 603] width 14 height 14
click at [578, 604] on input "checkbox" at bounding box center [584, 604] width 12 height 12
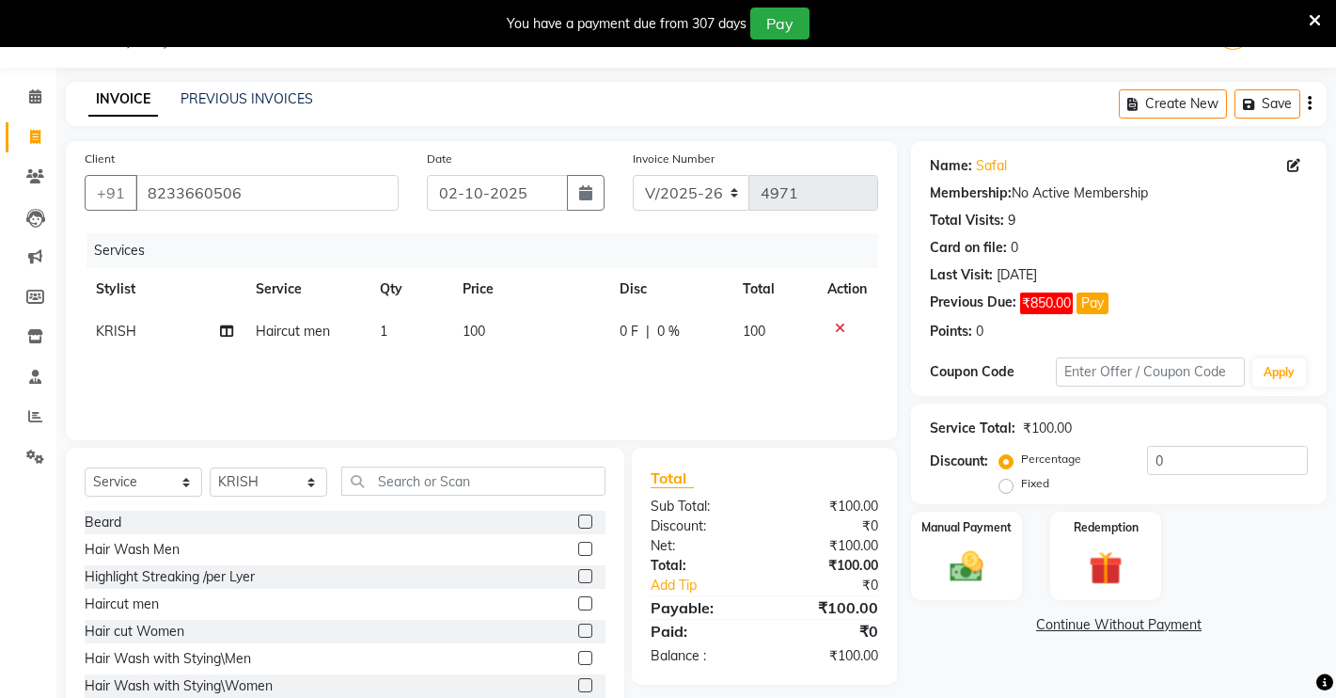
click at [988, 624] on link "Continue Without Payment" at bounding box center [1119, 625] width 408 height 20
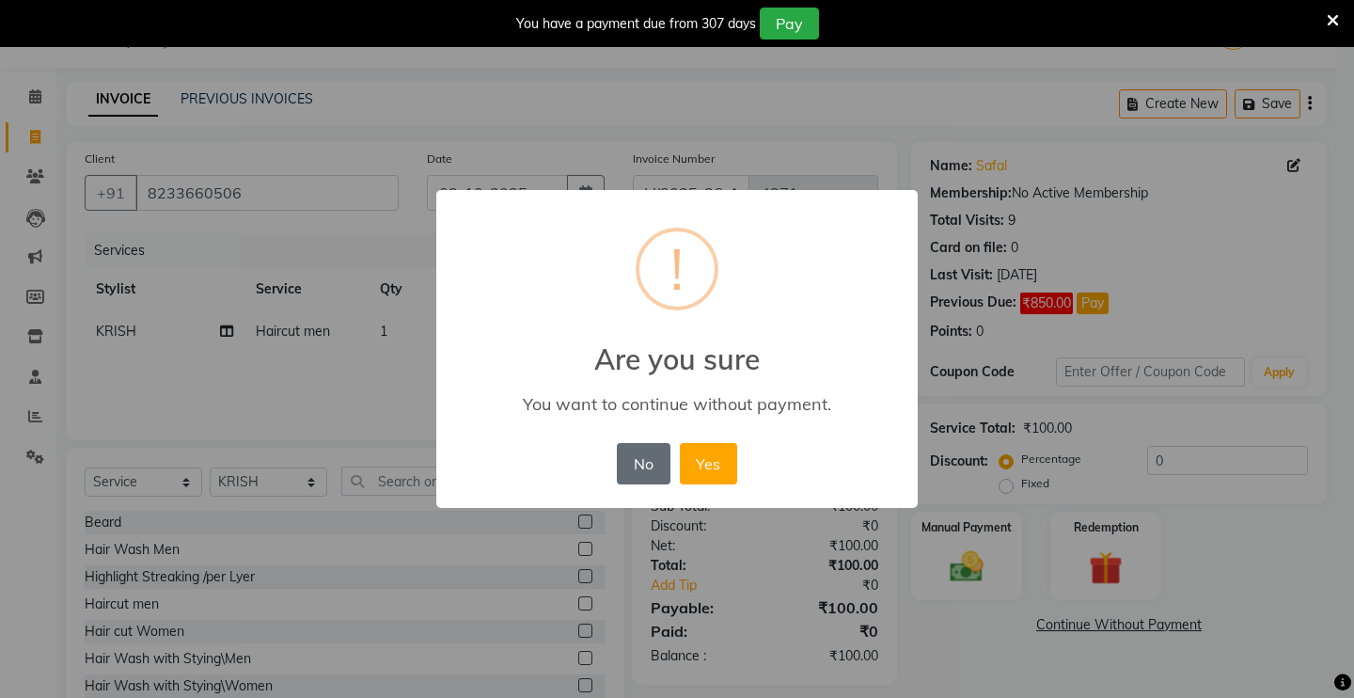
click at [640, 469] on button "No" at bounding box center [643, 463] width 53 height 41
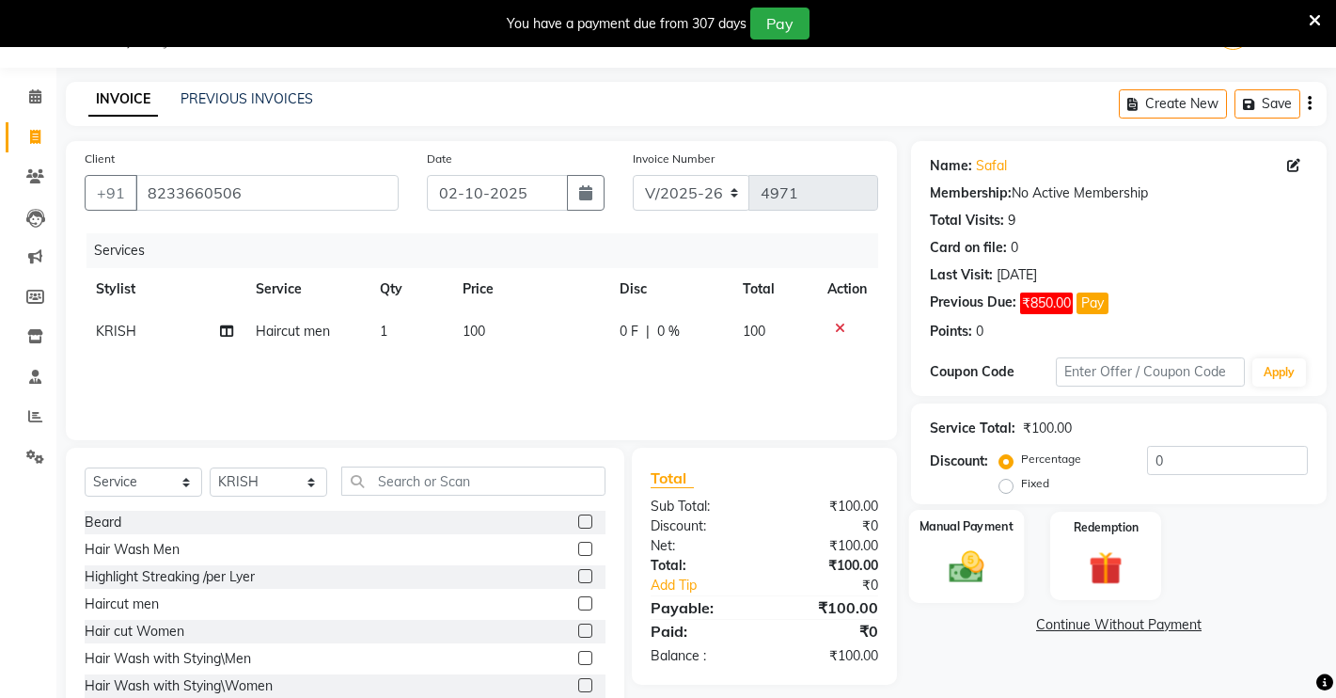
click at [965, 562] on img at bounding box center [966, 566] width 57 height 40
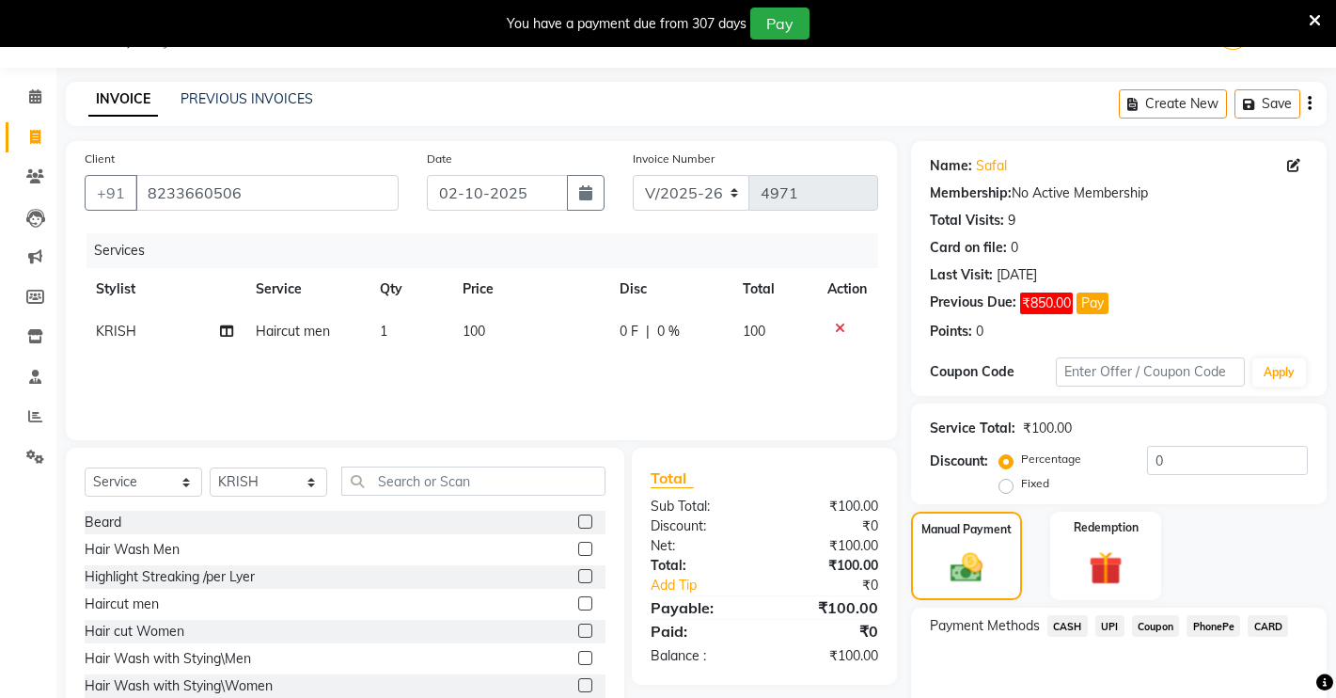
click at [1120, 625] on span "UPI" at bounding box center [1109, 626] width 29 height 22
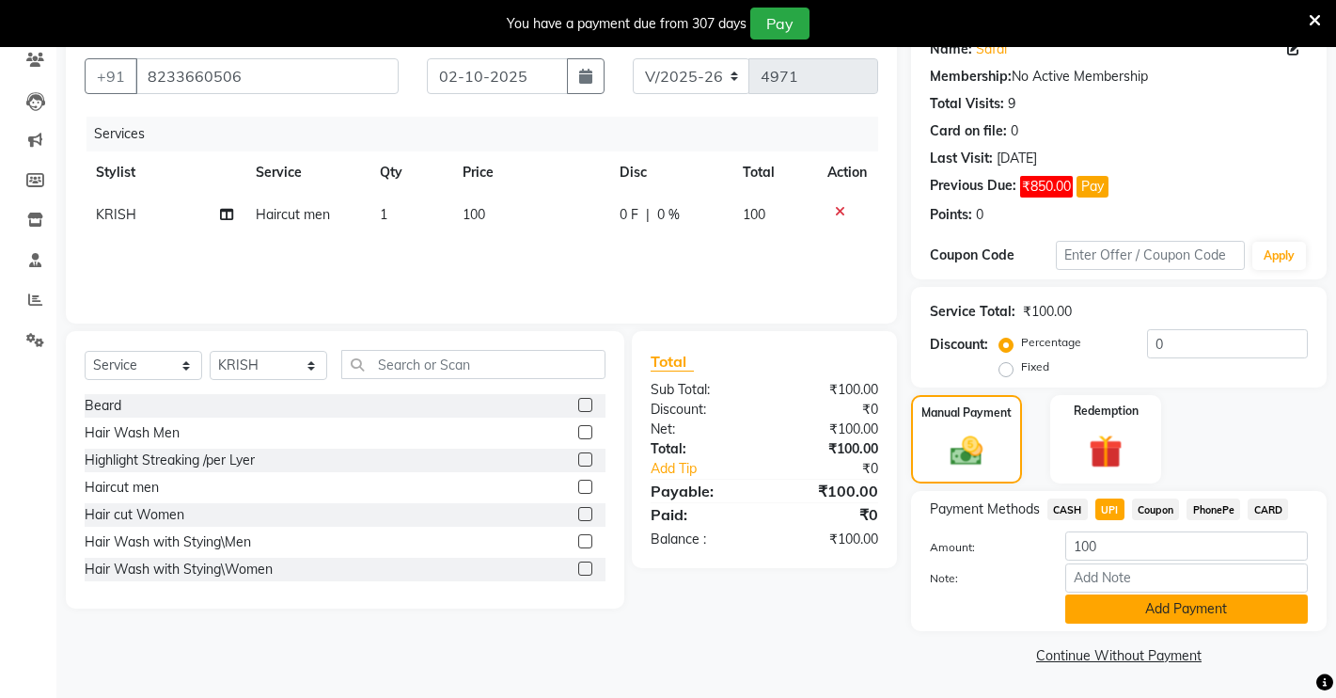
click at [1092, 606] on button "Add Payment" at bounding box center [1186, 608] width 243 height 29
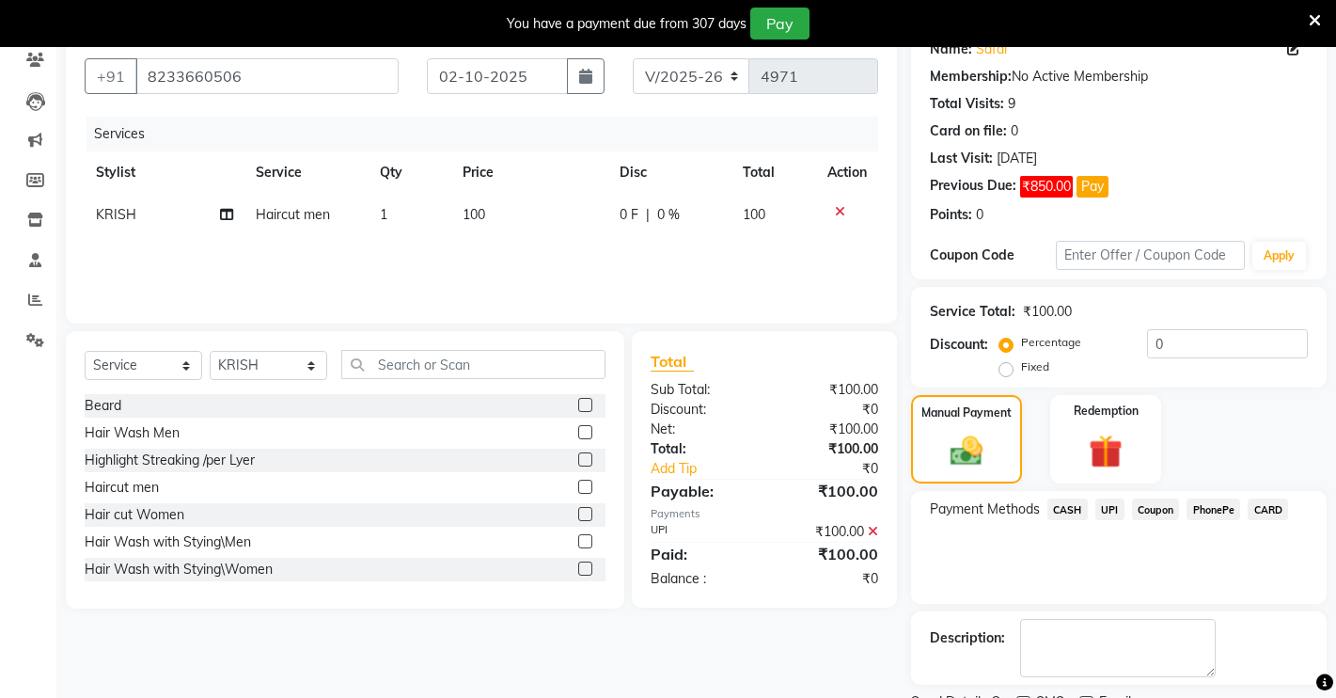
scroll to position [243, 0]
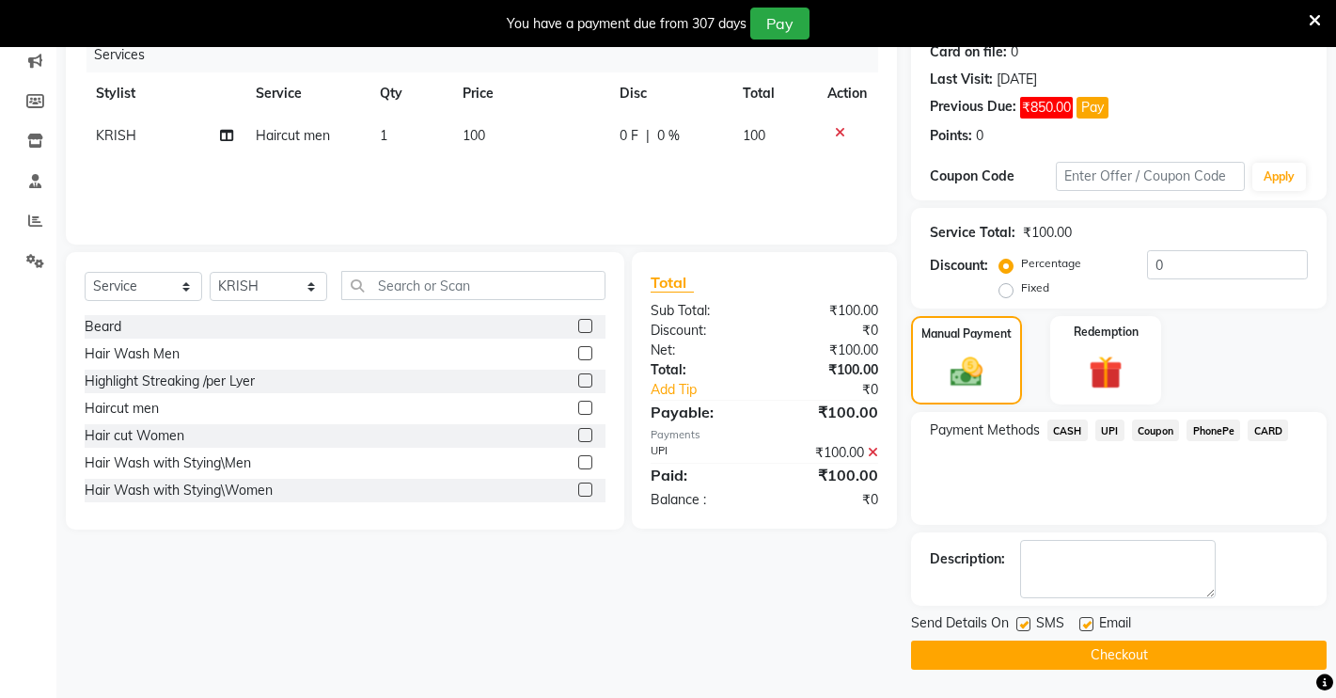
click at [988, 663] on button "Checkout" at bounding box center [1119, 654] width 416 height 29
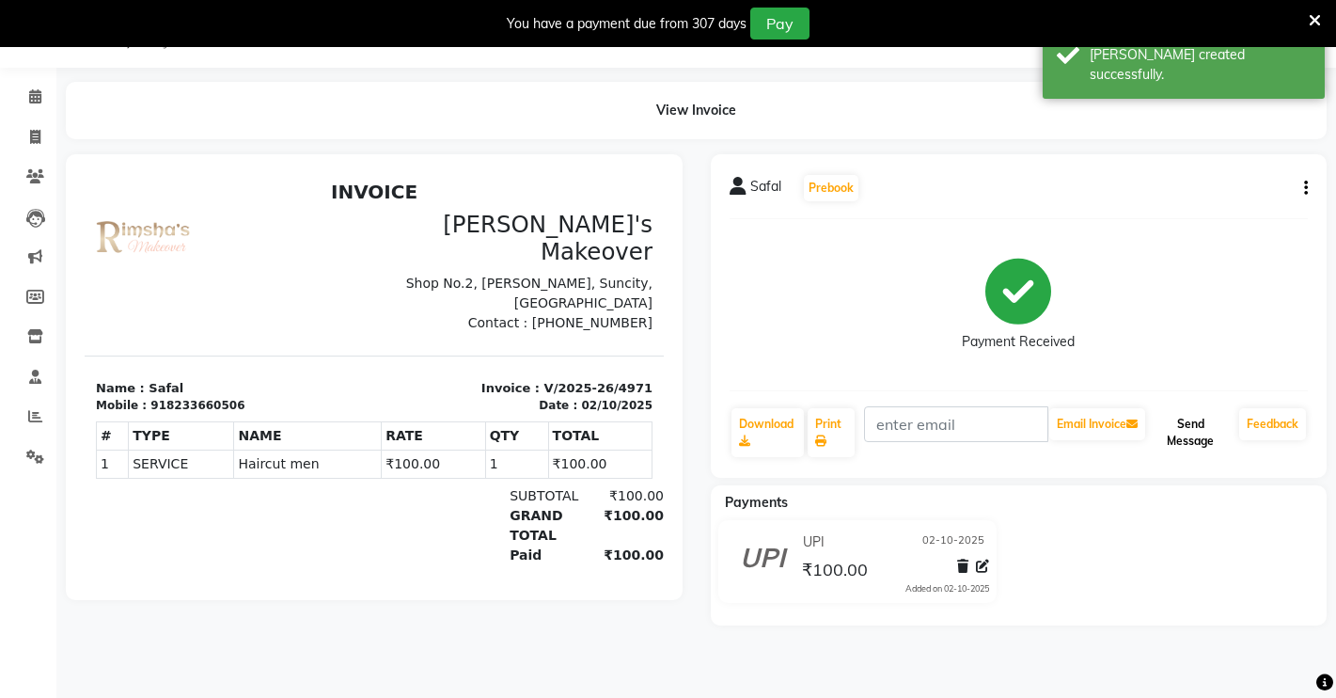
click at [1207, 449] on button "Send Message" at bounding box center [1190, 432] width 83 height 49
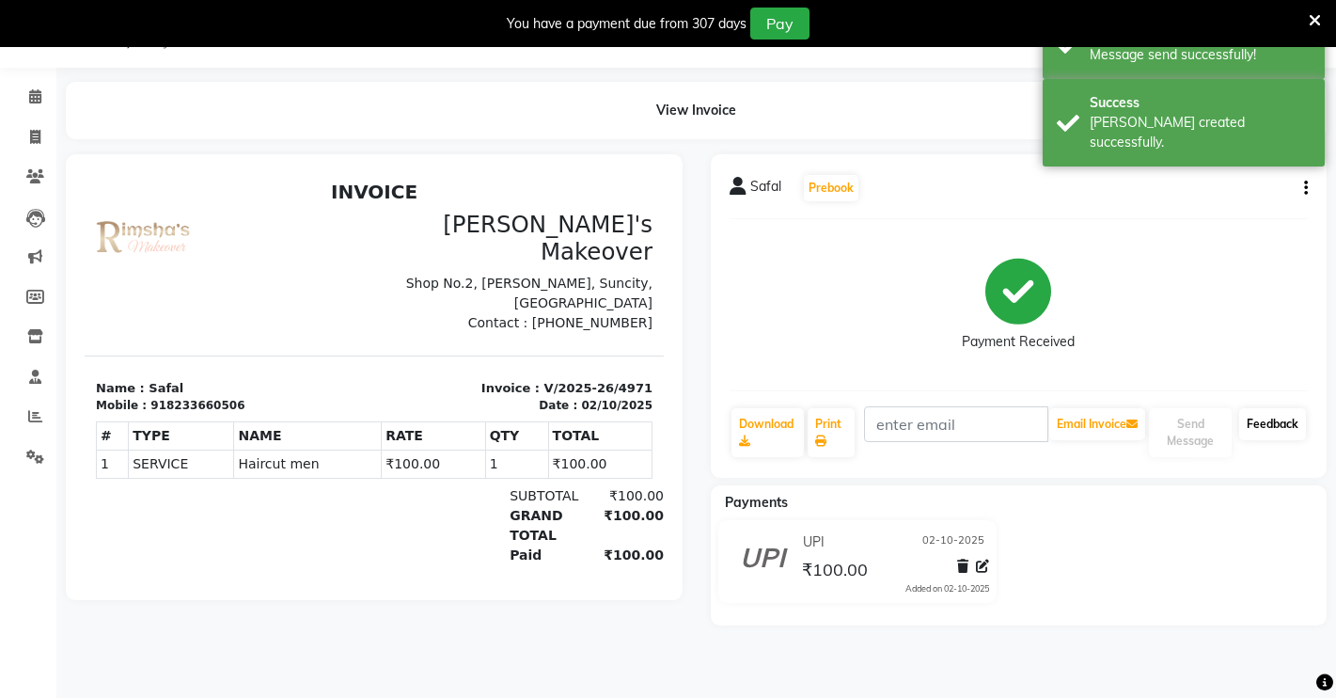
click at [1247, 417] on link "Feedback" at bounding box center [1272, 424] width 67 height 32
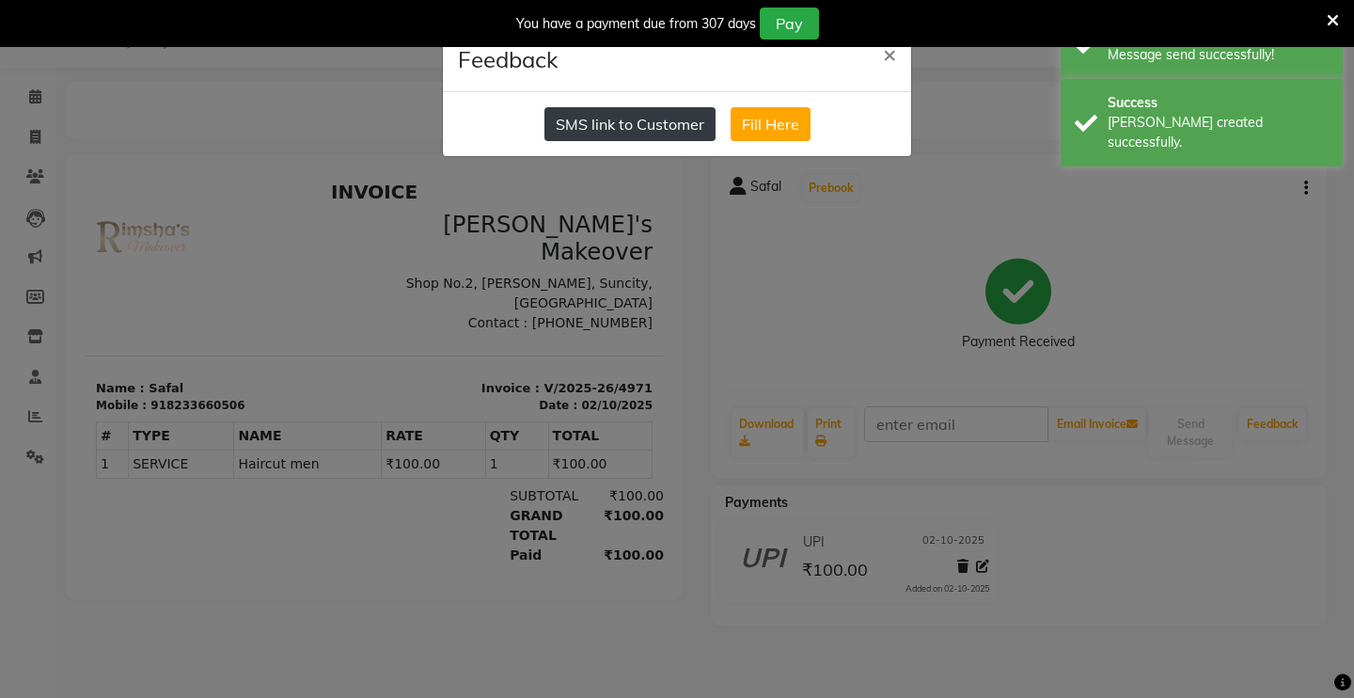
click at [657, 120] on button "SMS link to Customer" at bounding box center [629, 124] width 171 height 34
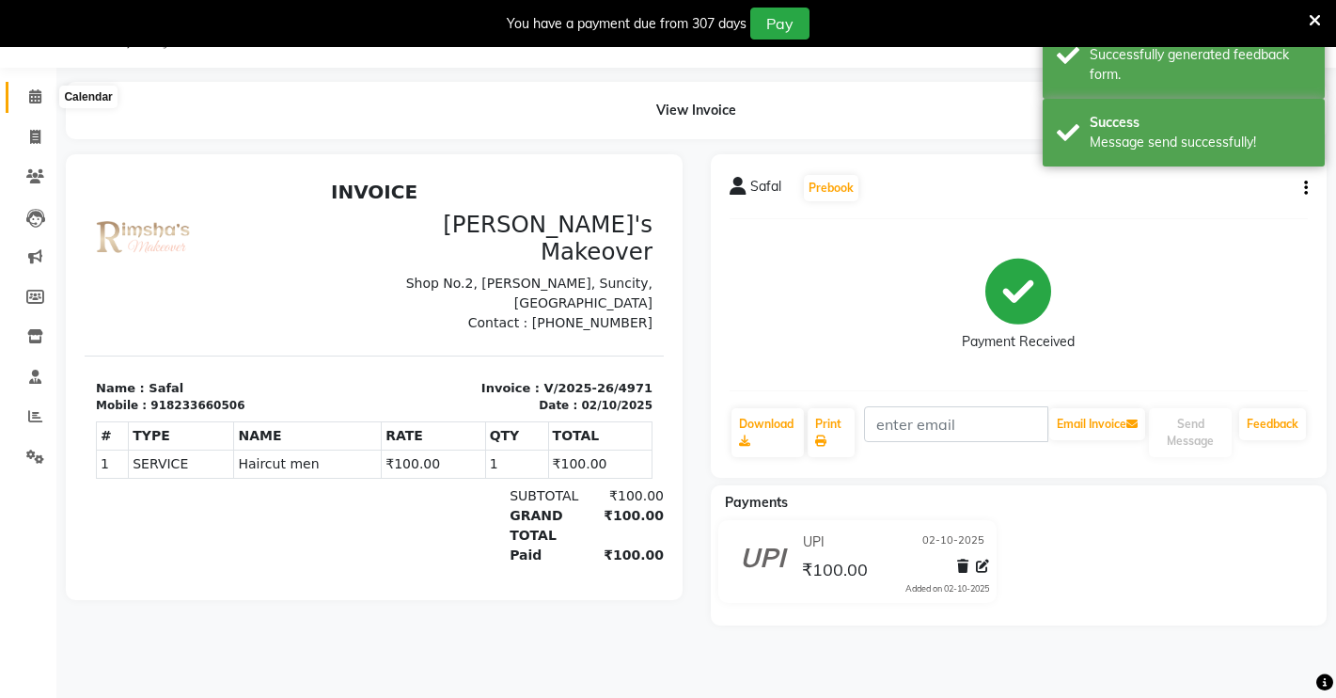
click at [44, 90] on span at bounding box center [35, 97] width 33 height 22
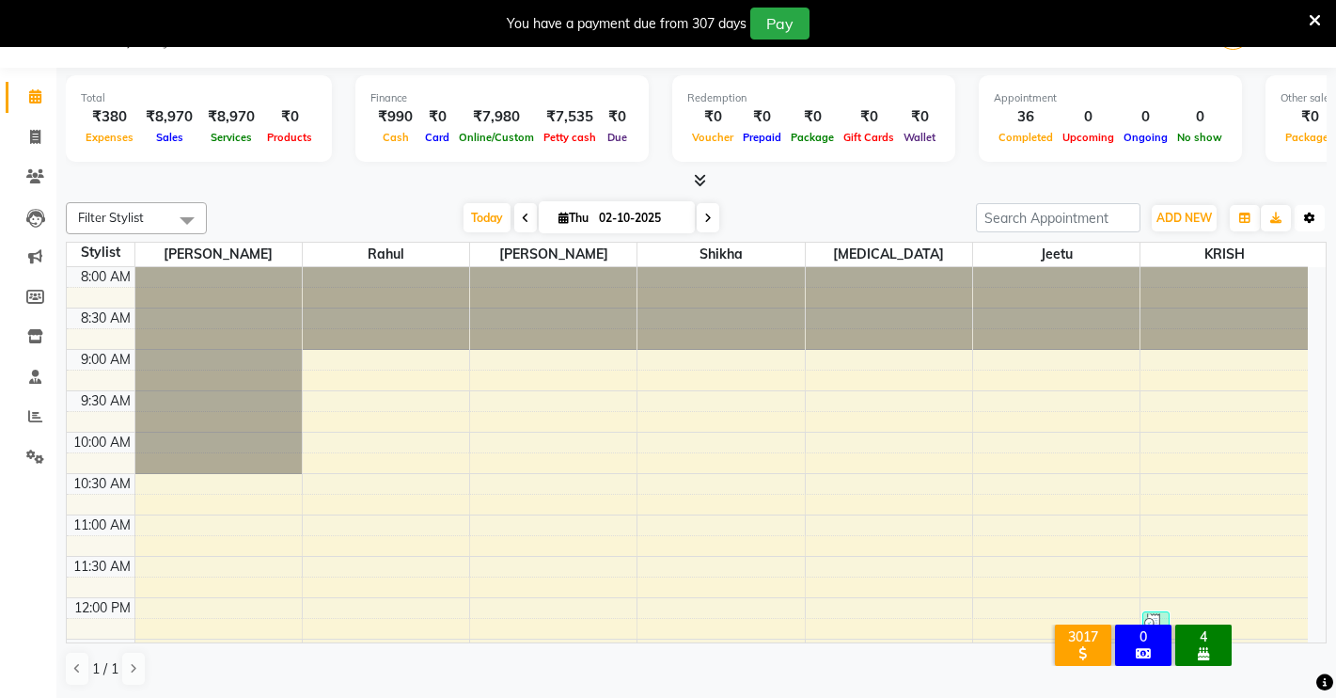
click at [1316, 221] on button "Toggle Dropdown" at bounding box center [1310, 218] width 30 height 26
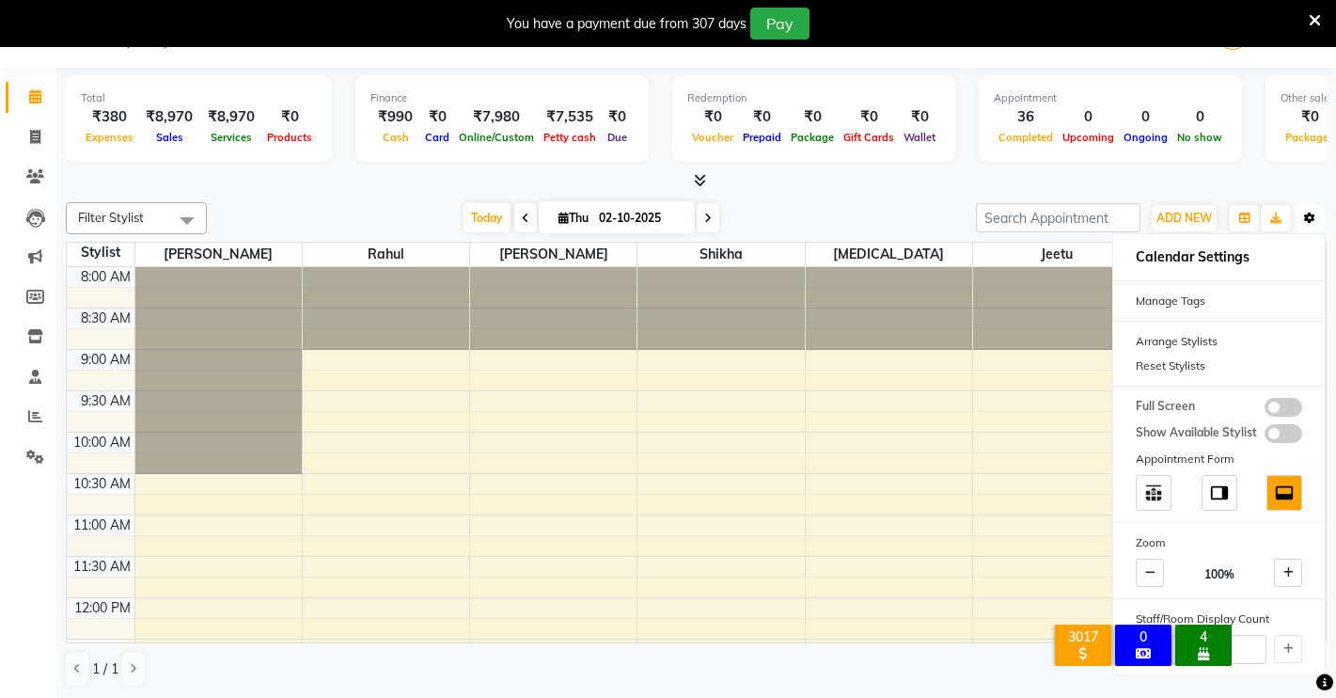
click at [1312, 220] on icon "button" at bounding box center [1309, 217] width 11 height 11
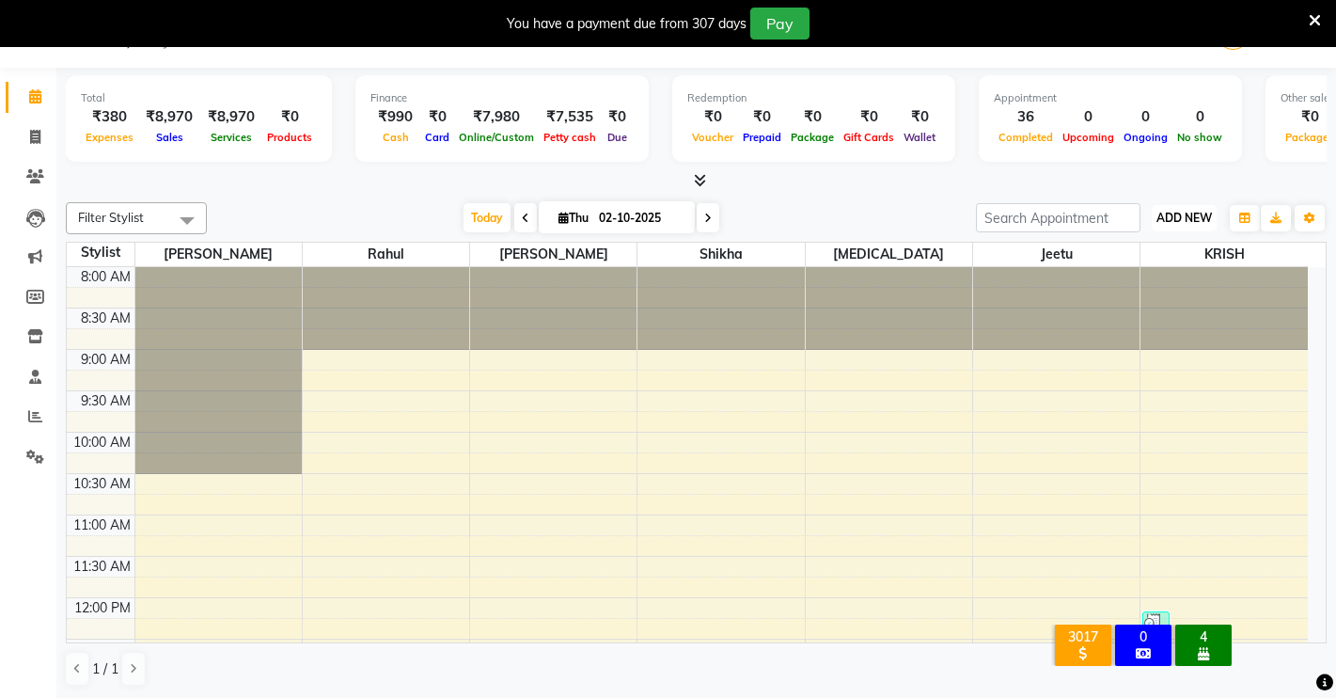
click at [1184, 205] on button "ADD NEW Toggle Dropdown" at bounding box center [1184, 218] width 65 height 26
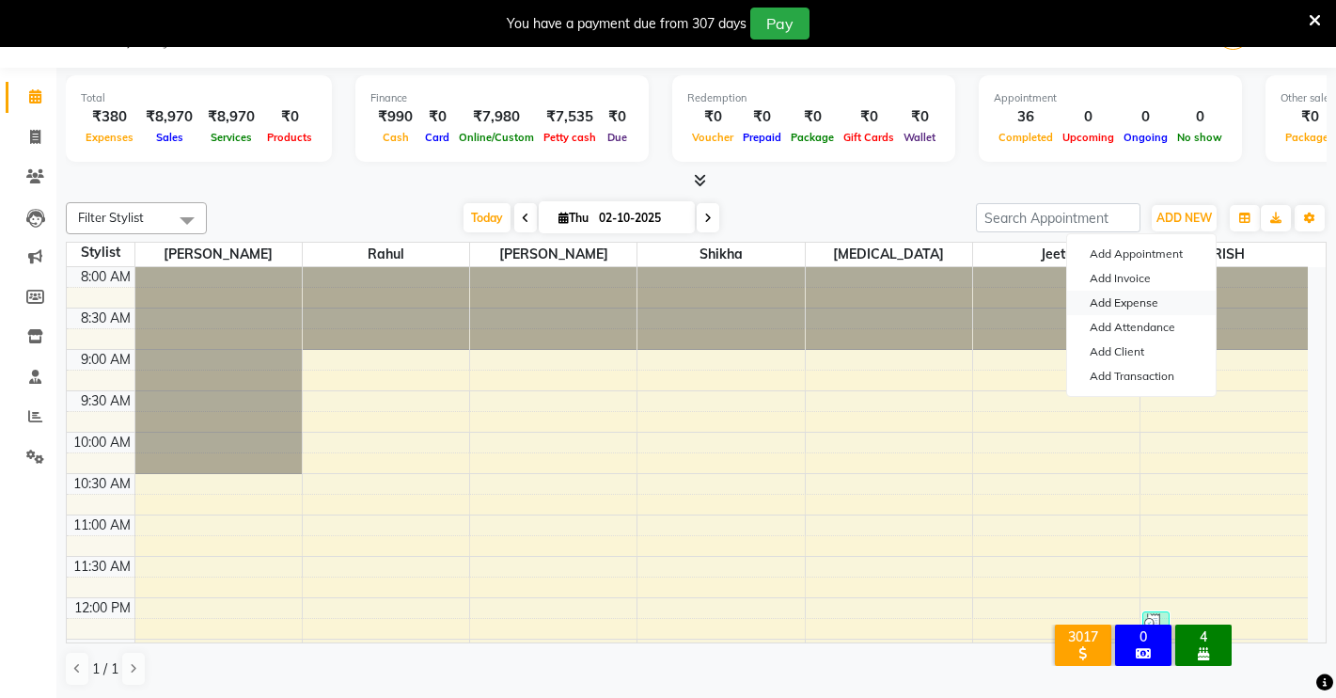
click at [1138, 301] on link "Add Expense" at bounding box center [1141, 303] width 149 height 24
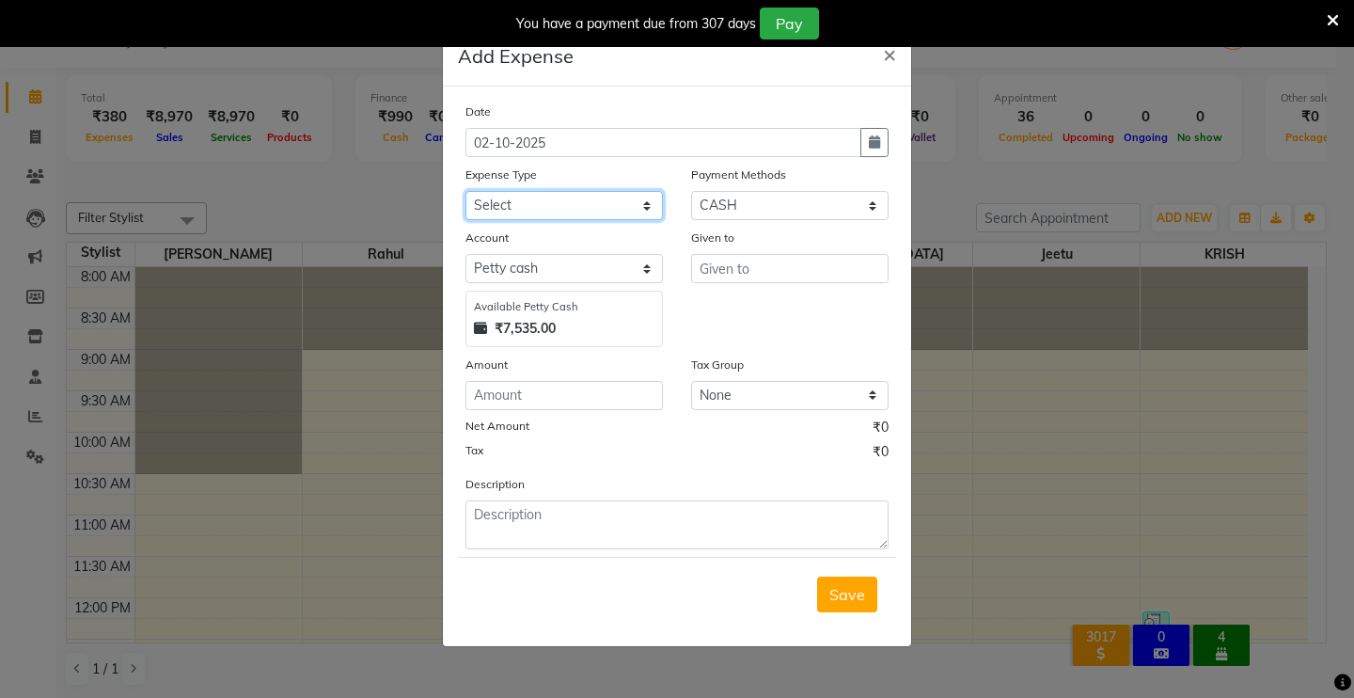
click at [564, 196] on select "Select Advance Salary Baba Bank Service Charges CLEANING Clinical charges DM SI…" at bounding box center [563, 205] width 197 height 29
click at [571, 207] on select "Select Advance Salary Baba Bank Service Charges CLEANING Clinical charges DM SI…" at bounding box center [563, 205] width 197 height 29
click at [572, 207] on select "Select Advance Salary Baba Bank Service Charges CLEANING Clinical charges DM SI…" at bounding box center [563, 205] width 197 height 29
click at [1117, 439] on ngb-modal-window "Add Expense × Date [DATE] Expense Type Select Advance Salary Baba Bank Service …" at bounding box center [677, 349] width 1354 height 698
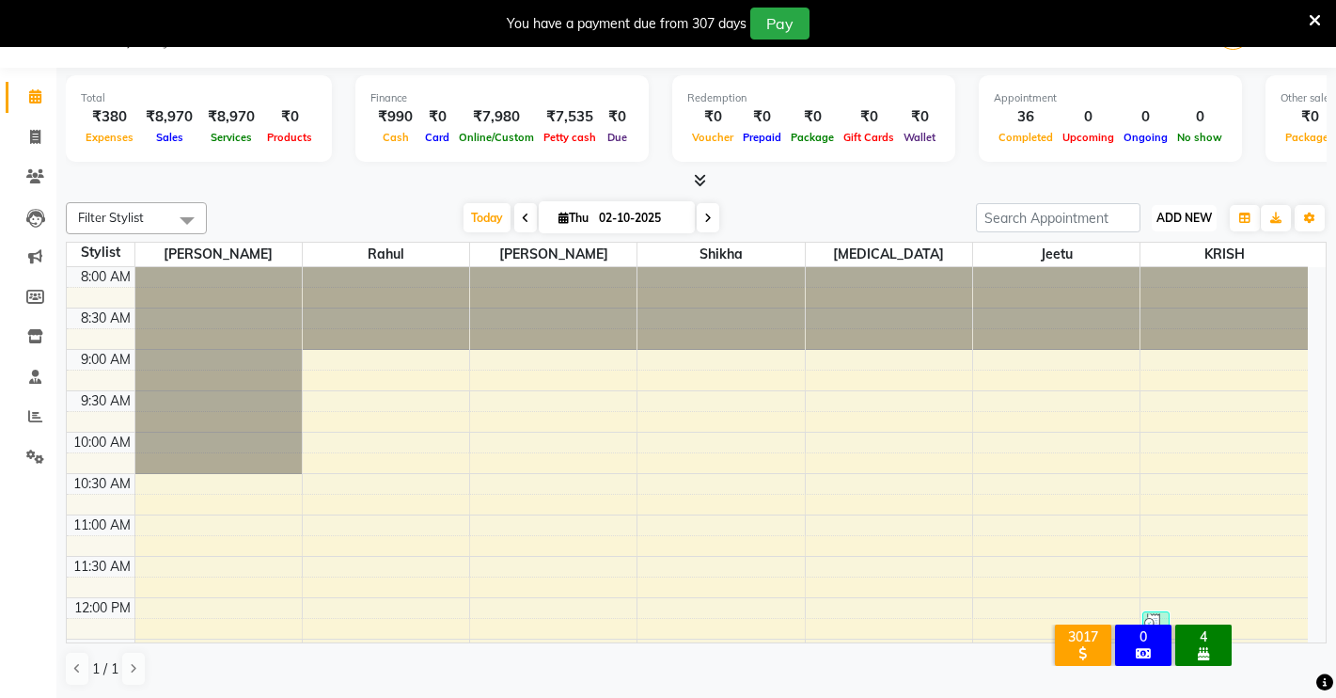
click at [1158, 224] on span "ADD NEW" at bounding box center [1183, 218] width 55 height 14
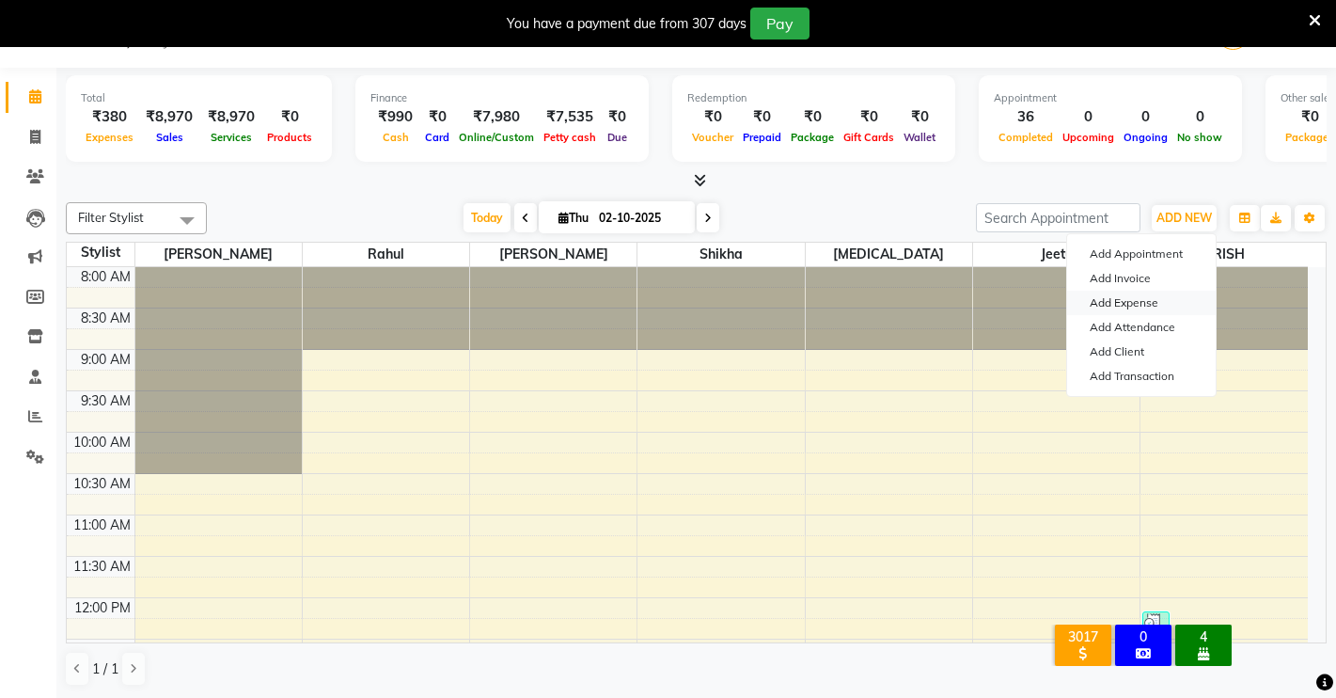
click at [1097, 303] on link "Add Expense" at bounding box center [1141, 303] width 149 height 24
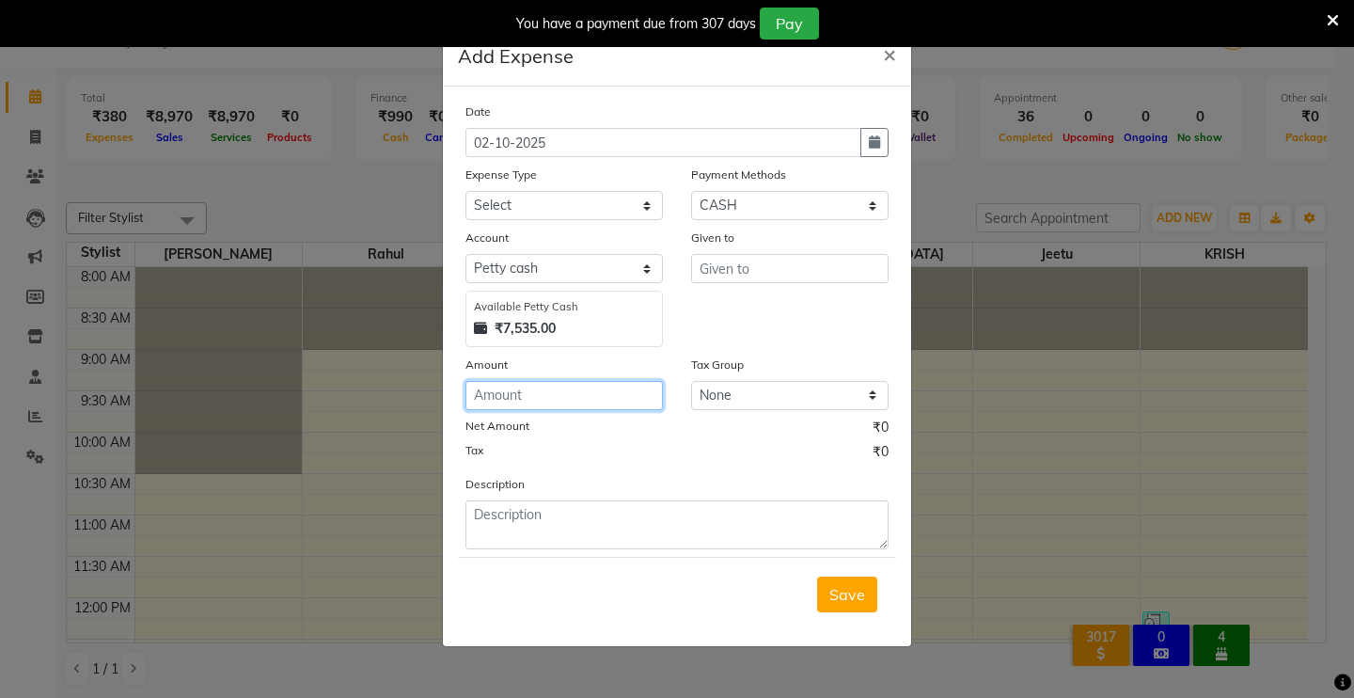
click at [614, 400] on input "number" at bounding box center [563, 395] width 197 height 29
click at [524, 202] on select "Select Advance Salary Baba Bank Service Charges CLEANING Clinical charges DM SI…" at bounding box center [563, 205] width 197 height 29
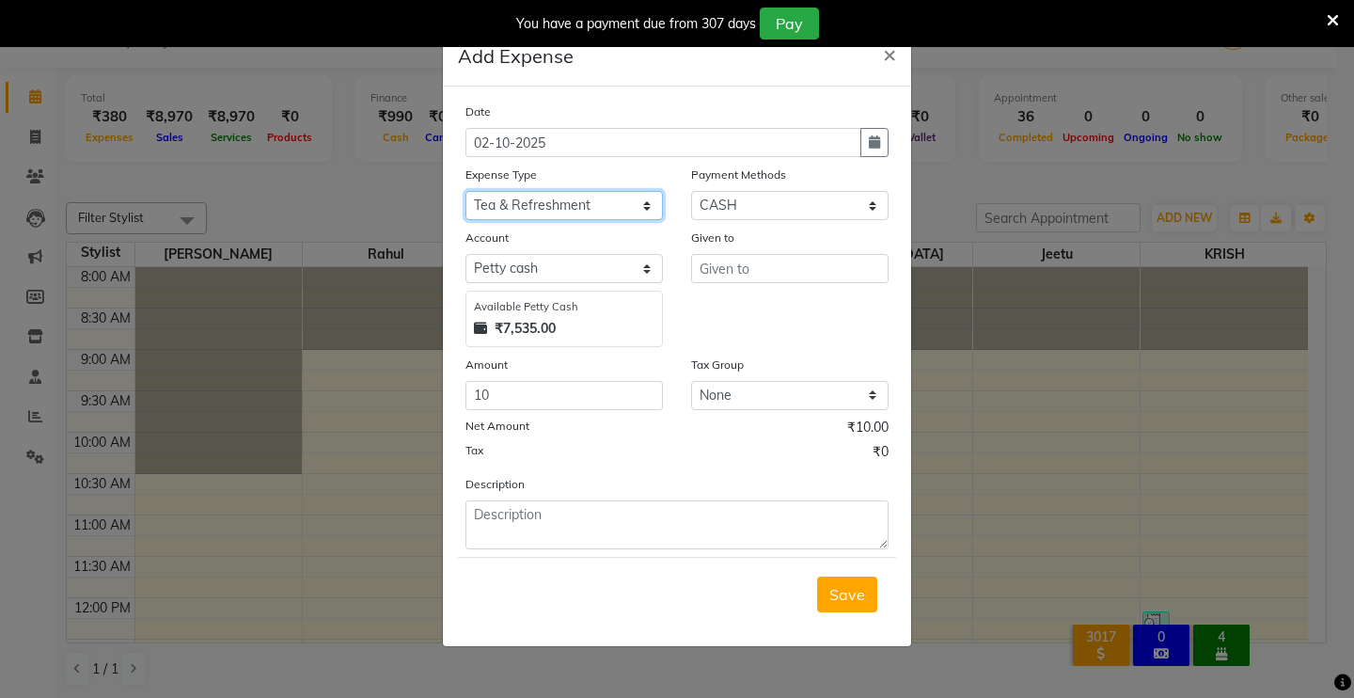
click at [508, 210] on select "Select Advance Salary Baba Bank Service Charges CLEANING Clinical charges DM SI…" at bounding box center [563, 205] width 197 height 29
click at [603, 212] on select "Select Advance Salary Baba Bank Service Charges CLEANING Clinical charges DM SI…" at bounding box center [563, 205] width 197 height 29
click at [595, 195] on select "Select Advance Salary Baba Bank Service Charges CLEANING Clinical charges DM SI…" at bounding box center [563, 205] width 197 height 29
click at [1039, 550] on ngb-modal-window "Add Expense × Date [DATE] Expense Type Select Advance Salary Baba Bank Service …" at bounding box center [677, 349] width 1354 height 698
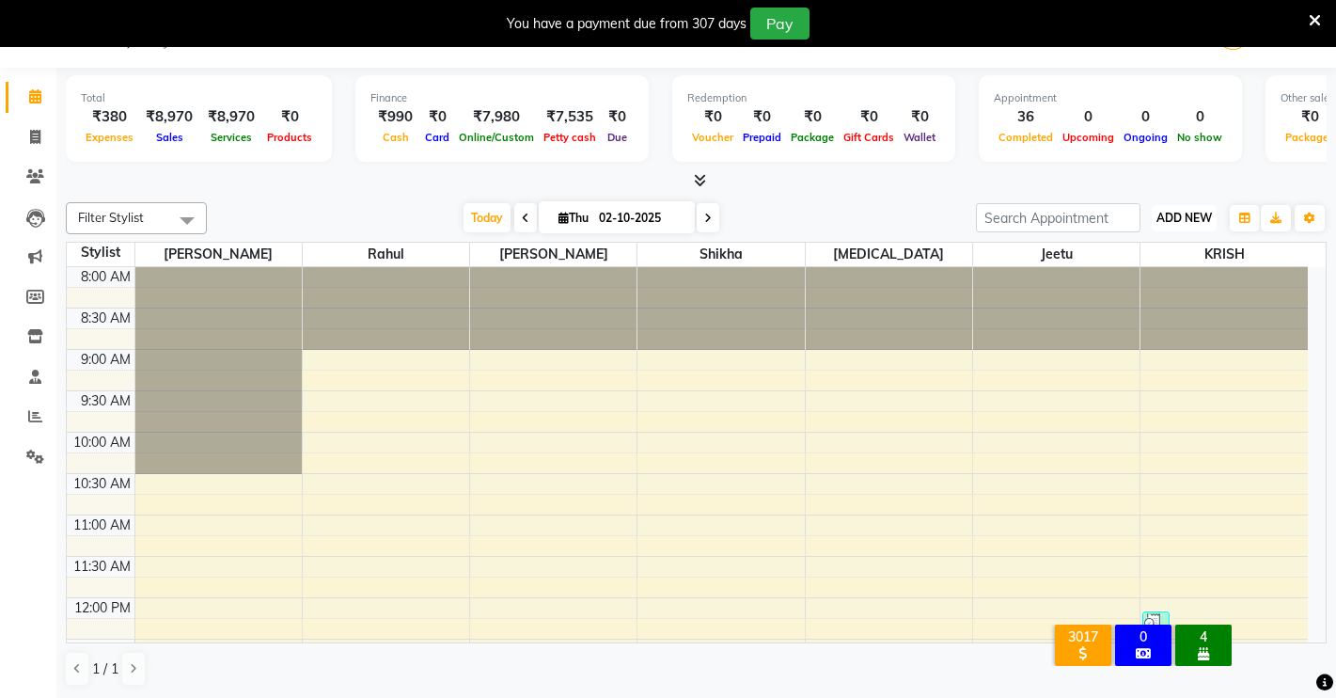
click at [1183, 211] on span "ADD NEW" at bounding box center [1183, 218] width 55 height 14
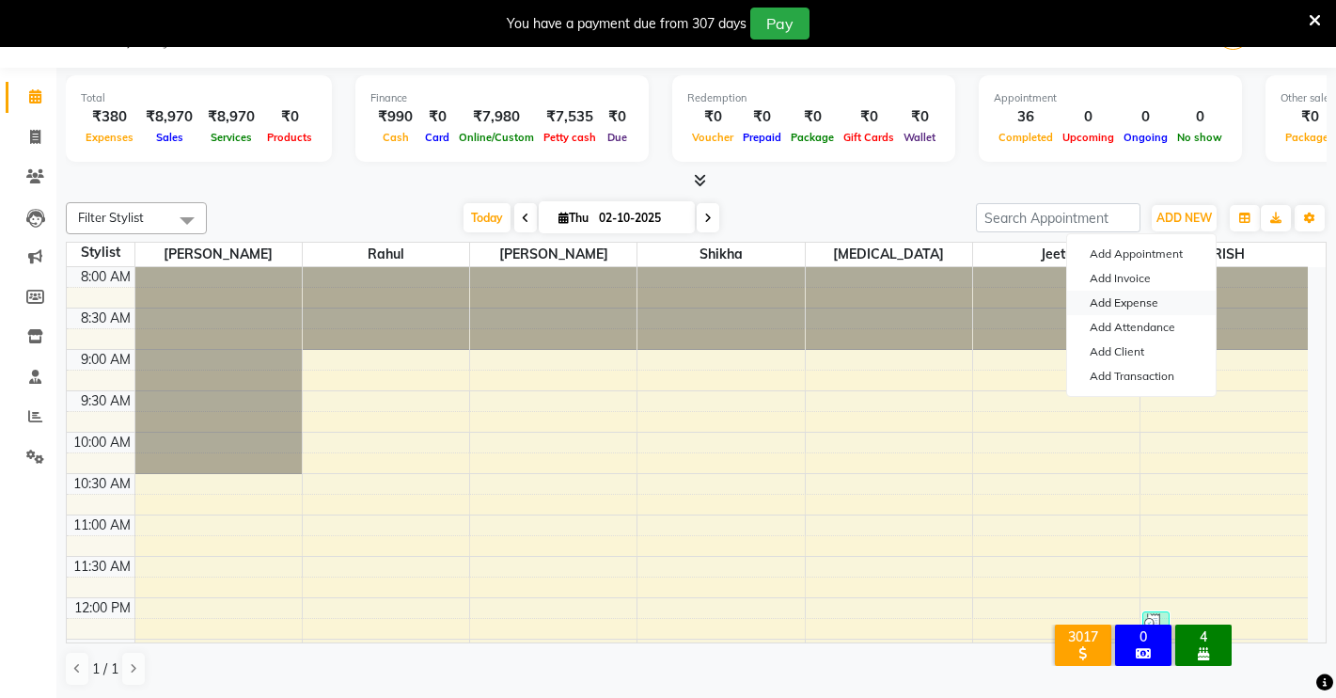
click at [1101, 301] on link "Add Expense" at bounding box center [1141, 303] width 149 height 24
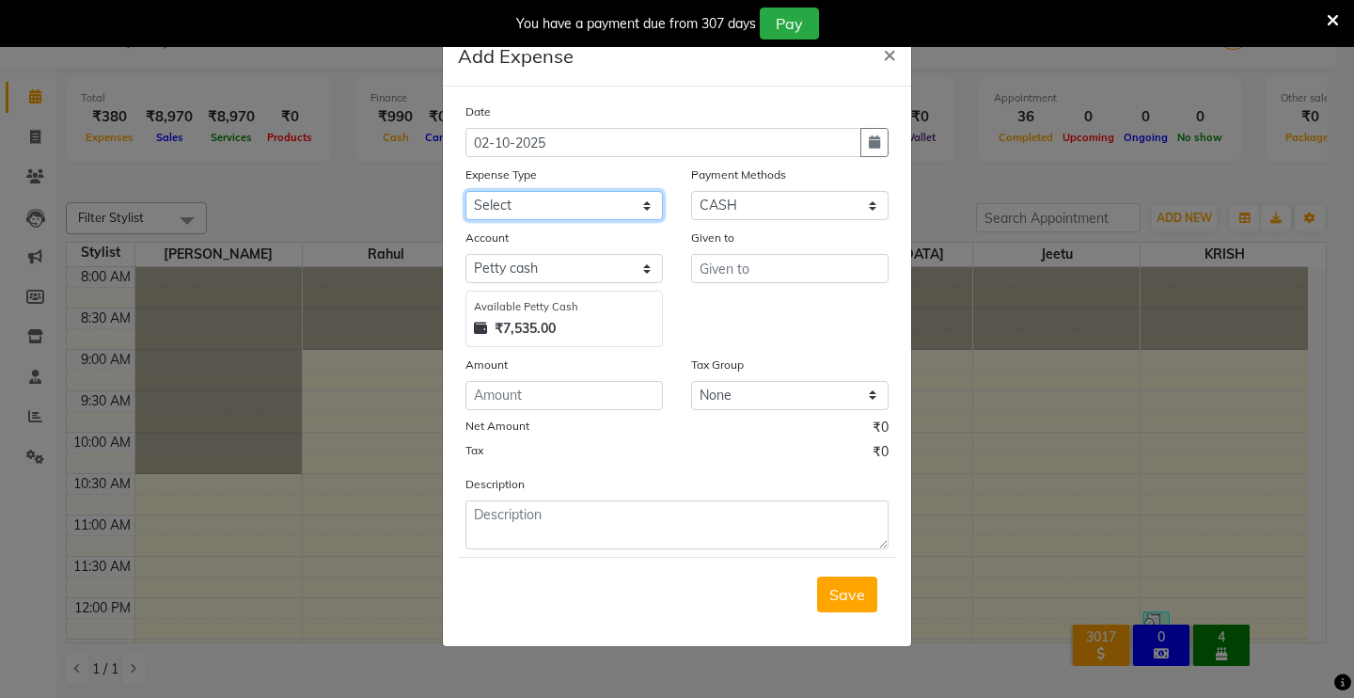
click at [553, 200] on select "Select Advance Salary Baba Bank Service Charges CLEANING Clinical charges DM SI…" at bounding box center [563, 205] width 197 height 29
click at [465, 191] on select "Select Advance Salary Baba Bank Service Charges CLEANING Clinical charges DM SI…" at bounding box center [563, 205] width 197 height 29
click at [517, 386] on input "number" at bounding box center [563, 395] width 197 height 29
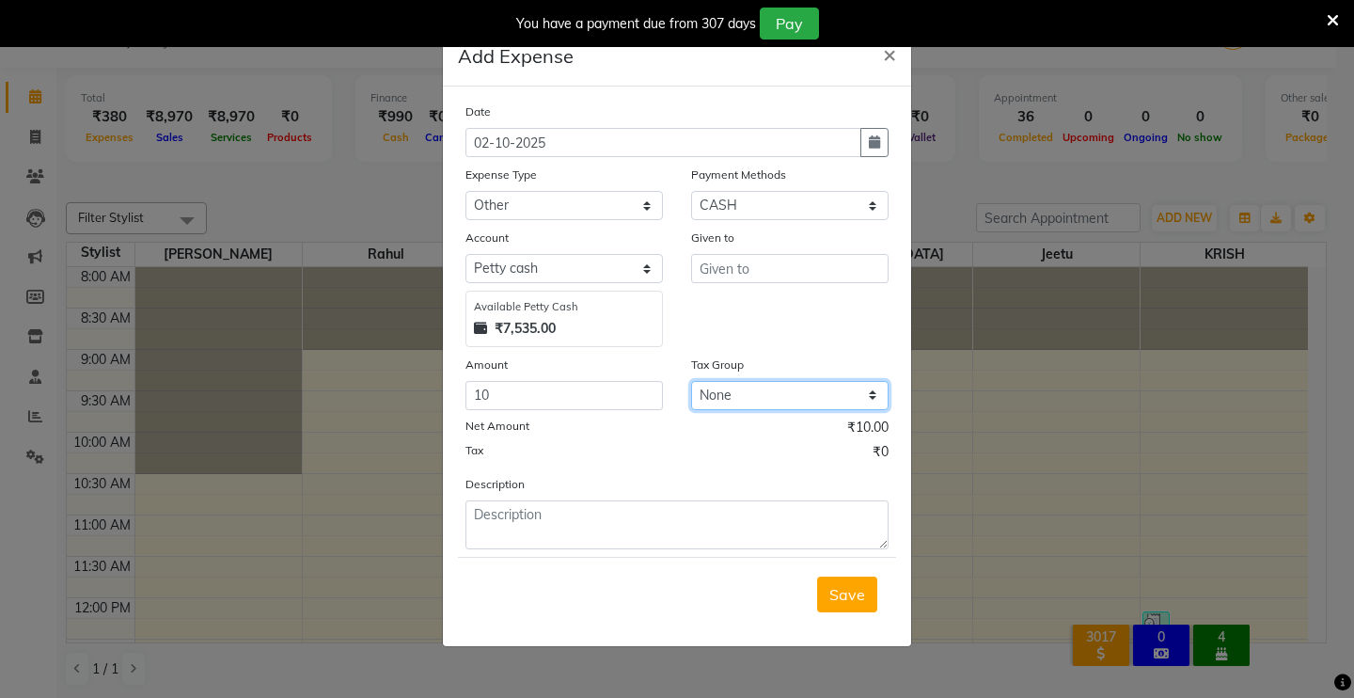
click at [731, 395] on select "None GST 5% GST" at bounding box center [789, 395] width 197 height 29
click at [642, 455] on div "Tax ₹0" at bounding box center [676, 454] width 423 height 24
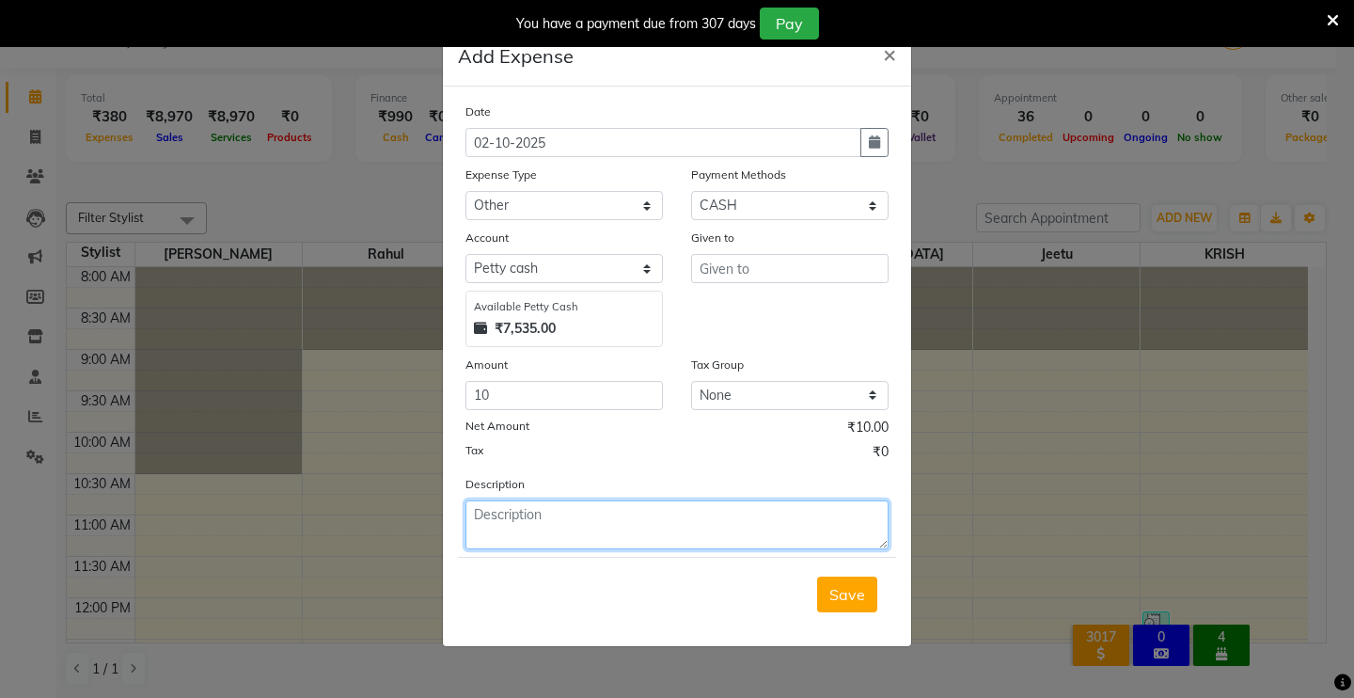
click at [613, 524] on textarea at bounding box center [676, 524] width 423 height 49
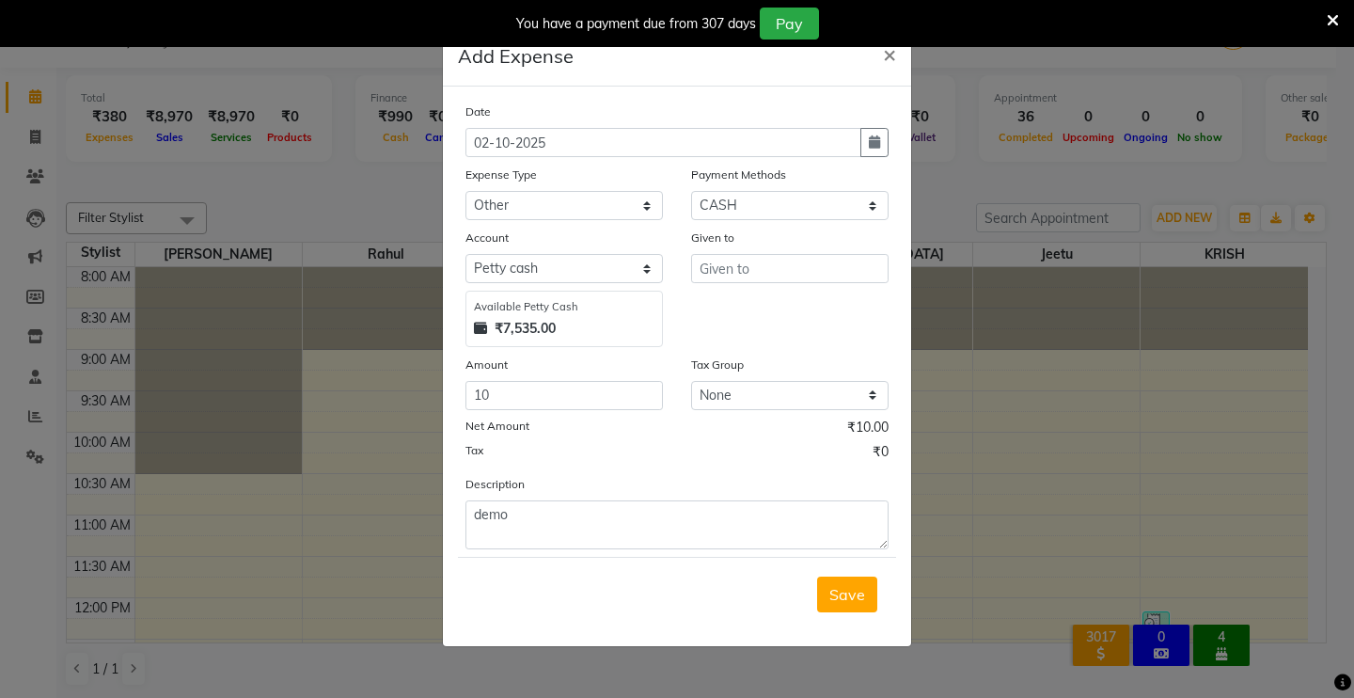
drag, startPoint x: 819, startPoint y: 588, endPoint x: 803, endPoint y: 619, distance: 34.9
click at [812, 618] on div "Save" at bounding box center [677, 594] width 438 height 74
click at [849, 610] on button "Save" at bounding box center [847, 594] width 60 height 36
click at [854, 600] on span "Save" at bounding box center [847, 594] width 36 height 19
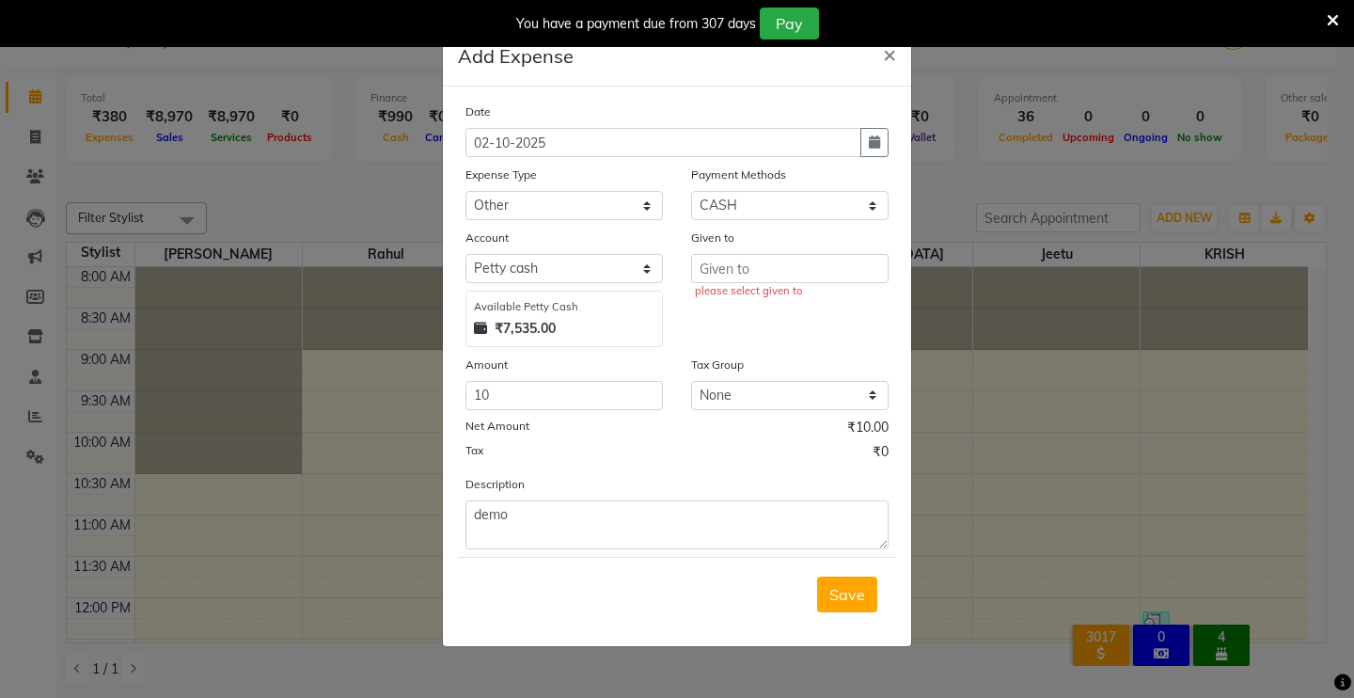
click at [1304, 548] on ngb-modal-window "Add Expense × Date [DATE] Expense Type Select Advance Salary Baba Bank Service …" at bounding box center [677, 349] width 1354 height 698
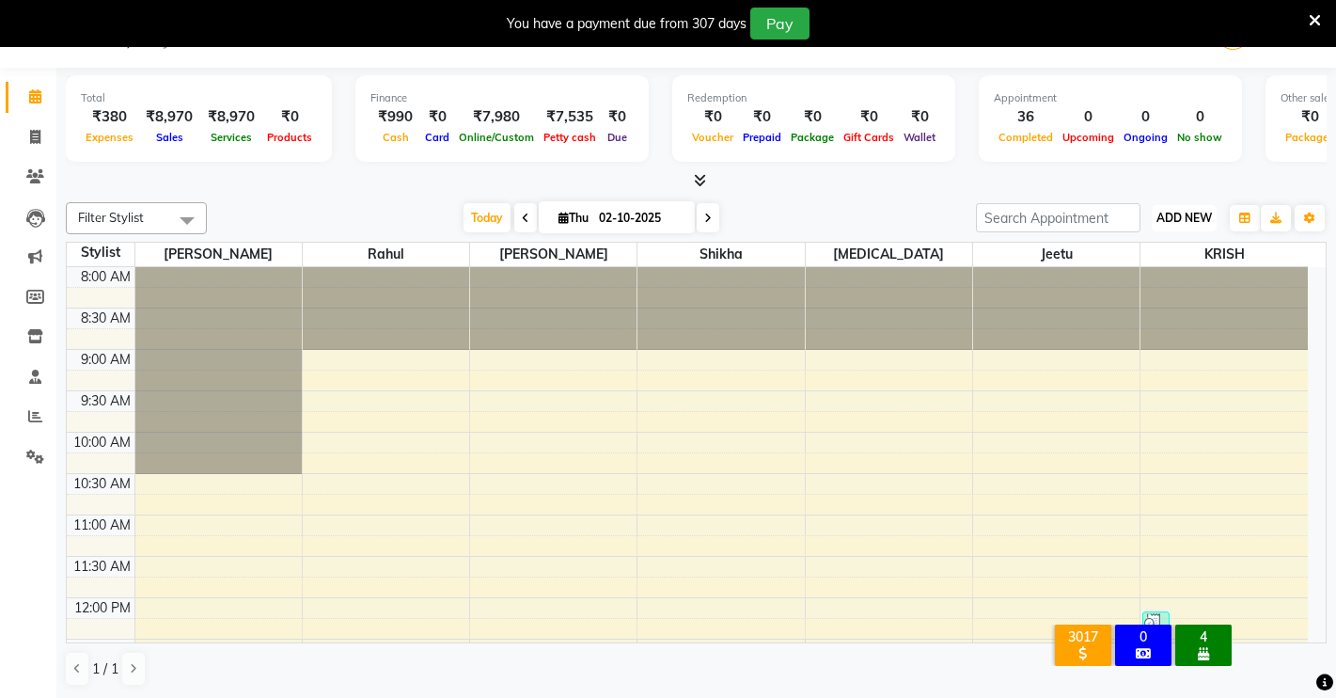
click at [1185, 212] on span "ADD NEW" at bounding box center [1183, 218] width 55 height 14
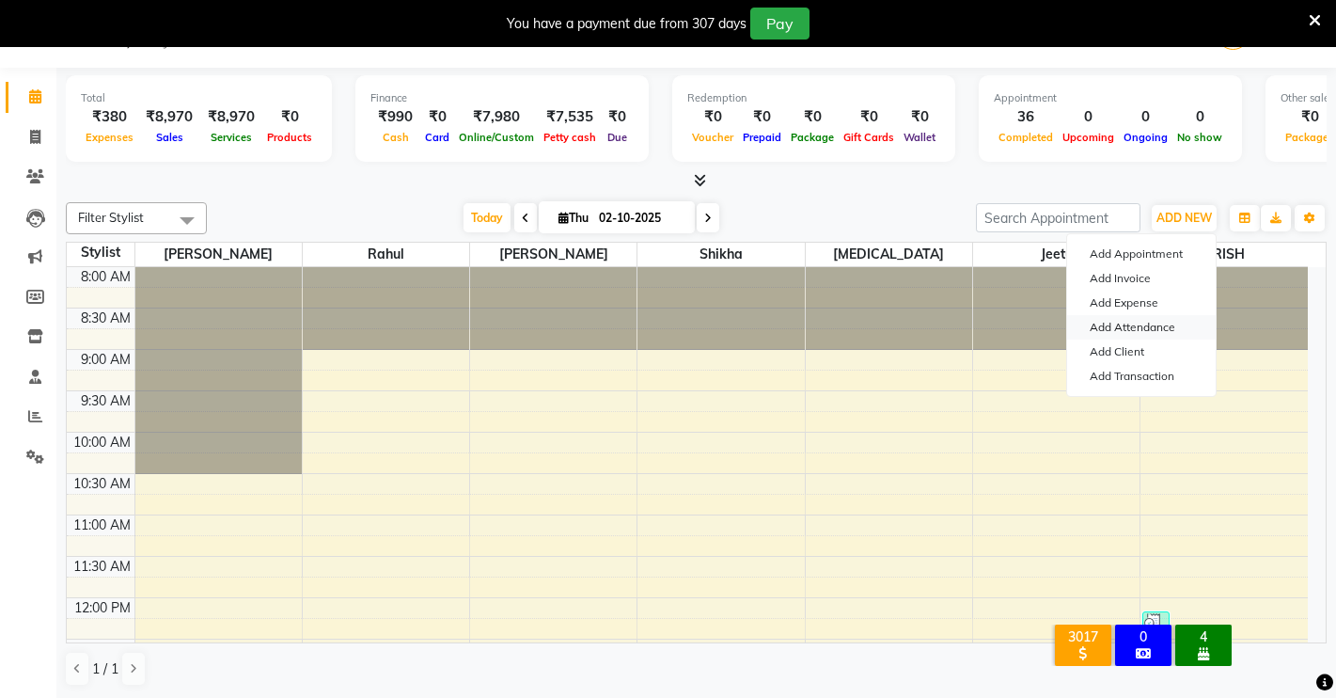
click at [1161, 331] on link "Add Attendance" at bounding box center [1141, 327] width 149 height 24
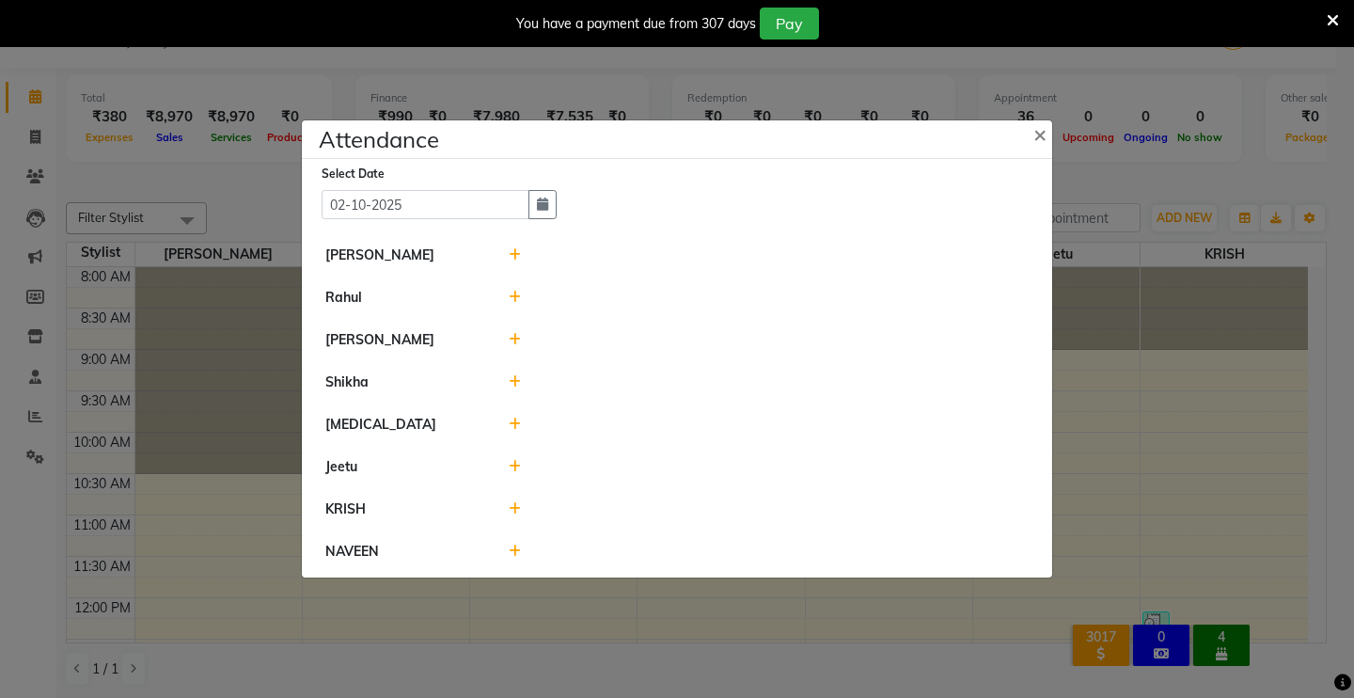
click at [1154, 291] on ngb-modal-window "Attendance × Select Date [DATE] [PERSON_NAME] Rahul [PERSON_NAME] [MEDICAL_DATA…" at bounding box center [677, 349] width 1354 height 698
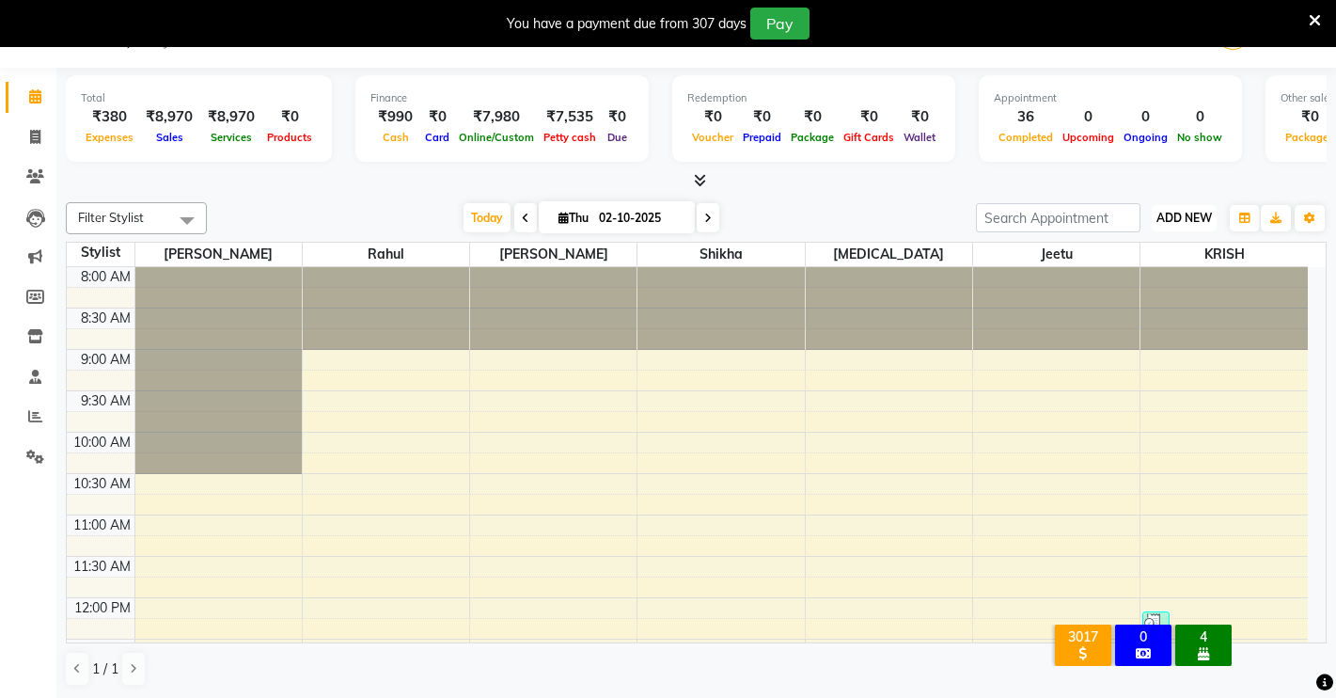
click at [1190, 222] on span "ADD NEW" at bounding box center [1183, 218] width 55 height 14
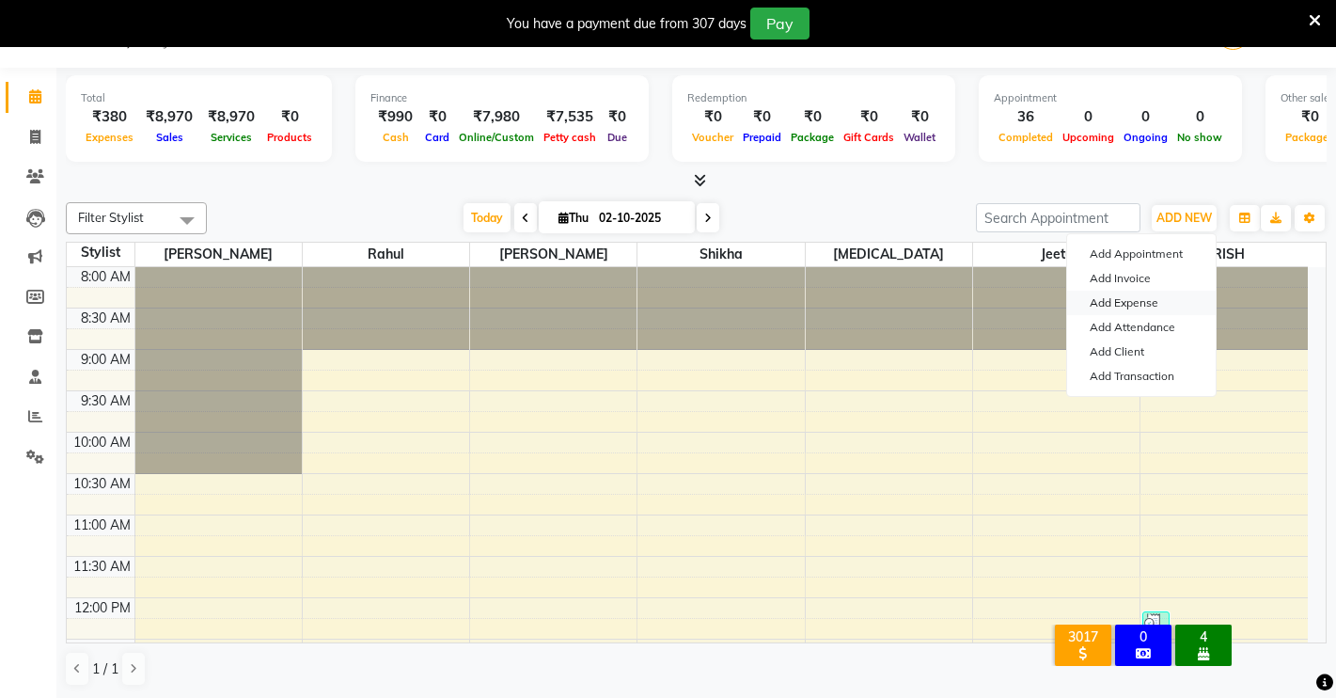
click at [1144, 304] on link "Add Expense" at bounding box center [1141, 303] width 149 height 24
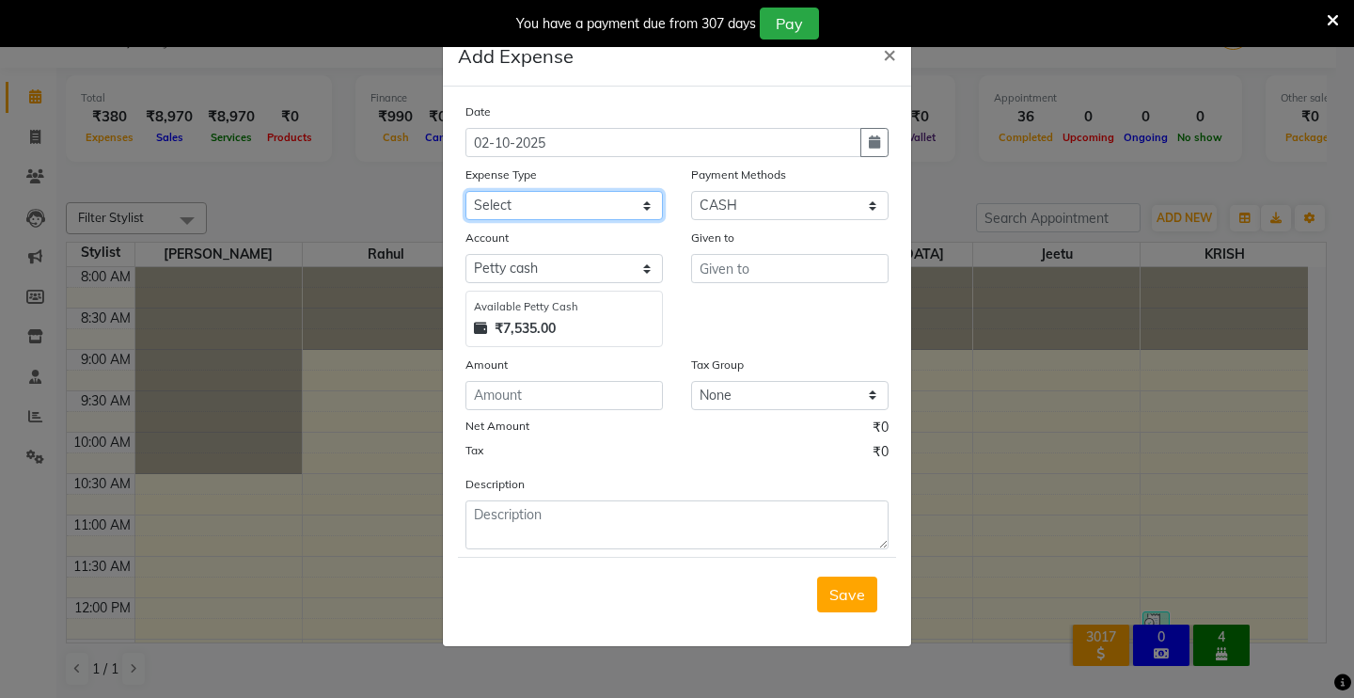
click at [547, 213] on select "Select Advance Salary Baba Bank Service Charges CLEANING Clinical charges DM SI…" at bounding box center [563, 205] width 197 height 29
click at [465, 191] on select "Select Advance Salary Baba Bank Service Charges CLEANING Clinical charges DM SI…" at bounding box center [563, 205] width 197 height 29
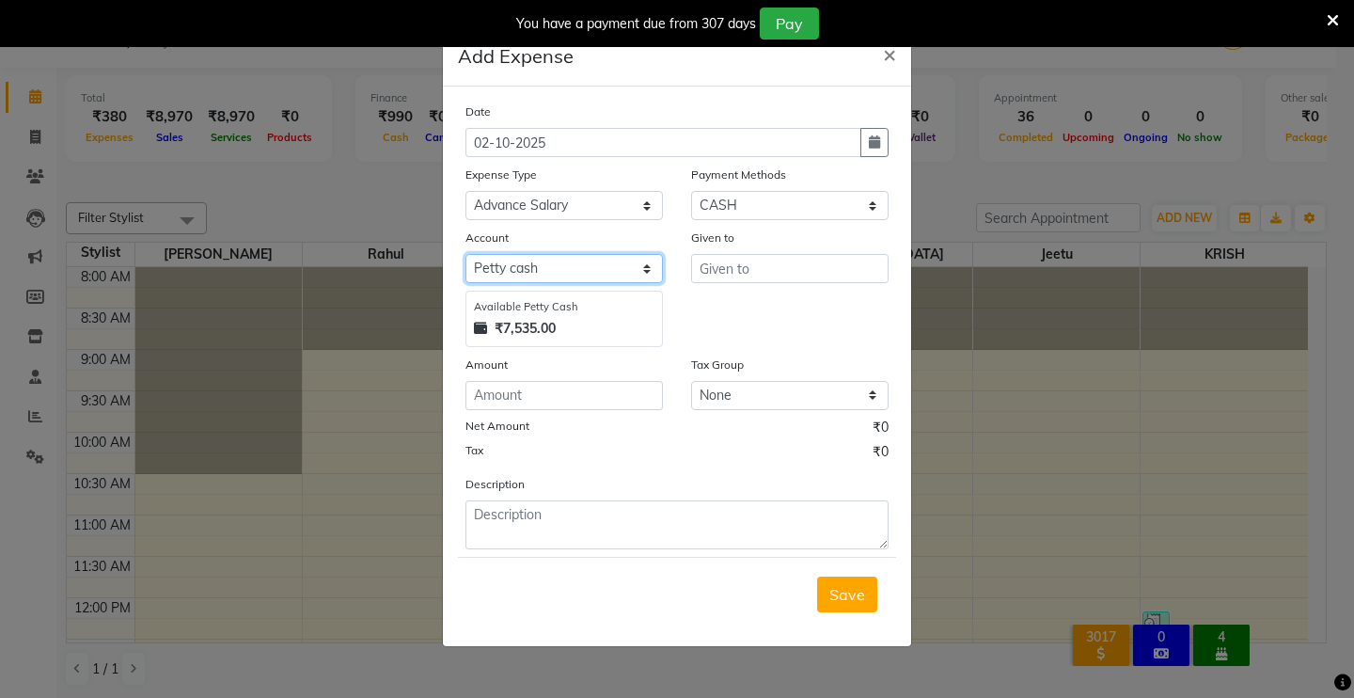
click at [545, 263] on select "Select [PERSON_NAME] cash Default account UPI ACCOUNT" at bounding box center [563, 268] width 197 height 29
click at [519, 259] on select "Select [PERSON_NAME] cash Default account UPI ACCOUNT" at bounding box center [563, 268] width 197 height 29
click at [519, 269] on select "Select [PERSON_NAME] cash Default account UPI ACCOUNT" at bounding box center [563, 268] width 197 height 29
click at [526, 260] on select "Select [PERSON_NAME] cash Default account UPI ACCOUNT" at bounding box center [563, 268] width 197 height 29
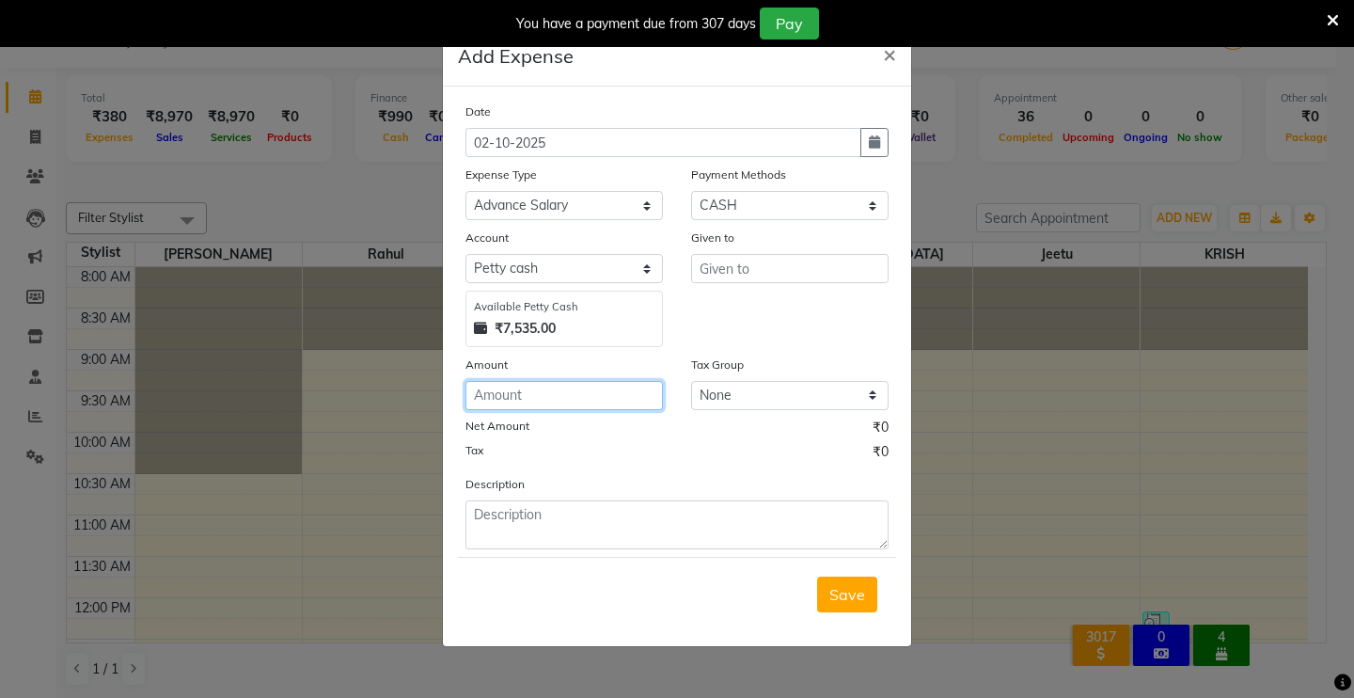
click at [552, 394] on input "number" at bounding box center [563, 395] width 197 height 29
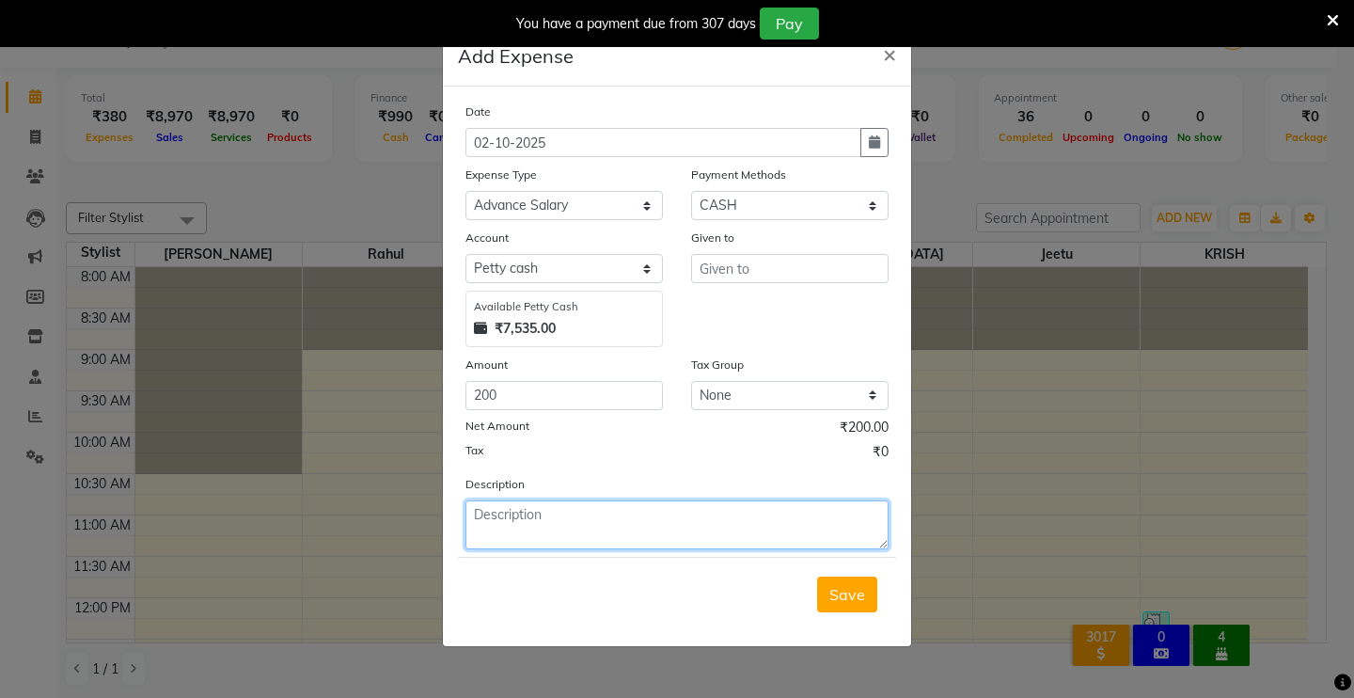
click at [717, 534] on textarea at bounding box center [676, 524] width 423 height 49
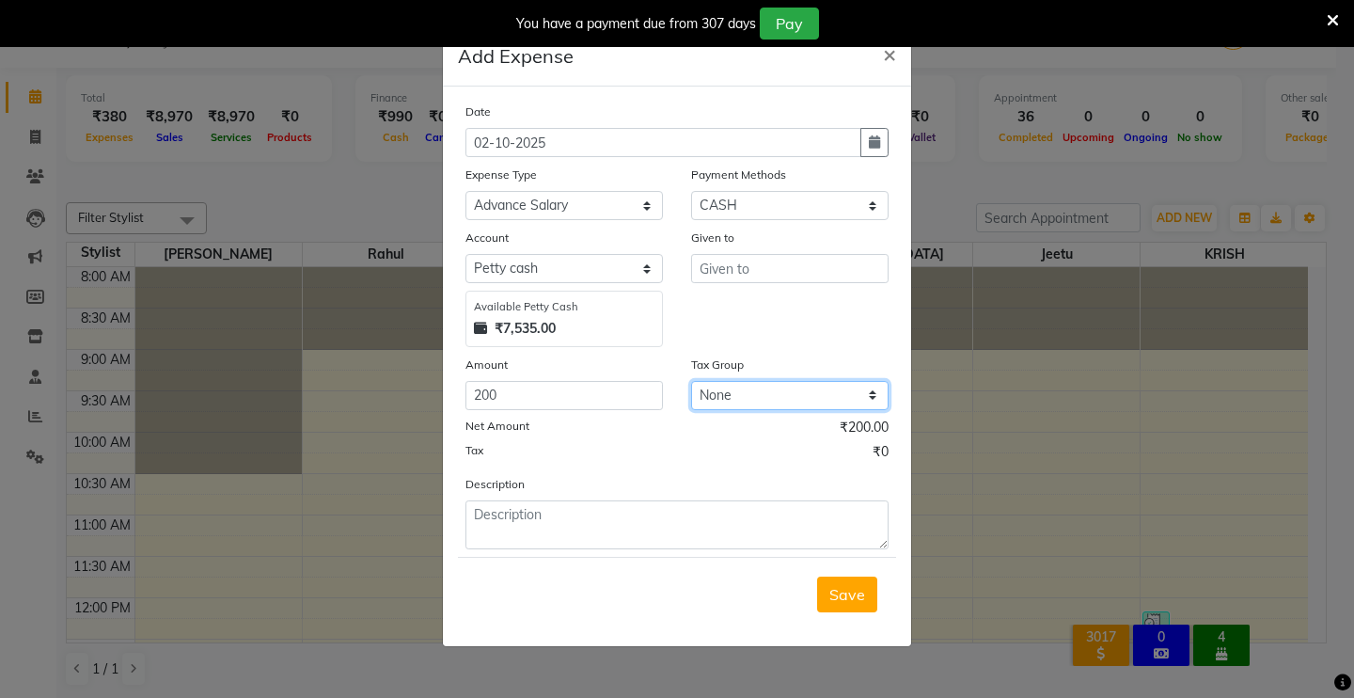
click at [750, 400] on select "None GST 5% GST" at bounding box center [789, 395] width 197 height 29
click at [691, 381] on select "None GST 5% GST" at bounding box center [789, 395] width 197 height 29
click at [743, 396] on select "None GST 5% GST" at bounding box center [789, 395] width 197 height 29
click at [734, 396] on select "None GST 5% GST" at bounding box center [789, 395] width 197 height 29
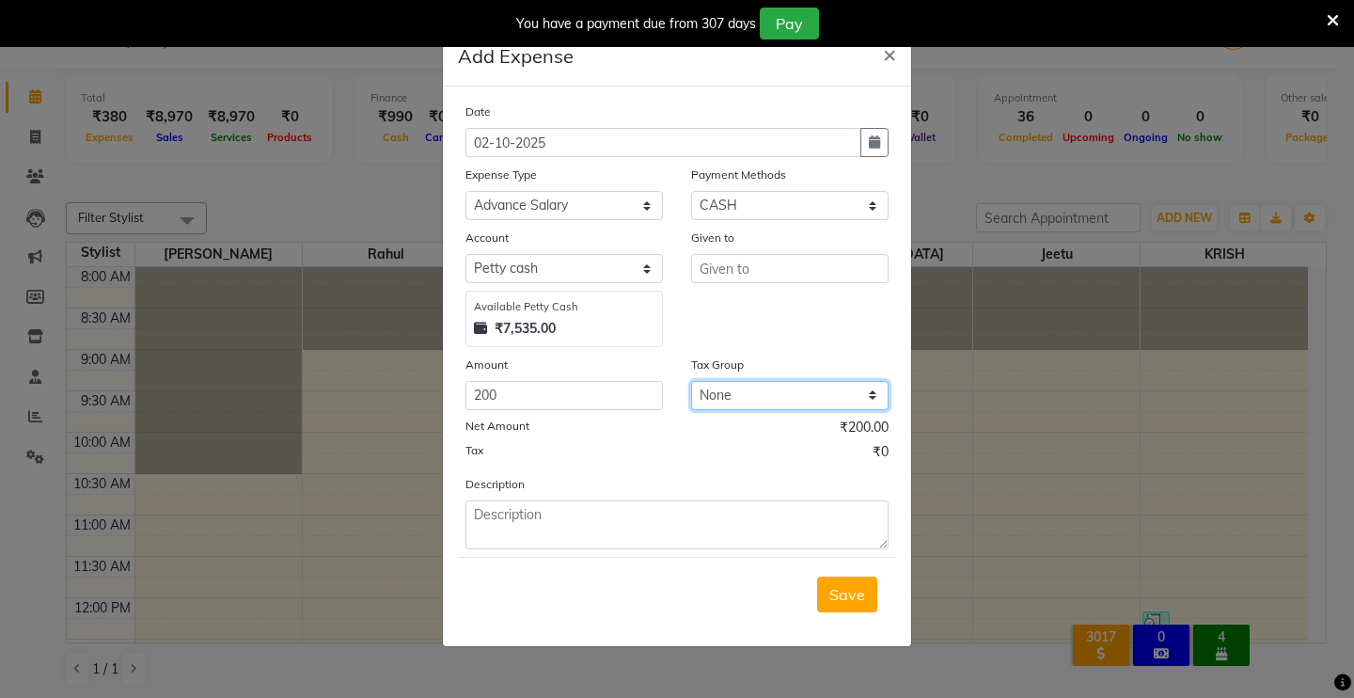
click at [734, 396] on select "None GST 5% GST" at bounding box center [789, 395] width 197 height 29
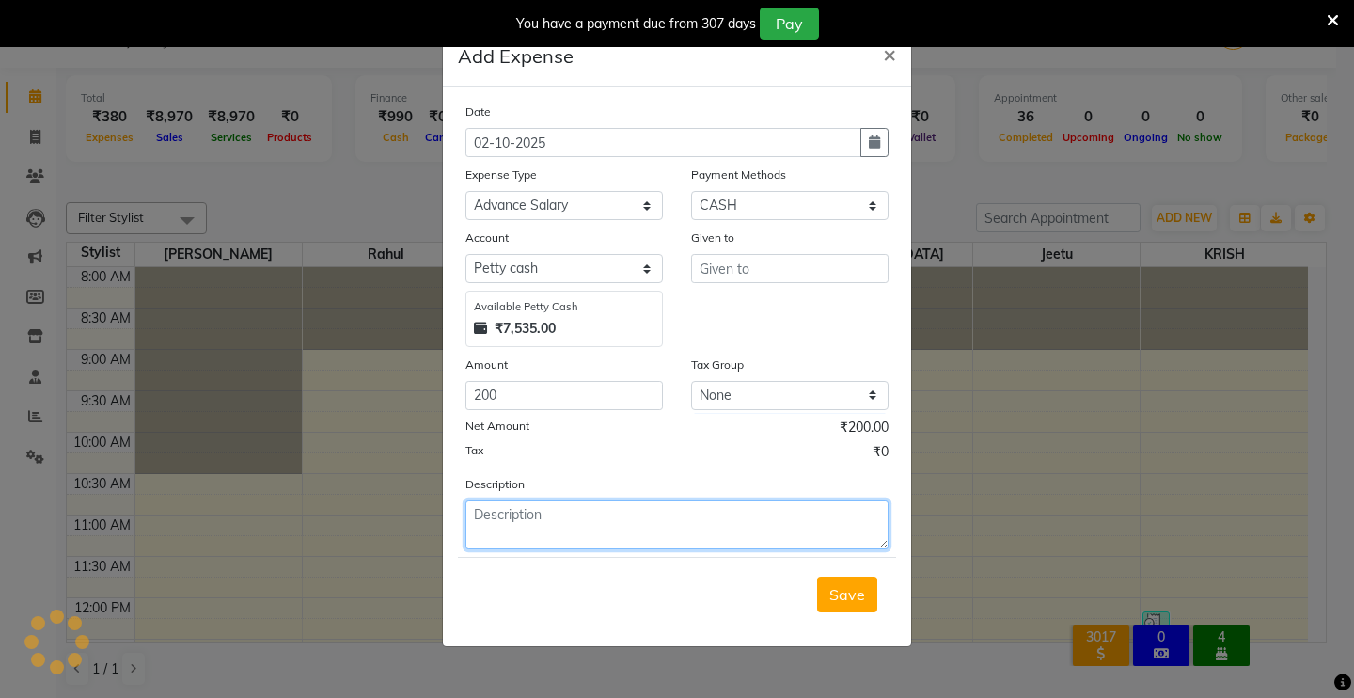
click at [722, 512] on textarea at bounding box center [676, 524] width 423 height 49
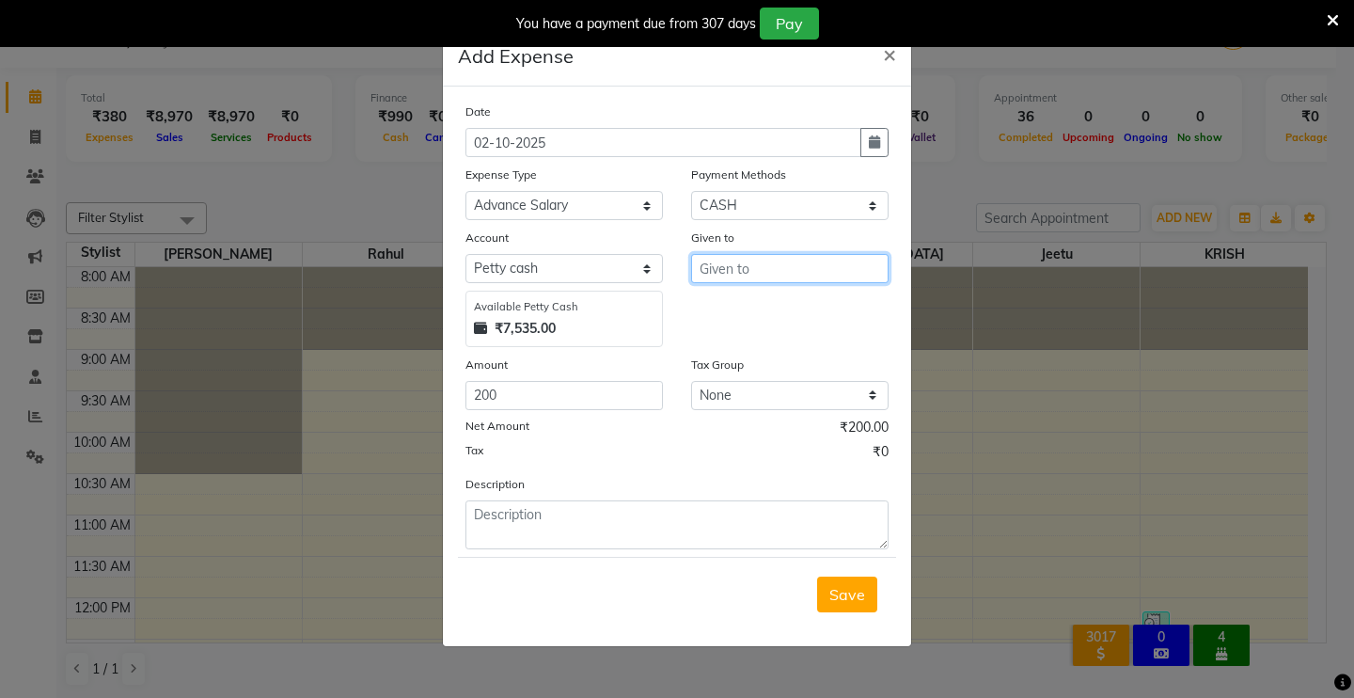
click at [728, 272] on input "text" at bounding box center [789, 268] width 197 height 29
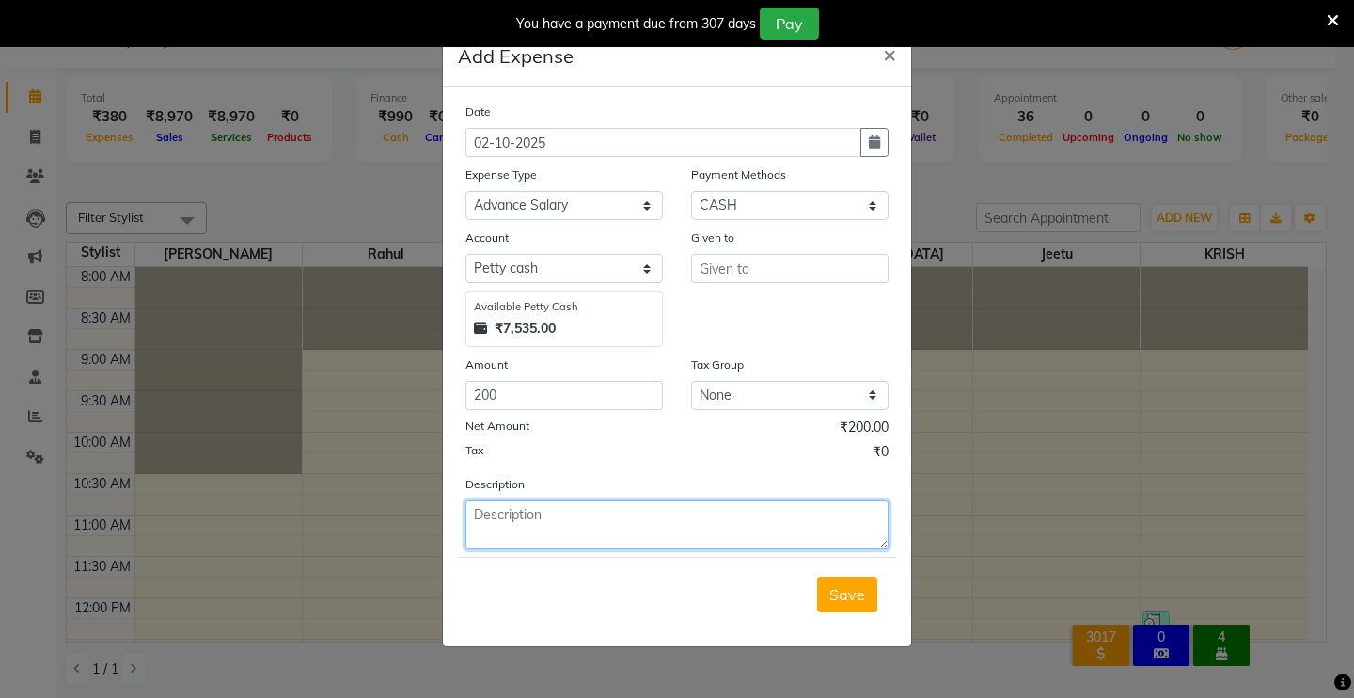
click at [526, 529] on textarea at bounding box center [676, 524] width 423 height 49
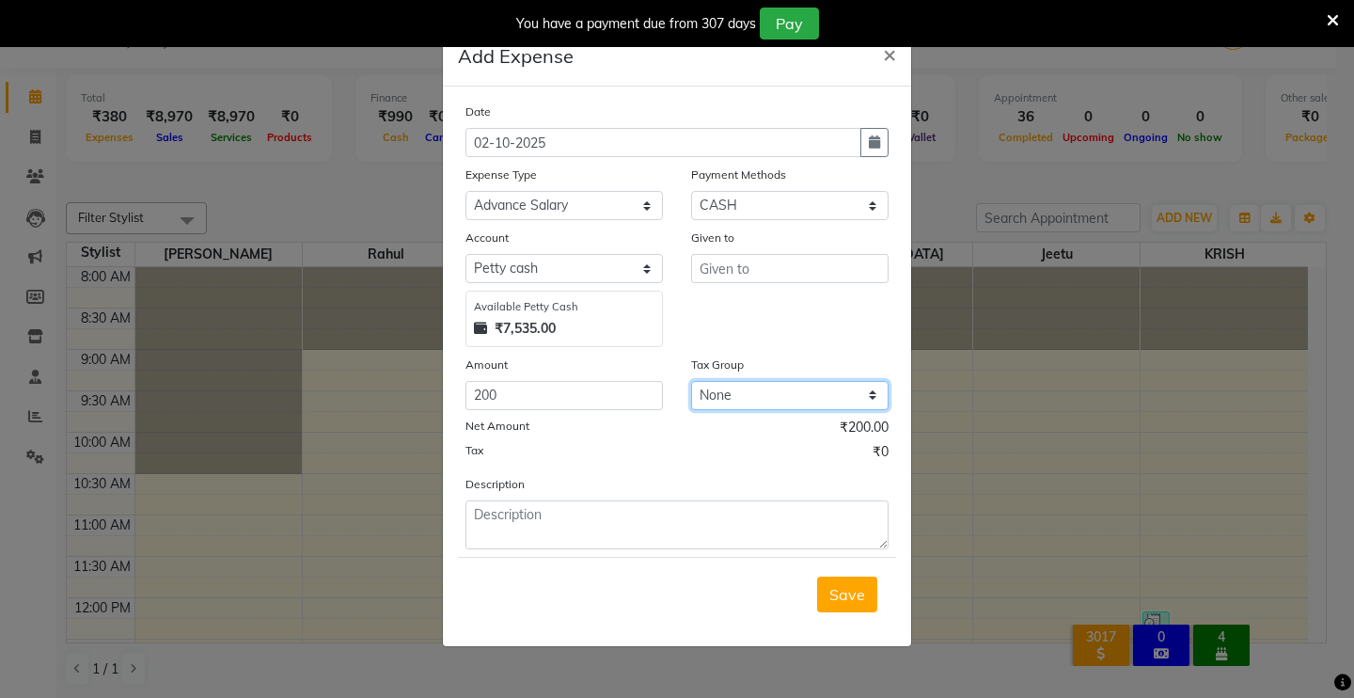
click at [860, 398] on select "None GST 5% GST" at bounding box center [789, 395] width 197 height 29
click at [746, 397] on select "None GST 5% GST" at bounding box center [789, 395] width 197 height 29
click at [883, 56] on span "×" at bounding box center [889, 53] width 13 height 28
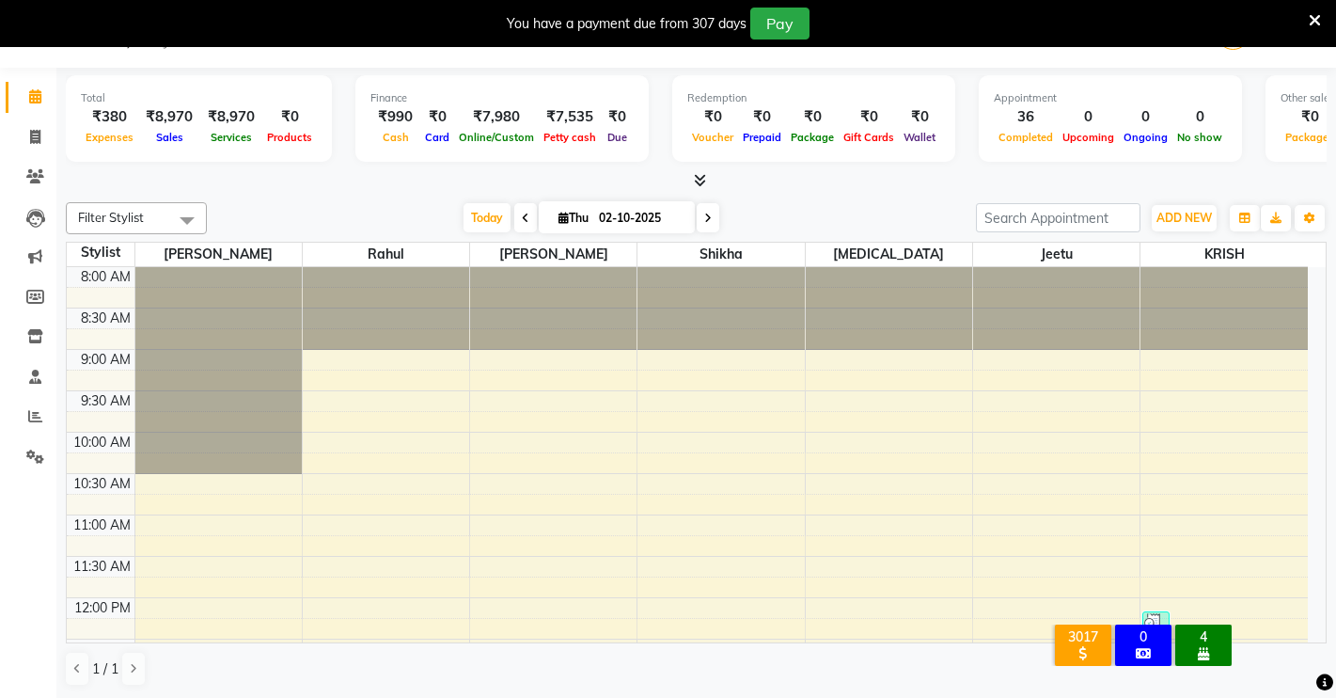
scroll to position [48, 0]
click at [1175, 226] on button "ADD NEW Toggle Dropdown" at bounding box center [1184, 217] width 65 height 26
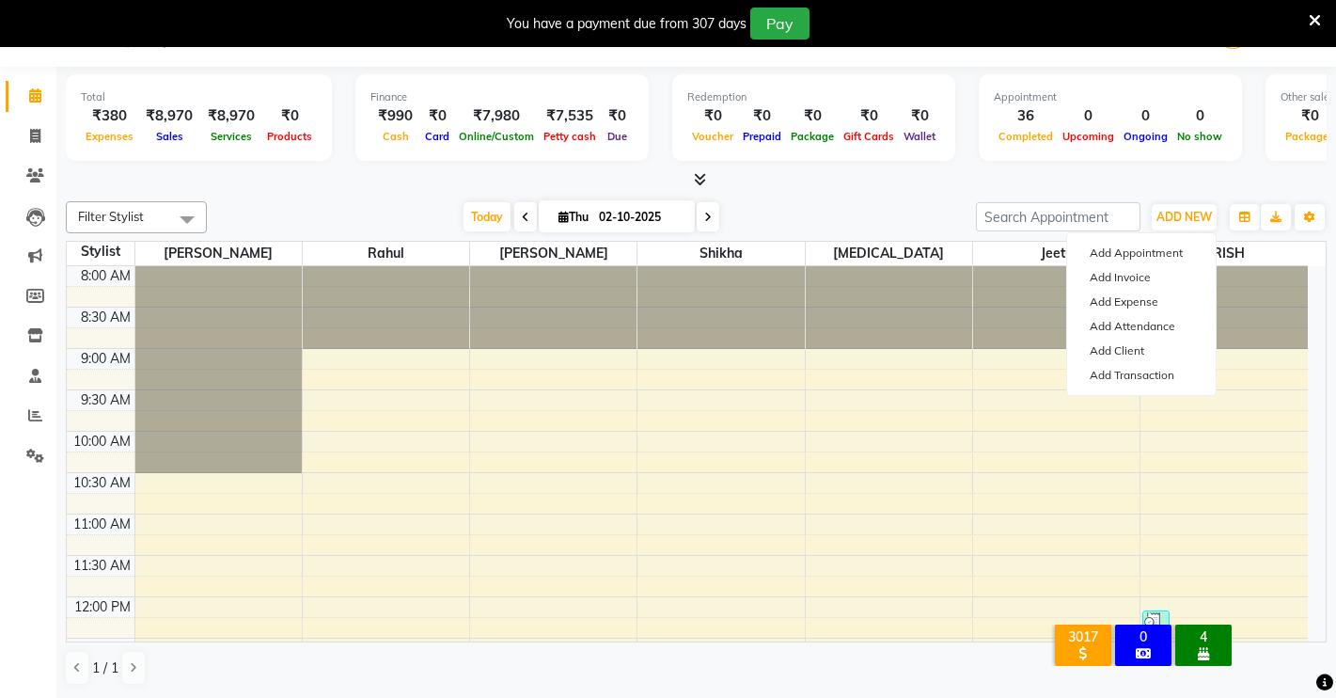
drag, startPoint x: 823, startPoint y: 665, endPoint x: 836, endPoint y: 652, distance: 18.6
click at [828, 659] on div "1 / 1" at bounding box center [696, 668] width 1261 height 36
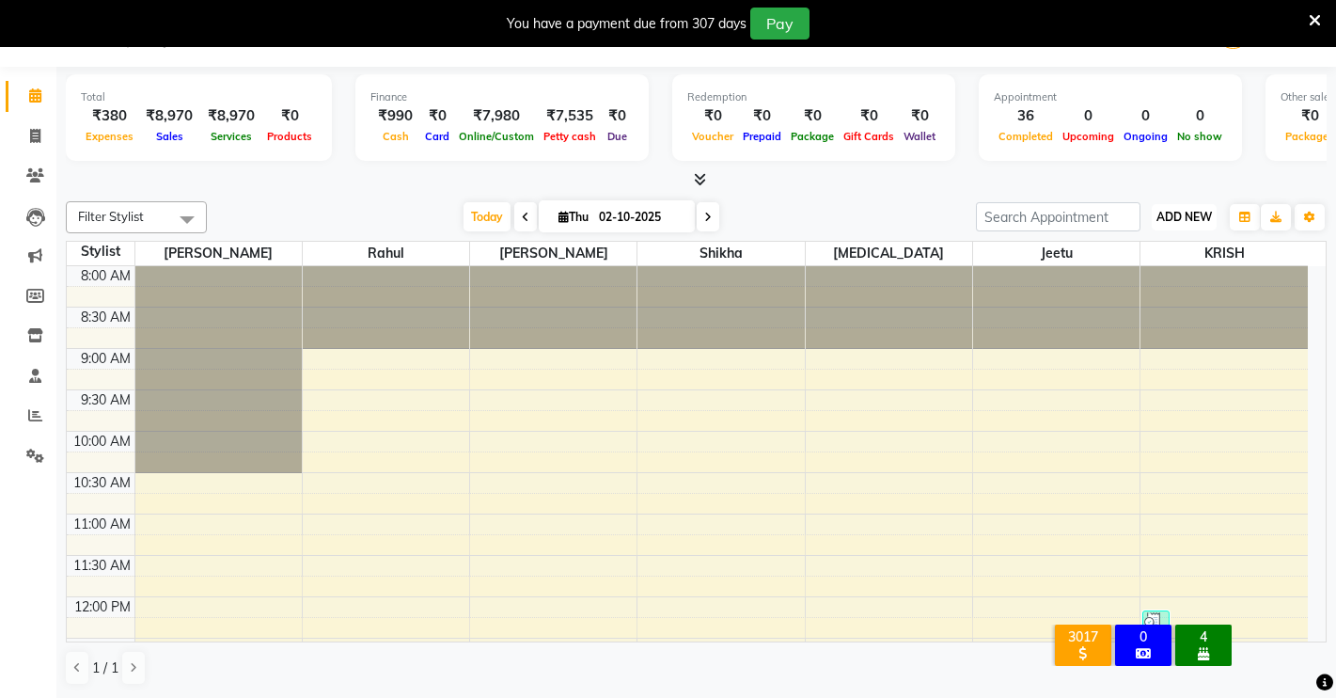
click at [1176, 215] on span "ADD NEW" at bounding box center [1183, 217] width 55 height 14
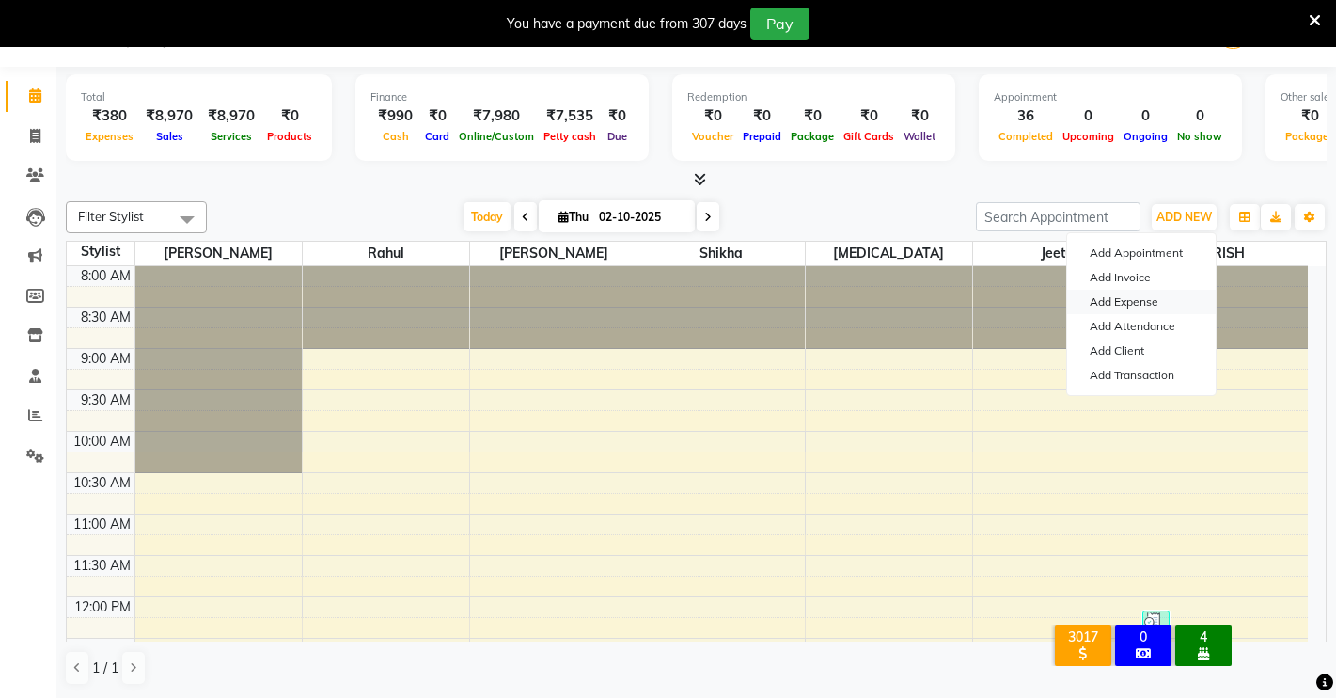
click at [1114, 293] on link "Add Expense" at bounding box center [1141, 302] width 149 height 24
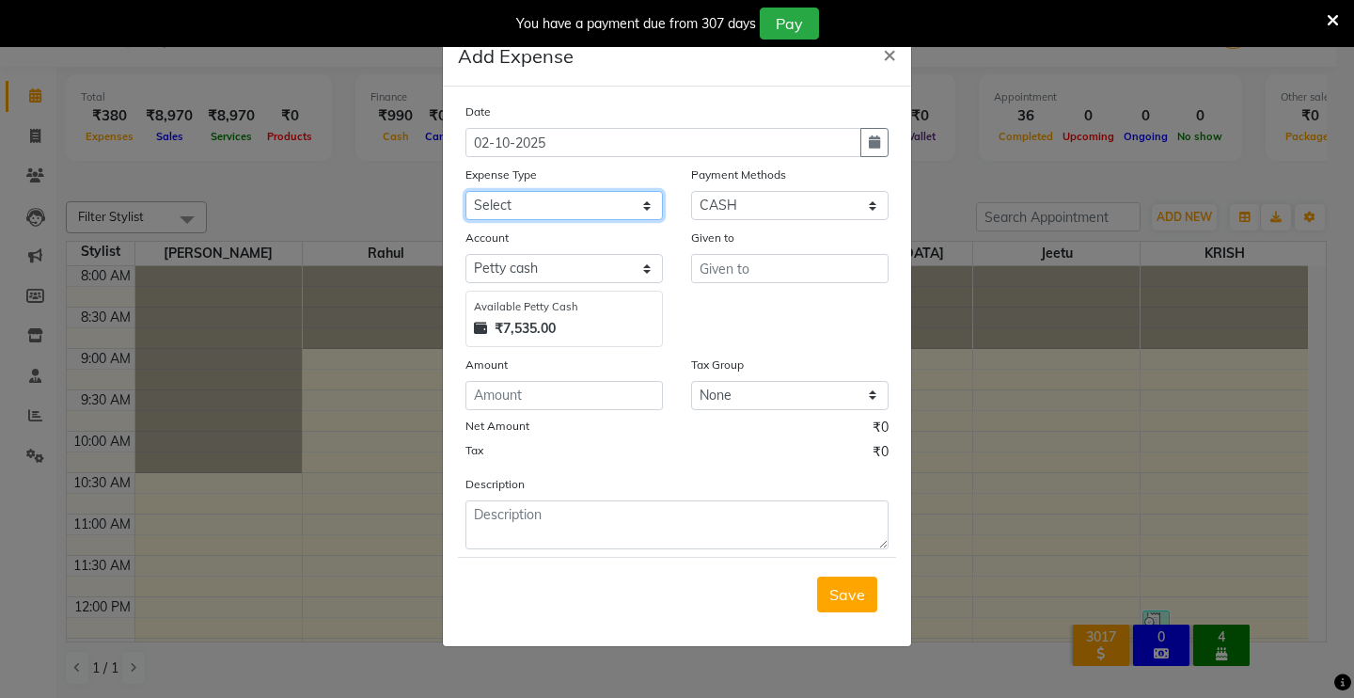
click at [647, 196] on select "Select Advance Salary Baba Bank Service Charges CLEANING Clinical charges DM SI…" at bounding box center [563, 205] width 197 height 29
click at [465, 191] on select "Select Advance Salary Baba Bank Service Charges CLEANING Clinical charges DM SI…" at bounding box center [563, 205] width 197 height 29
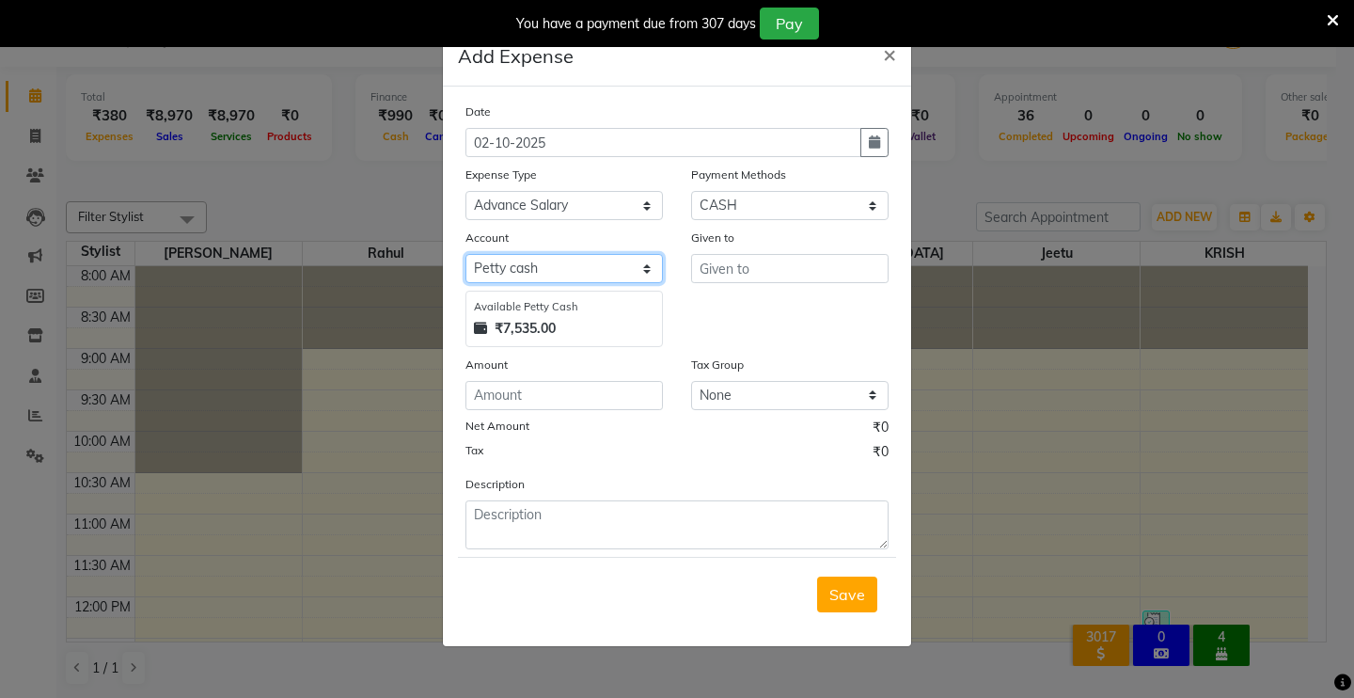
click at [537, 264] on select "Select [PERSON_NAME] cash Default account UPI ACCOUNT" at bounding box center [563, 268] width 197 height 29
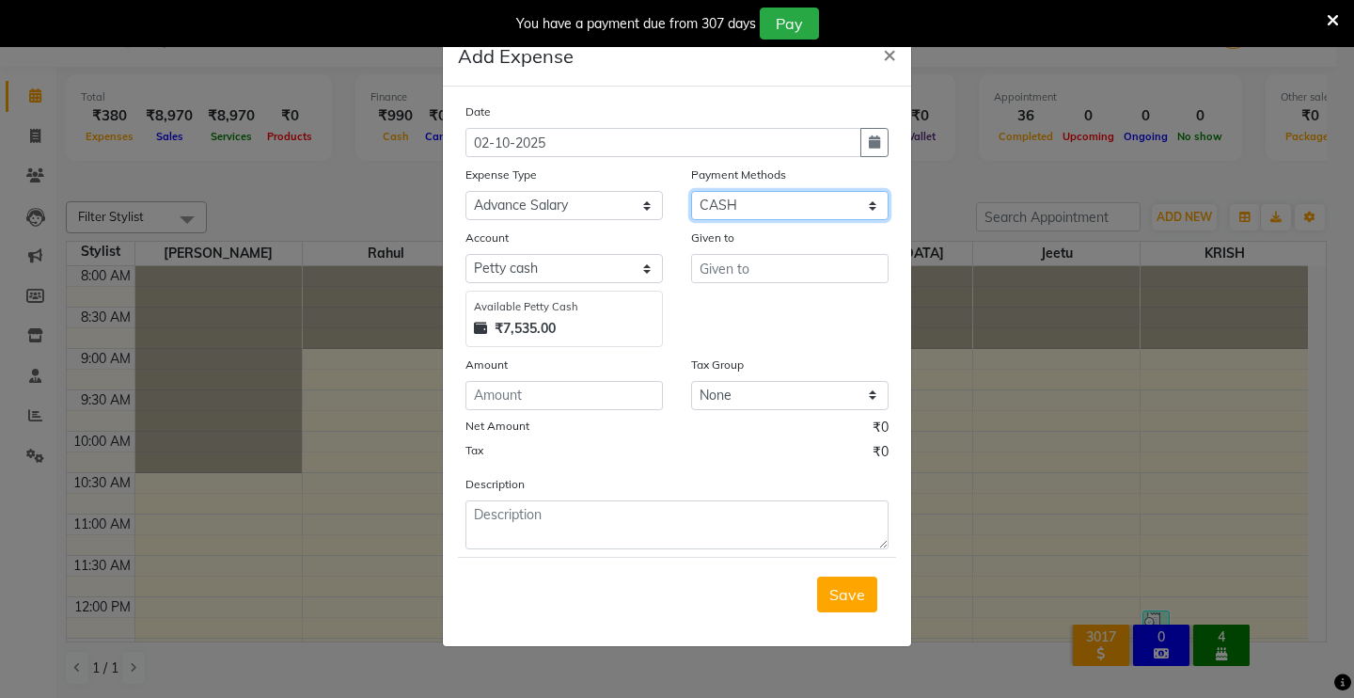
click at [731, 212] on select "Select CASH UPI Coupon PhonePe Points Gift Card Wallet CARD Prepaid Voucher Pac…" at bounding box center [789, 205] width 197 height 29
click at [540, 407] on input "number" at bounding box center [563, 395] width 197 height 29
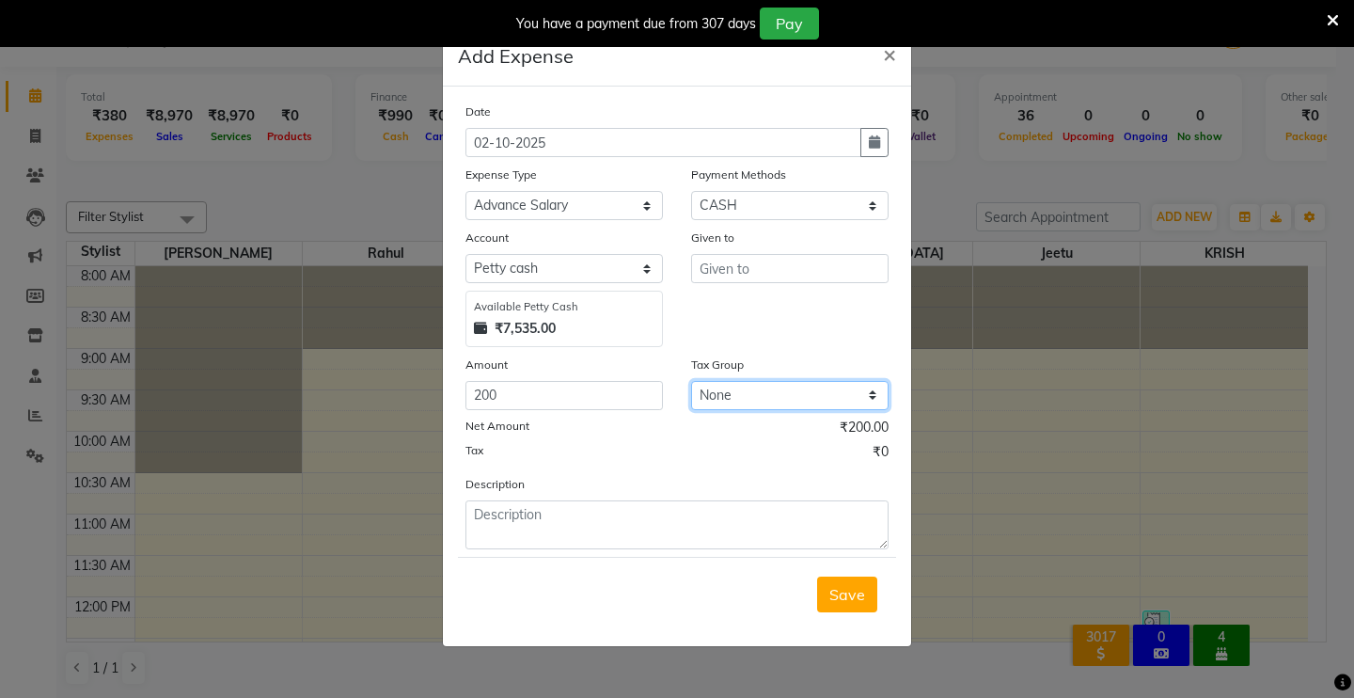
click at [713, 396] on select "None GST 5% GST" at bounding box center [789, 395] width 197 height 29
click at [618, 215] on select "Select Advance Salary Baba Bank Service Charges CLEANING Clinical charges DM SI…" at bounding box center [563, 205] width 197 height 29
click at [465, 191] on select "Select Advance Salary Baba Bank Service Charges CLEANING Clinical charges DM SI…" at bounding box center [563, 205] width 197 height 29
click at [875, 55] on button "×" at bounding box center [889, 53] width 43 height 53
